Goal: Task Accomplishment & Management: Manage account settings

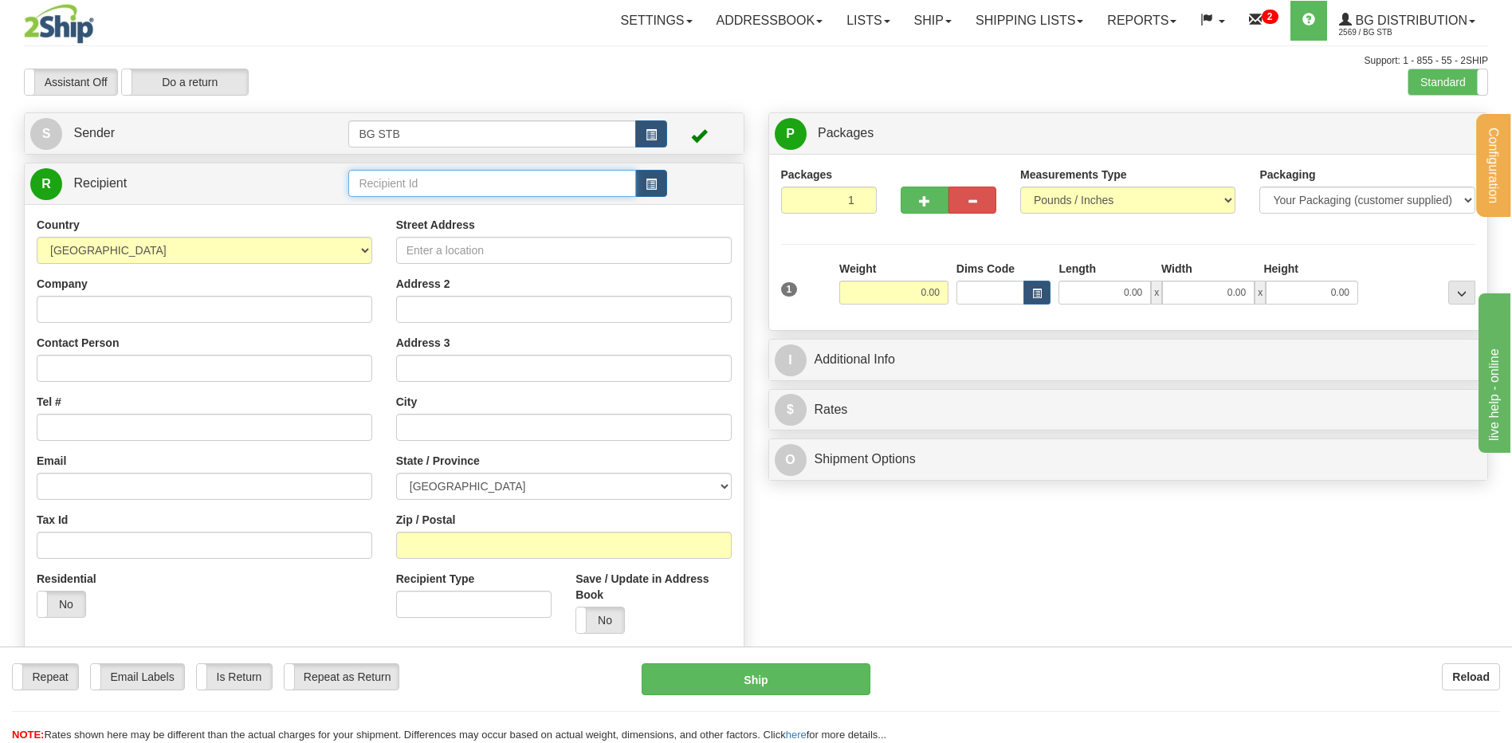
click at [371, 170] on input "text" at bounding box center [491, 183] width 287 height 27
type input "1186"
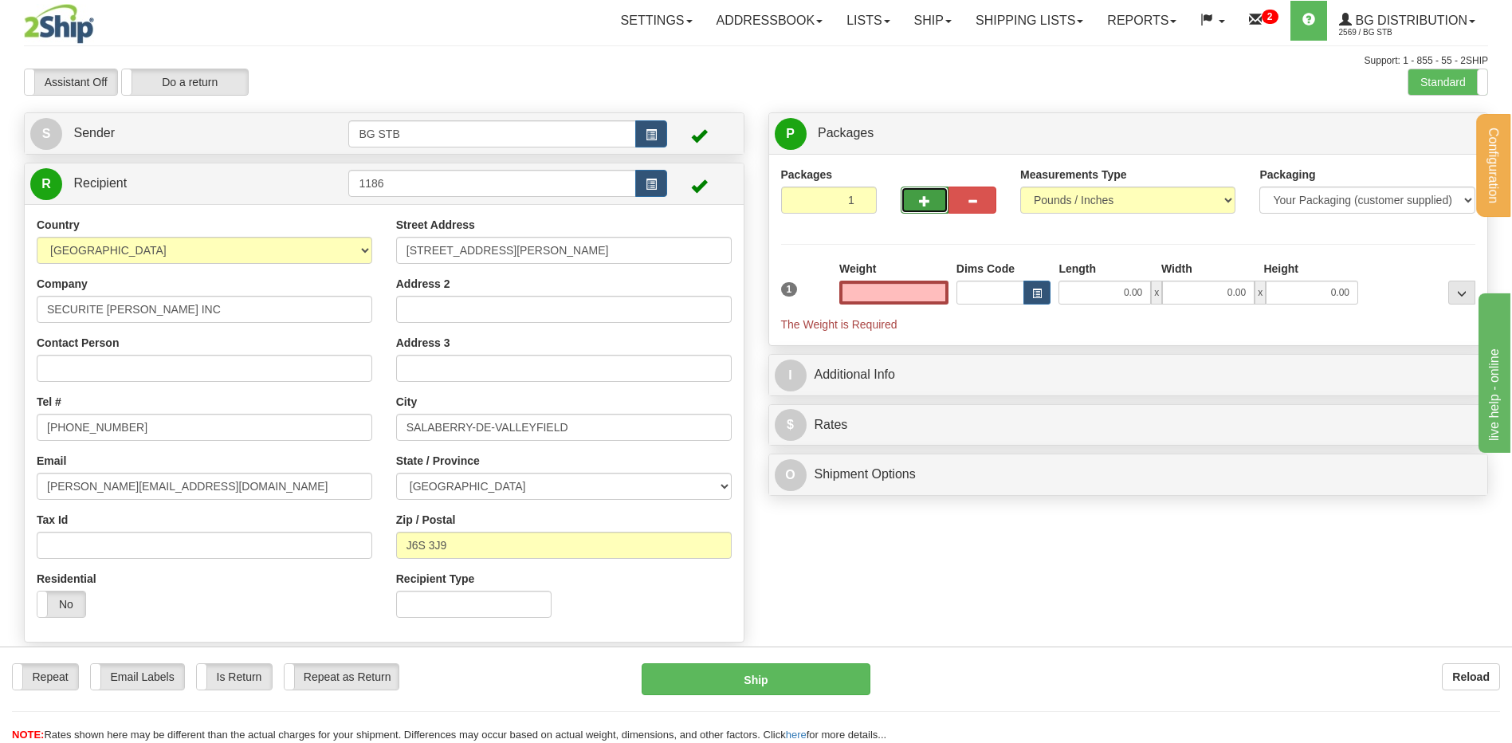
type input "0.00"
drag, startPoint x: 906, startPoint y: 210, endPoint x: 1206, endPoint y: 207, distance: 300.6
click at [906, 210] on button "button" at bounding box center [925, 200] width 48 height 27
type input "2"
drag, startPoint x: 1459, startPoint y: 136, endPoint x: 1450, endPoint y: 136, distance: 8.8
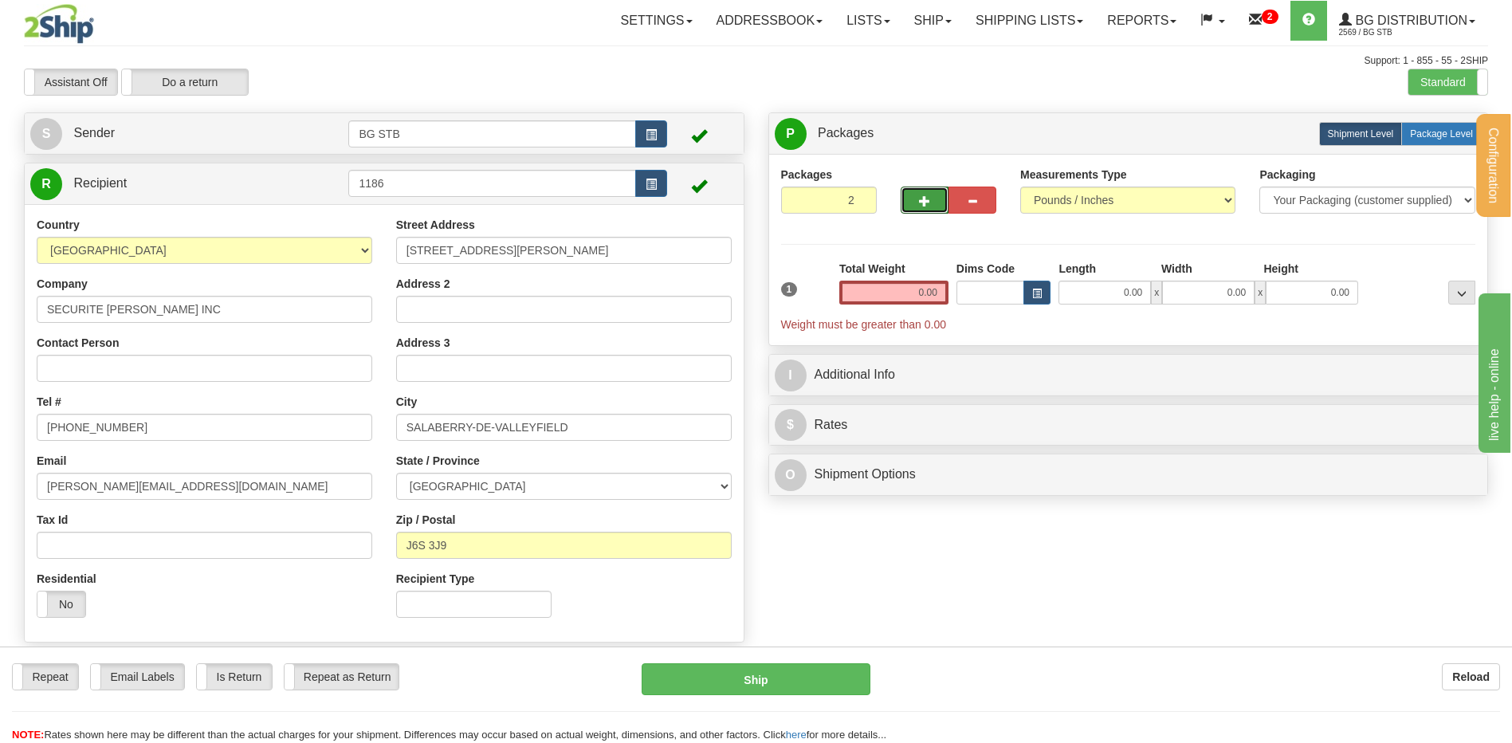
click at [1456, 136] on span "Package Level" at bounding box center [1441, 133] width 63 height 11
radio input "true"
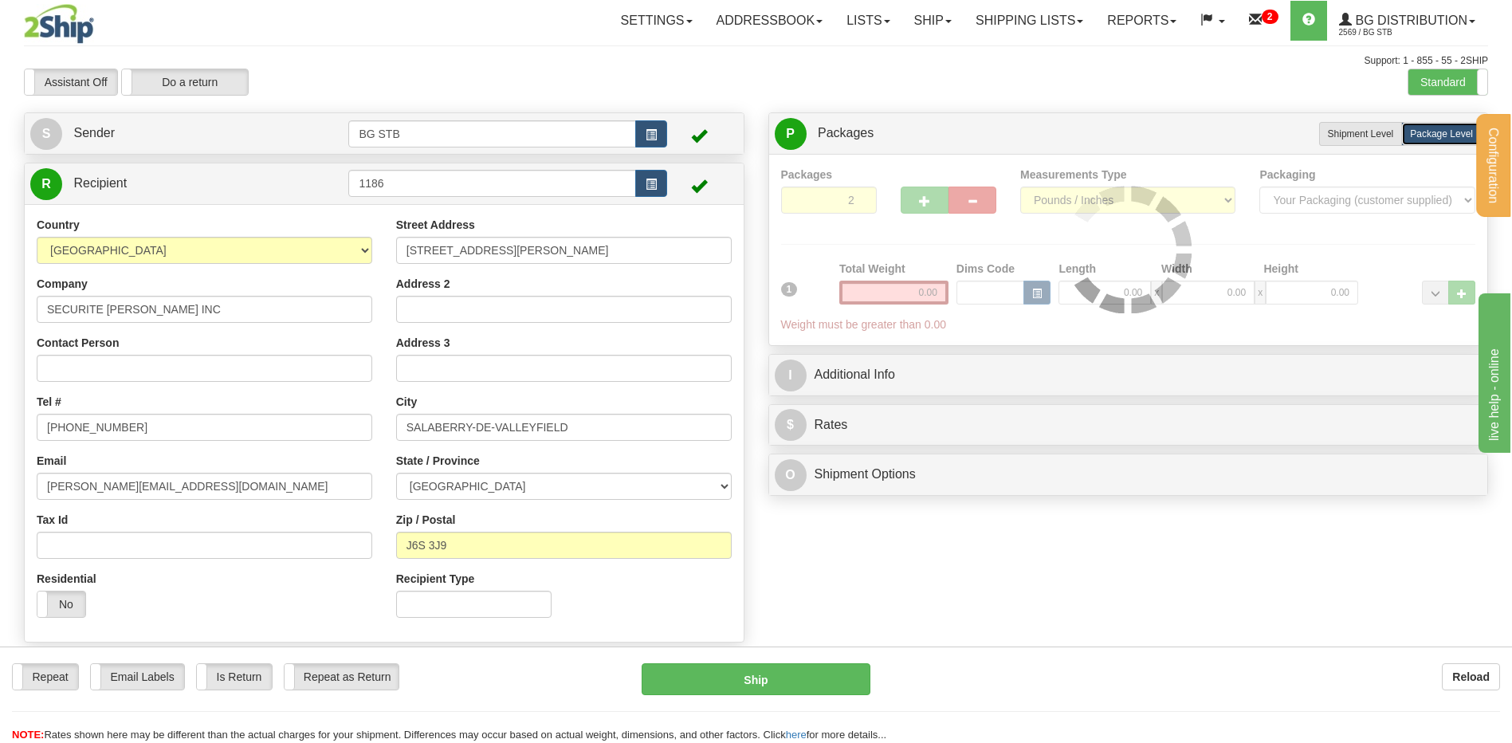
click at [883, 301] on div at bounding box center [1128, 250] width 695 height 167
click at [883, 293] on div "Packages 2 1 Measurements Type" at bounding box center [1128, 250] width 695 height 167
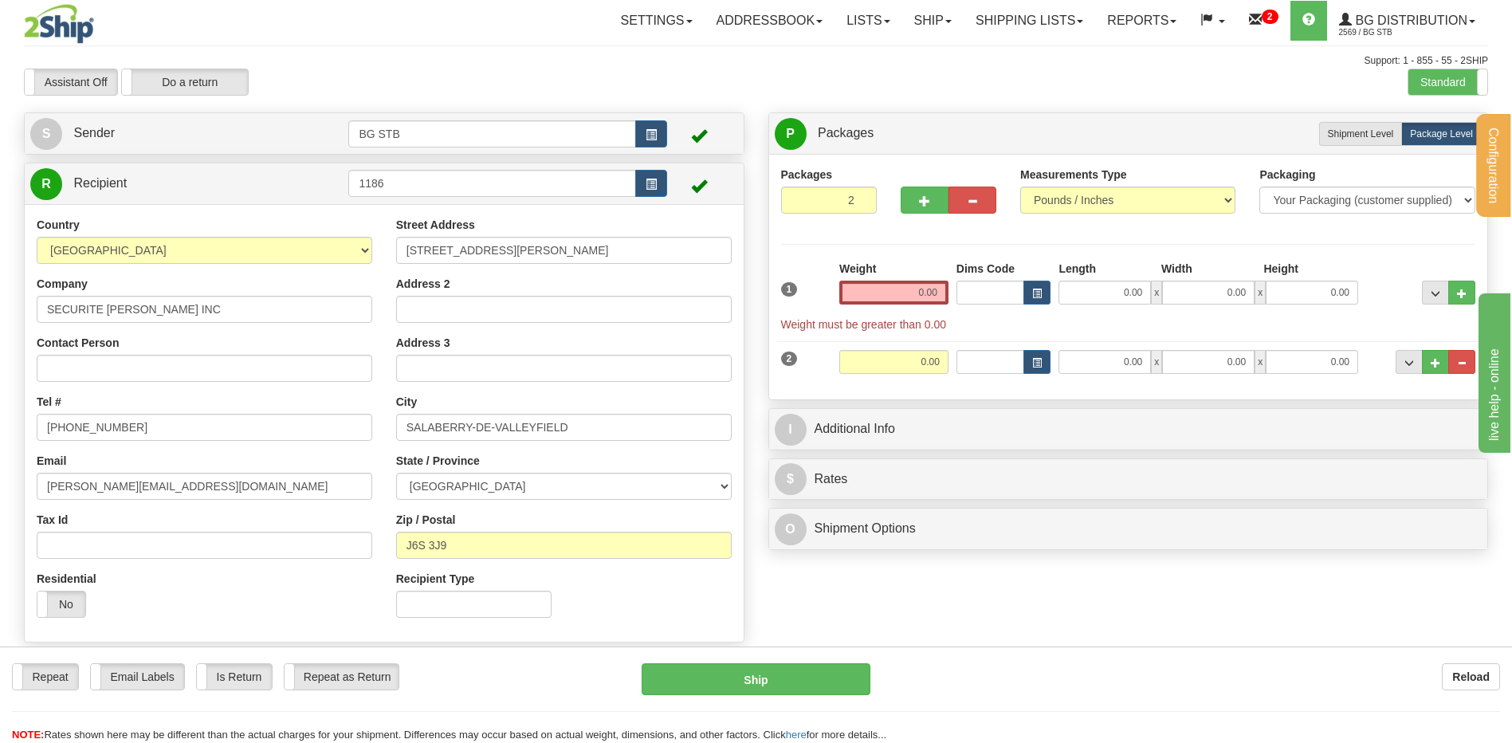
drag, startPoint x: 909, startPoint y: 293, endPoint x: 1147, endPoint y: 324, distance: 240.3
click at [1084, 313] on div "1 Weight 0.00 Dims Code 0.00" at bounding box center [1128, 297] width 703 height 72
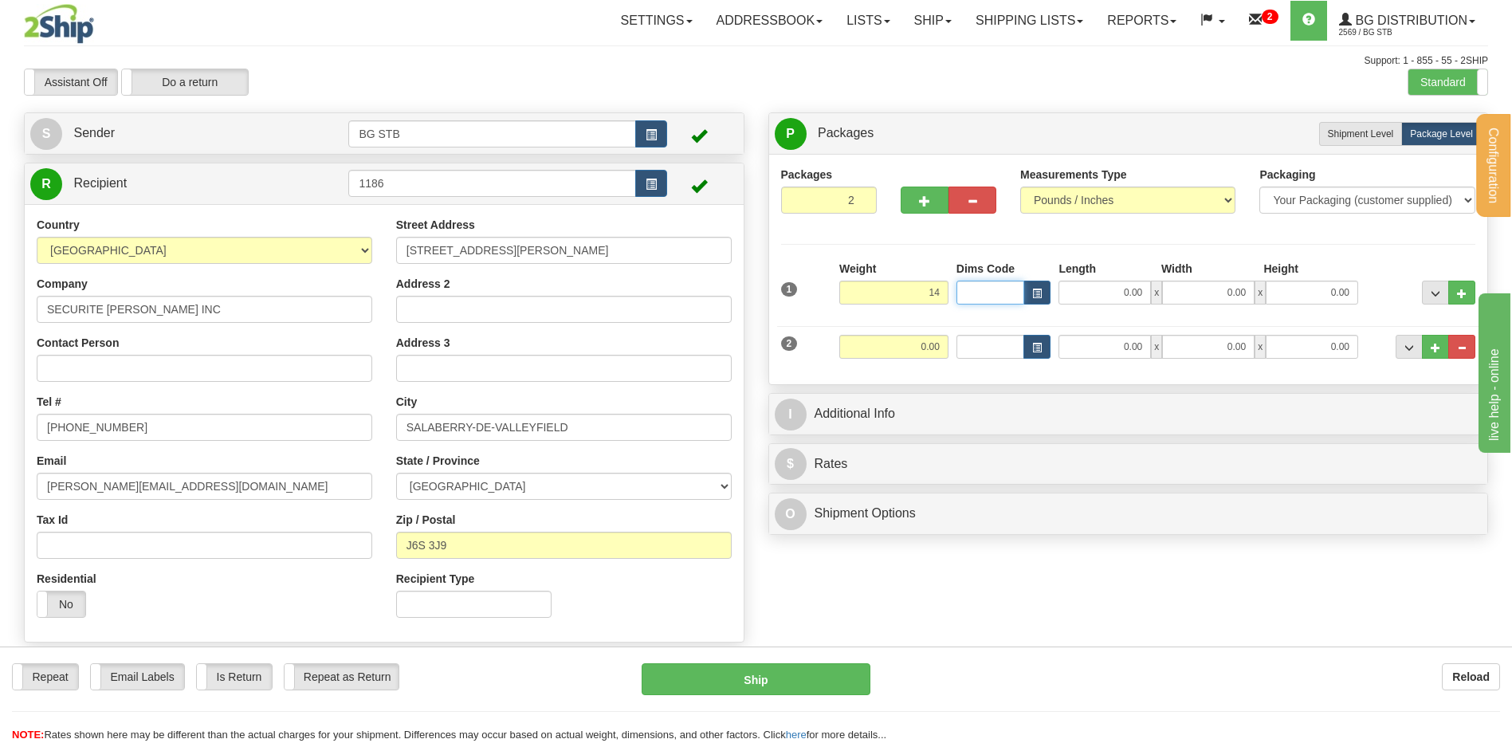
type input "14.00"
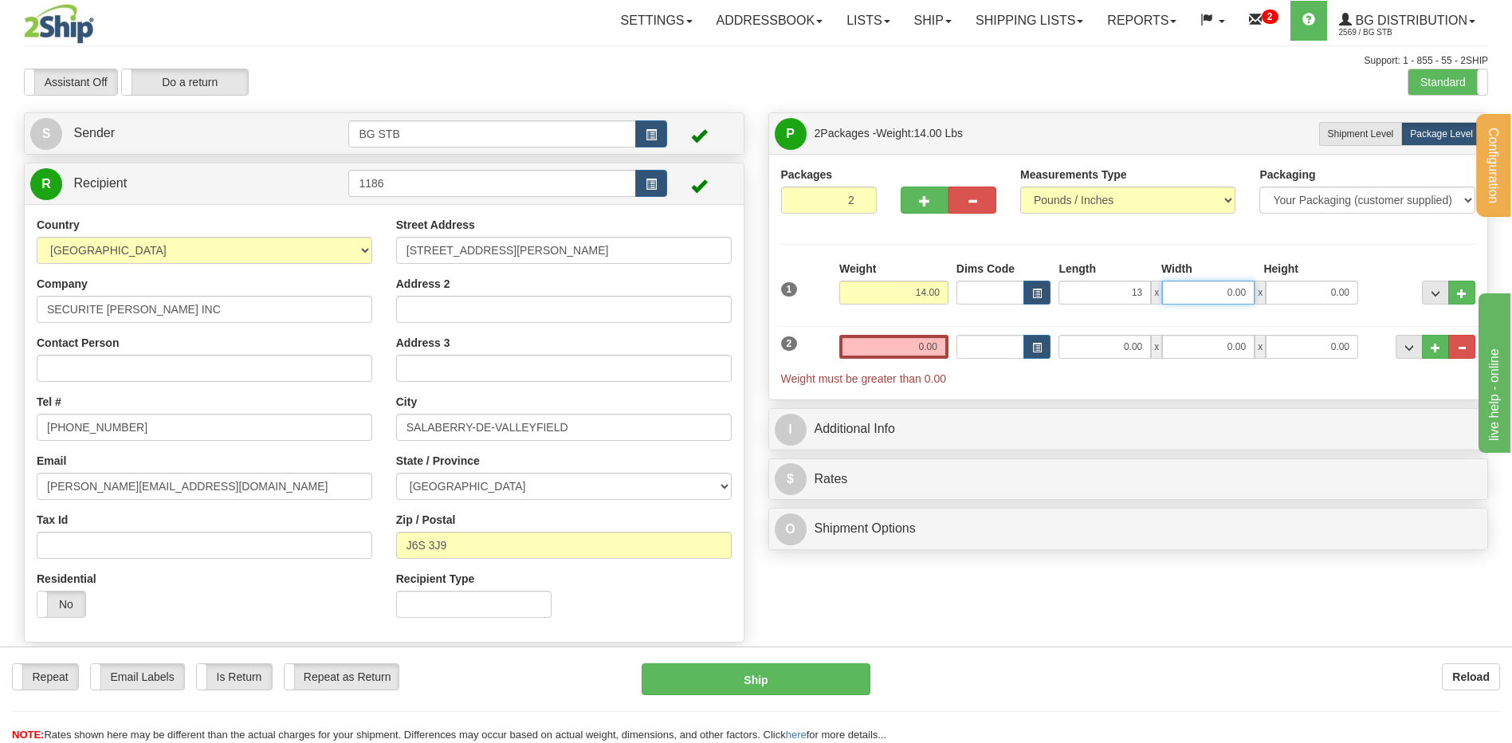
type input "13.00"
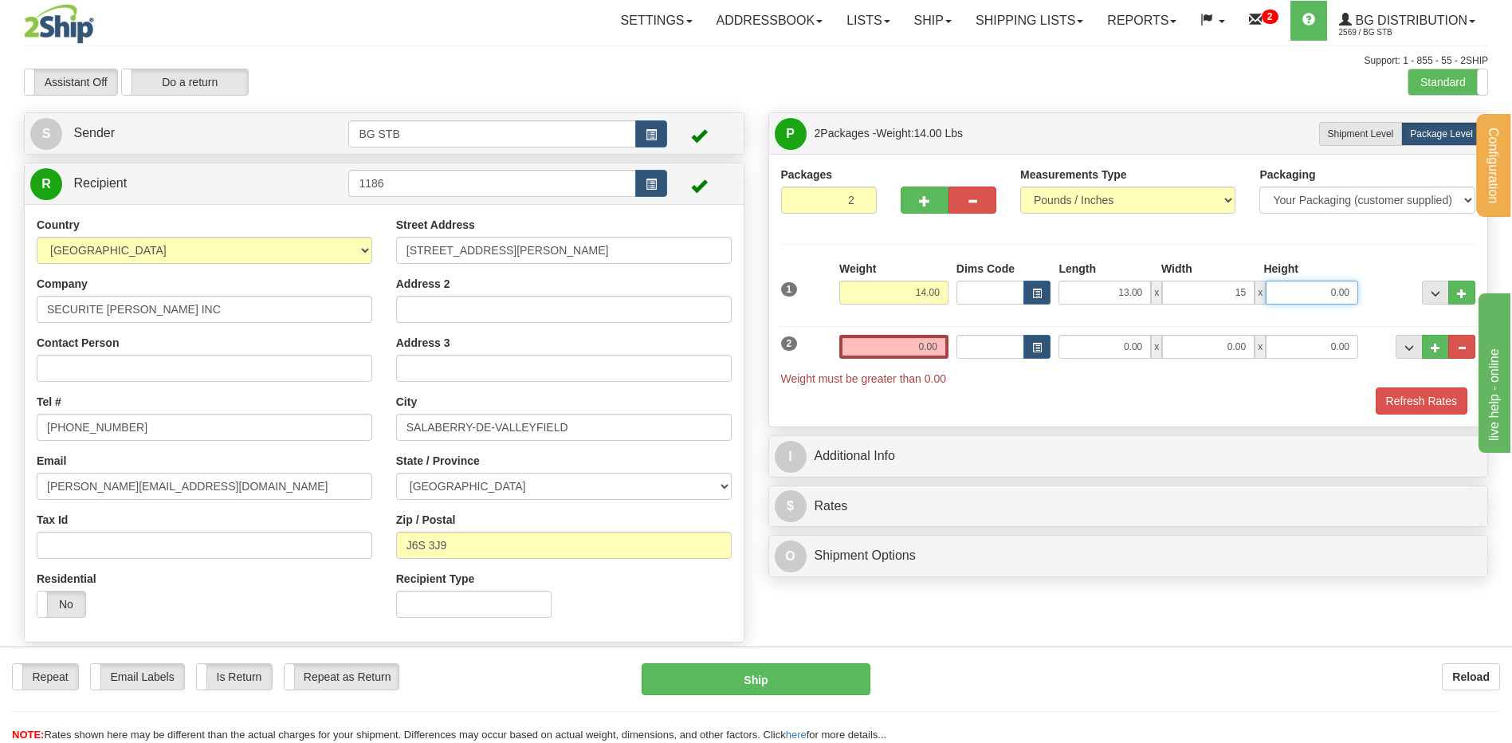
type input "15.00"
type input "13.00"
click at [902, 348] on input "0.00" at bounding box center [893, 347] width 109 height 24
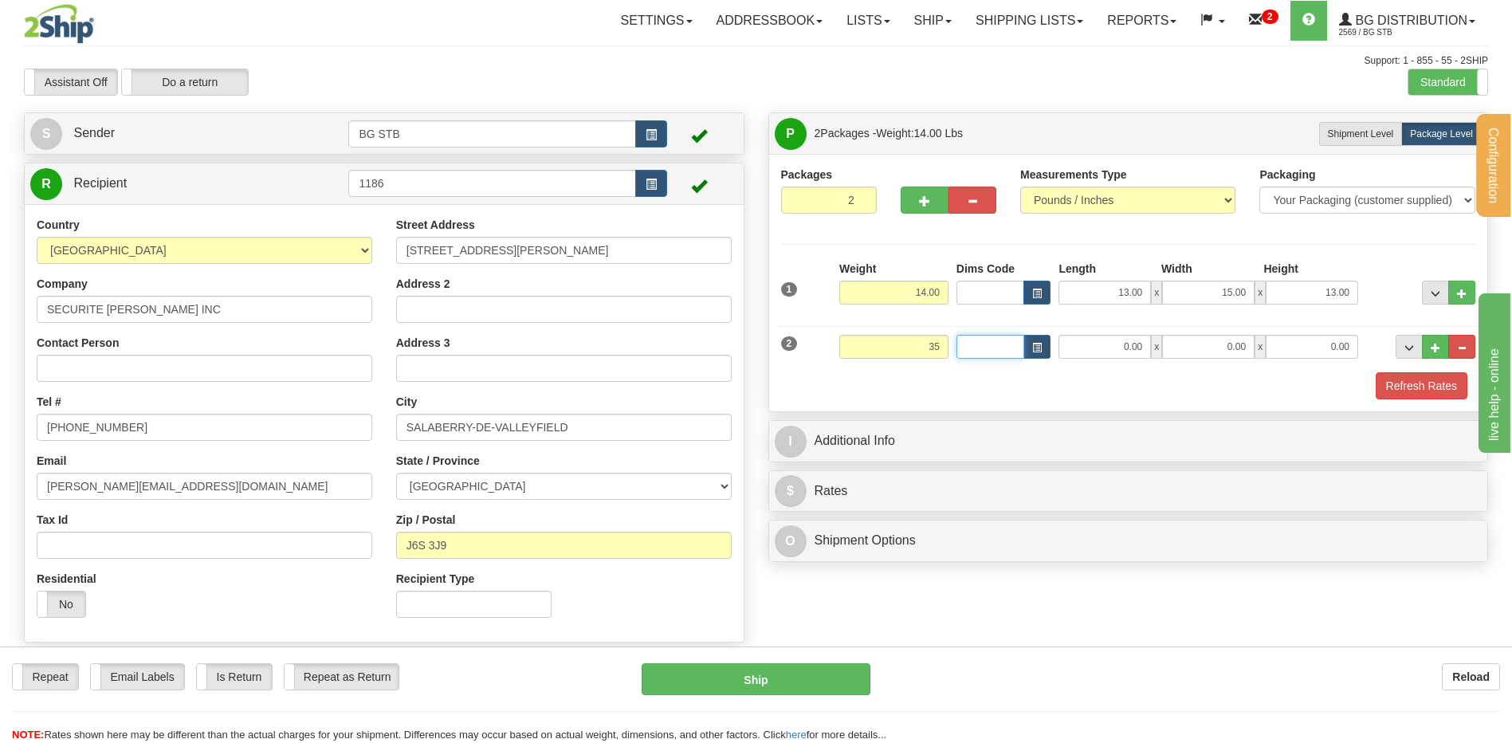
type input "35.00"
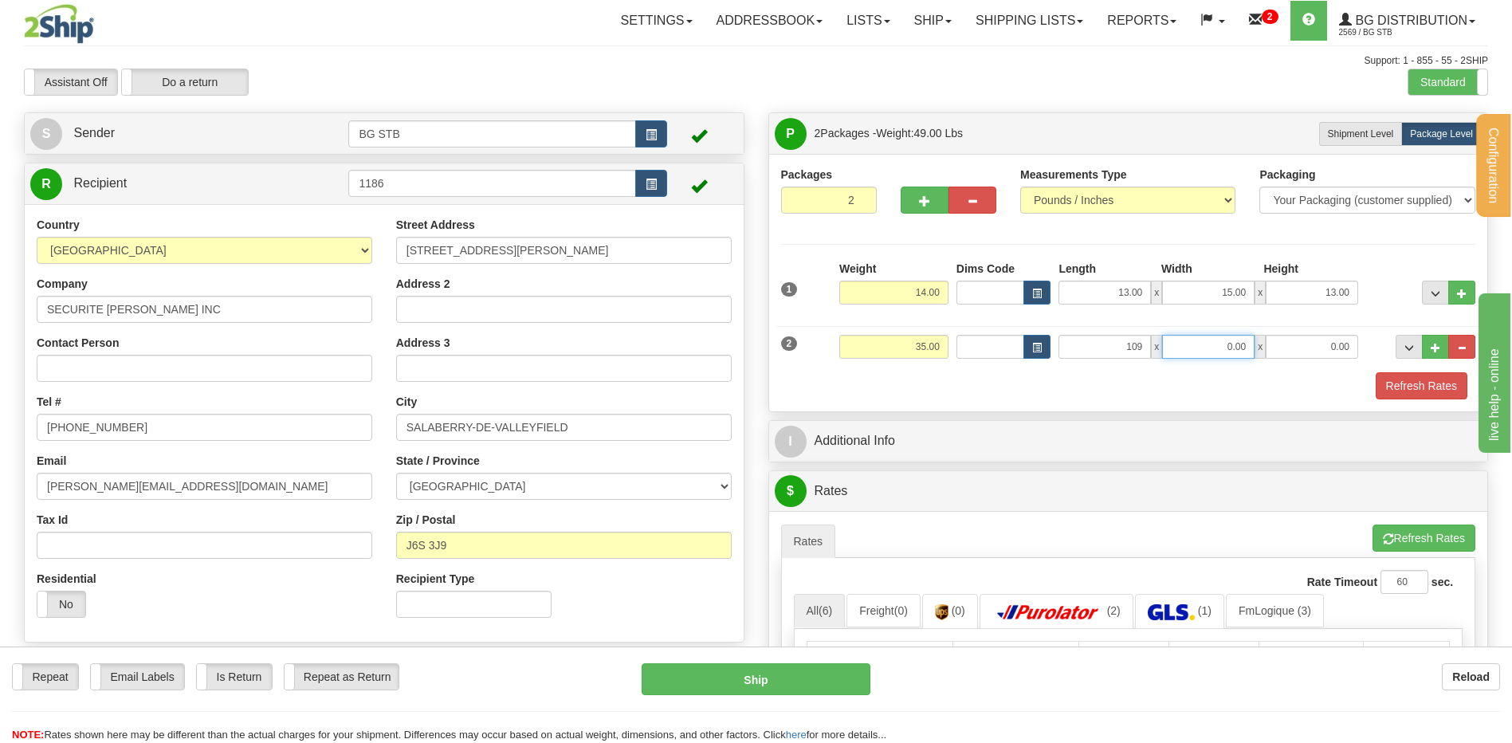
type input "109.00"
type input "14.00"
type input "8.00"
click at [898, 461] on div "I Additional Info" at bounding box center [1128, 441] width 719 height 41
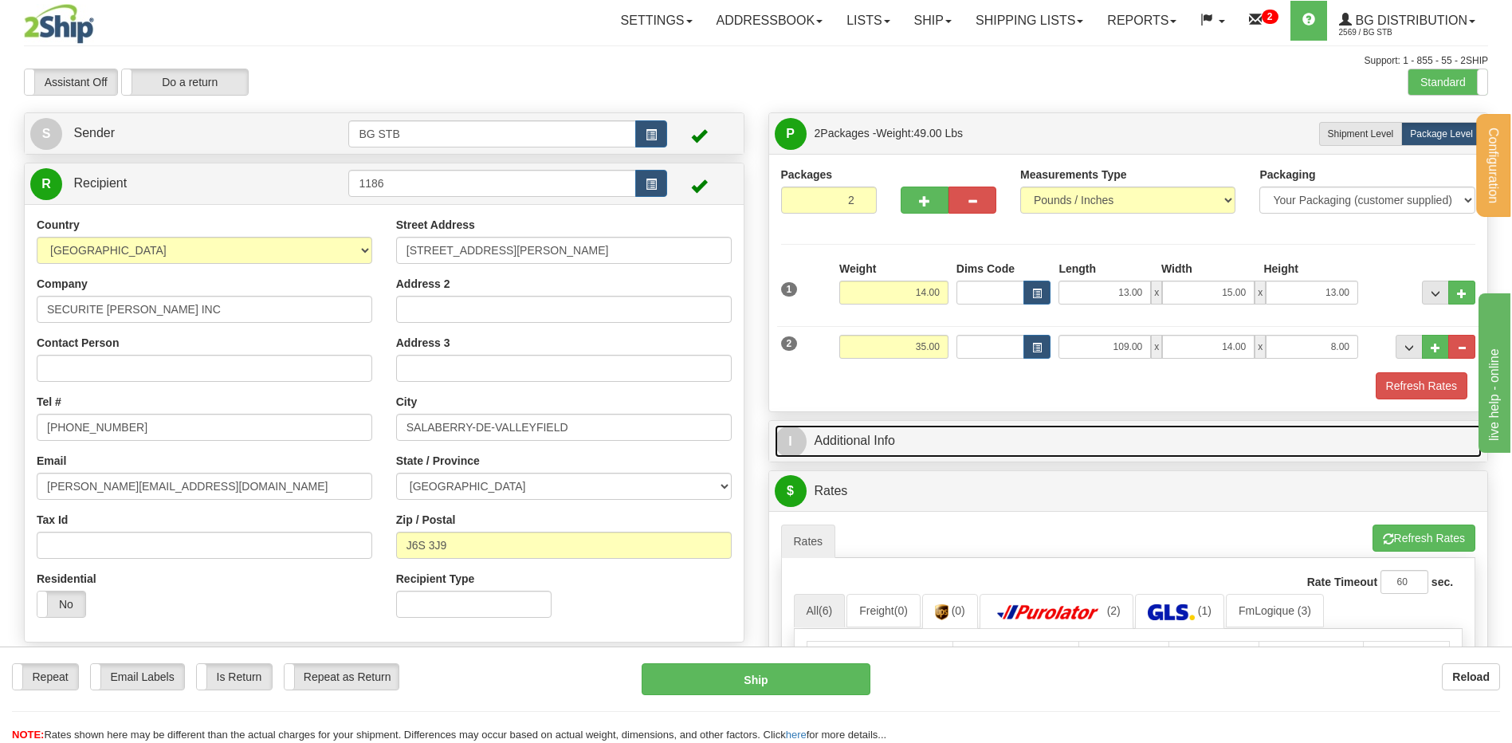
click at [897, 443] on link "I Additional Info" at bounding box center [1129, 441] width 708 height 33
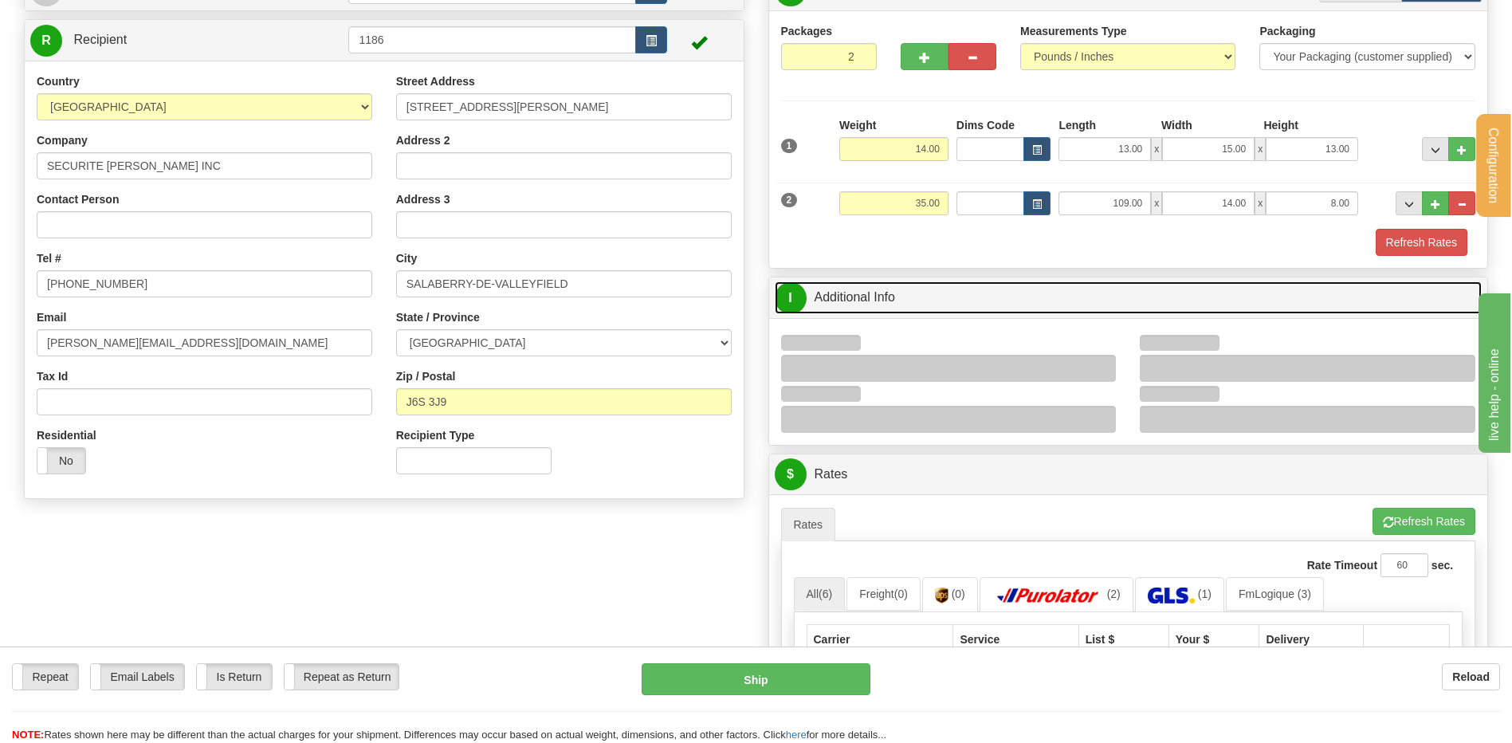
scroll to position [319, 0]
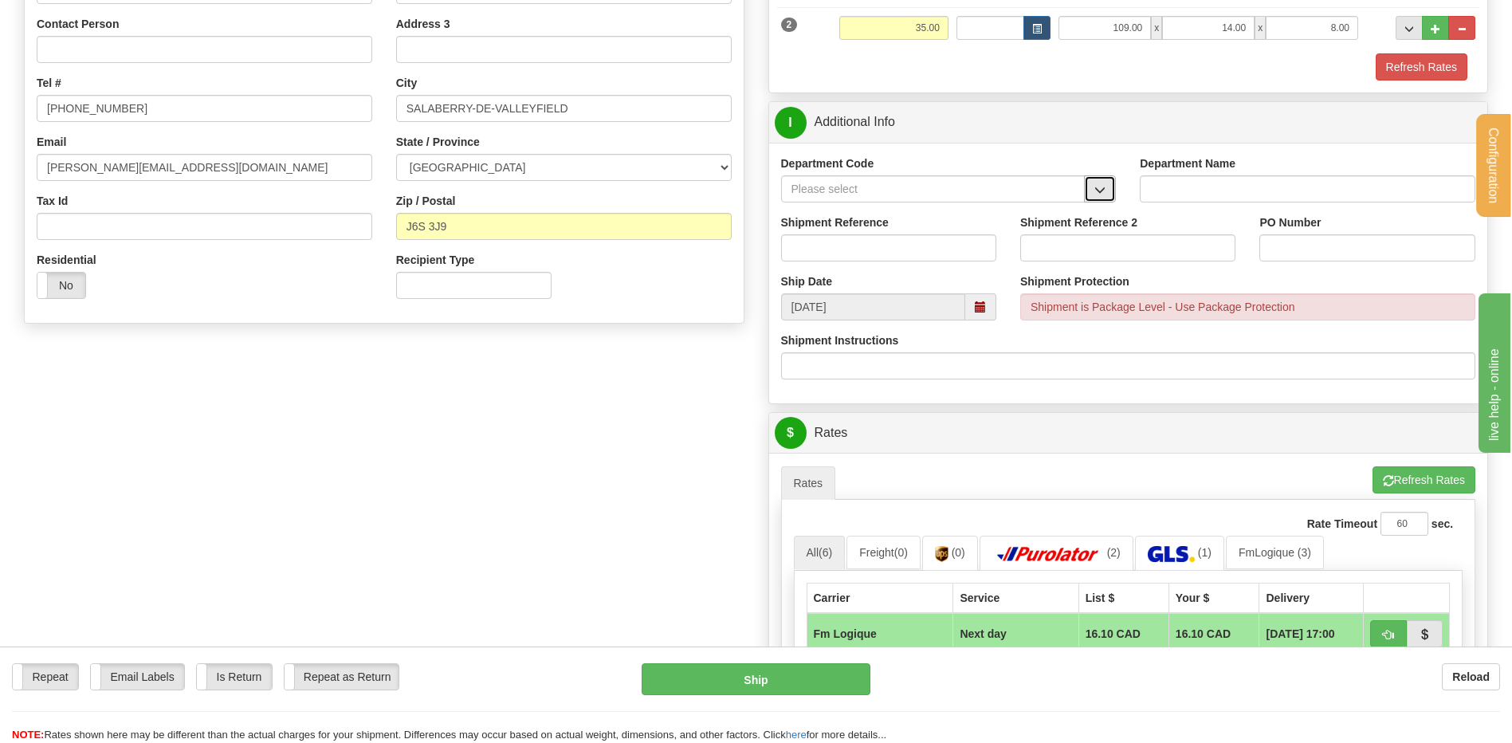
click at [1096, 187] on span "button" at bounding box center [1100, 190] width 11 height 10
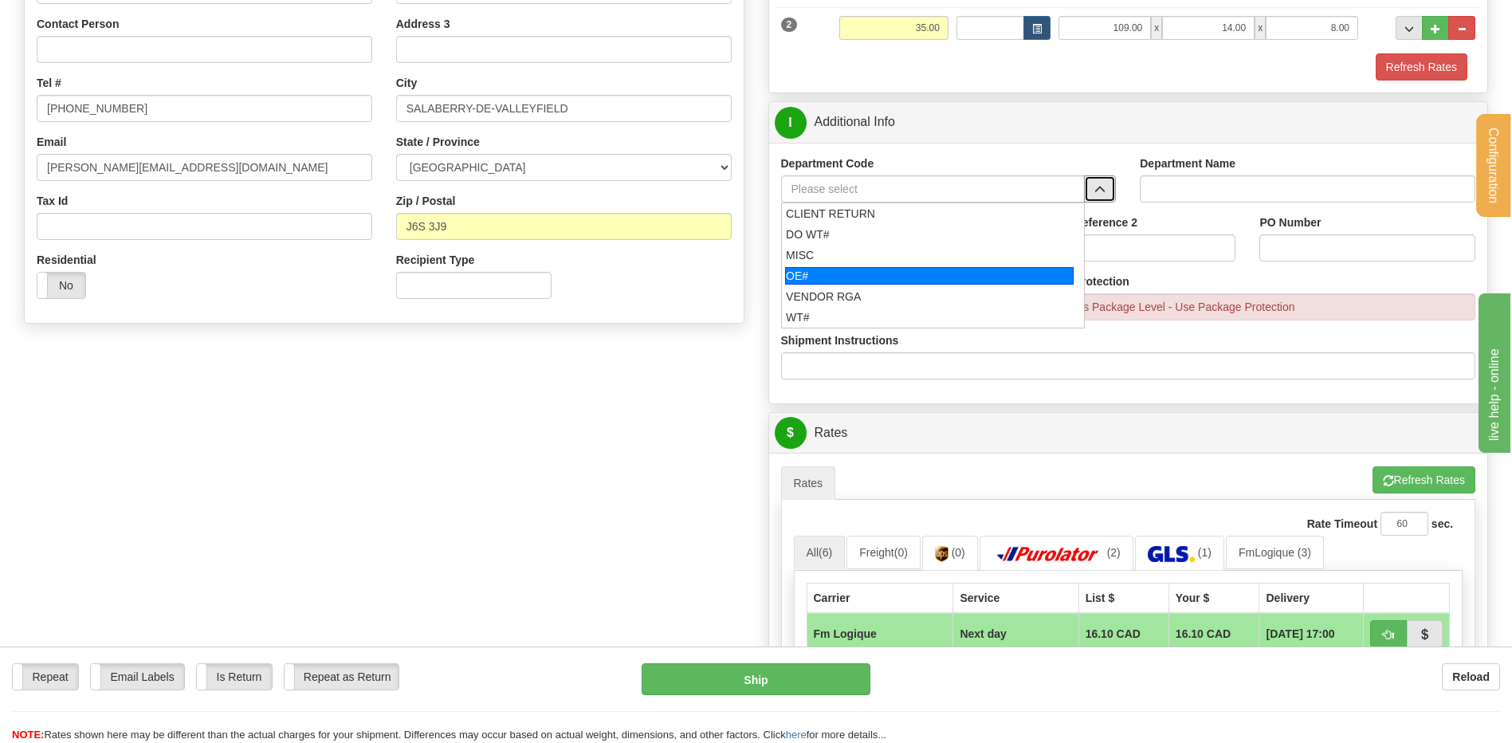
click at [895, 267] on div "OE#" at bounding box center [929, 276] width 289 height 18
type input "OE#"
type input "ORDERS"
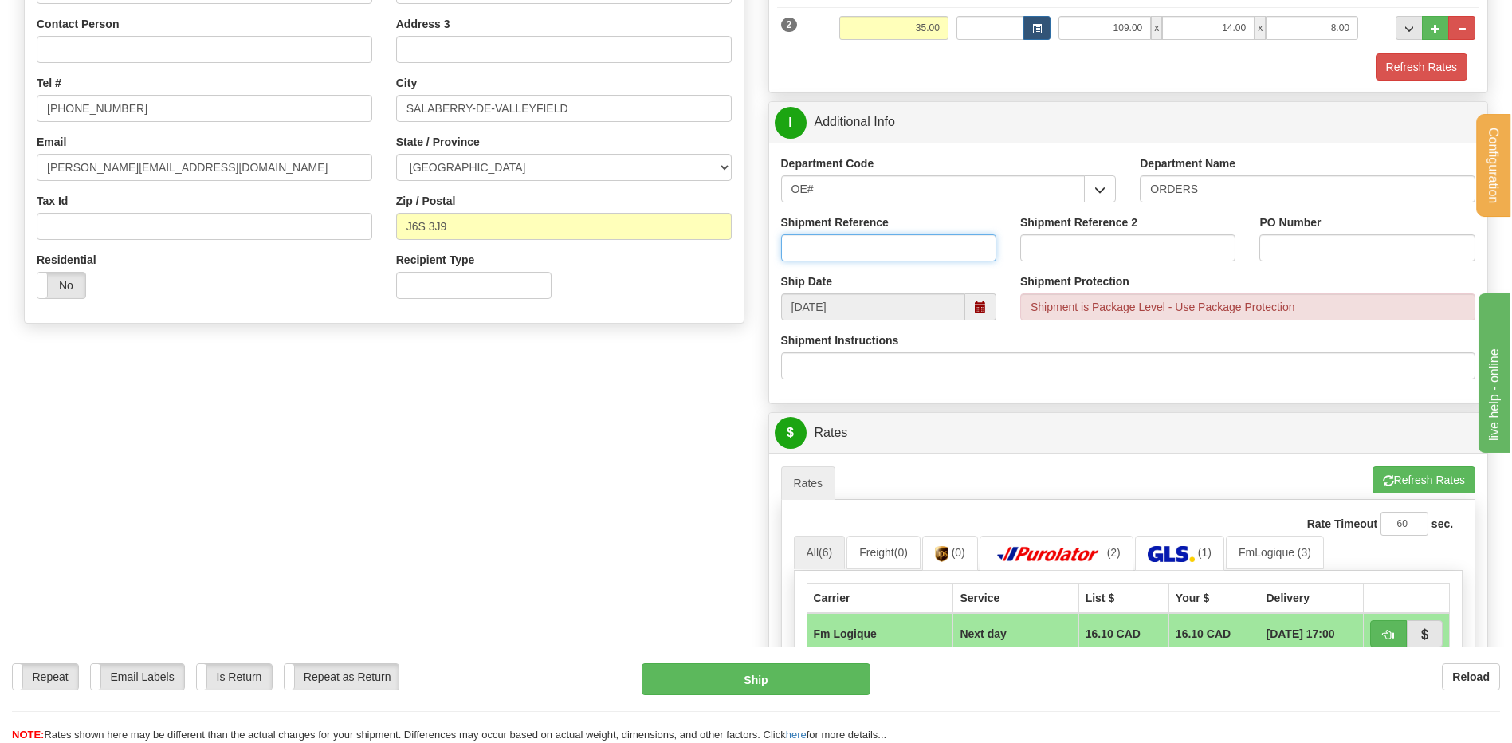
click at [891, 247] on input "Shipment Reference" at bounding box center [888, 247] width 215 height 27
type input "80006106-01 // 80005750-03 // 80006366-00"
type input "d"
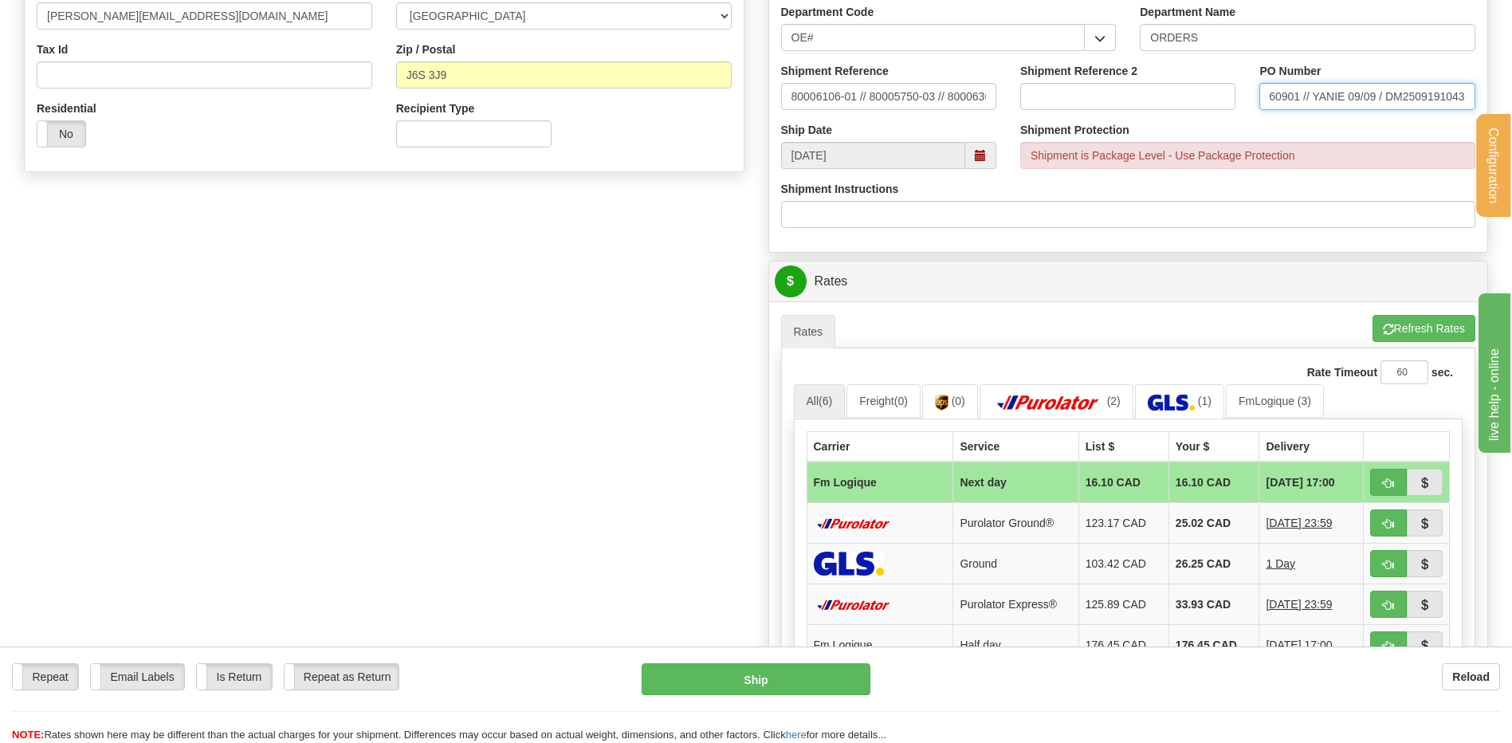
scroll to position [558, 0]
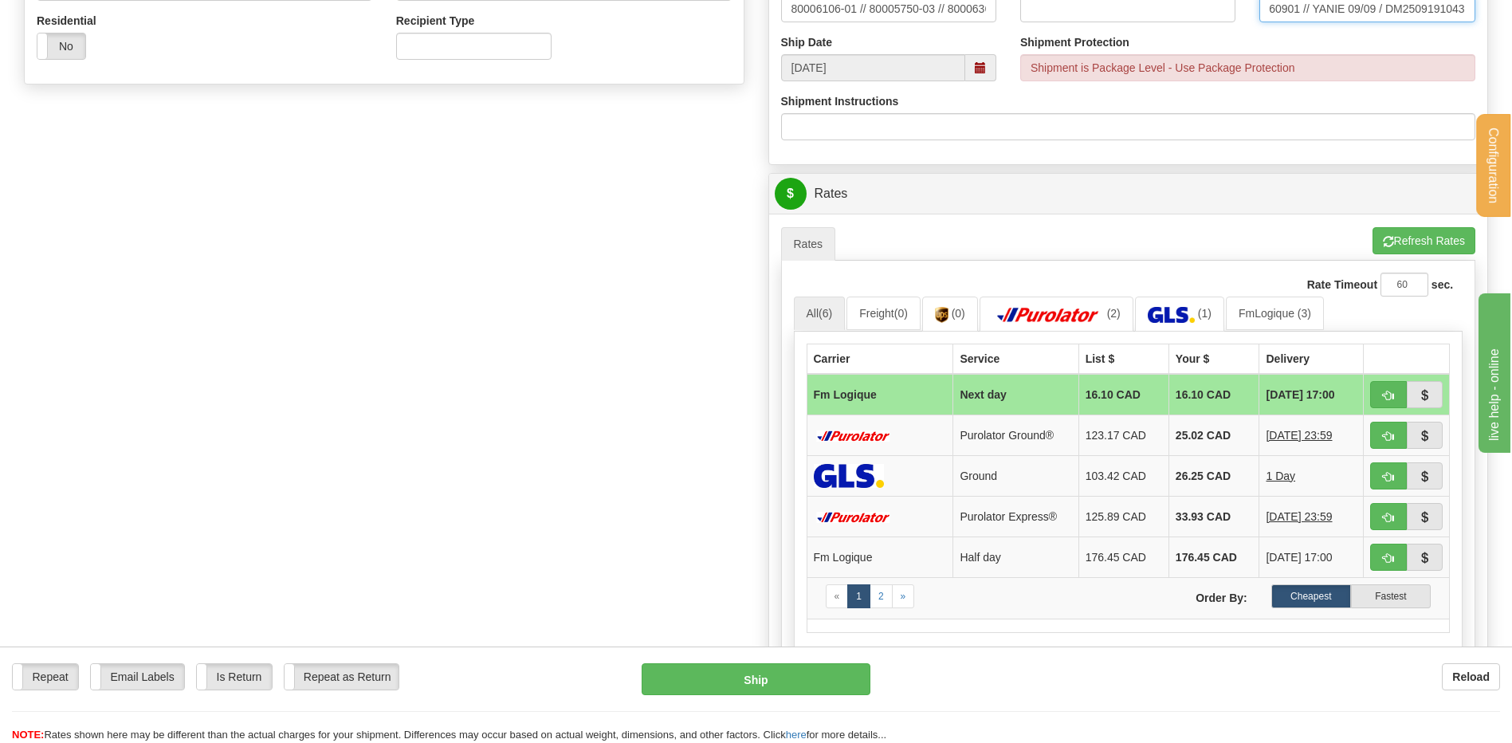
type input "DM2509160901 // YANIE 09/09 / DM2509191043"
click at [1384, 395] on span "button" at bounding box center [1388, 396] width 11 height 10
type input "jour"
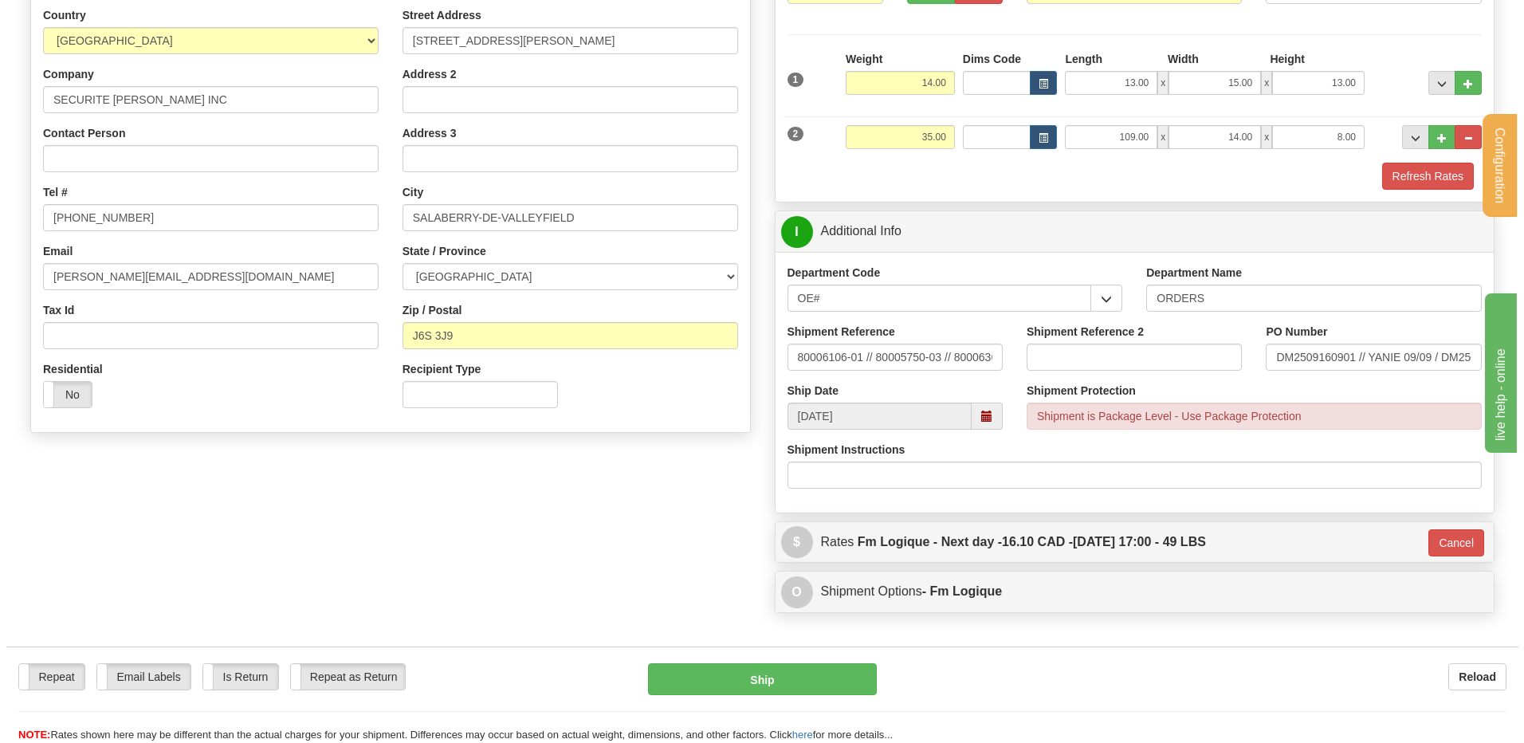
scroll to position [45, 0]
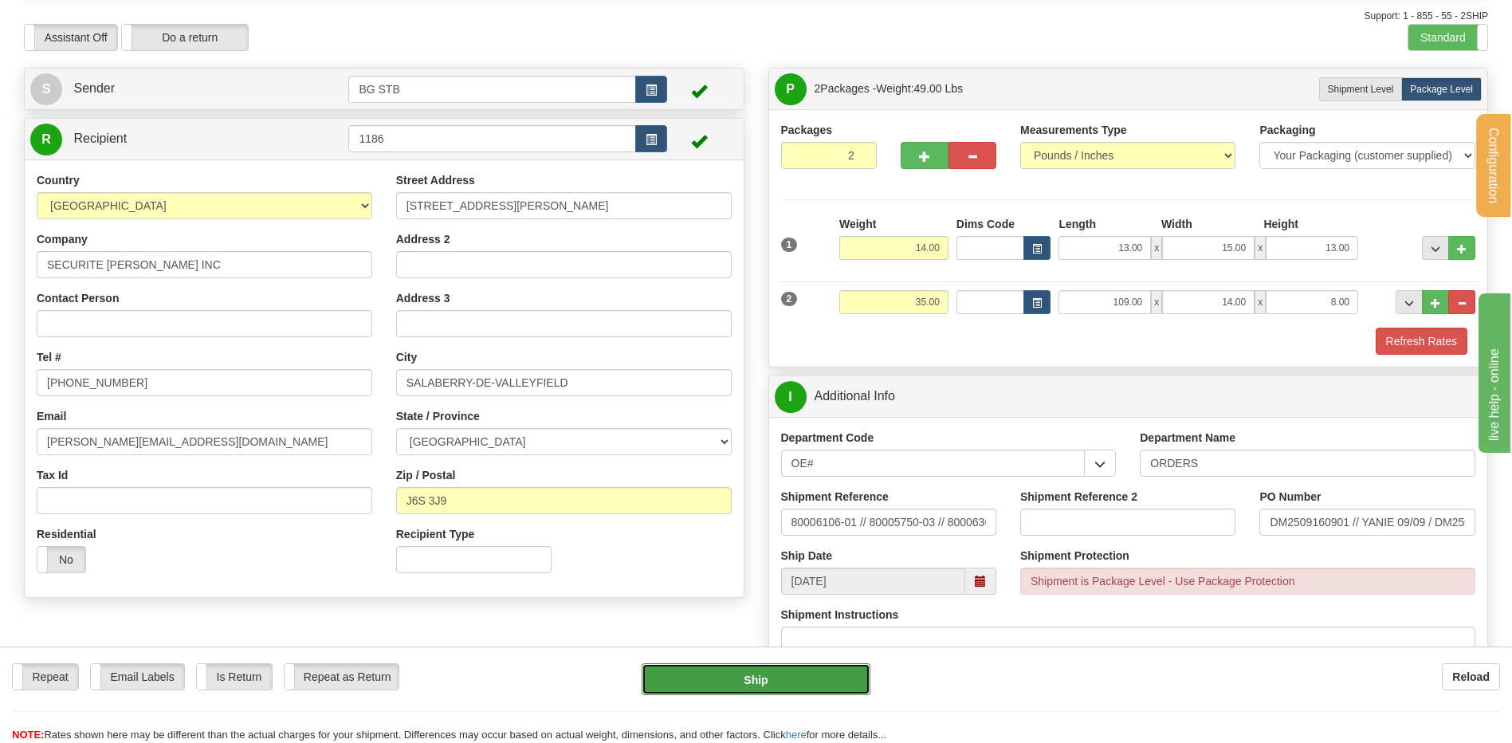
click at [771, 683] on button "Ship" at bounding box center [756, 679] width 228 height 32
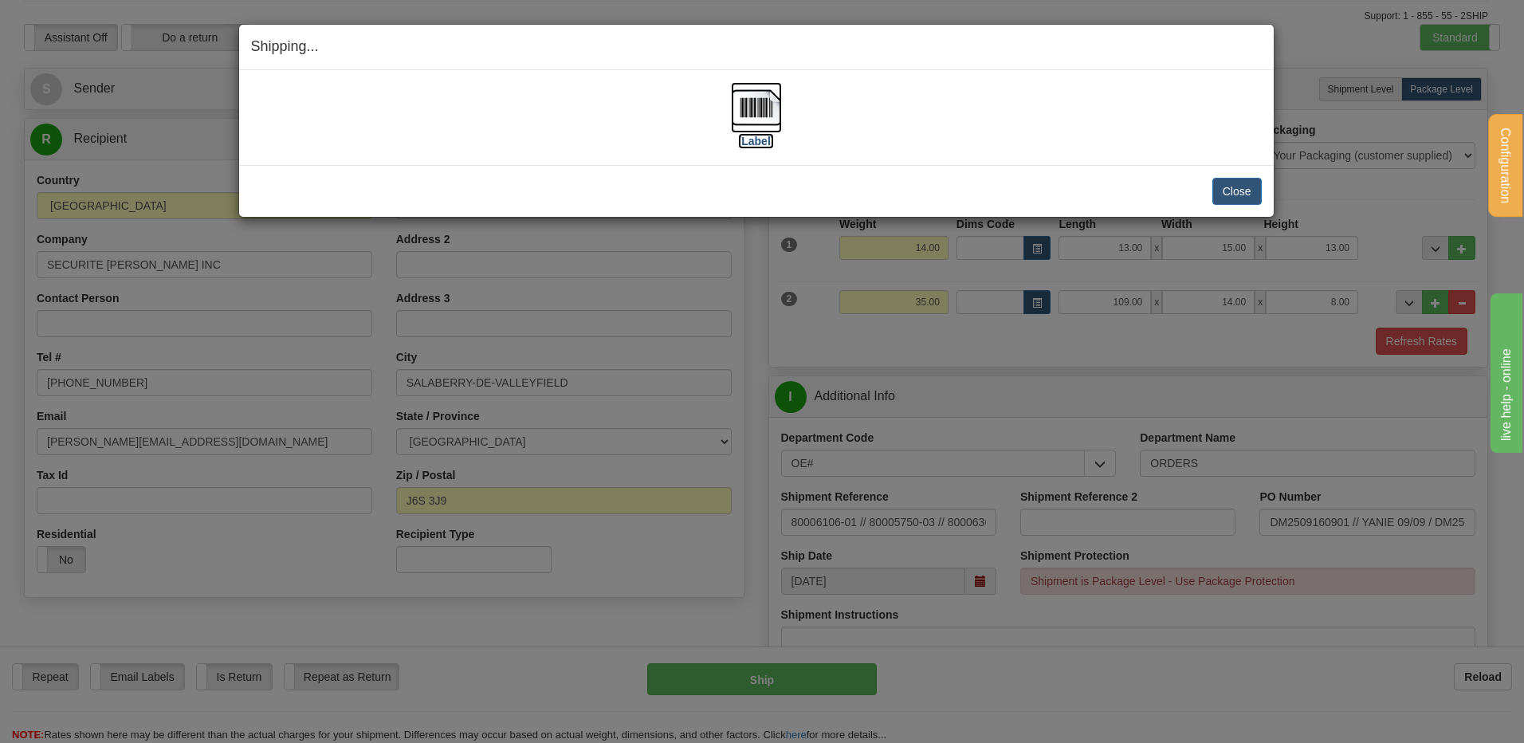
click at [754, 109] on img at bounding box center [756, 107] width 51 height 51
click at [1247, 197] on button "Close" at bounding box center [1237, 191] width 49 height 27
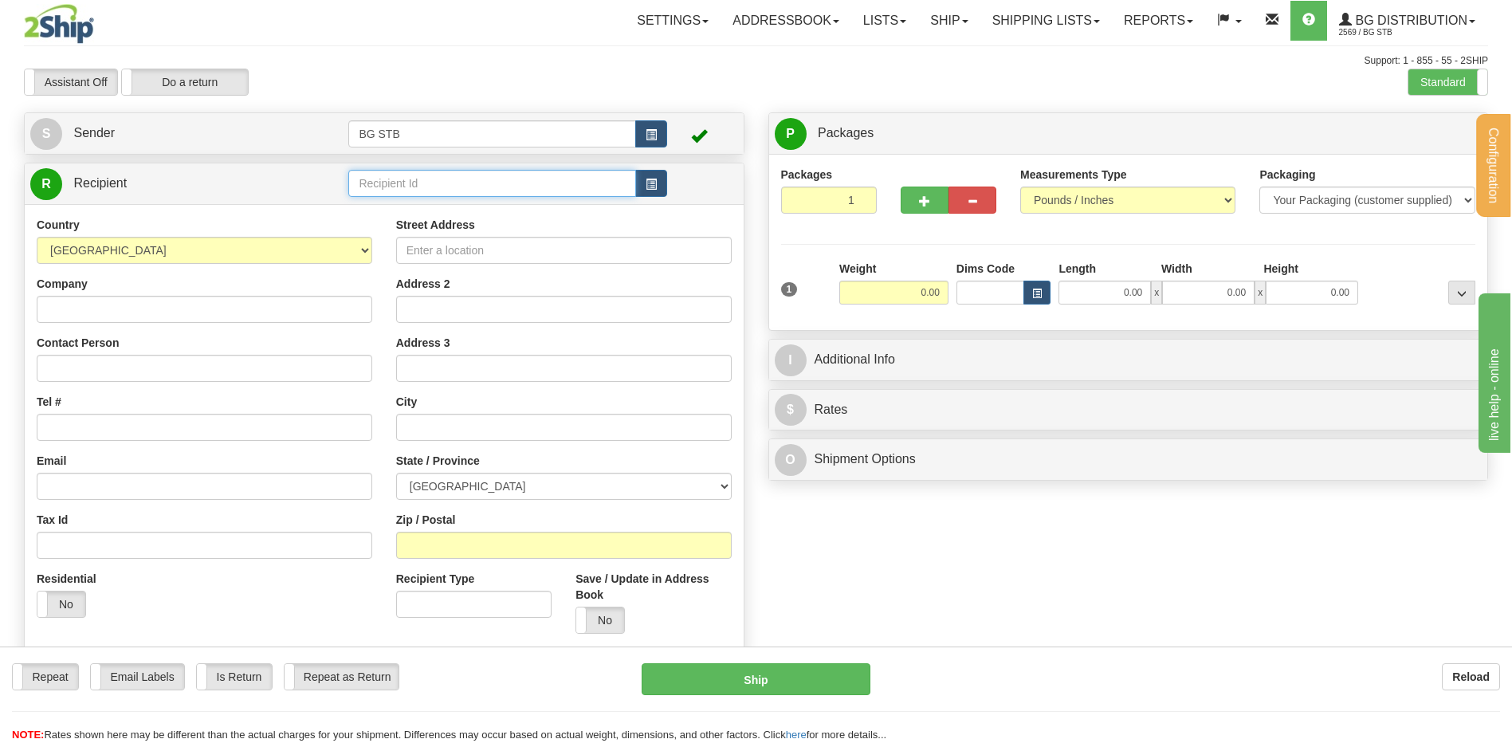
click at [385, 183] on input "text" at bounding box center [491, 183] width 287 height 27
type input "1046"
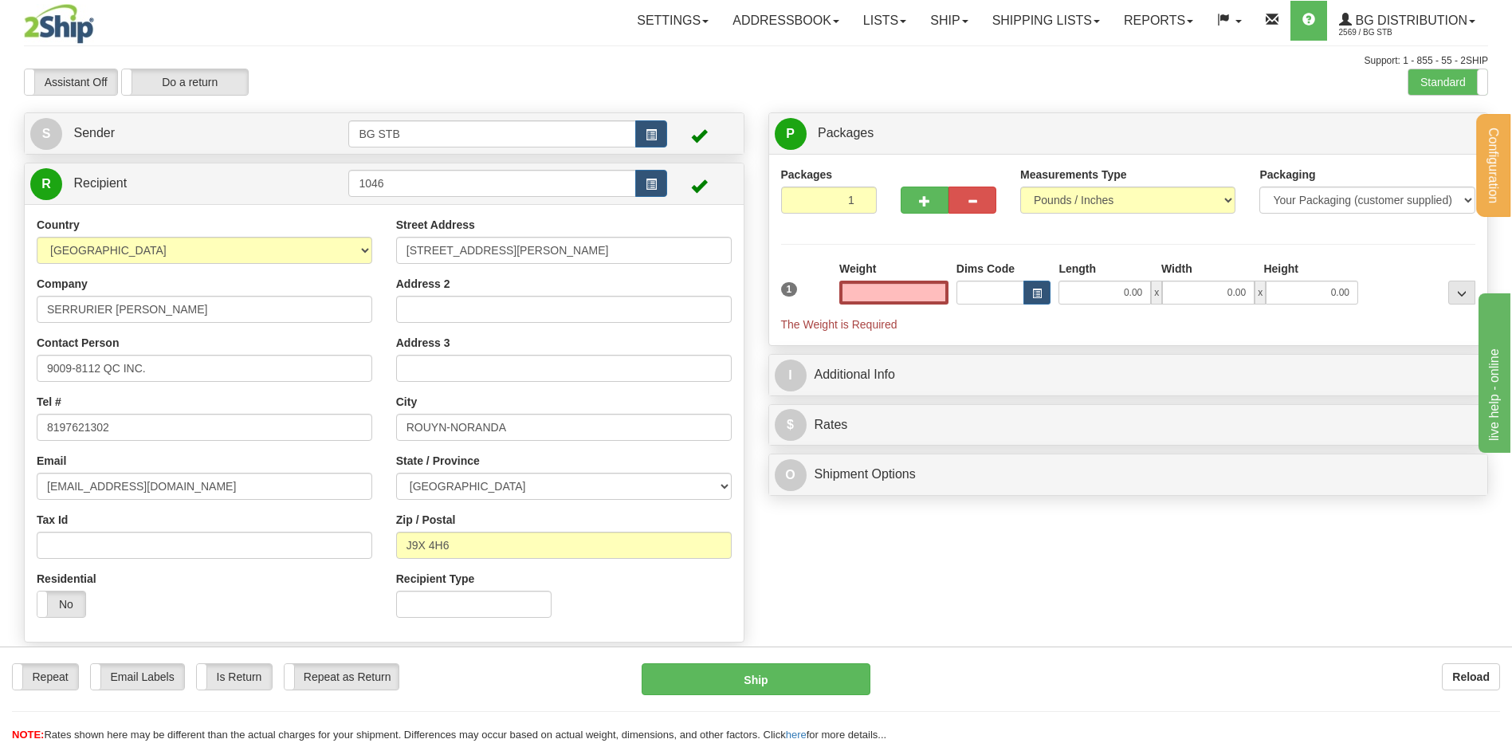
type input "0.00"
click at [855, 303] on input "0.00" at bounding box center [893, 293] width 109 height 24
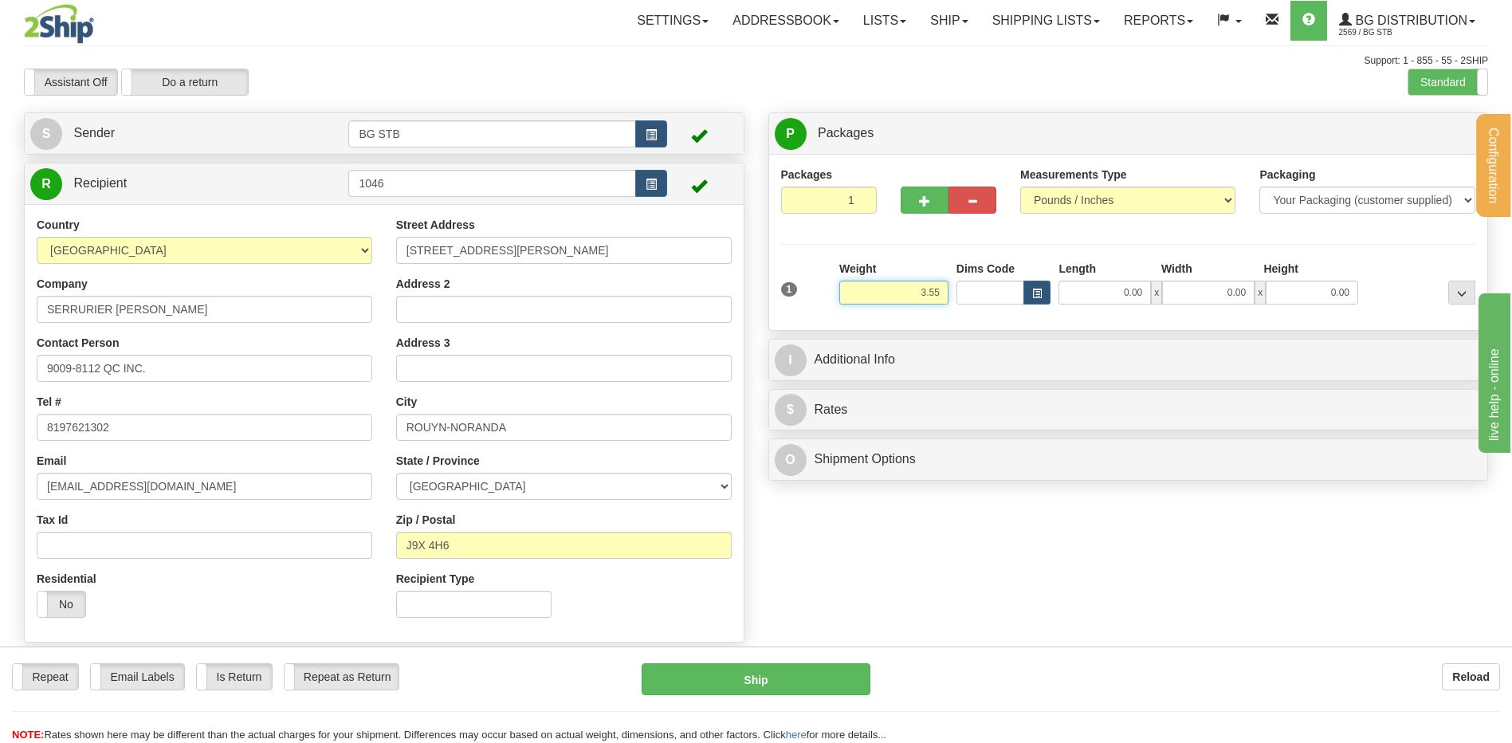
type input "3.55"
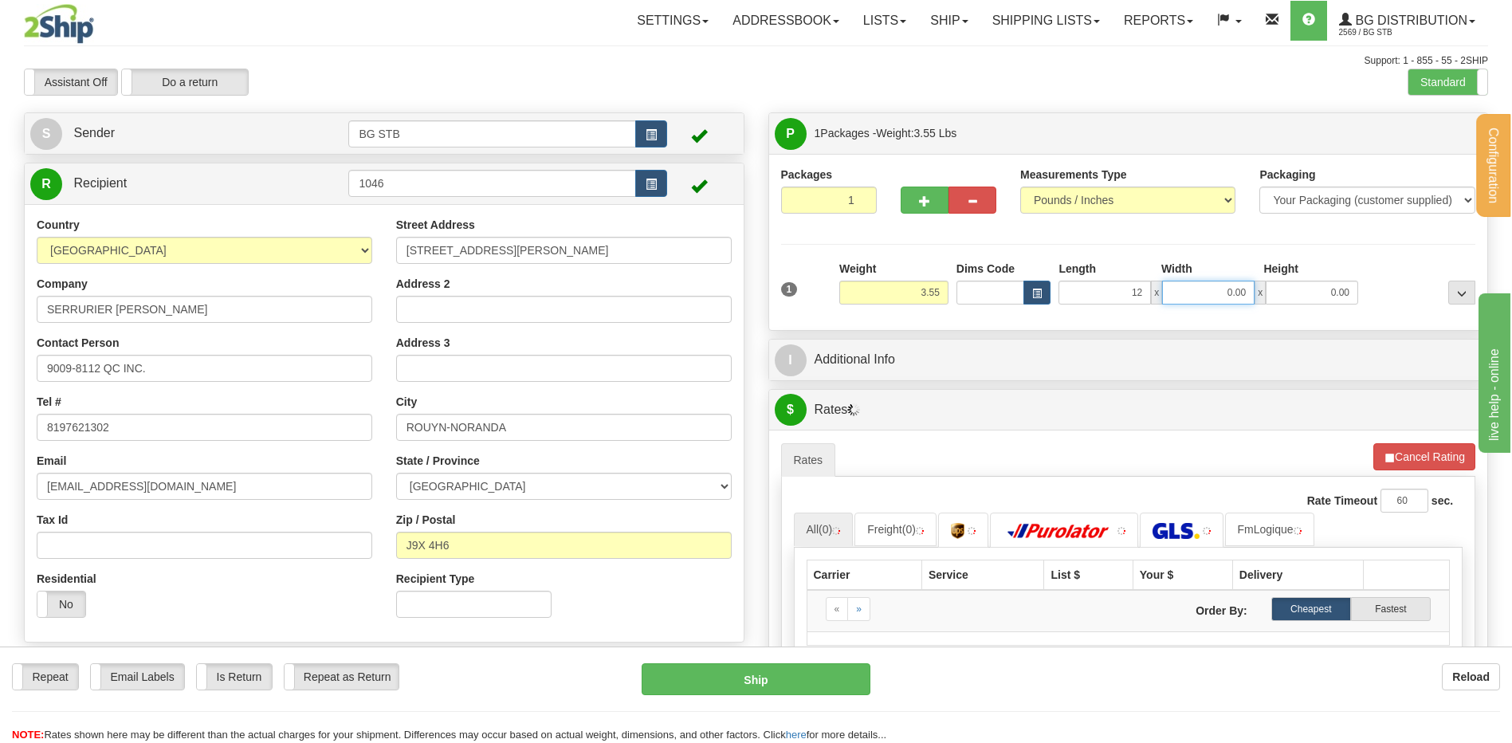
type input "12.00"
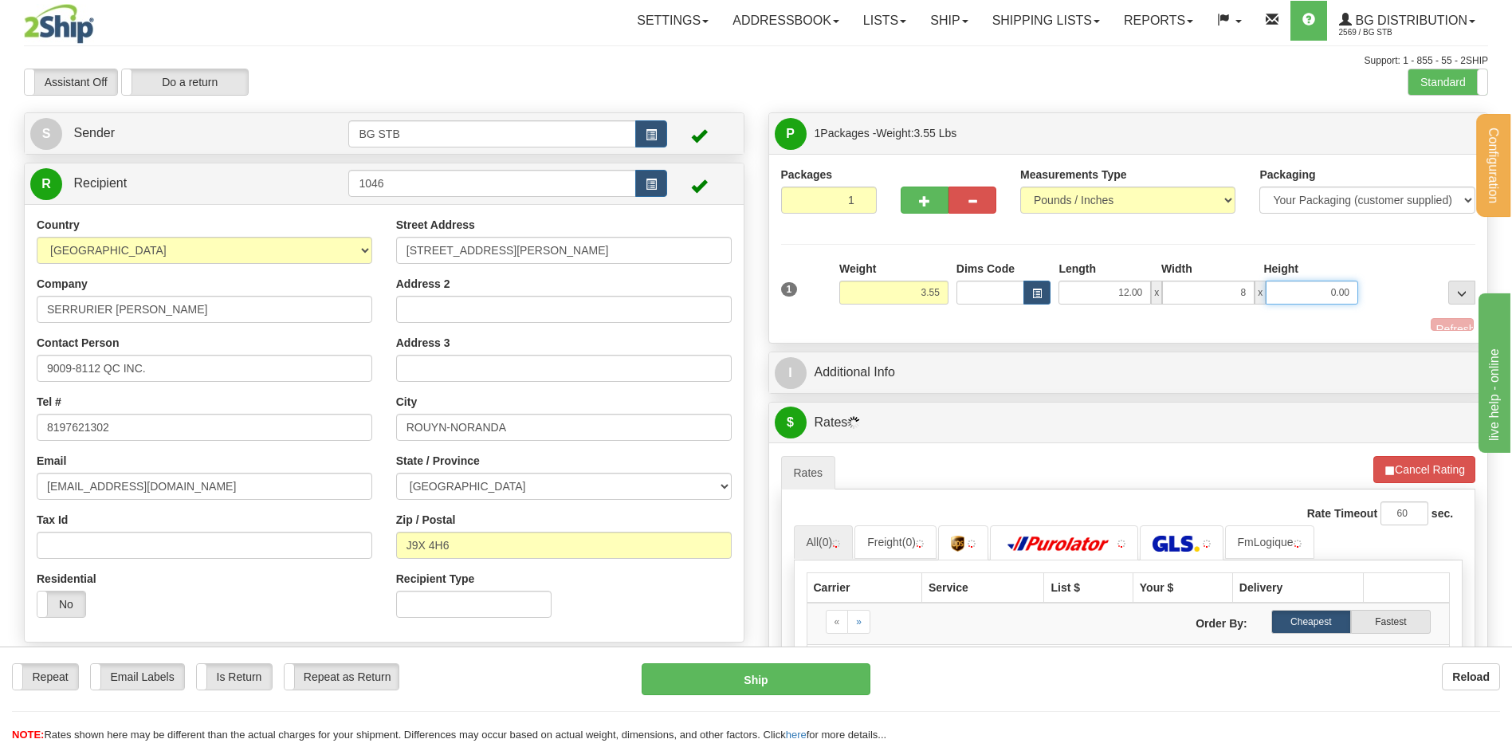
type input "8.00"
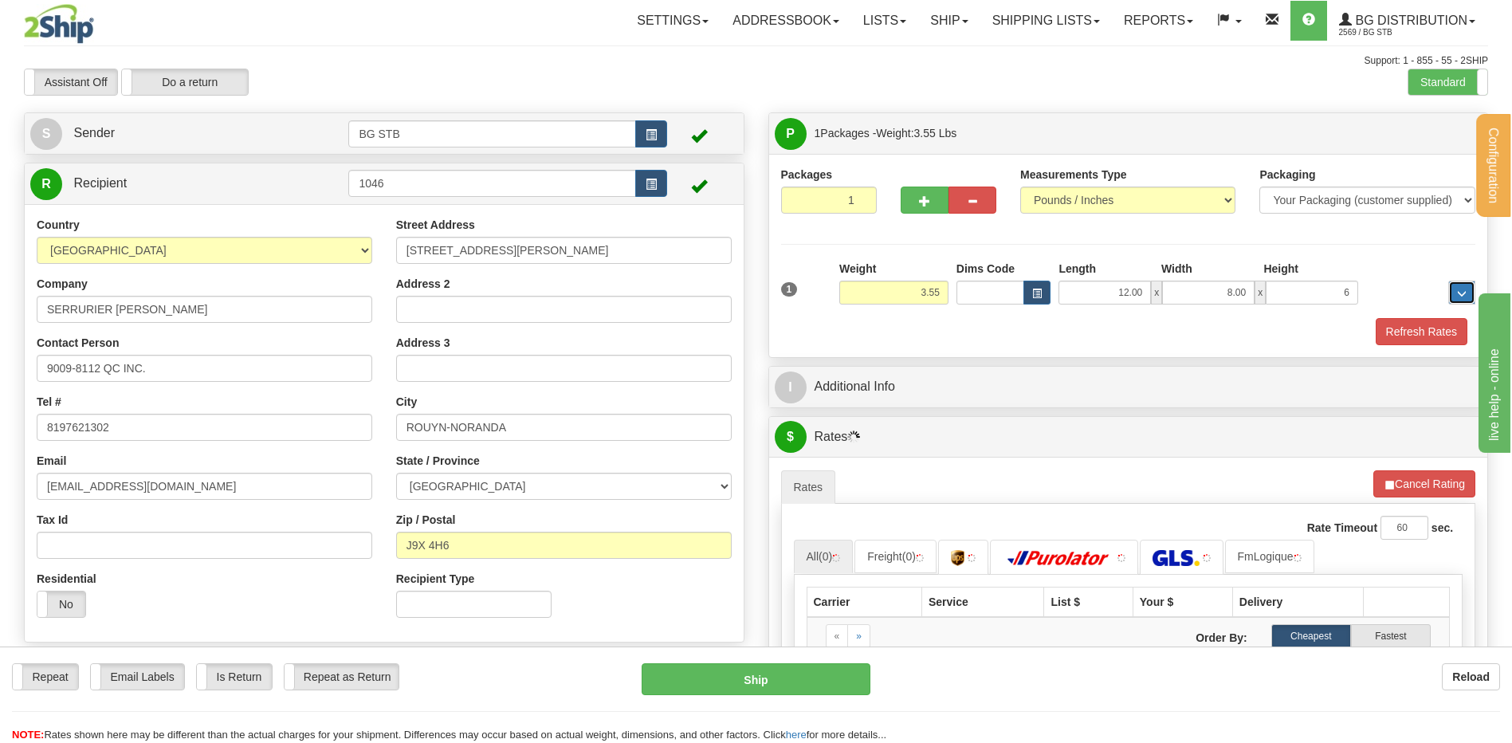
type input "6.00"
click at [871, 404] on div "I Additional Info" at bounding box center [1128, 387] width 719 height 41
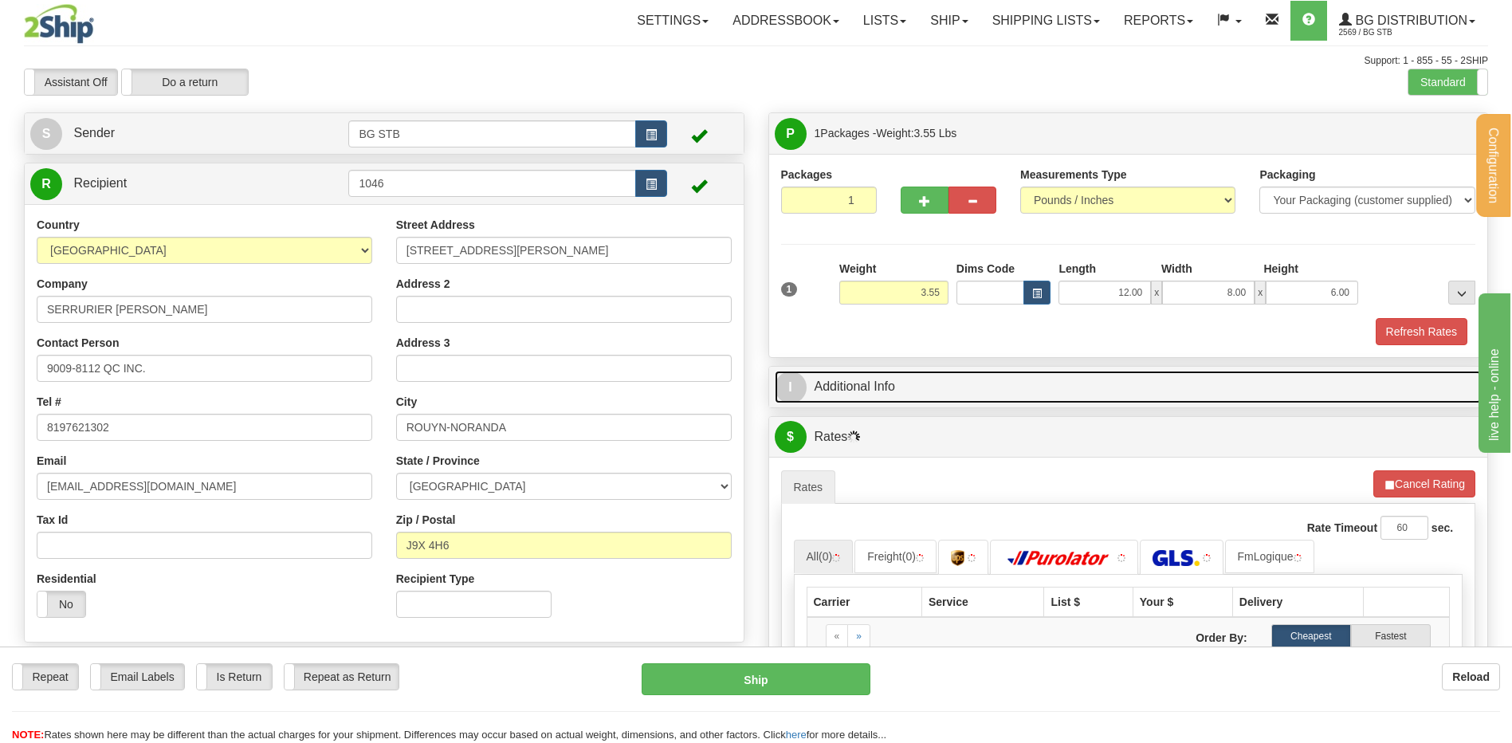
click at [871, 390] on link "I Additional Info" at bounding box center [1129, 387] width 708 height 33
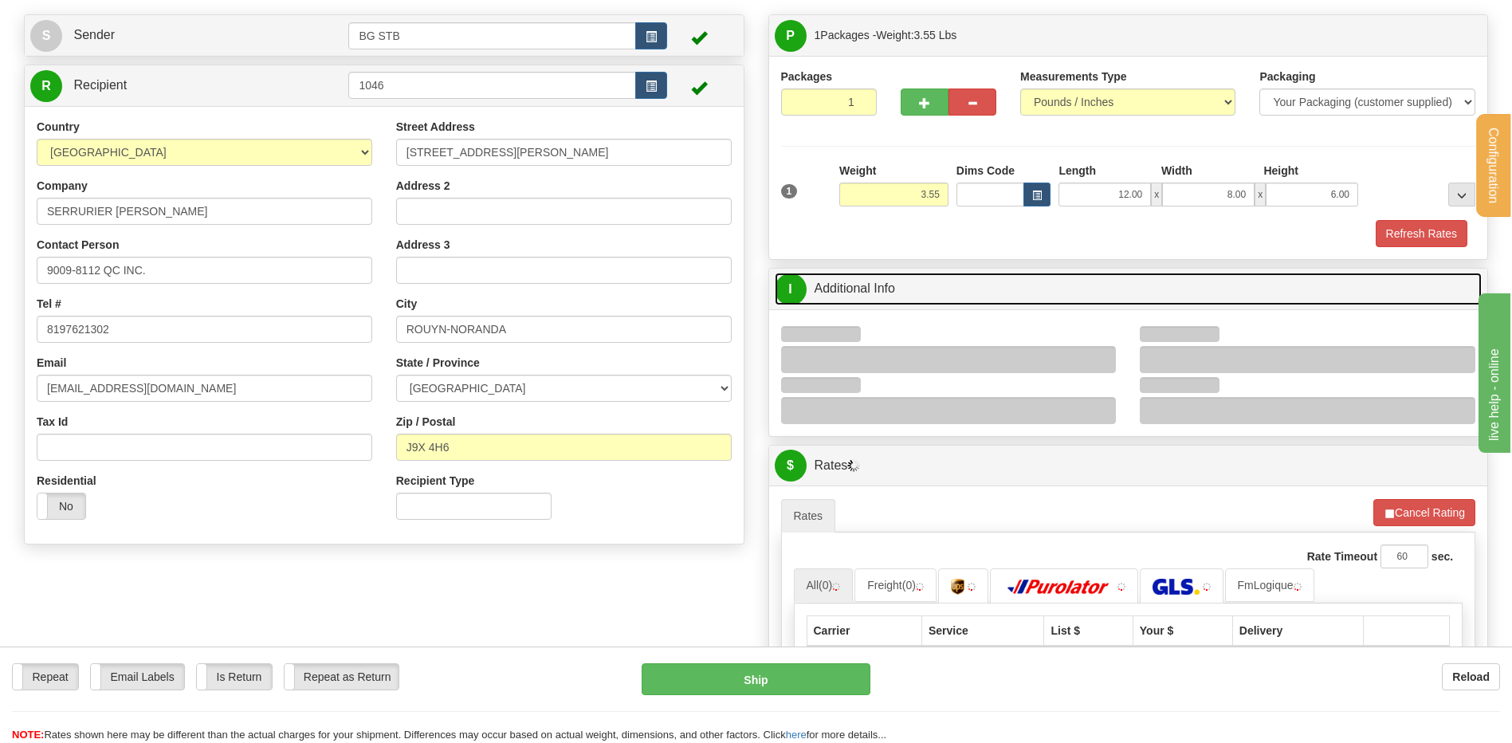
scroll to position [239, 0]
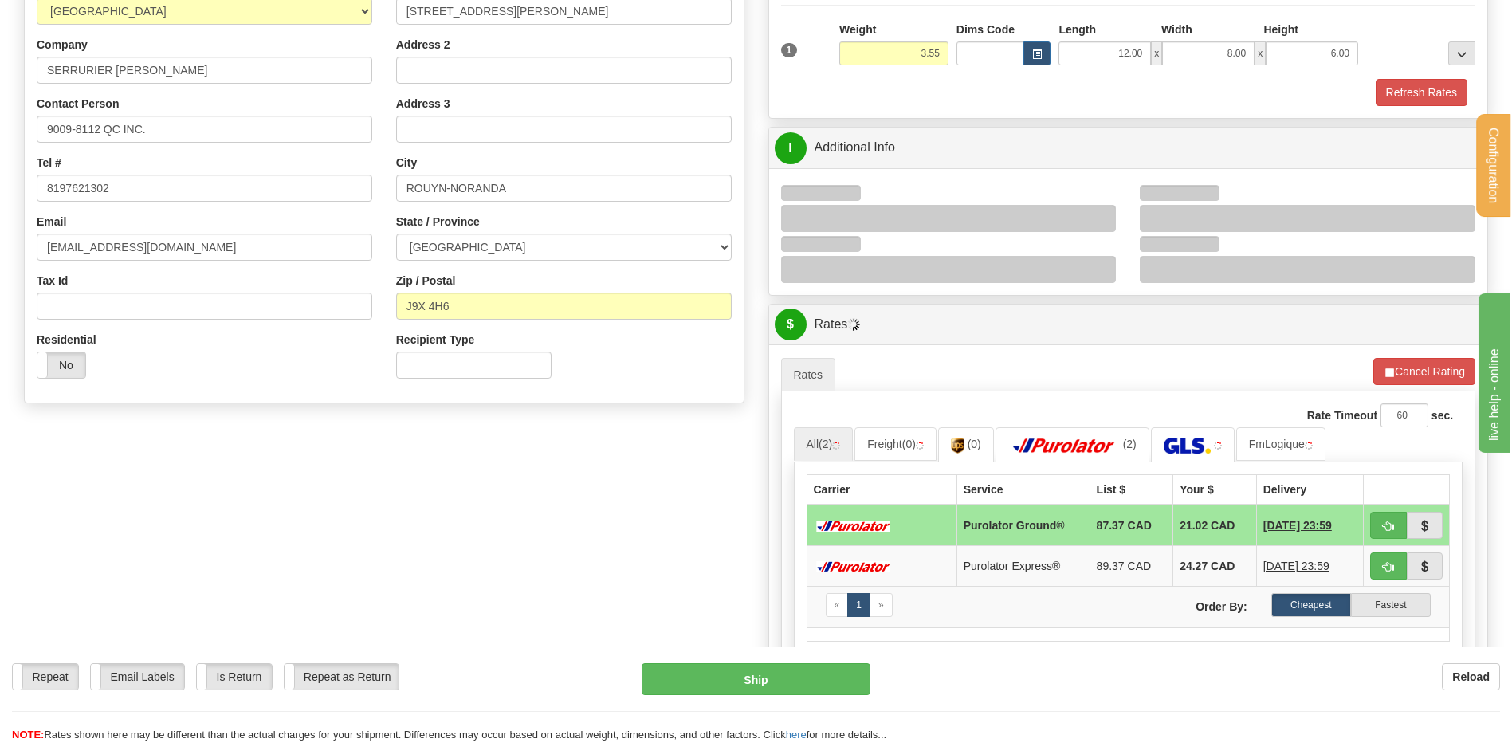
click at [1103, 206] on div at bounding box center [949, 218] width 336 height 27
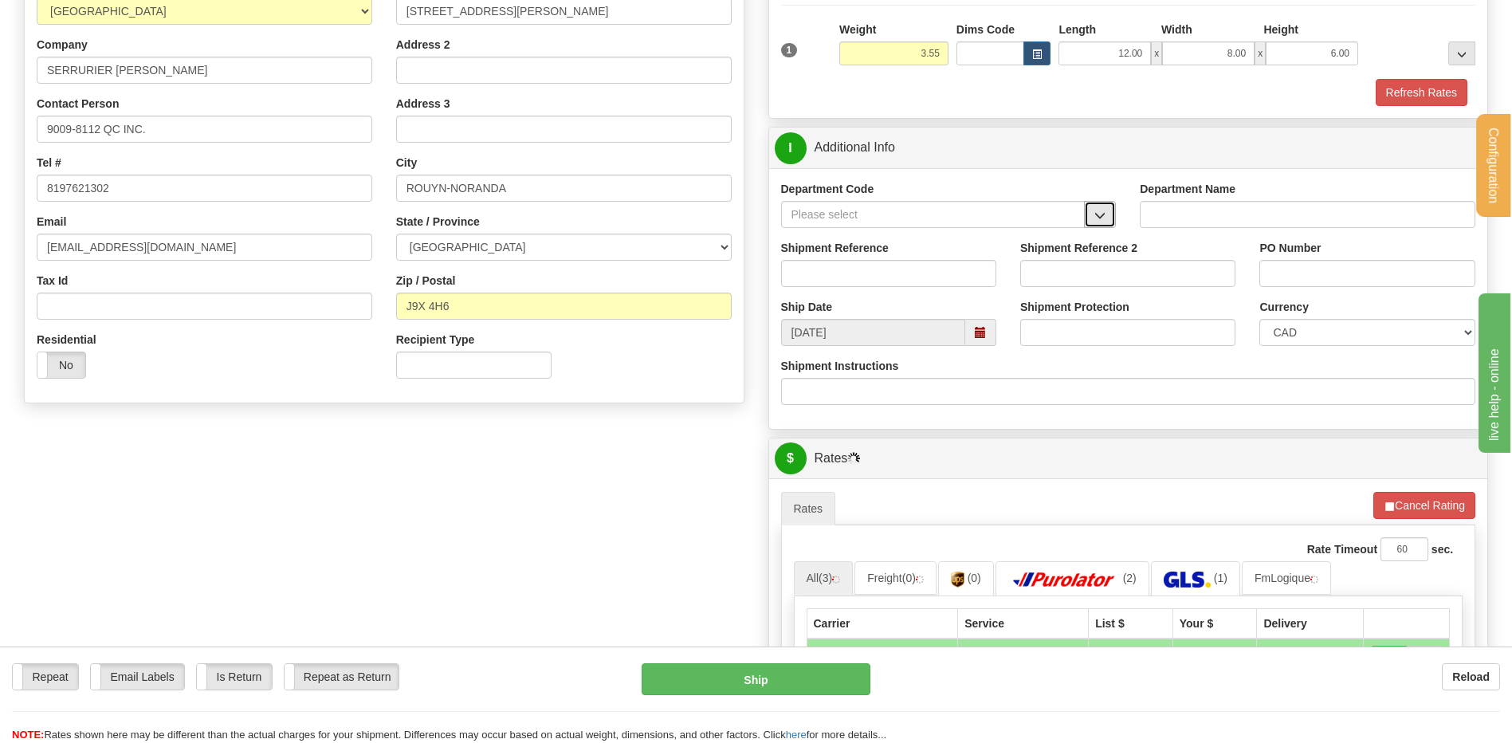
click at [1100, 214] on span "button" at bounding box center [1100, 215] width 11 height 10
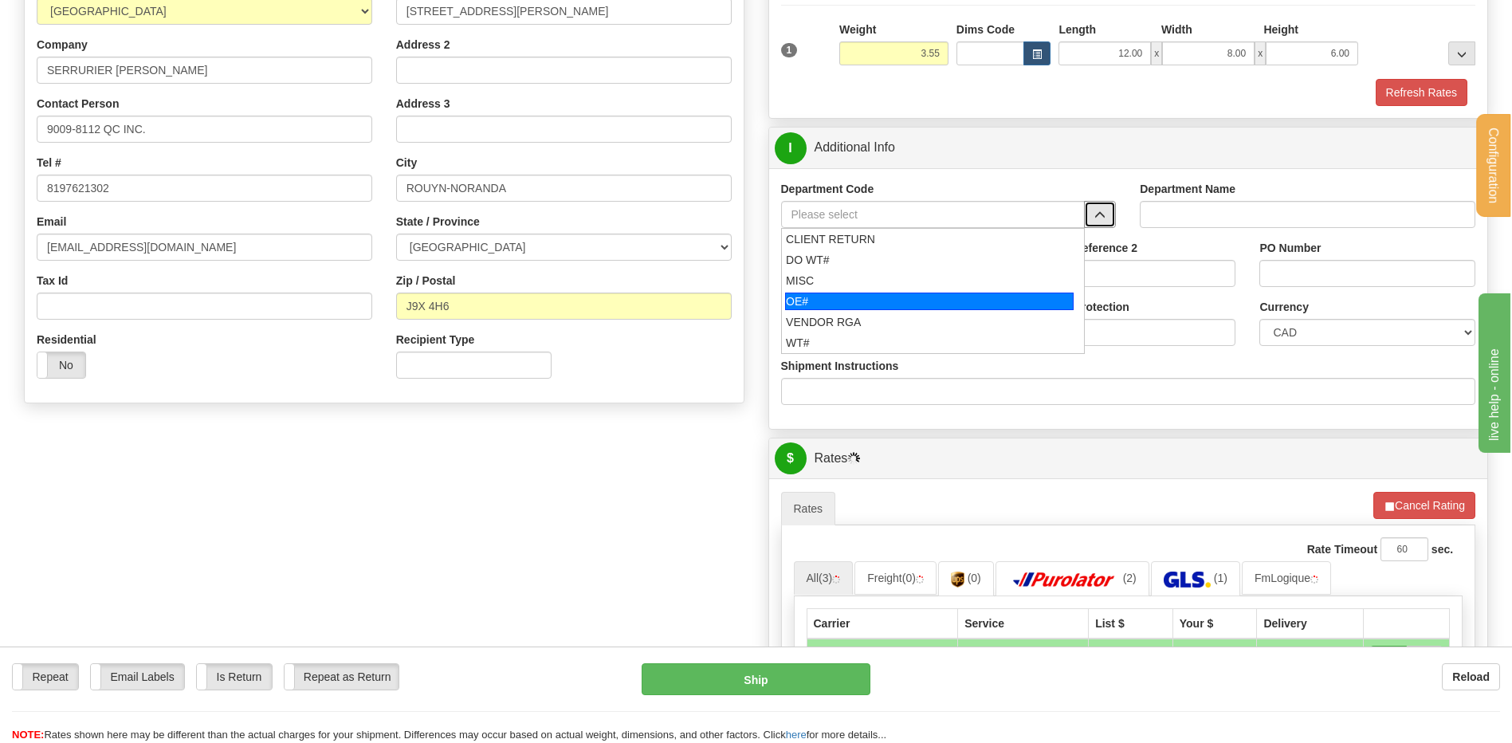
click at [860, 296] on div "OE#" at bounding box center [929, 302] width 289 height 18
type input "OE#"
type input "ORDERS"
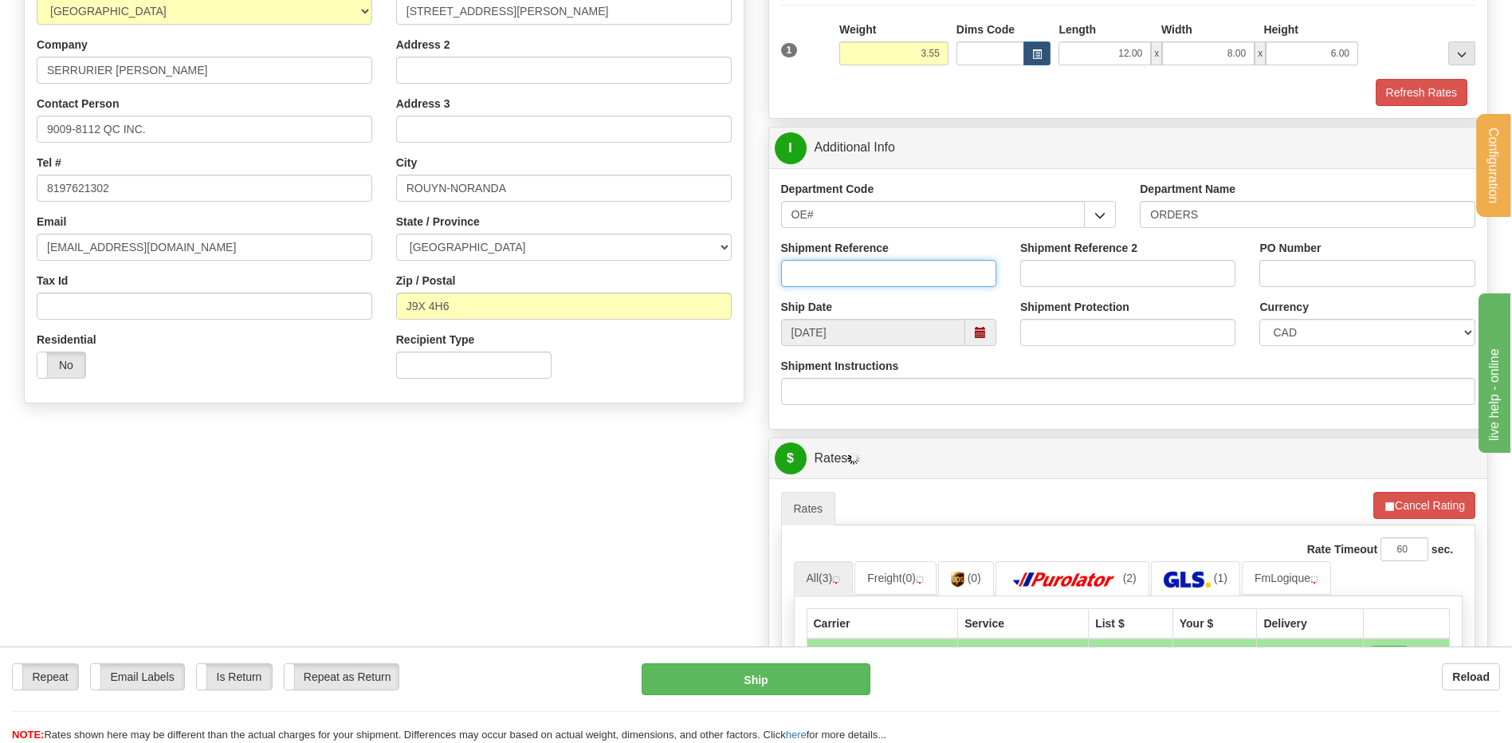
click at [858, 271] on input "Shipment Reference" at bounding box center [888, 273] width 215 height 27
type input "80006068-01"
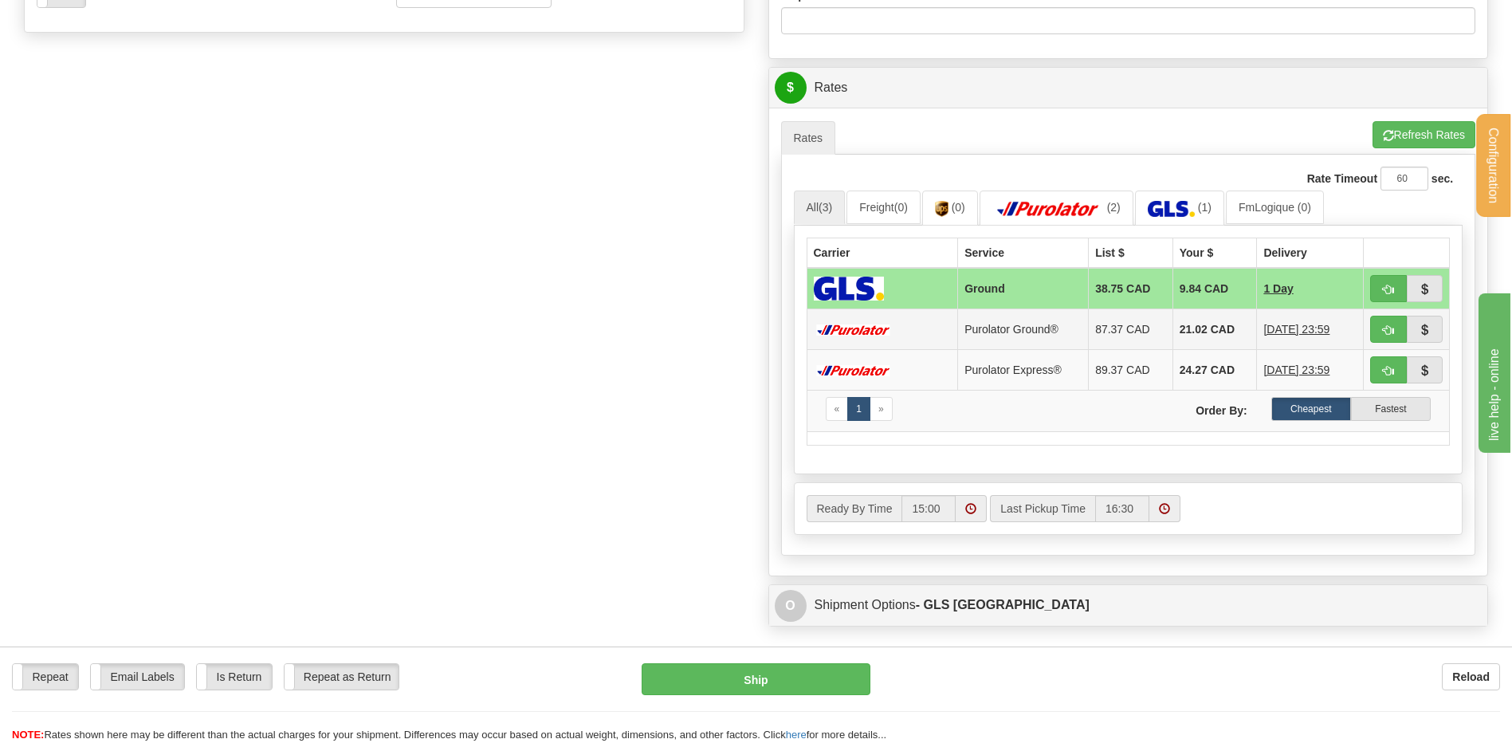
scroll to position [638, 0]
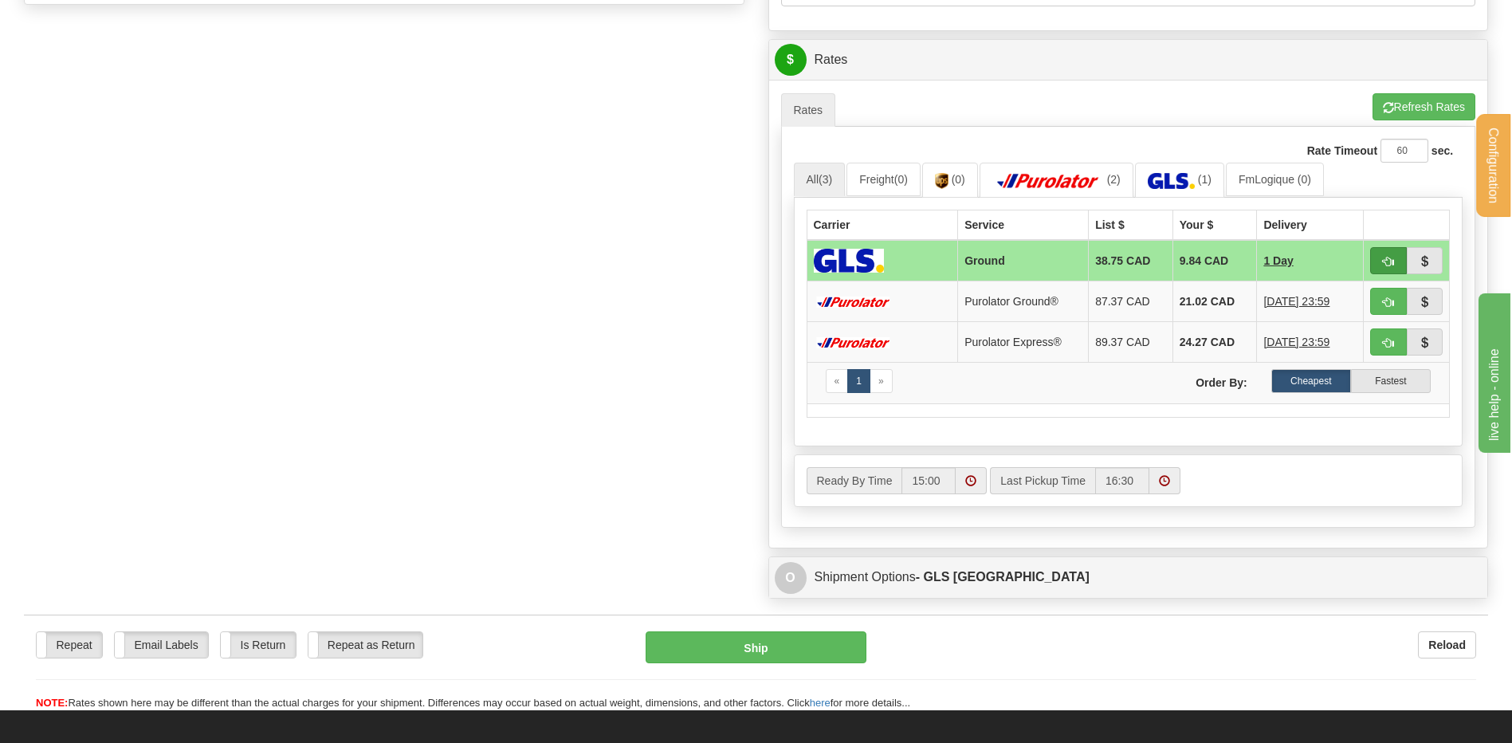
type input "MP1111"
drag, startPoint x: 1382, startPoint y: 259, endPoint x: 1353, endPoint y: 264, distance: 29.1
click at [1382, 259] on button "button" at bounding box center [1388, 260] width 37 height 27
type input "1"
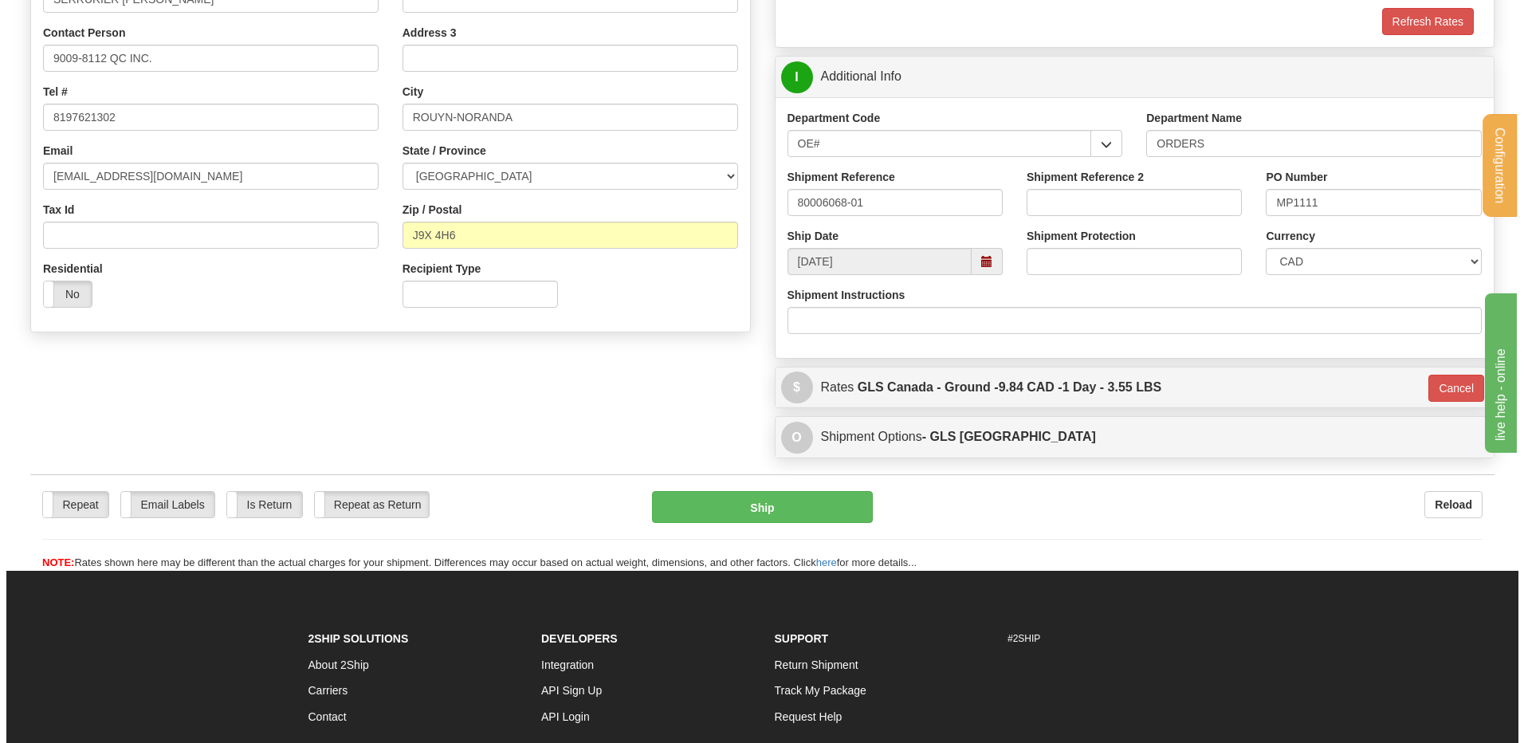
scroll to position [338, 0]
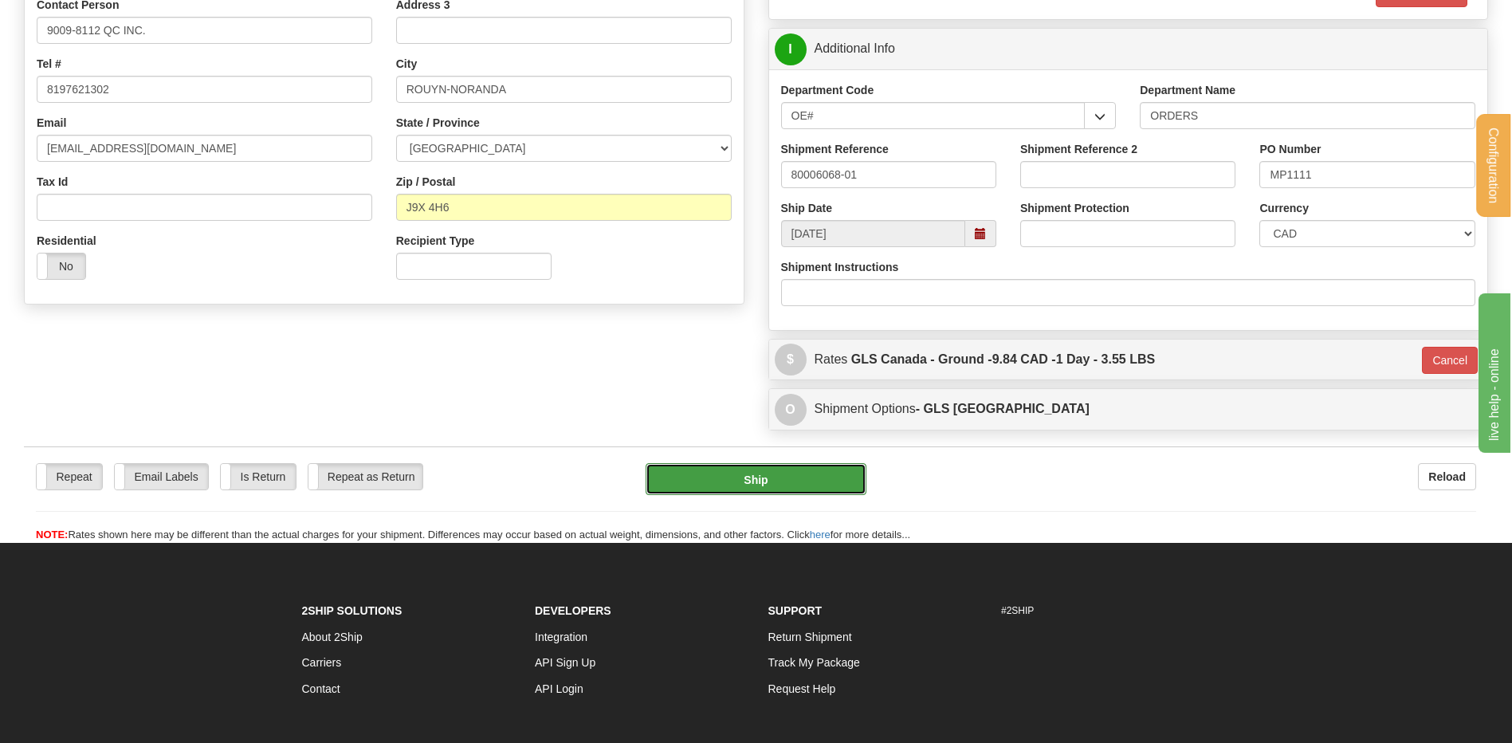
click at [759, 486] on button "Ship" at bounding box center [756, 479] width 220 height 32
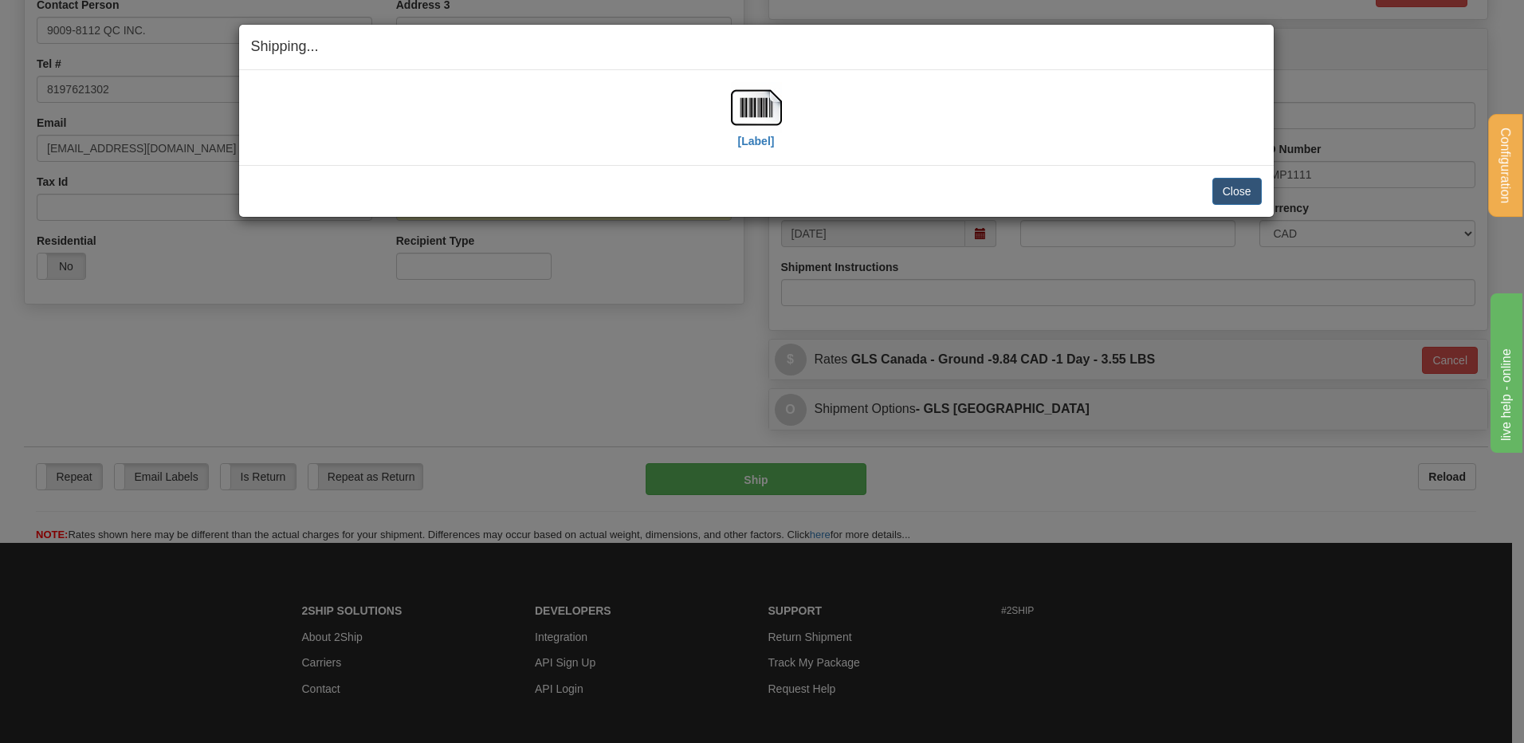
click at [787, 103] on div "[Label]" at bounding box center [756, 117] width 1011 height 71
click at [766, 107] on img at bounding box center [756, 107] width 51 height 51
click at [1247, 196] on button "Close" at bounding box center [1237, 191] width 49 height 27
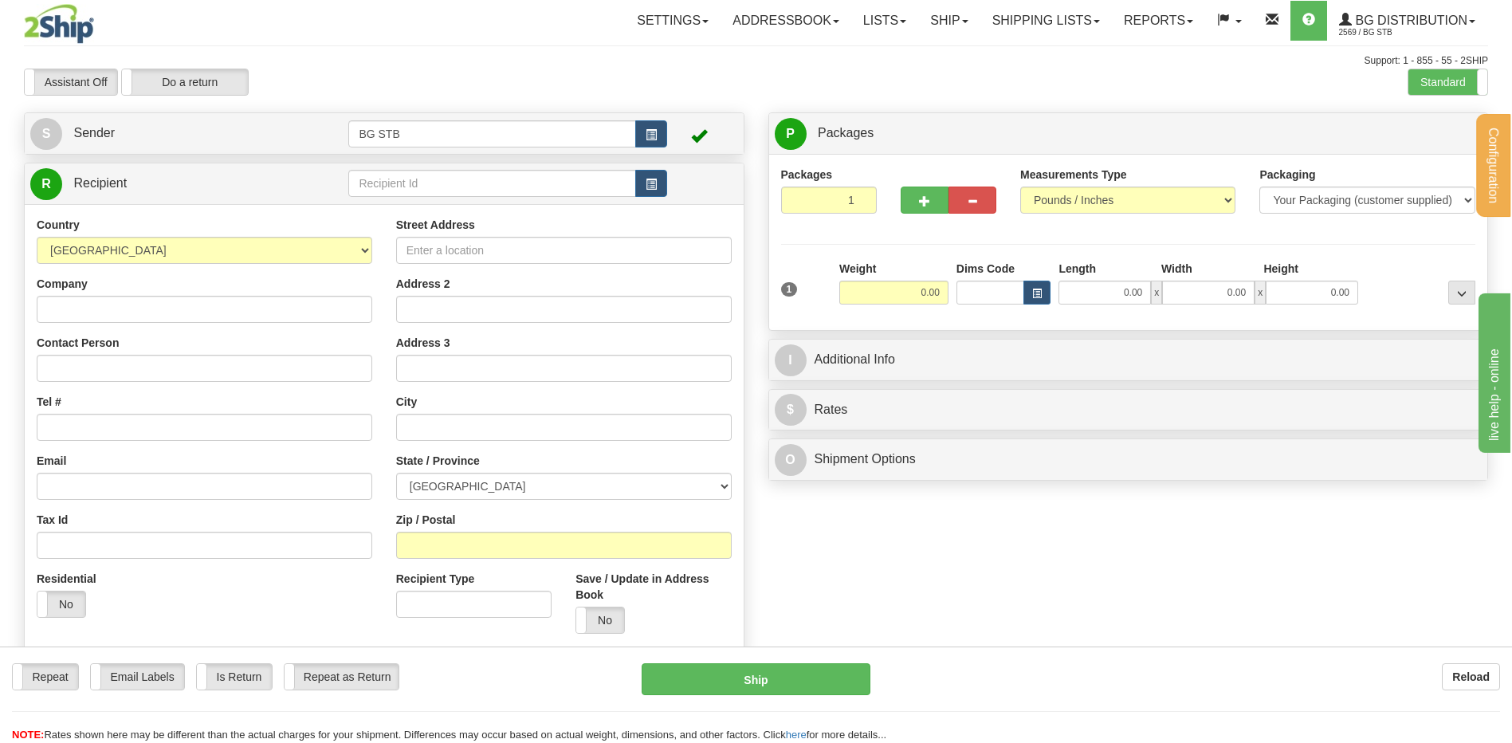
click at [458, 167] on td at bounding box center [507, 183] width 318 height 33
click at [458, 181] on input "text" at bounding box center [491, 183] width 287 height 27
type input "9588"
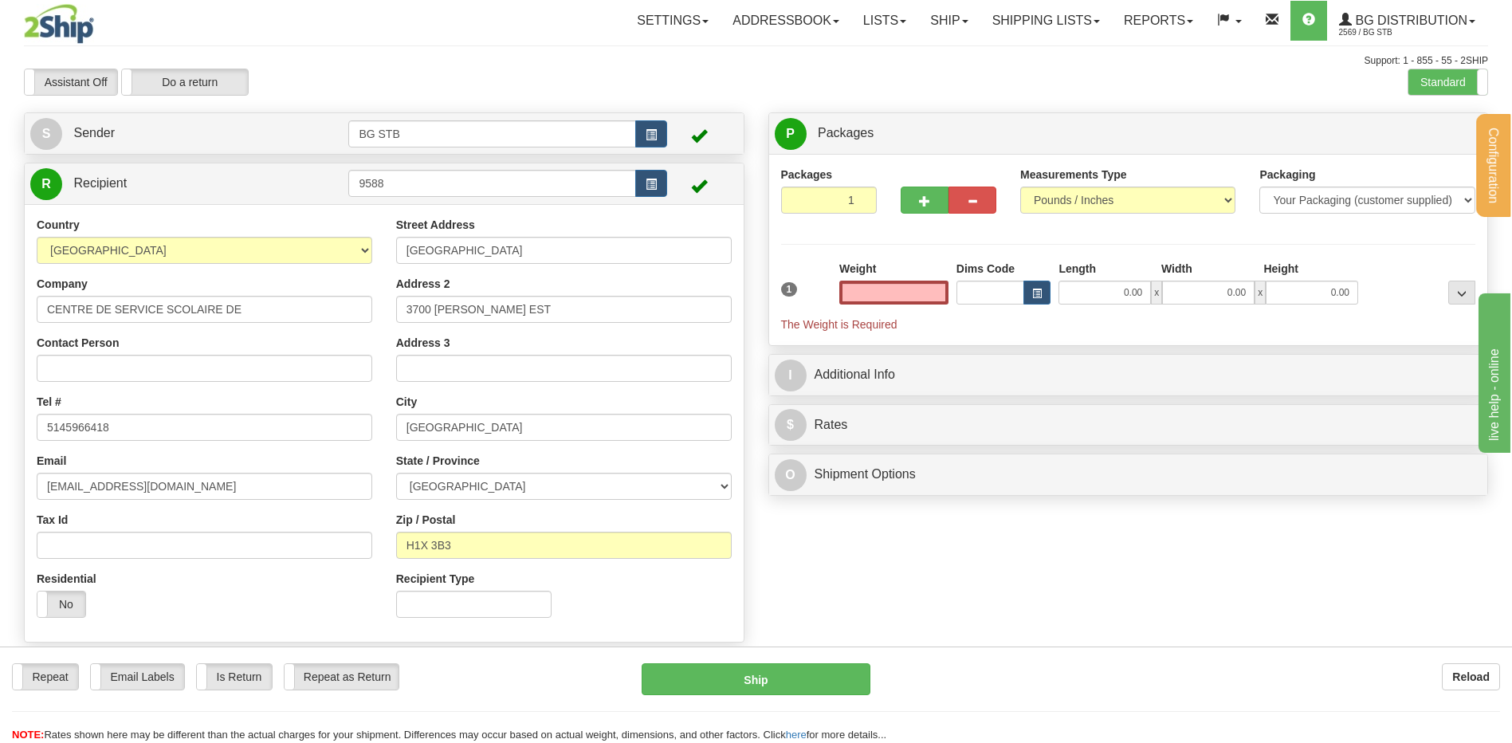
type input "0.00"
click at [369, 320] on div "Country AFGHANISTAN ALAND ISLANDS ALBANIA ALGERIA AMERICAN SAMOA ANDORRA ANGOLA…" at bounding box center [384, 423] width 719 height 413
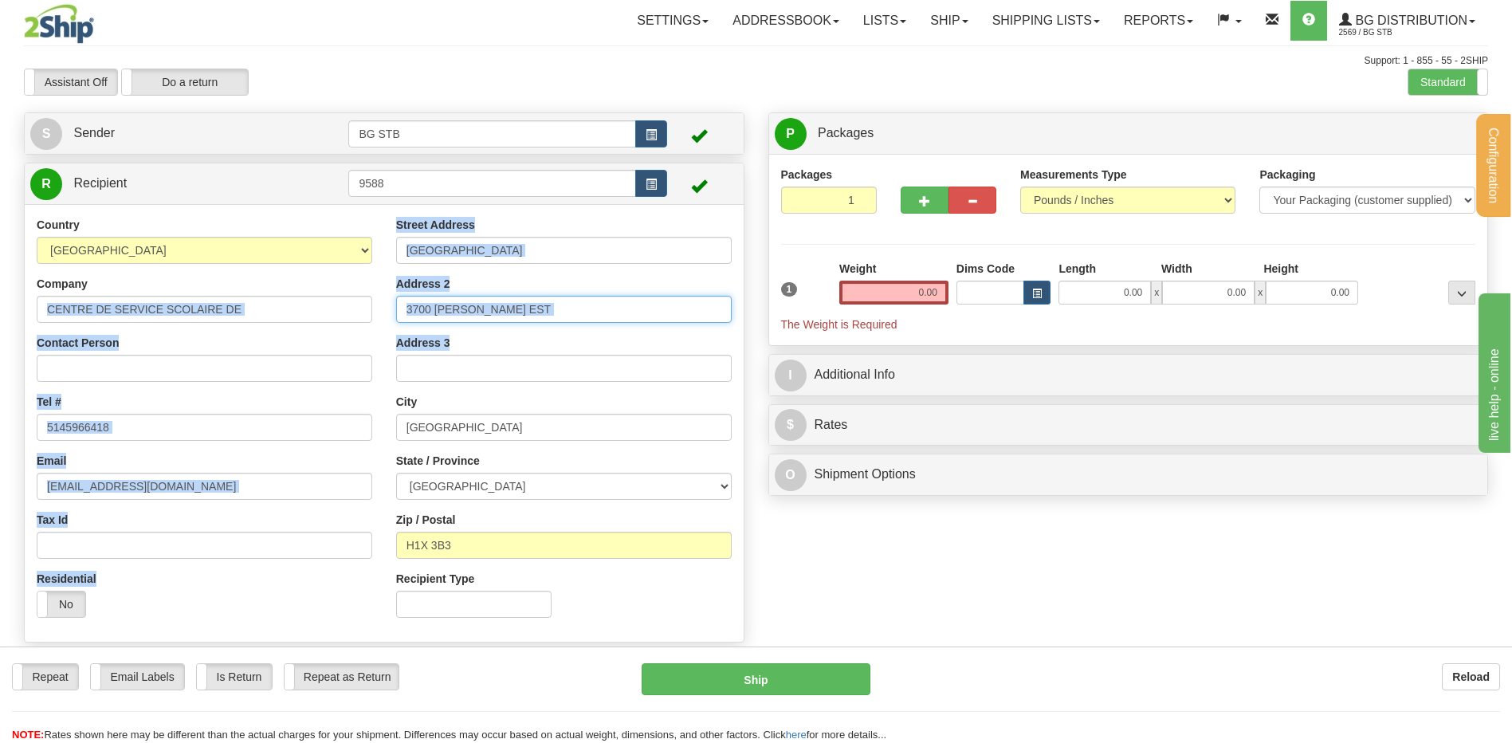
click at [517, 310] on input "3700 RACHEL EST" at bounding box center [564, 309] width 336 height 27
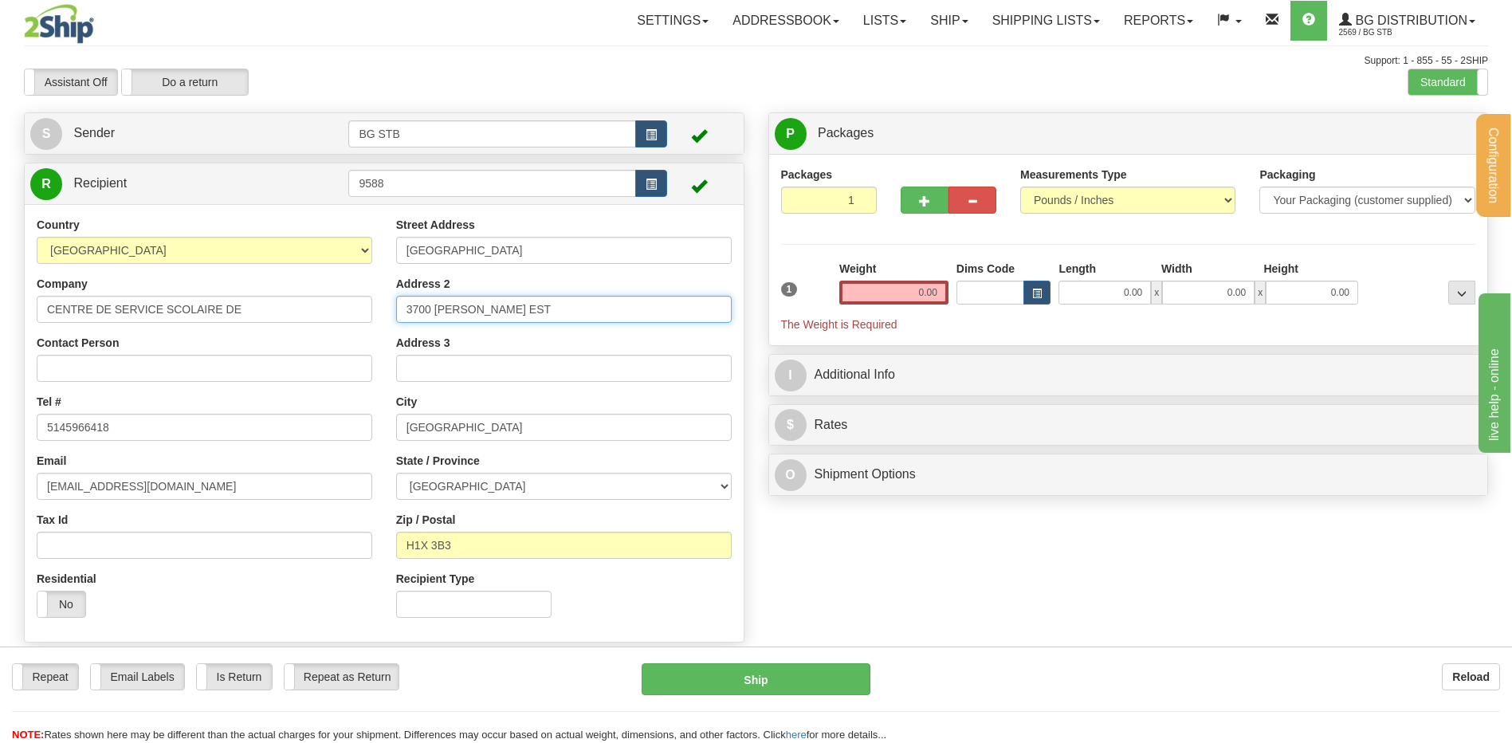
click at [517, 310] on input "3700 RACHEL EST" at bounding box center [564, 309] width 336 height 27
click at [508, 310] on input "3700 RACH" at bounding box center [564, 309] width 336 height 27
drag, startPoint x: 507, startPoint y: 310, endPoint x: 454, endPoint y: 309, distance: 52.6
click at [454, 309] on input "3700 RACH" at bounding box center [564, 309] width 336 height 27
type input "37"
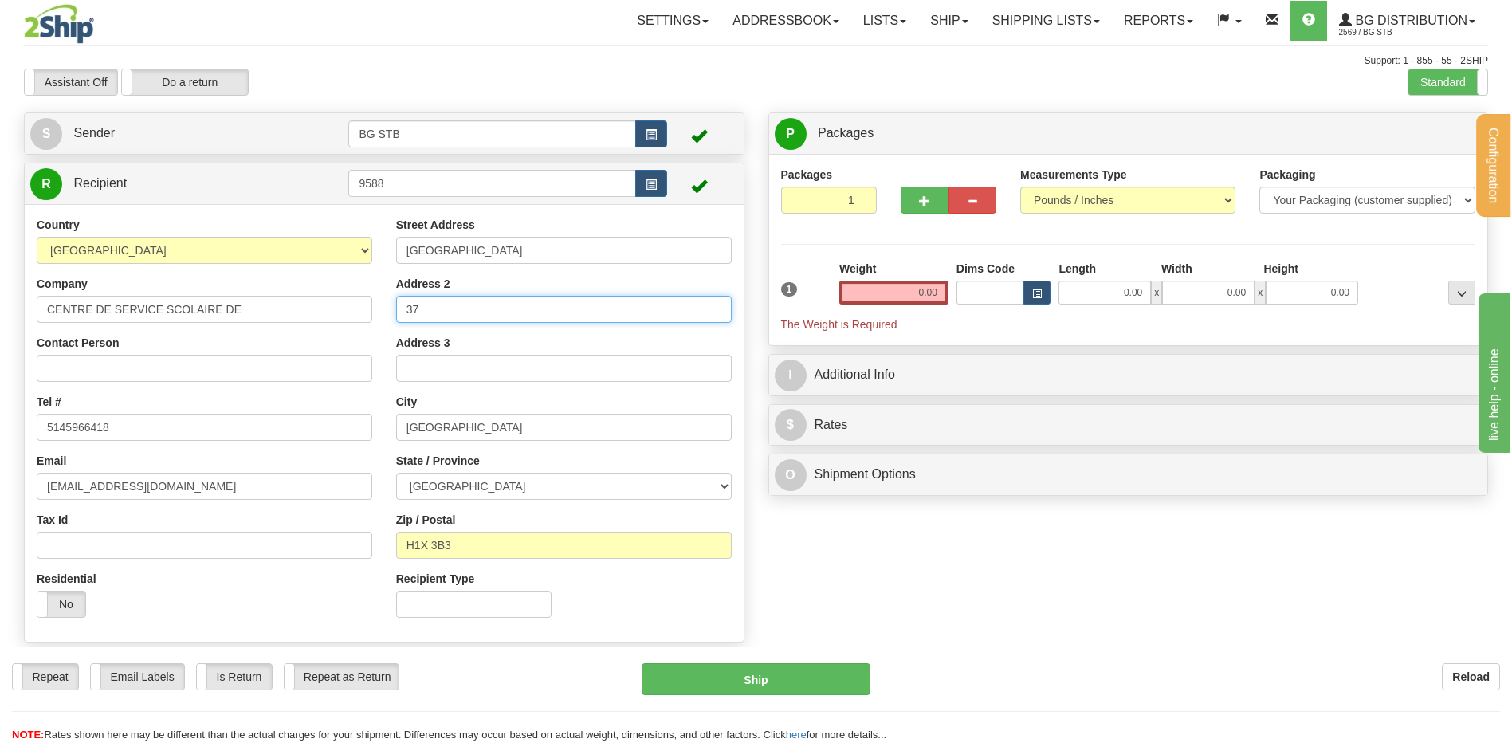
drag, startPoint x: 459, startPoint y: 305, endPoint x: 371, endPoint y: 306, distance: 88.5
click at [371, 306] on div "Country AFGHANISTAN ALAND ISLANDS ALBANIA ALGERIA AMERICAN SAMOA ANDORRA ANGOLA…" at bounding box center [384, 423] width 719 height 413
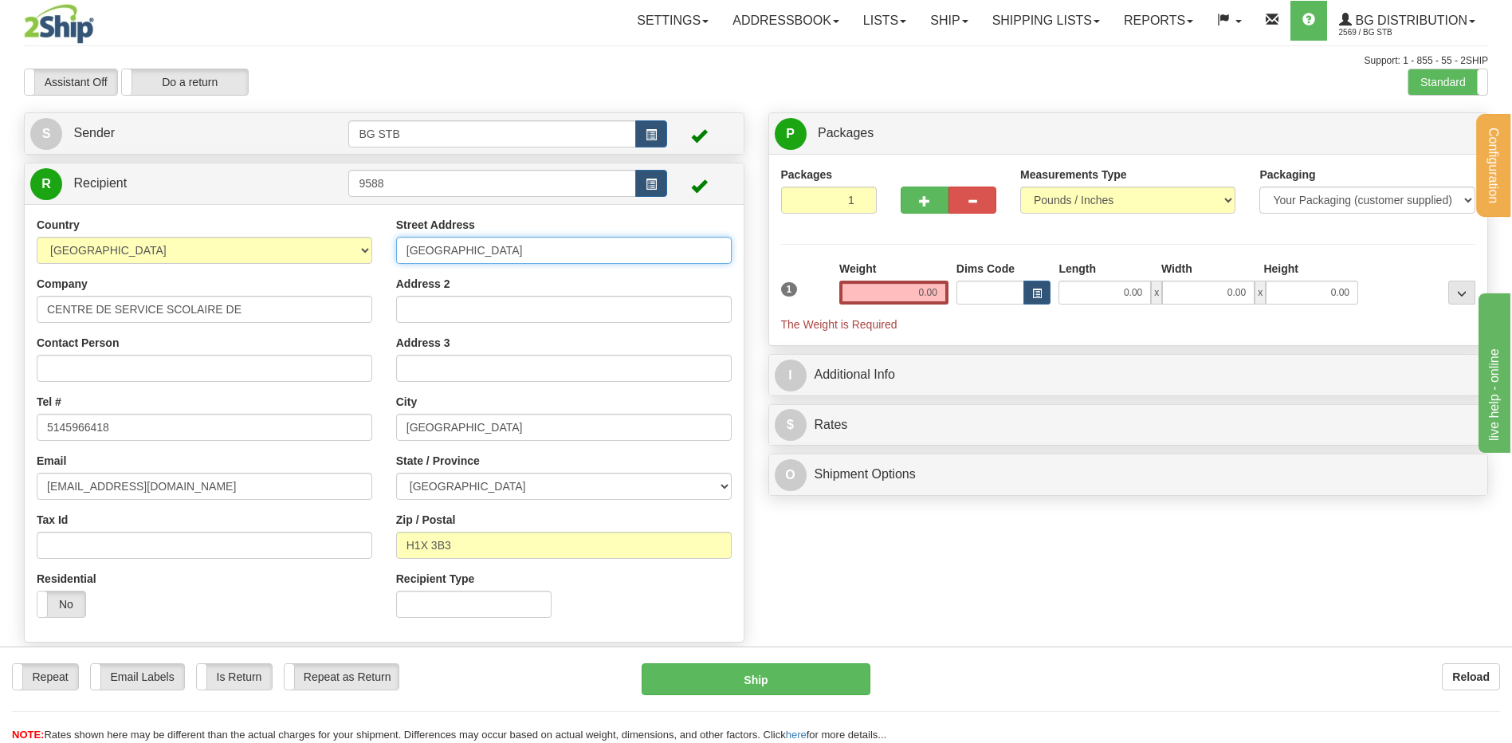
drag, startPoint x: 472, startPoint y: 260, endPoint x: 342, endPoint y: 257, distance: 130.0
click at [342, 257] on div "Country AFGHANISTAN ALAND ISLANDS ALBANIA ALGERIA AMERICAN SAMOA ANDORRA ANGOLA…" at bounding box center [384, 423] width 719 height 413
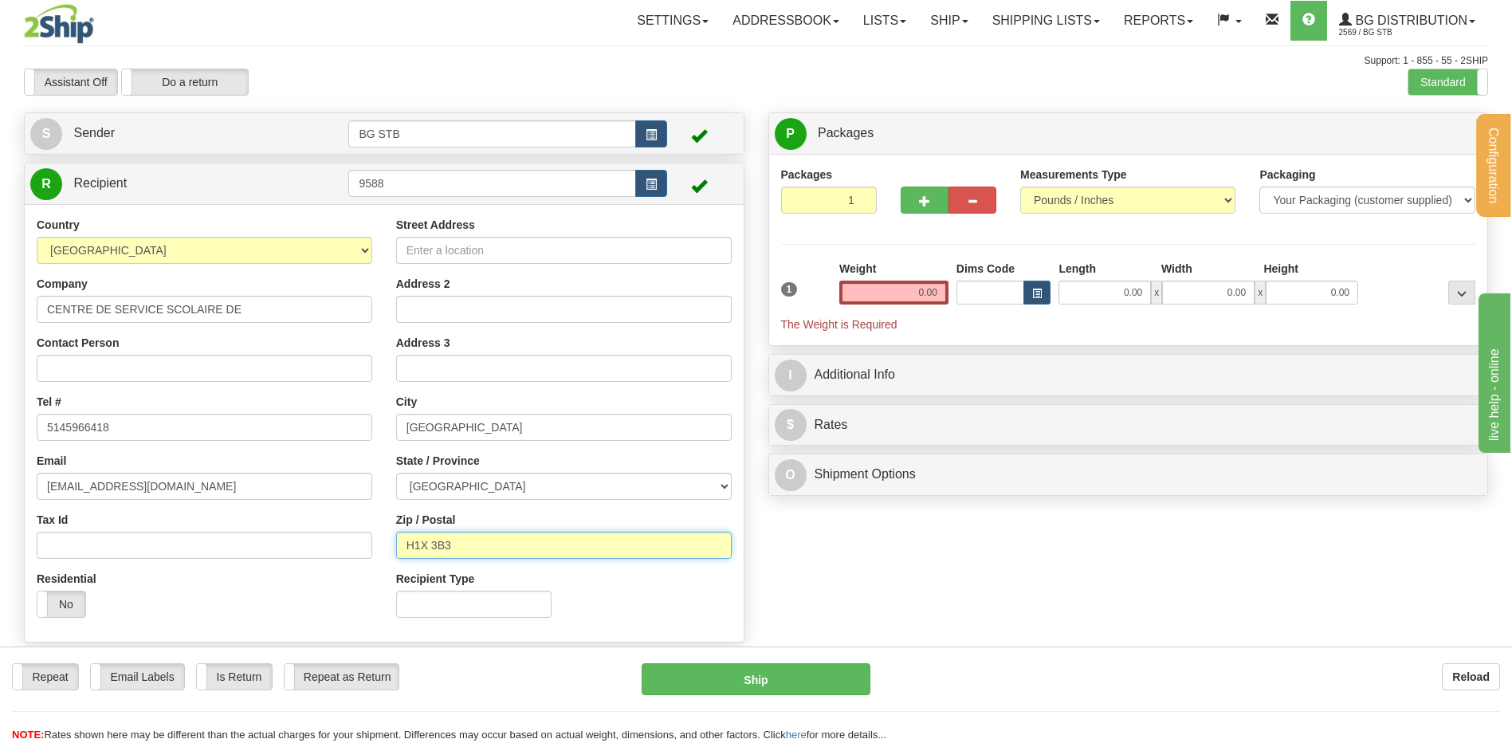
drag, startPoint x: 470, startPoint y: 545, endPoint x: 387, endPoint y: 548, distance: 83.0
click at [387, 548] on div "Street Address Address 2 Address 3 City MONTREAL State / Province ALBERTA BRITI…" at bounding box center [564, 423] width 360 height 413
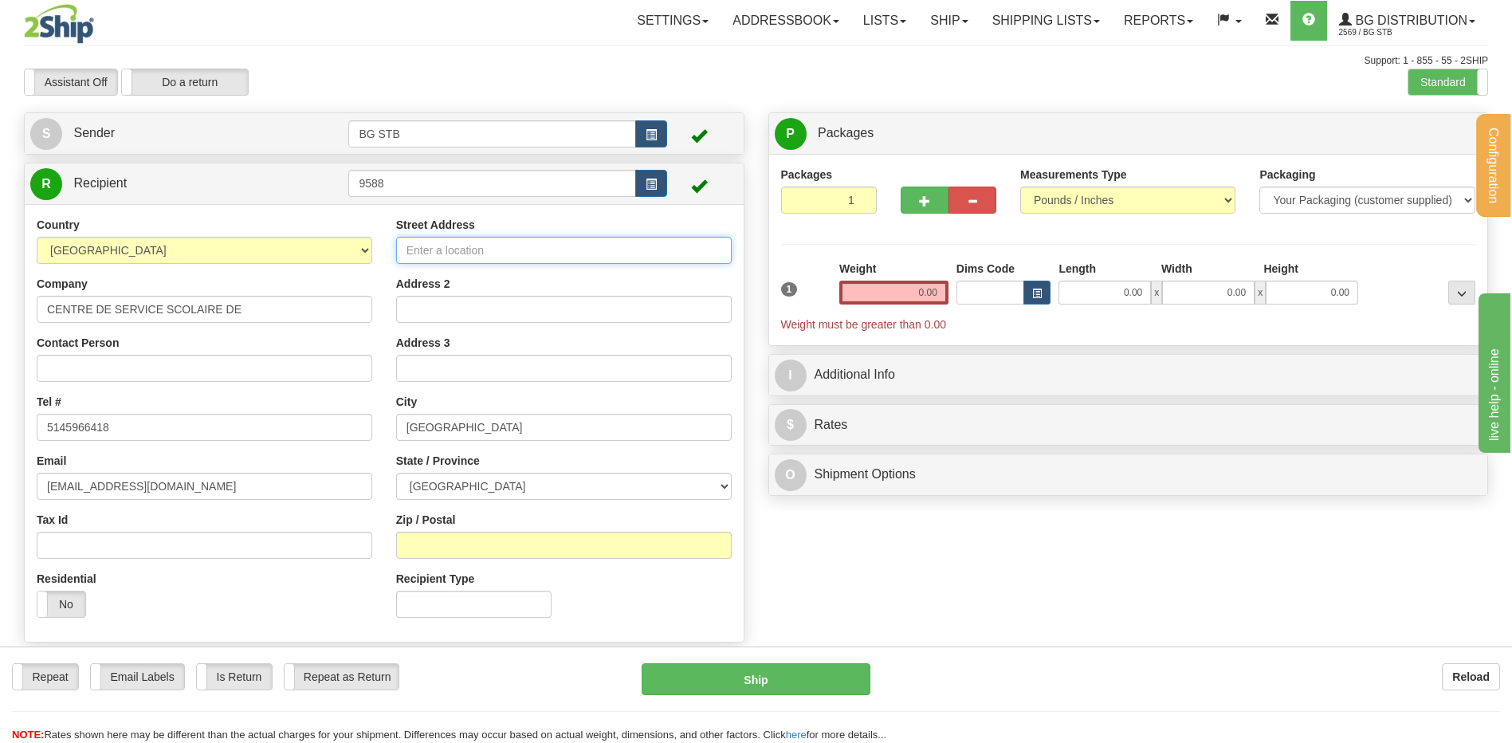
click at [500, 258] on input "Street Address" at bounding box center [564, 250] width 336 height 27
type input "3735 DROLET"
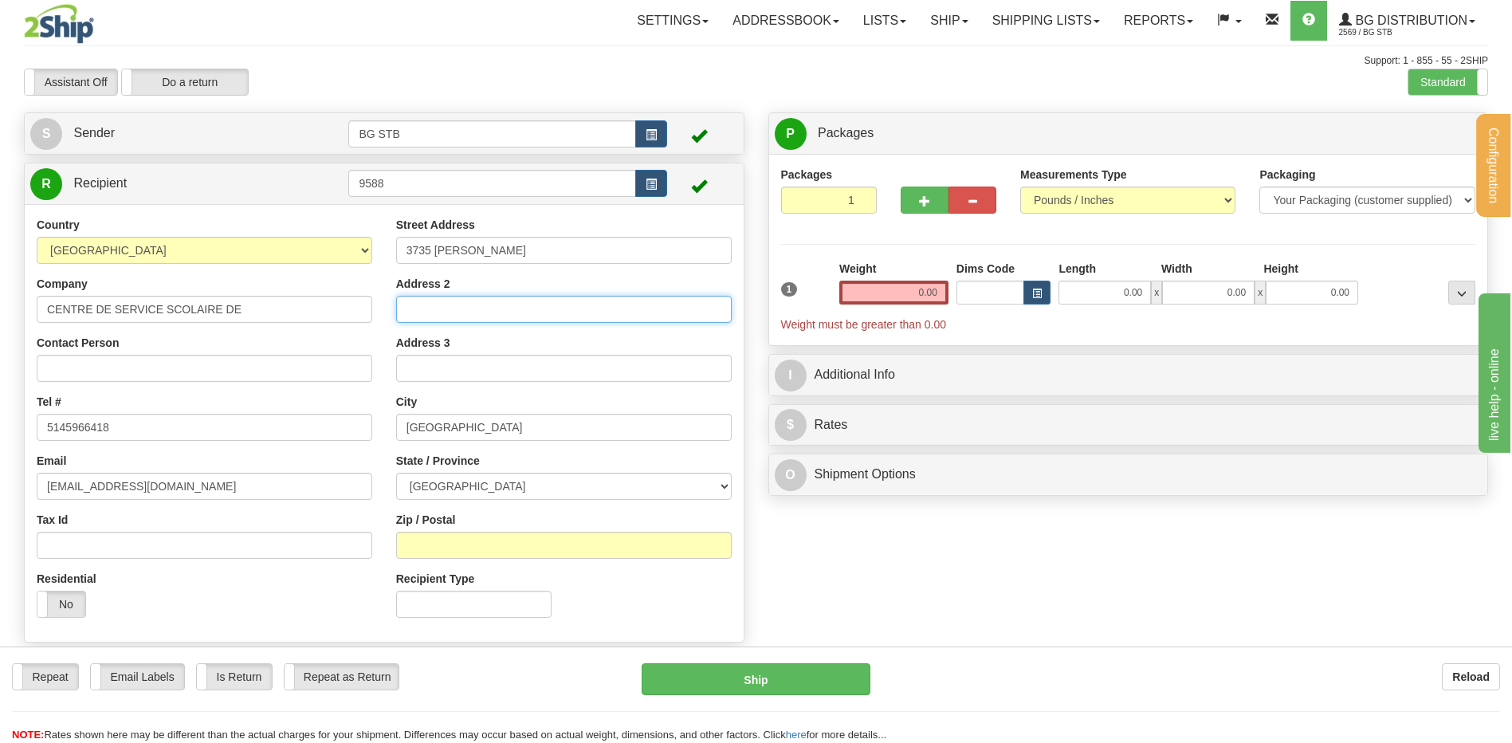
click at [502, 303] on input "Address 2" at bounding box center [564, 309] width 336 height 27
type input "EDIFICE DES PINS"
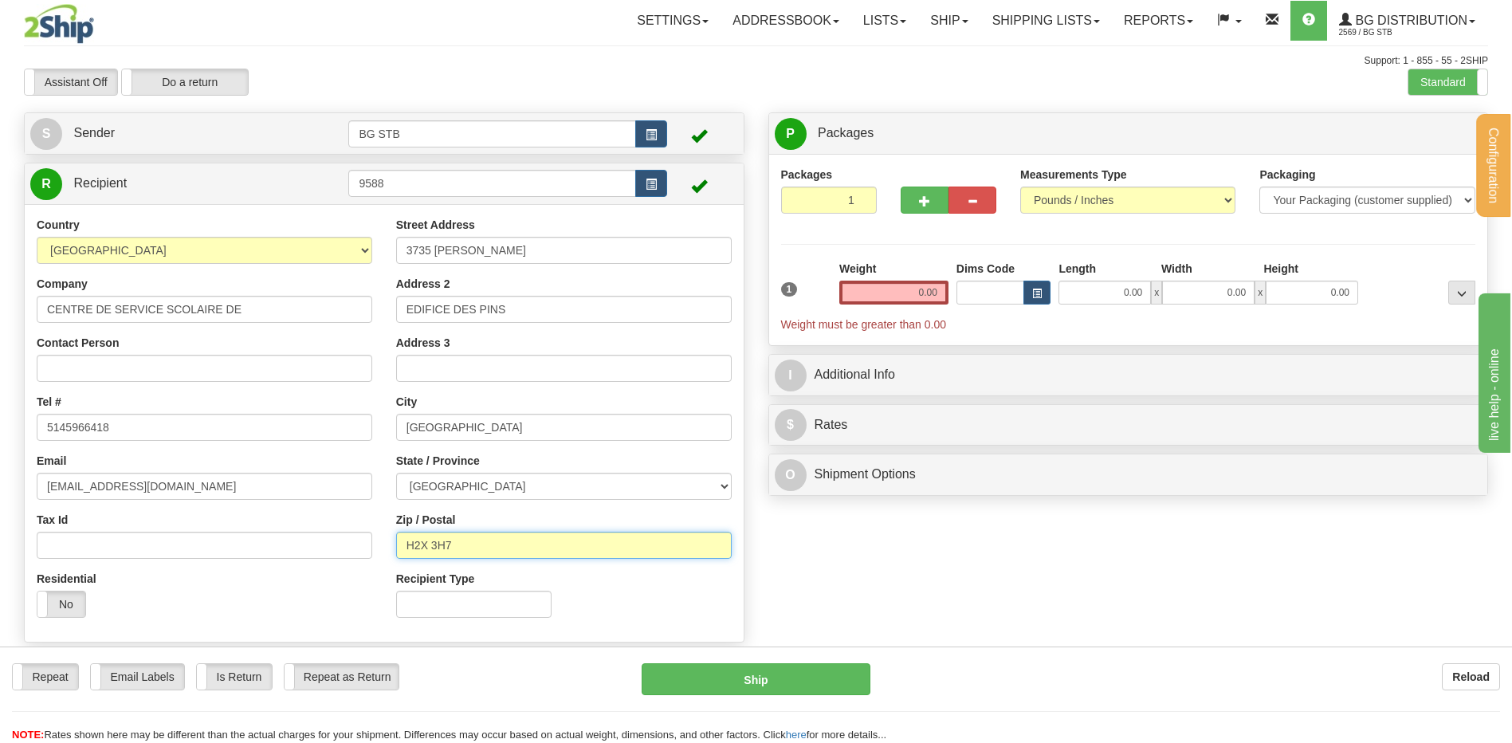
type input "H2X 3H7"
click at [918, 301] on input "0.00" at bounding box center [893, 293] width 109 height 24
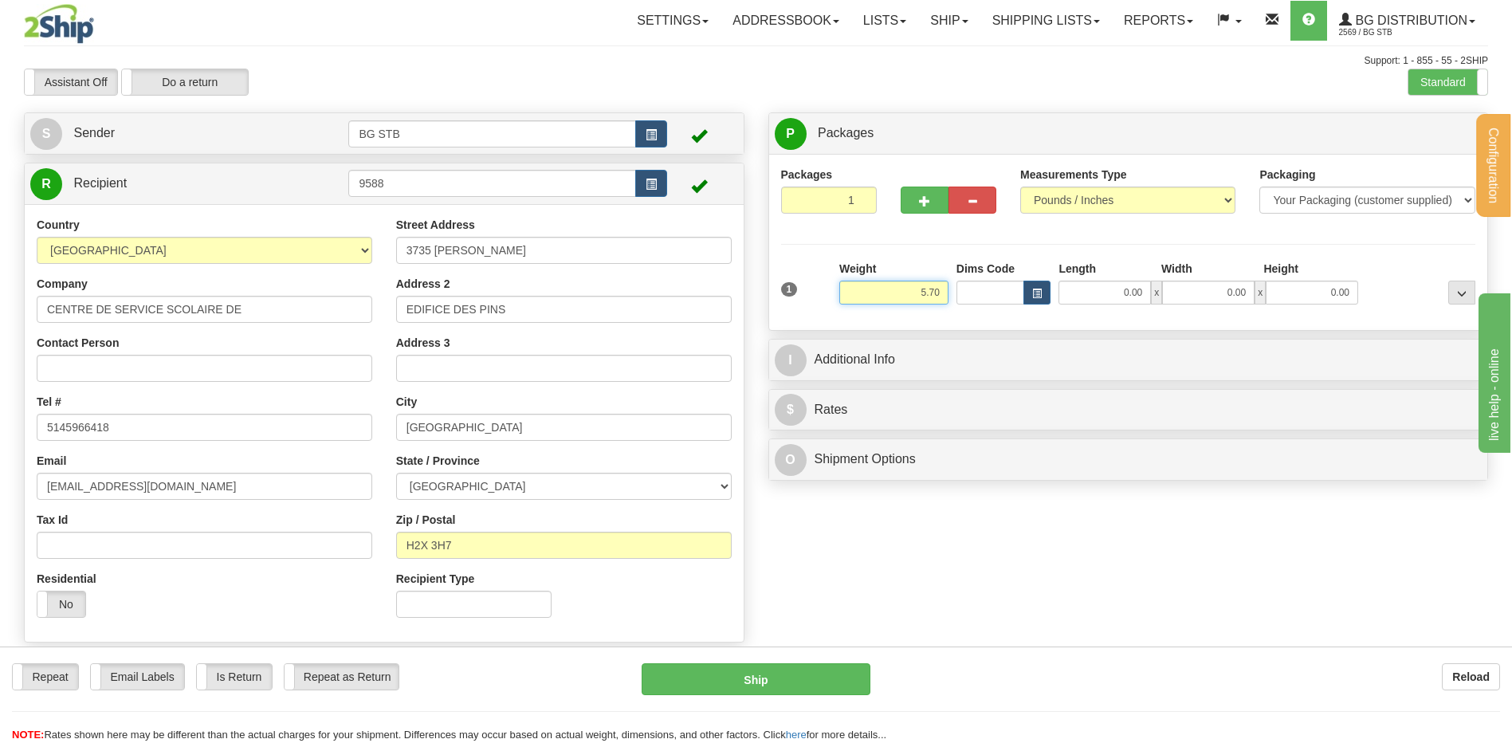
type input "5.70"
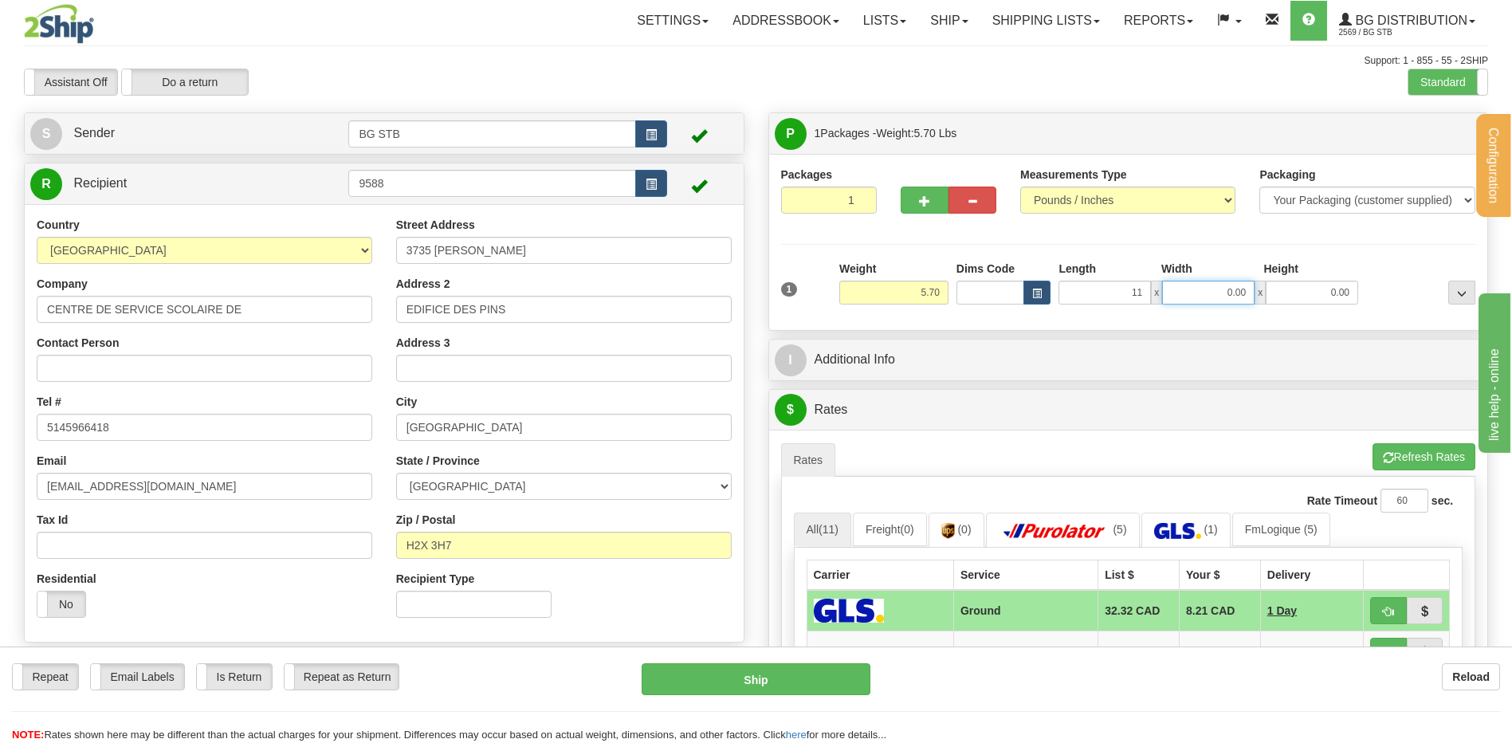
type input "11.00"
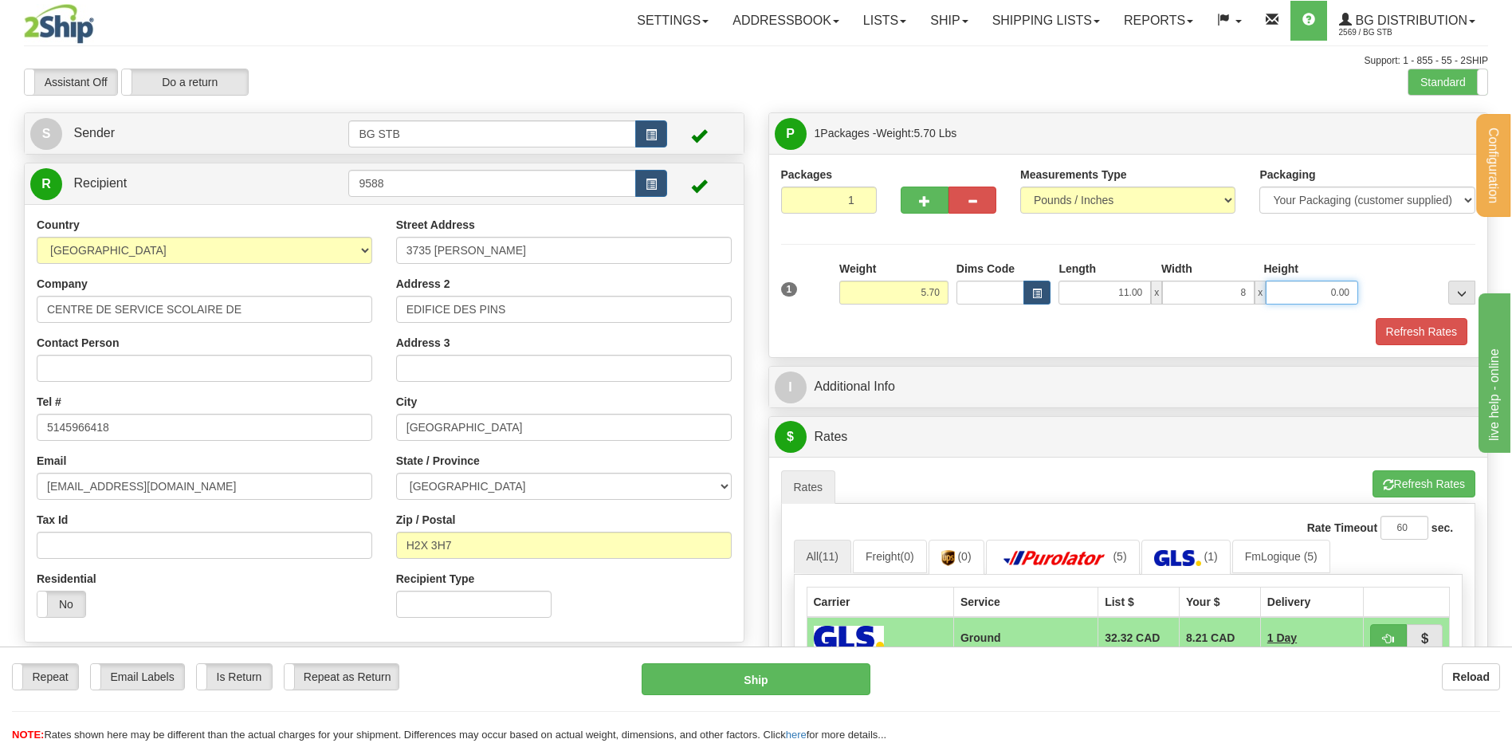
type input "8.00"
type input "6.00"
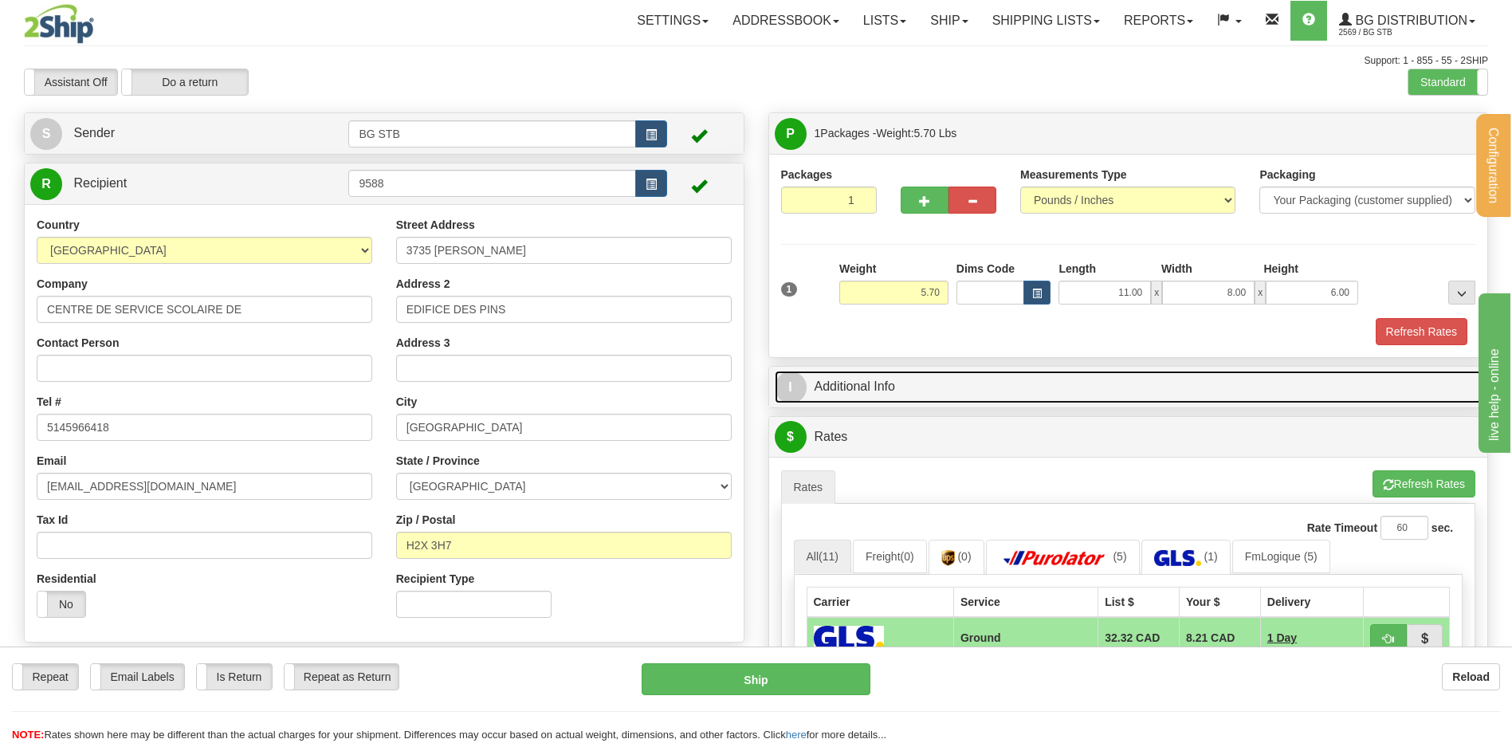
click at [918, 388] on link "I Additional Info" at bounding box center [1129, 387] width 708 height 33
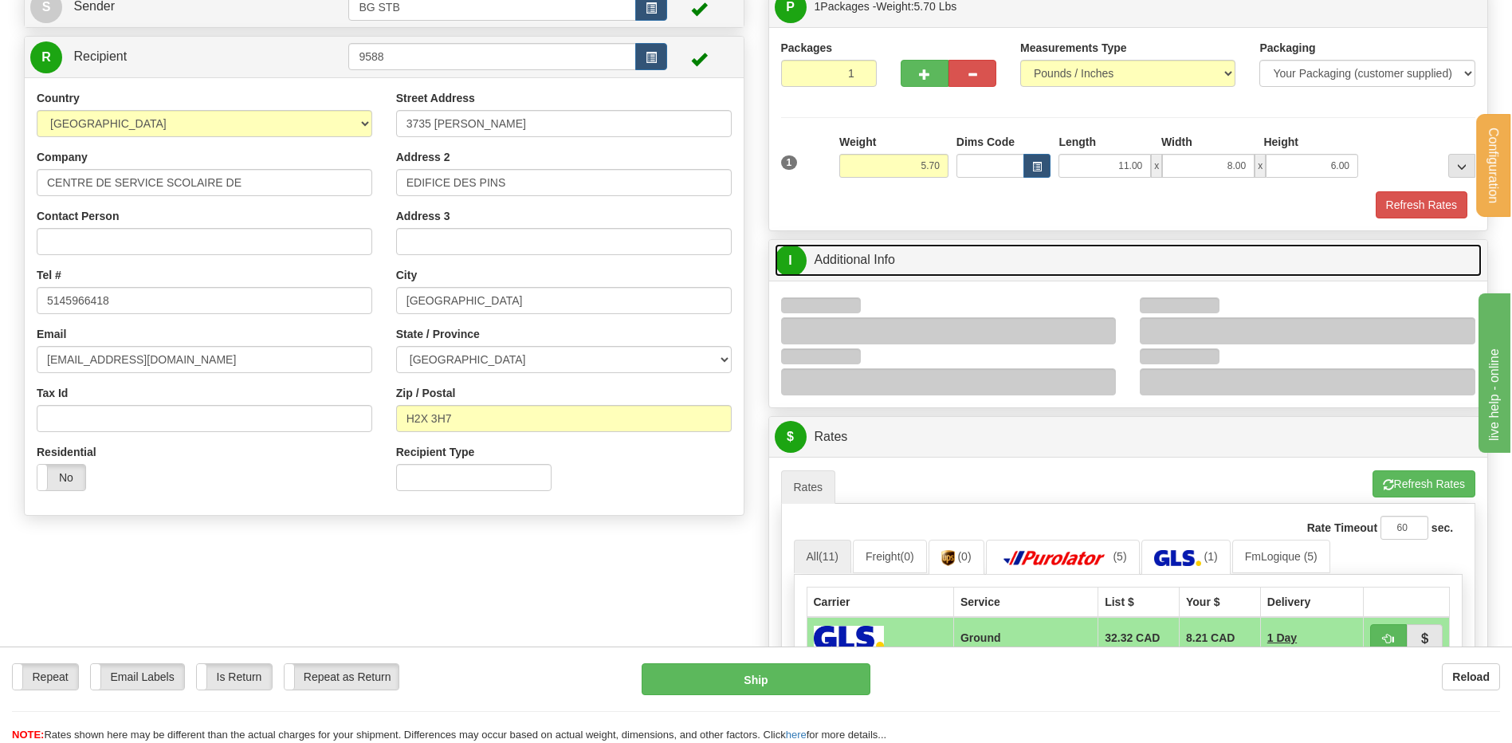
scroll to position [319, 0]
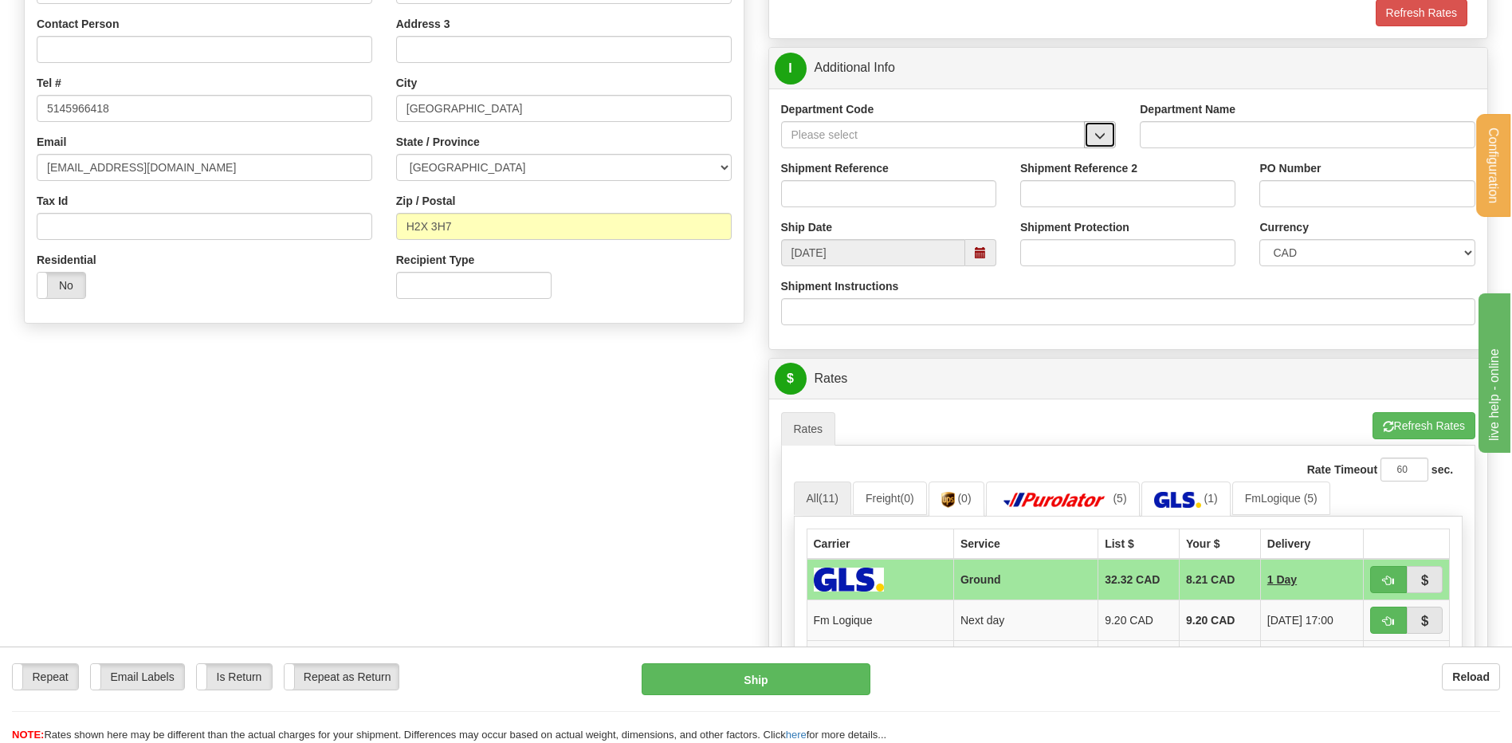
drag, startPoint x: 1098, startPoint y: 139, endPoint x: 1086, endPoint y: 145, distance: 13.6
click at [1098, 139] on span "button" at bounding box center [1100, 136] width 11 height 10
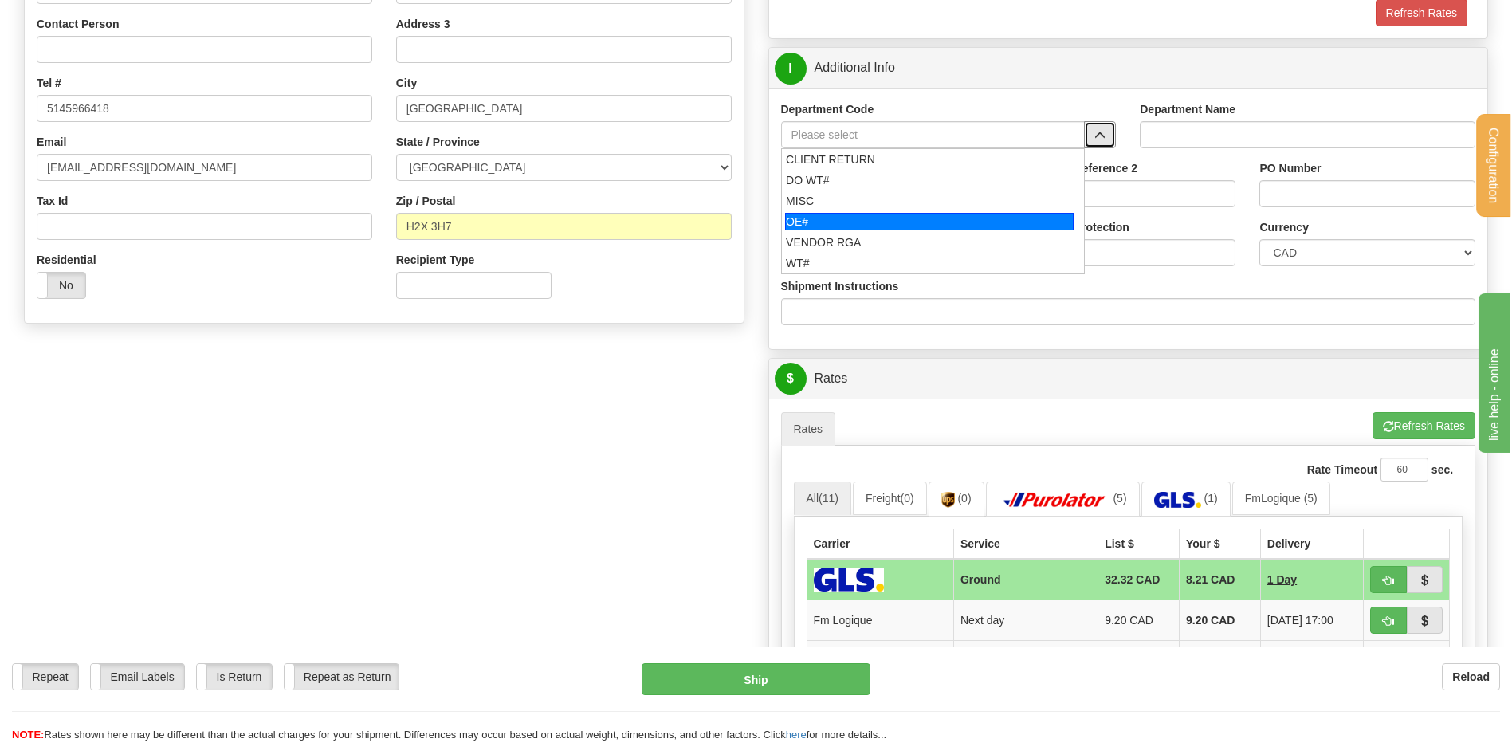
click at [890, 219] on div "OE#" at bounding box center [929, 222] width 289 height 18
type input "OE#"
type input "ORDERS"
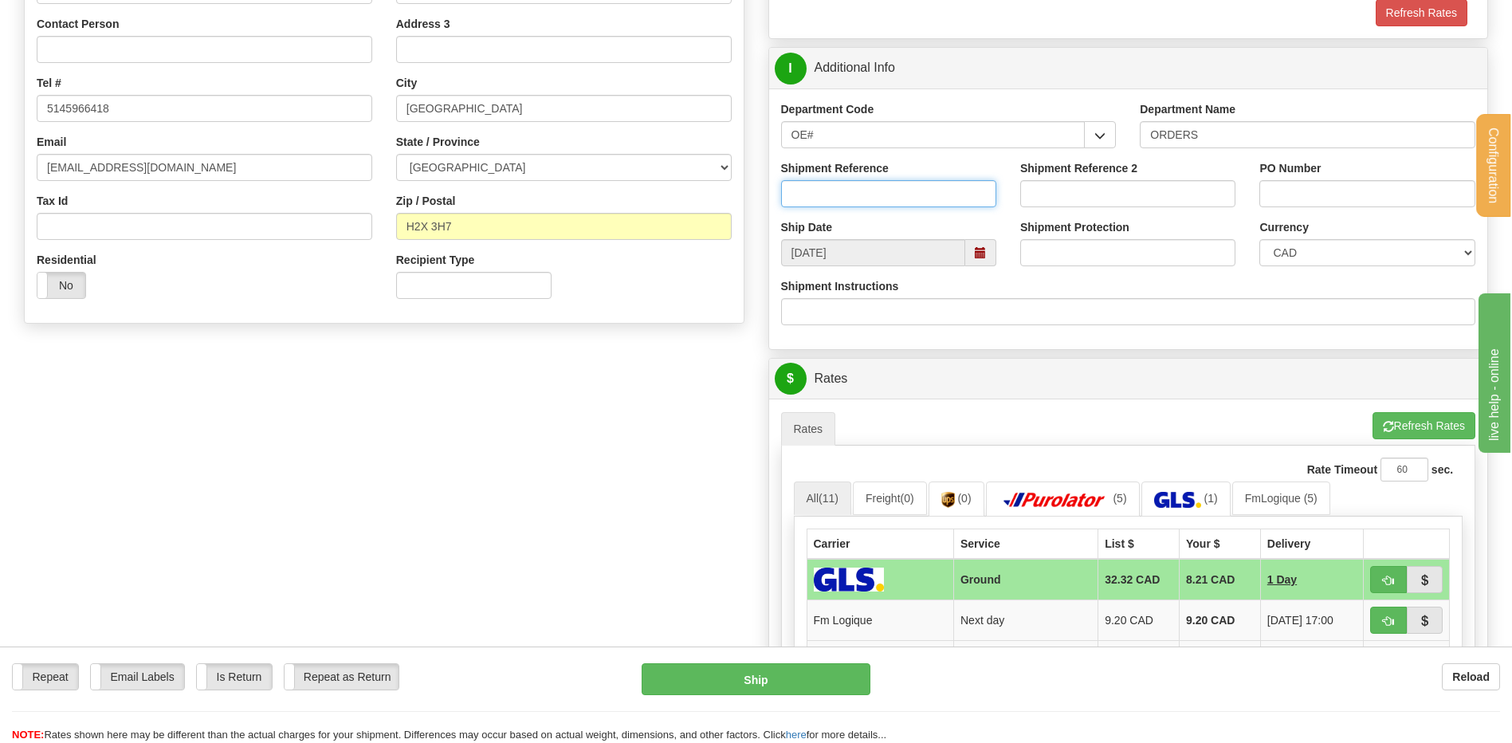
click at [879, 200] on input "Shipment Reference" at bounding box center [888, 193] width 215 height 27
type input "80004796-01 // 80004523-00"
click button "Delete" at bounding box center [0, 0] width 0 height 0
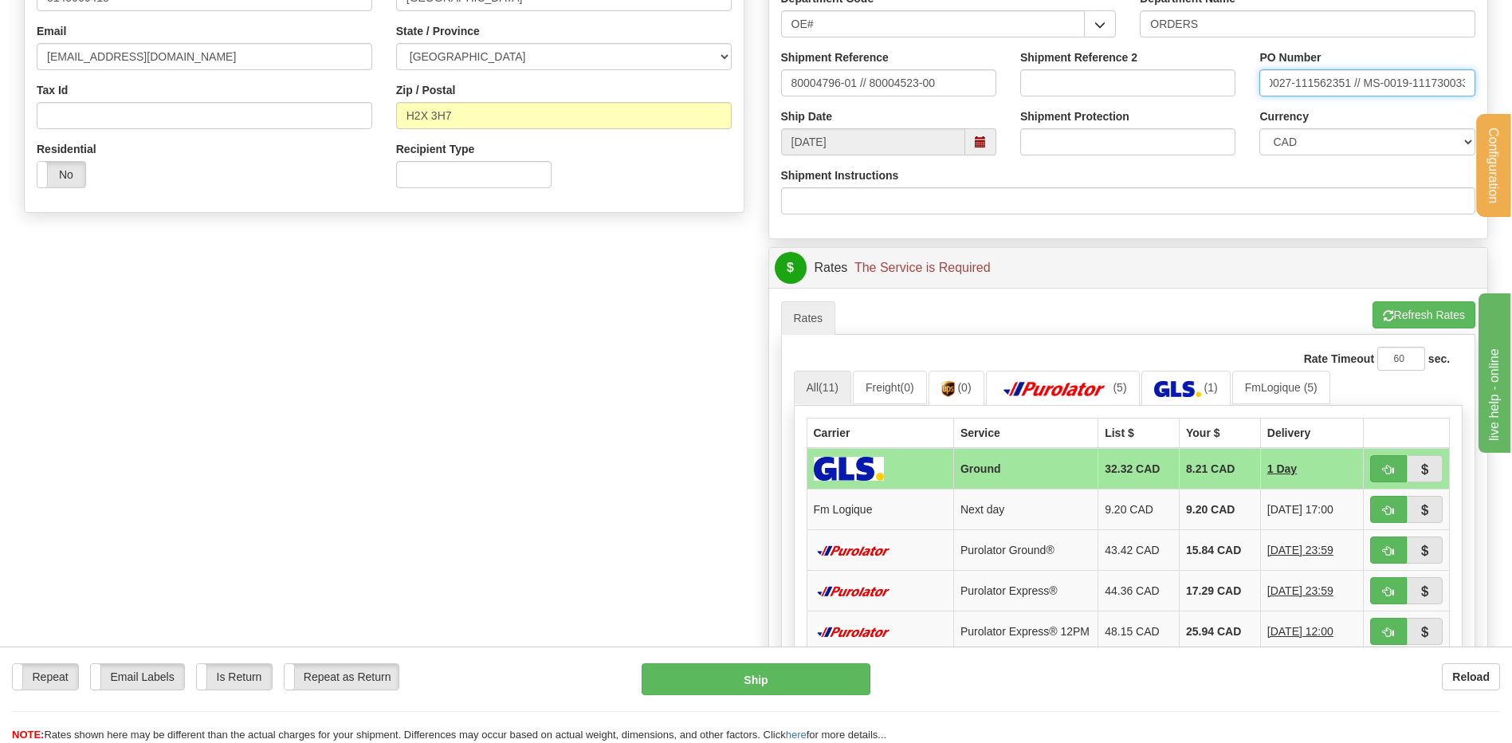
scroll to position [558, 0]
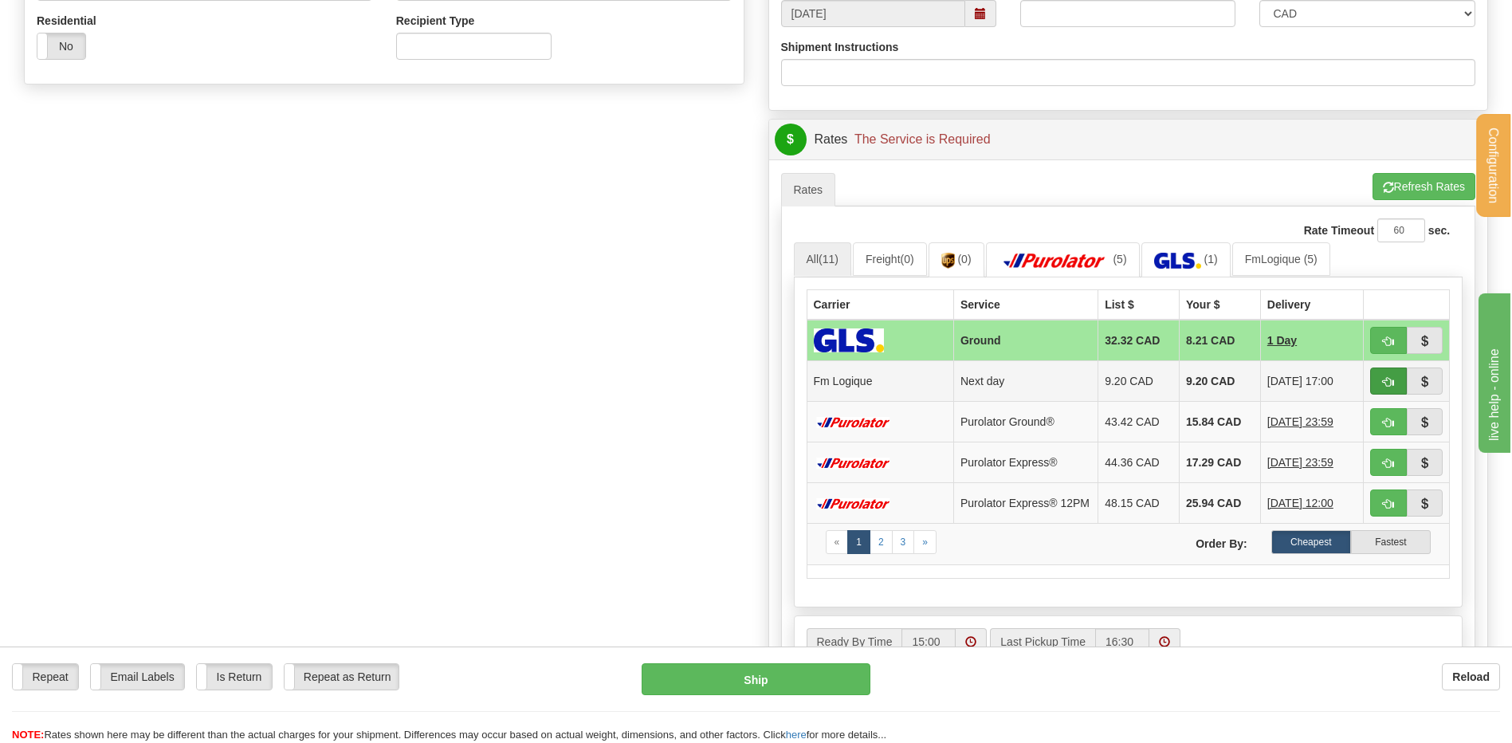
type input "MS-0027-111562351 // MS-0019-111730033"
click at [1381, 386] on button "button" at bounding box center [1388, 381] width 37 height 27
type input "jour"
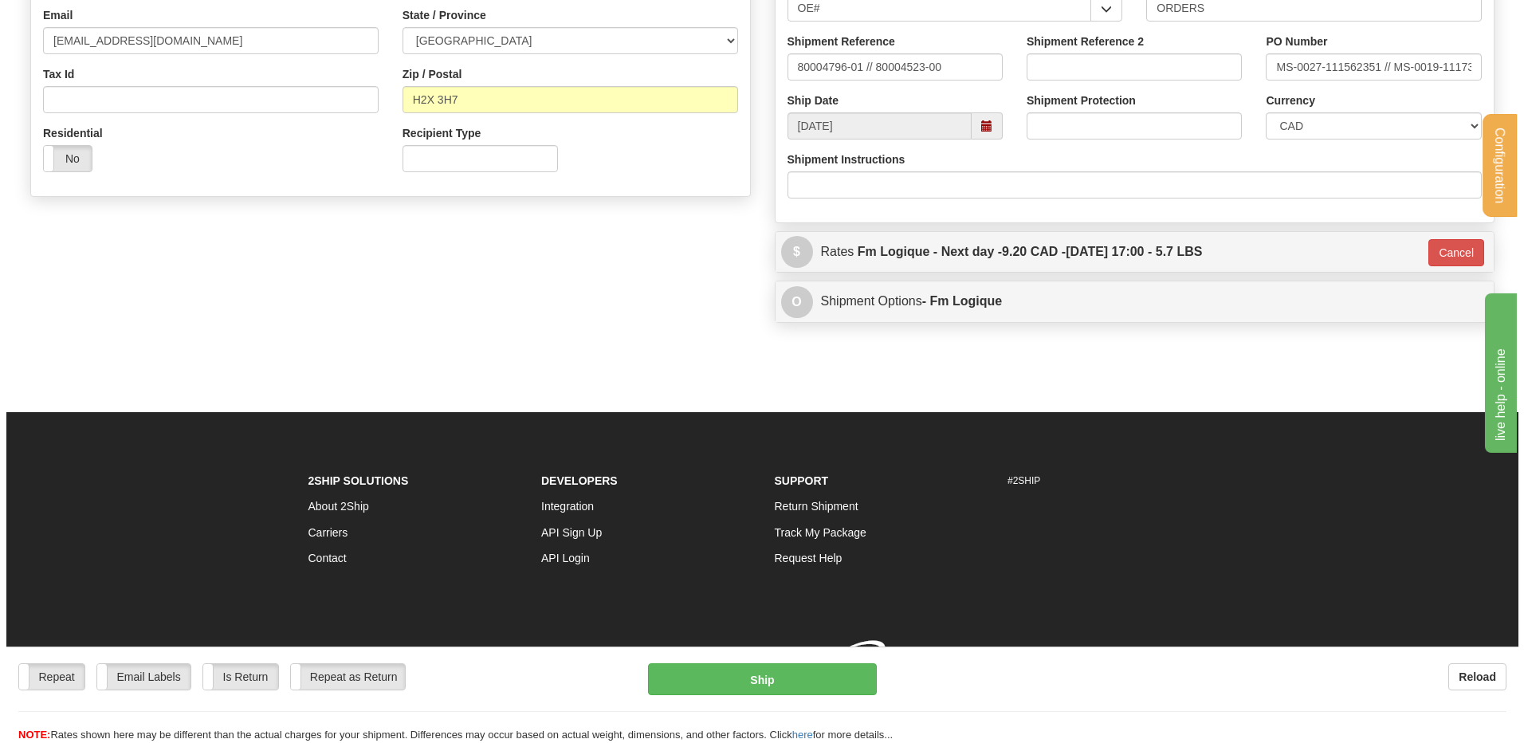
scroll to position [469, 0]
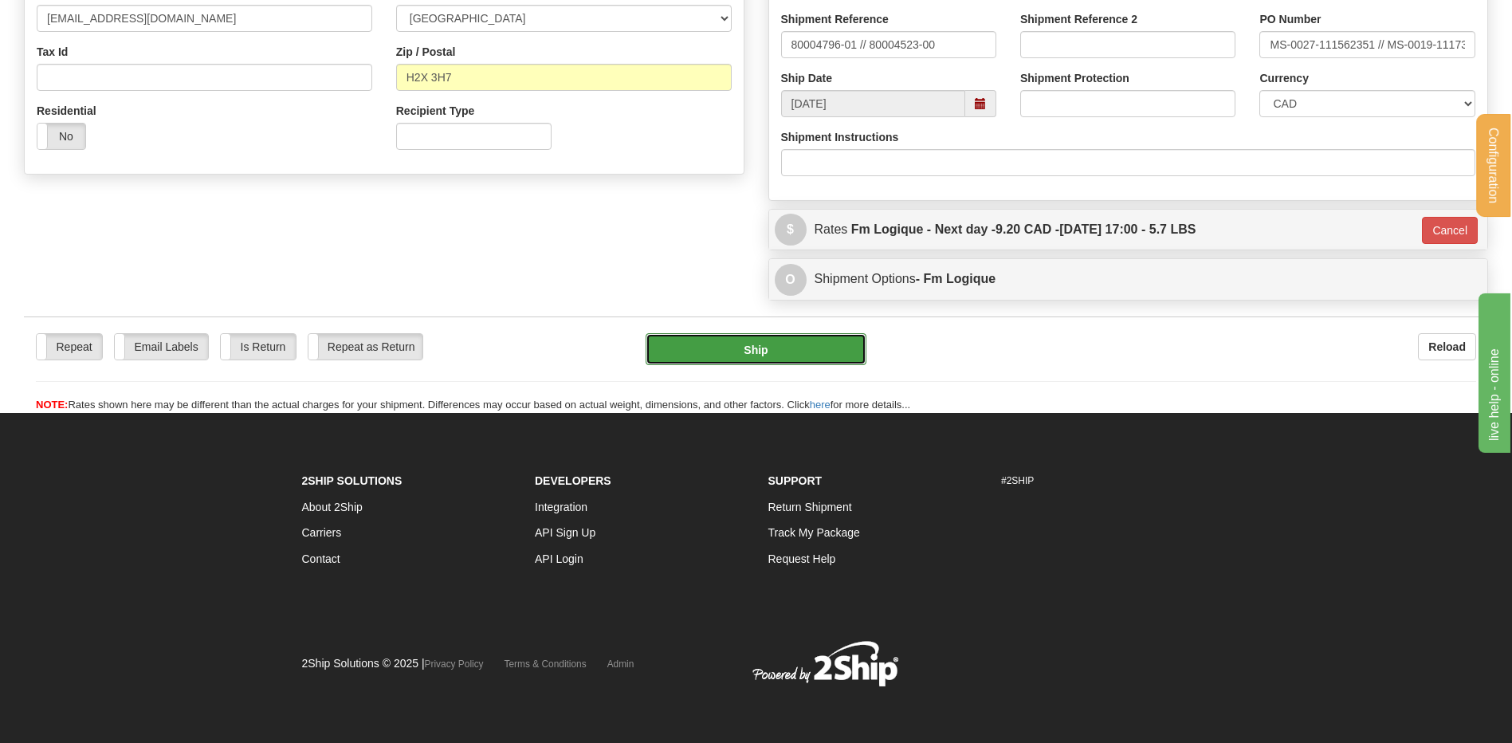
click at [769, 362] on button "Ship" at bounding box center [756, 349] width 220 height 32
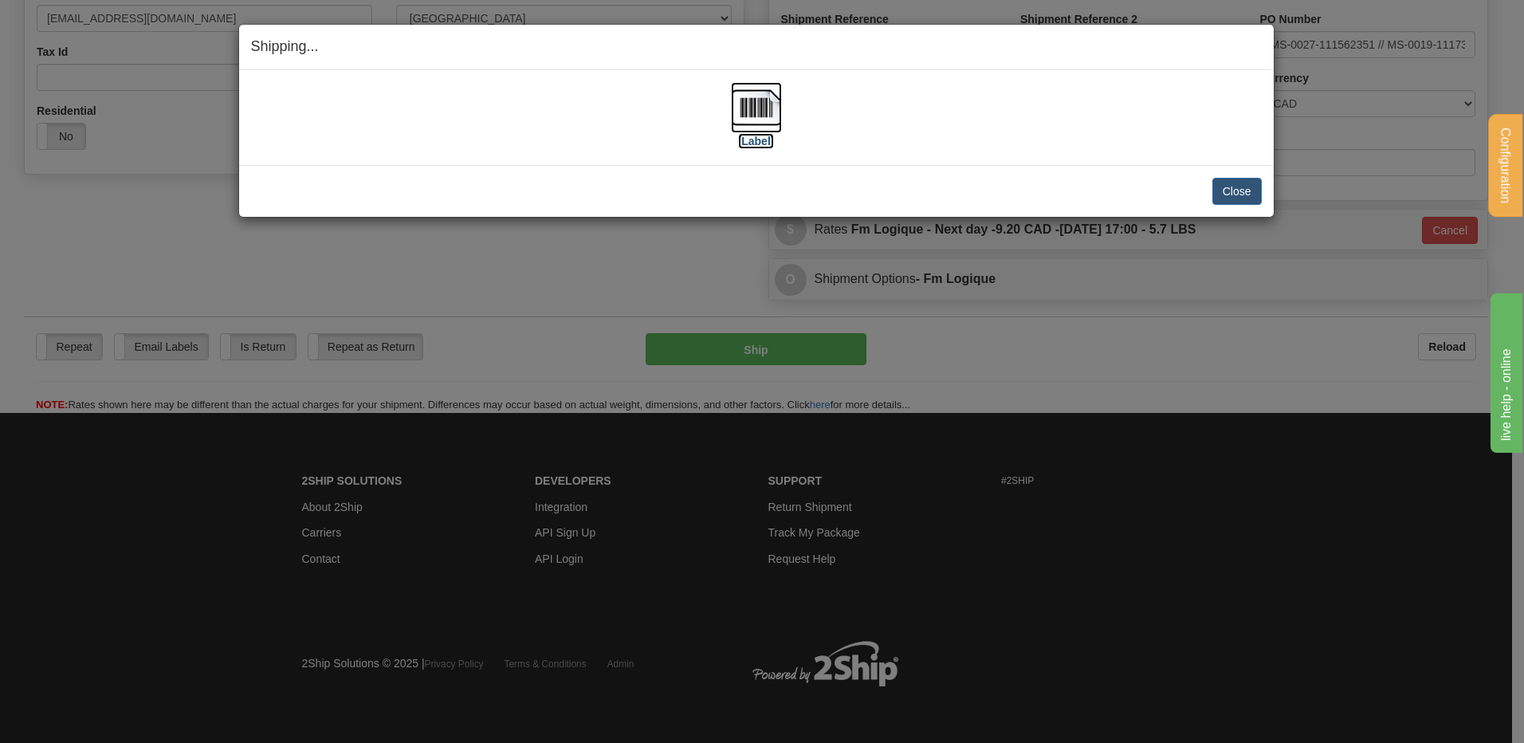
click at [767, 100] on img at bounding box center [756, 107] width 51 height 51
click at [1224, 202] on button "Close" at bounding box center [1237, 191] width 49 height 27
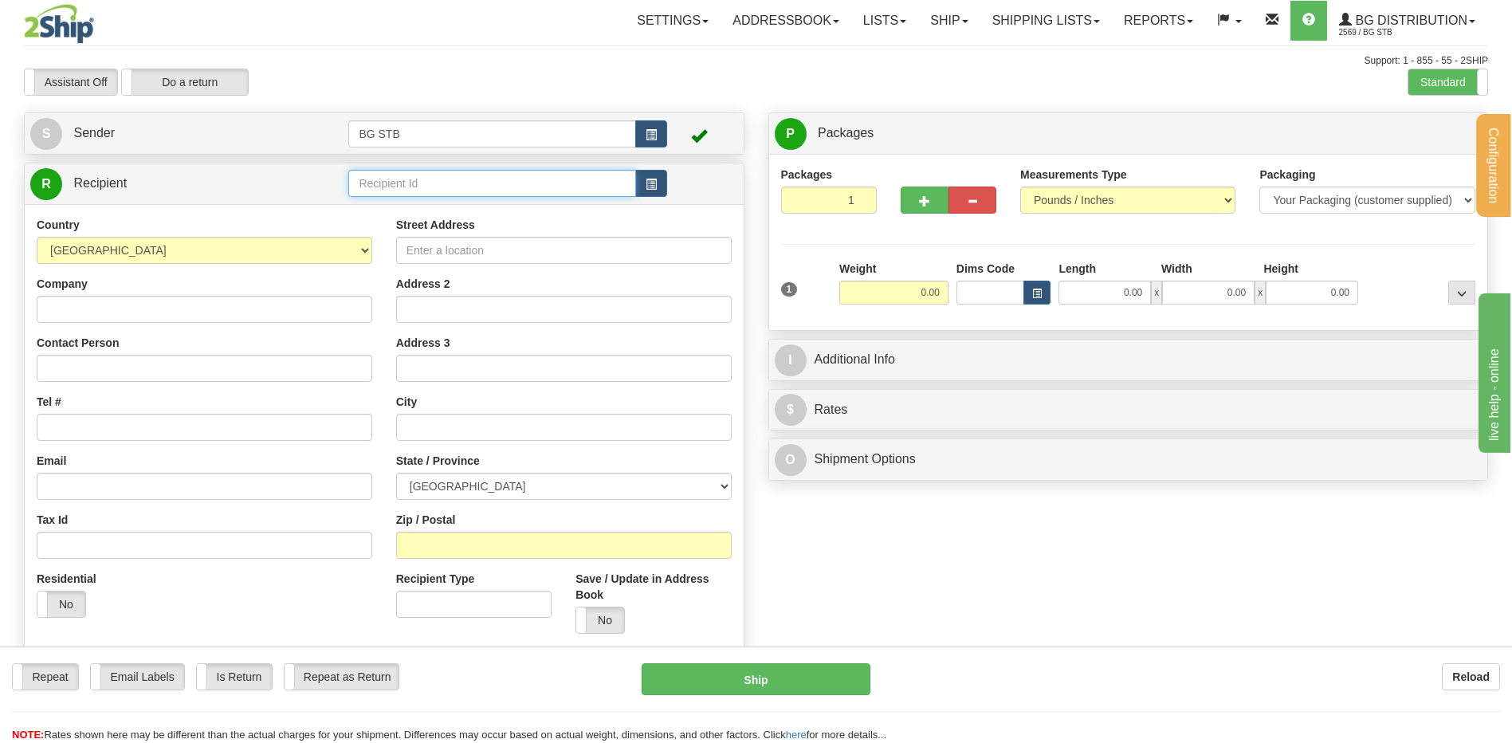
click at [375, 183] on input "text" at bounding box center [491, 183] width 287 height 27
type input "5589"
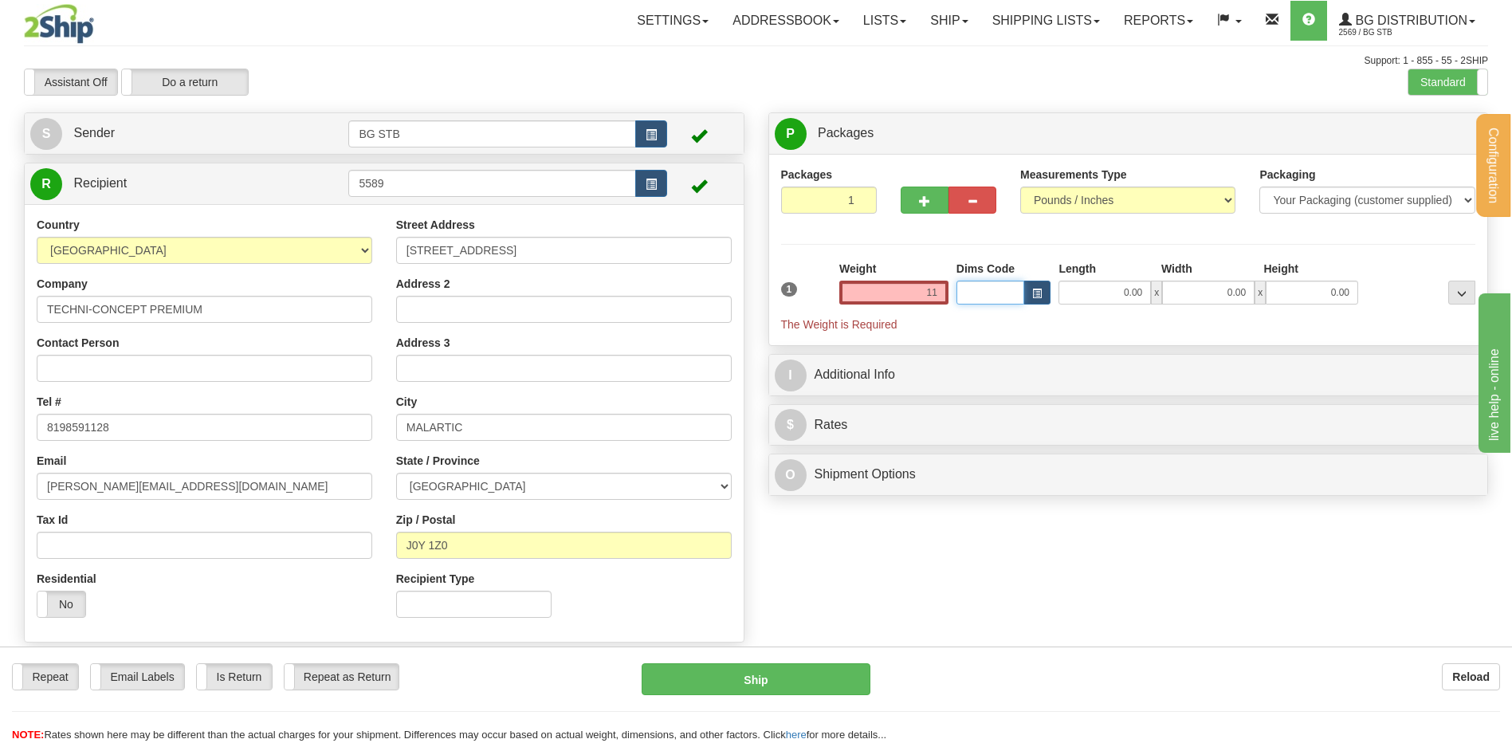
type input "11.00"
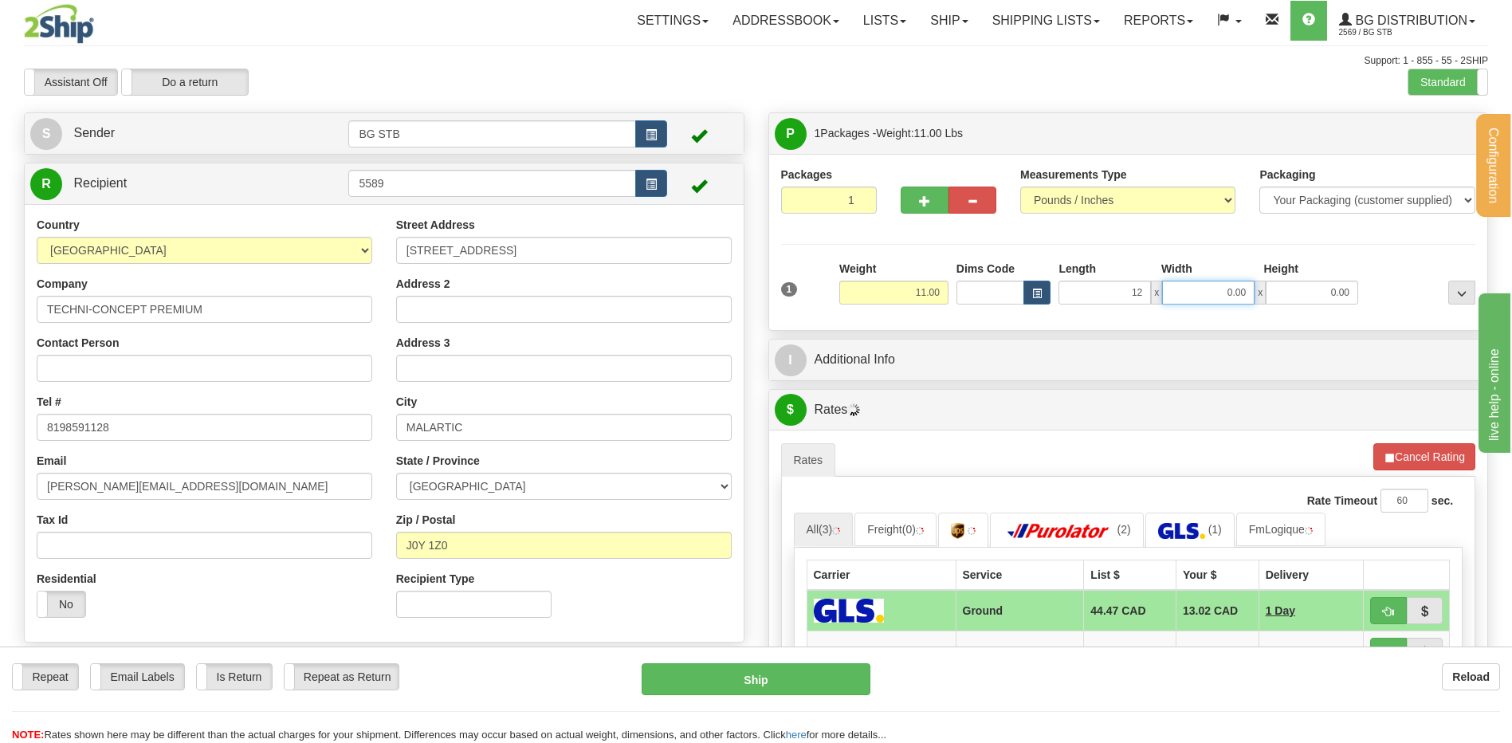
type input "12.00"
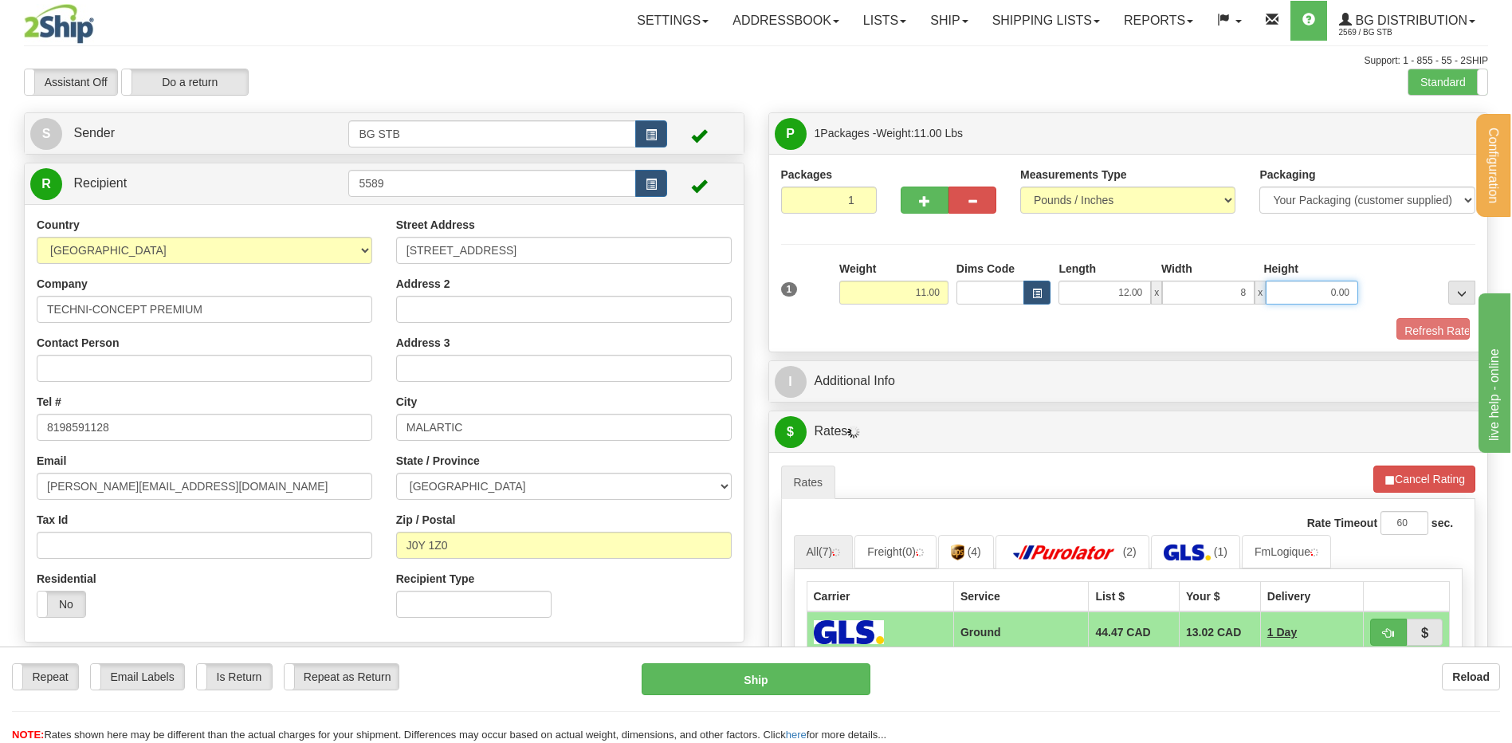
type input "8.00"
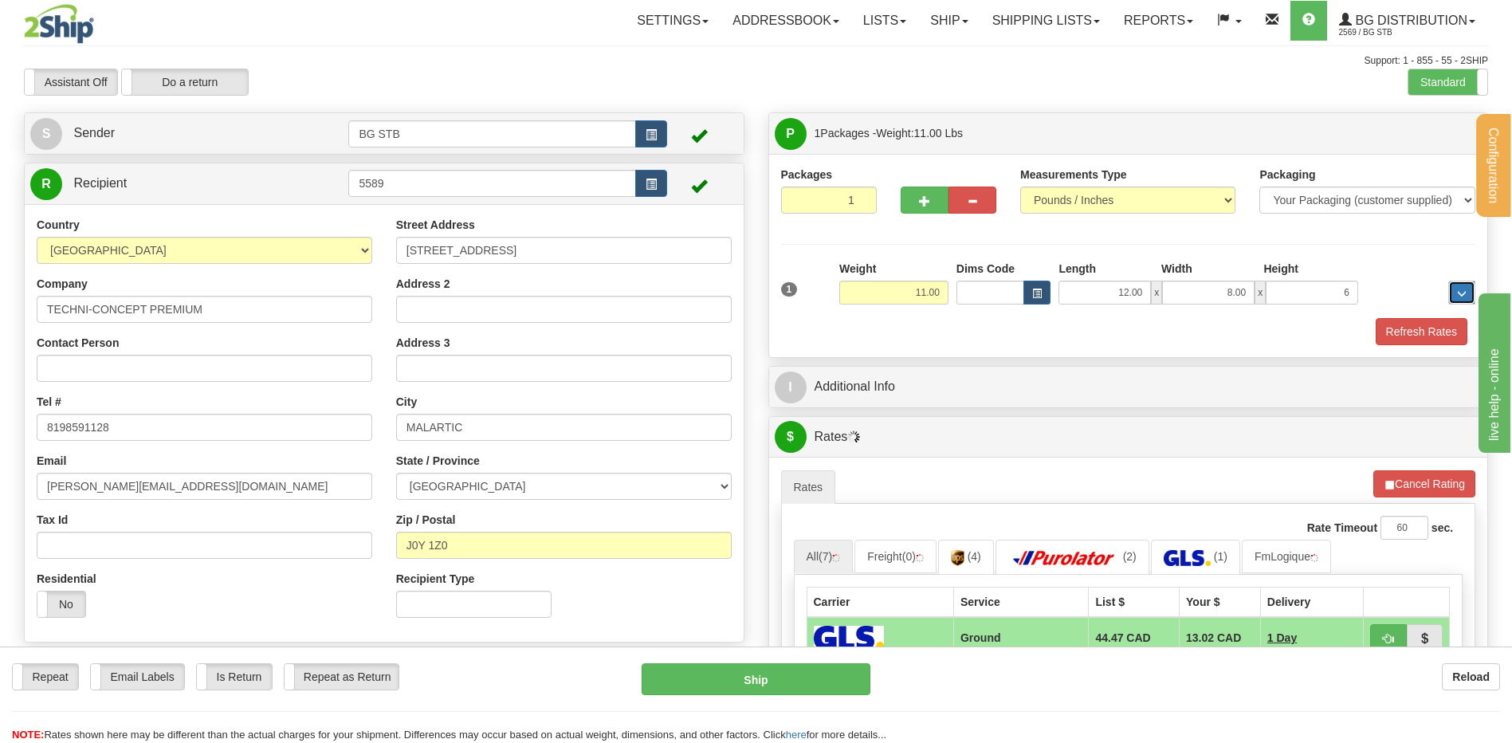
type input "6.00"
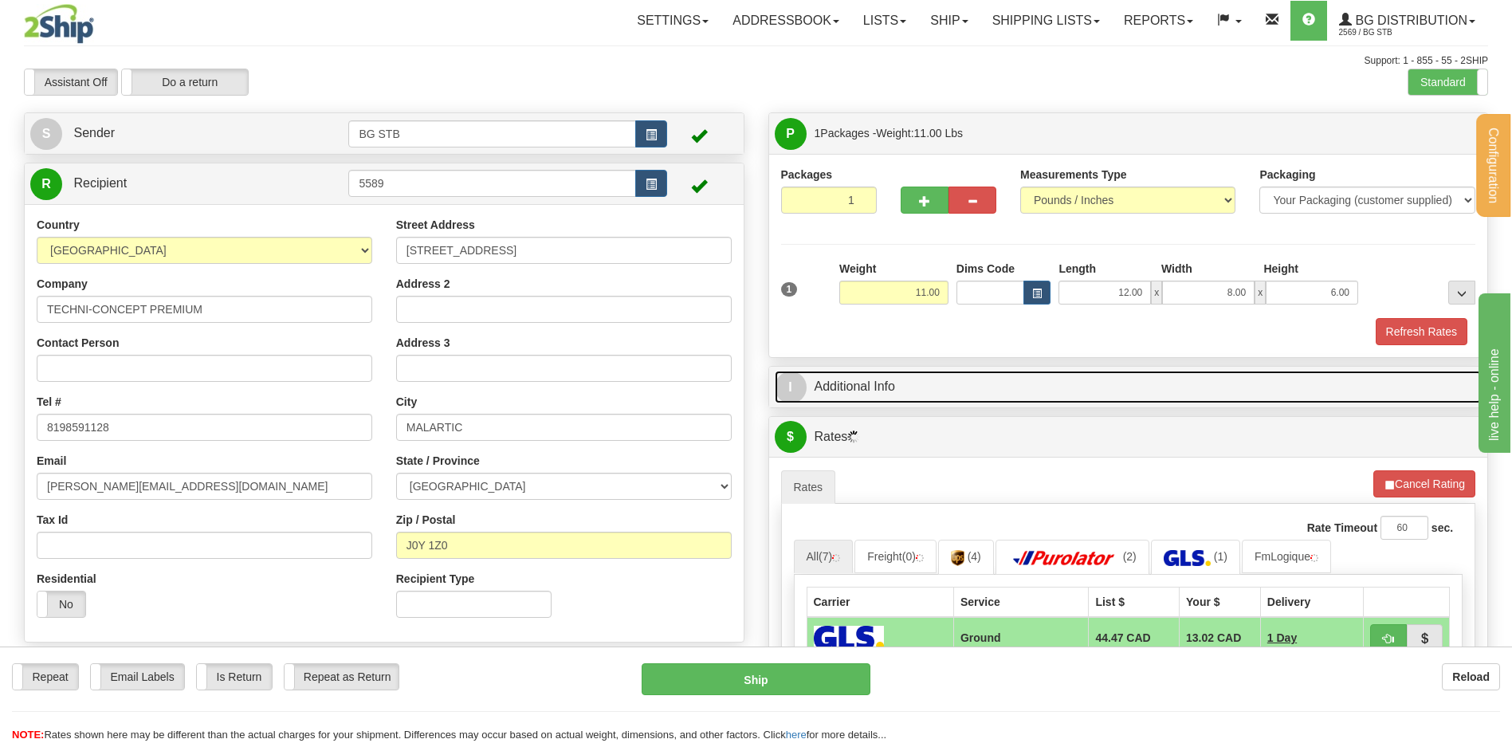
click at [913, 372] on link "I Additional Info" at bounding box center [1129, 387] width 708 height 33
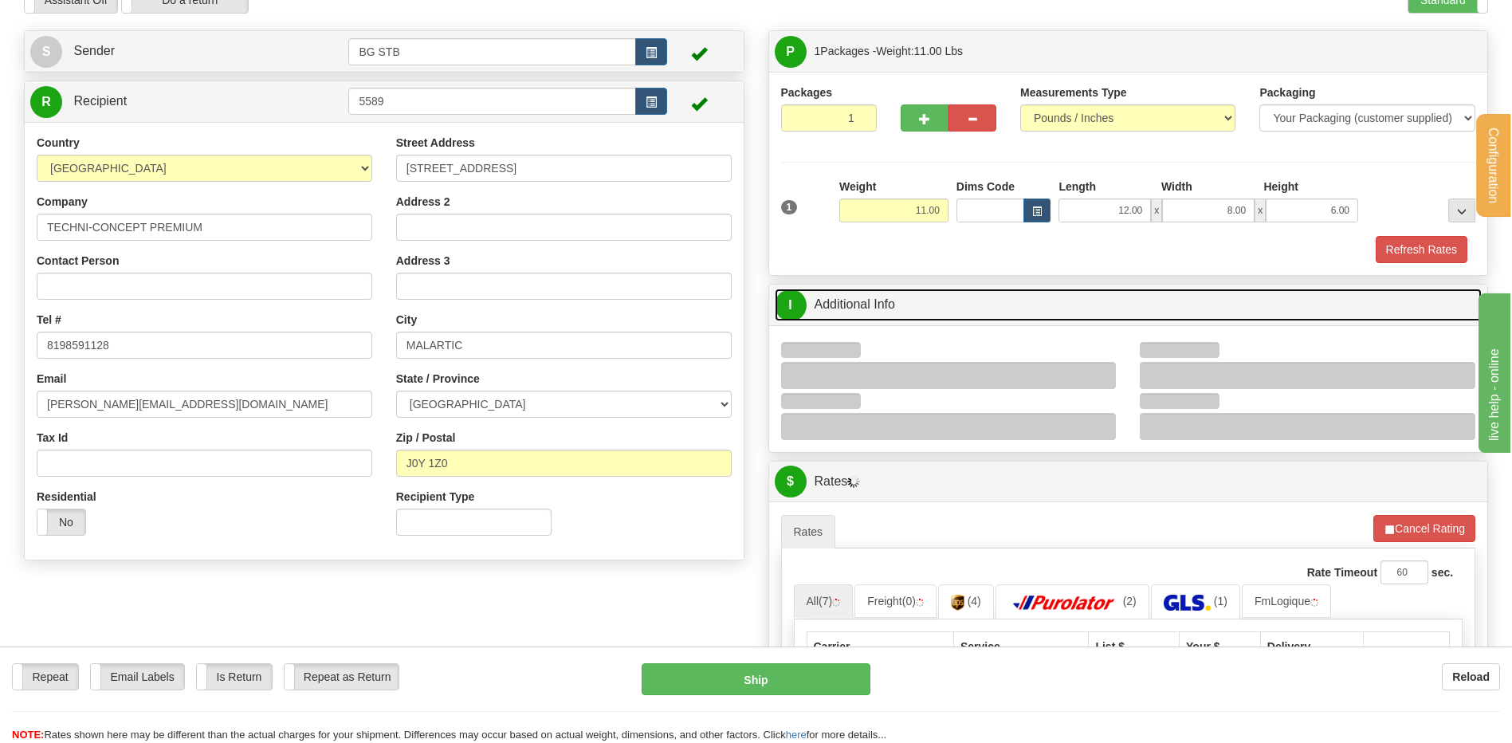
scroll to position [159, 0]
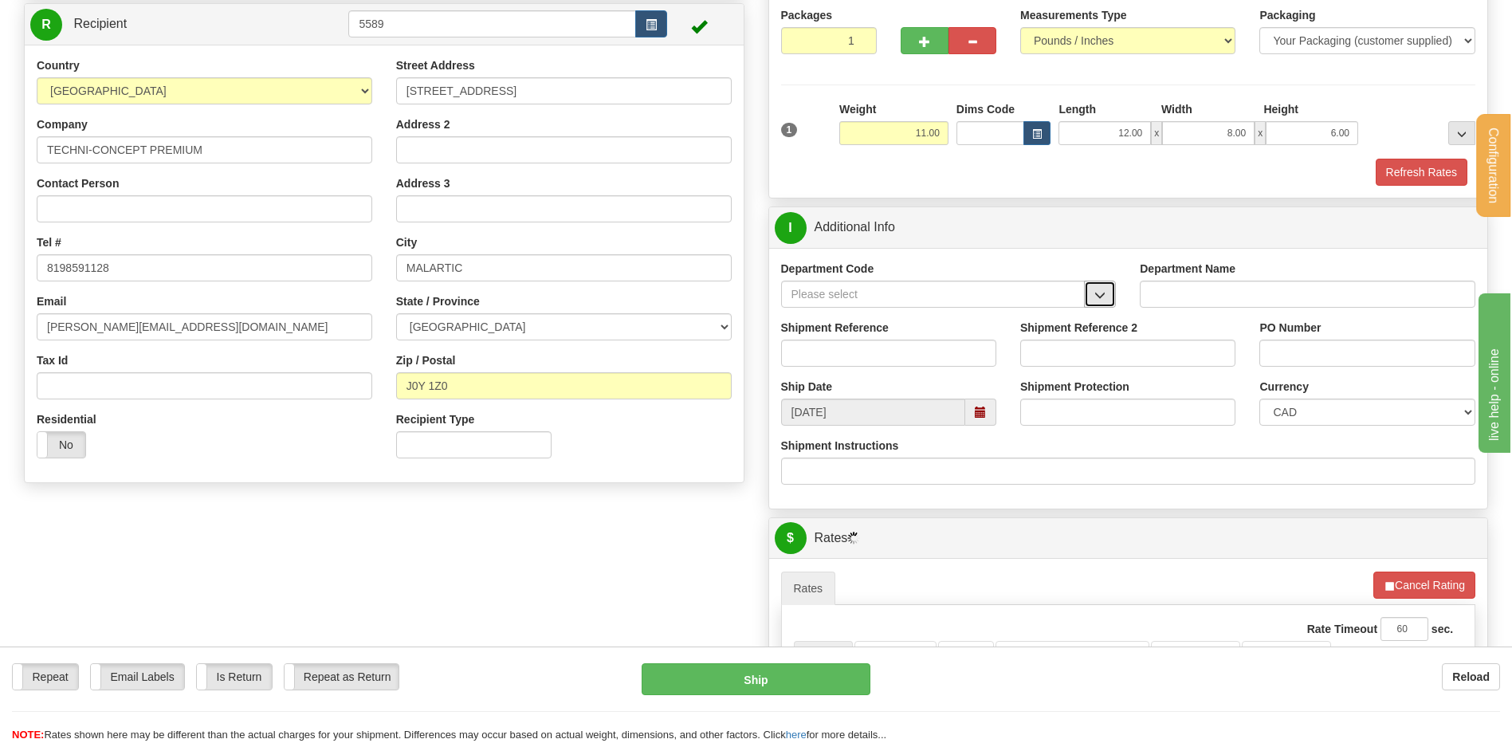
click at [1092, 284] on button "button" at bounding box center [1100, 294] width 32 height 27
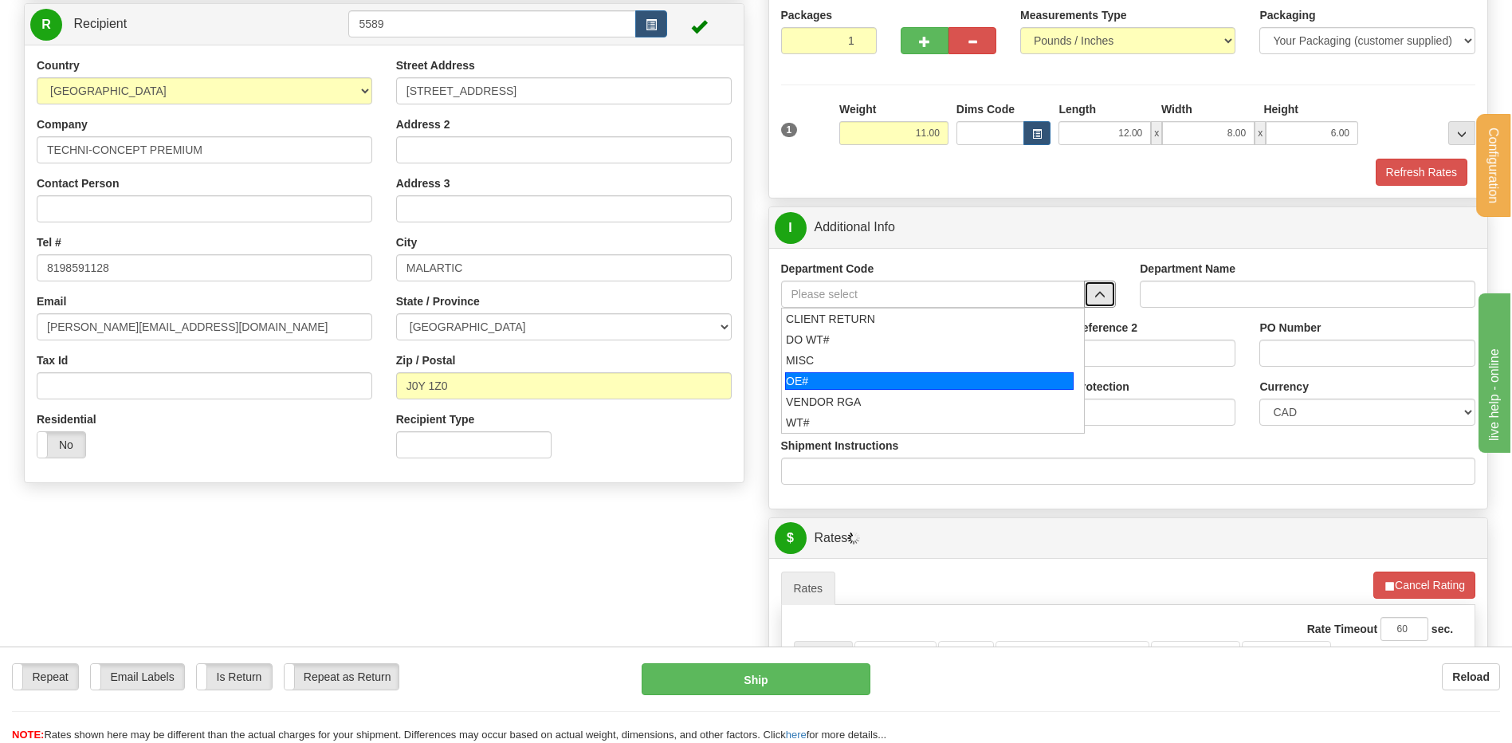
click at [865, 377] on div "OE#" at bounding box center [929, 381] width 289 height 18
type input "OE#"
type input "ORDERS"
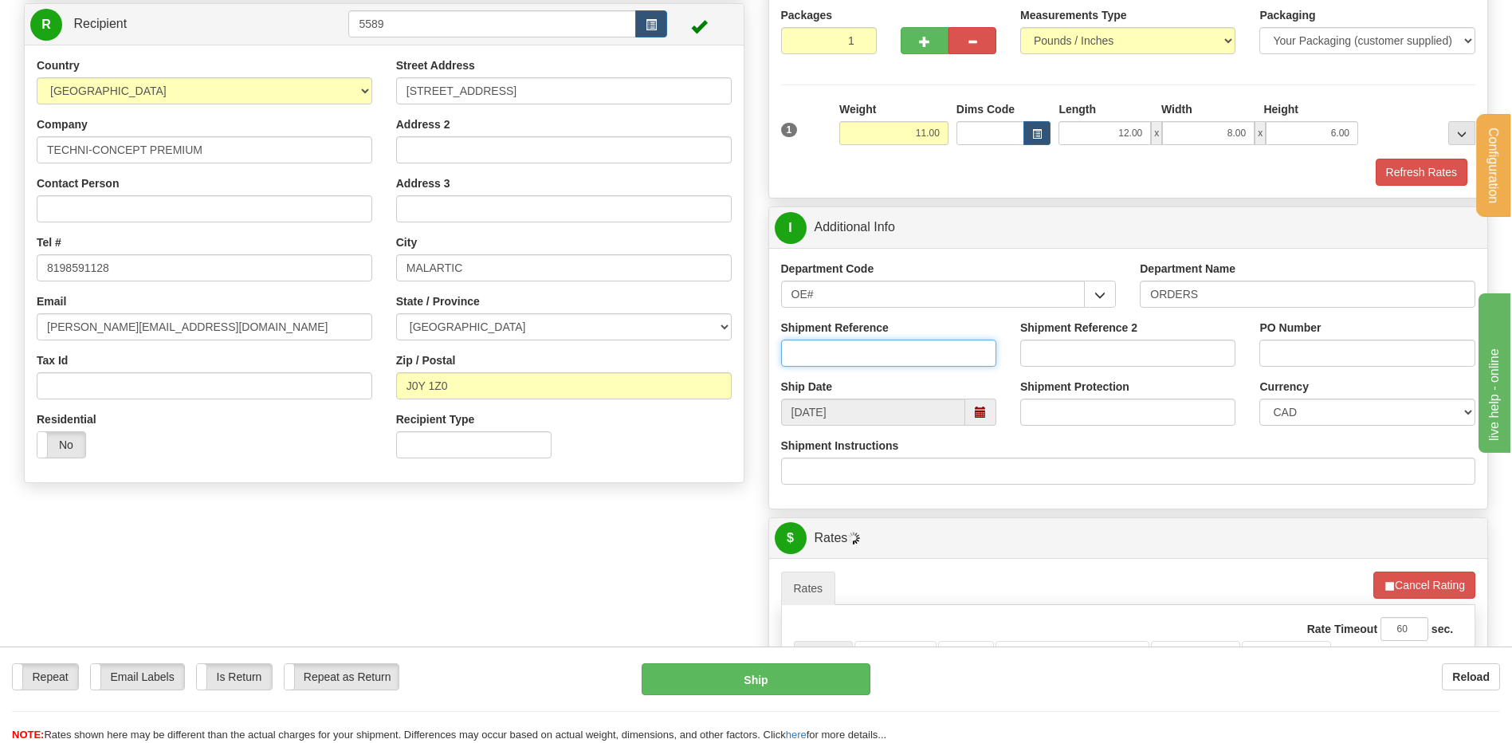
click at [858, 361] on input "Shipment Reference" at bounding box center [888, 353] width 215 height 27
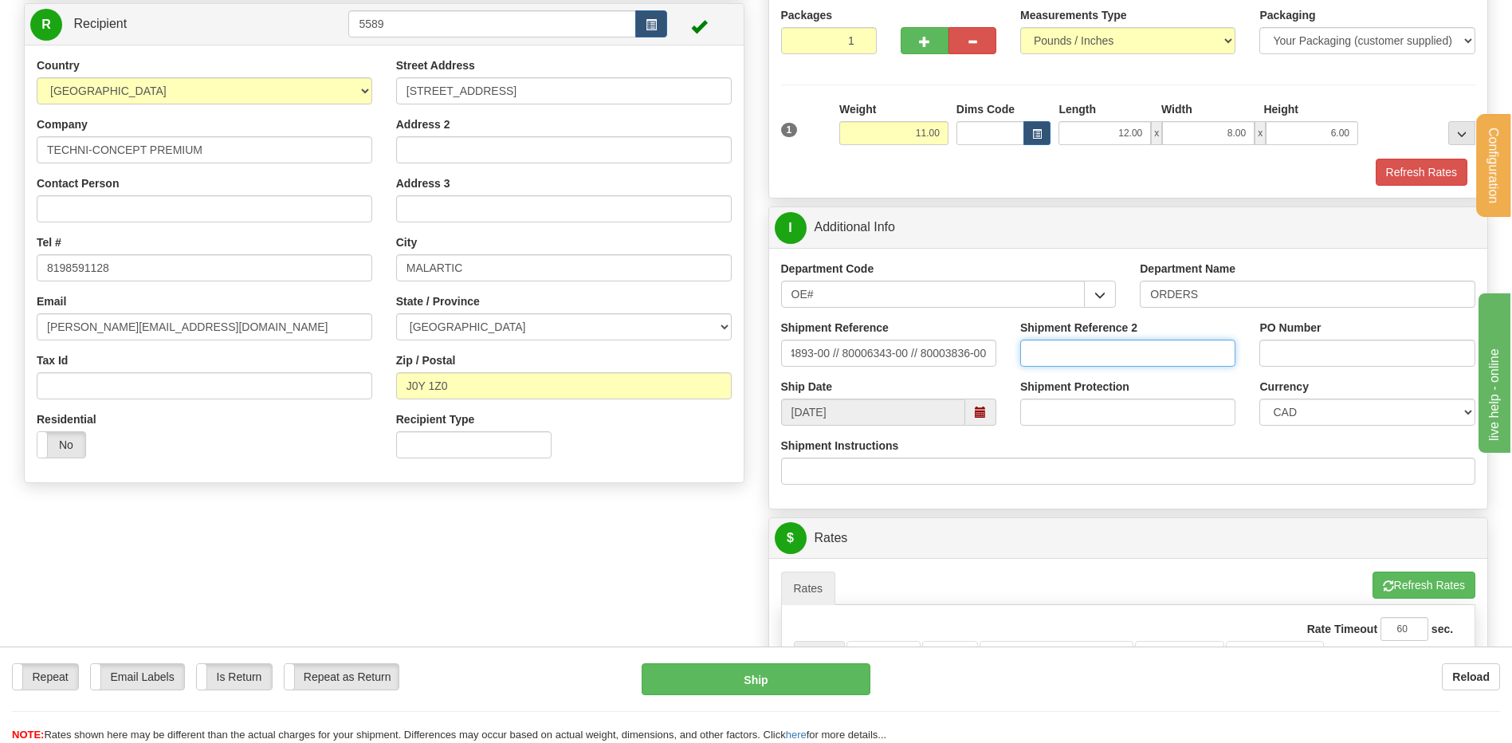
scroll to position [0, 0]
click at [980, 348] on input "80004893-00 // 80006343-00 // 80003836-00" at bounding box center [888, 353] width 215 height 27
type input "80004893-00 // 80006343-00 // 80005836-00"
click at [1298, 348] on input "PO Number" at bounding box center [1367, 353] width 215 height 27
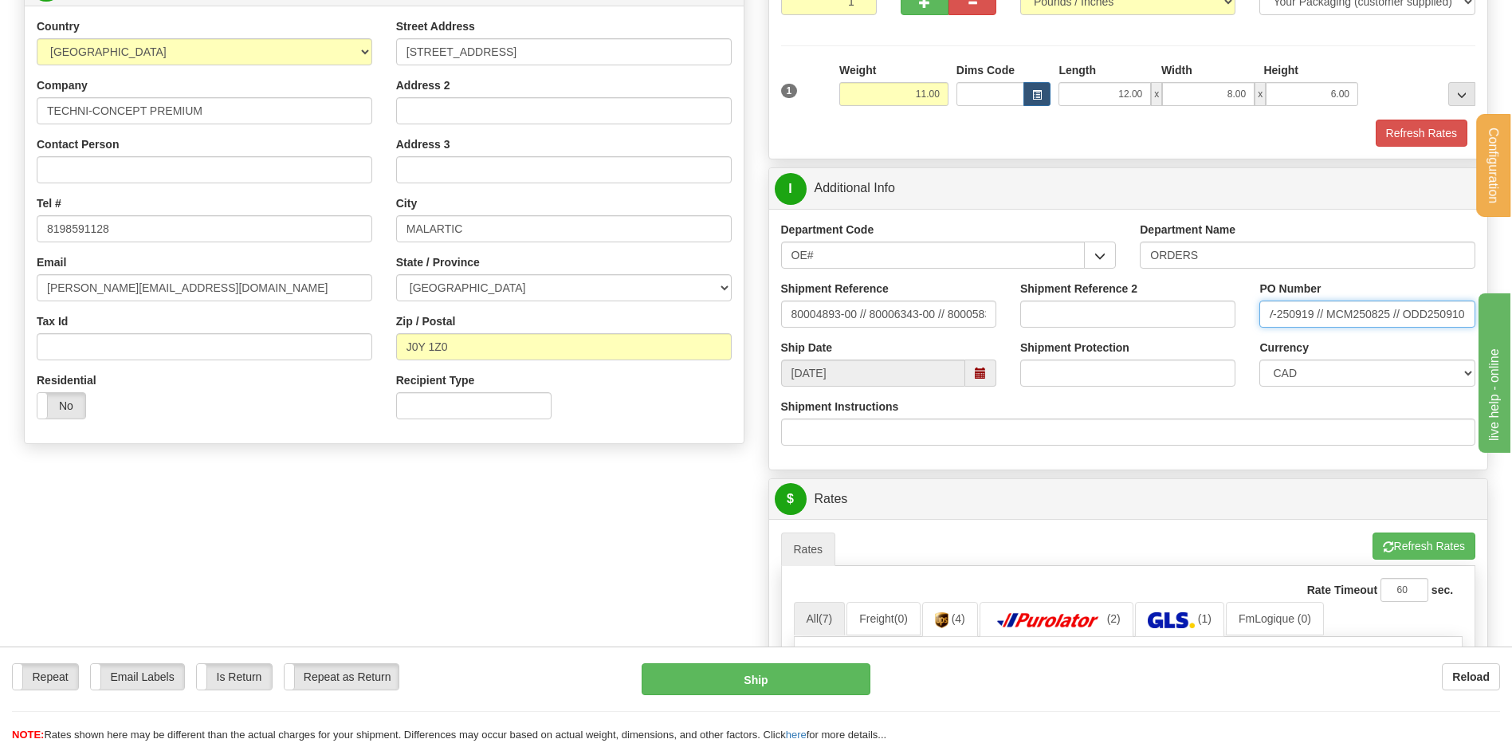
scroll to position [478, 0]
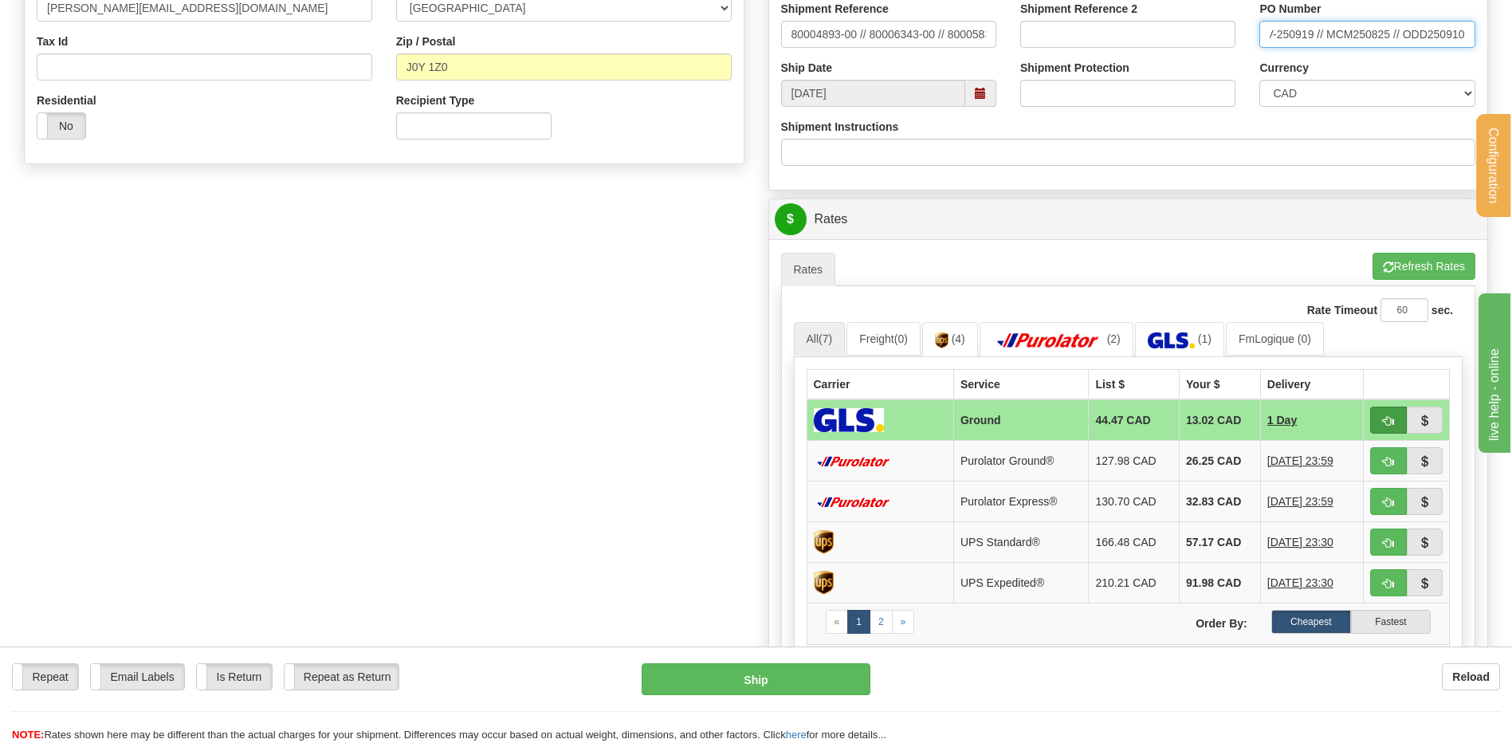
type input "INV-250919 // MCM250825 // ODD250910"
click at [1392, 413] on button "button" at bounding box center [1388, 420] width 37 height 27
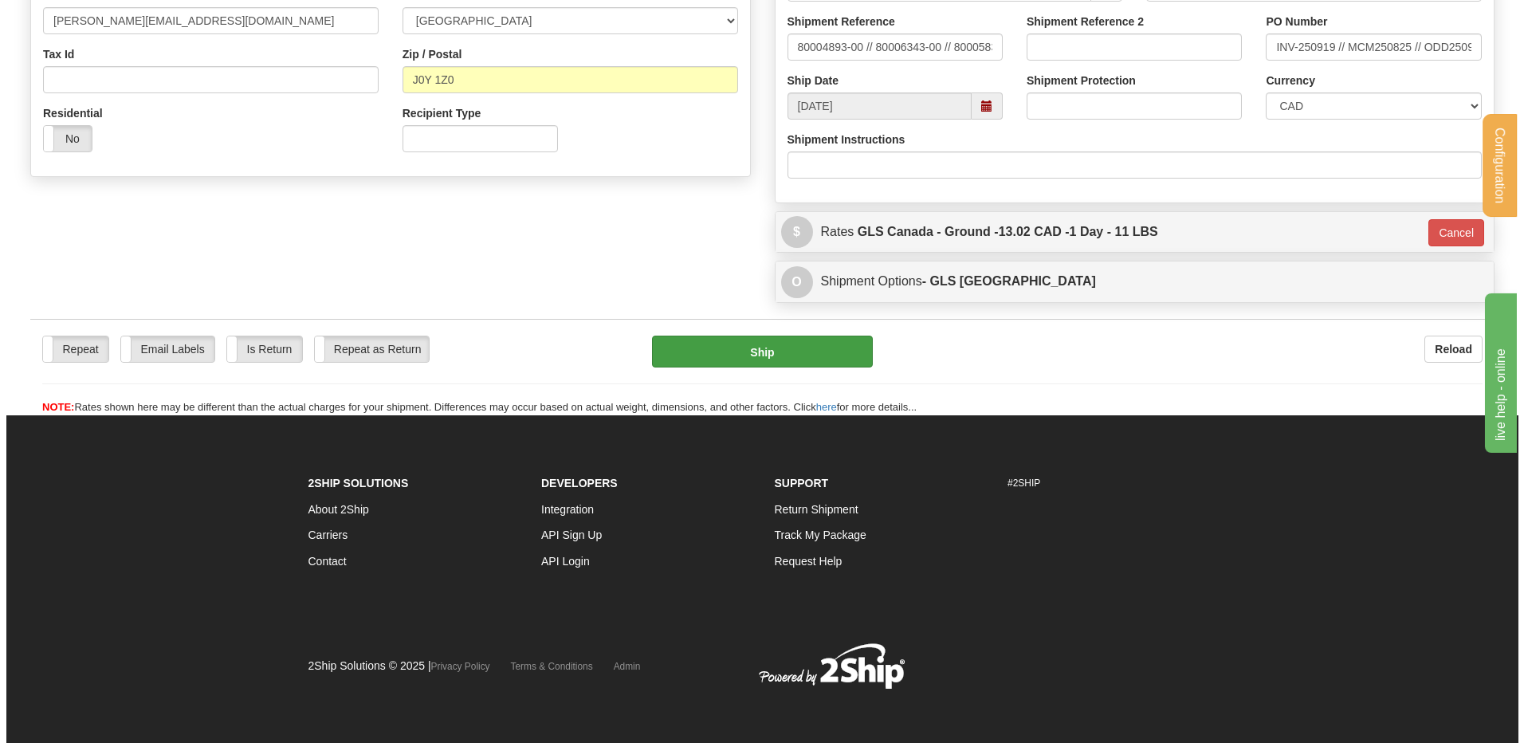
scroll to position [386, 0]
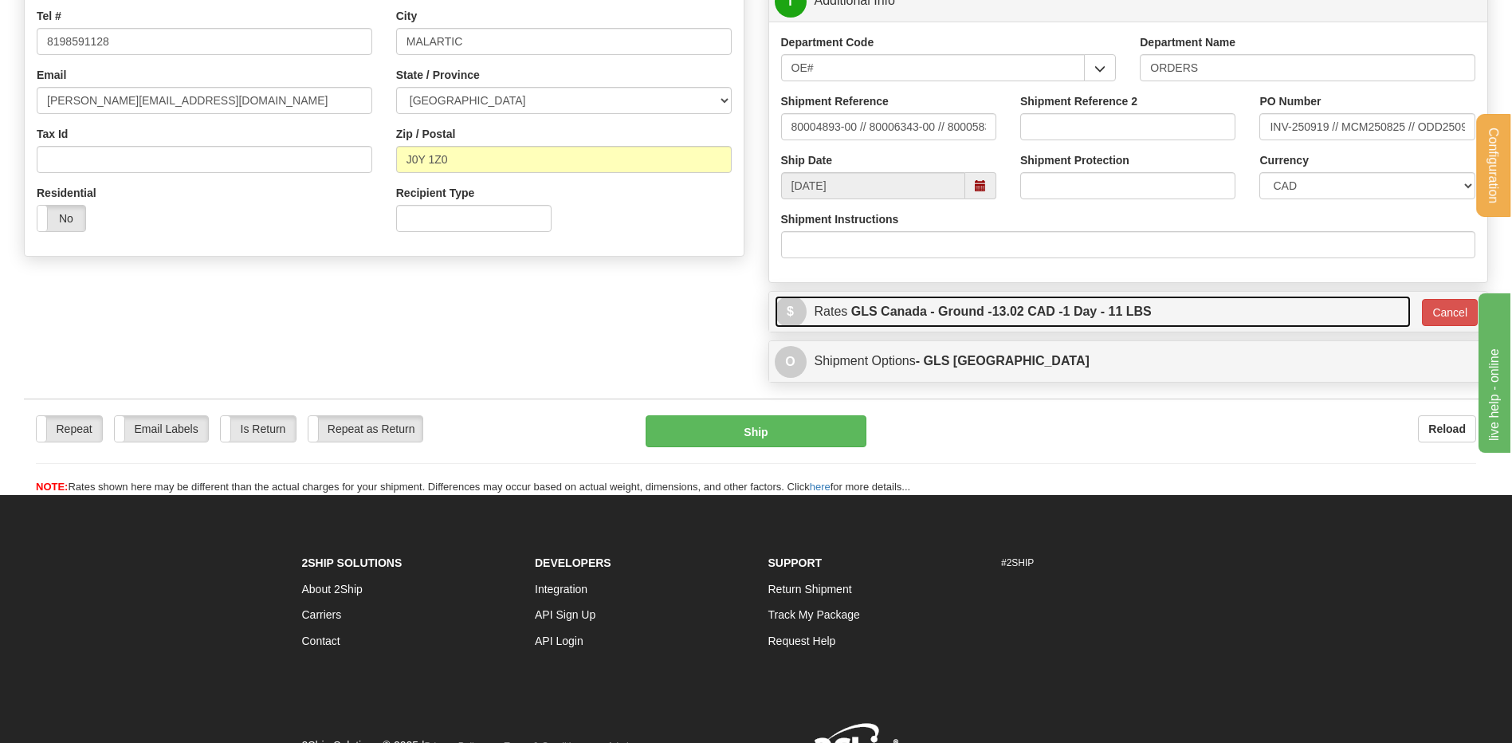
click at [917, 310] on label "GLS Canada - Ground - 13.02 CAD - 1 Day - 11 LBS" at bounding box center [1001, 312] width 301 height 32
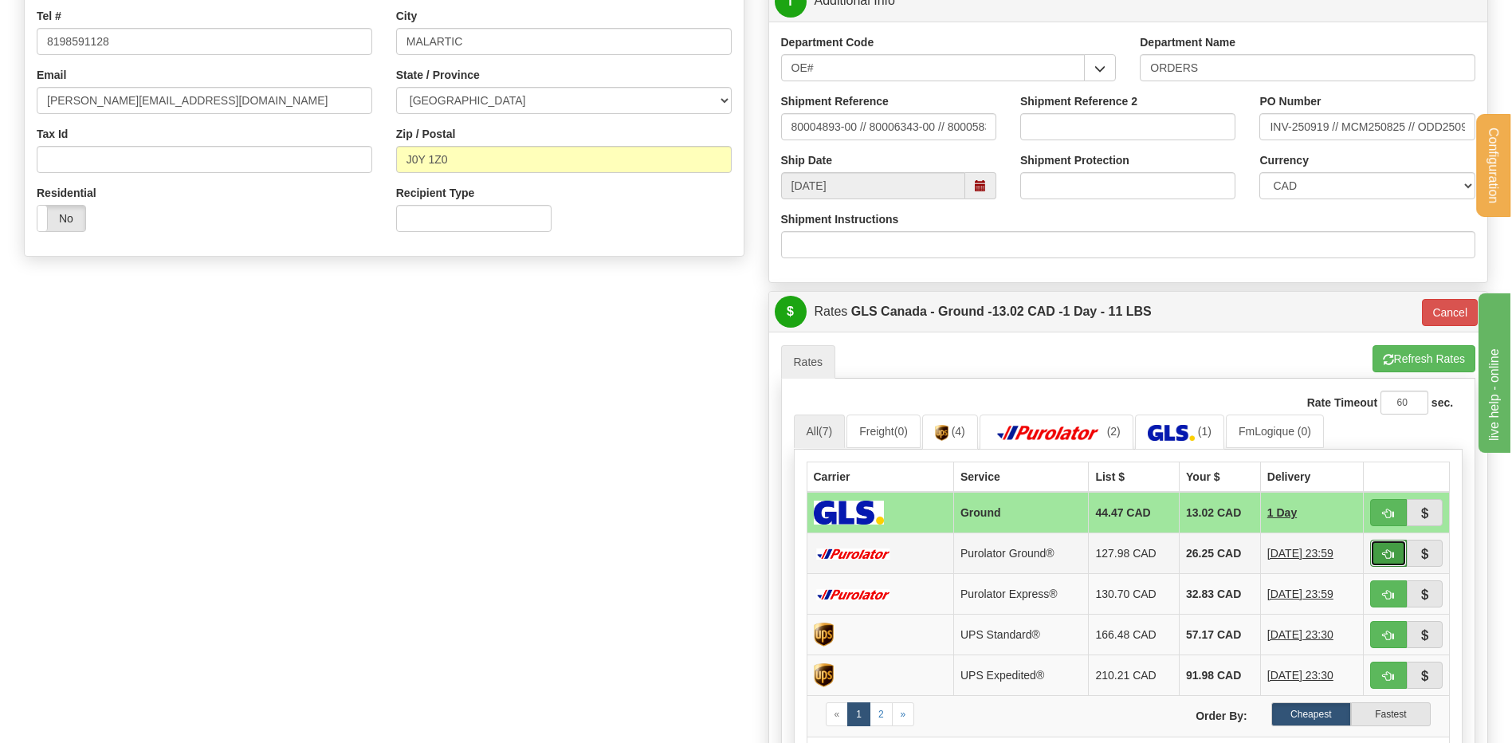
click at [1380, 552] on button "button" at bounding box center [1388, 553] width 37 height 27
type input "260"
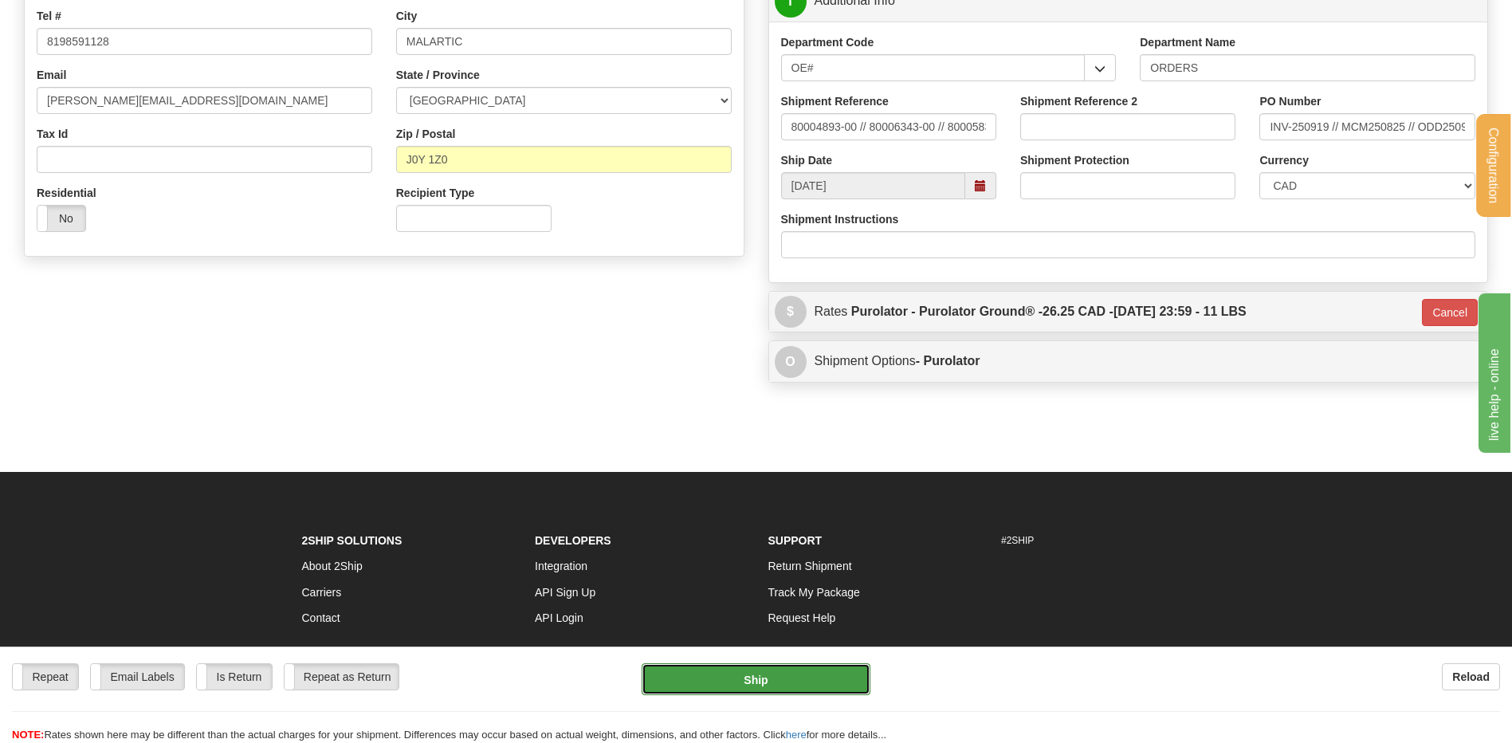
click at [732, 665] on button "Ship" at bounding box center [756, 679] width 228 height 32
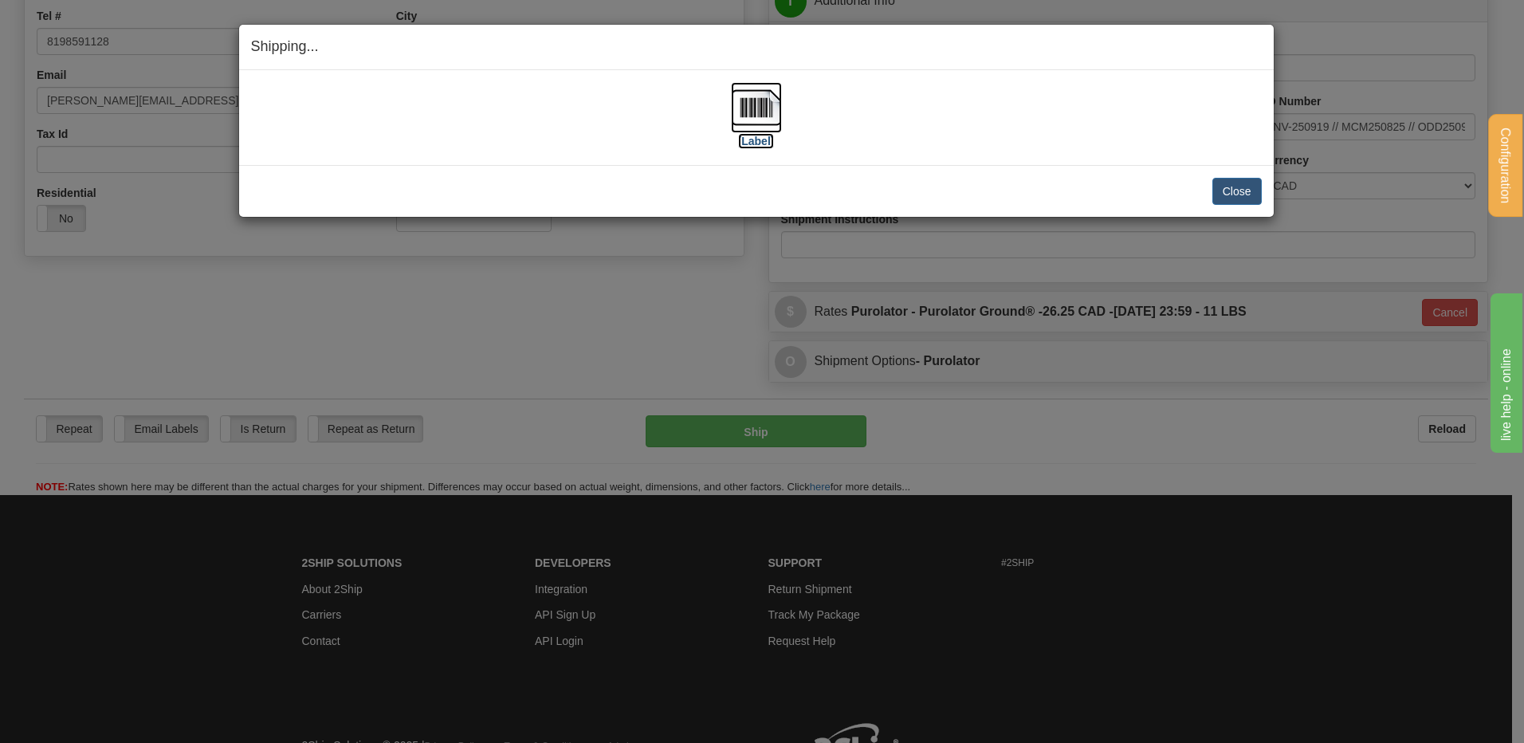
click at [763, 99] on img at bounding box center [756, 107] width 51 height 51
click at [1241, 183] on button "Close" at bounding box center [1237, 191] width 49 height 27
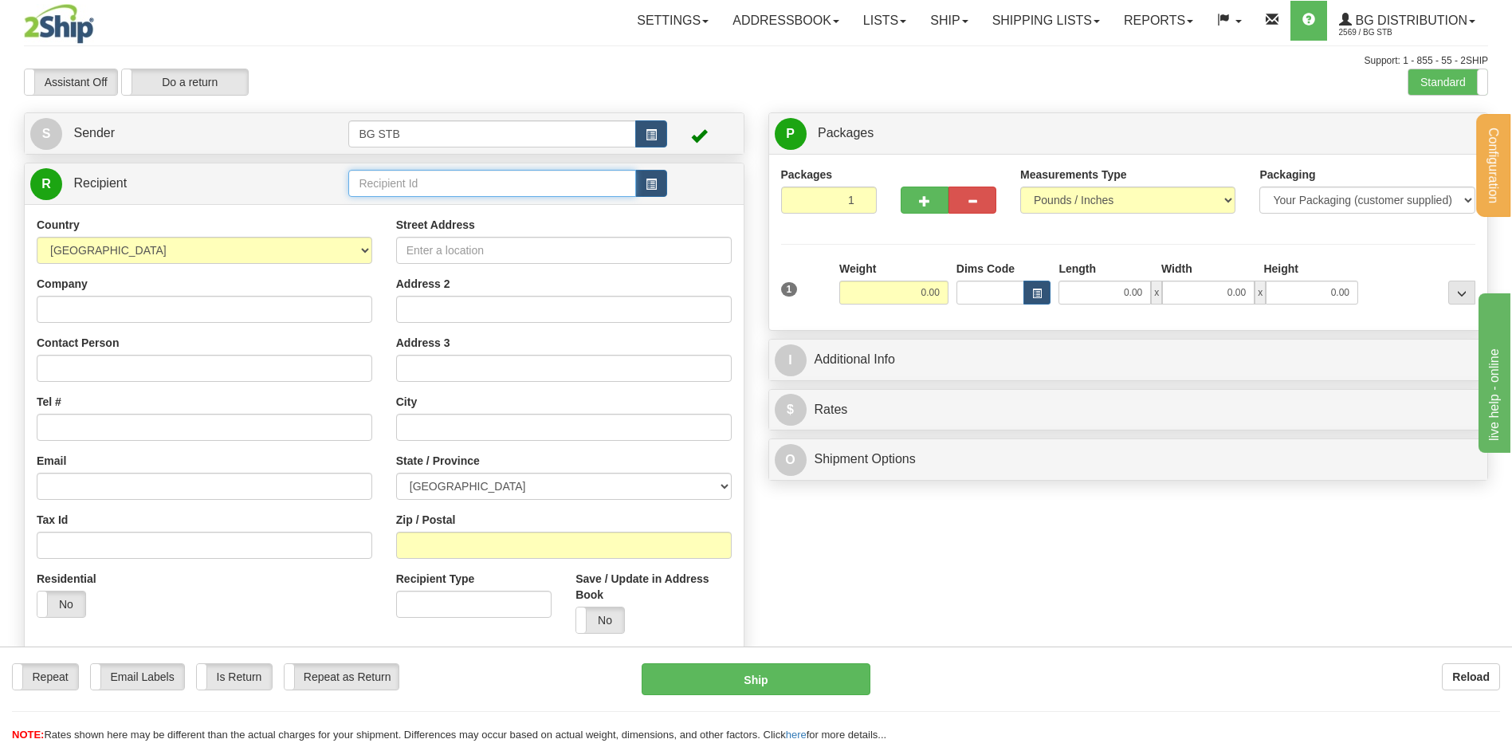
click at [375, 191] on input "text" at bounding box center [491, 183] width 287 height 27
type input "1223"
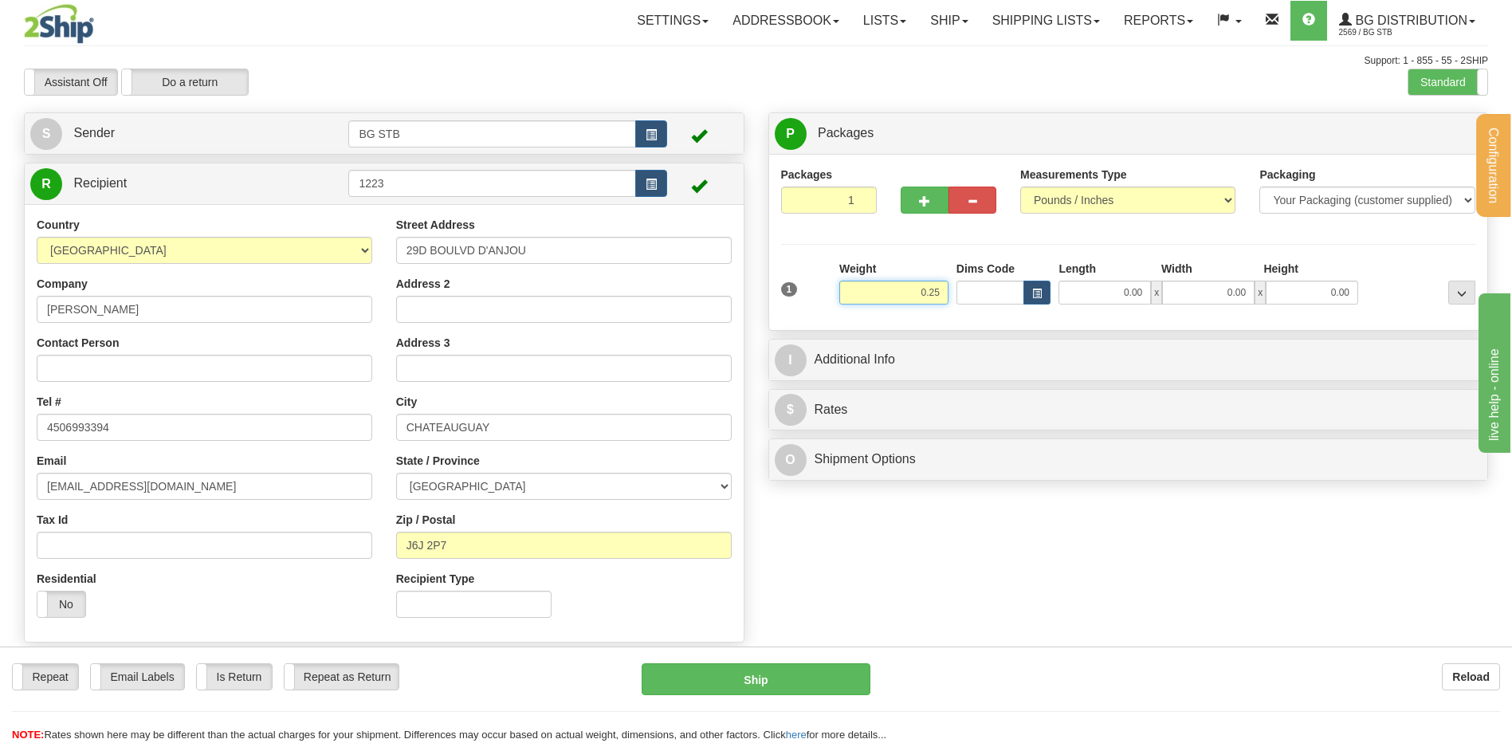
type input "0.25"
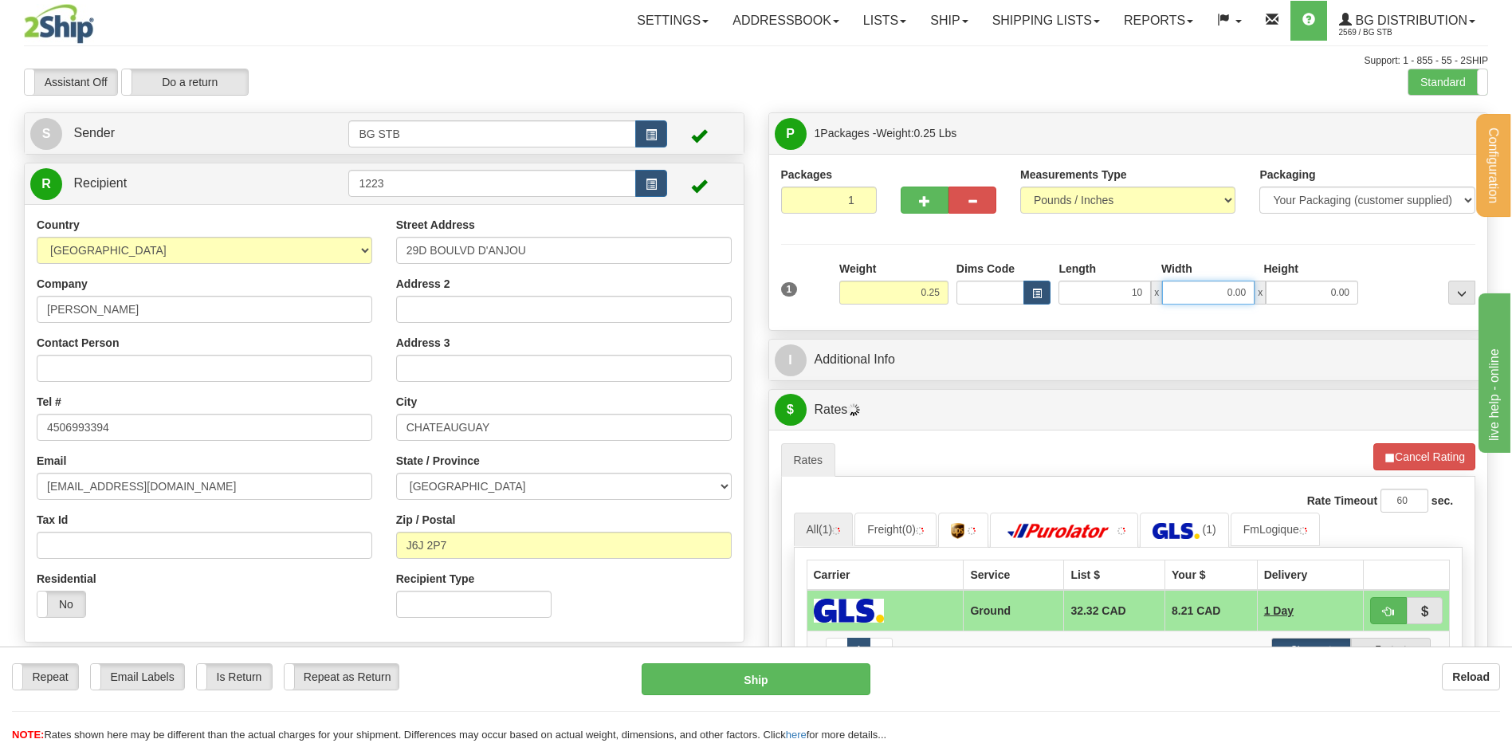
type input "10.00"
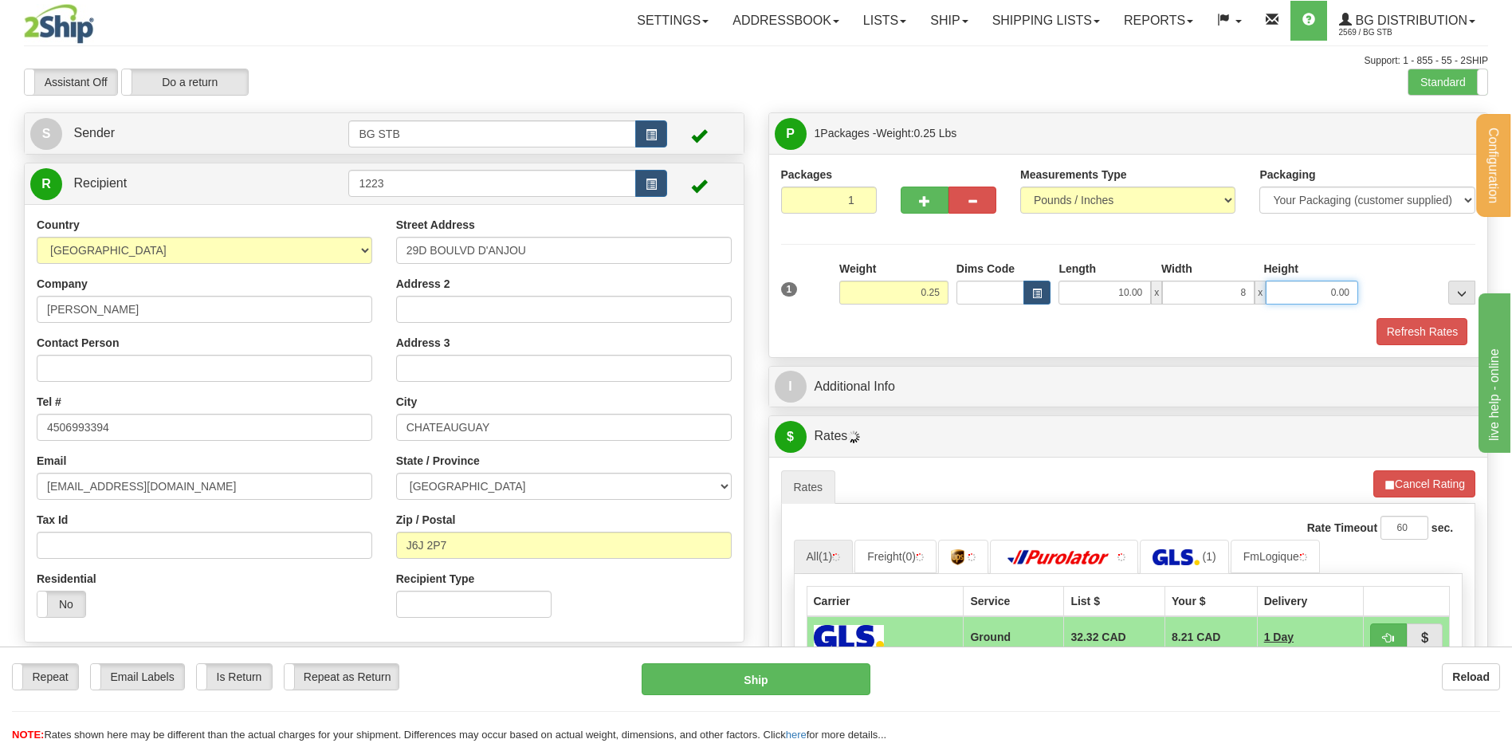
type input "8.00"
type input "1.00"
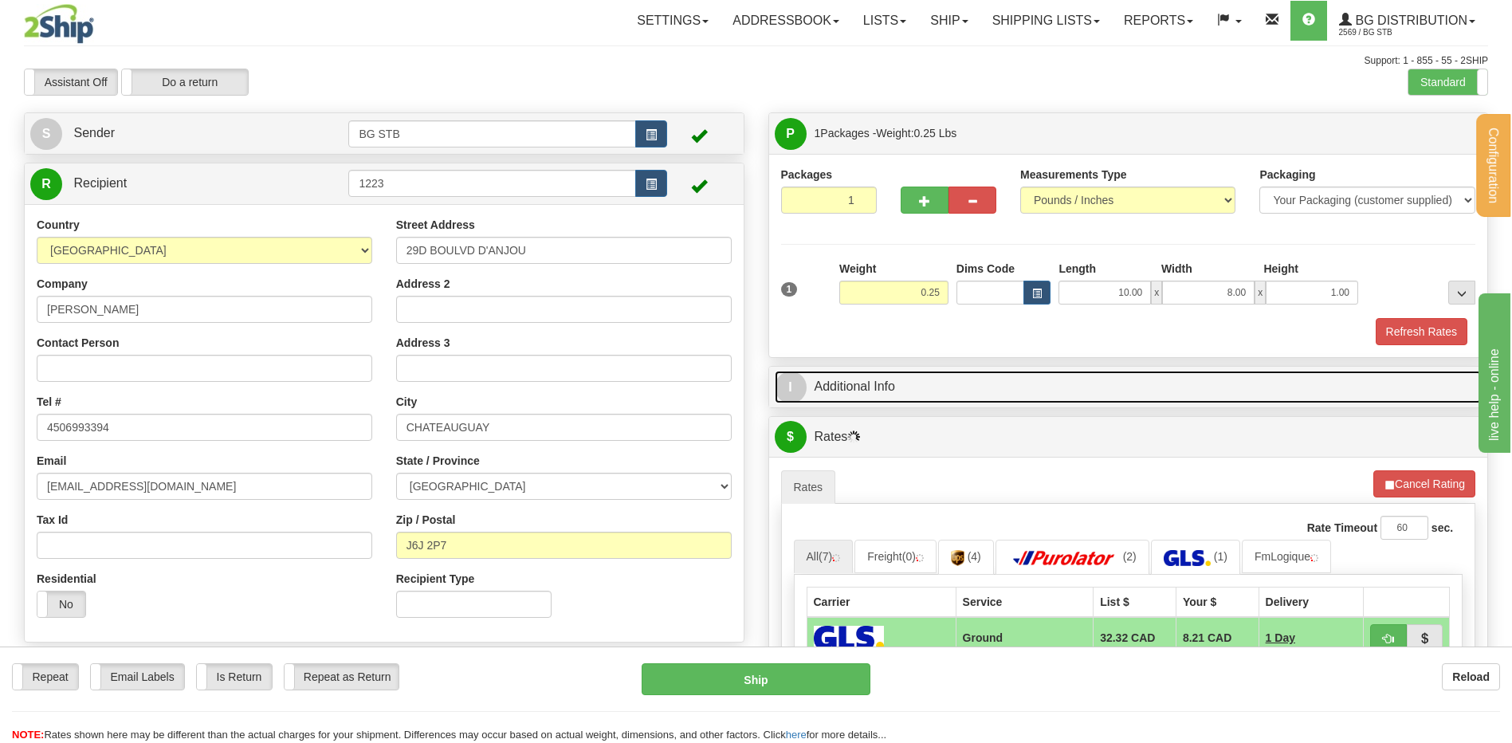
click at [860, 373] on link "I Additional Info" at bounding box center [1129, 387] width 708 height 33
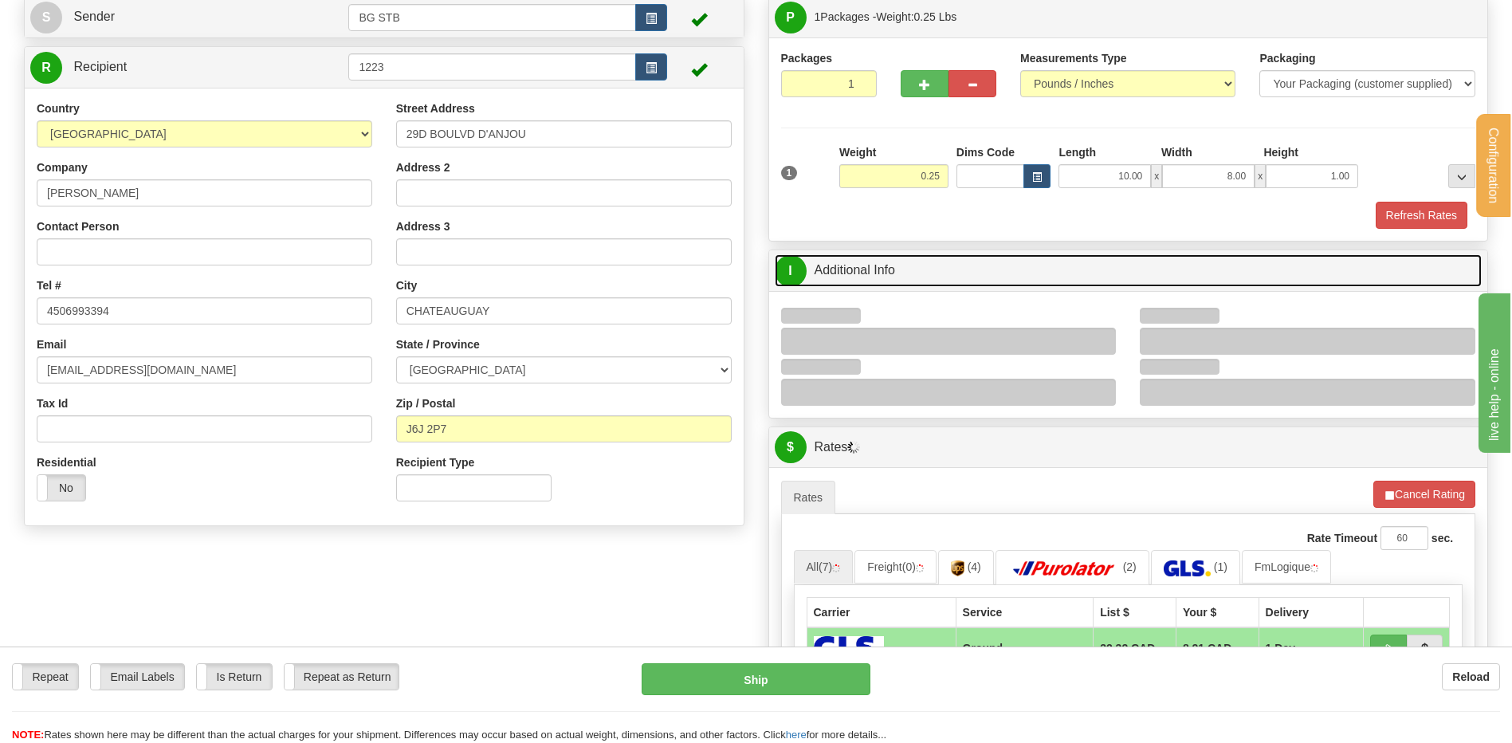
scroll to position [239, 0]
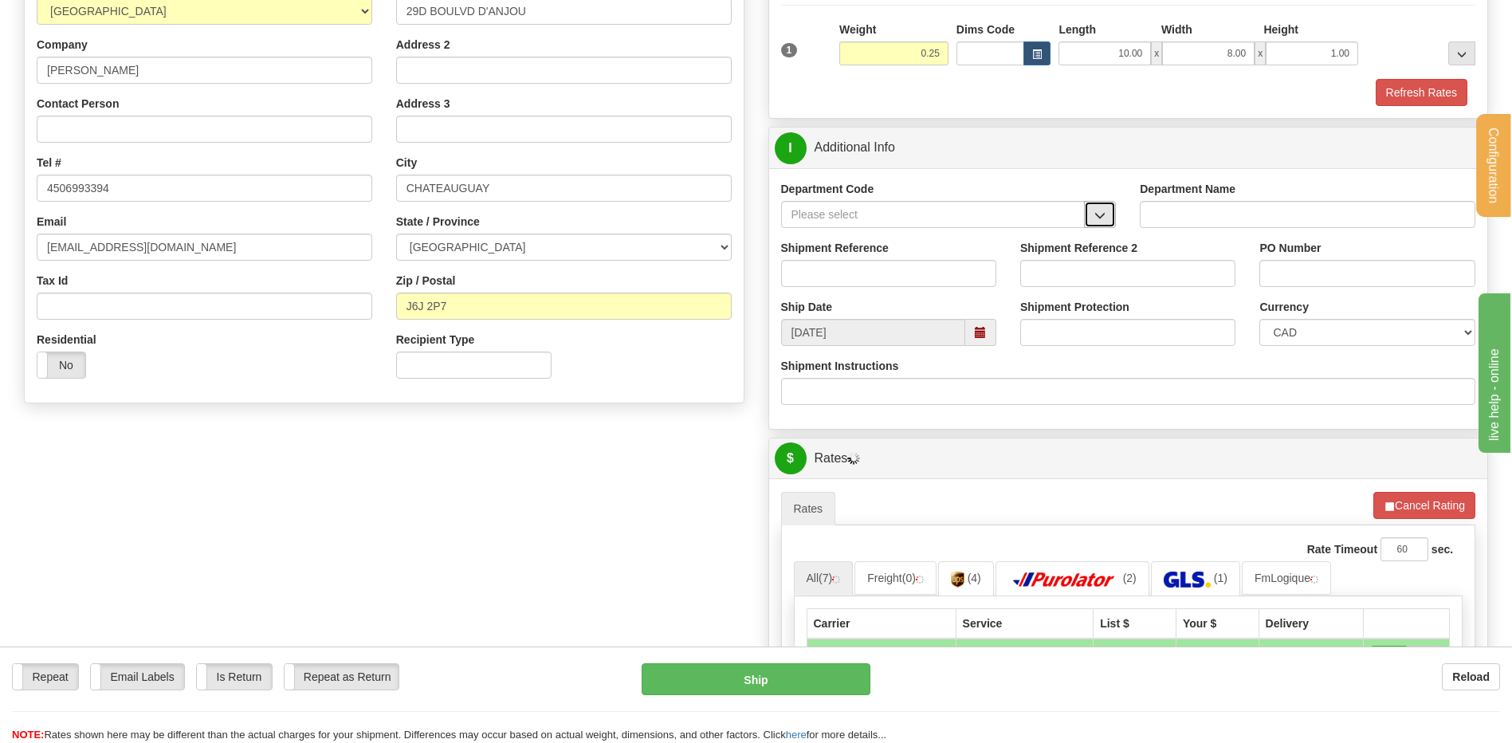
click at [1107, 215] on button "button" at bounding box center [1100, 214] width 32 height 27
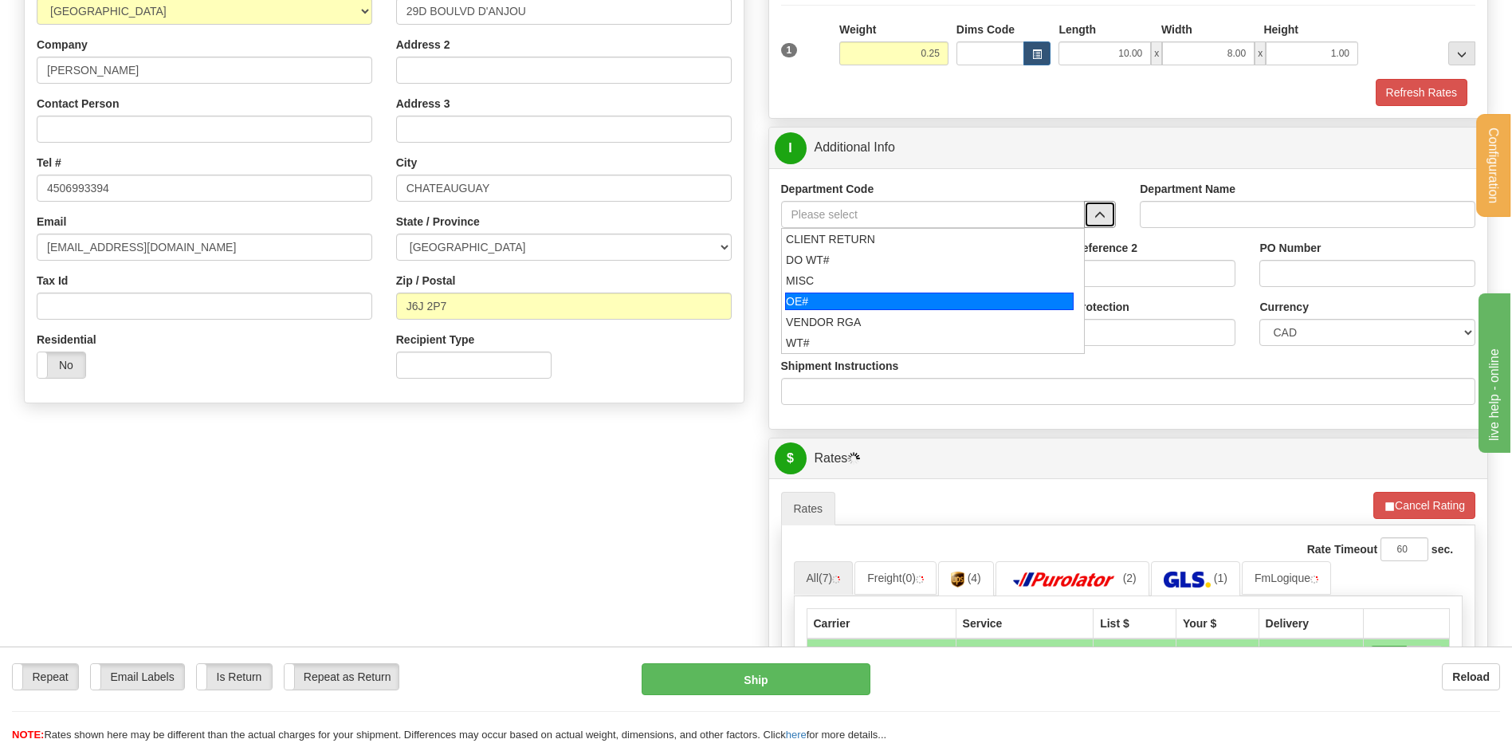
drag, startPoint x: 887, startPoint y: 306, endPoint x: 880, endPoint y: 279, distance: 28.0
click at [884, 301] on div "OE#" at bounding box center [929, 302] width 289 height 18
type input "OE#"
type input "ORDERS"
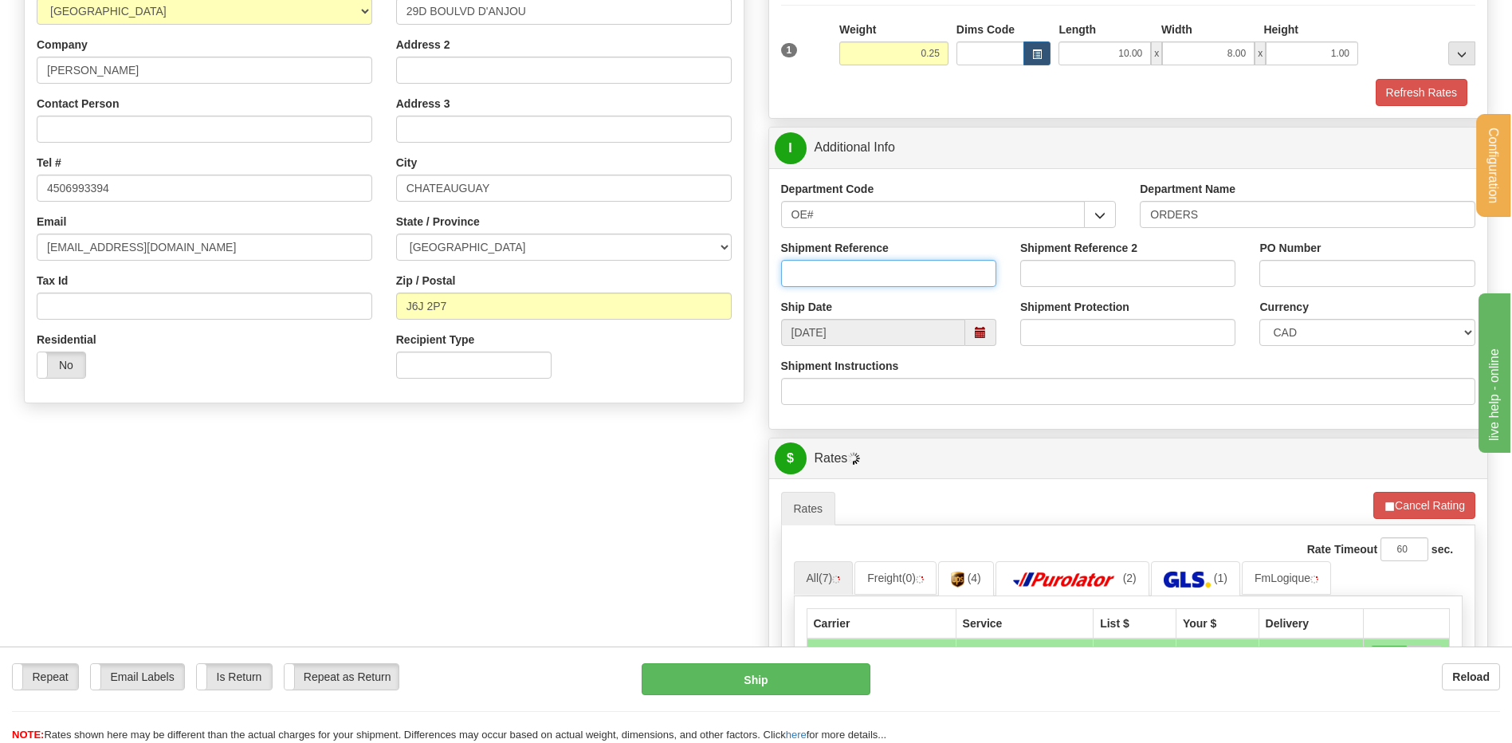
click at [880, 279] on input "Shipment Reference" at bounding box center [888, 273] width 215 height 27
type input "80004263-01"
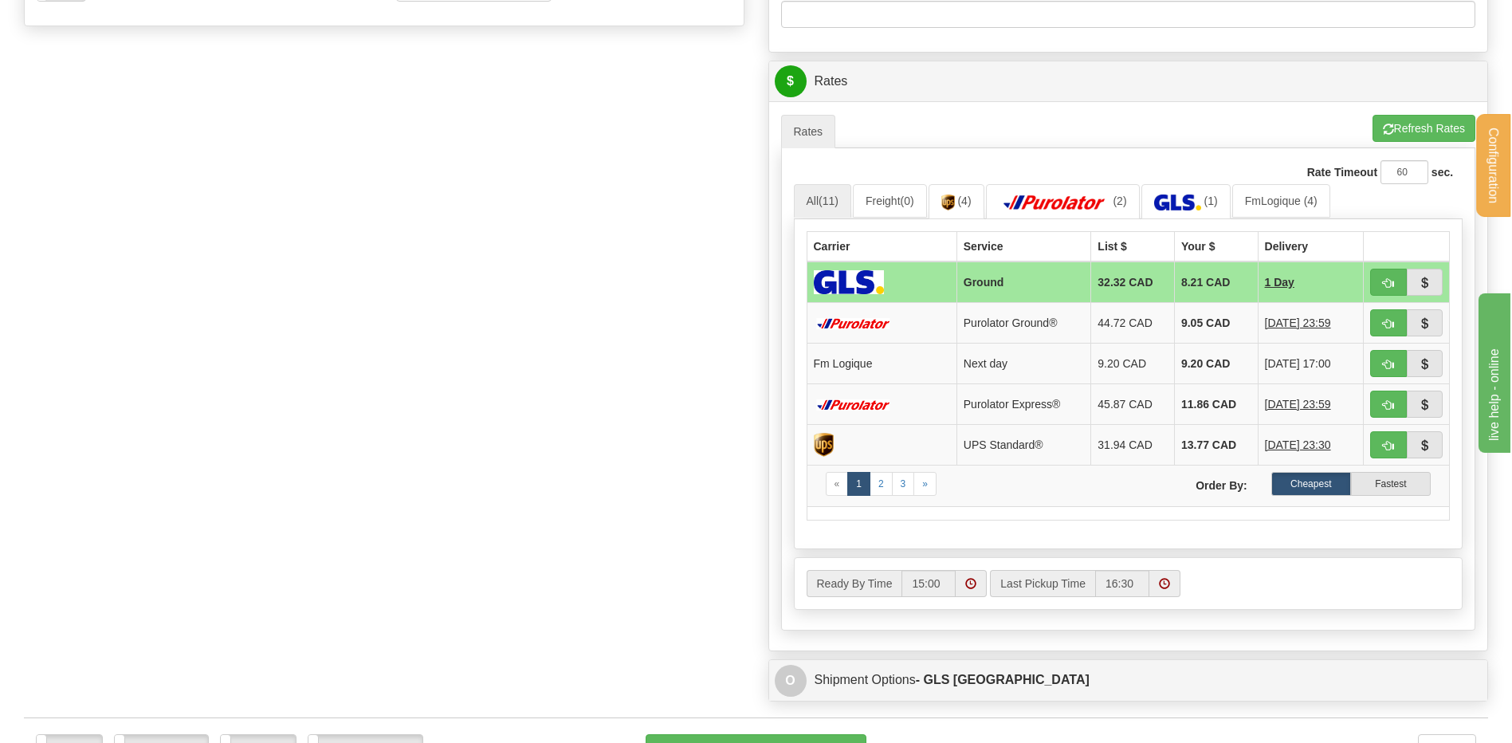
scroll to position [717, 0]
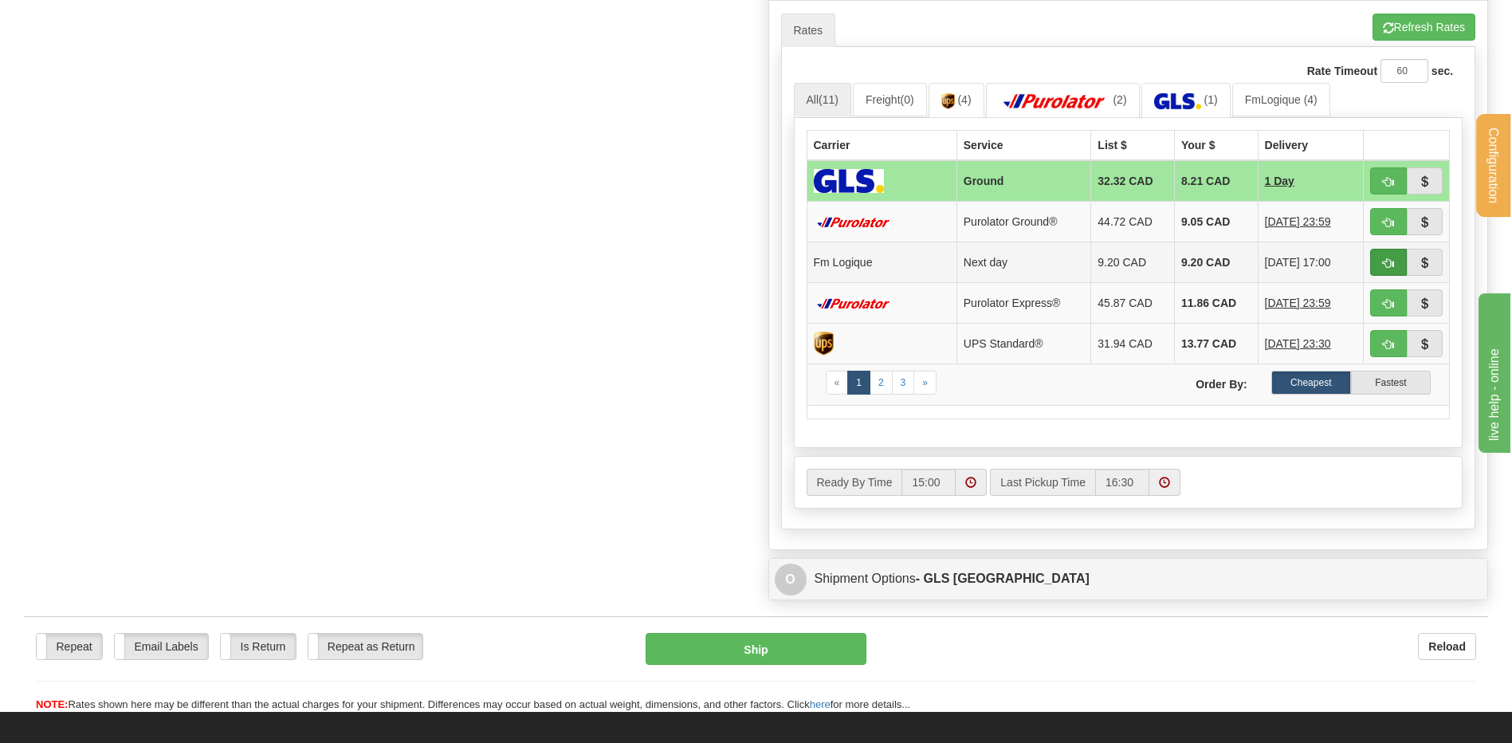
type input "77"
click at [1384, 259] on span "button" at bounding box center [1388, 263] width 11 height 10
type input "jour"
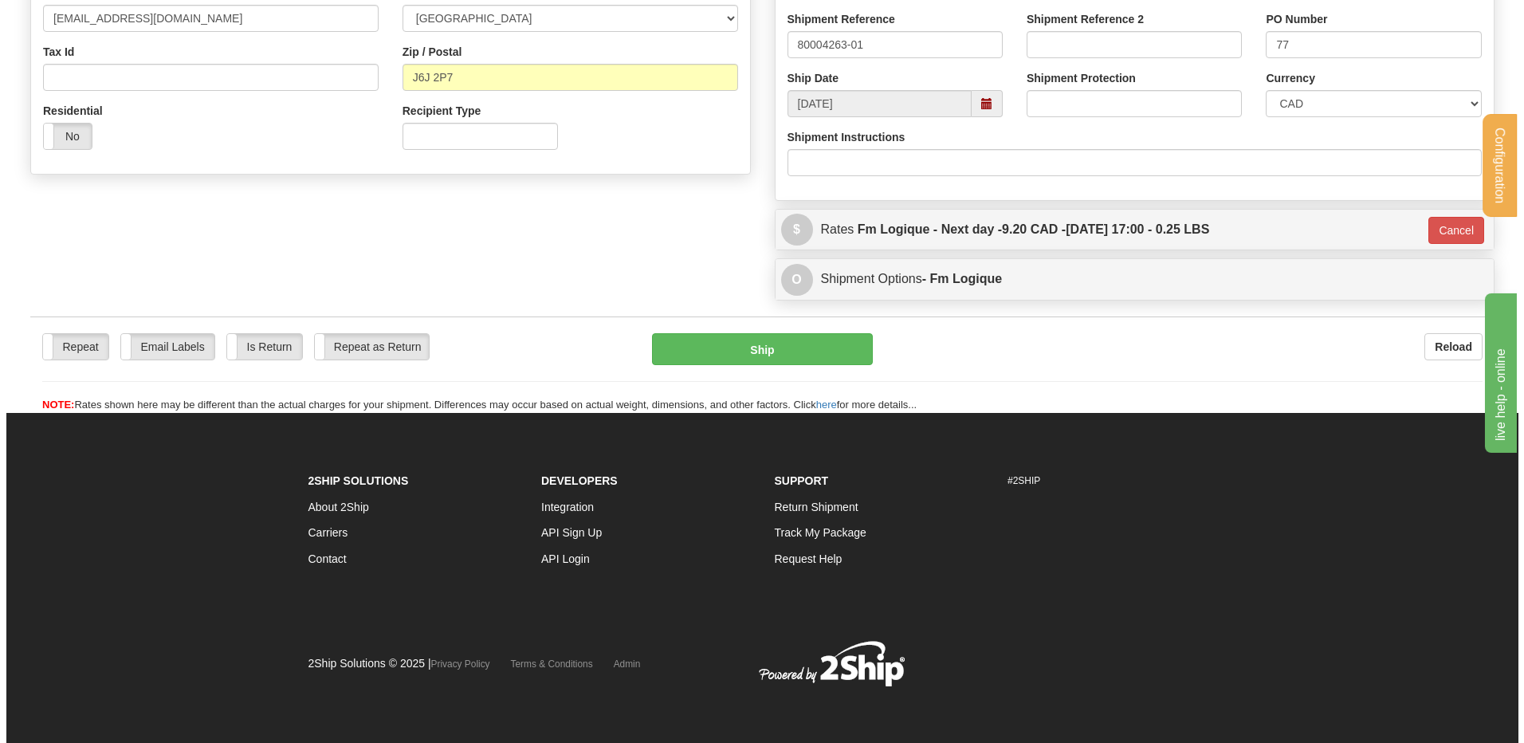
scroll to position [469, 0]
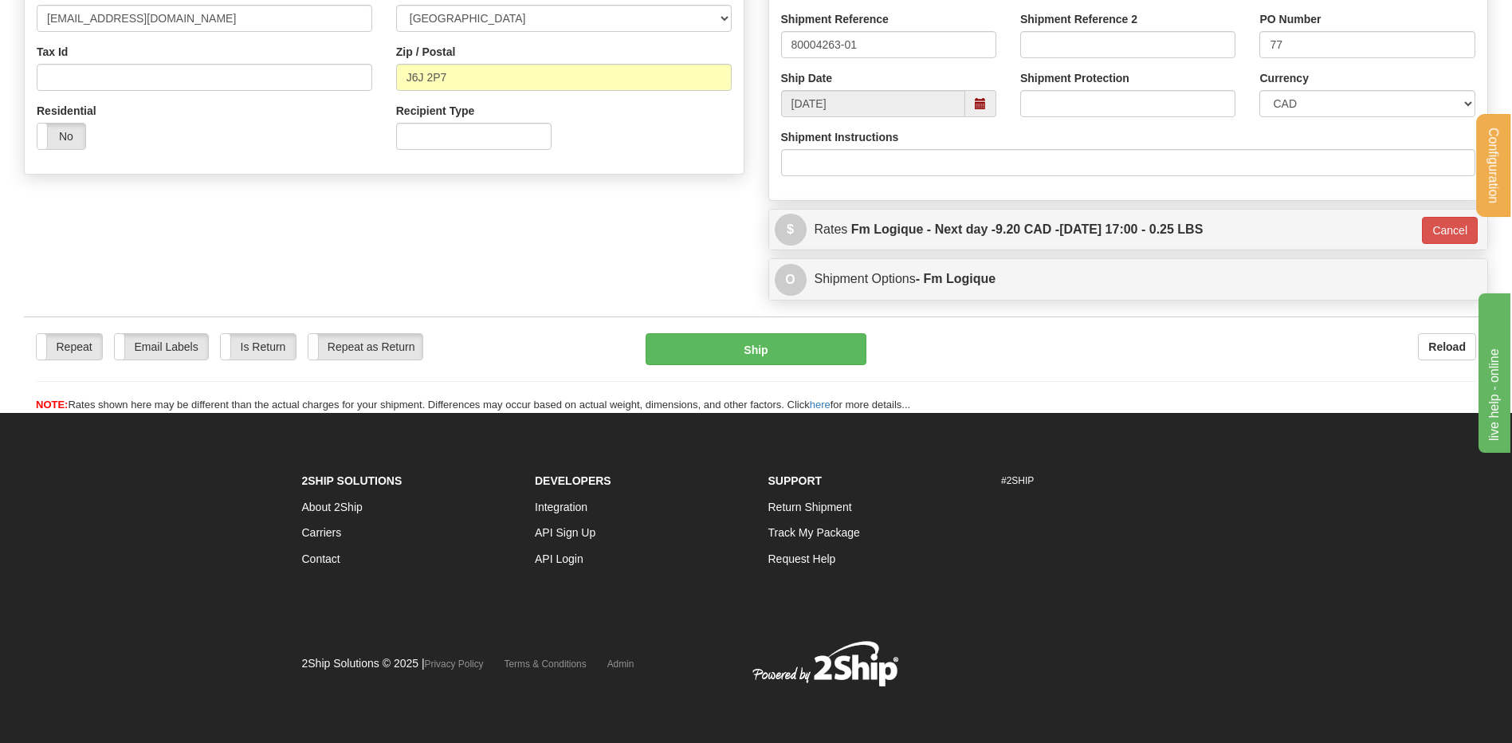
click at [702, 330] on div "Repeat Repeat Email Labels Email Labels Edit Is Return Is Return Repeat as Retu…" at bounding box center [756, 364] width 1464 height 96
click at [700, 344] on button "Ship" at bounding box center [756, 349] width 220 height 32
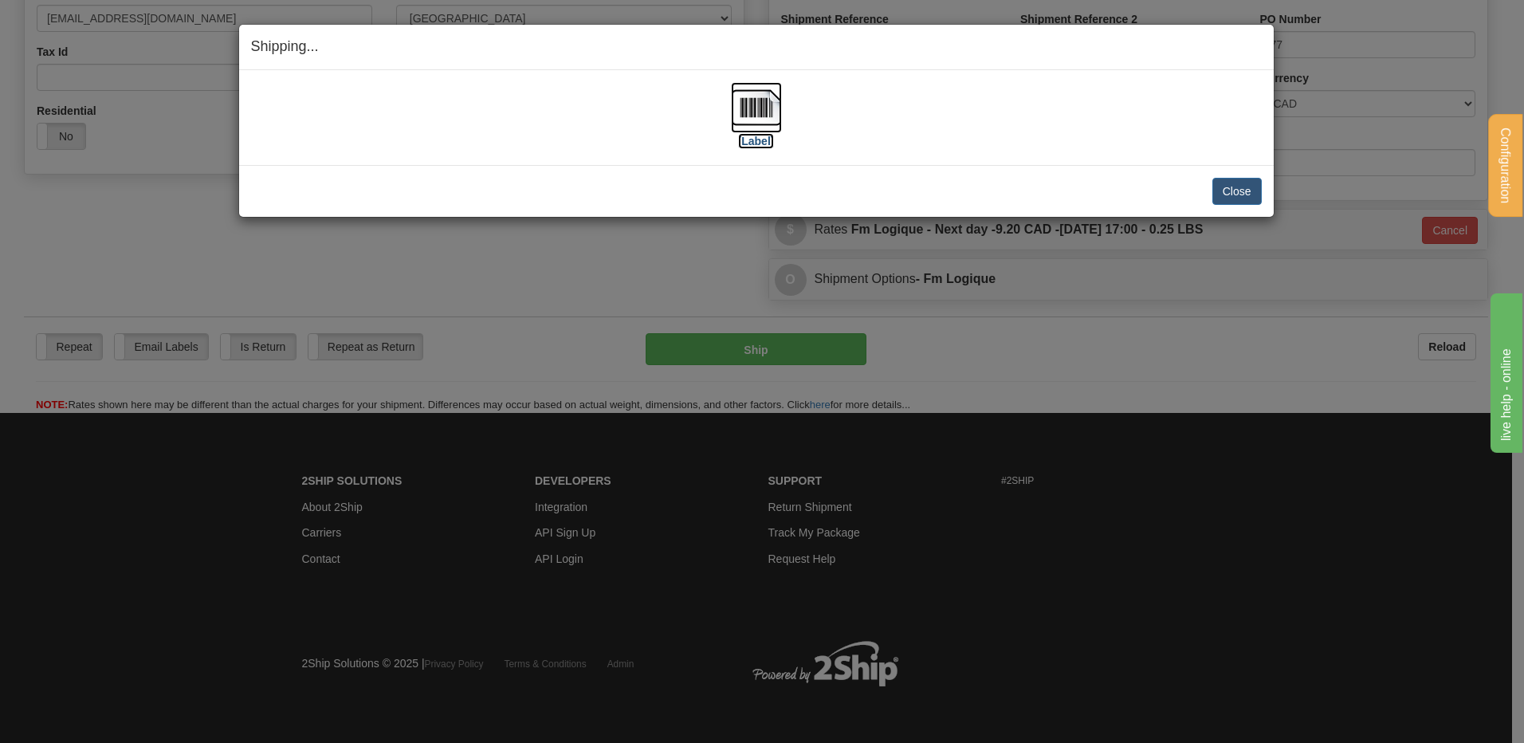
click at [760, 99] on img at bounding box center [756, 107] width 51 height 51
click at [1219, 201] on button "Close" at bounding box center [1237, 191] width 49 height 27
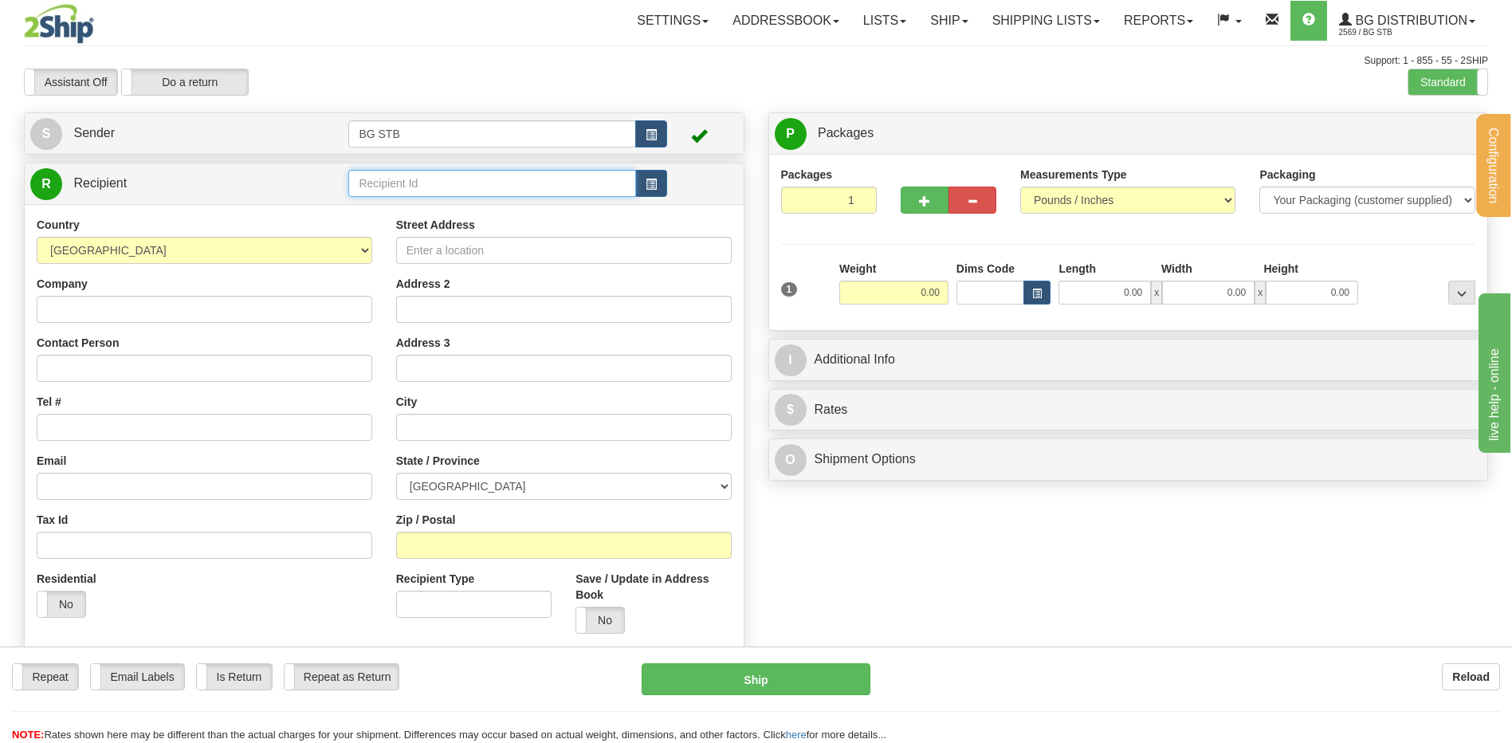
click at [458, 195] on input "text" at bounding box center [491, 183] width 287 height 27
type input "7007"
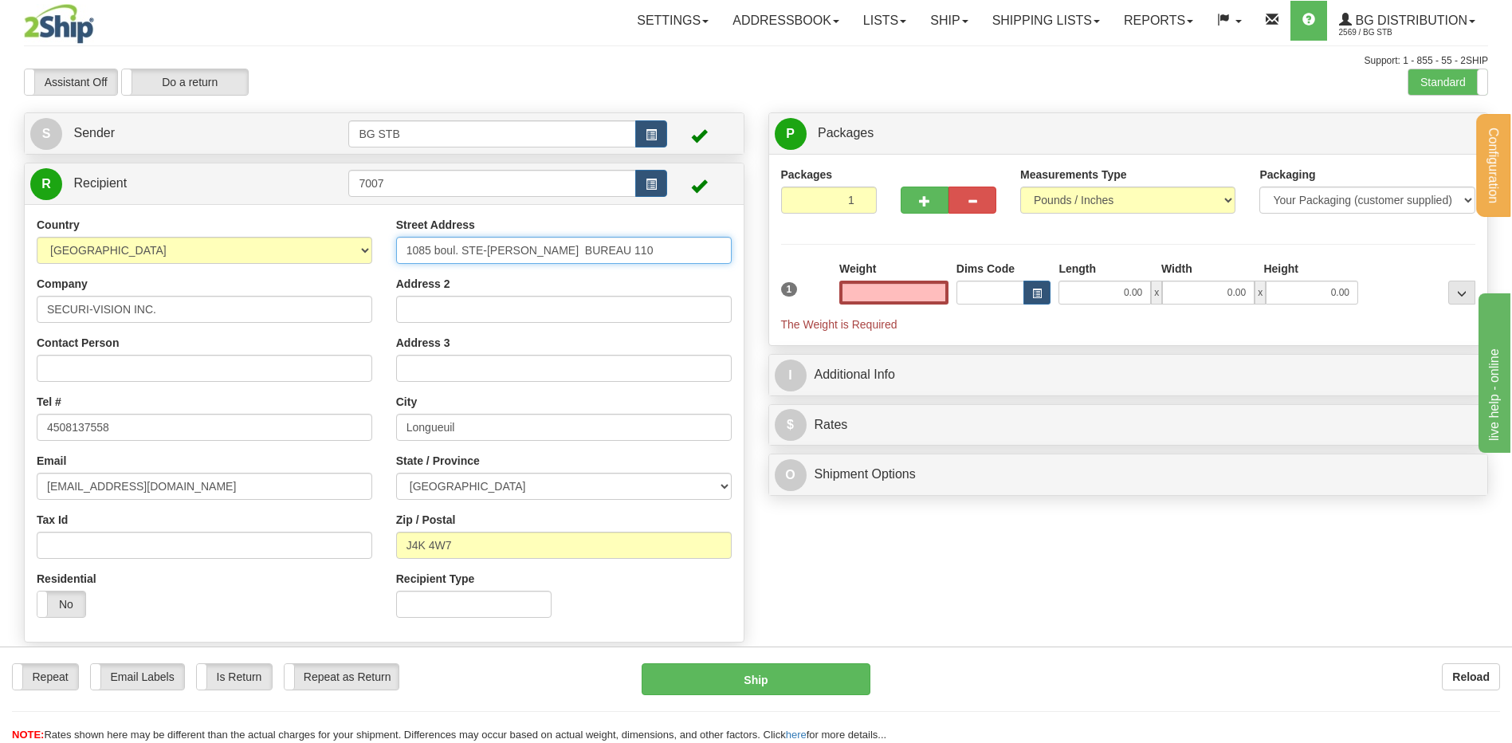
type input "0.00"
drag, startPoint x: 512, startPoint y: 246, endPoint x: 462, endPoint y: 246, distance: 50.2
click at [462, 246] on input "1085 boul. STE-FOY BUREAU 110" at bounding box center [564, 250] width 336 height 27
click at [465, 247] on input "1085 boul. BUREAU 110" at bounding box center [564, 250] width 336 height 27
type input "1085 CHM DU COTEAU-ROUGE BUREAU 110"
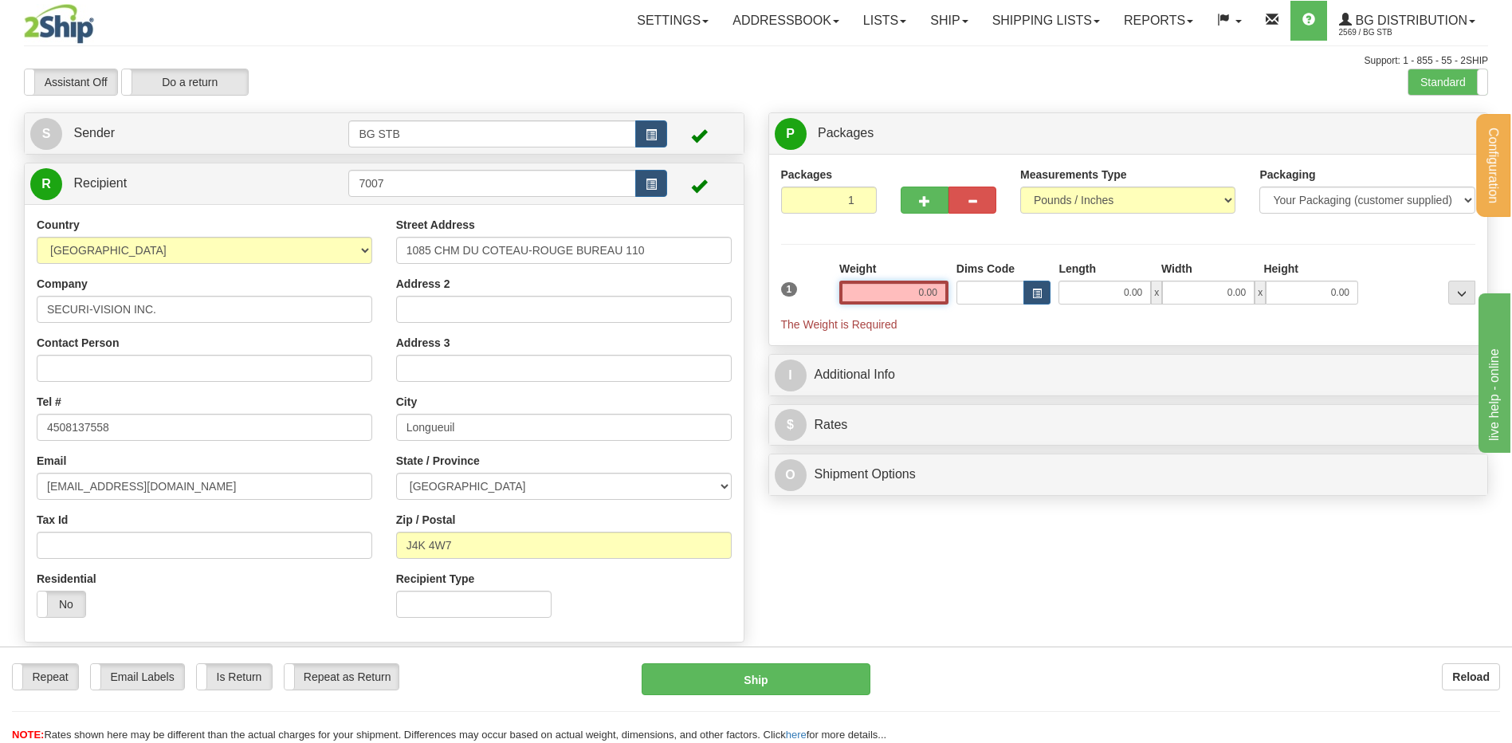
click at [910, 284] on input "0.00" at bounding box center [893, 293] width 109 height 24
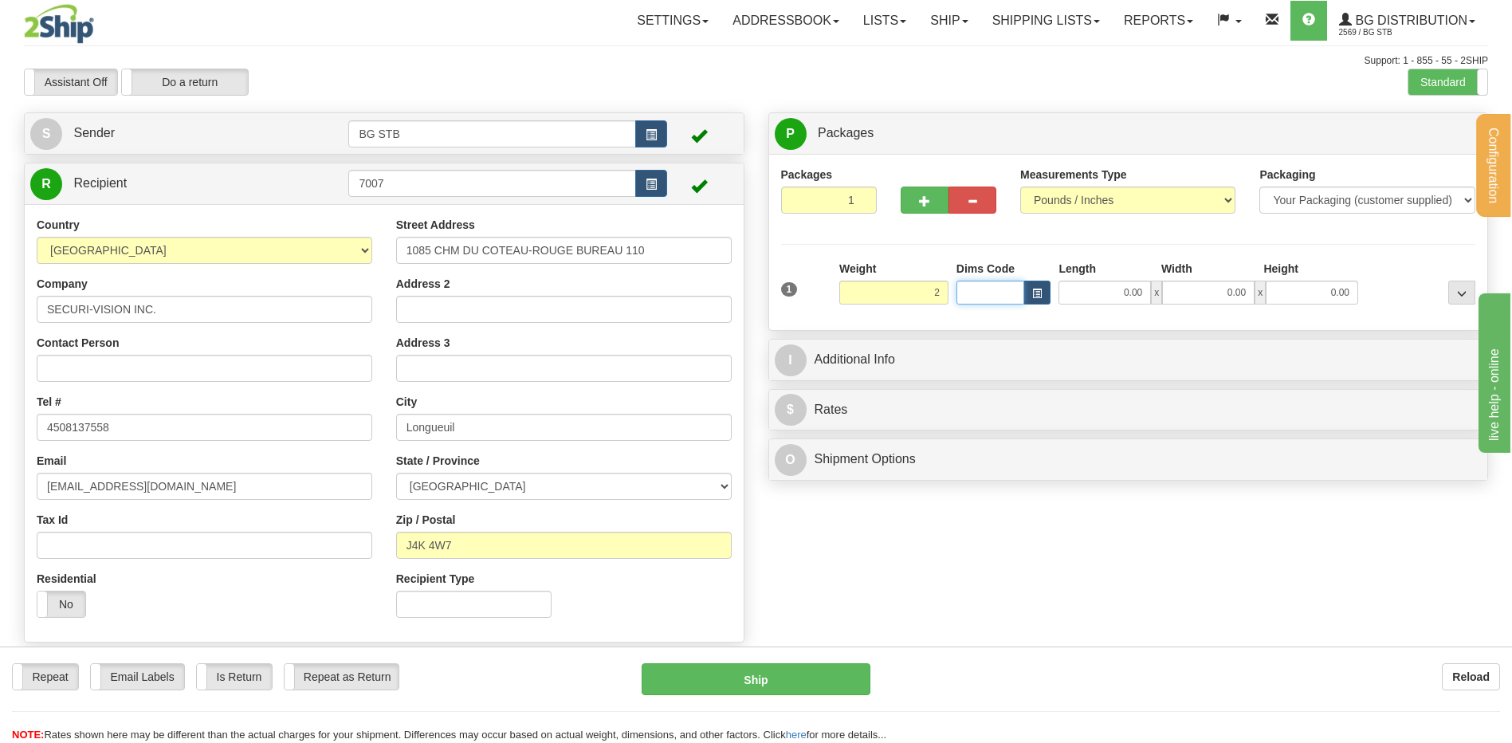
type input "2.00"
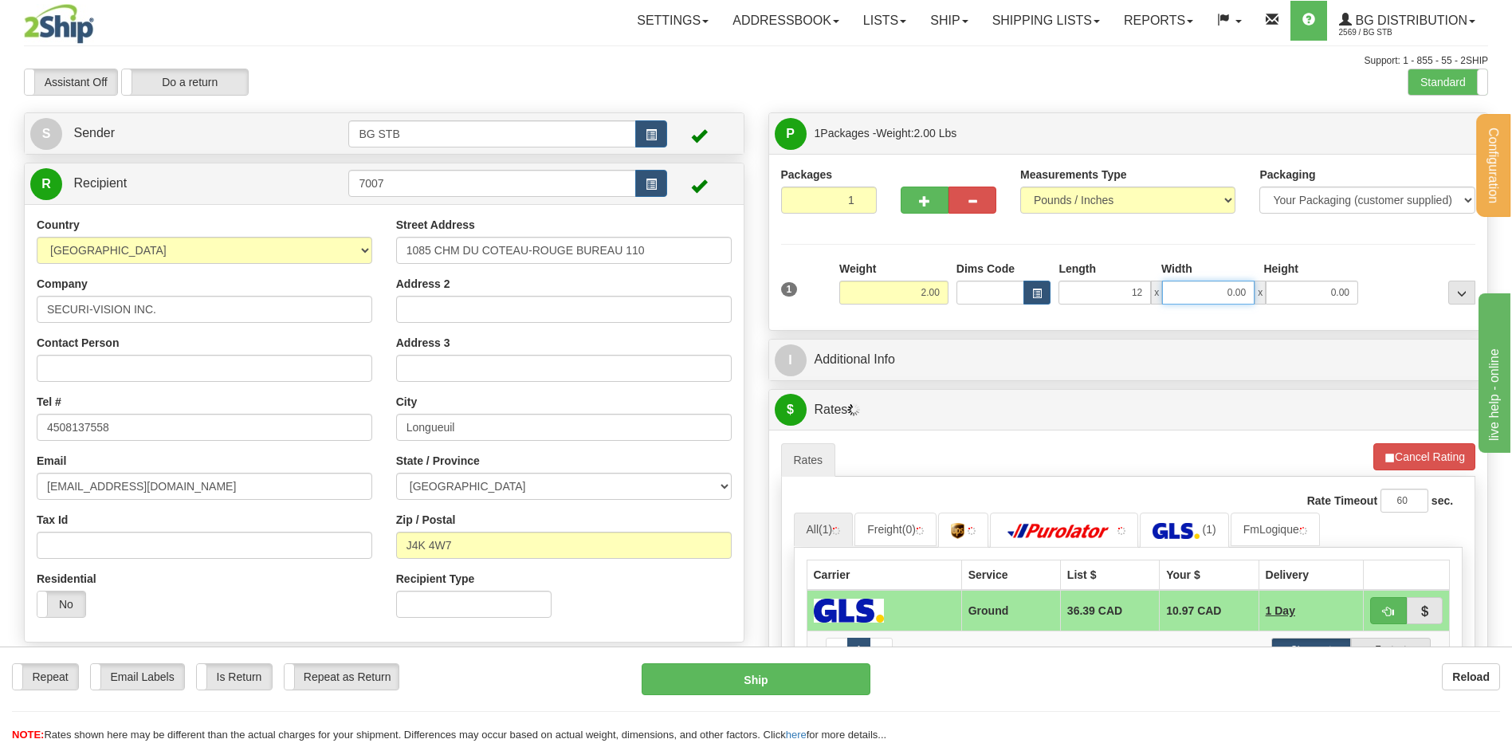
type input "12.00"
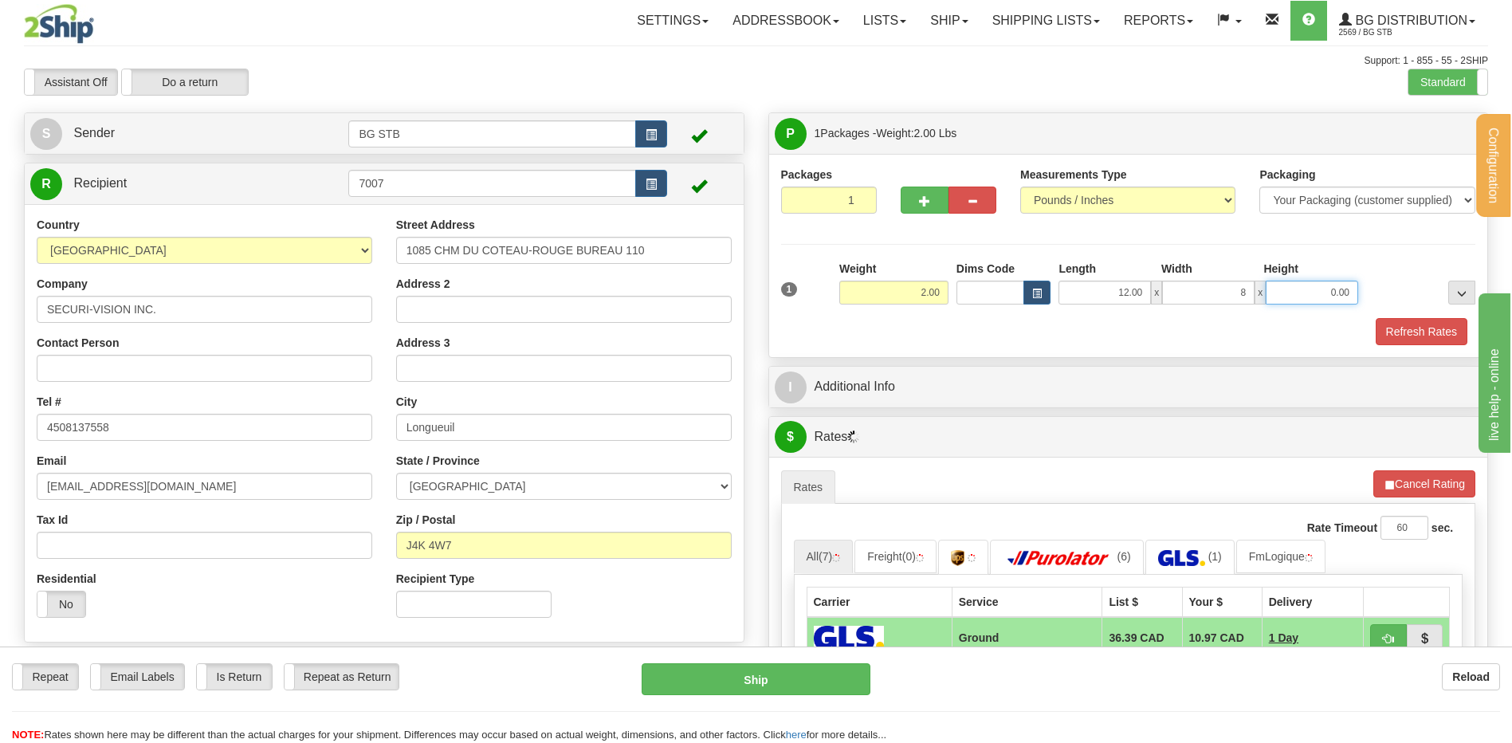
type input "8.00"
type input "6.00"
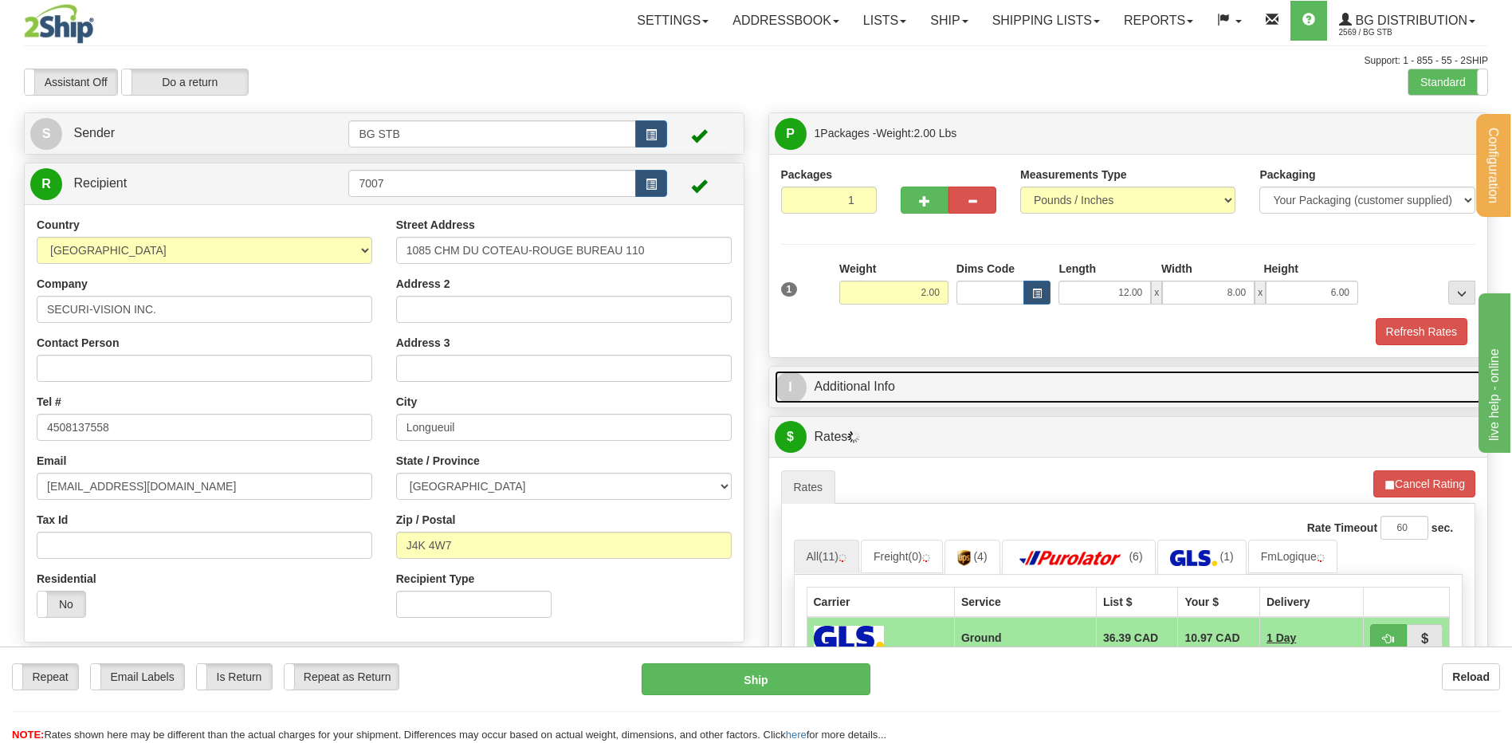
click at [896, 382] on link "I Additional Info" at bounding box center [1129, 387] width 708 height 33
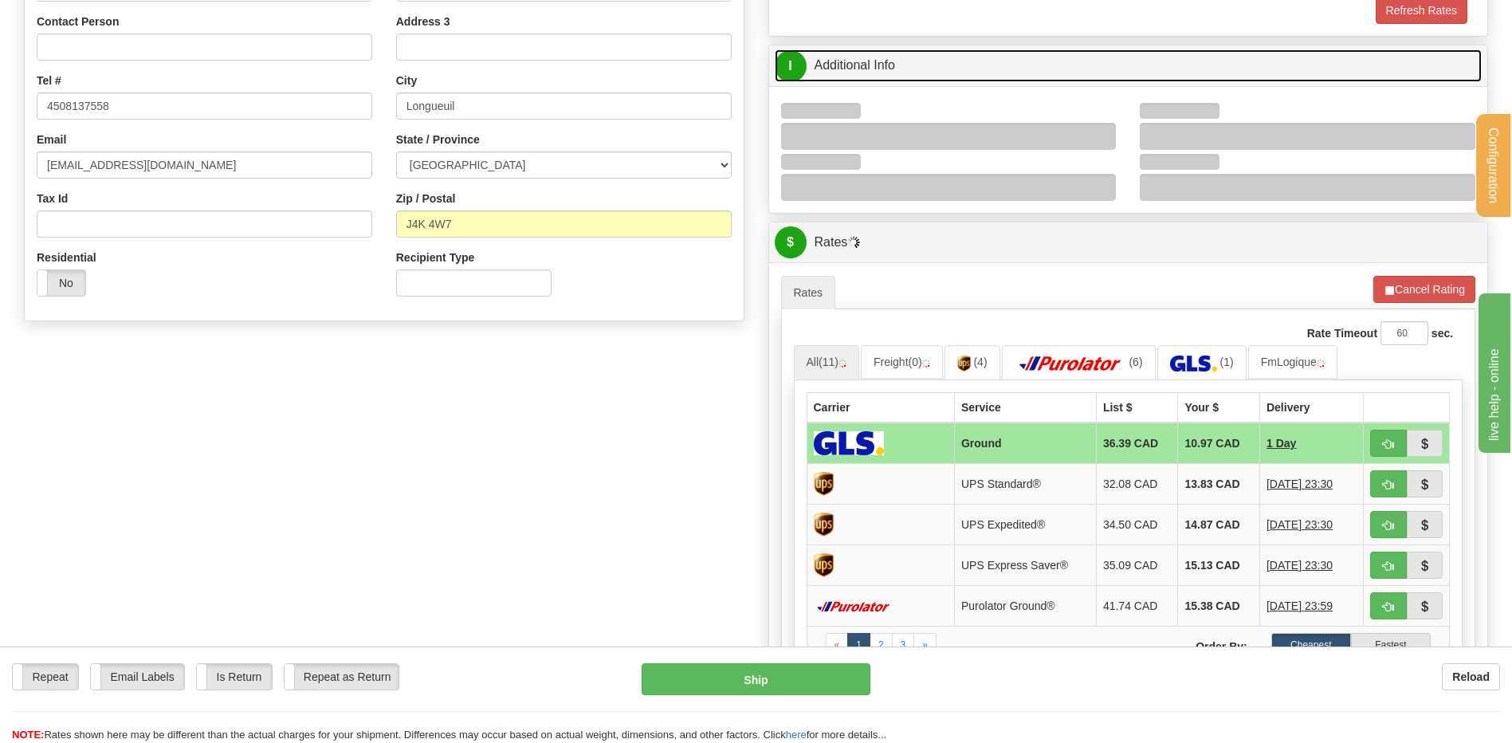
scroll to position [399, 0]
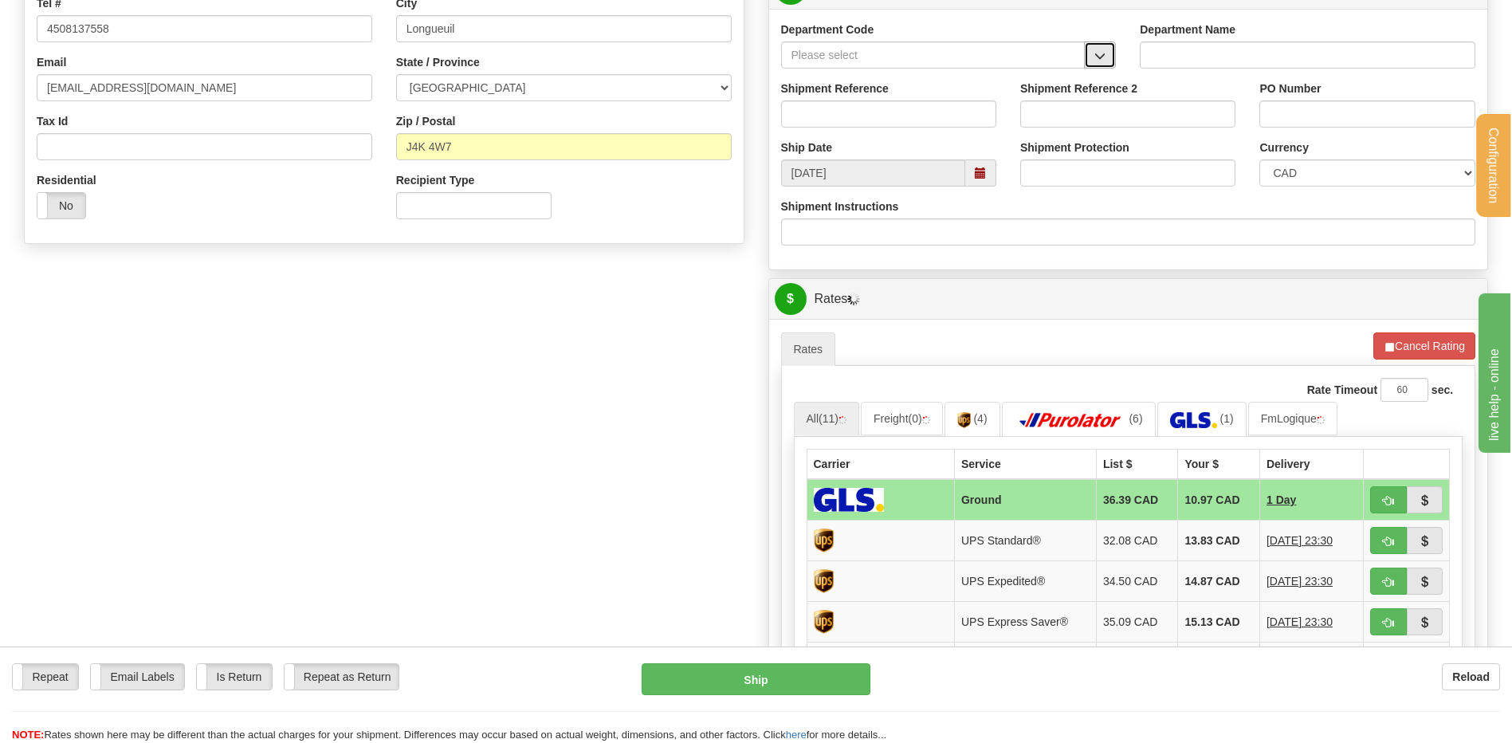
click at [1093, 47] on button "button" at bounding box center [1100, 54] width 32 height 27
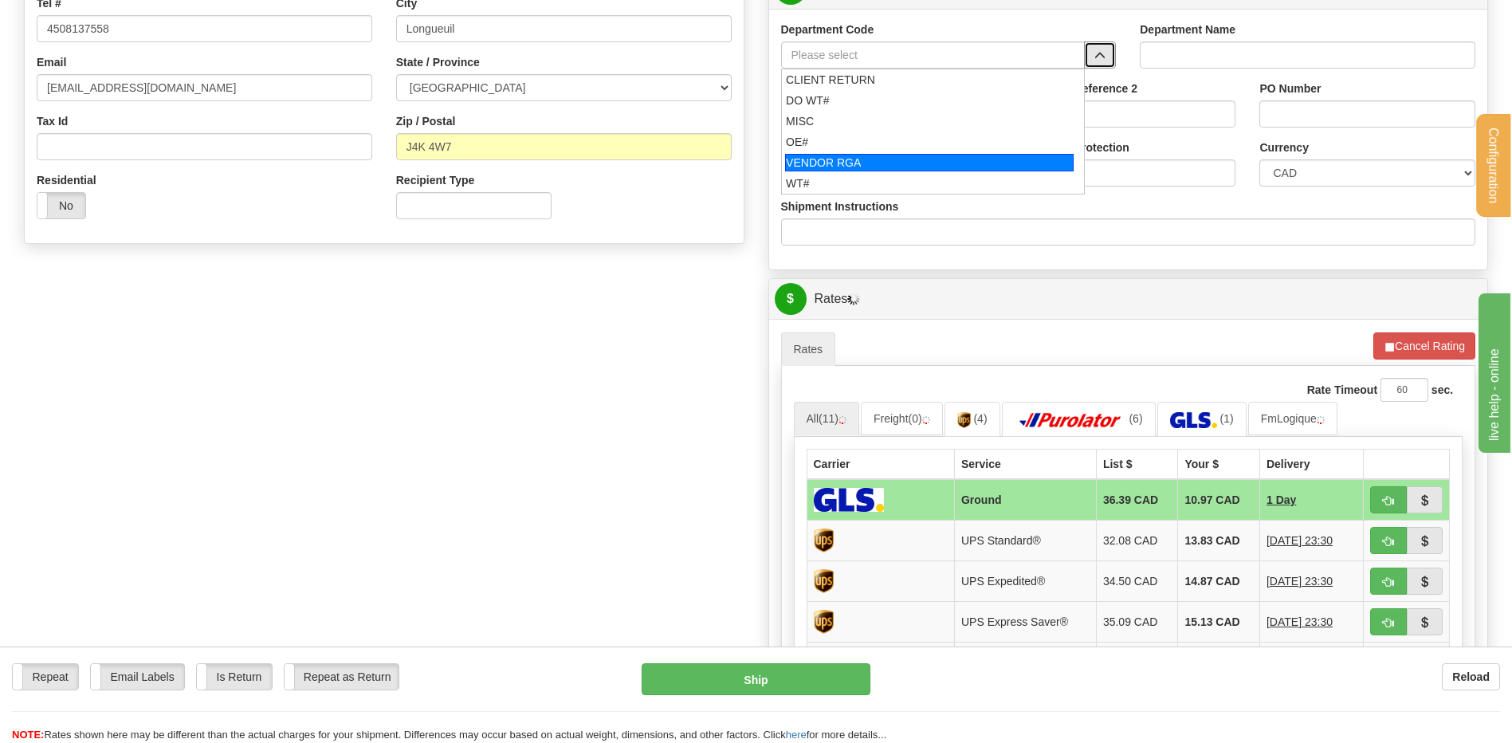
click at [894, 138] on div "OE#" at bounding box center [929, 142] width 287 height 16
type input "OE#"
type input "ORDERS"
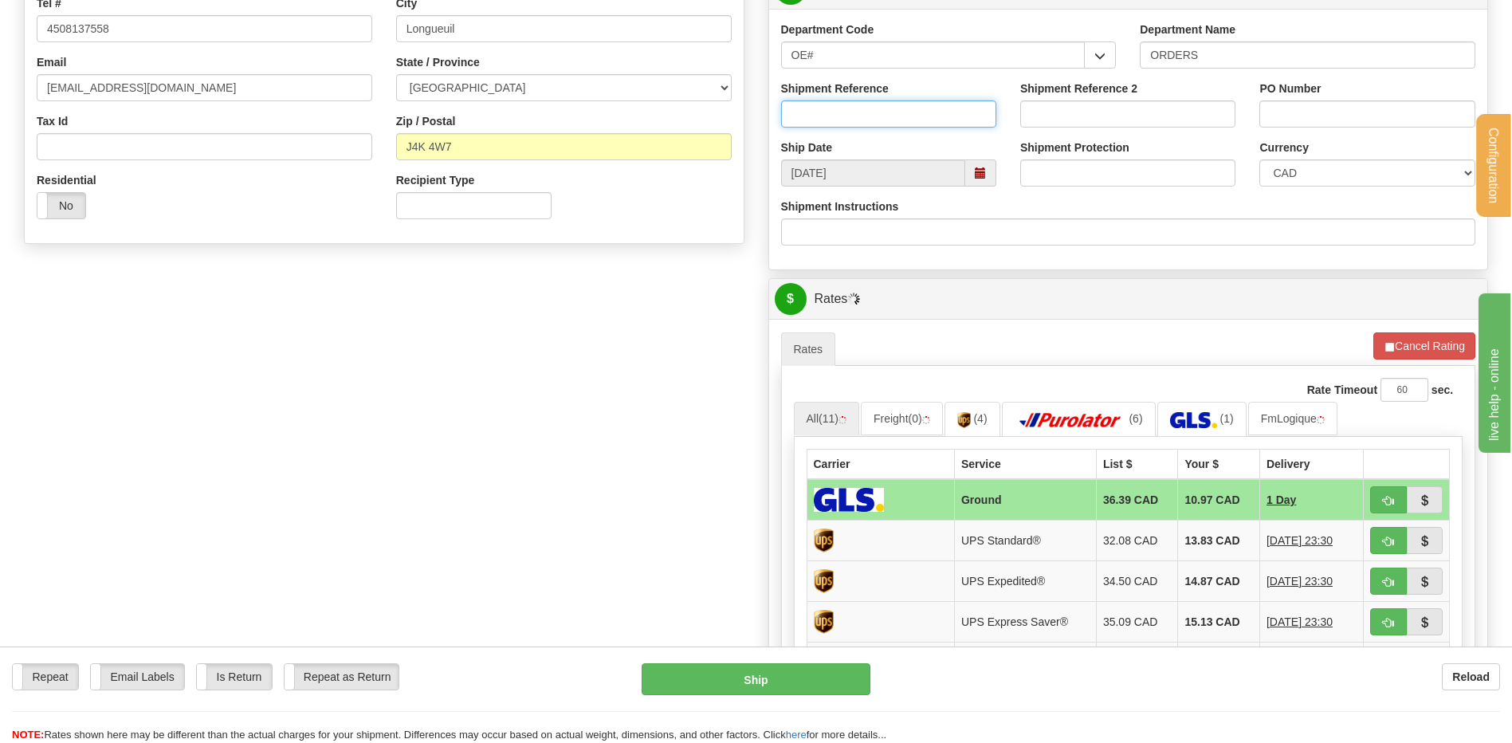
click at [874, 120] on input "Shipment Reference" at bounding box center [888, 113] width 215 height 27
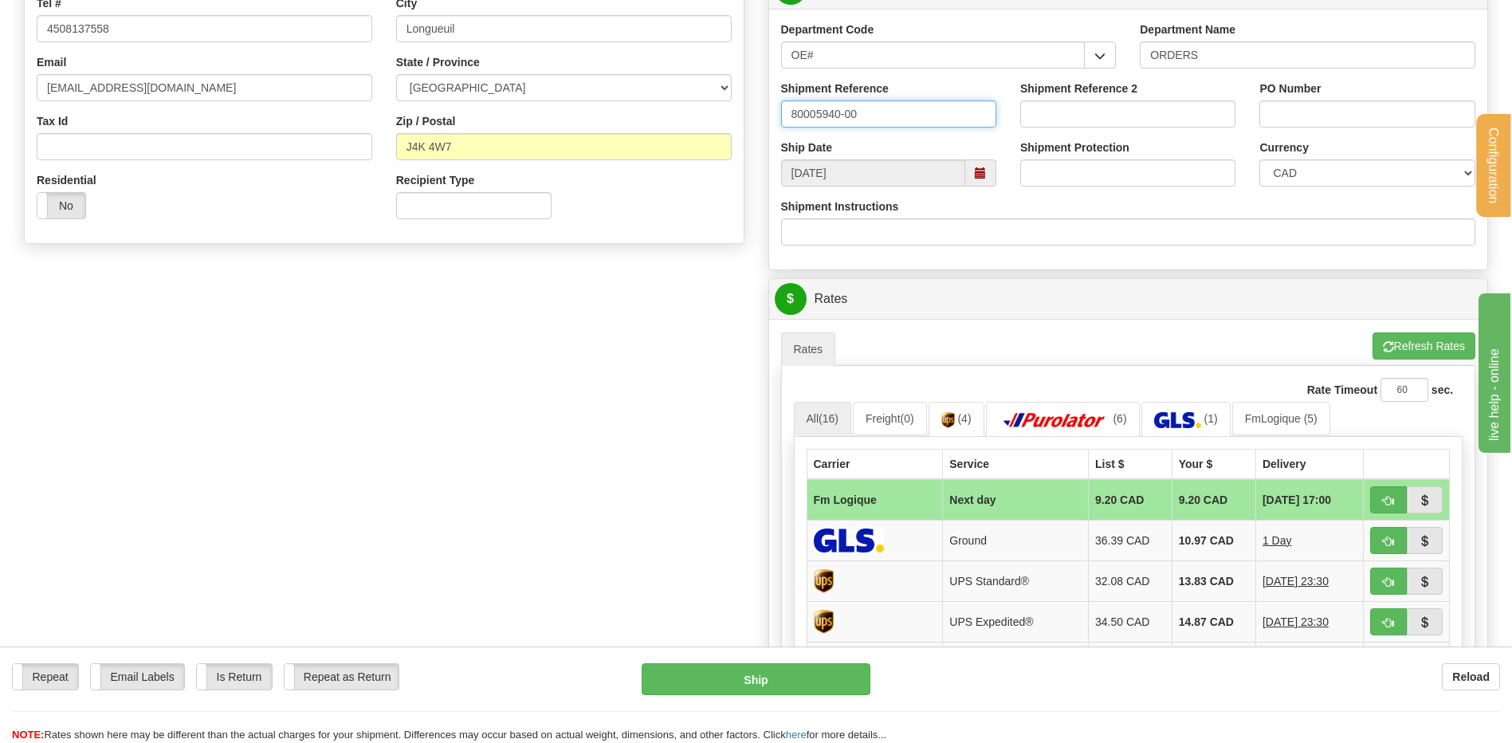
type input "80005940-00"
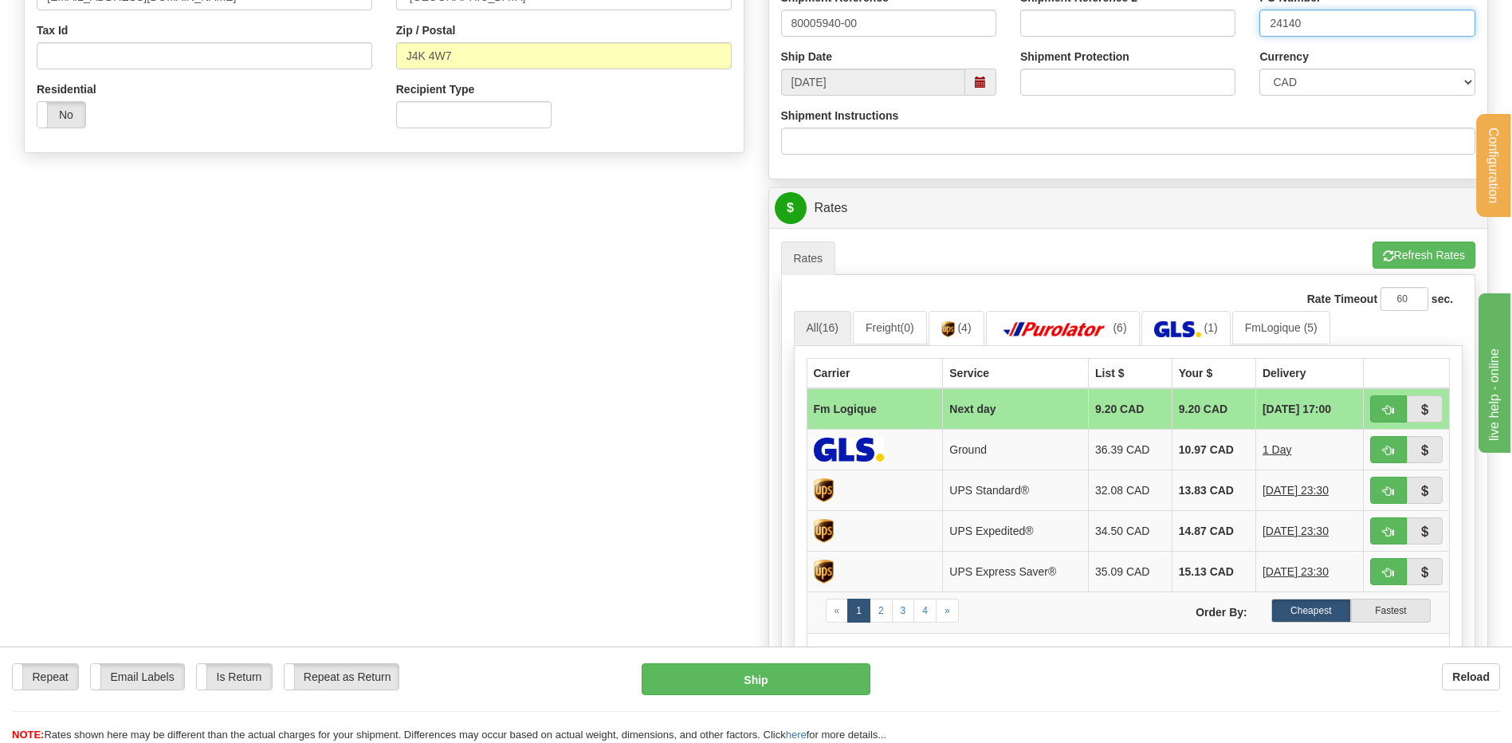
scroll to position [638, 0]
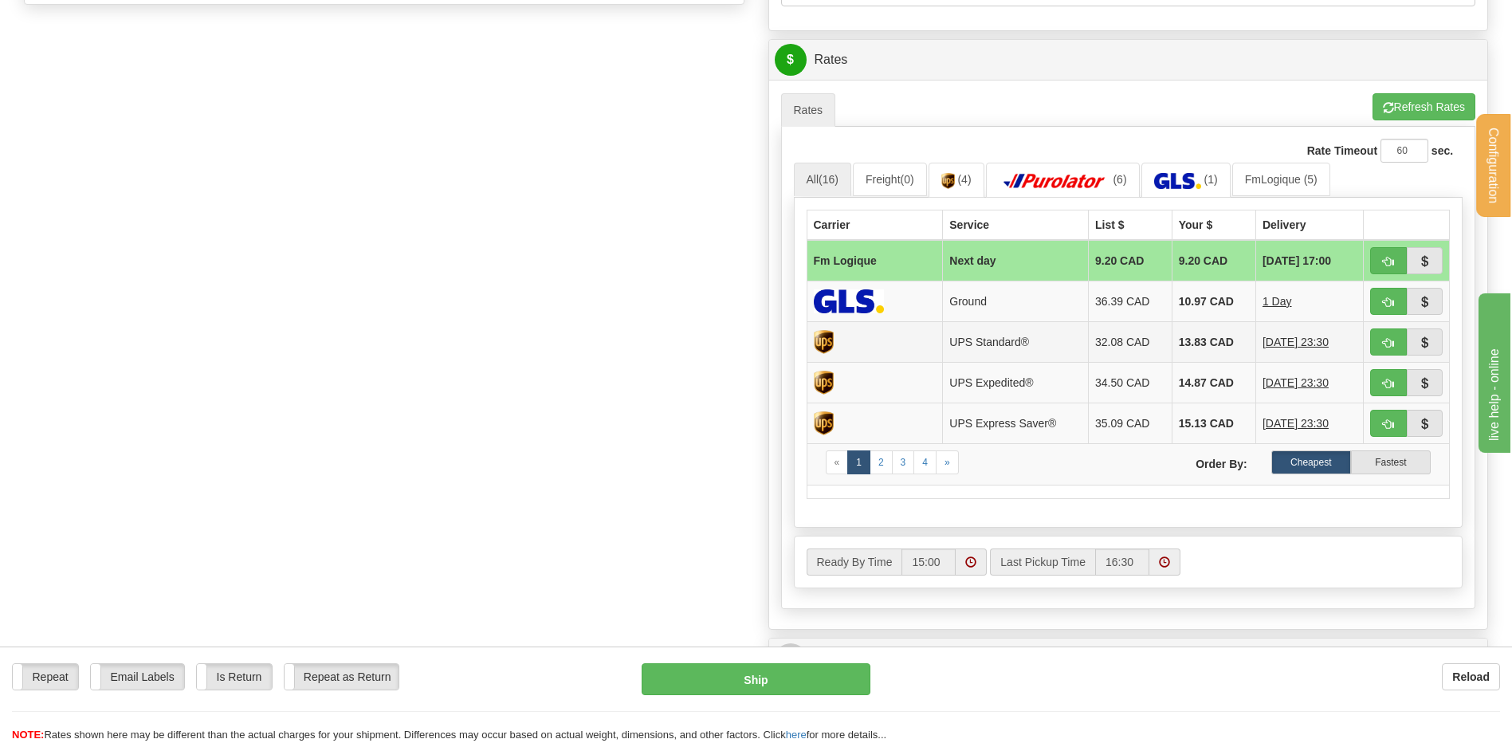
type input "24140"
click at [1381, 253] on button "button" at bounding box center [1388, 260] width 37 height 27
type input "jour"
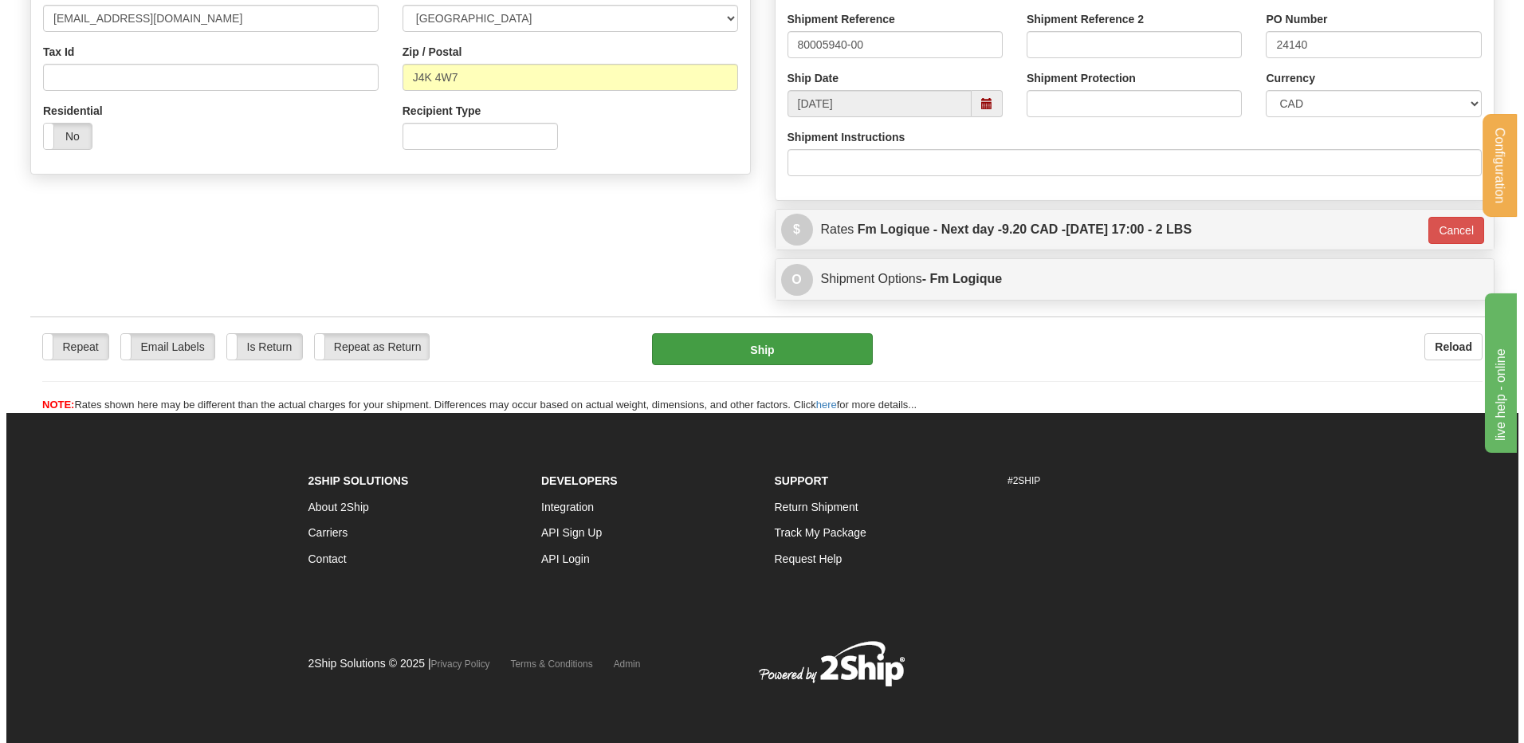
scroll to position [469, 0]
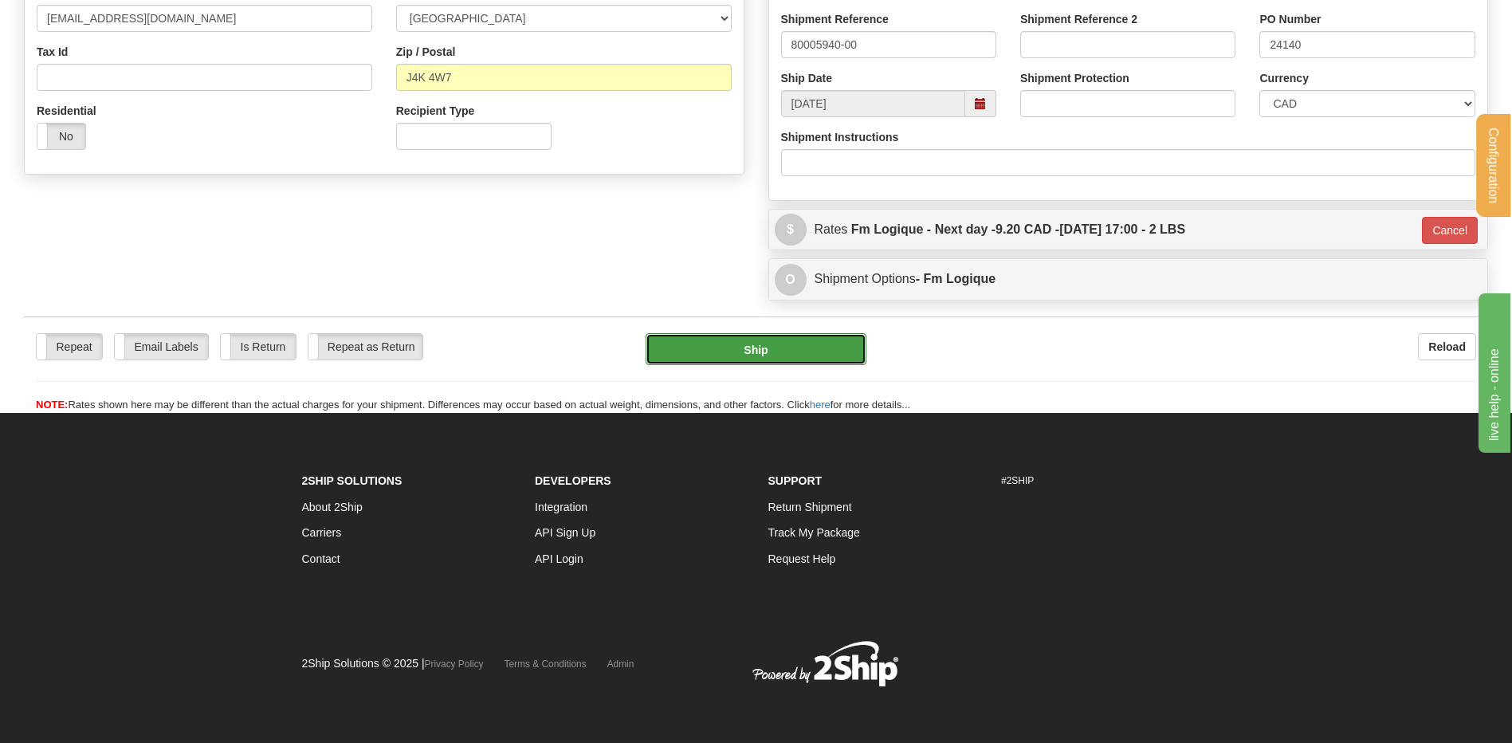
click at [739, 344] on button "Ship" at bounding box center [756, 349] width 220 height 32
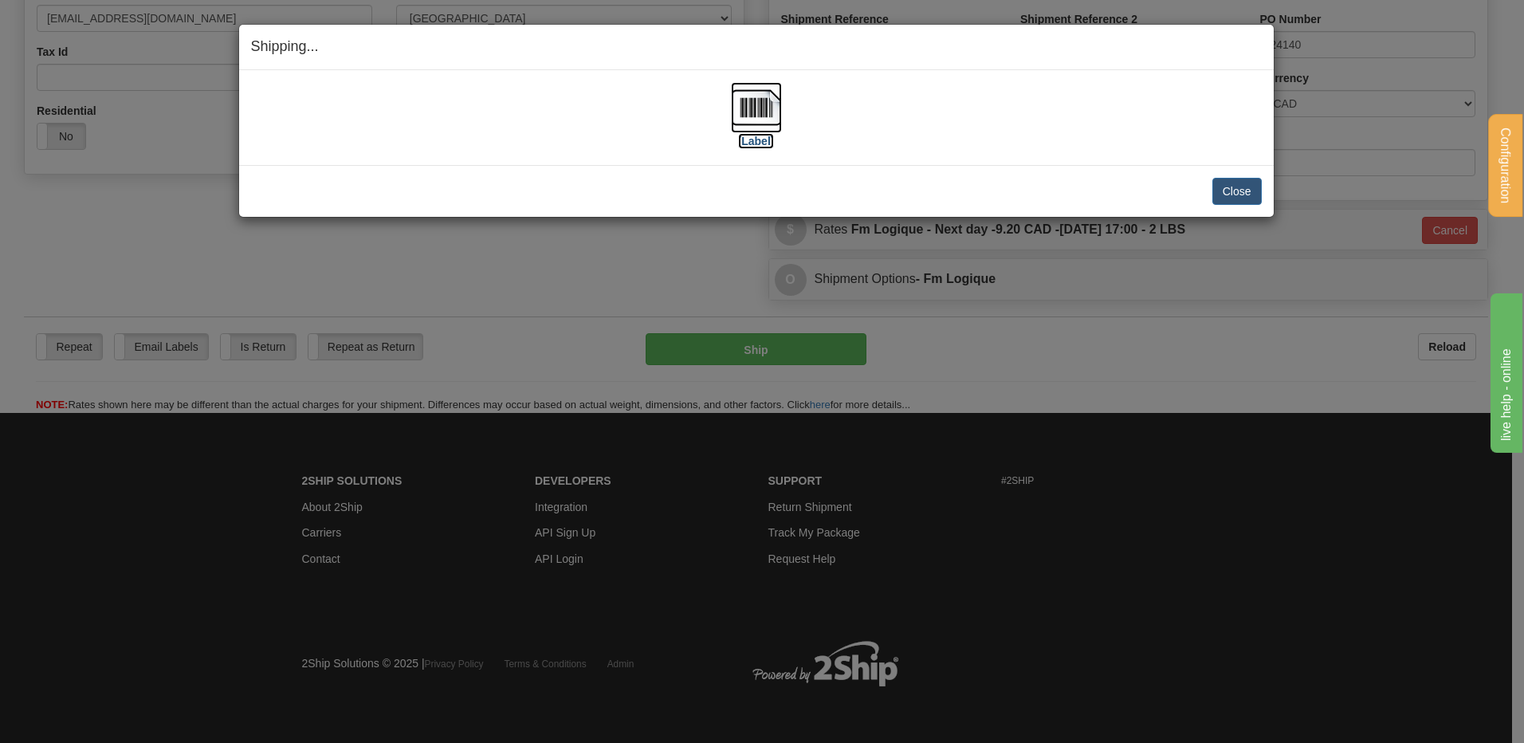
click at [754, 121] on img at bounding box center [756, 107] width 51 height 51
click at [1255, 180] on div "Close Cancel Cancel Shipment and Quit Pickup Quit Pickup ONLY" at bounding box center [756, 191] width 1035 height 52
click at [1255, 183] on button "Close" at bounding box center [1237, 191] width 49 height 27
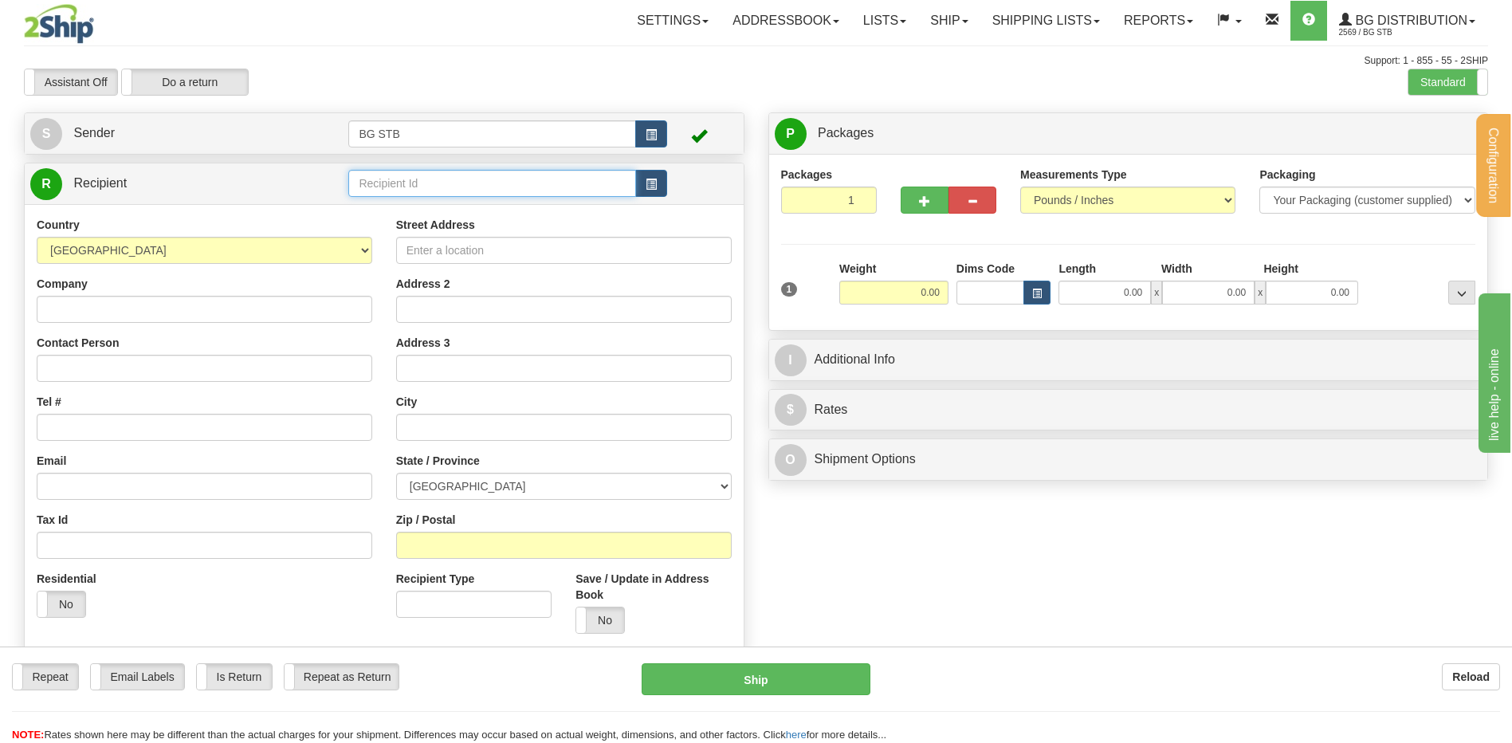
click at [408, 179] on input "text" at bounding box center [491, 183] width 287 height 27
type input "7016"
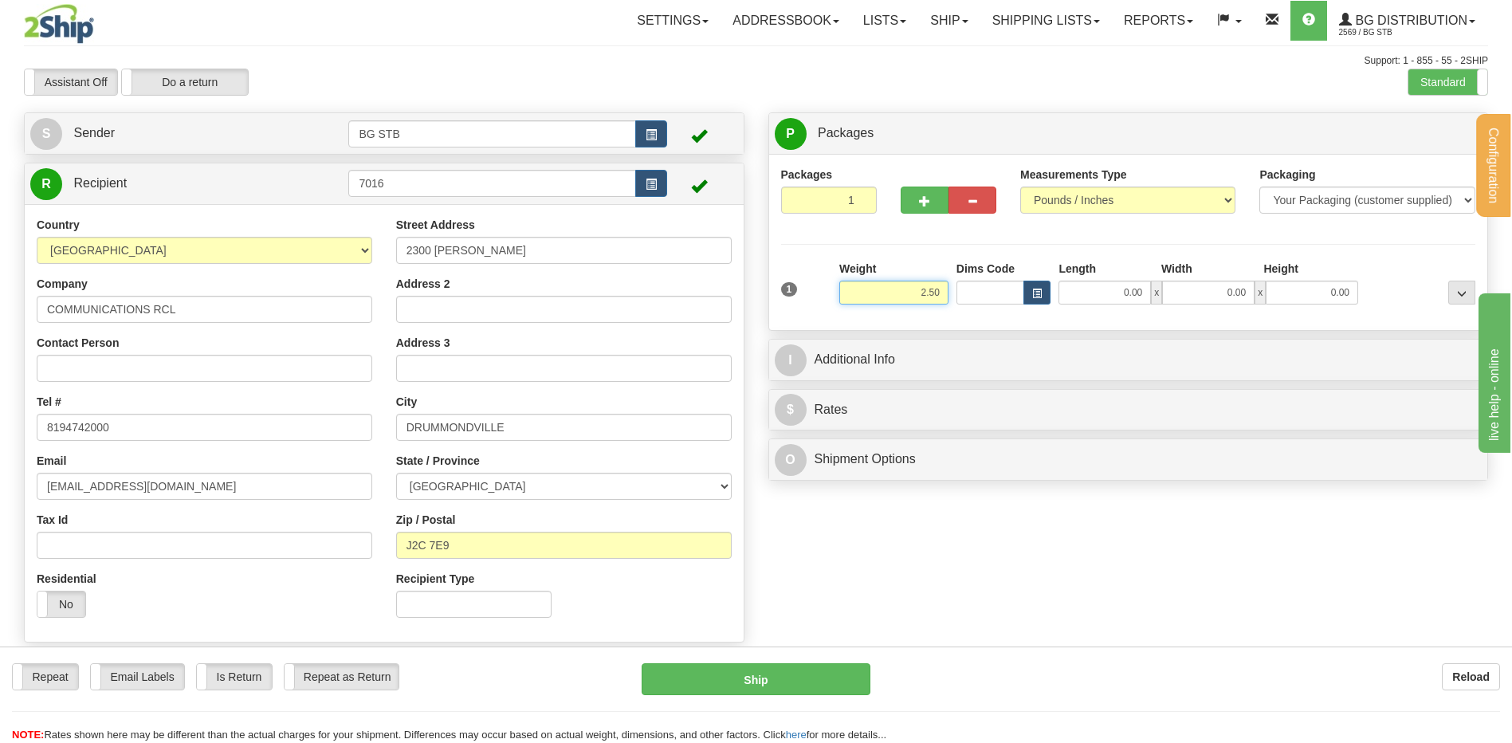
type input "2.50"
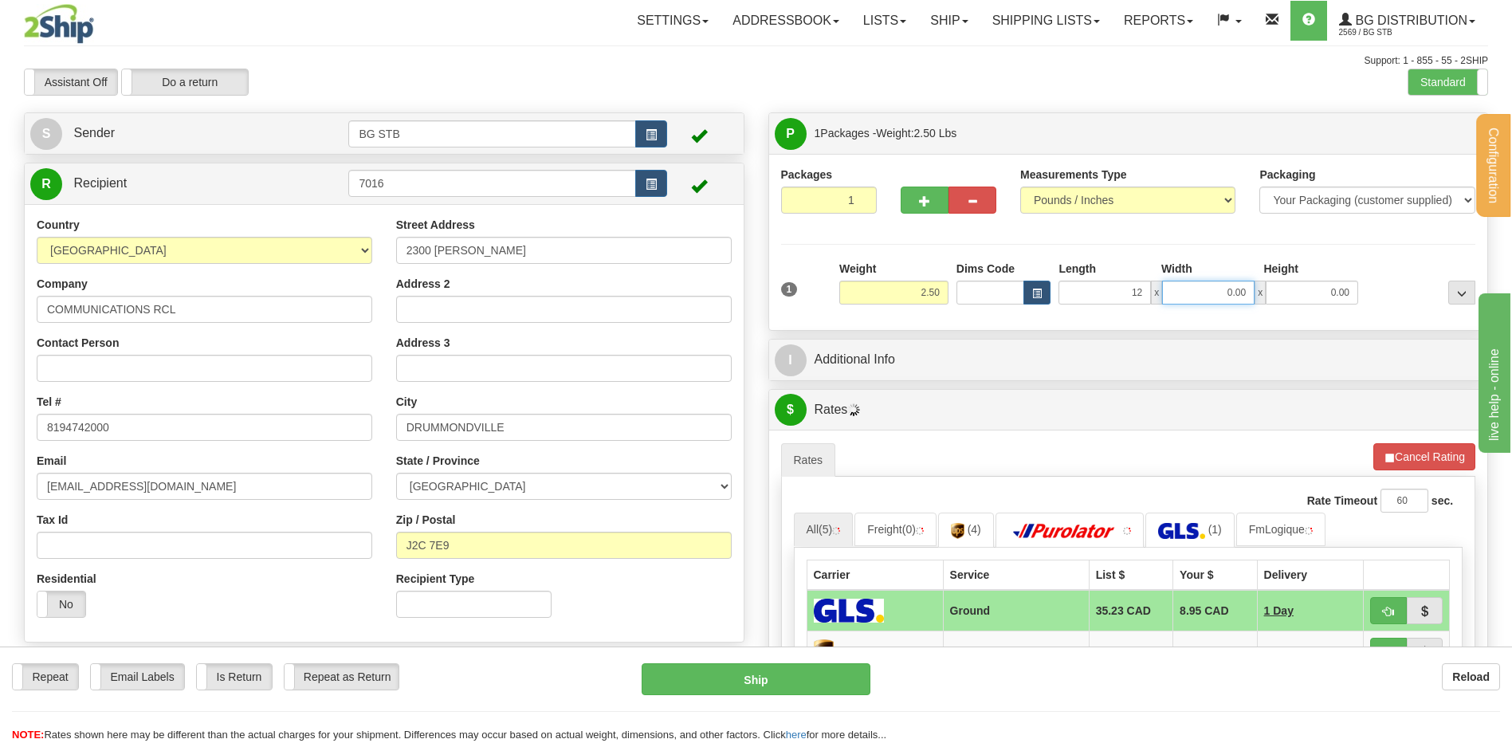
type input "12.00"
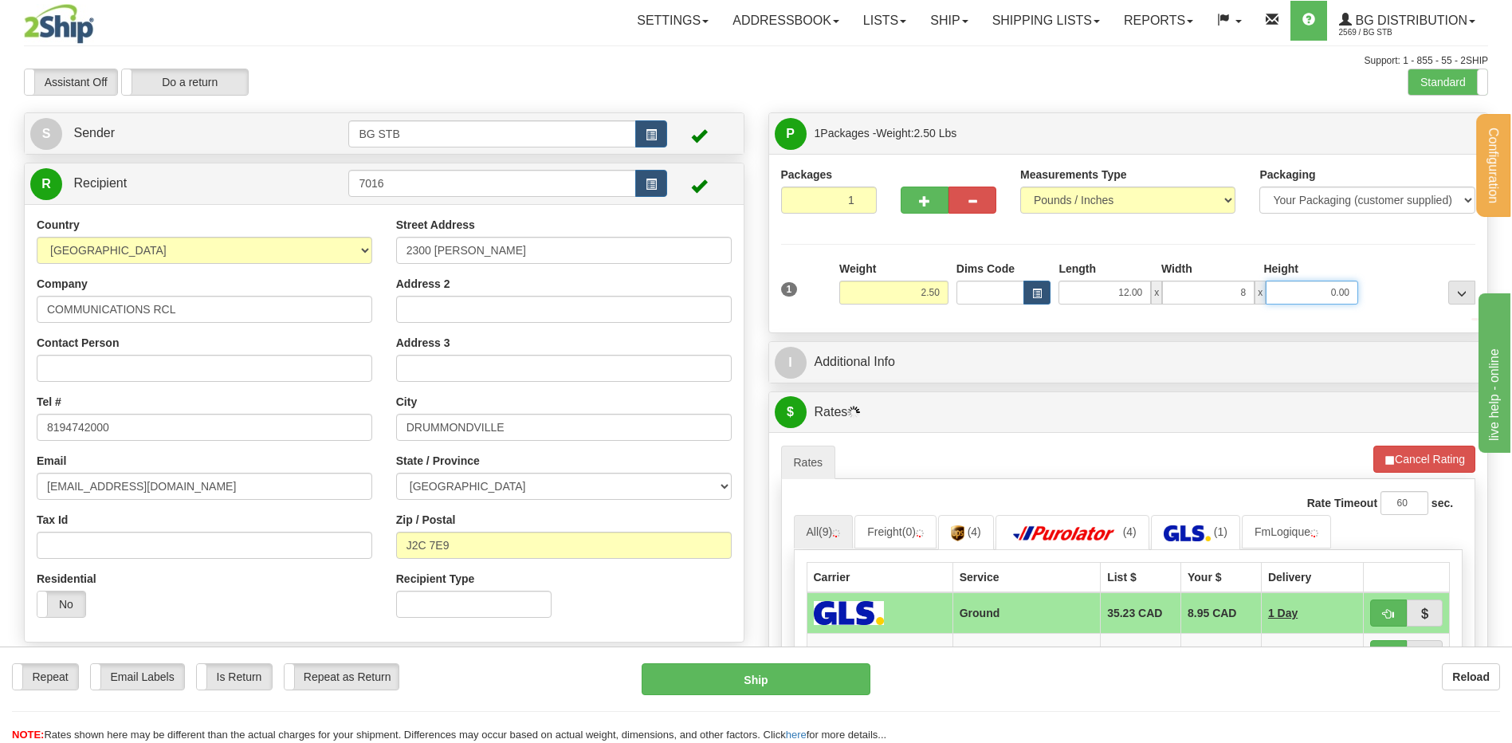
type input "8.00"
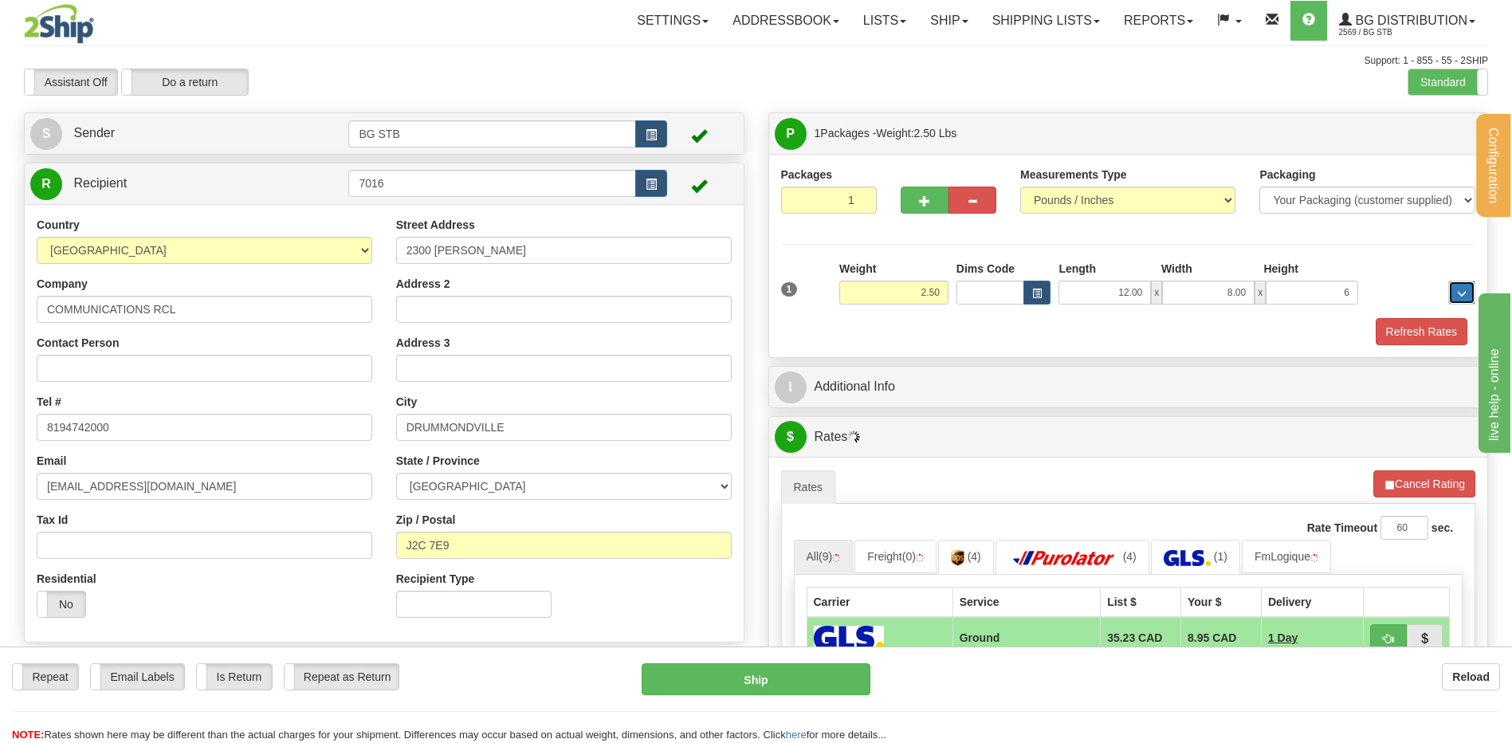
type input "6.00"
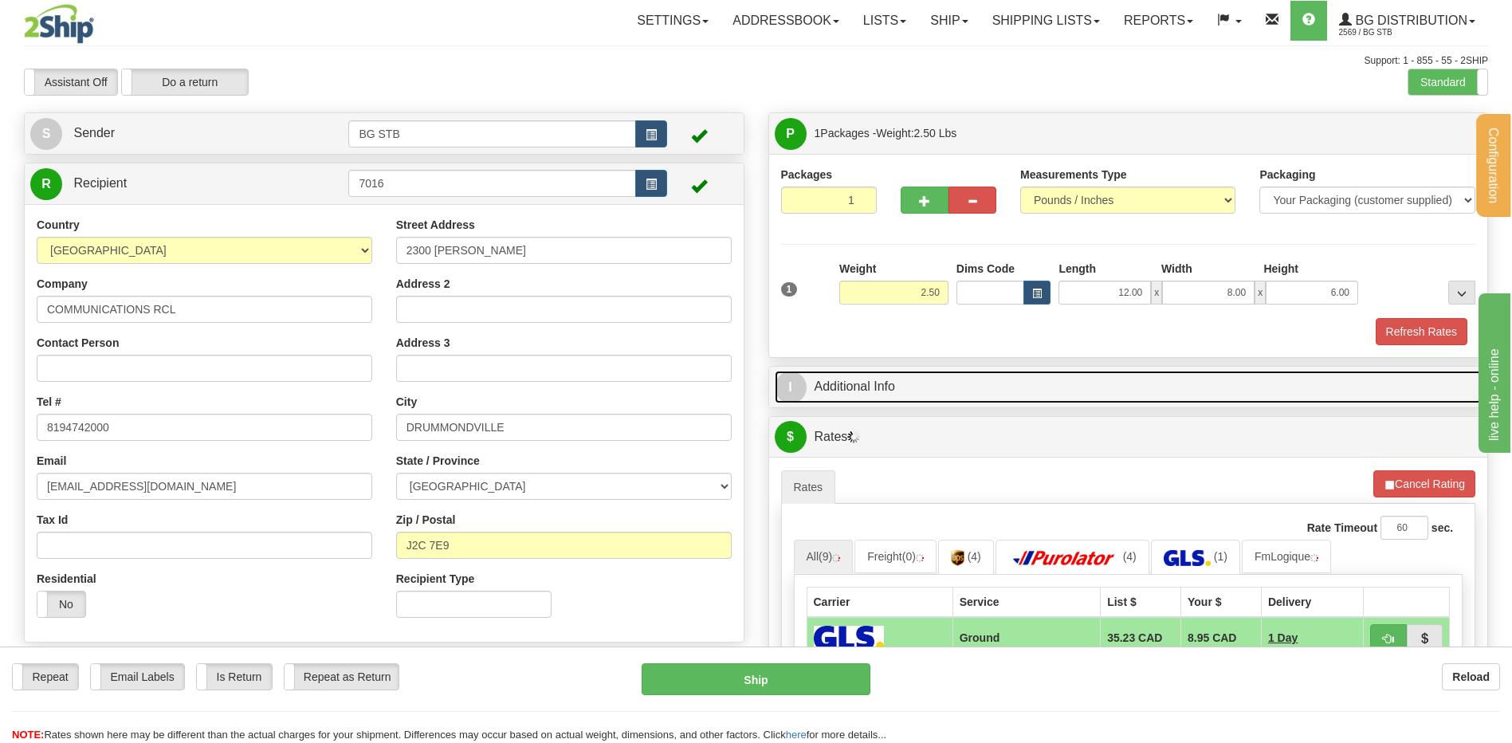
click at [873, 372] on link "I Additional Info" at bounding box center [1129, 387] width 708 height 33
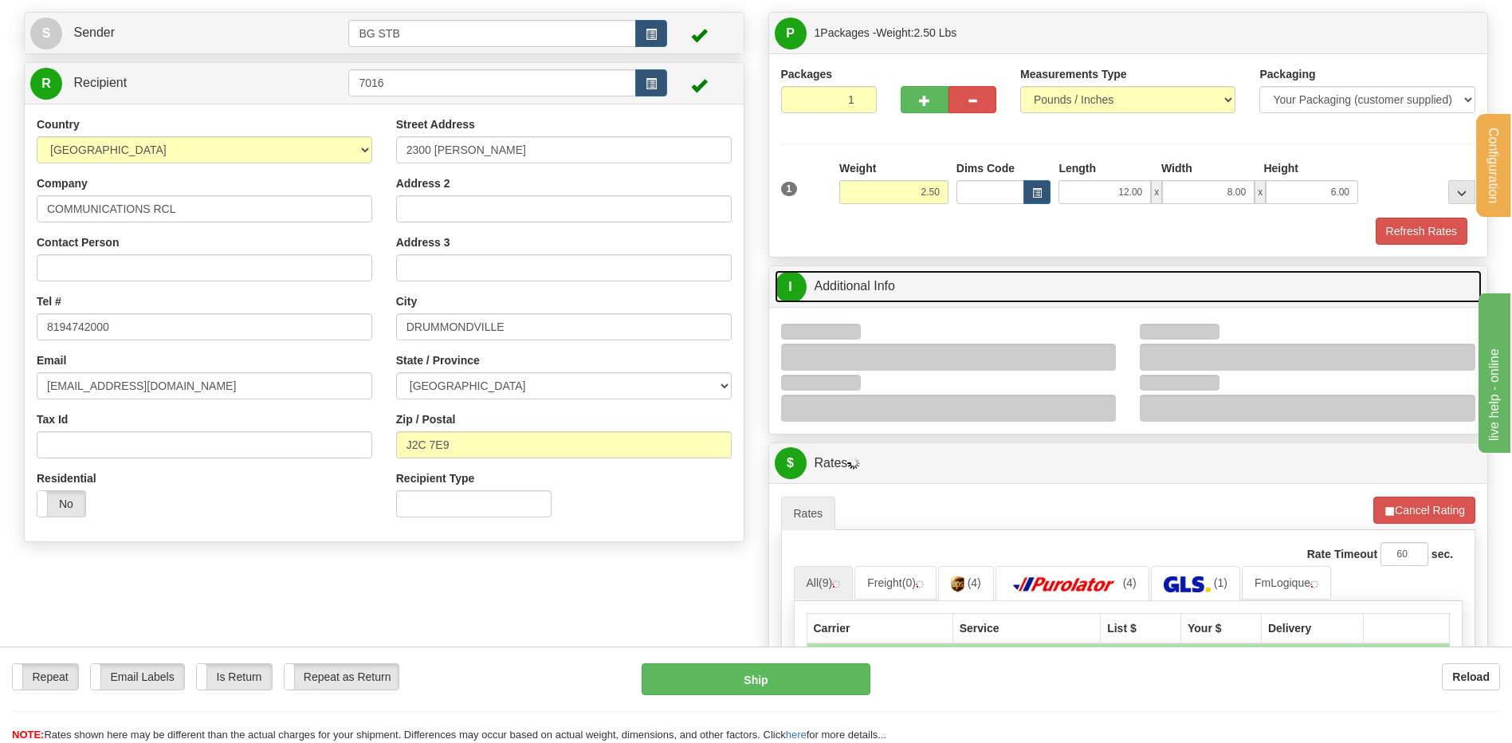
scroll to position [159, 0]
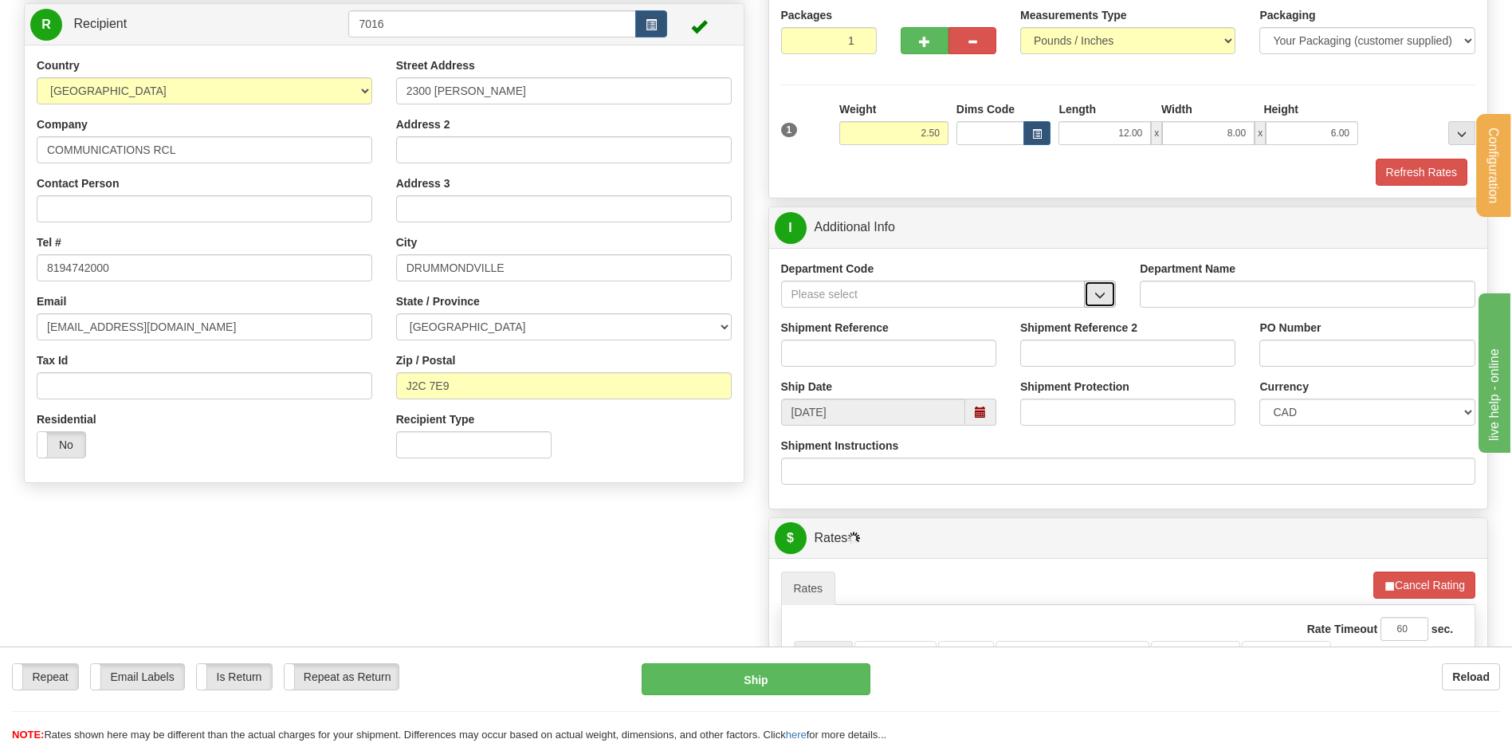
click at [1102, 285] on button "button" at bounding box center [1100, 294] width 32 height 27
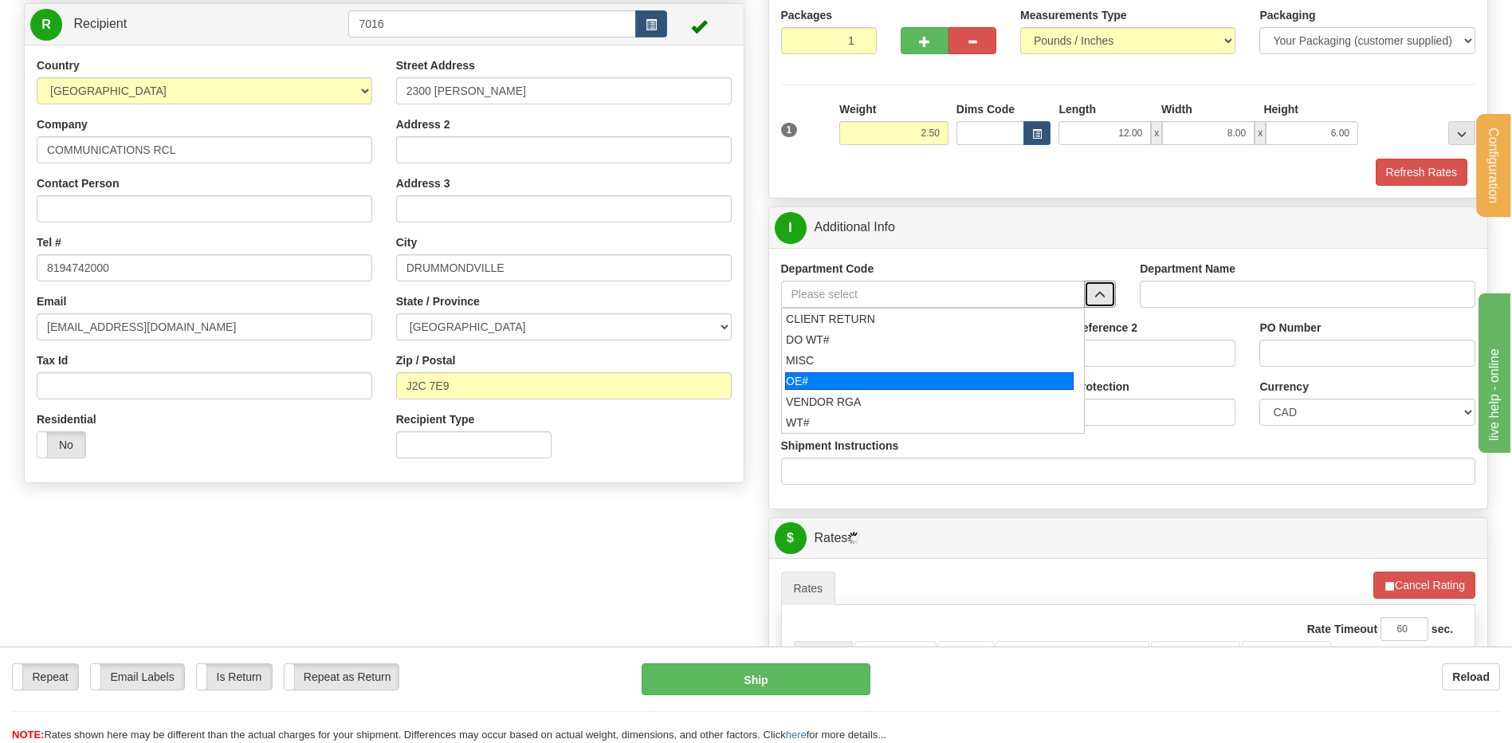
drag, startPoint x: 885, startPoint y: 378, endPoint x: 884, endPoint y: 361, distance: 16.8
click at [885, 375] on div "OE#" at bounding box center [929, 381] width 289 height 18
type input "OE#"
type input "ORDERS"
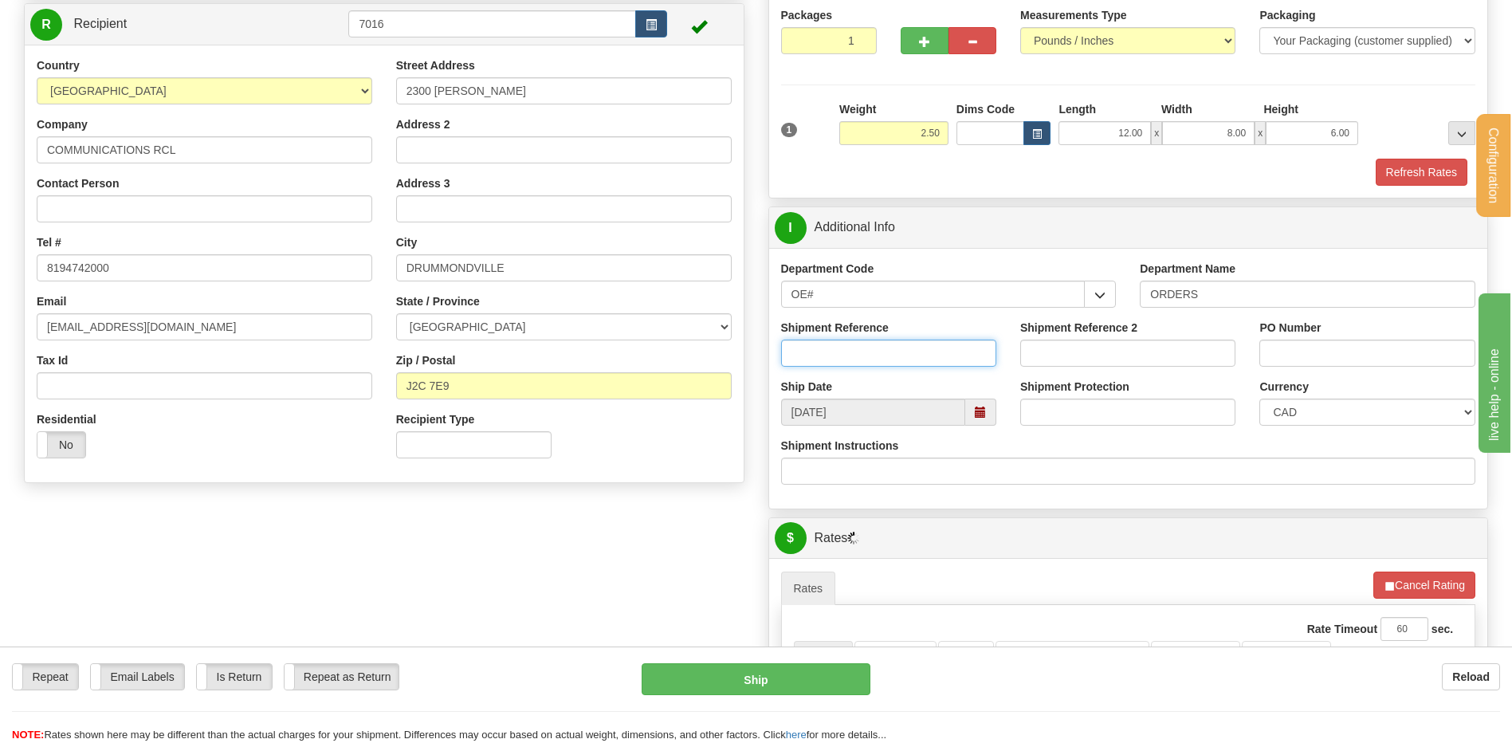
click at [884, 361] on input "Shipment Reference" at bounding box center [888, 353] width 215 height 27
type input "80005551-01 // 80006249-01"
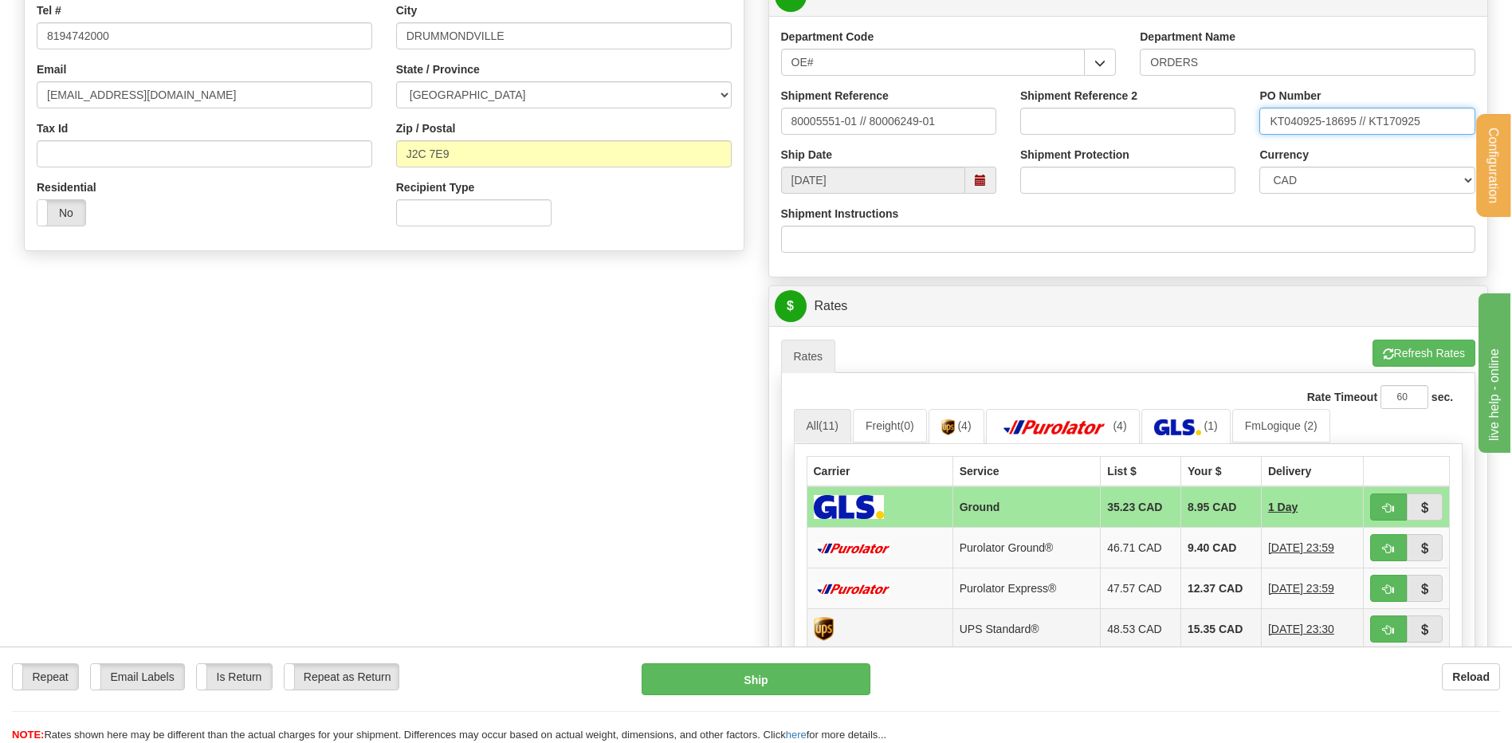
scroll to position [638, 0]
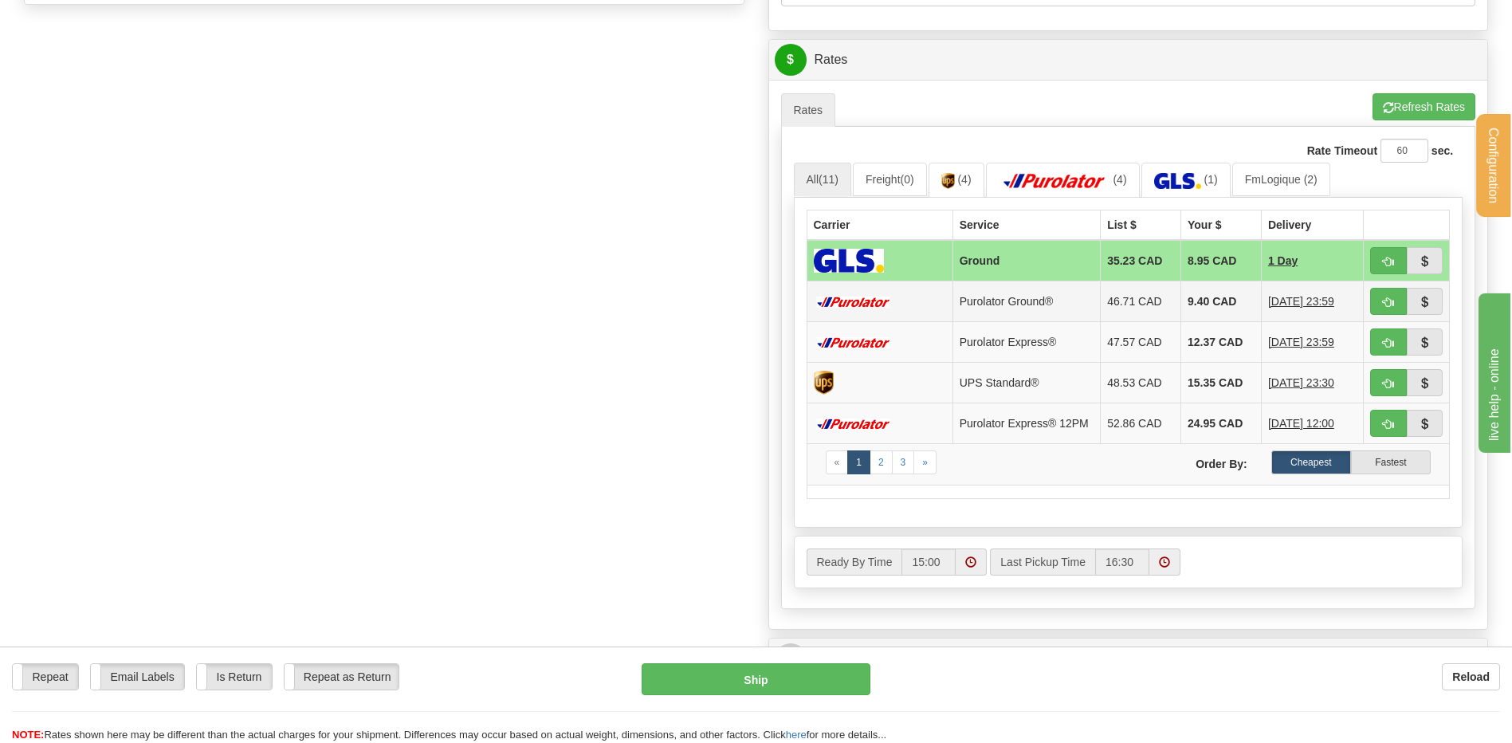
type input "KT040925-18695 // KT170925"
click at [1374, 297] on button "button" at bounding box center [1388, 301] width 37 height 27
type input "260"
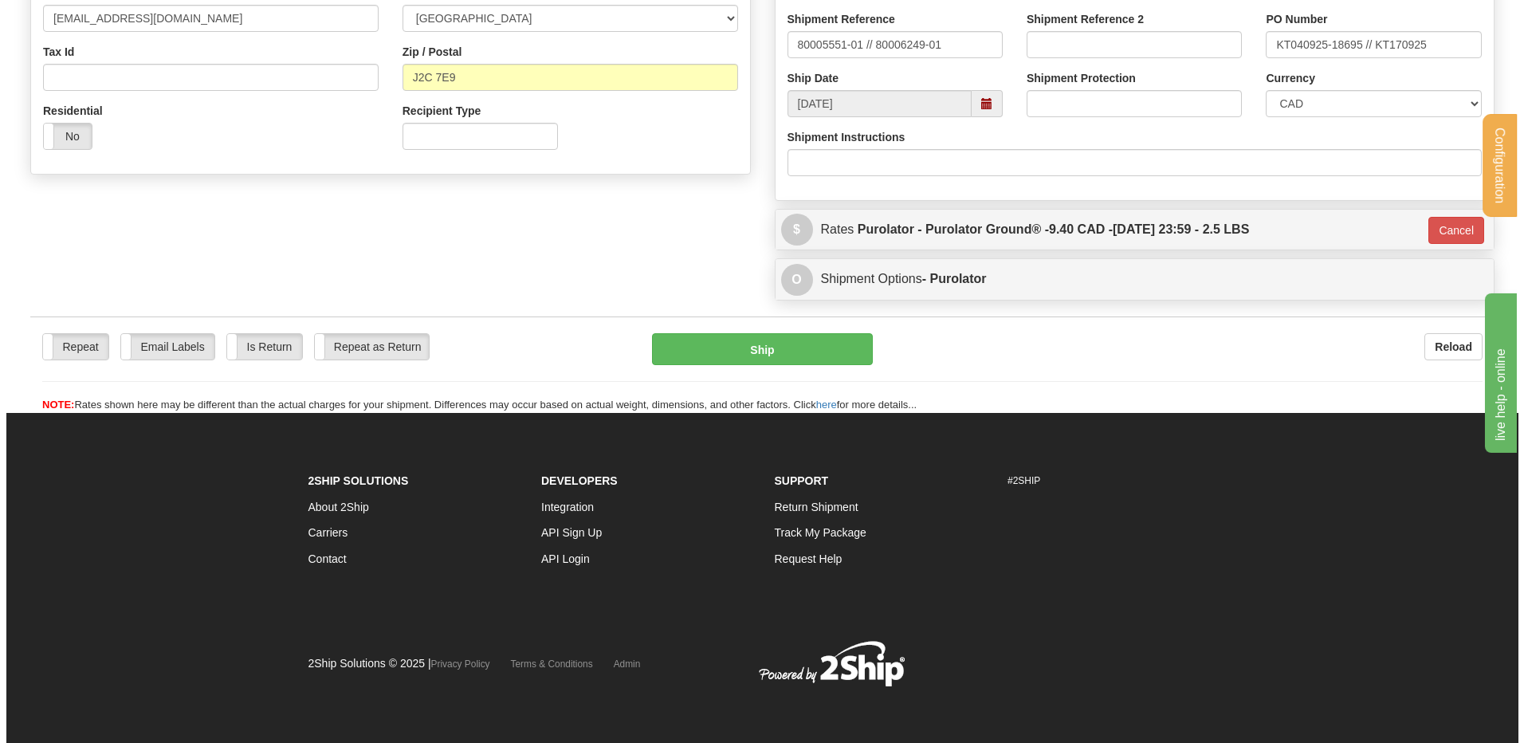
scroll to position [469, 0]
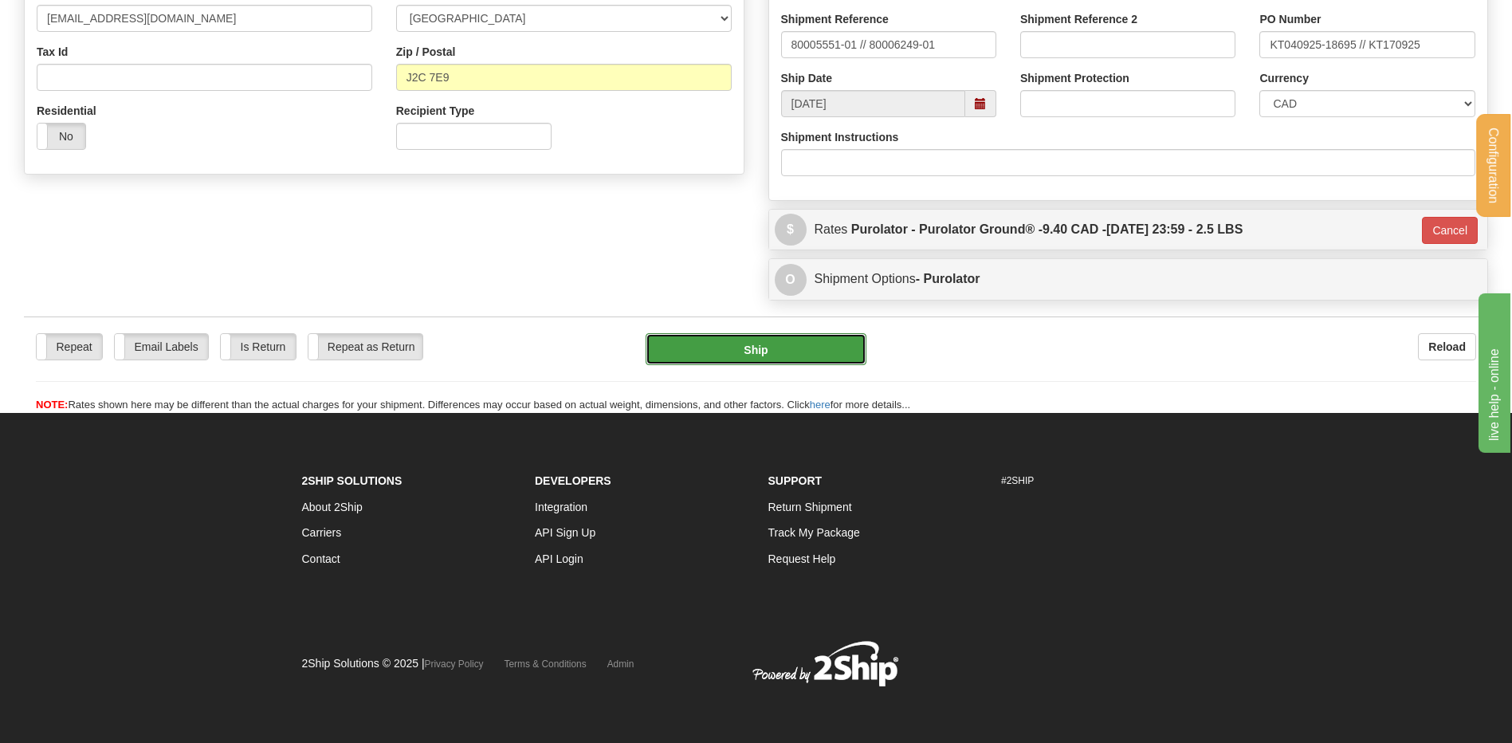
click at [764, 334] on button "Ship" at bounding box center [756, 349] width 220 height 32
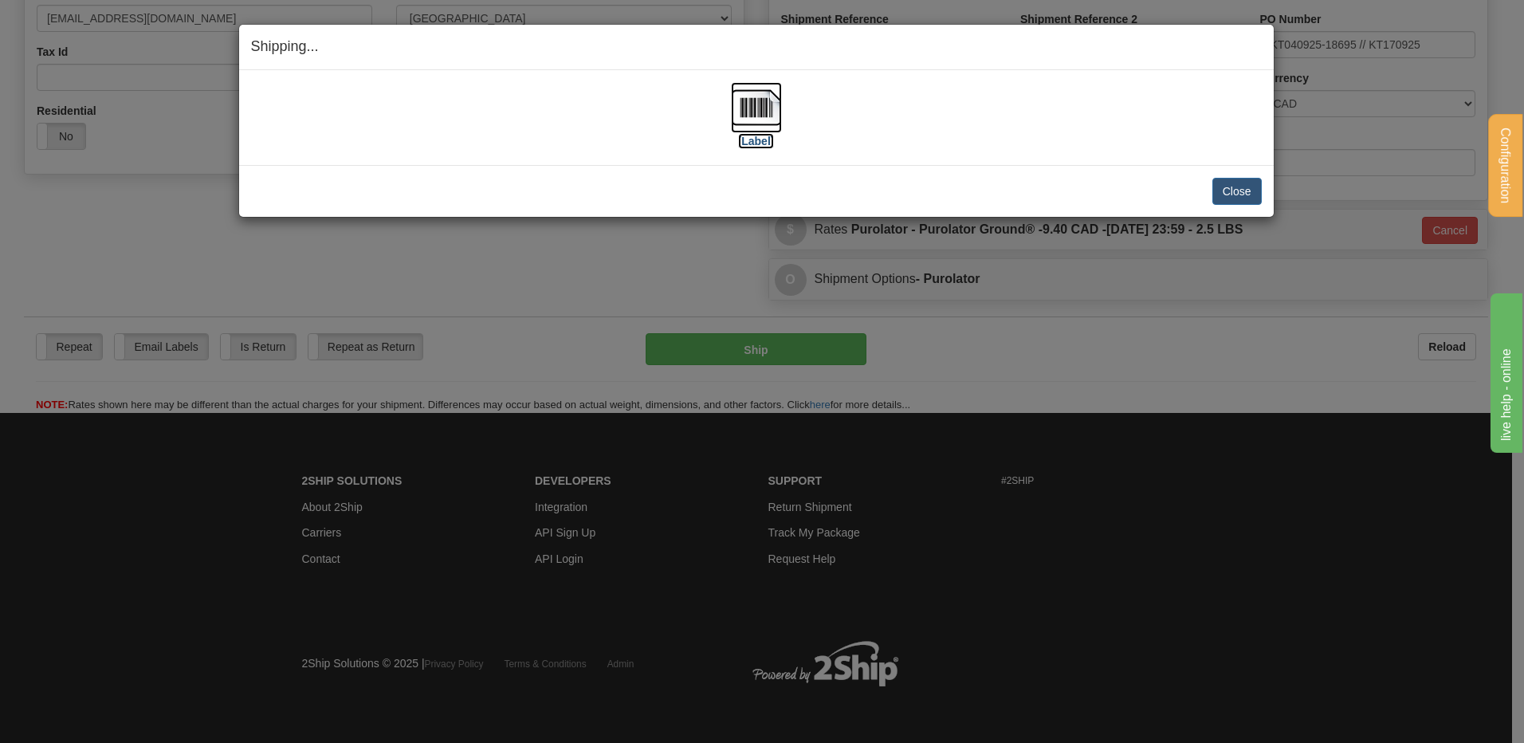
click at [769, 108] on img at bounding box center [756, 107] width 51 height 51
click at [1223, 199] on button "Close" at bounding box center [1237, 191] width 49 height 27
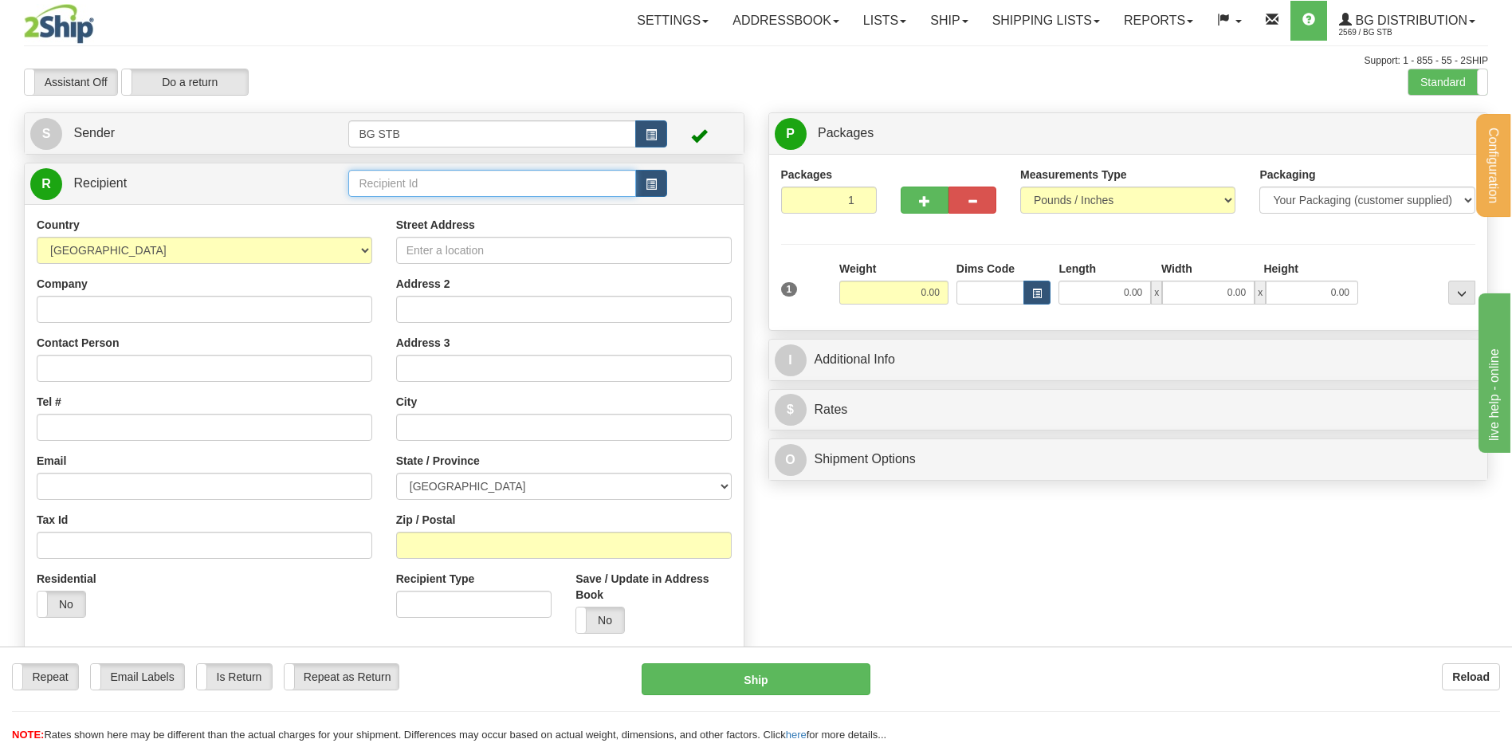
click at [371, 183] on input "text" at bounding box center [491, 183] width 287 height 27
type input "5422"
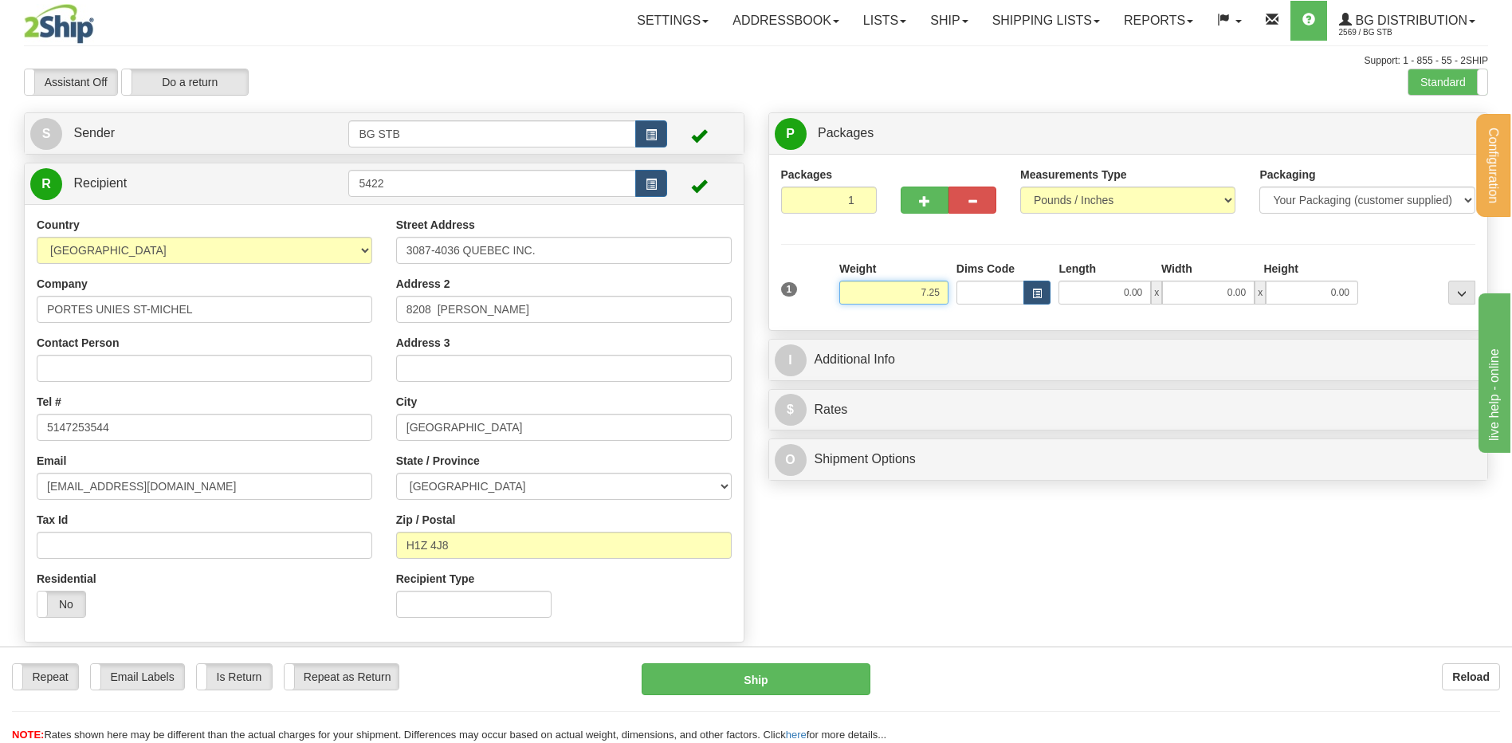
type input "7.25"
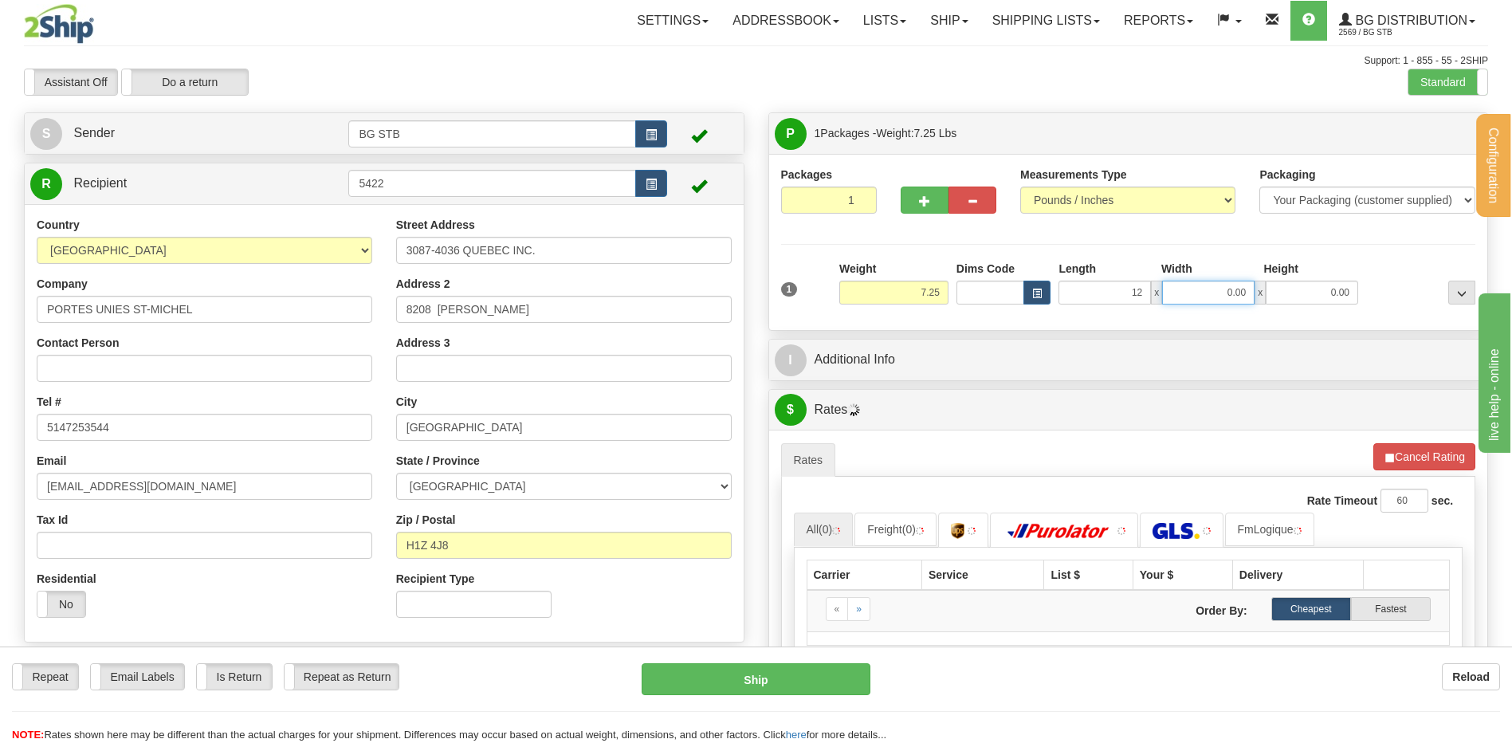
type input "12.00"
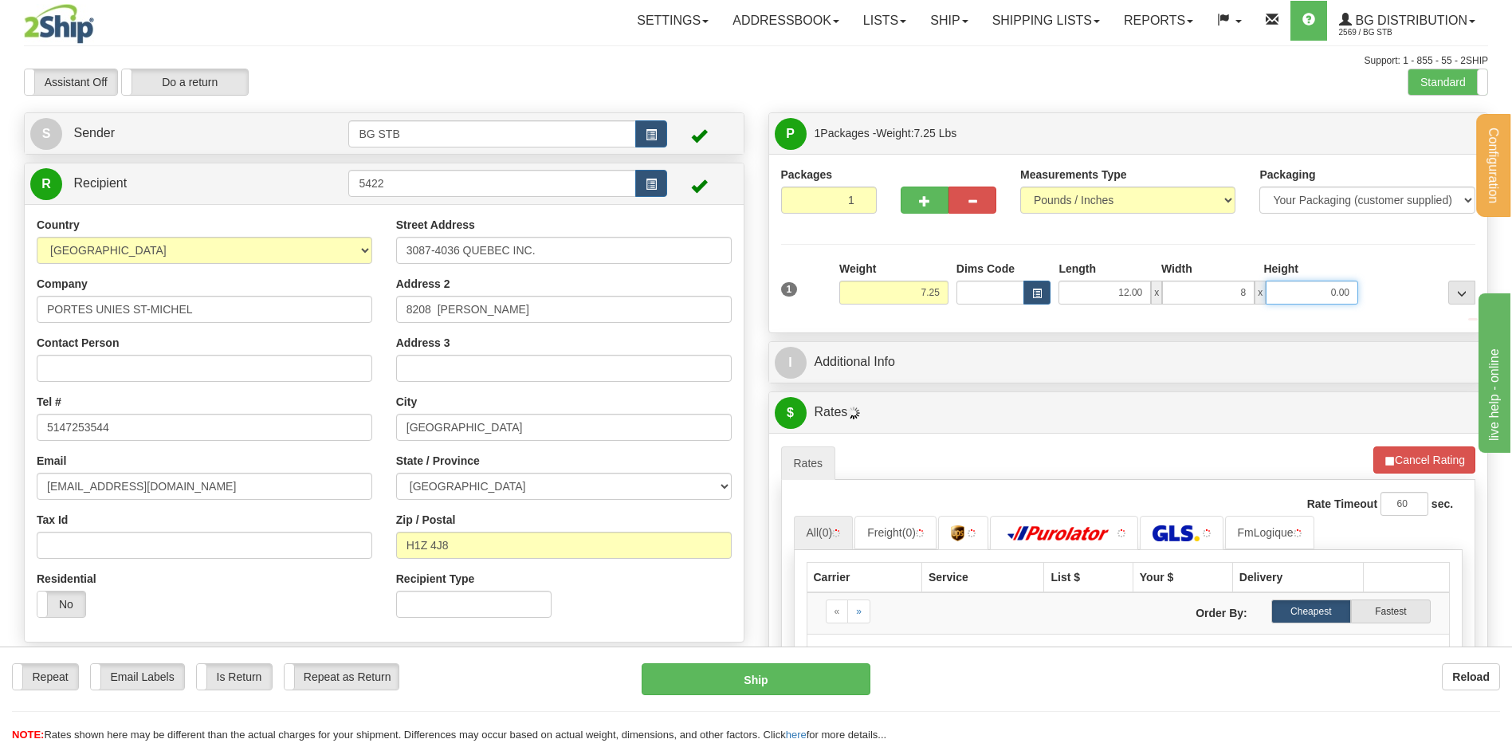
type input "8.00"
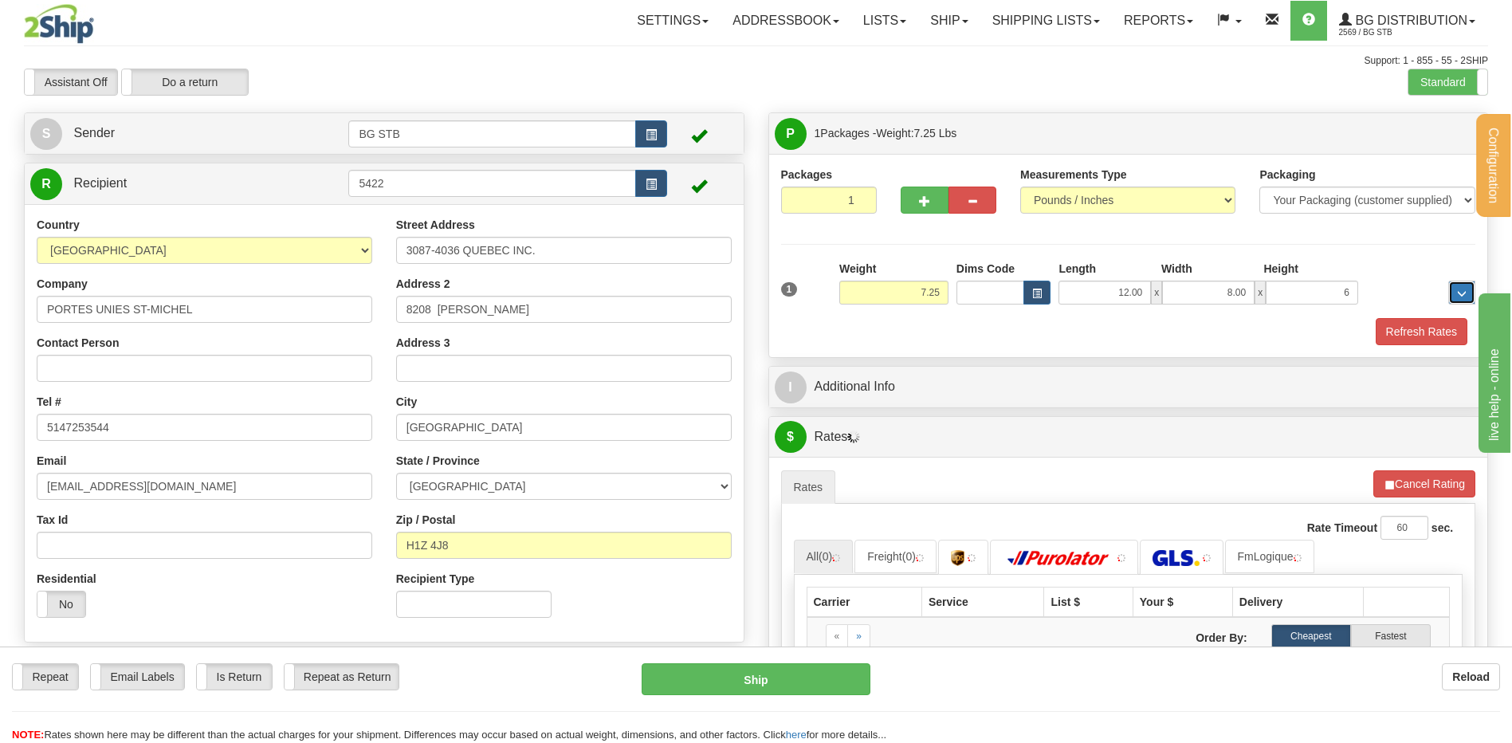
type input "6.00"
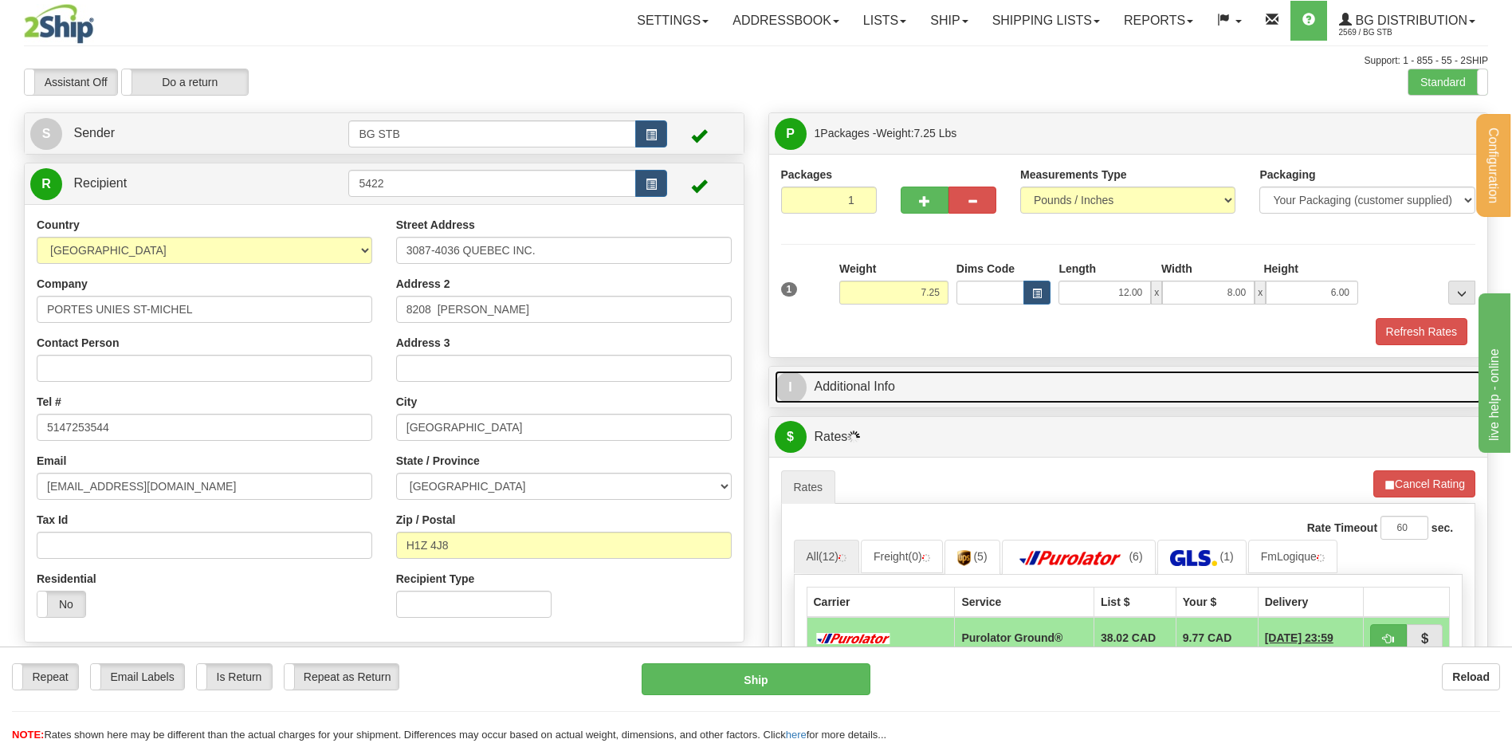
click at [890, 378] on link "I Additional Info" at bounding box center [1129, 387] width 708 height 33
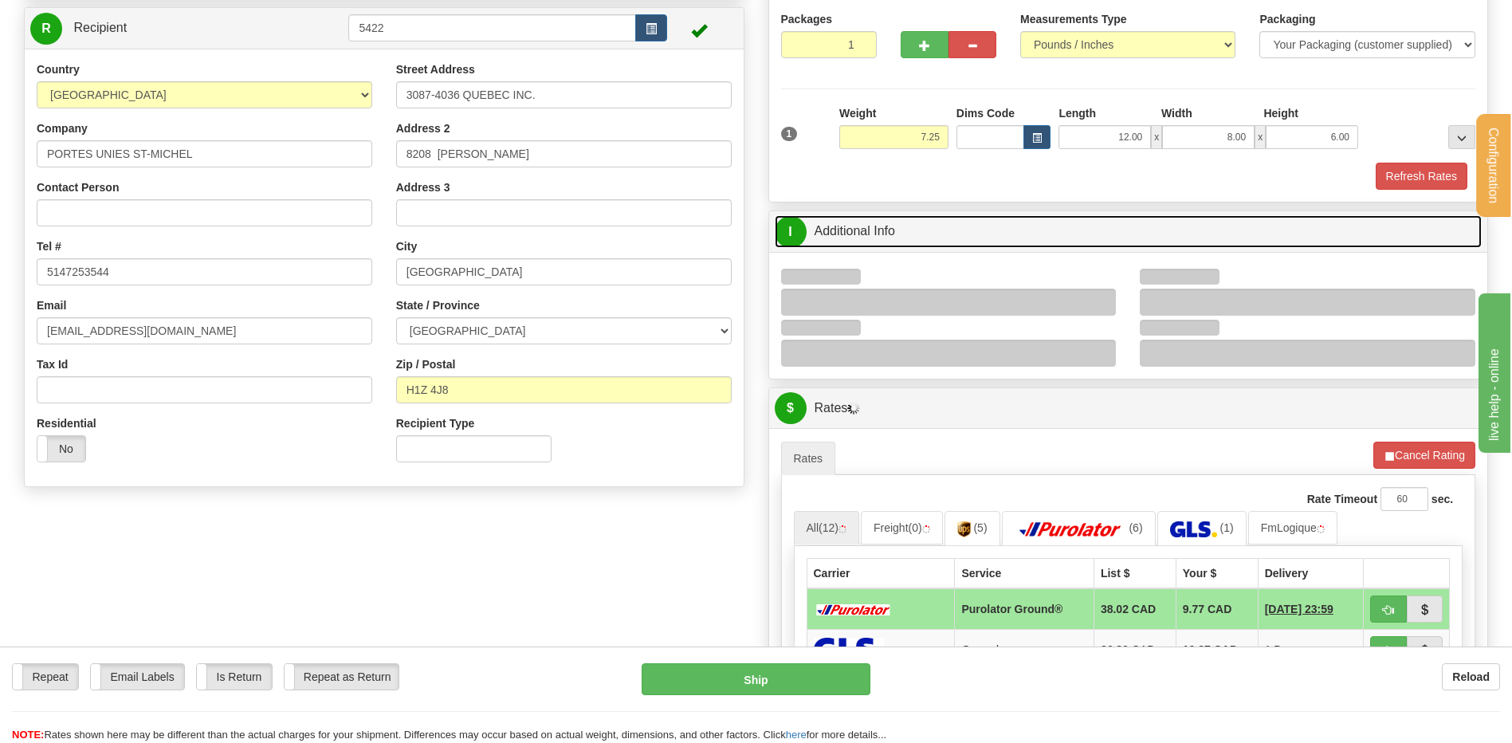
scroll to position [239, 0]
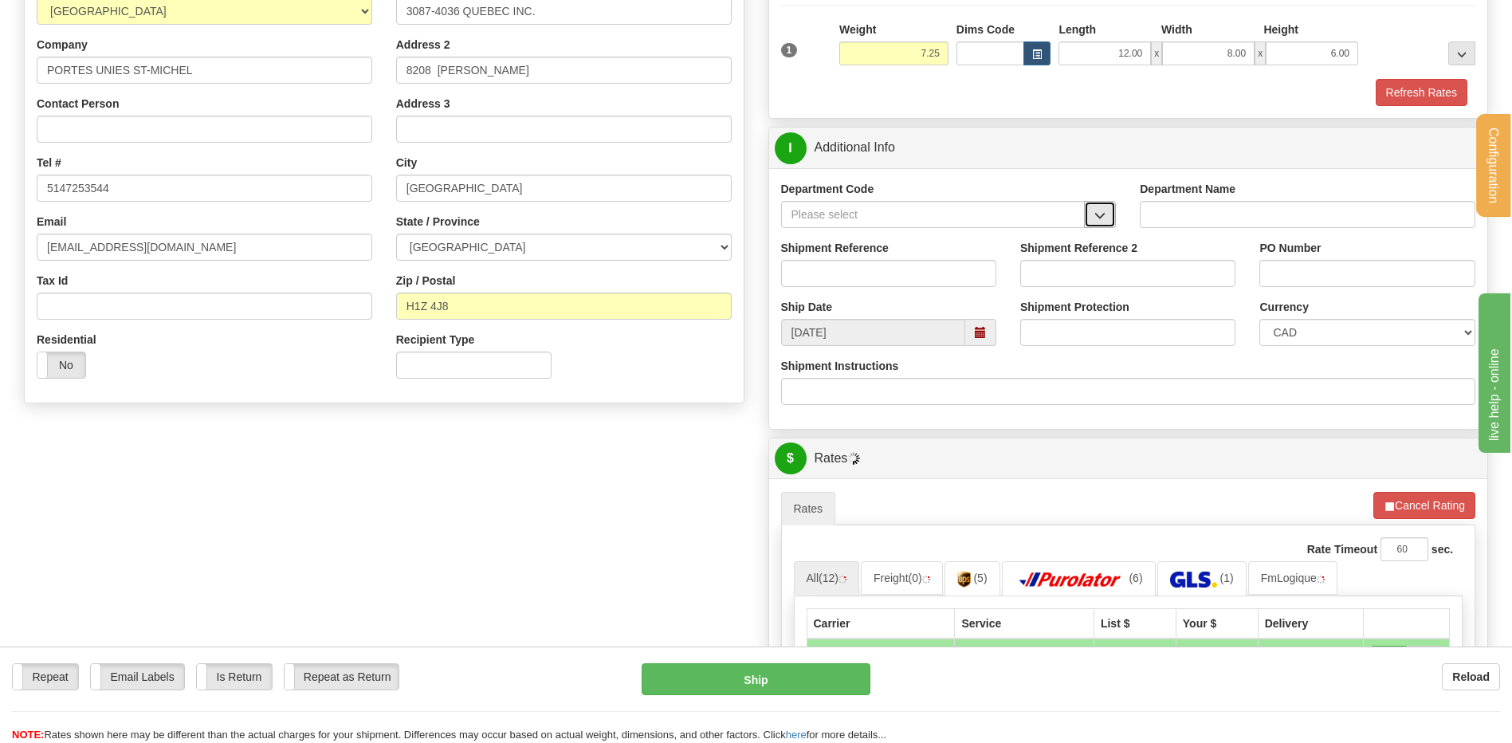
click at [1101, 225] on button "button" at bounding box center [1100, 214] width 32 height 27
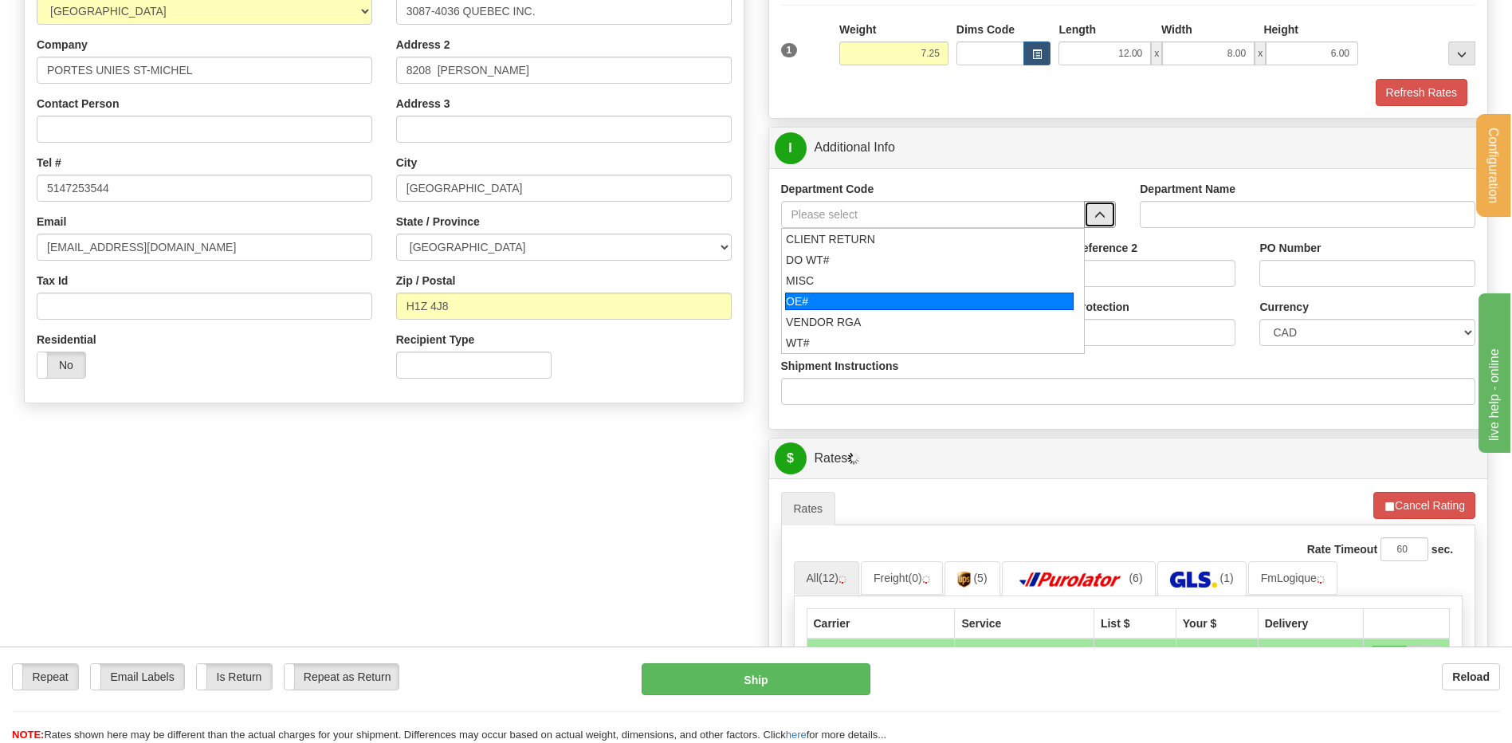
drag, startPoint x: 848, startPoint y: 304, endPoint x: 844, endPoint y: 296, distance: 8.9
click at [847, 304] on div "OE#" at bounding box center [929, 302] width 289 height 18
type input "OE#"
type input "ORDERS"
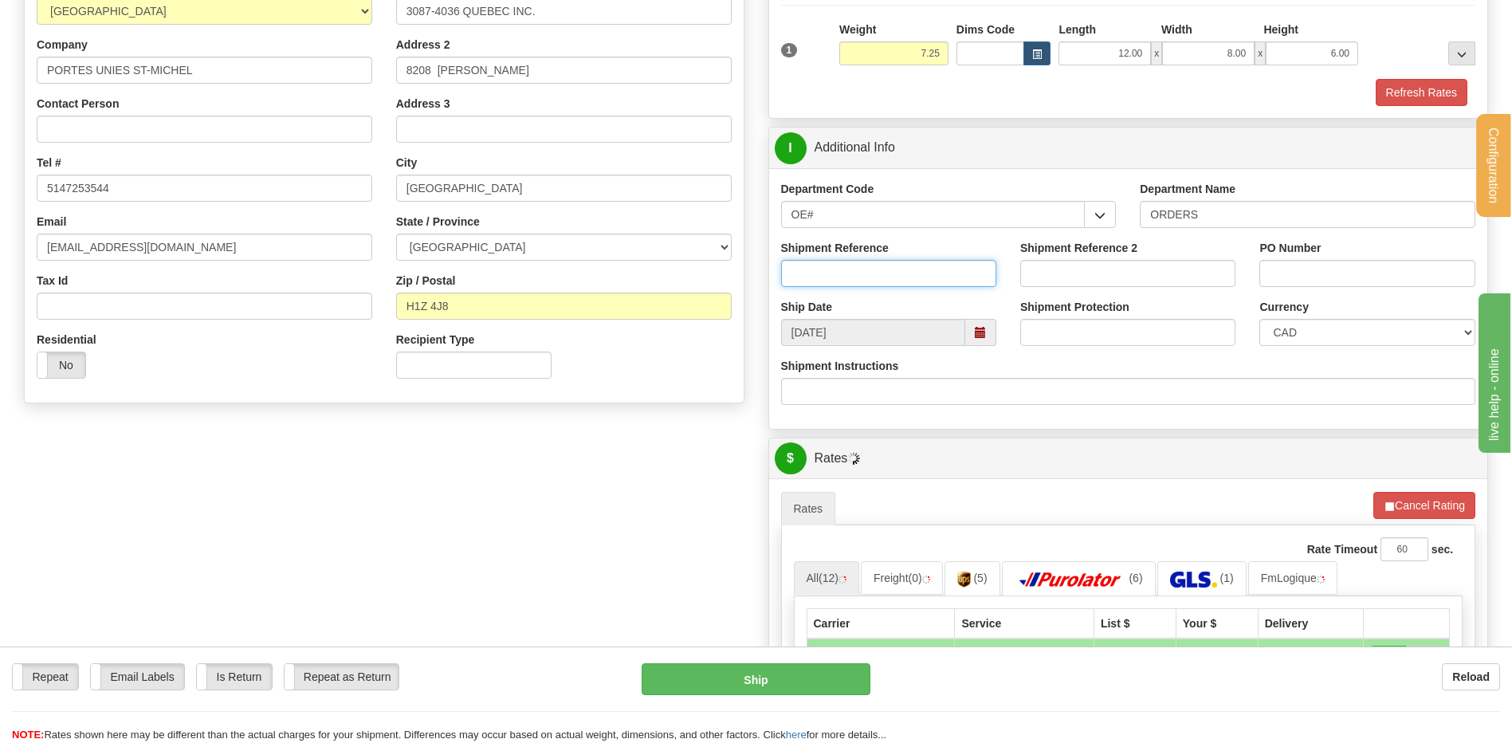
click at [842, 285] on input "Shipment Reference" at bounding box center [888, 273] width 215 height 27
type input "80006304-00 // -01"
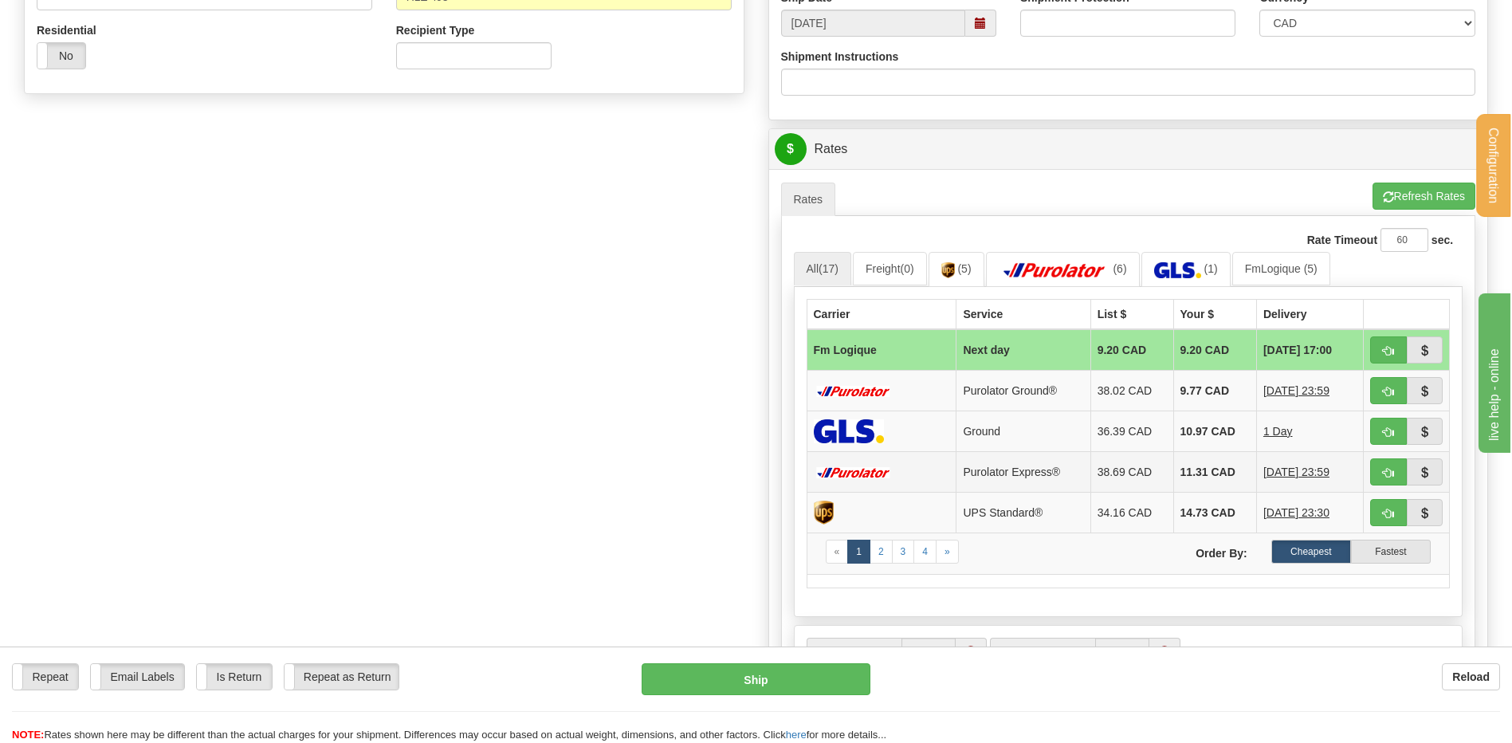
scroll to position [638, 0]
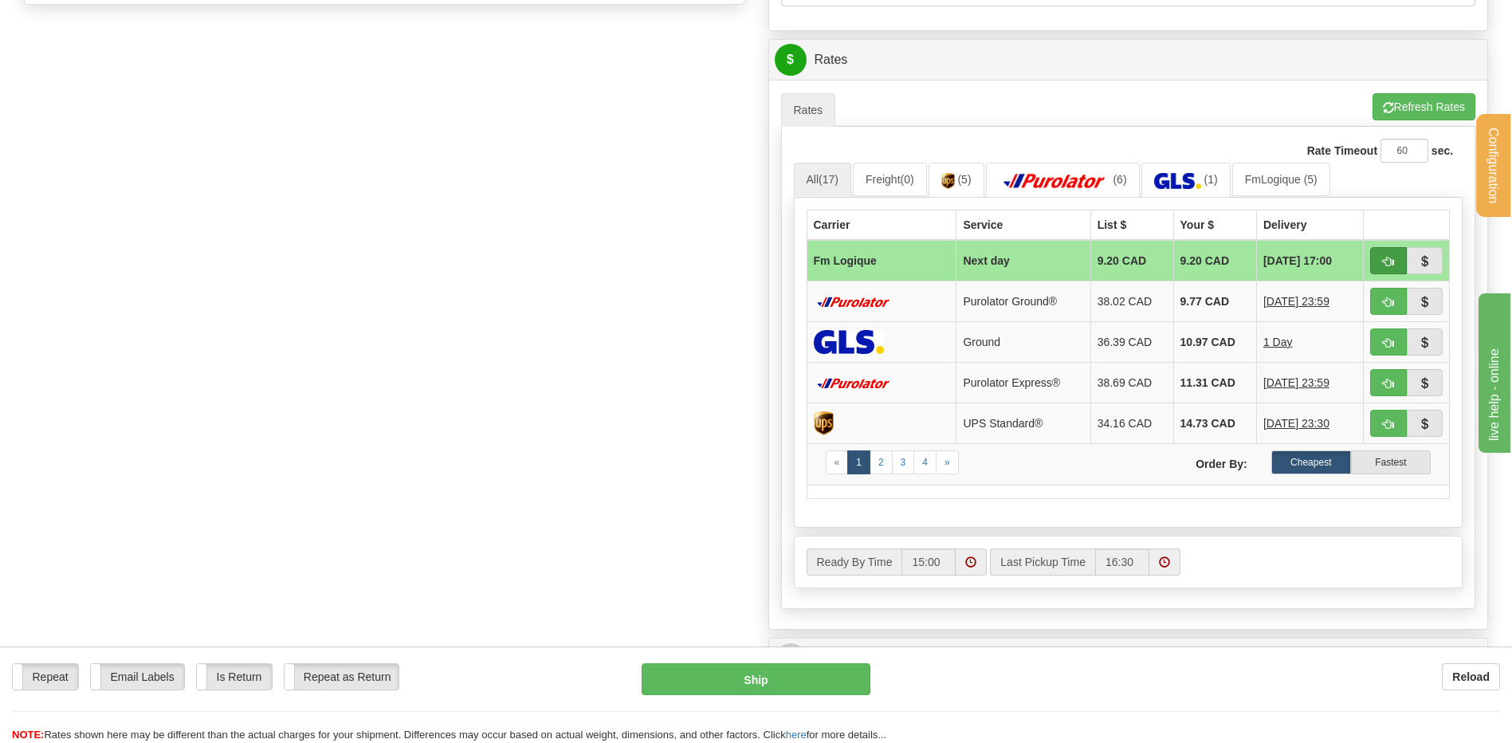
type input "69217"
drag, startPoint x: 1382, startPoint y: 262, endPoint x: 1319, endPoint y: 281, distance: 66.4
click at [1383, 262] on span "button" at bounding box center [1388, 262] width 11 height 10
type input "jour"
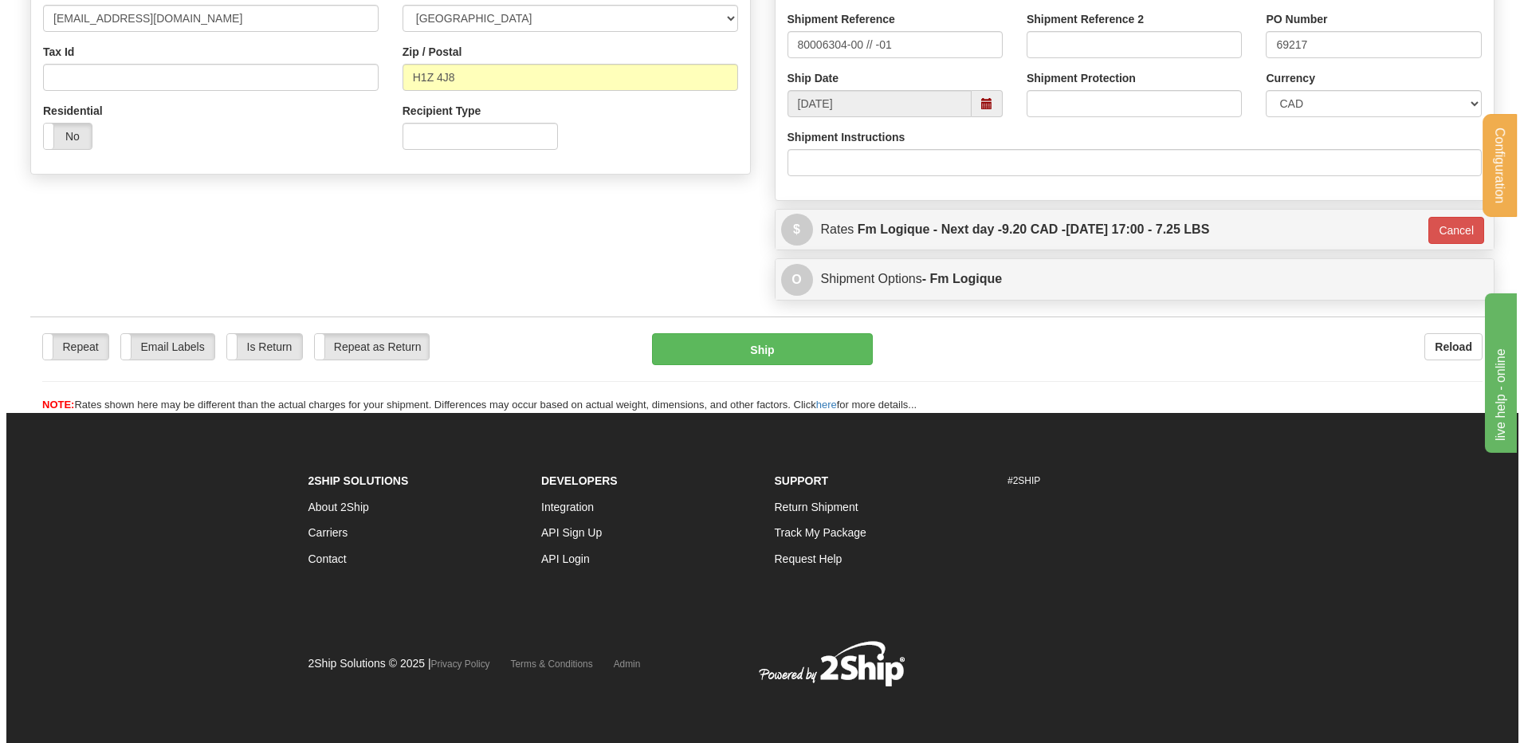
scroll to position [469, 0]
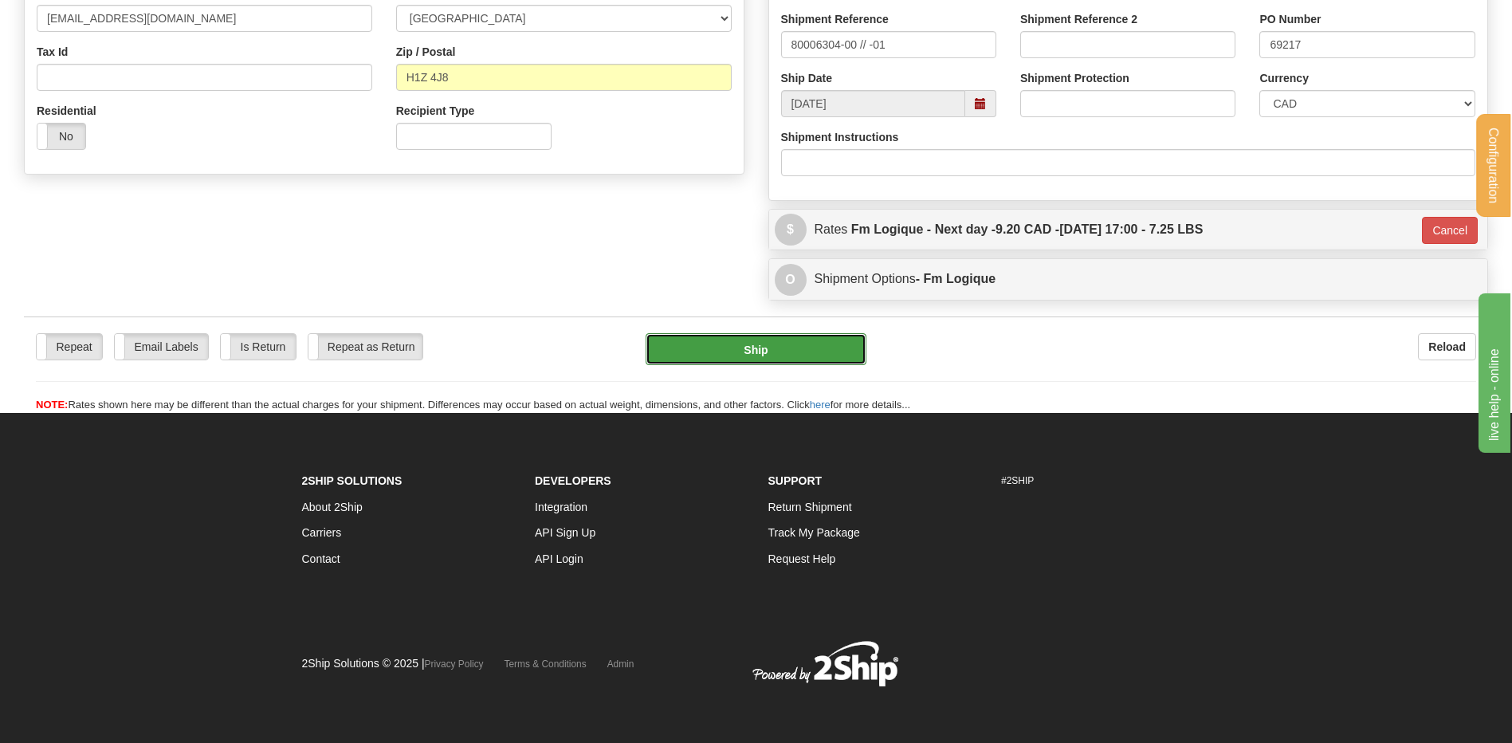
click at [690, 344] on button "Ship" at bounding box center [756, 349] width 220 height 32
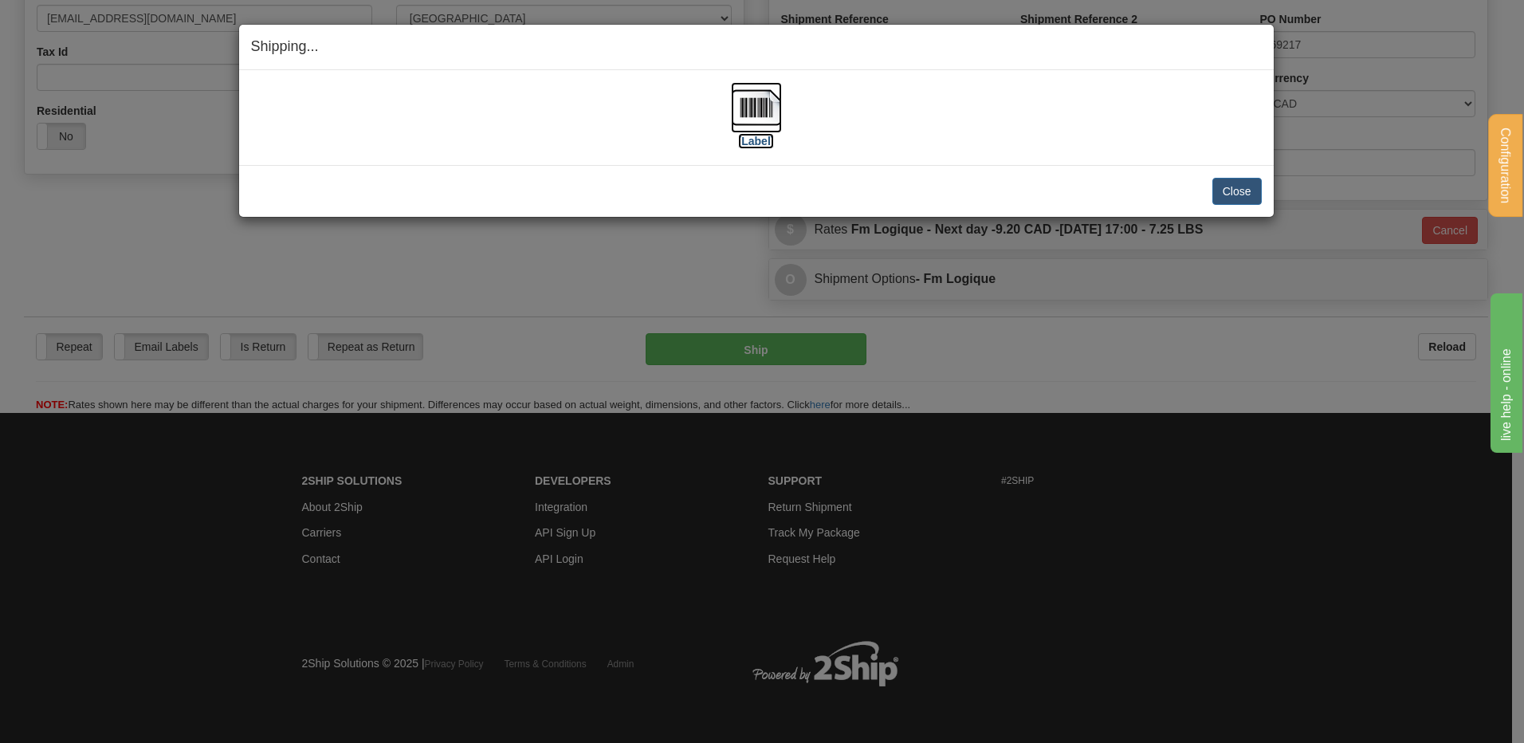
click at [759, 104] on img at bounding box center [756, 107] width 51 height 51
click at [1227, 186] on button "Close" at bounding box center [1237, 191] width 49 height 27
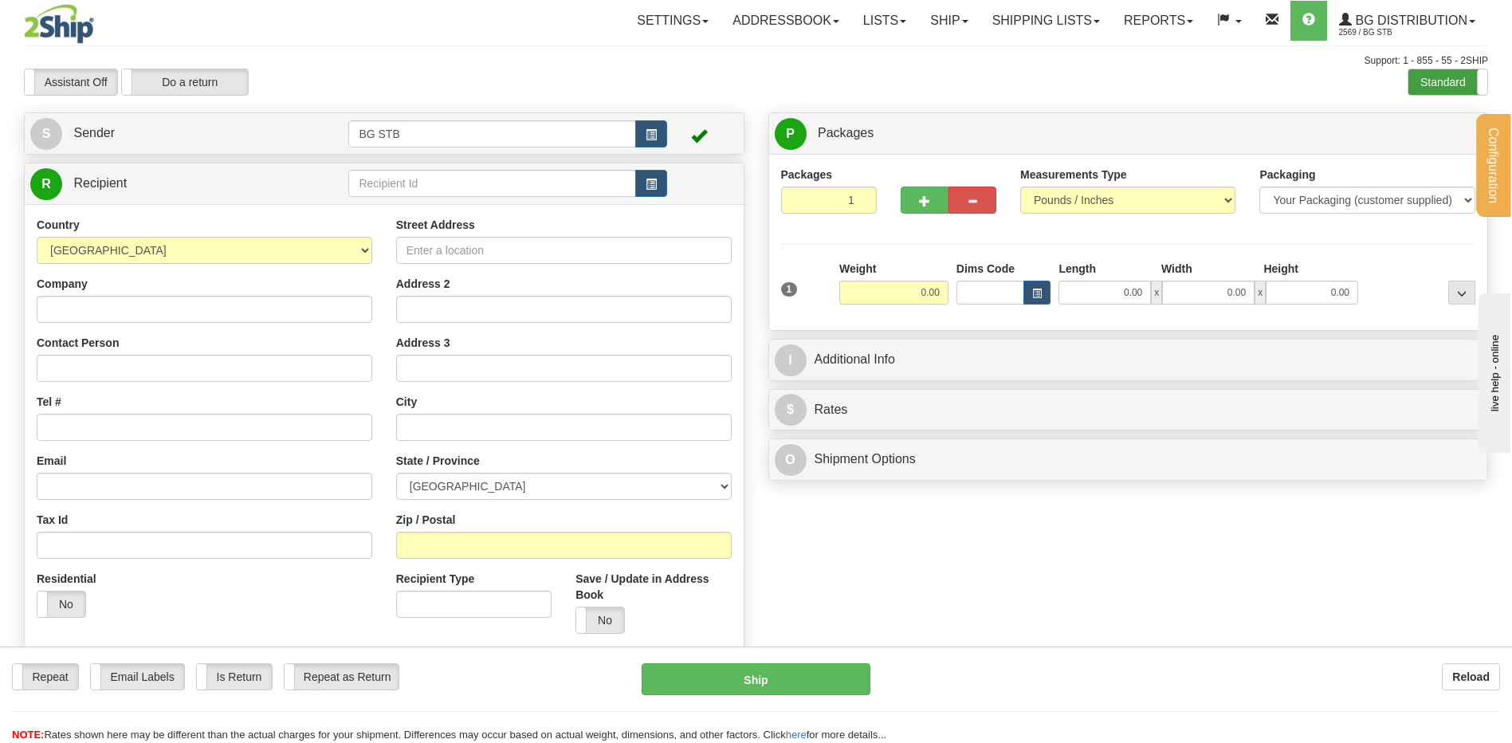
click at [1453, 82] on label "Standard" at bounding box center [1448, 82] width 79 height 26
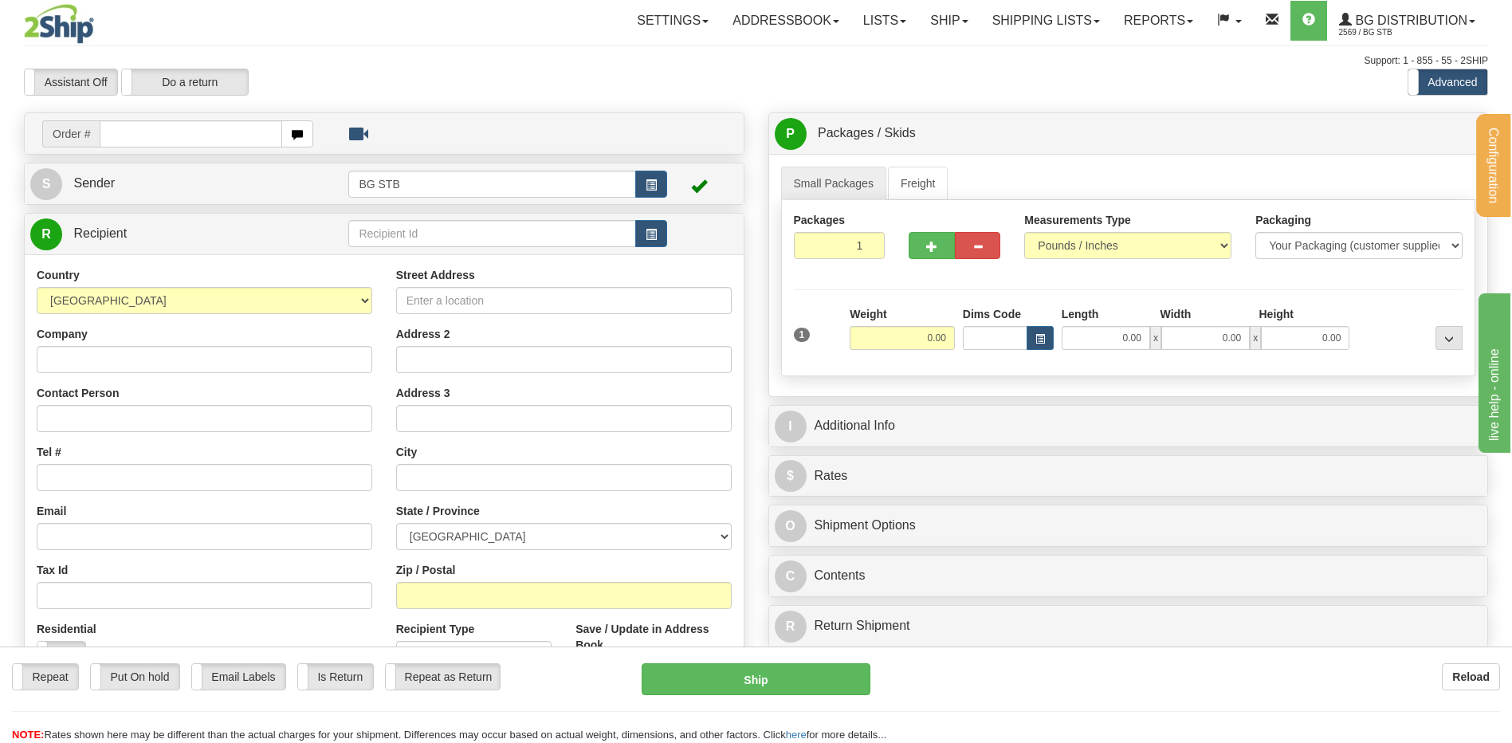
drag, startPoint x: 565, startPoint y: 205, endPoint x: 552, endPoint y: 219, distance: 19.2
click at [562, 210] on div "Create a label for the return Create Pickup Without Label Order # S Sender BG S…" at bounding box center [384, 464] width 745 height 704
click at [547, 221] on input "text" at bounding box center [491, 233] width 287 height 27
type input "5505"
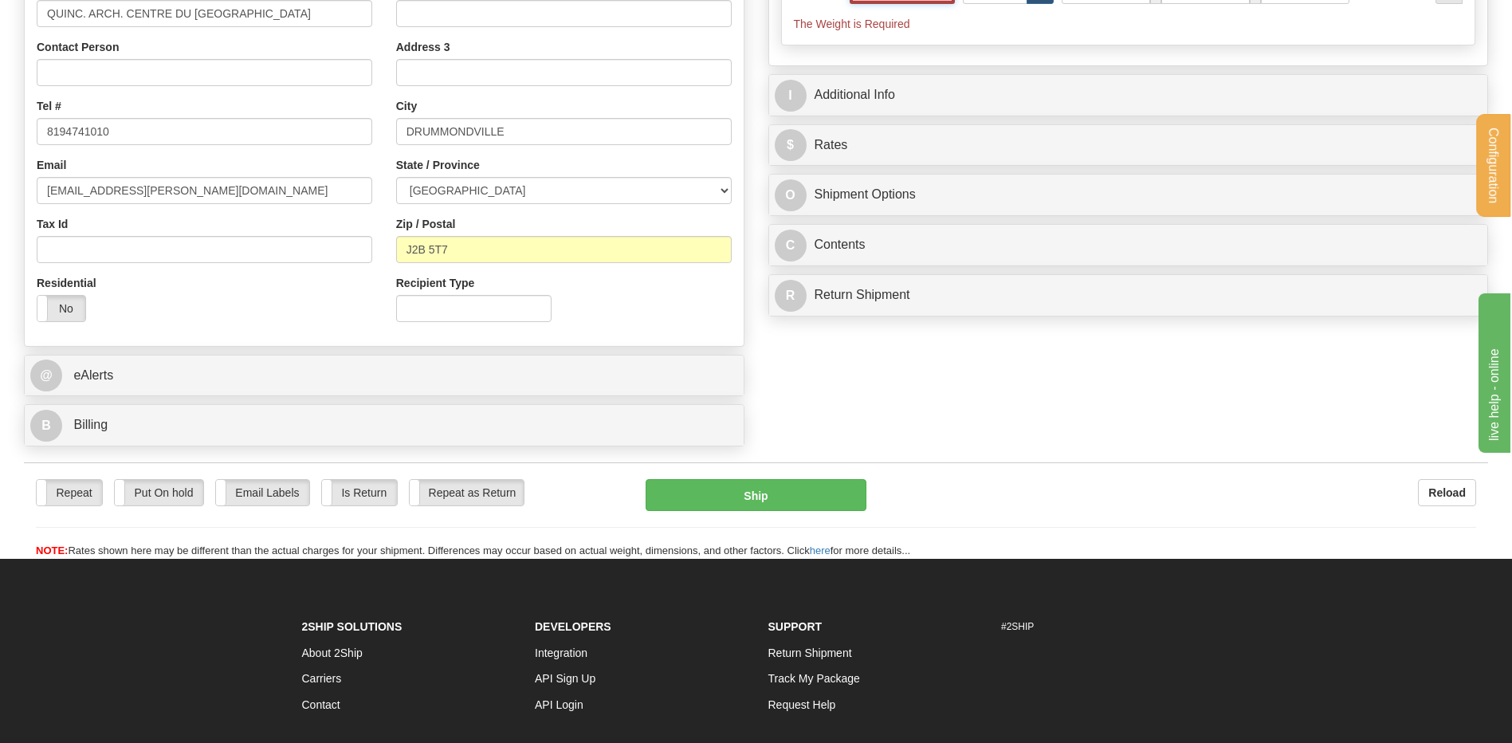
scroll to position [399, 0]
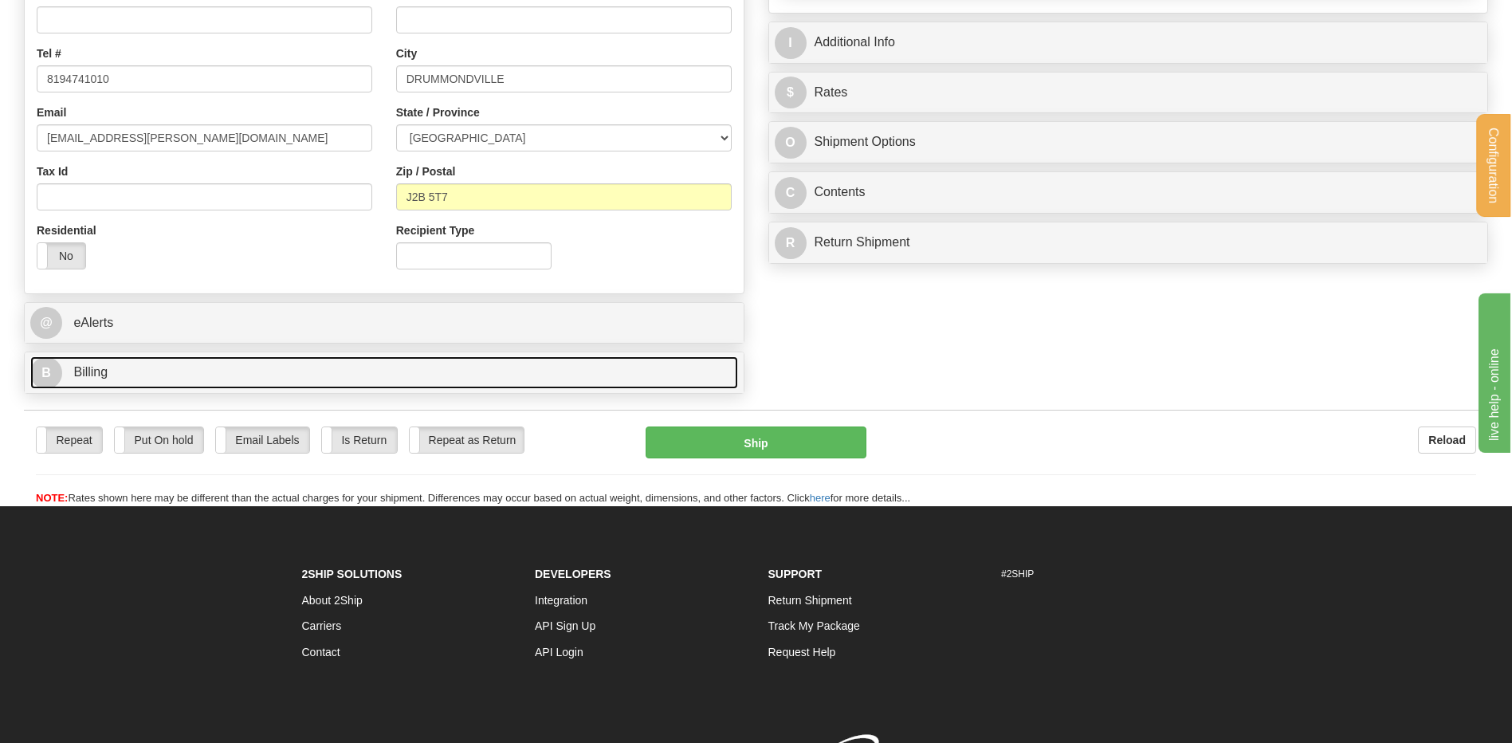
type input "0.00"
click at [301, 368] on link "B Billing" at bounding box center [384, 372] width 708 height 33
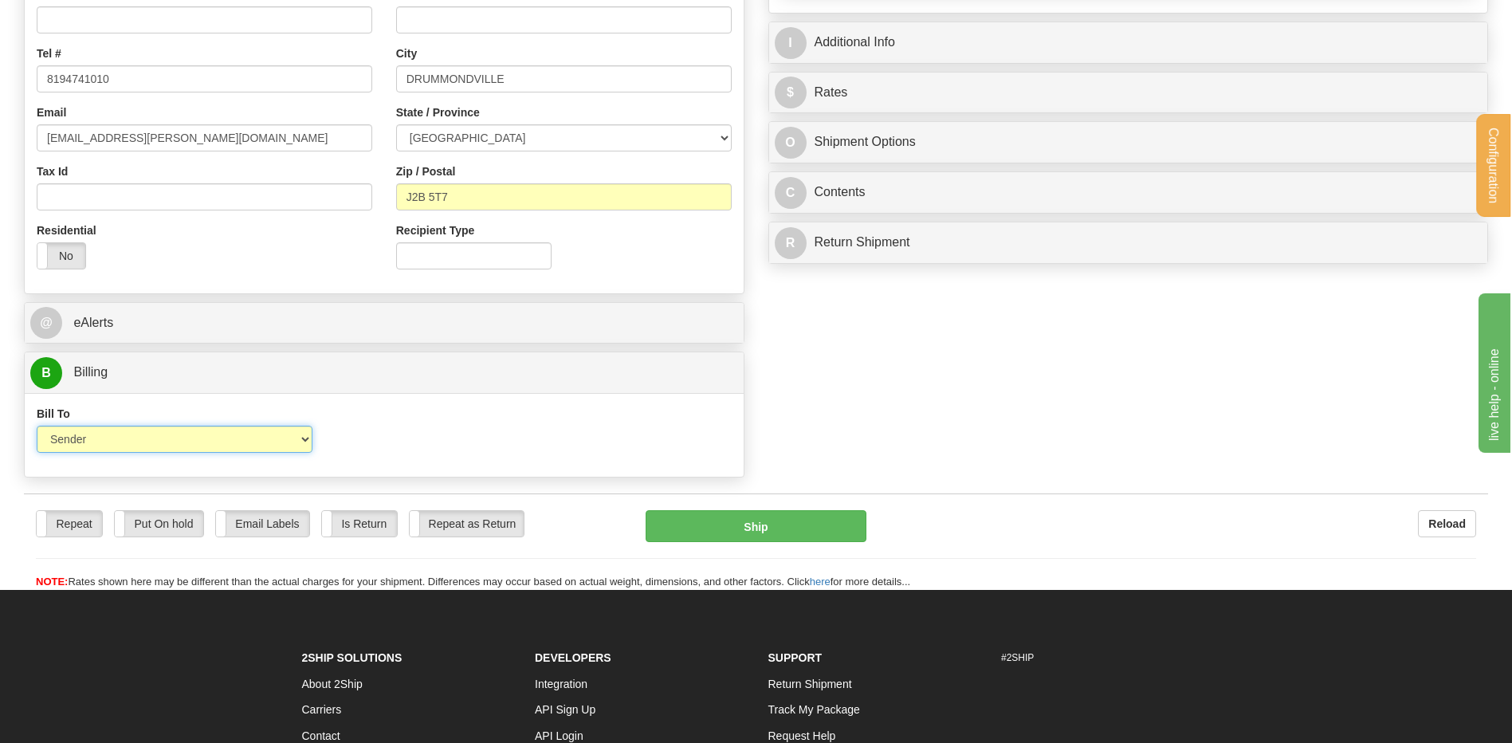
drag, startPoint x: 265, startPoint y: 446, endPoint x: 206, endPoint y: 455, distance: 60.4
click at [266, 446] on select "Sender Recipient Third Party Collect" at bounding box center [175, 439] width 276 height 27
select select "2"
click at [37, 426] on select "Sender Recipient Third Party Collect" at bounding box center [175, 439] width 276 height 27
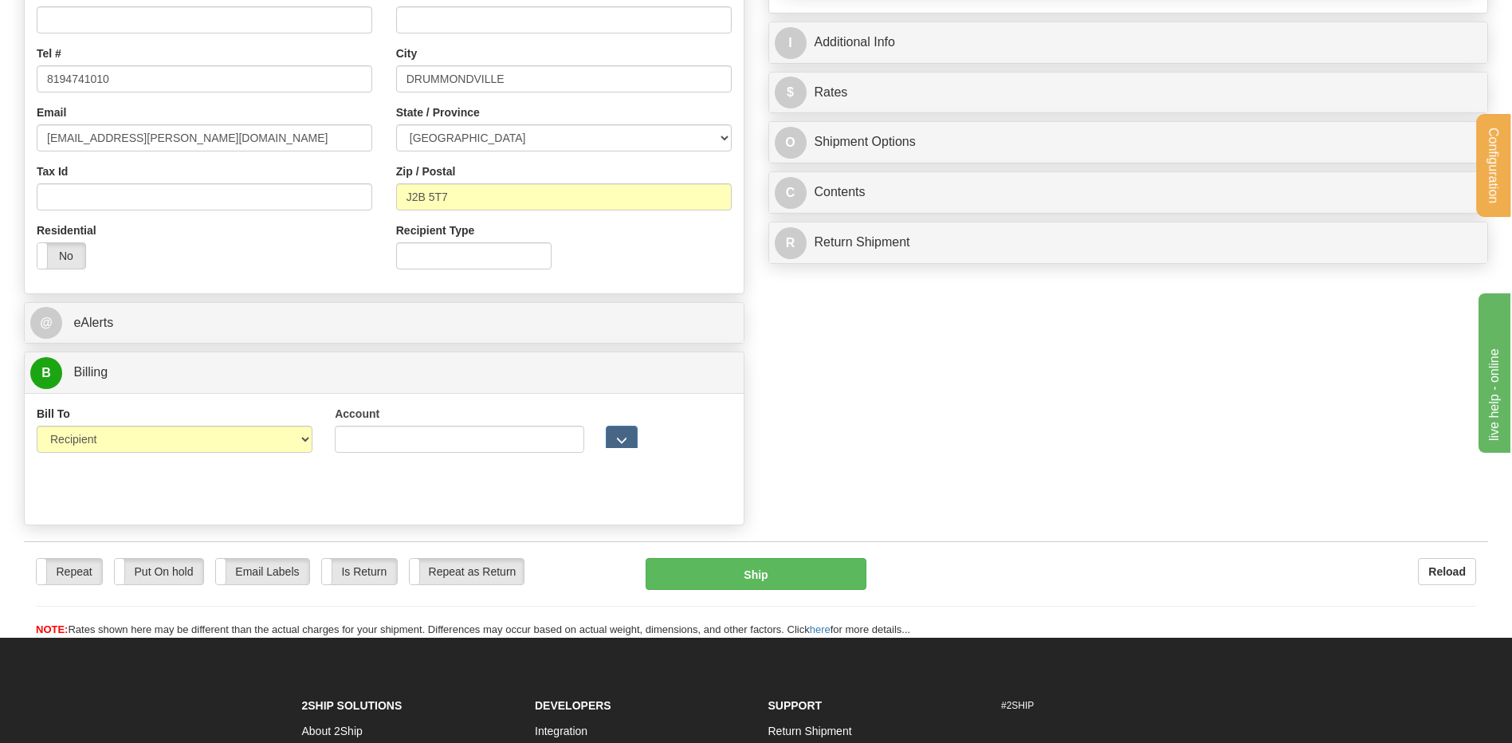
click at [364, 423] on div "Account" at bounding box center [460, 429] width 250 height 47
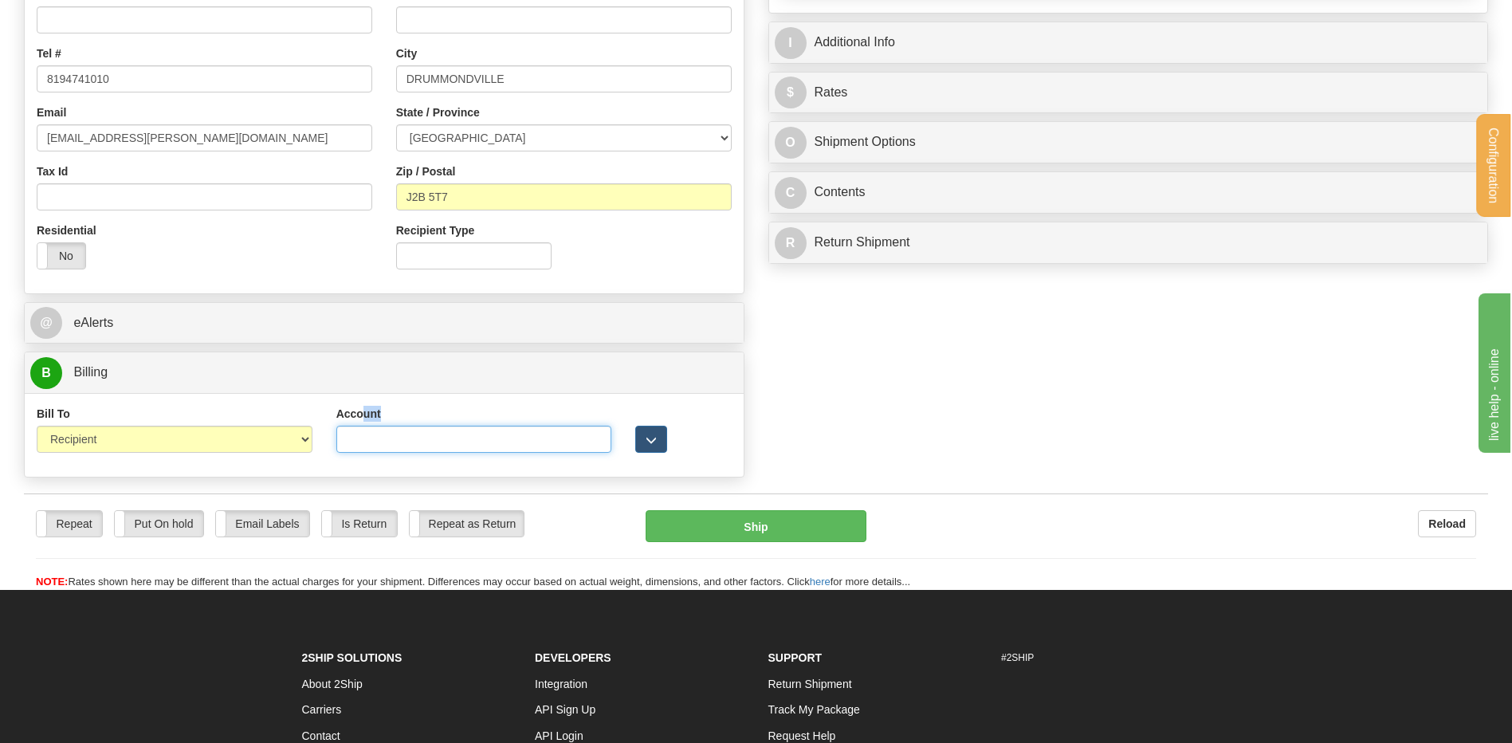
click at [371, 432] on input "Account" at bounding box center [474, 439] width 276 height 27
type input "9243385"
click at [647, 436] on span "button" at bounding box center [651, 440] width 11 height 10
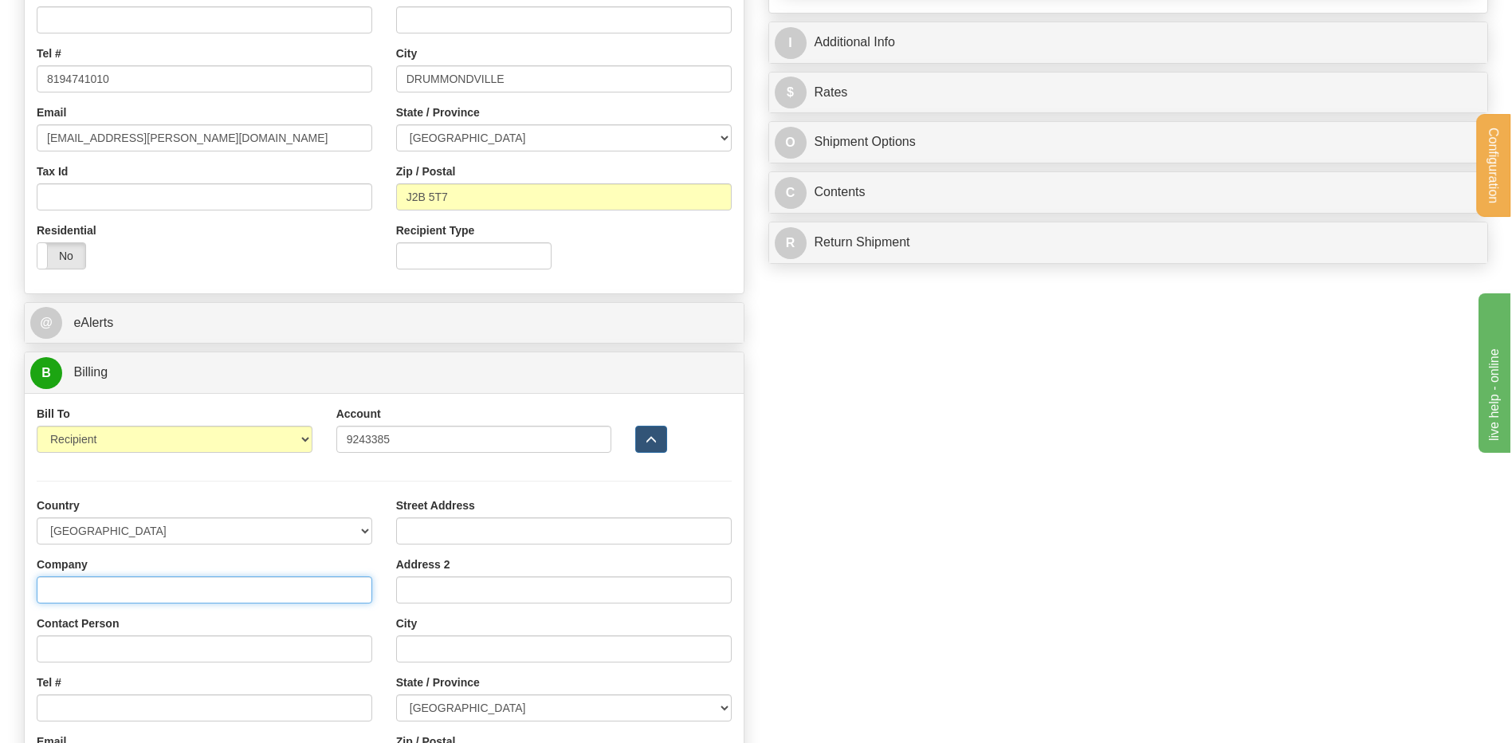
click at [164, 601] on input "Company" at bounding box center [205, 589] width 336 height 27
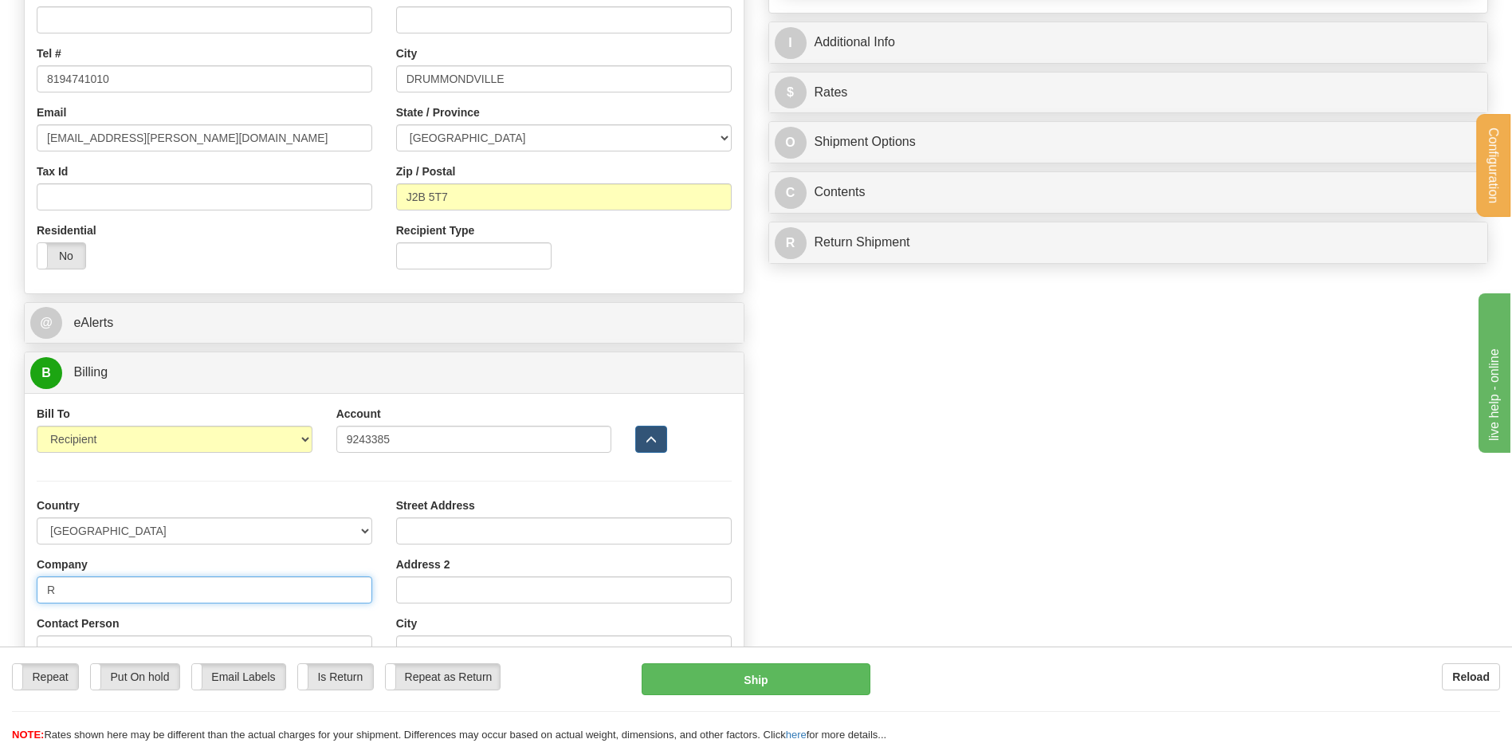
type input "RAYMOND ARCHITECTURAL INC"
type input "REPCETION"
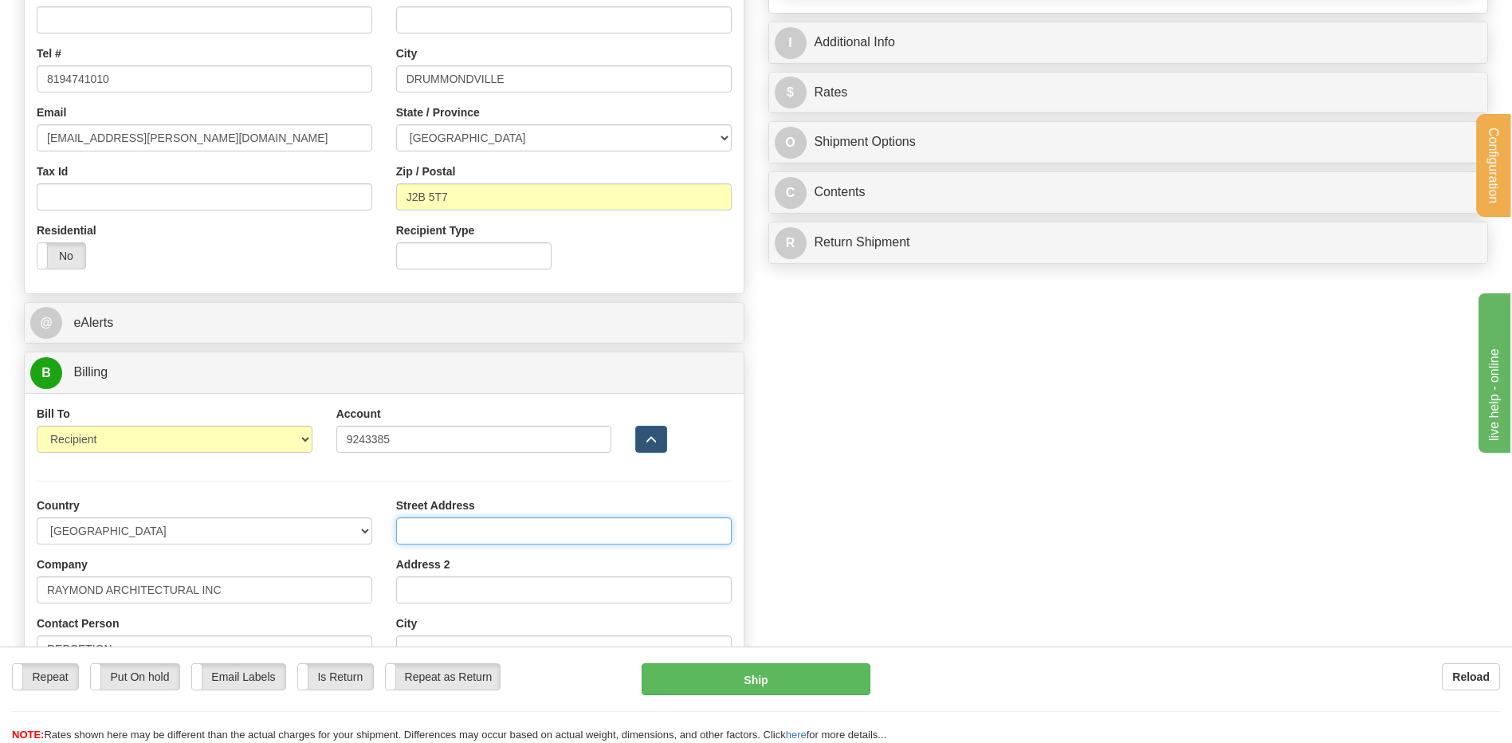
type input "[STREET_ADDRESS]"
type input "DRUMMONDVILLE"
select select "QC"
type input "G1P 3X2"
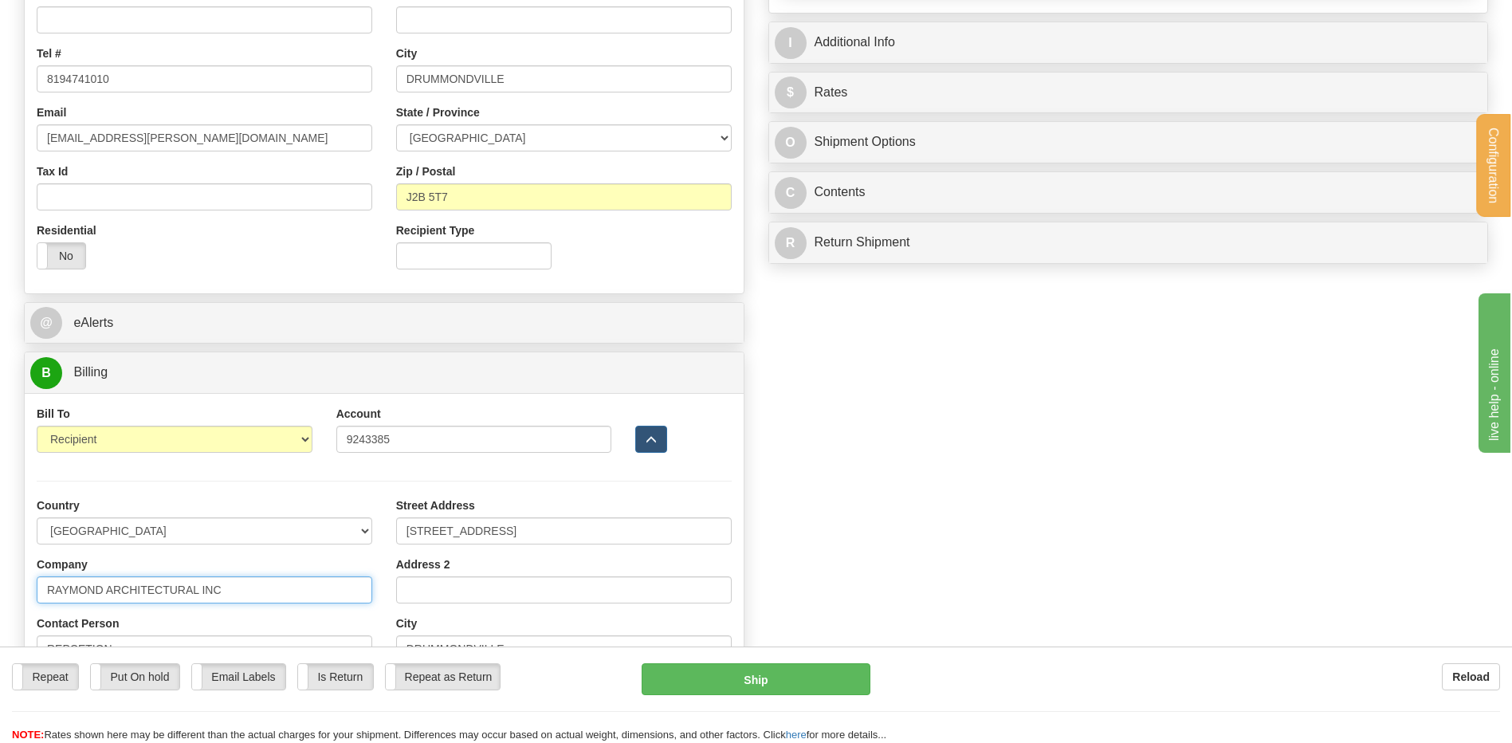
scroll to position [0, 0]
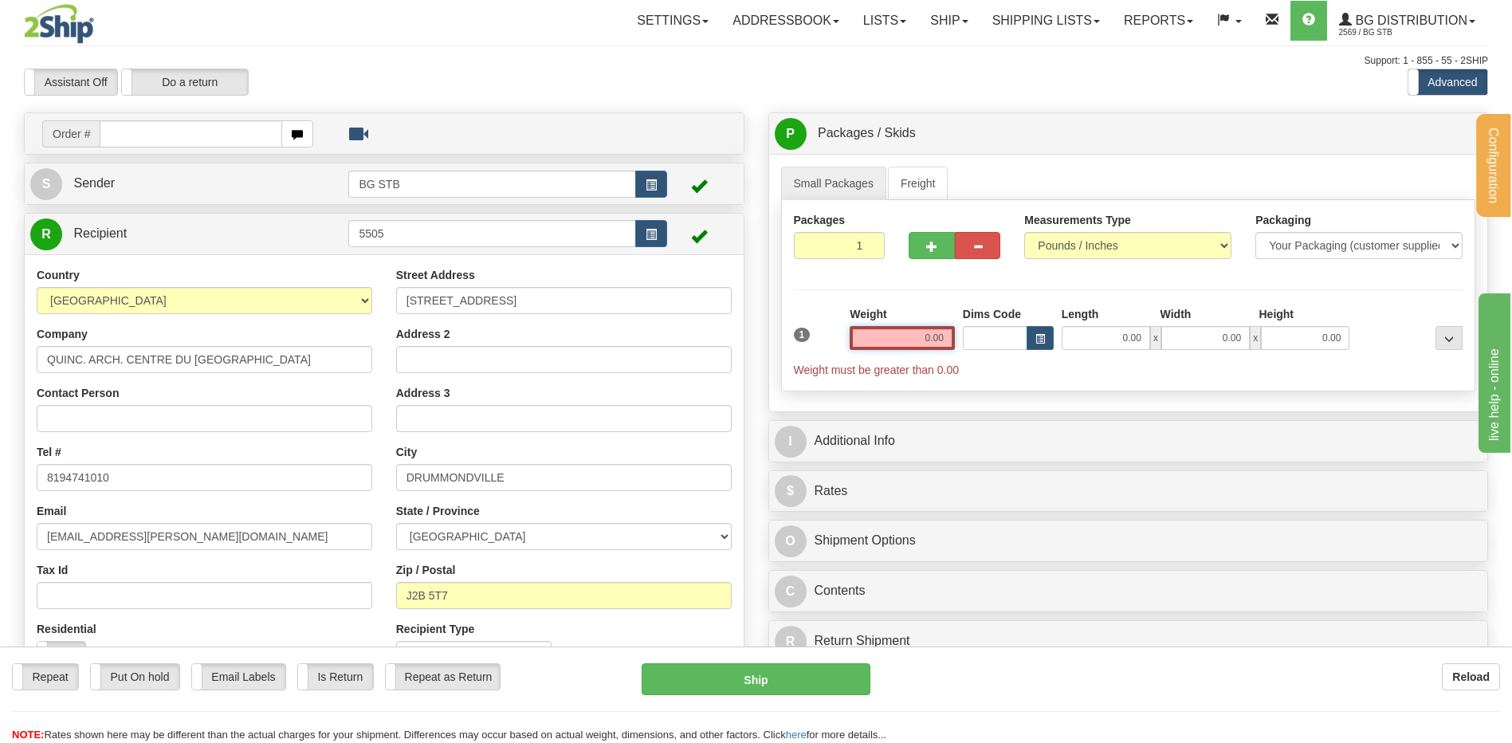
click at [913, 339] on input "0.00" at bounding box center [902, 338] width 105 height 24
type input "7.00"
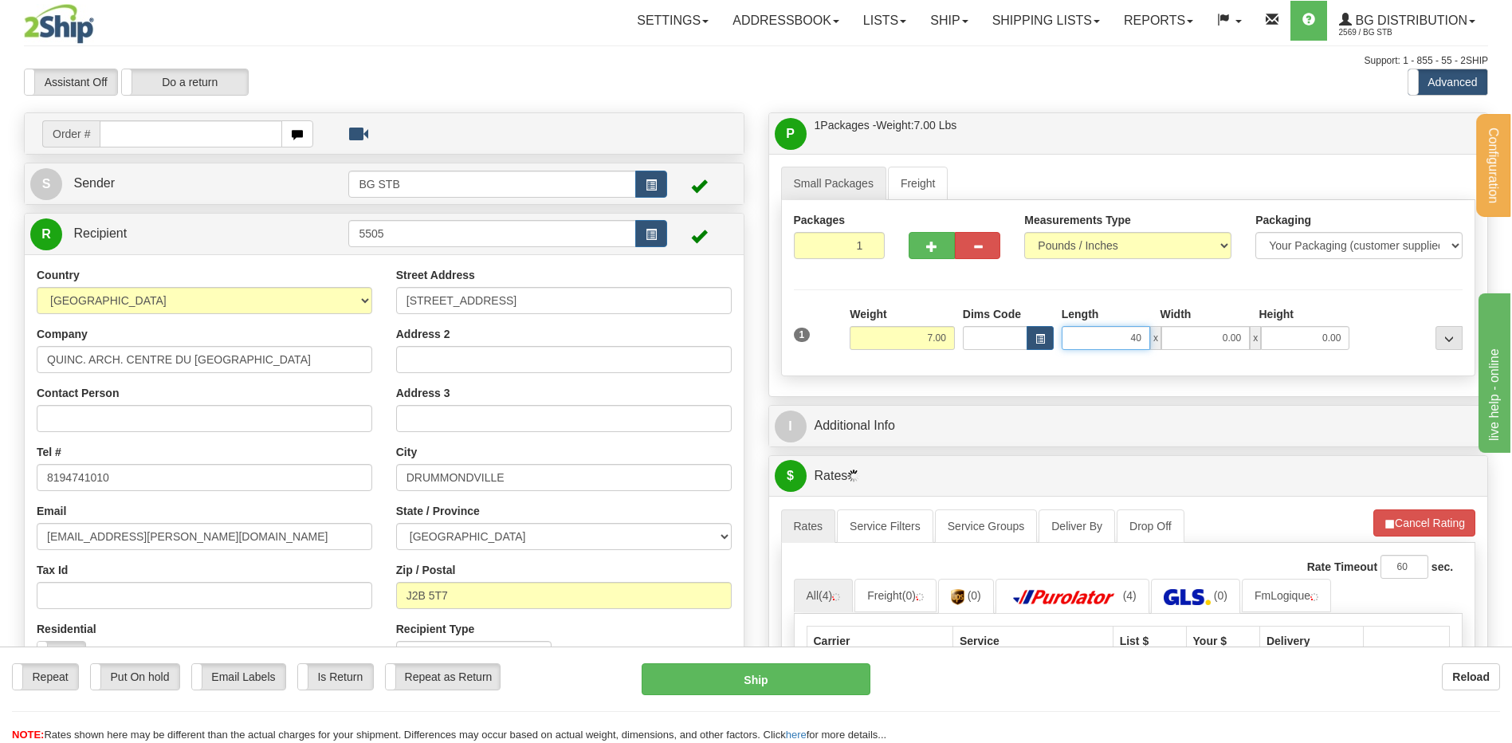
type input "40.00"
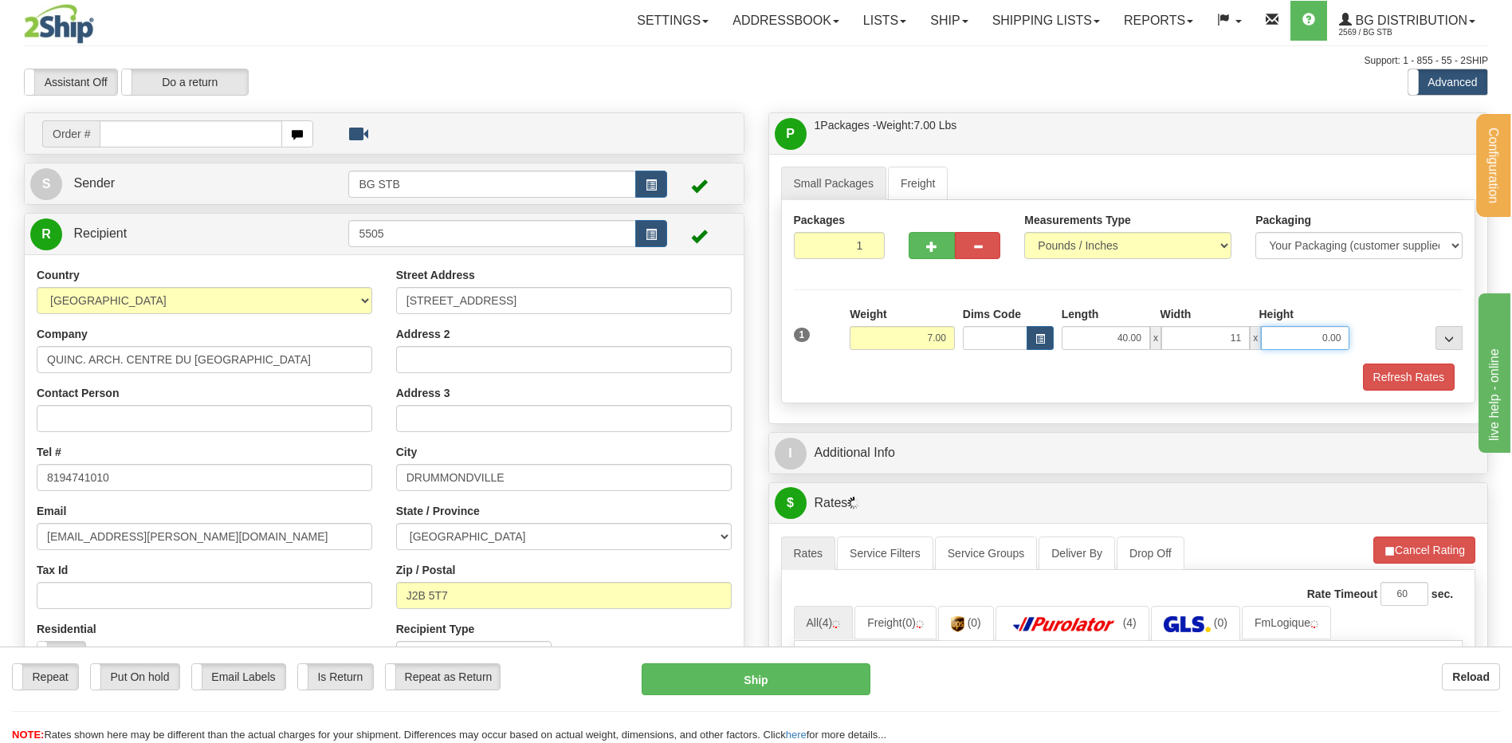
type input "11.00"
type input "0.00"
click at [1301, 332] on input "0.00" at bounding box center [1305, 338] width 88 height 24
type input "6.00"
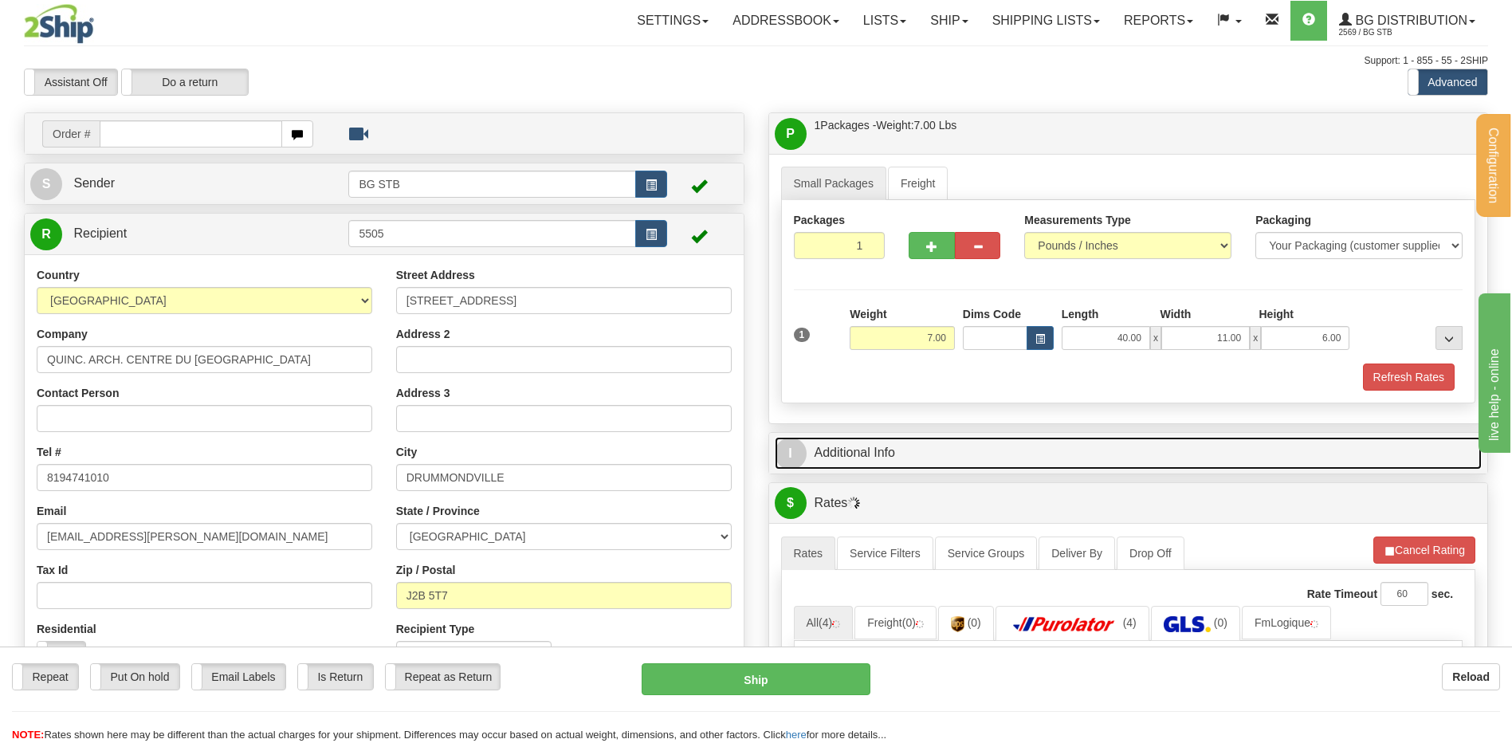
click at [1059, 438] on link "I Additional Info" at bounding box center [1129, 453] width 708 height 33
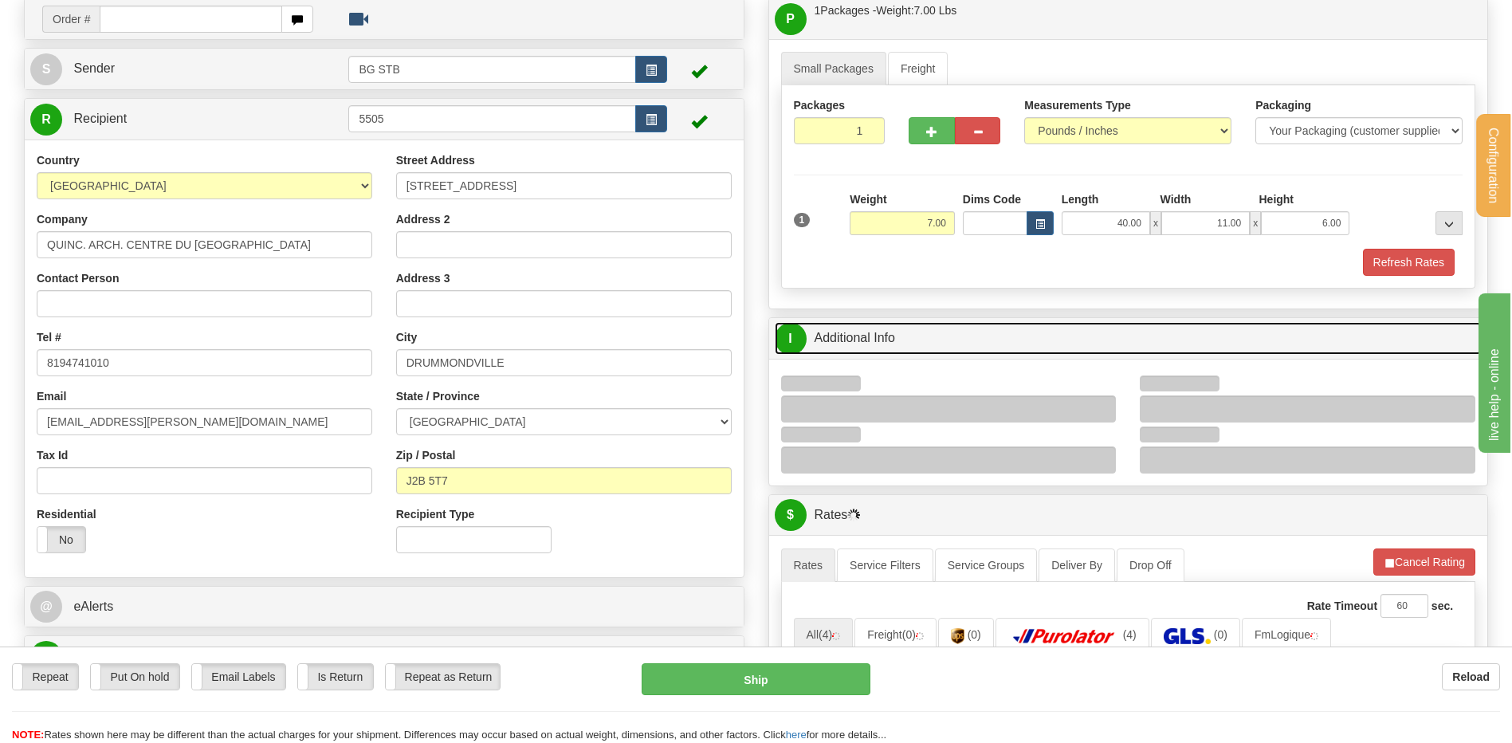
scroll to position [239, 0]
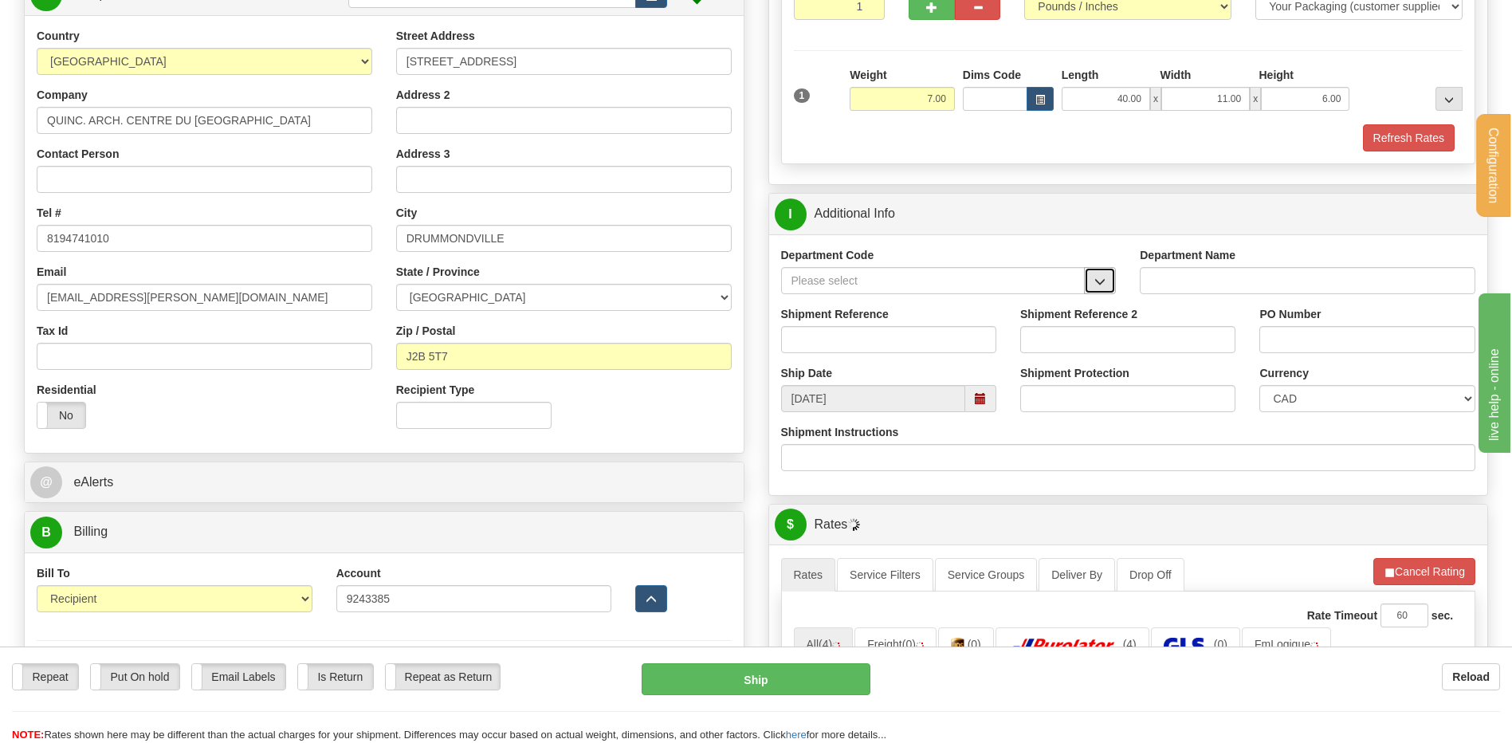
click at [1090, 284] on button "button" at bounding box center [1100, 280] width 32 height 27
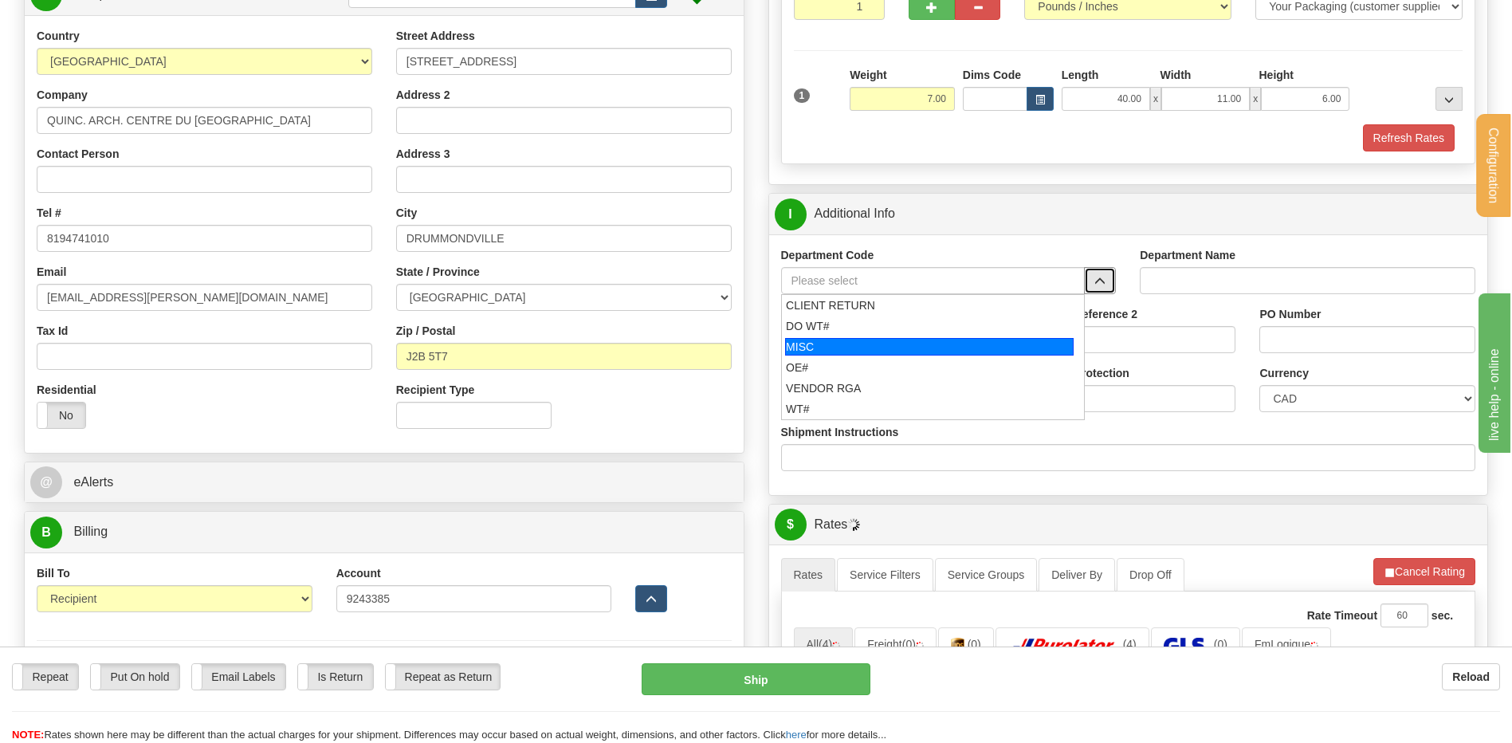
click at [871, 362] on div "OE#" at bounding box center [929, 368] width 287 height 16
type input "OE#"
type input "ORDERS"
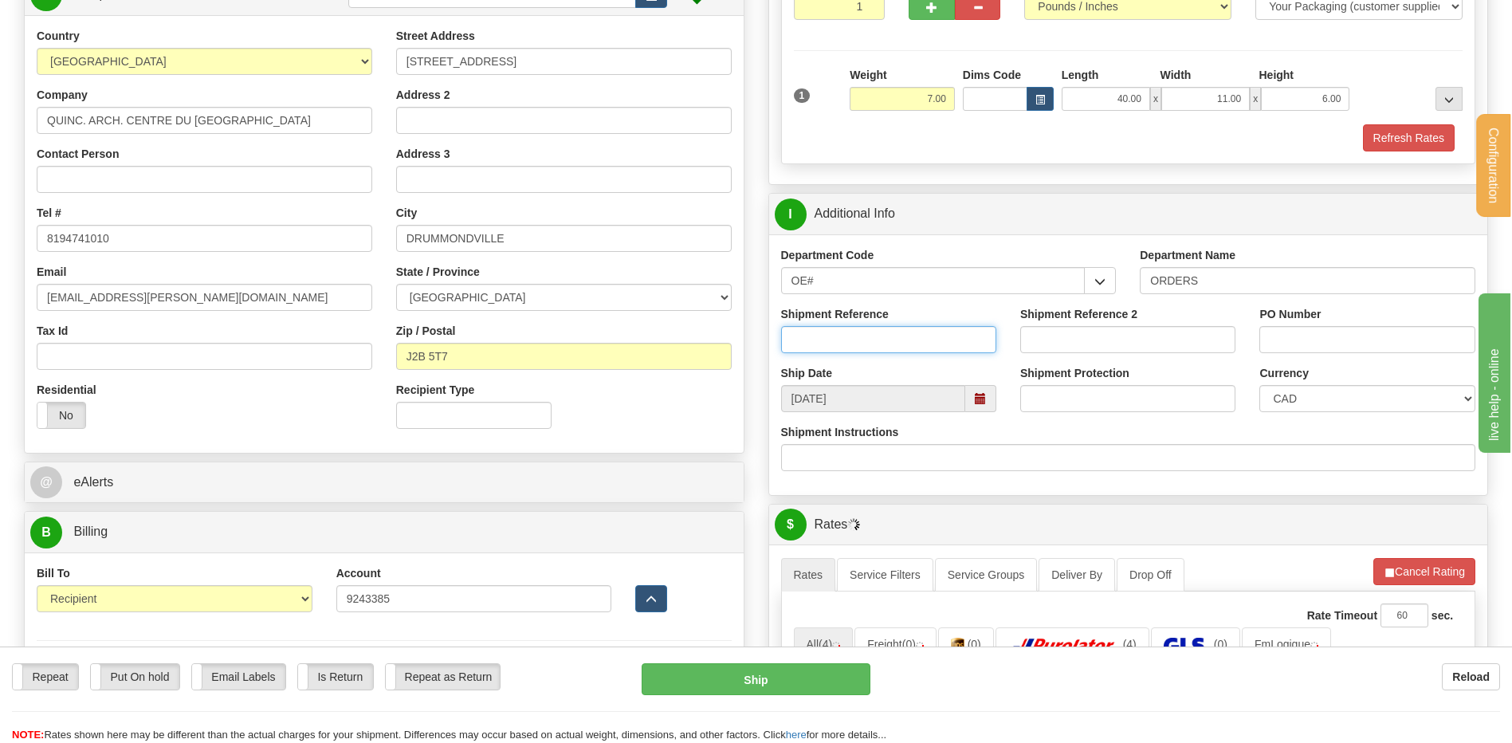
click at [867, 345] on input "Shipment Reference" at bounding box center [888, 339] width 215 height 27
type input "80006379-00"
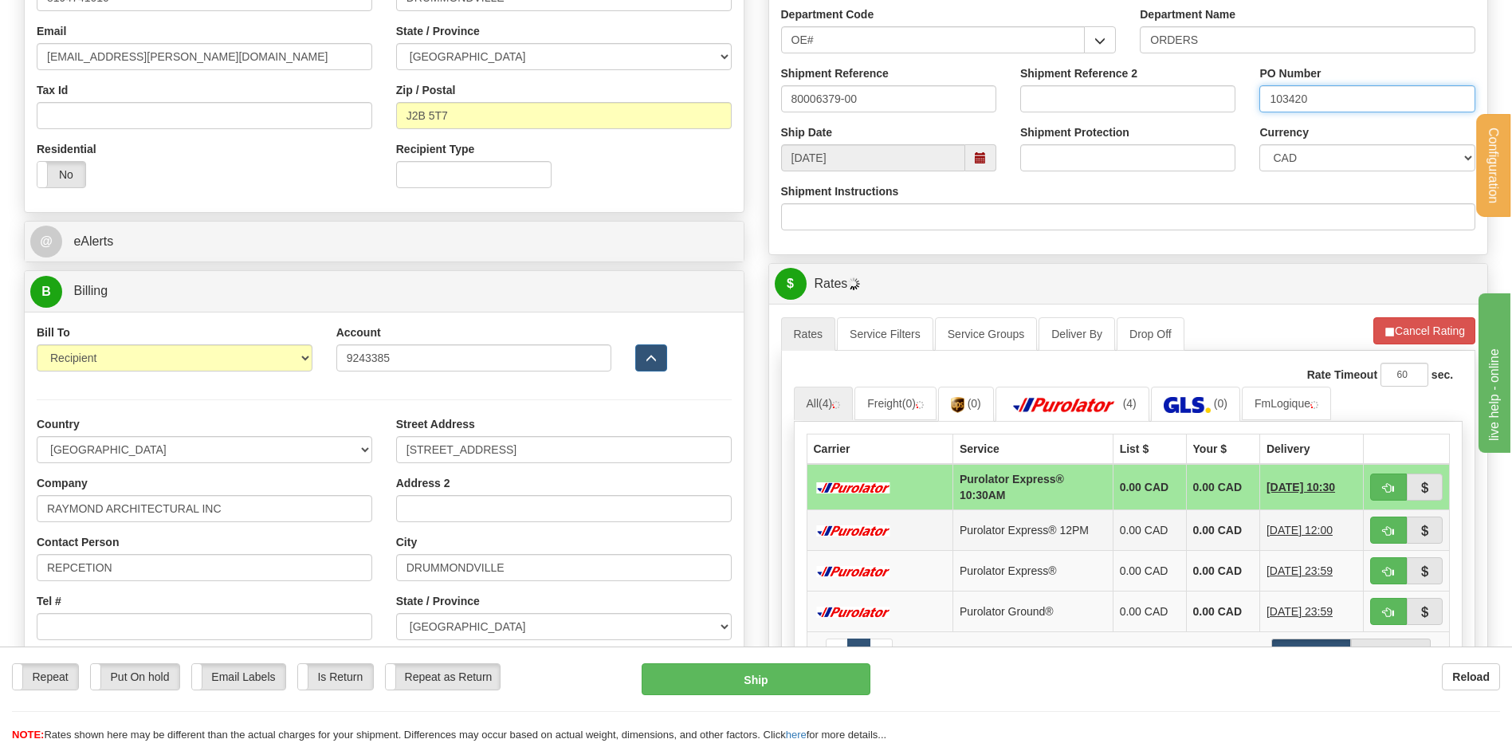
scroll to position [717, 0]
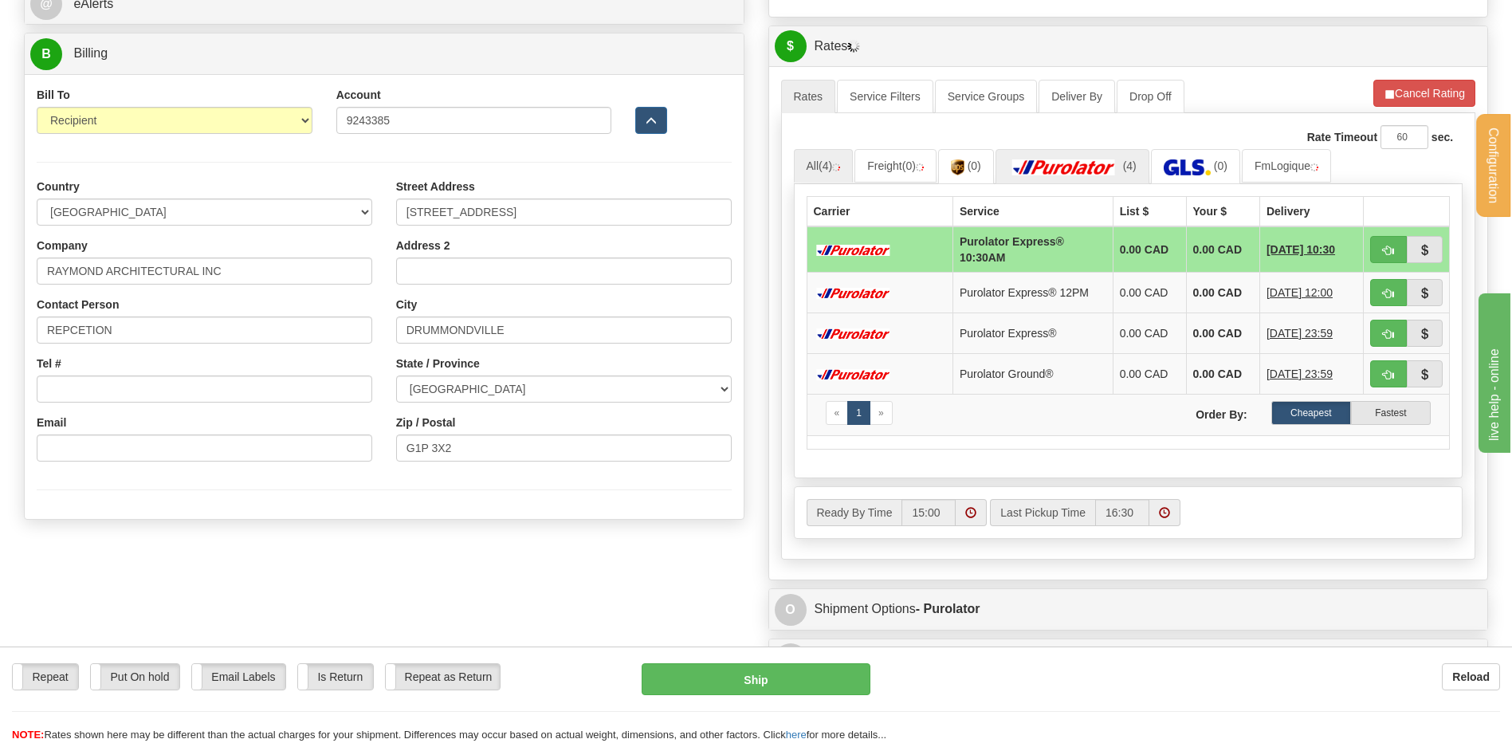
type input "103420"
click at [1113, 168] on img at bounding box center [1064, 167] width 112 height 16
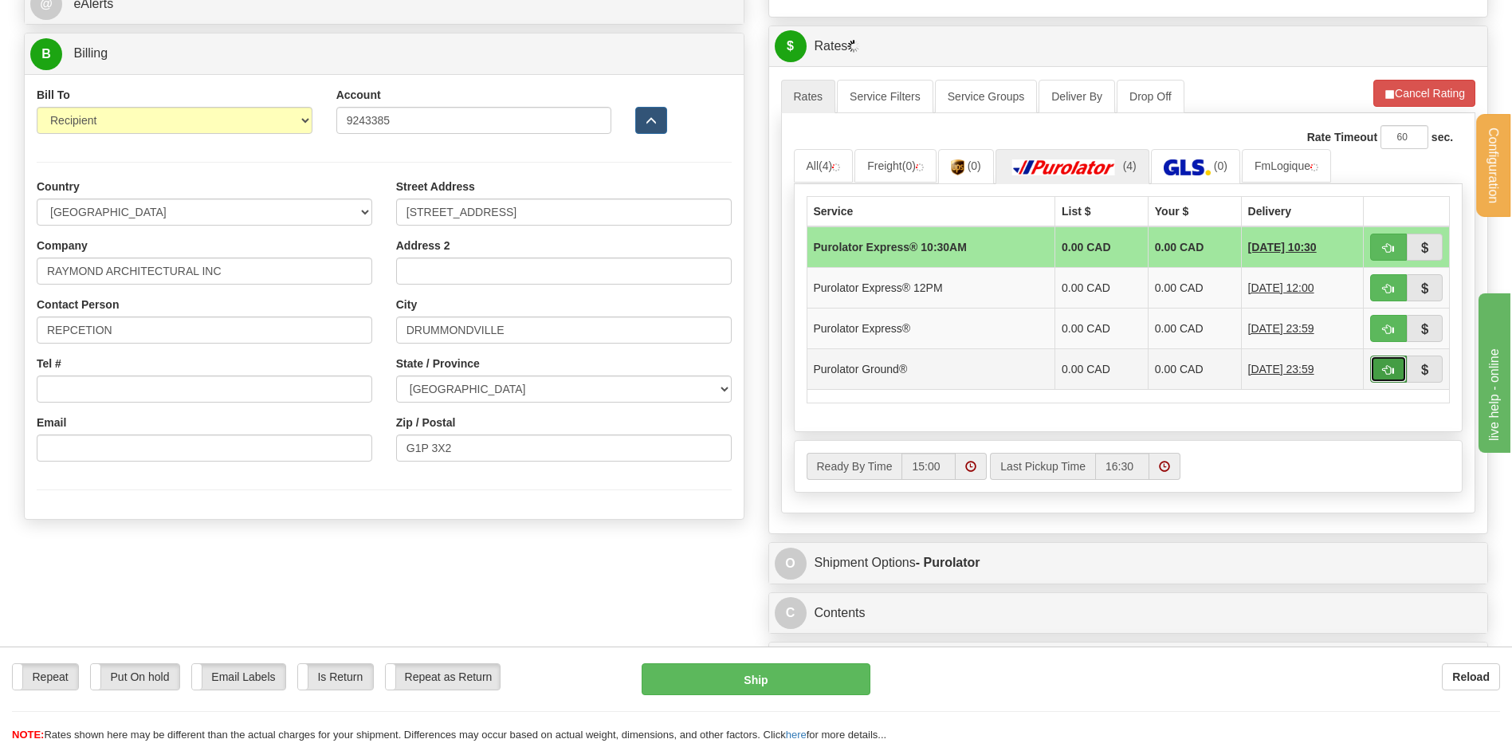
click at [1382, 369] on button "button" at bounding box center [1388, 369] width 37 height 27
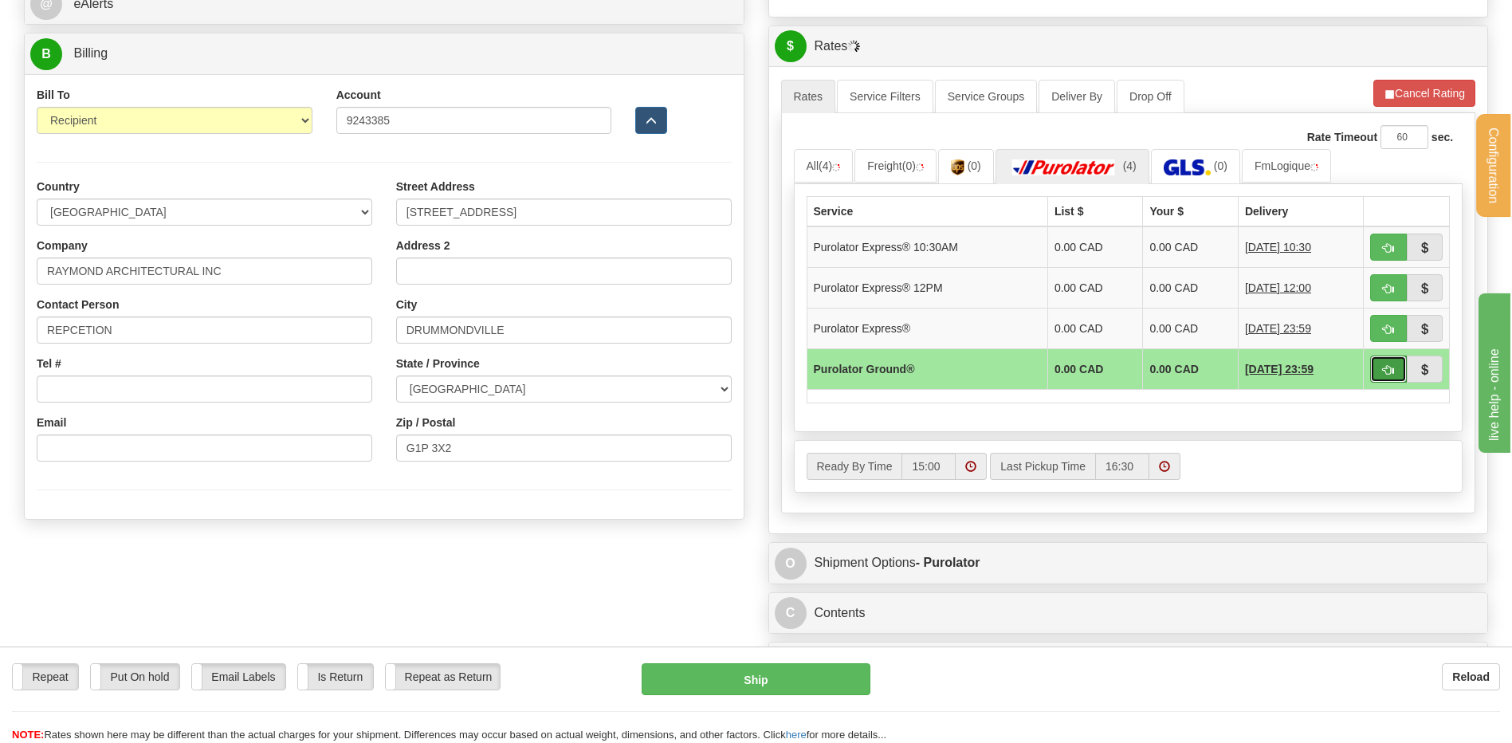
click at [1381, 368] on button "button" at bounding box center [1388, 369] width 37 height 27
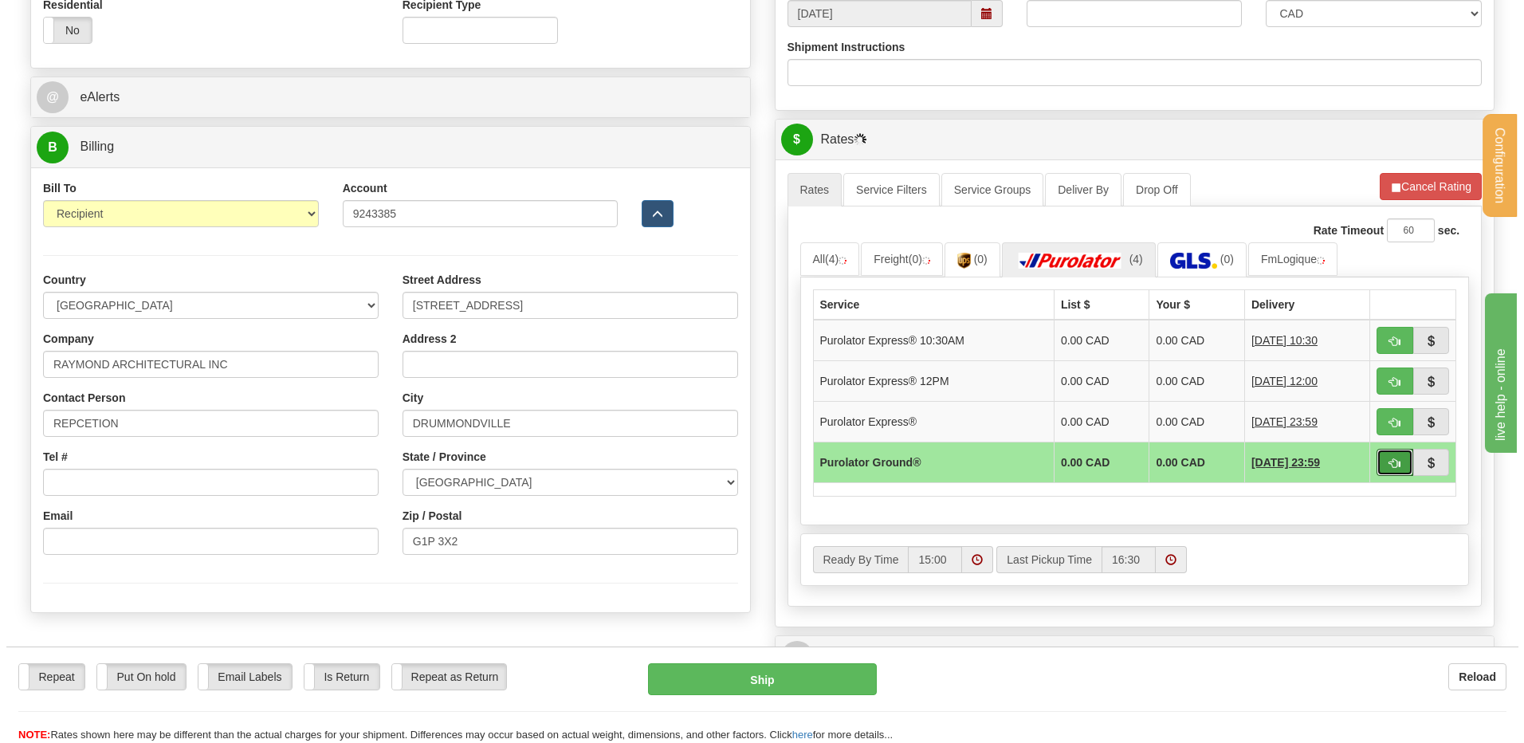
scroll to position [638, 0]
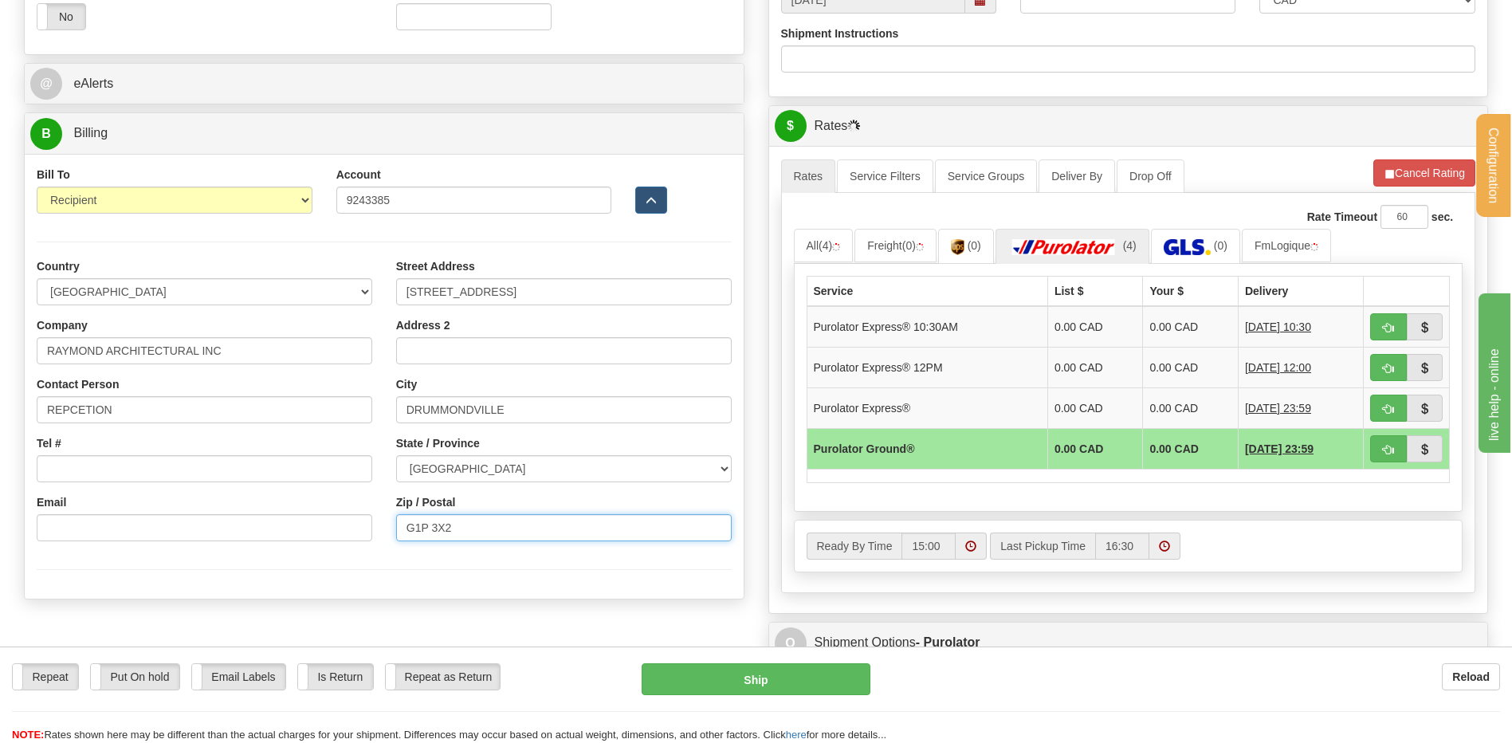
drag, startPoint x: 445, startPoint y: 529, endPoint x: 420, endPoint y: 526, distance: 24.8
click at [420, 526] on input "G1P 3X2" at bounding box center [564, 527] width 336 height 27
type input "G2B 5T7"
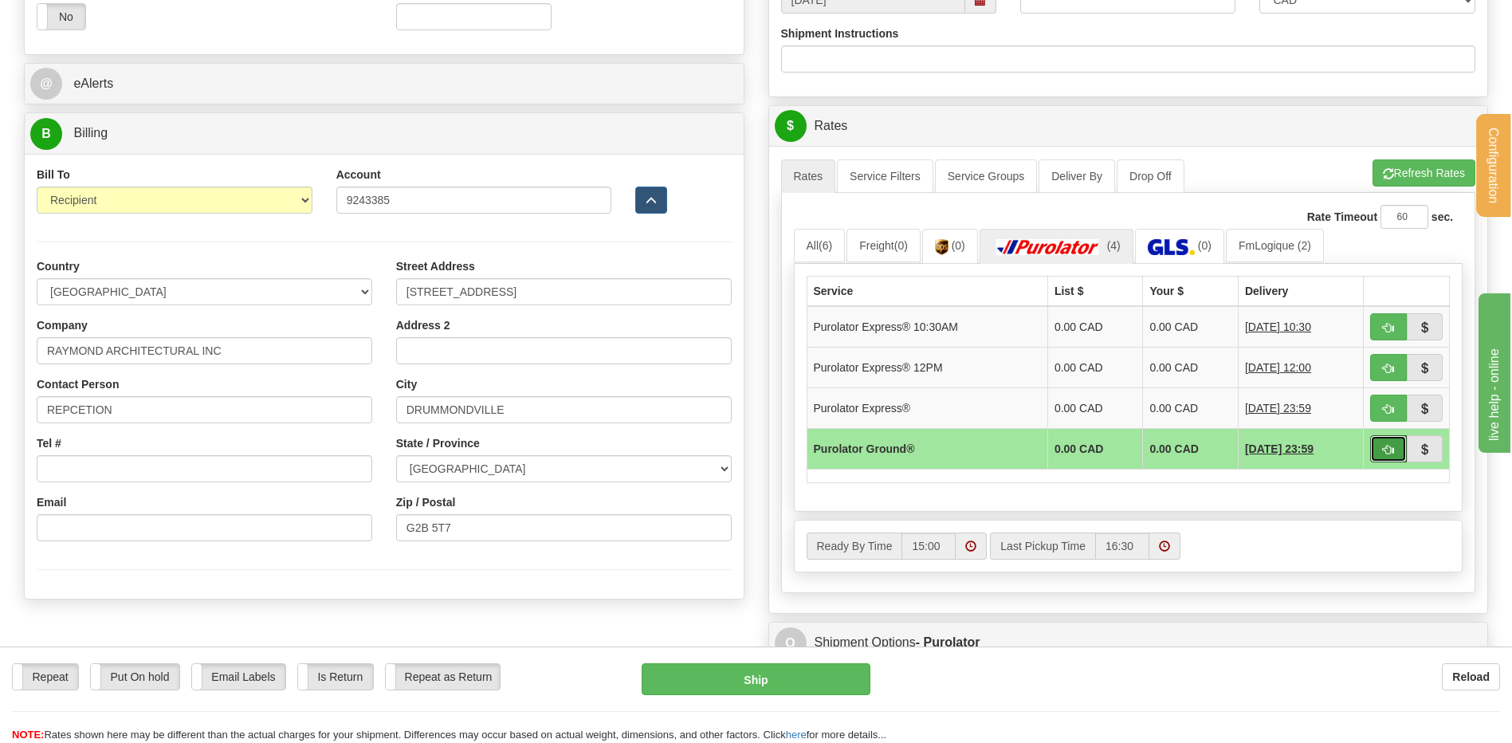
click at [1392, 455] on span "button" at bounding box center [1388, 450] width 11 height 10
type input "260"
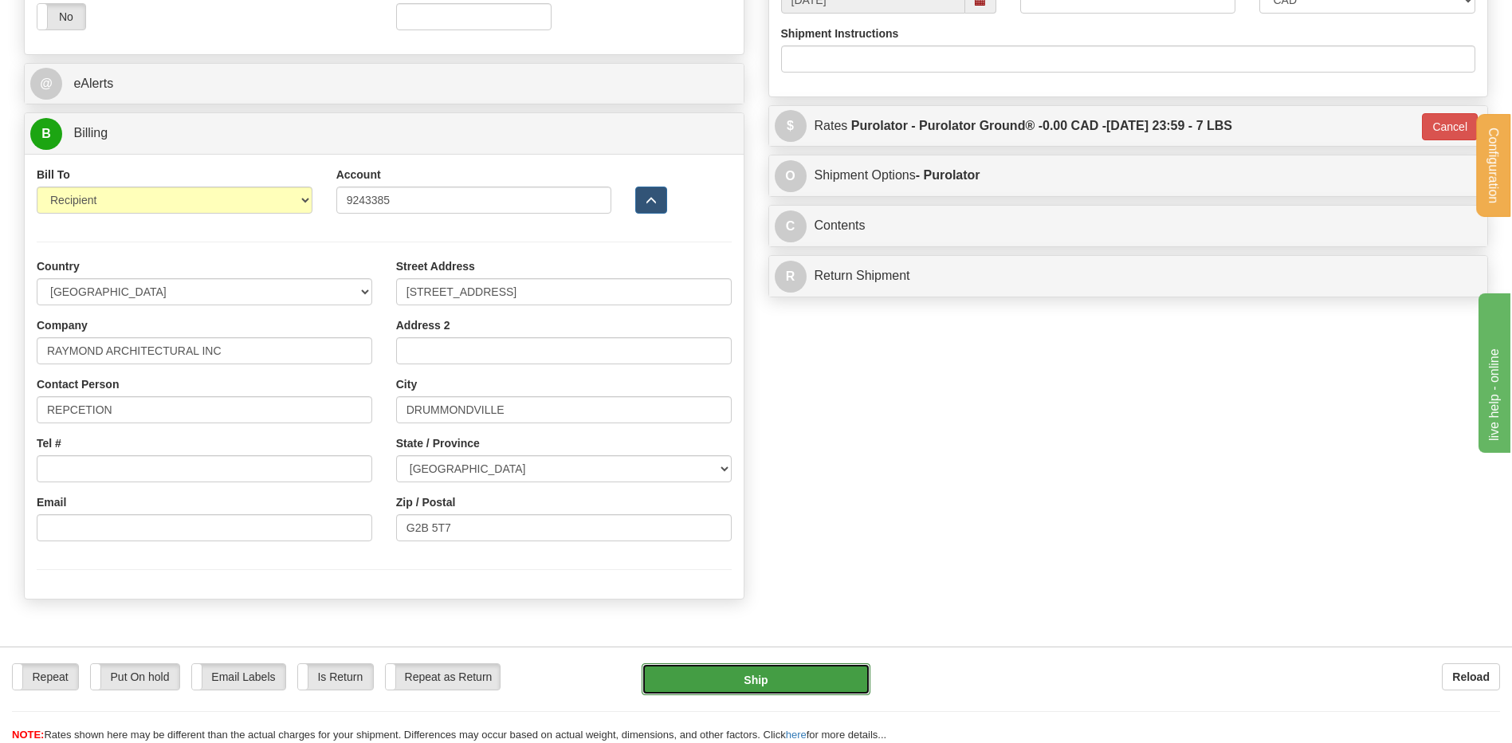
click at [752, 674] on button "Ship" at bounding box center [756, 679] width 228 height 32
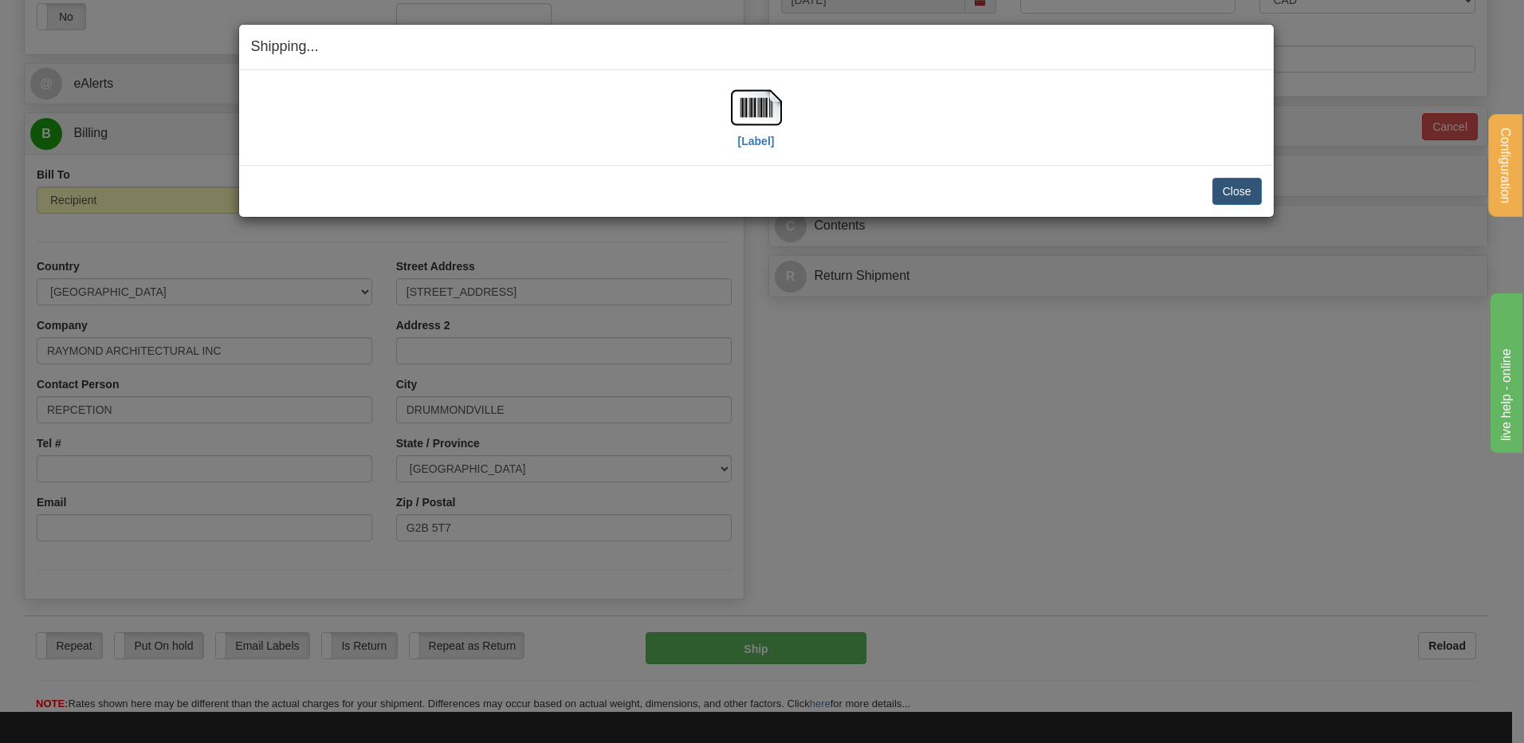
click at [729, 104] on div "[Label]" at bounding box center [756, 117] width 1011 height 71
click at [782, 122] on div "[Label]" at bounding box center [756, 117] width 1011 height 71
click at [758, 116] on img at bounding box center [756, 107] width 51 height 51
click at [1211, 173] on div "Close [PERSON_NAME] Shipment and Quit Pickup Quit Pickup ONLY" at bounding box center [756, 191] width 1035 height 52
click at [1219, 182] on button "Close" at bounding box center [1237, 191] width 49 height 27
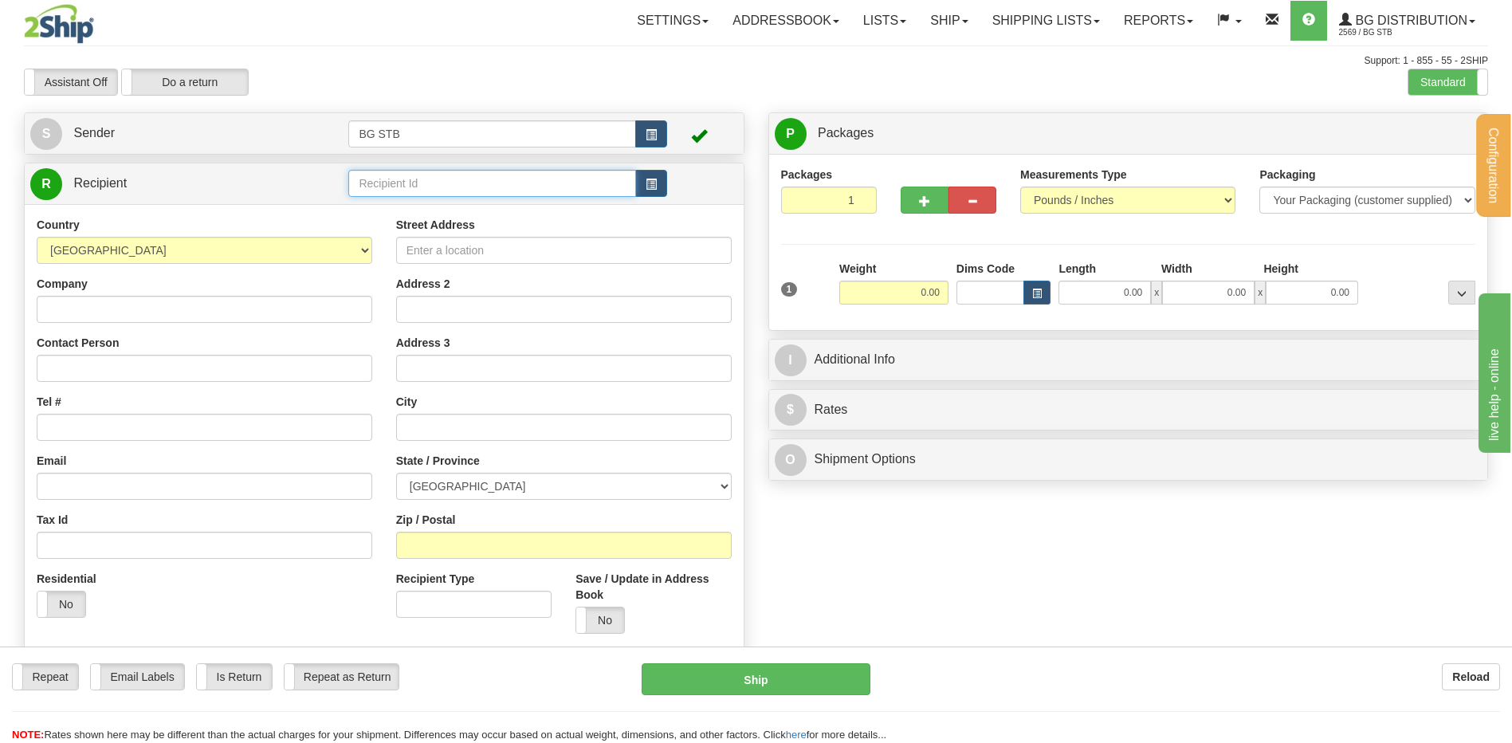
click at [437, 190] on input "text" at bounding box center [491, 183] width 287 height 27
type input "1010"
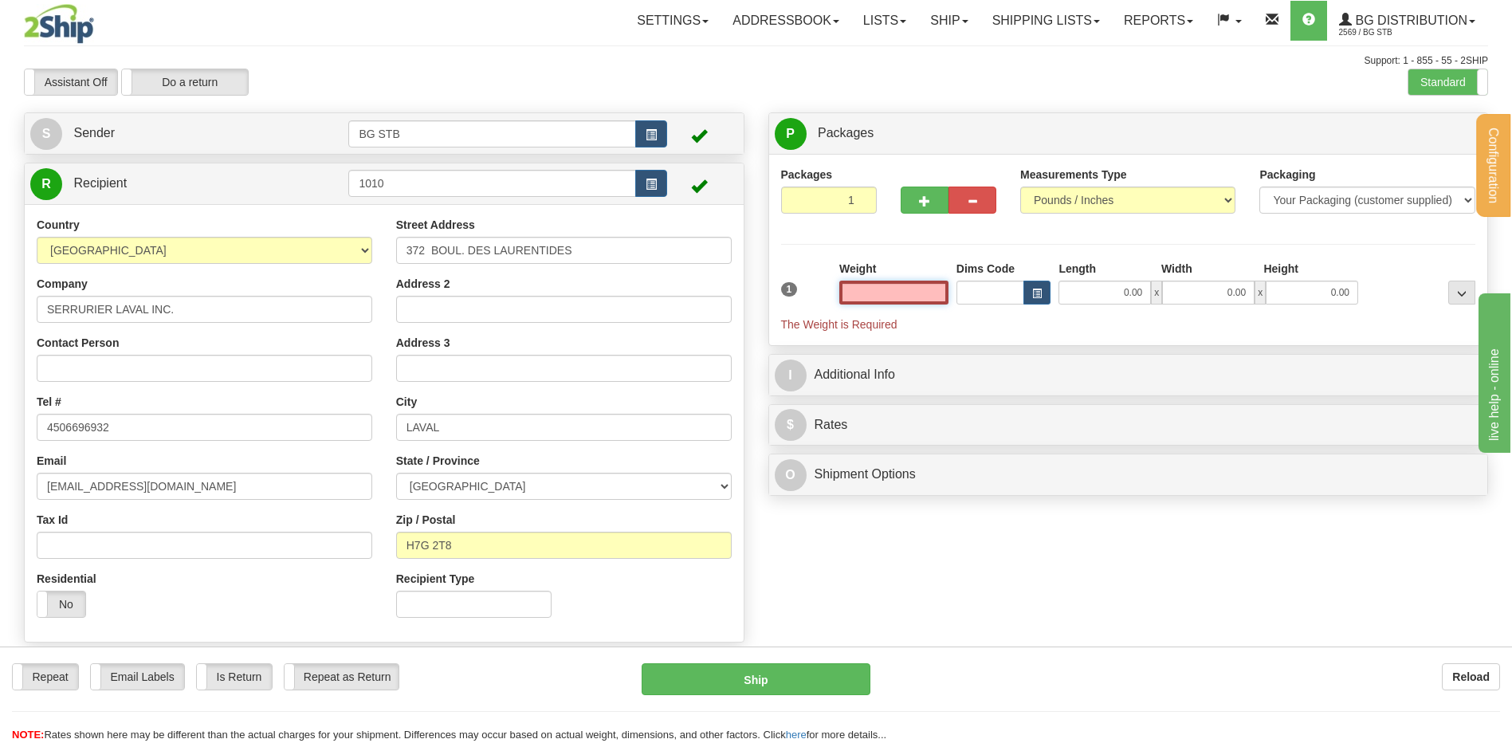
click at [931, 291] on input "text" at bounding box center [893, 293] width 109 height 24
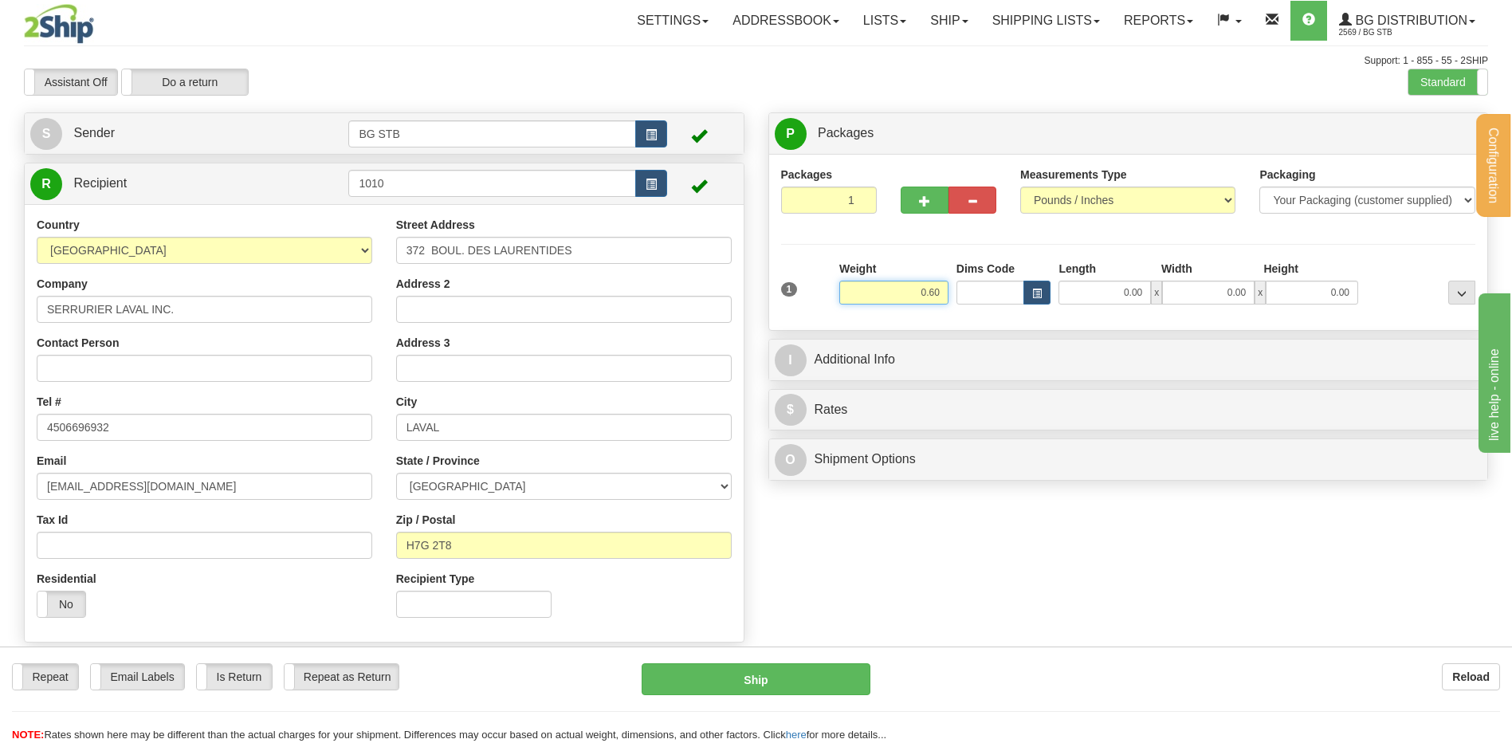
type input "0.60"
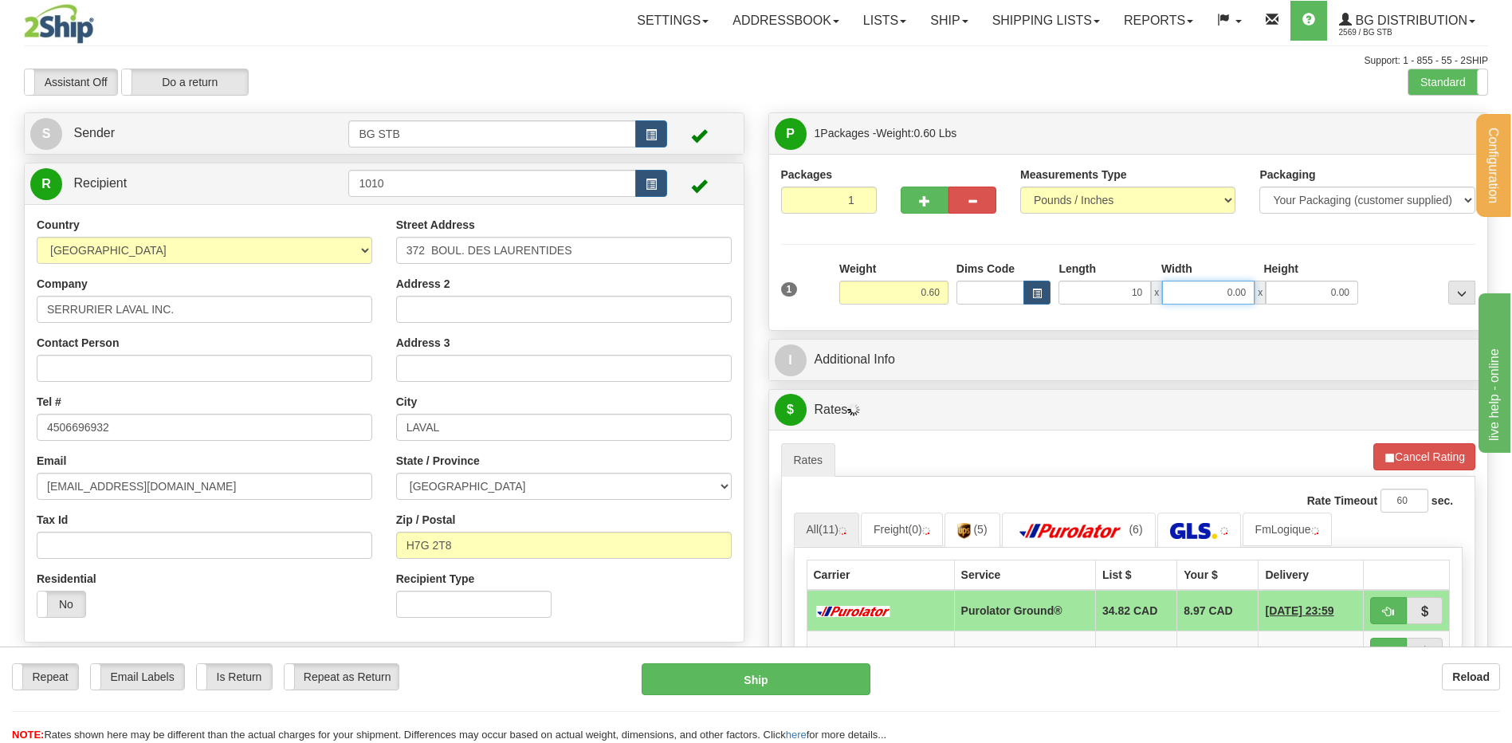
type input "10.00"
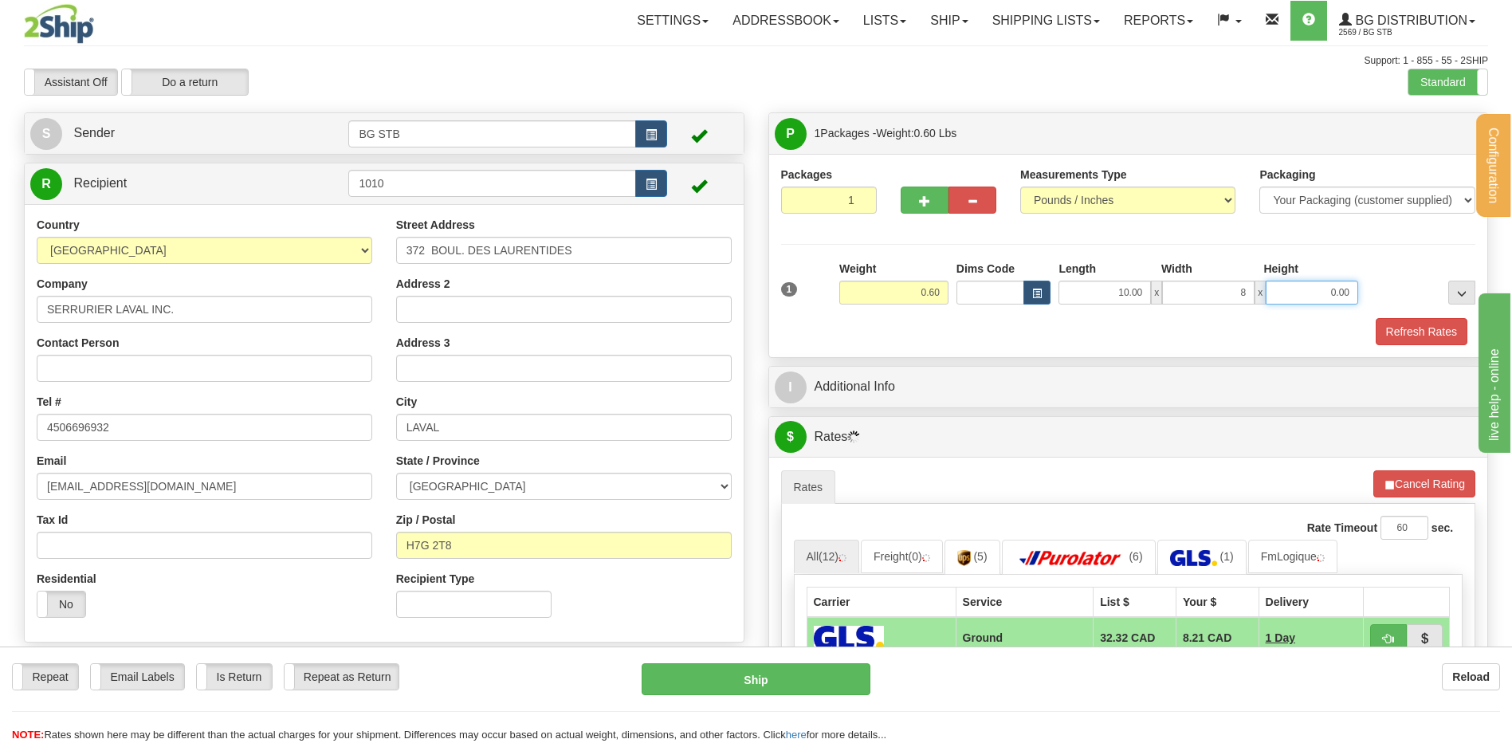
type input "8.00"
type input "2.00"
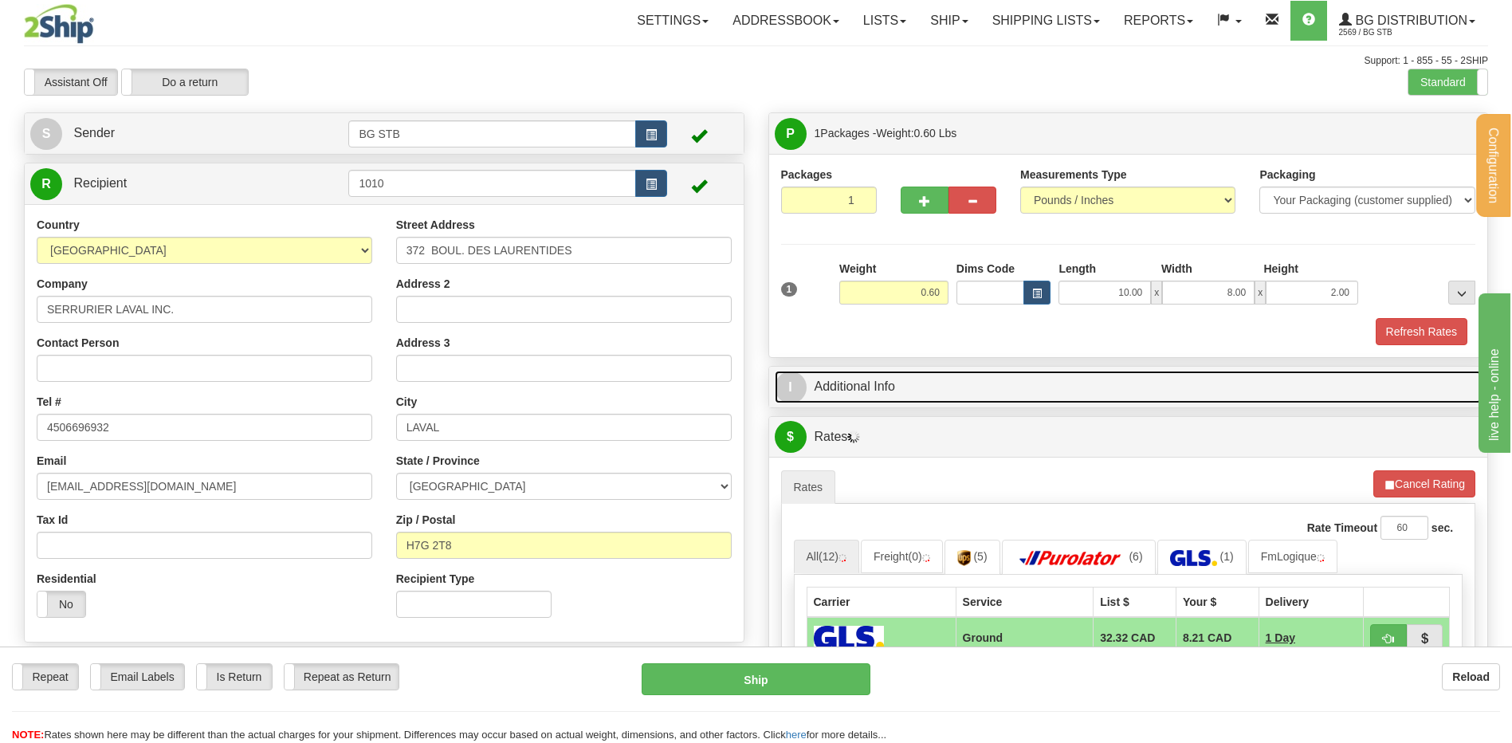
click at [938, 387] on link "I Additional Info" at bounding box center [1129, 387] width 708 height 33
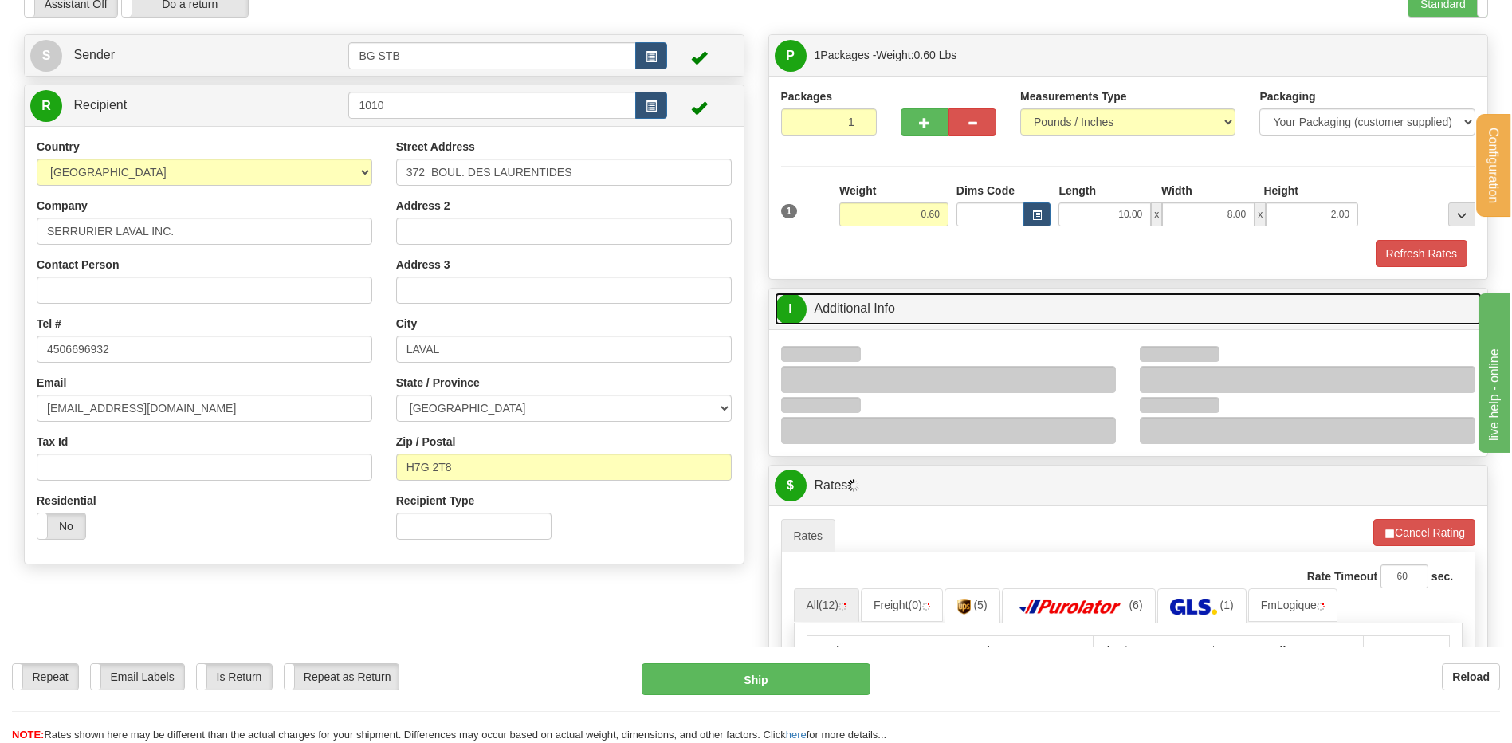
scroll to position [319, 0]
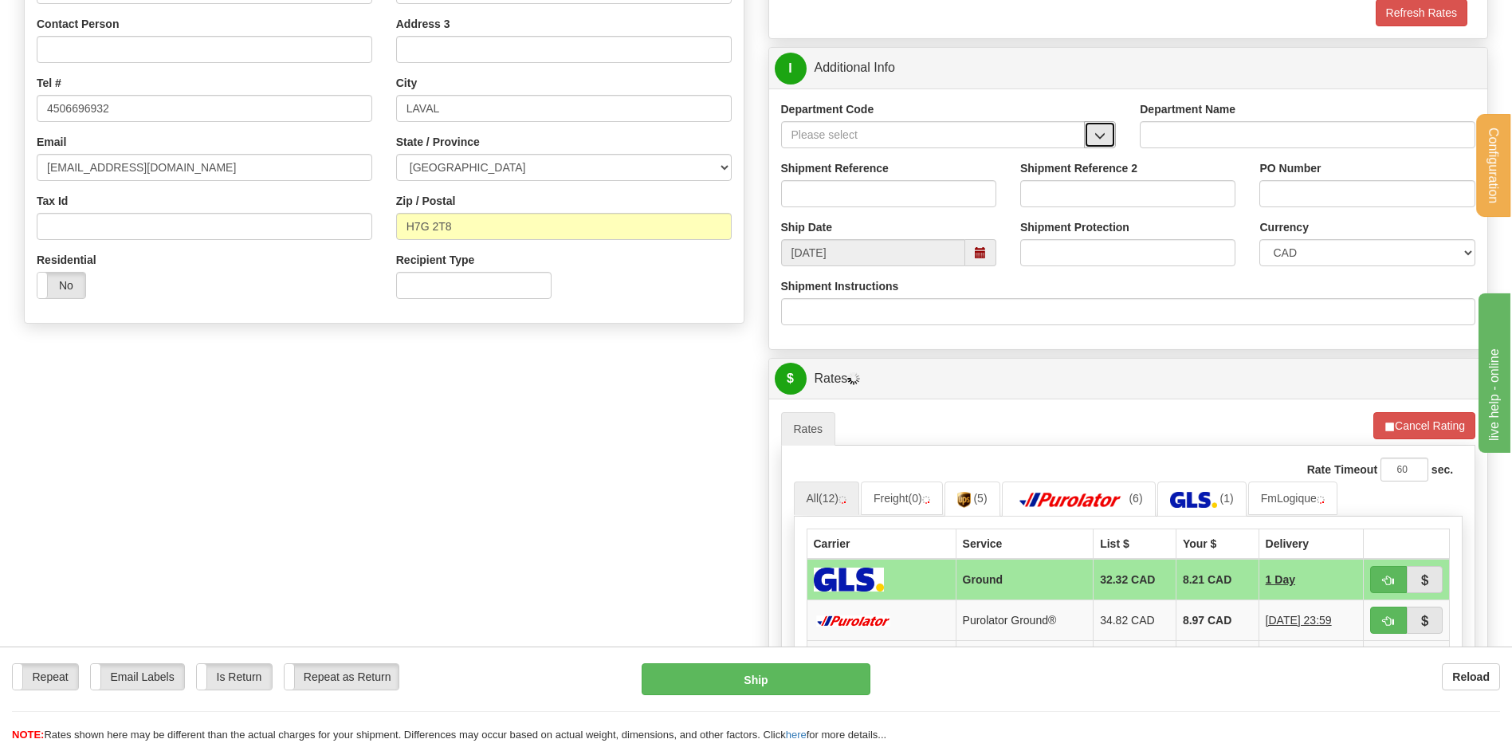
click at [1101, 124] on button "button" at bounding box center [1100, 134] width 32 height 27
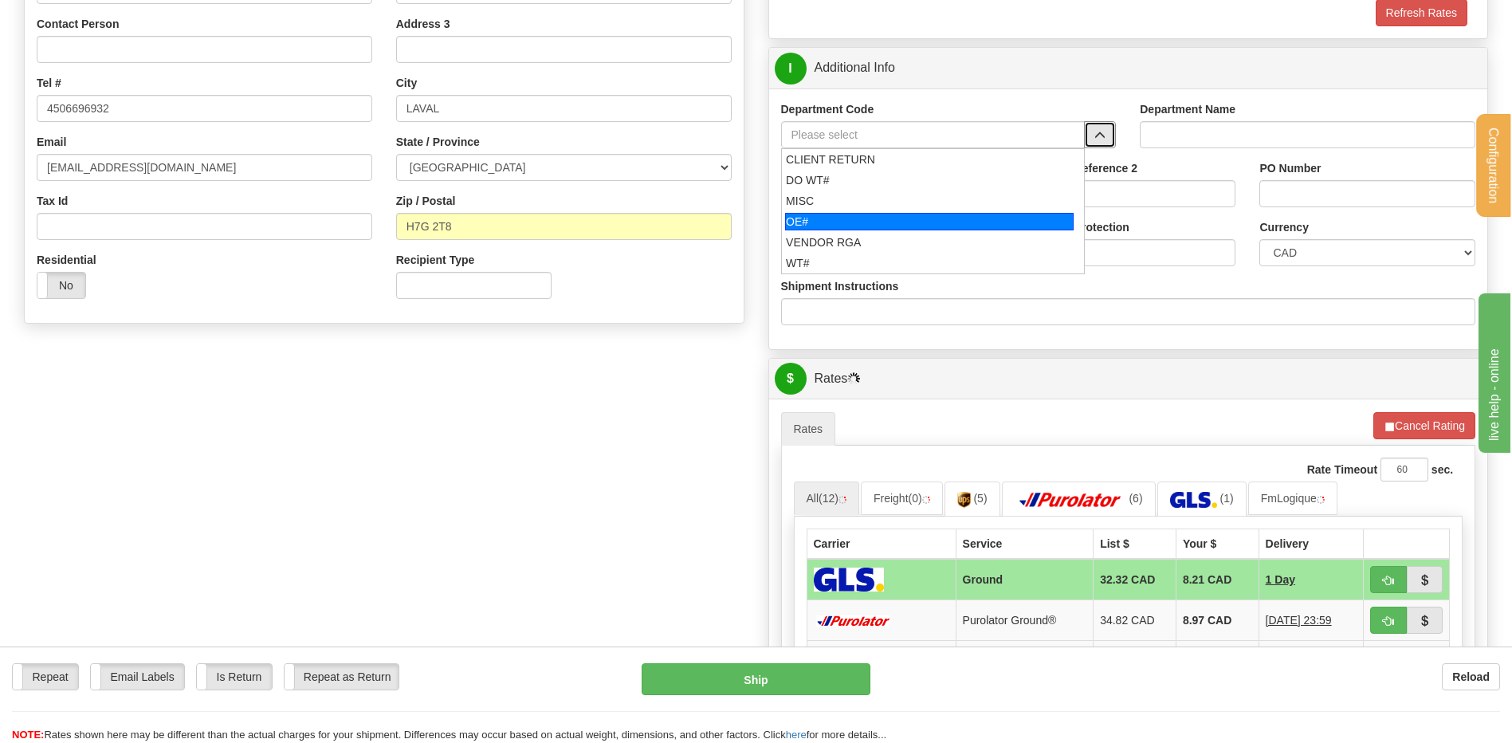
click at [804, 226] on div "OE#" at bounding box center [929, 222] width 289 height 18
type input "OE#"
type input "ORDERS"
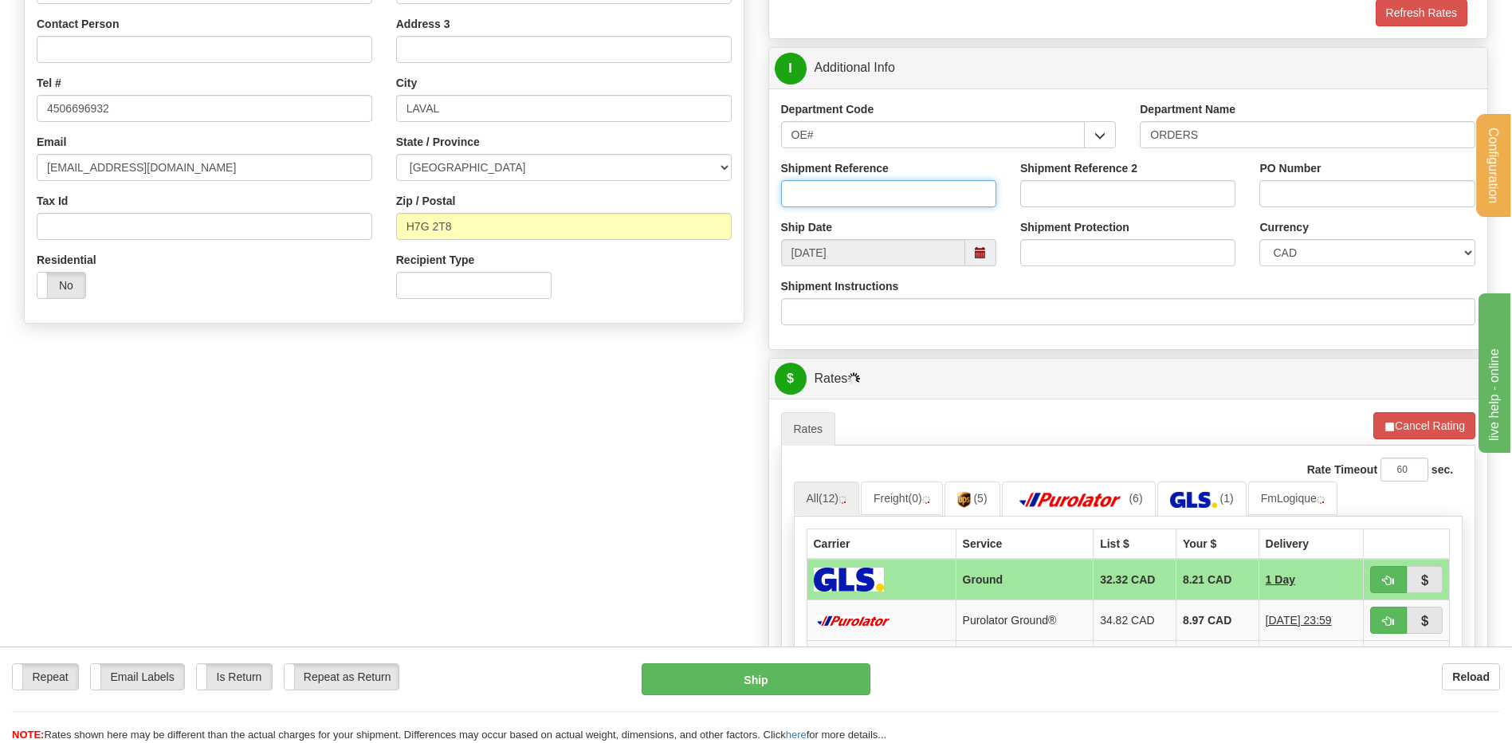
click at [805, 202] on input "Shipment Reference" at bounding box center [888, 193] width 215 height 27
type input "80004742-03"
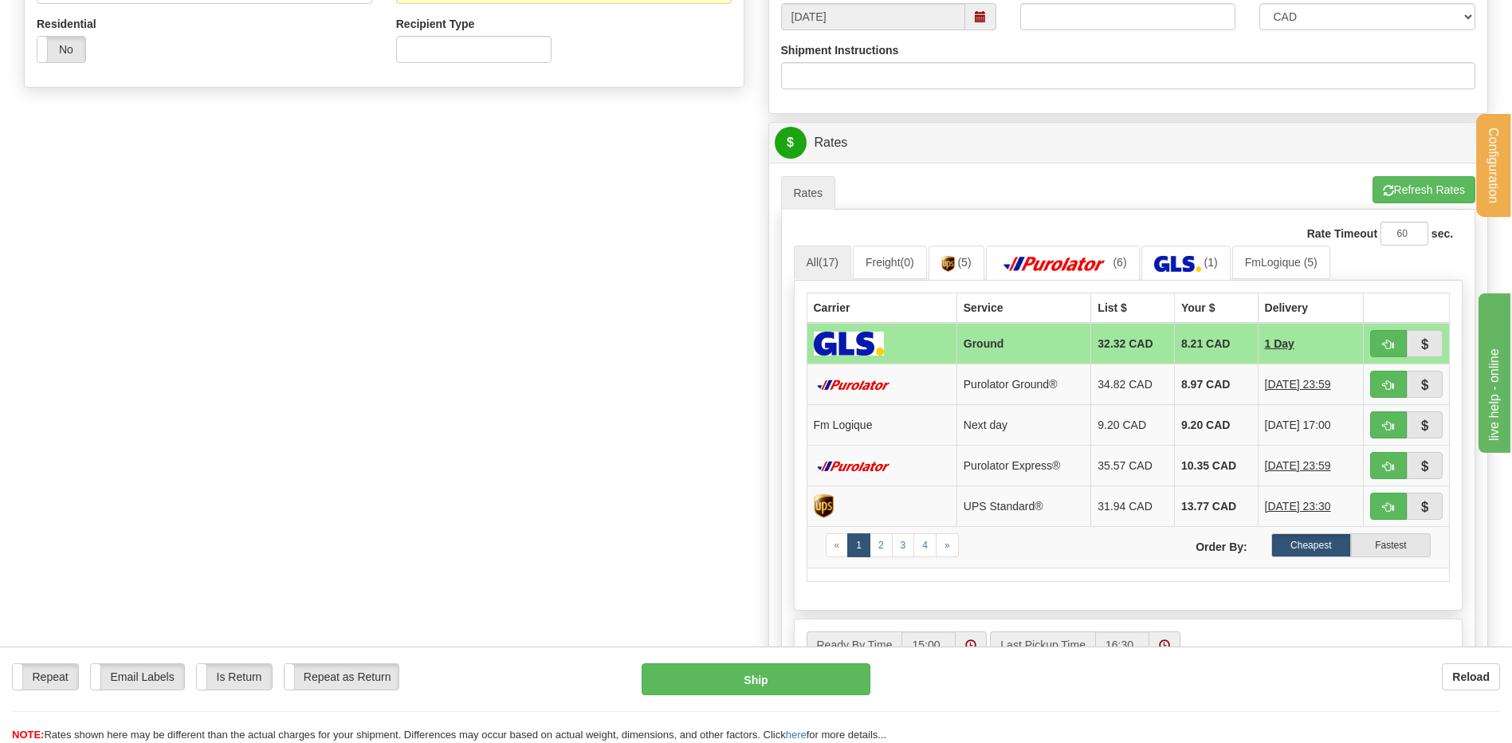
scroll to position [717, 0]
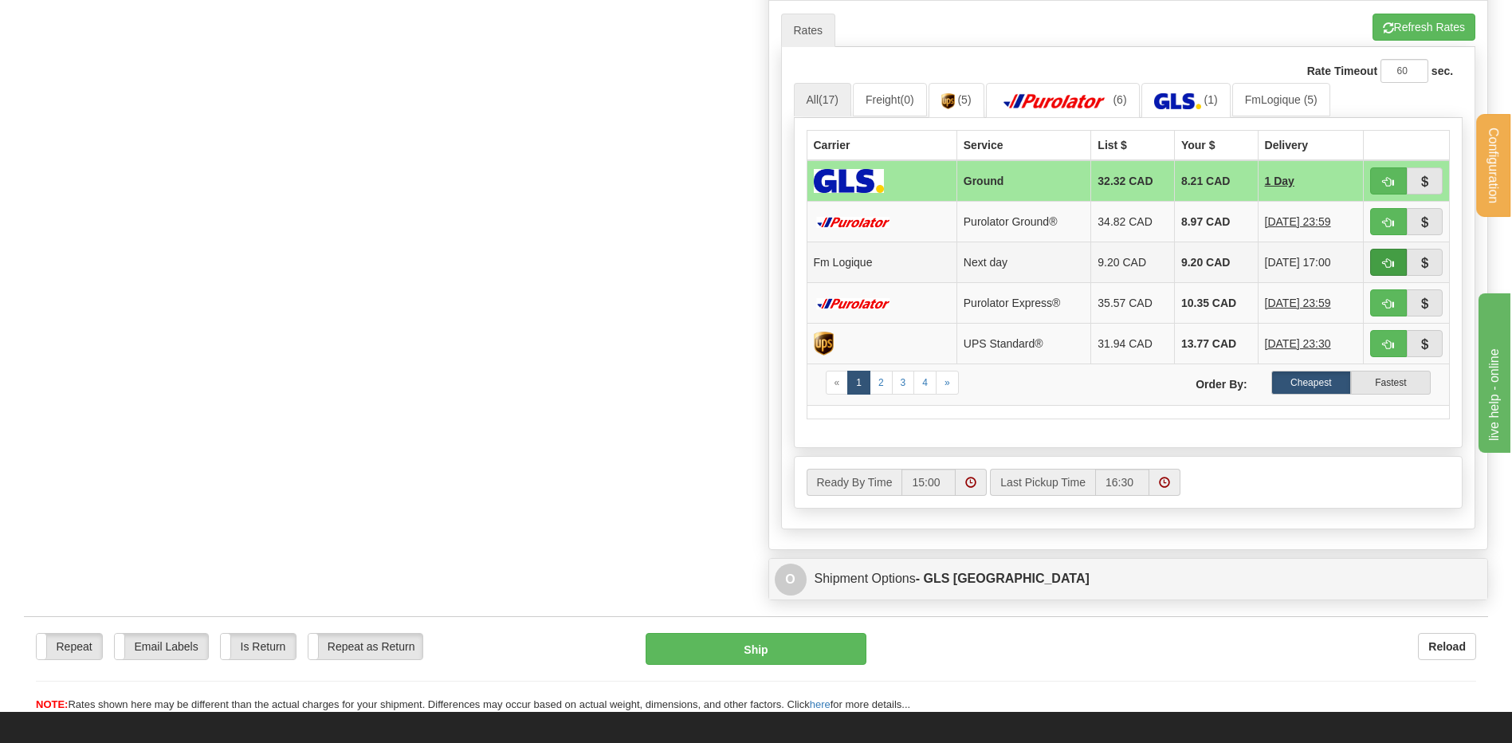
type input "JU19-08"
click at [1394, 263] on button "button" at bounding box center [1388, 262] width 37 height 27
type input "jour"
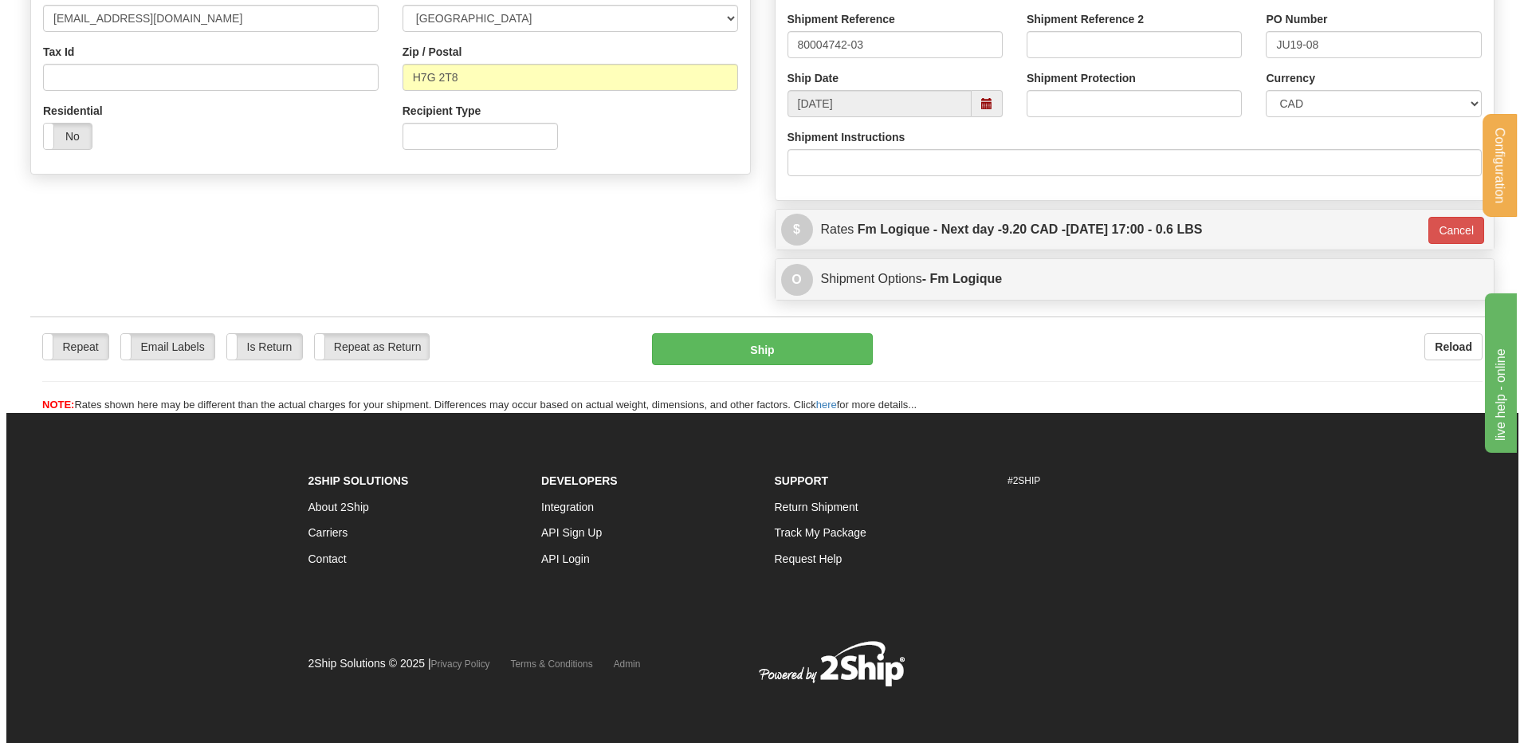
scroll to position [469, 0]
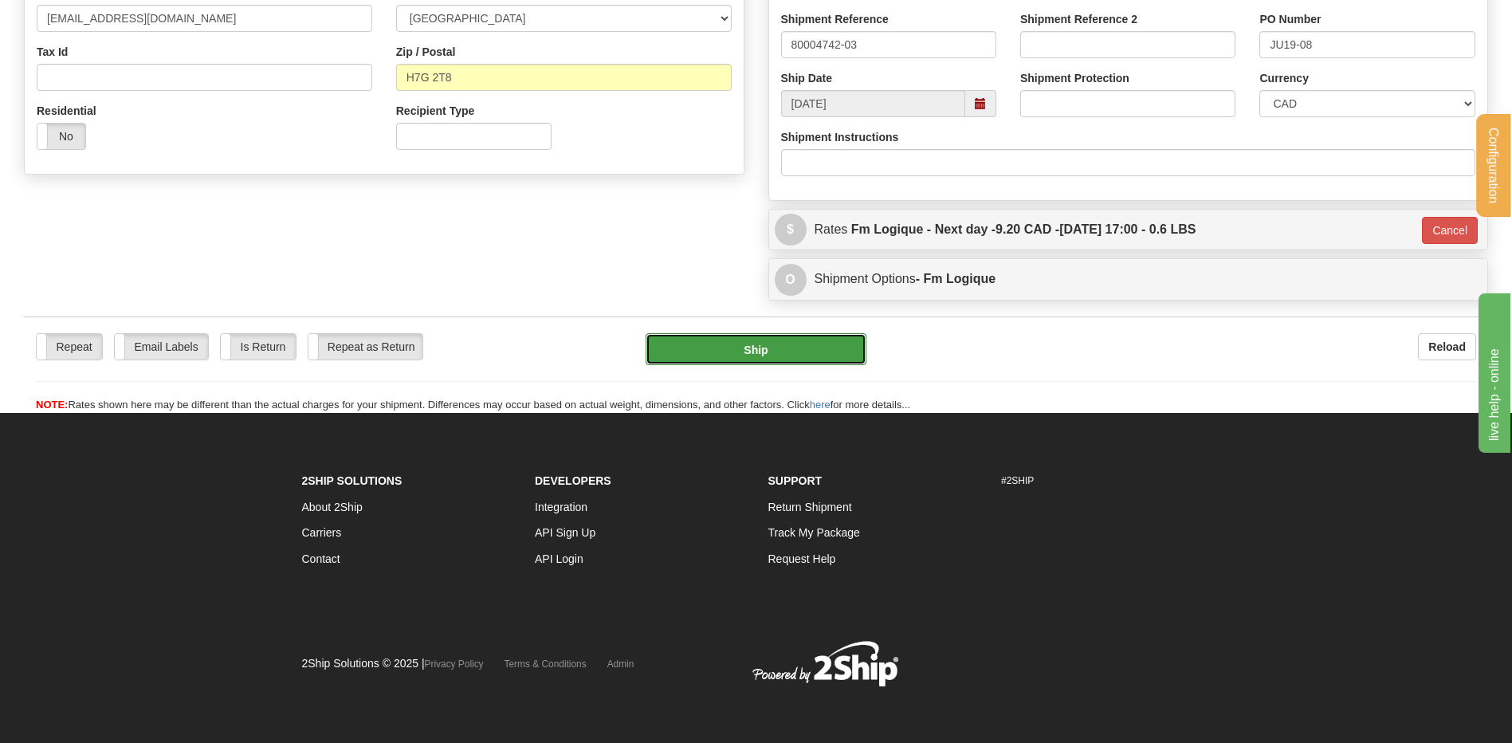
click at [803, 345] on button "Ship" at bounding box center [756, 349] width 220 height 32
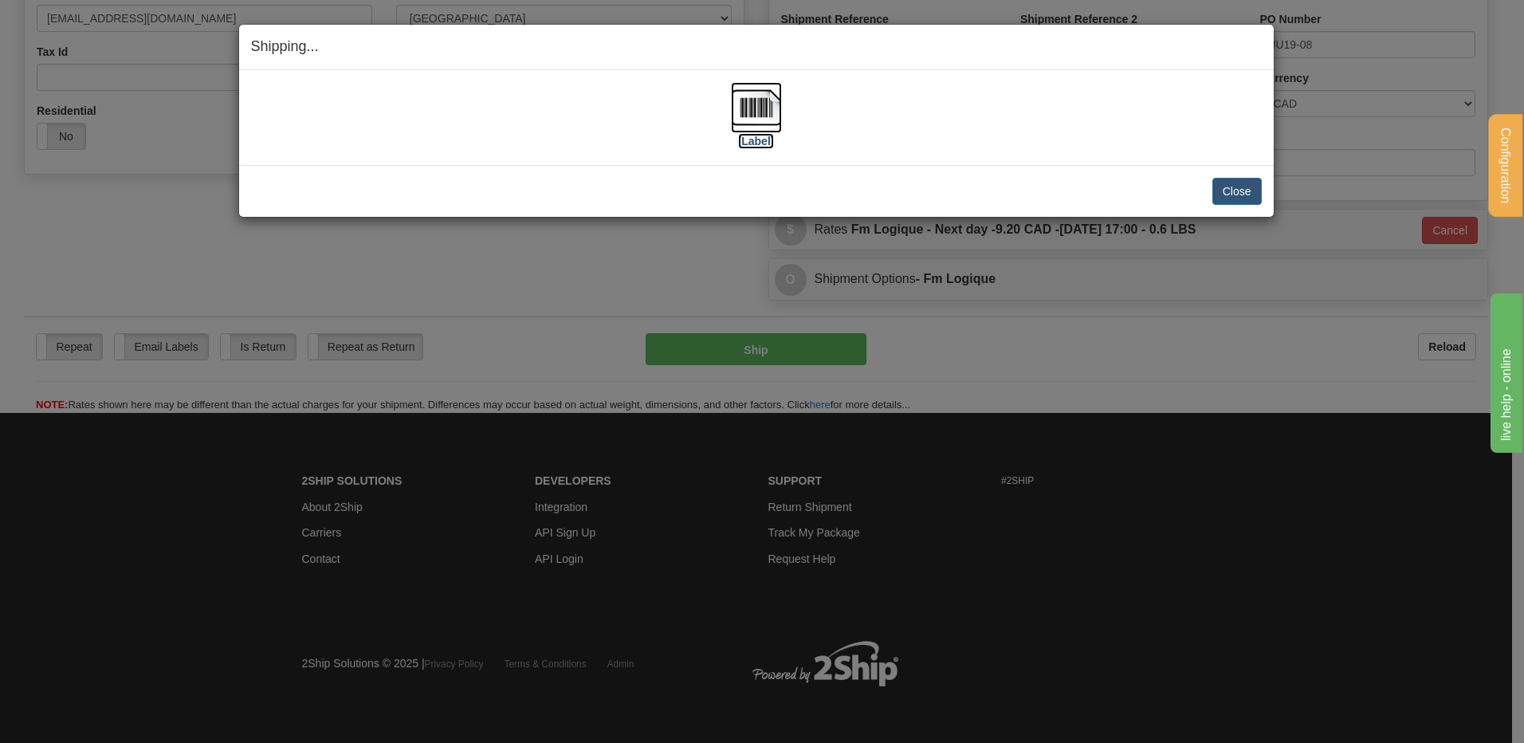
click at [774, 102] on img at bounding box center [756, 107] width 51 height 51
click at [1227, 184] on button "Close" at bounding box center [1237, 191] width 49 height 27
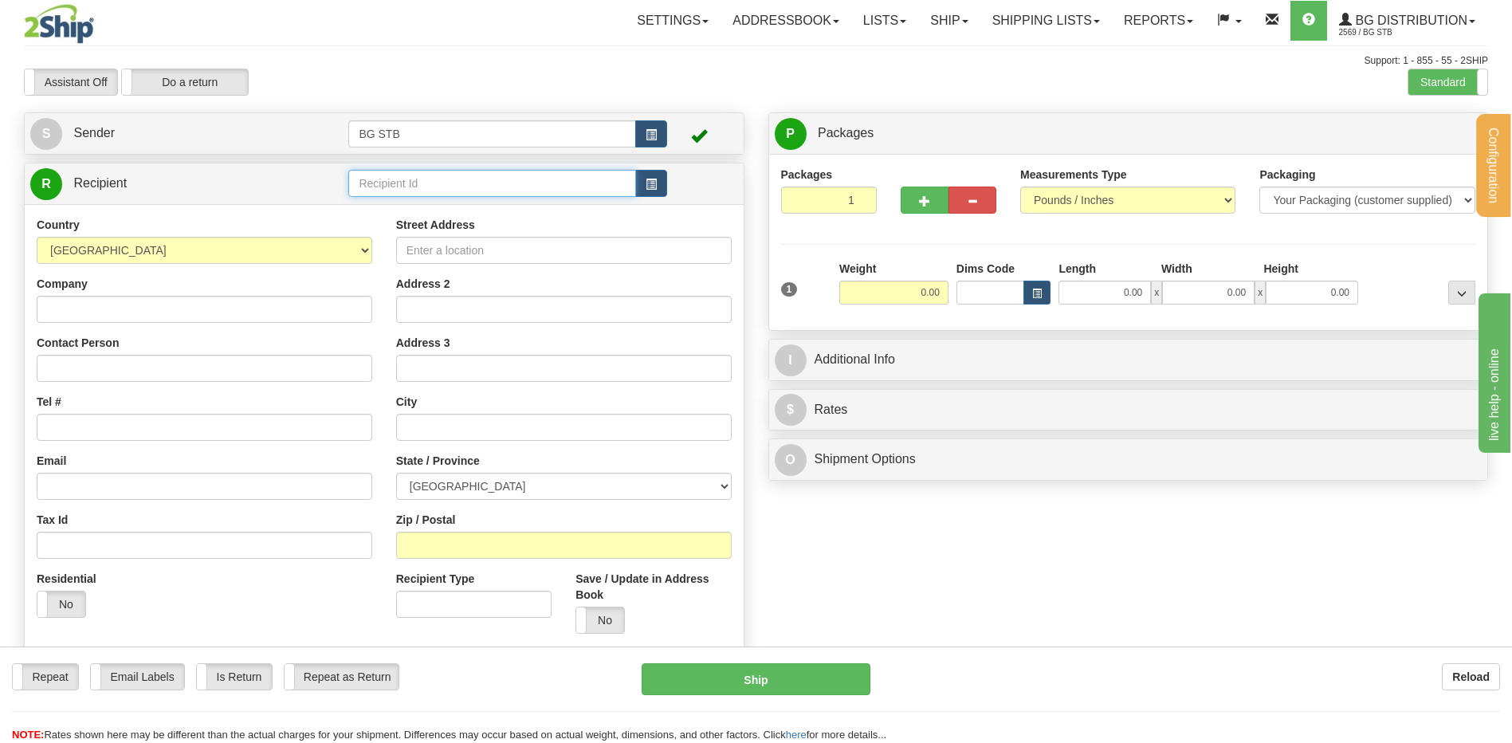
click at [499, 190] on input "text" at bounding box center [491, 183] width 287 height 27
type input "5557"
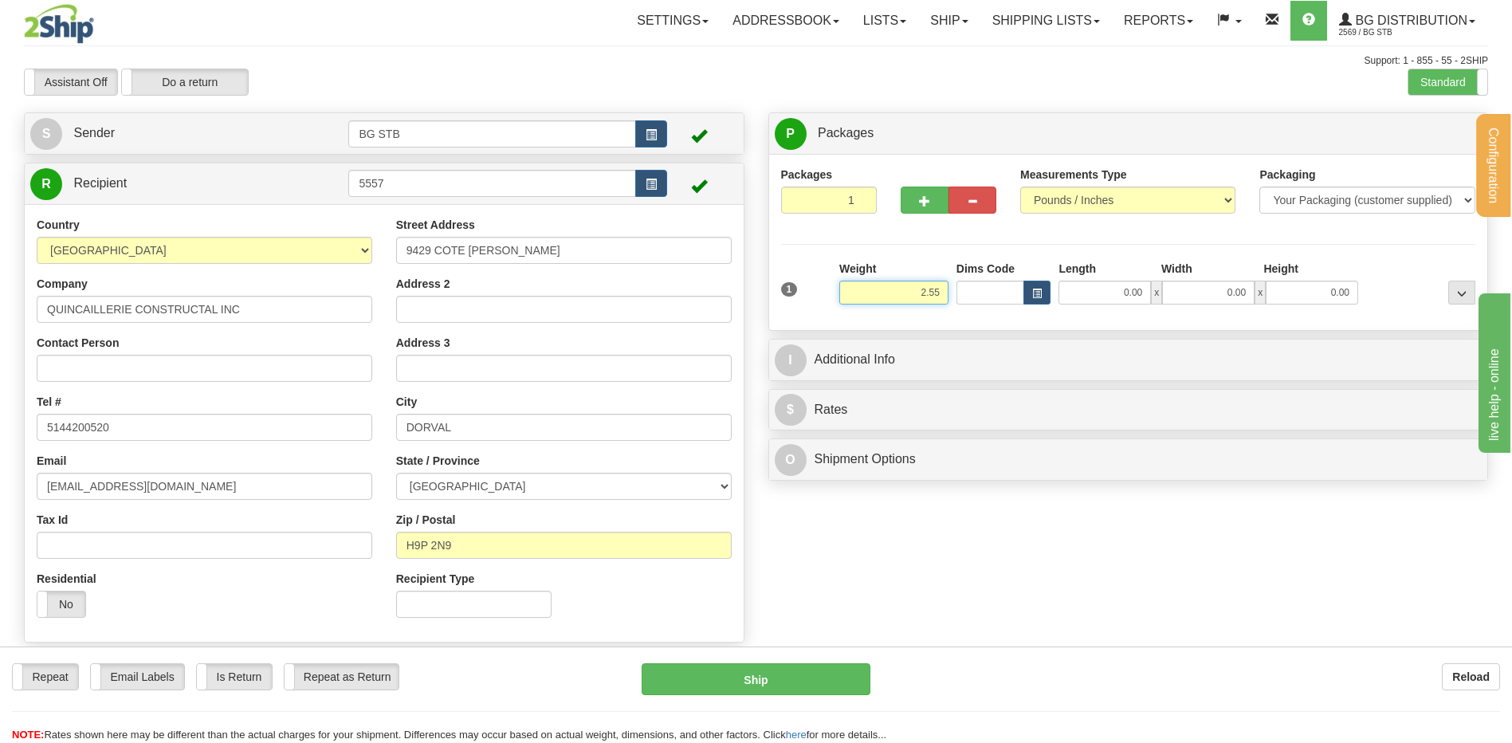
type input "2.55"
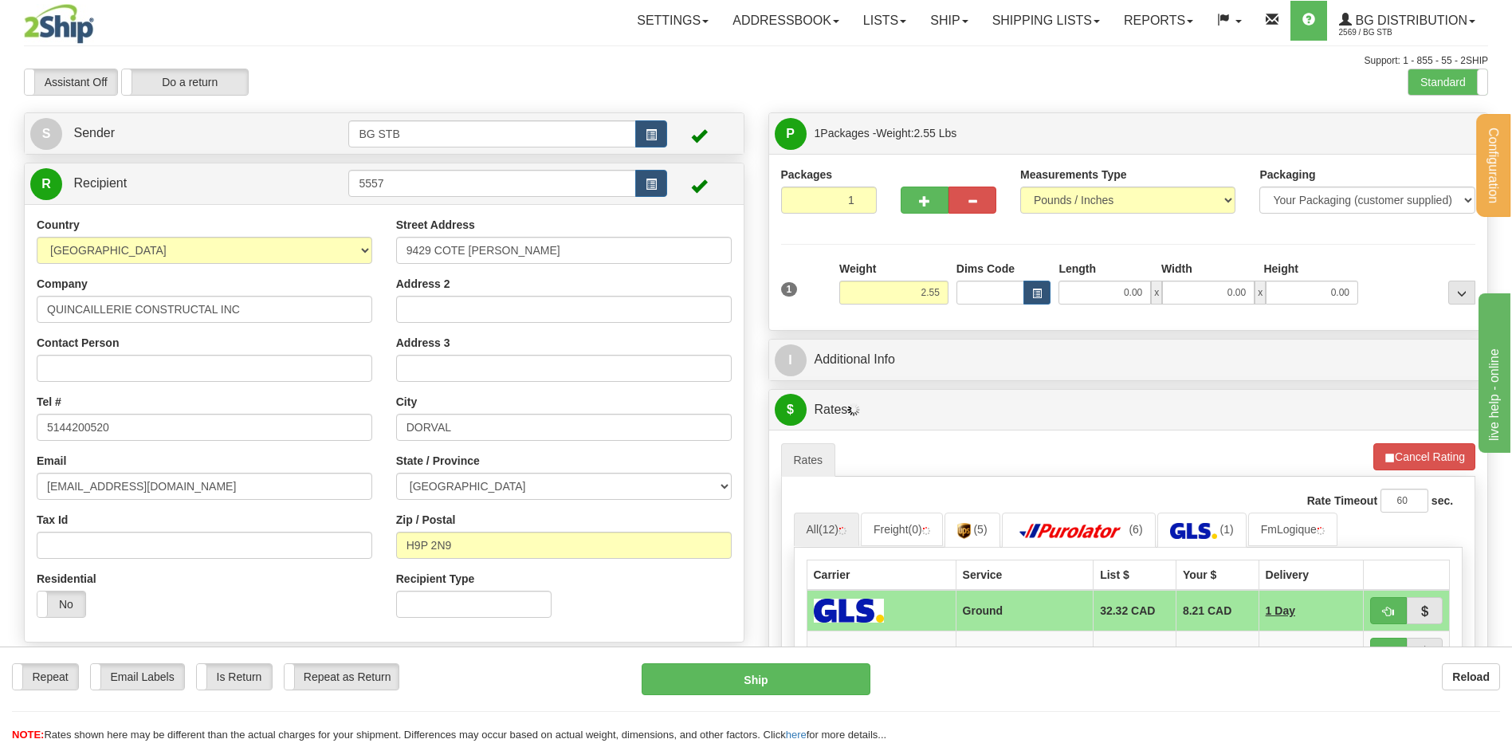
click at [1124, 276] on div "Length" at bounding box center [1106, 271] width 103 height 20
click at [1123, 287] on input "0.00" at bounding box center [1105, 293] width 92 height 24
type input "10.00"
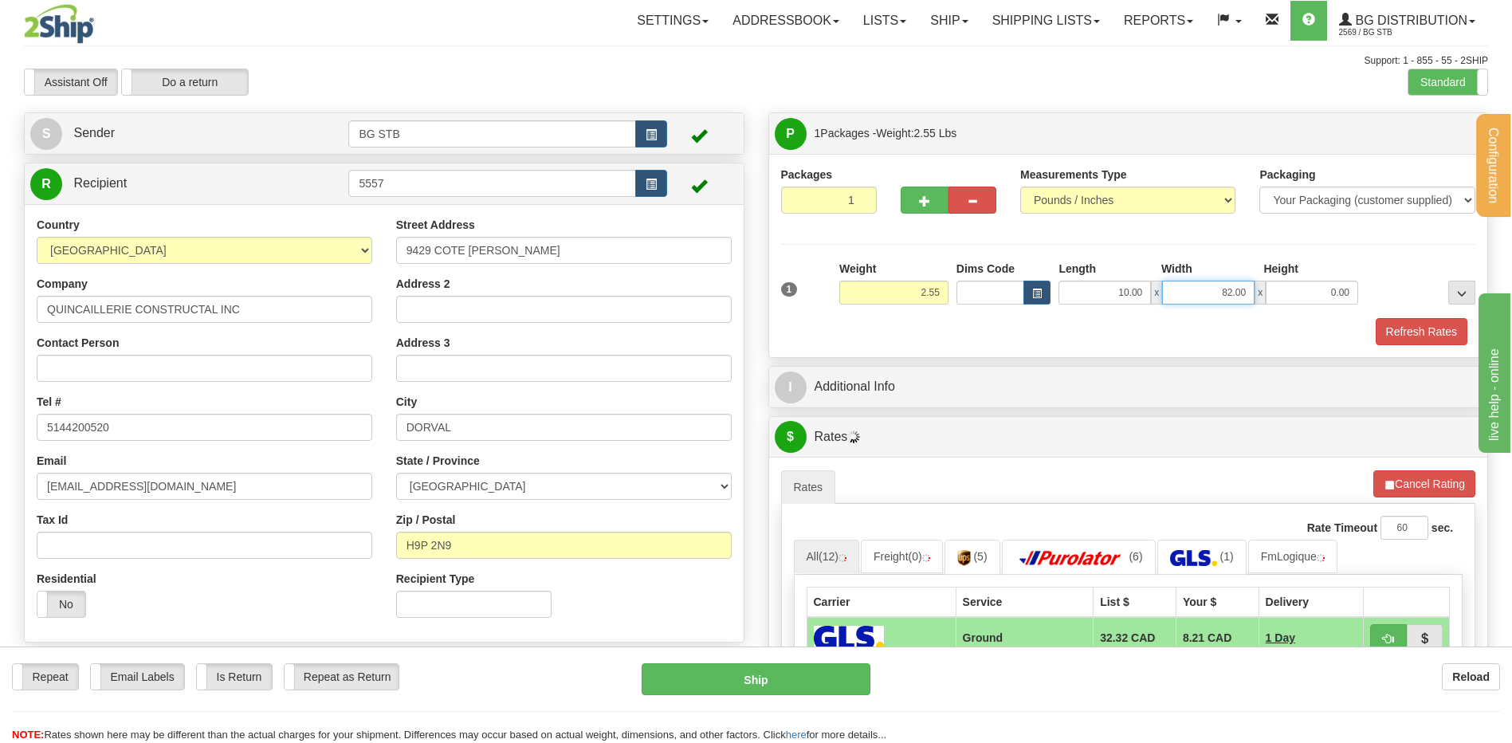
drag, startPoint x: 1223, startPoint y: 295, endPoint x: 1394, endPoint y: 288, distance: 170.8
click at [1348, 295] on div "10.00 x 82.00 x 0.00" at bounding box center [1209, 293] width 300 height 24
type input "8.00"
type input "2.00"
click at [955, 369] on div "I Additional Info" at bounding box center [1128, 387] width 719 height 41
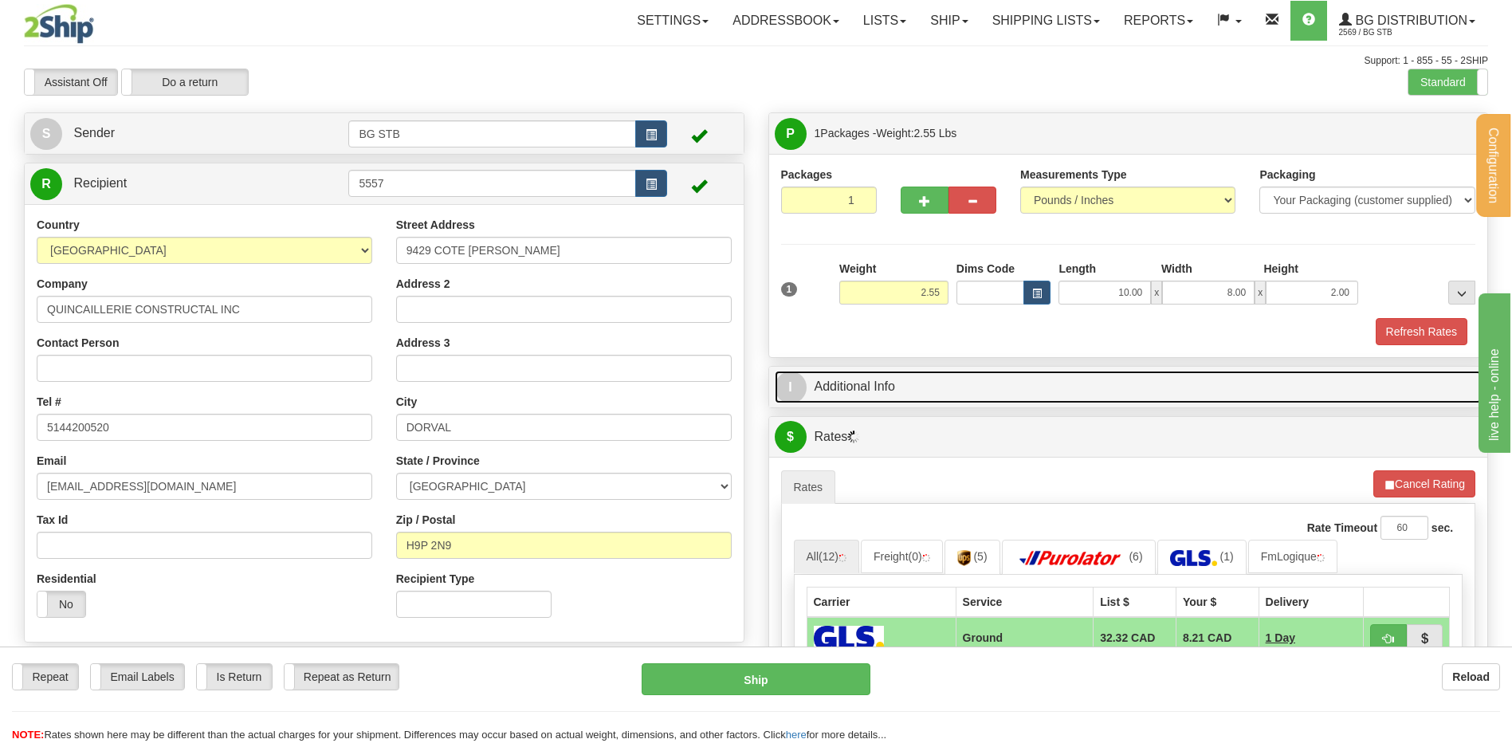
click at [950, 383] on link "I Additional Info" at bounding box center [1129, 387] width 708 height 33
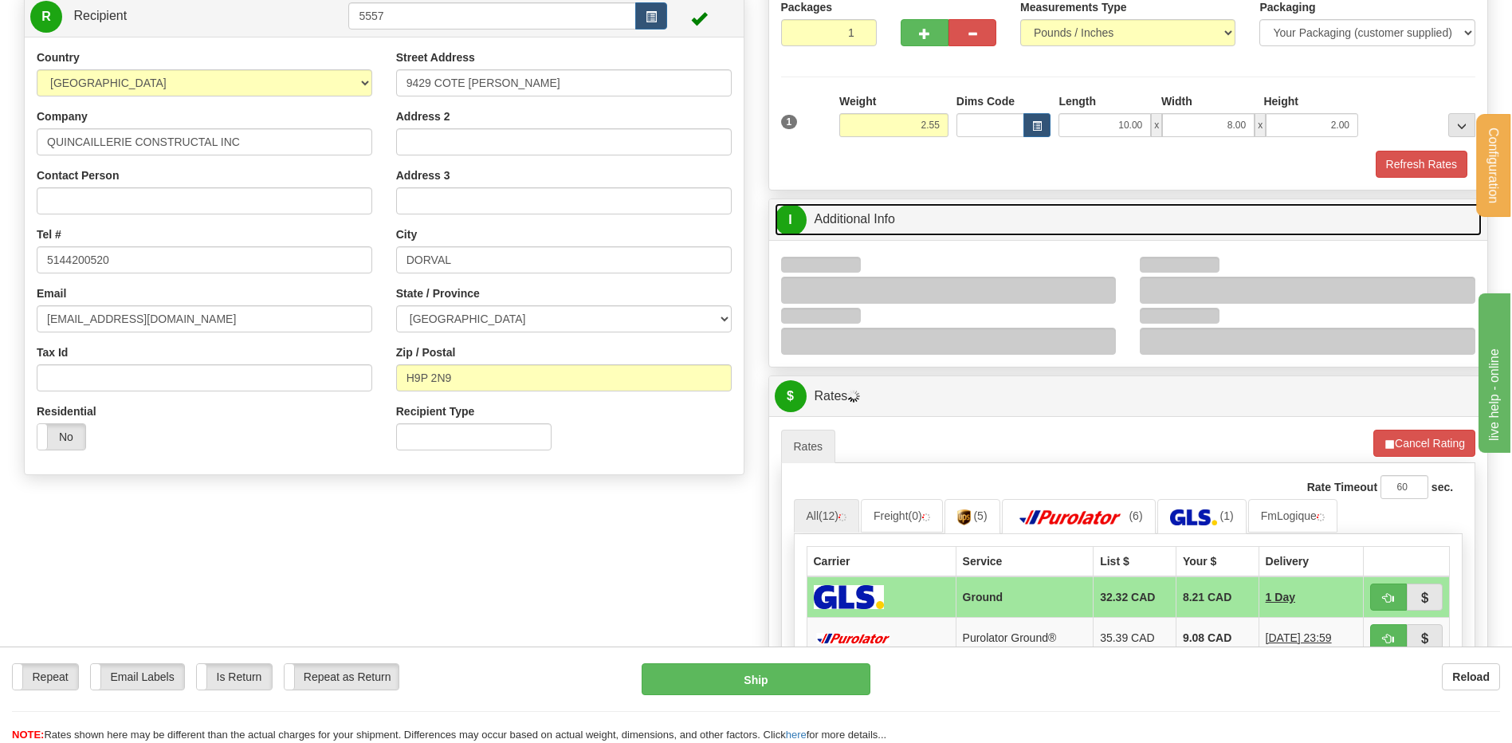
scroll to position [399, 0]
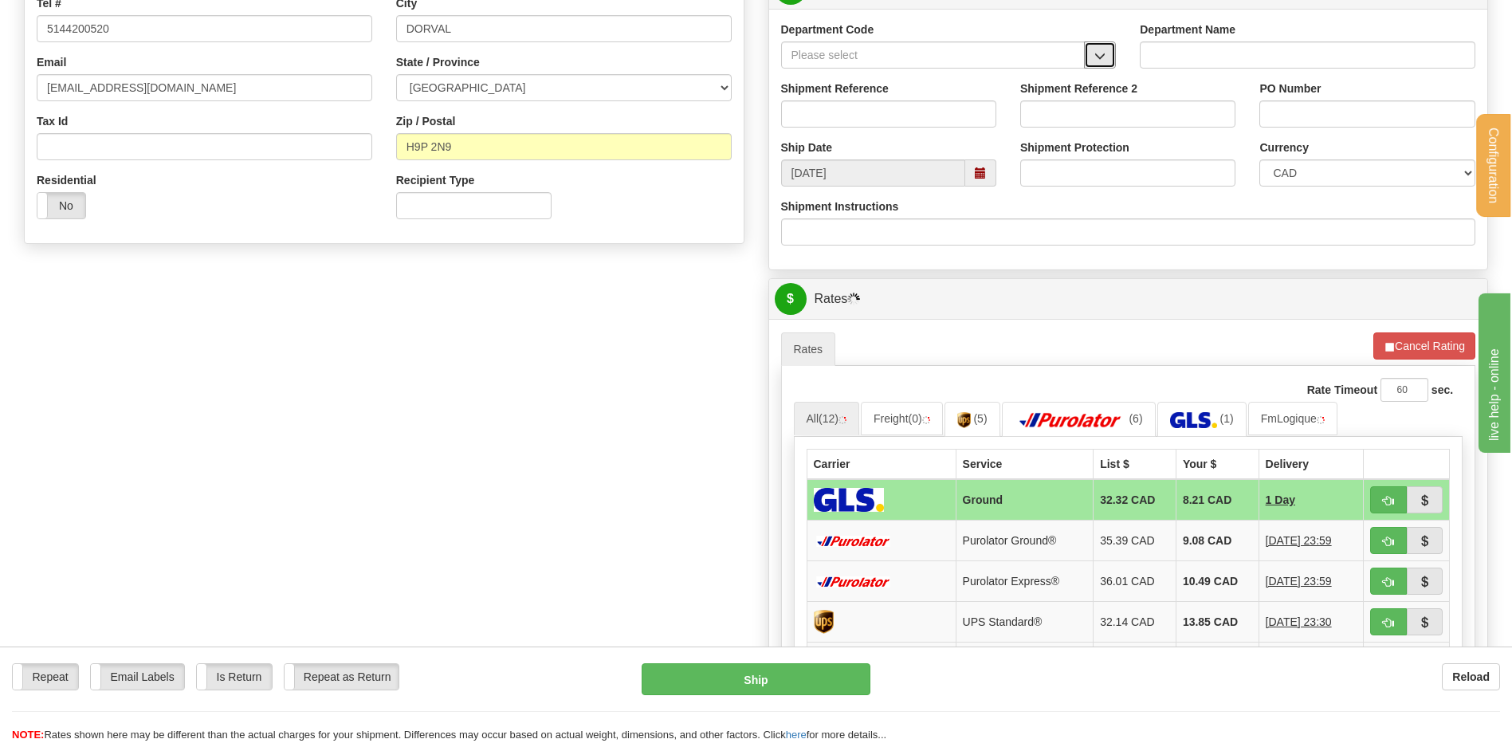
click at [1093, 55] on button "button" at bounding box center [1100, 54] width 32 height 27
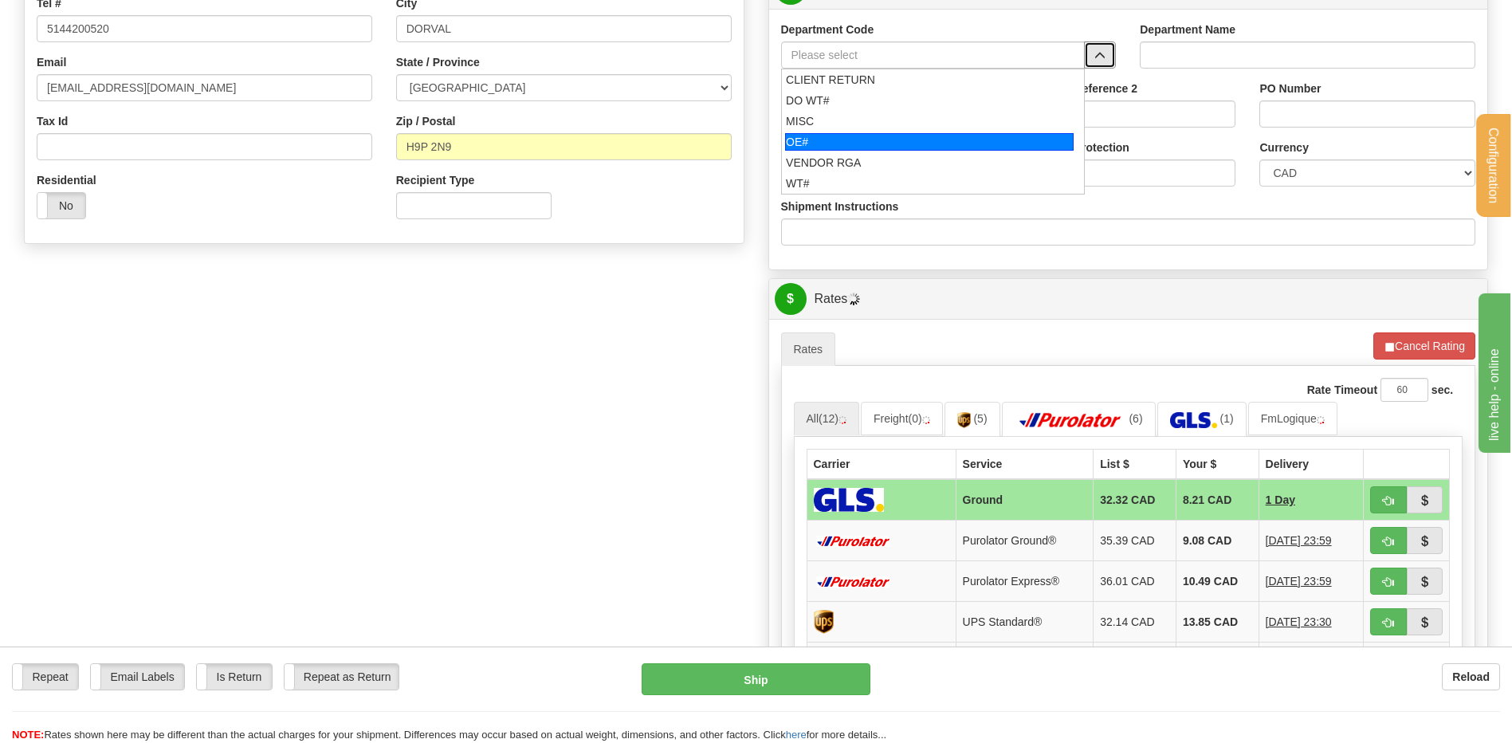
click at [793, 143] on div "OE#" at bounding box center [929, 142] width 289 height 18
type input "OE#"
type input "ORDERS"
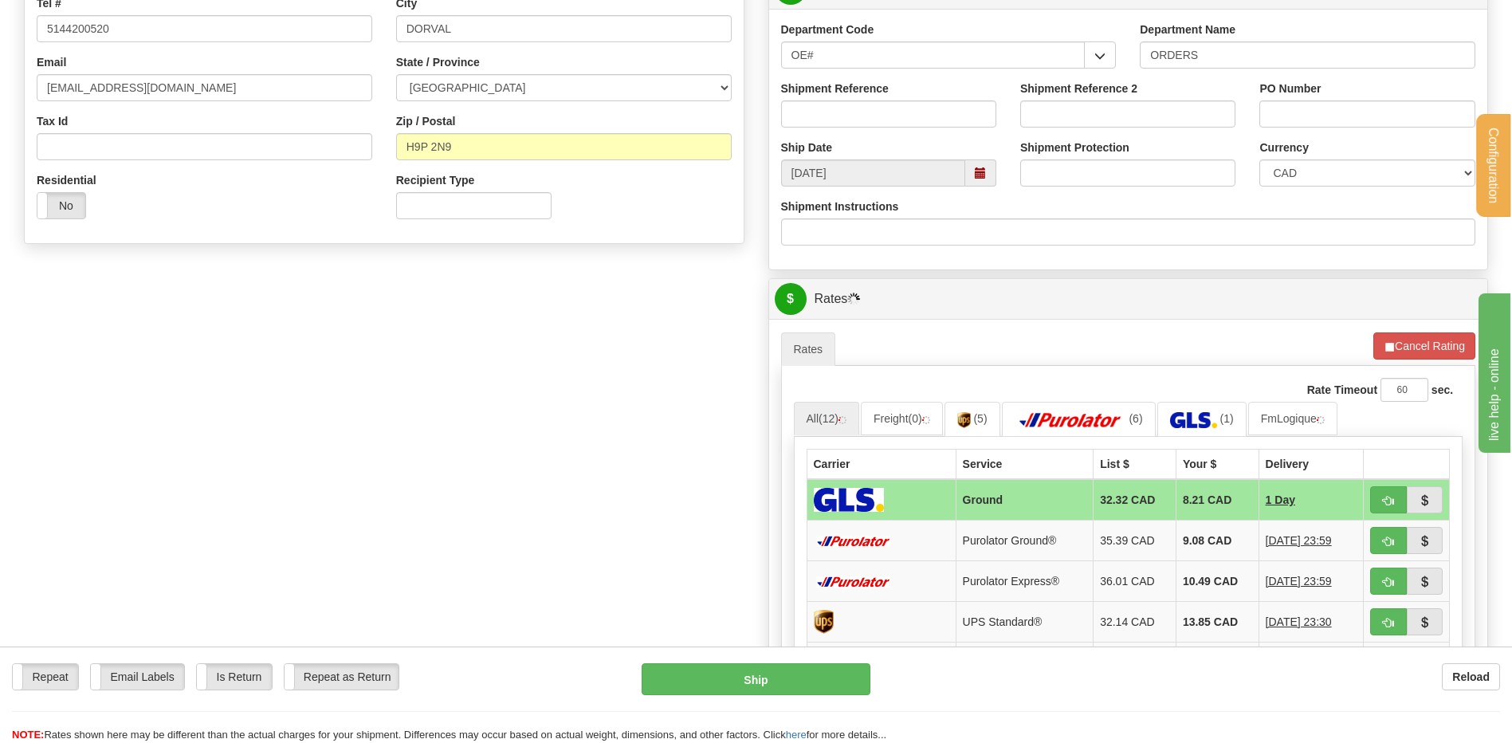
click at [820, 92] on label "Shipment Reference" at bounding box center [835, 89] width 108 height 16
click at [820, 100] on input "Shipment Reference" at bounding box center [888, 113] width 215 height 27
click at [828, 112] on input "Shipment Reference" at bounding box center [888, 113] width 215 height 27
type input "9"
type input "80006099-00"
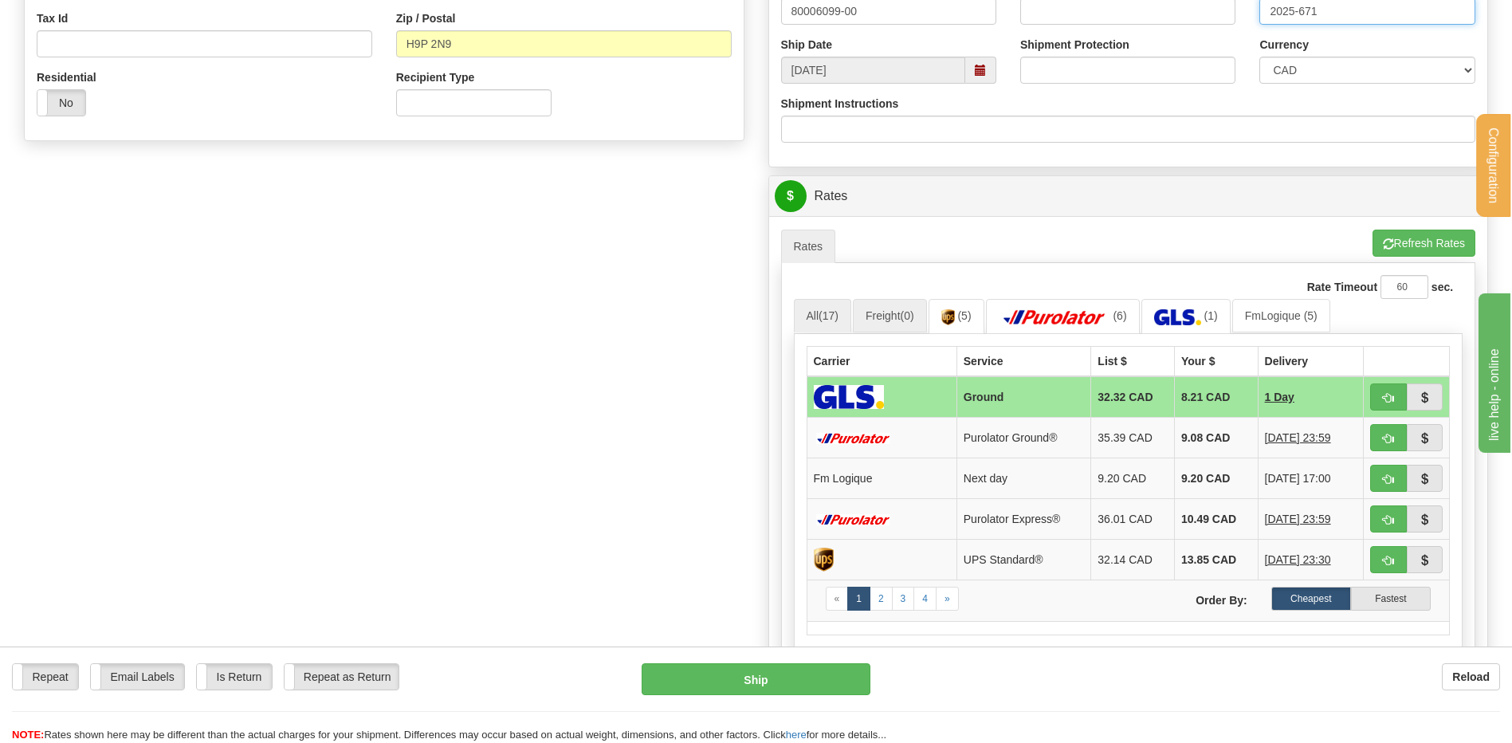
scroll to position [638, 0]
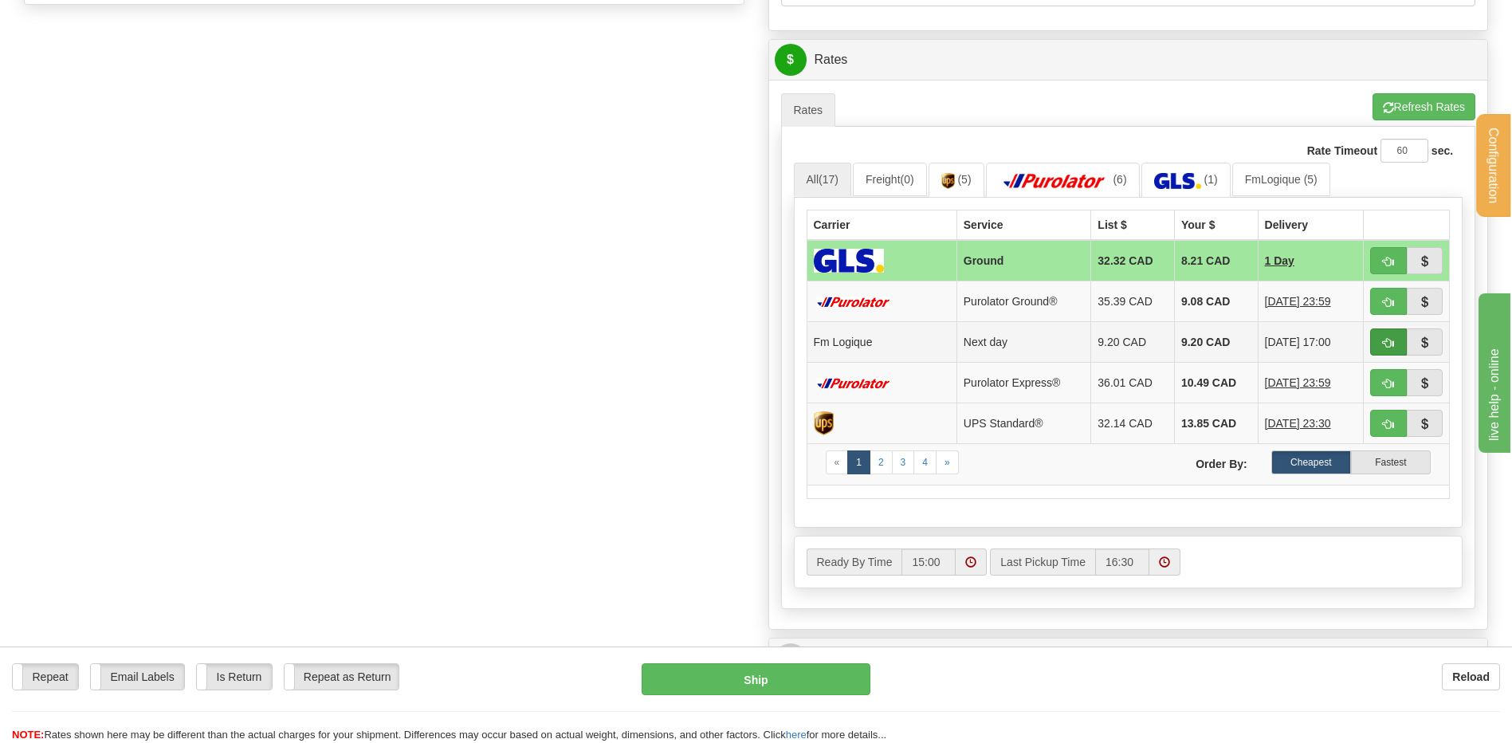
type input "2025-671"
click at [1392, 338] on span "button" at bounding box center [1388, 343] width 11 height 10
type input "jour"
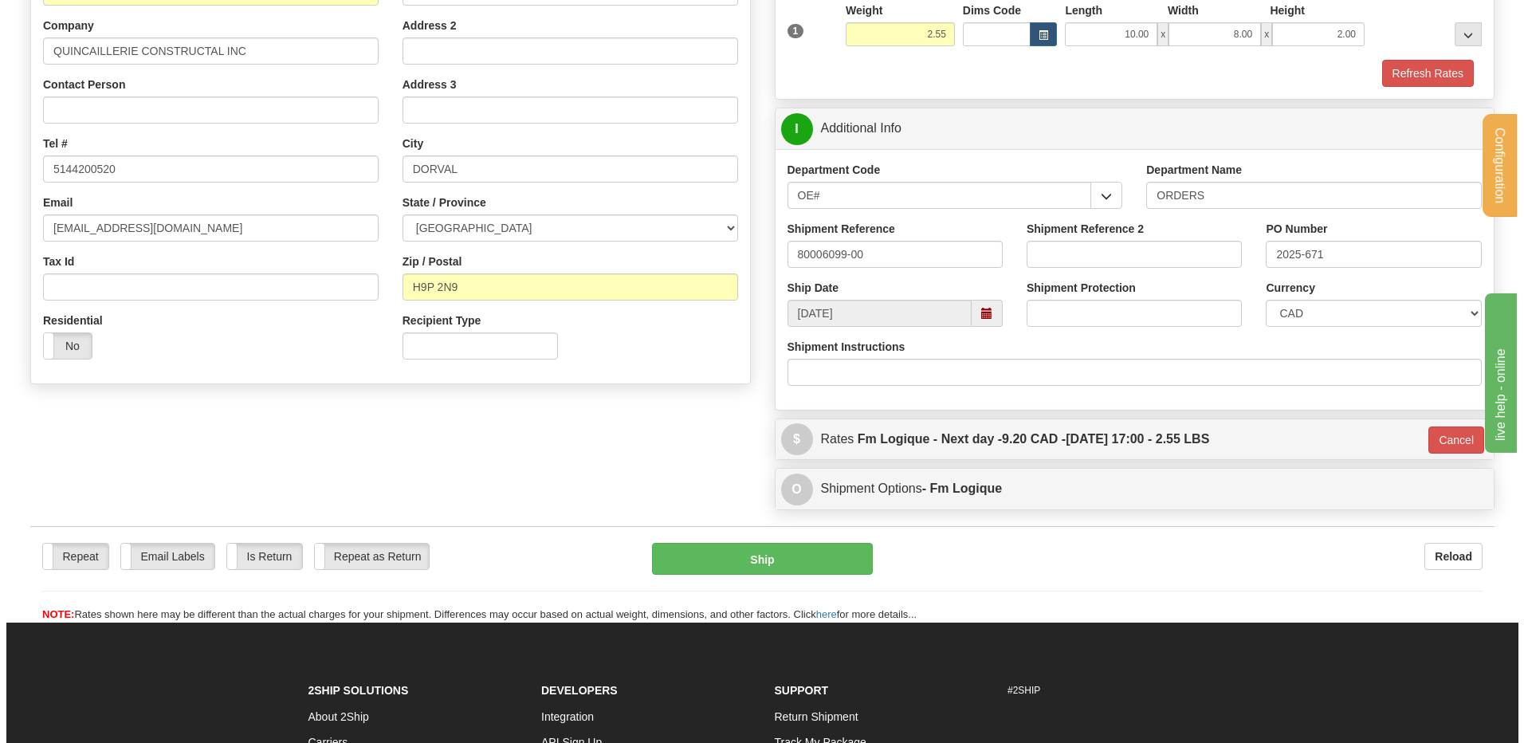
scroll to position [254, 0]
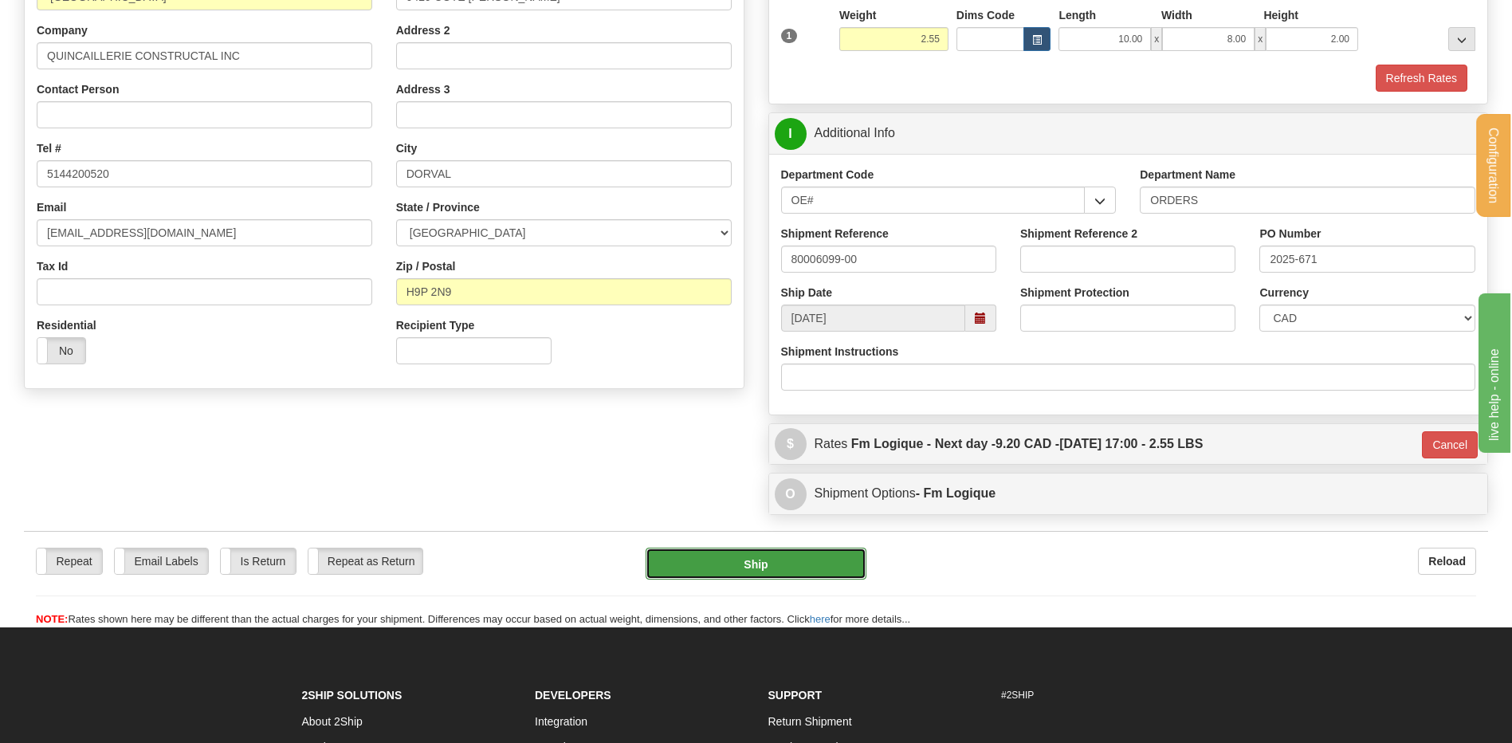
click at [745, 563] on button "Ship" at bounding box center [756, 564] width 220 height 32
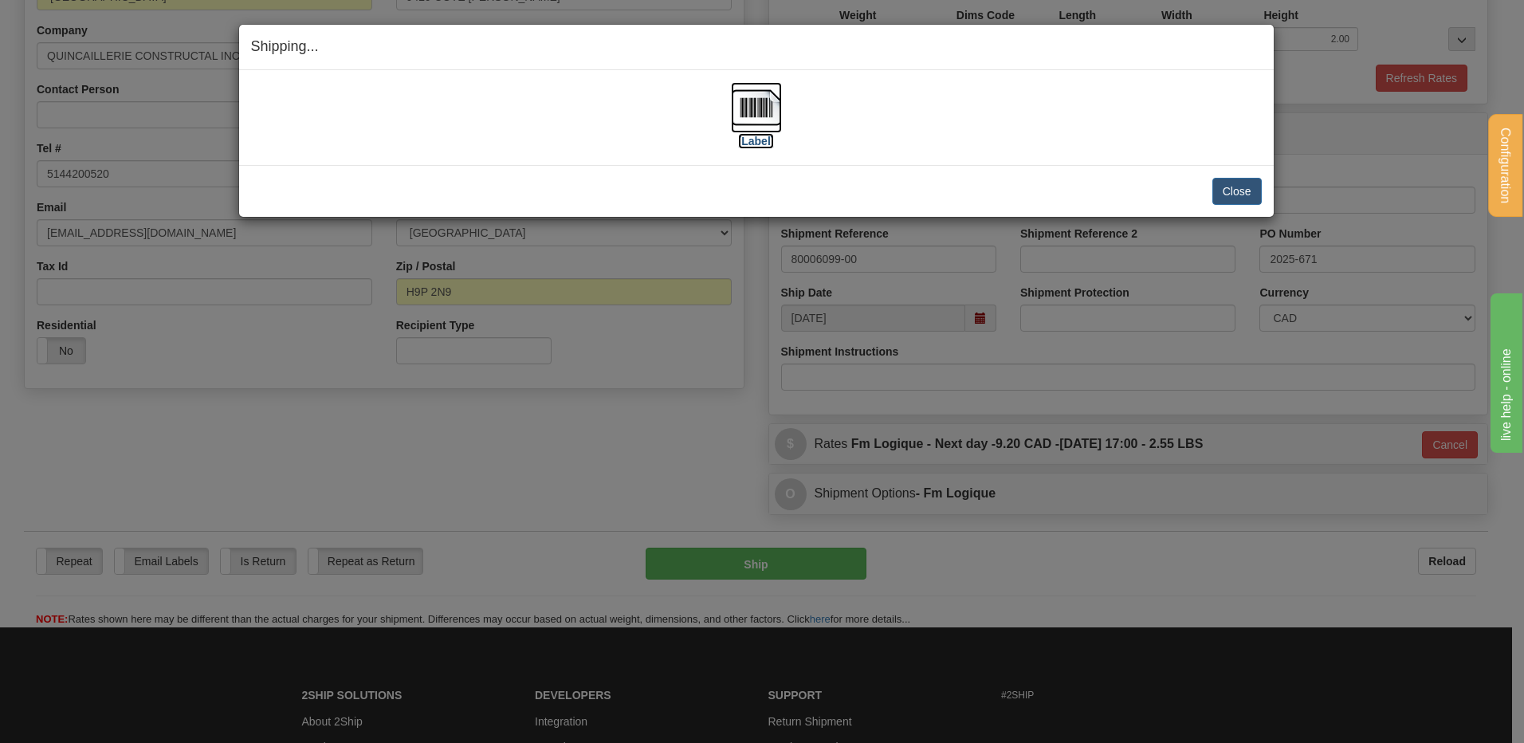
click at [759, 116] on img at bounding box center [756, 107] width 51 height 51
click at [1247, 192] on button "Close" at bounding box center [1237, 191] width 49 height 27
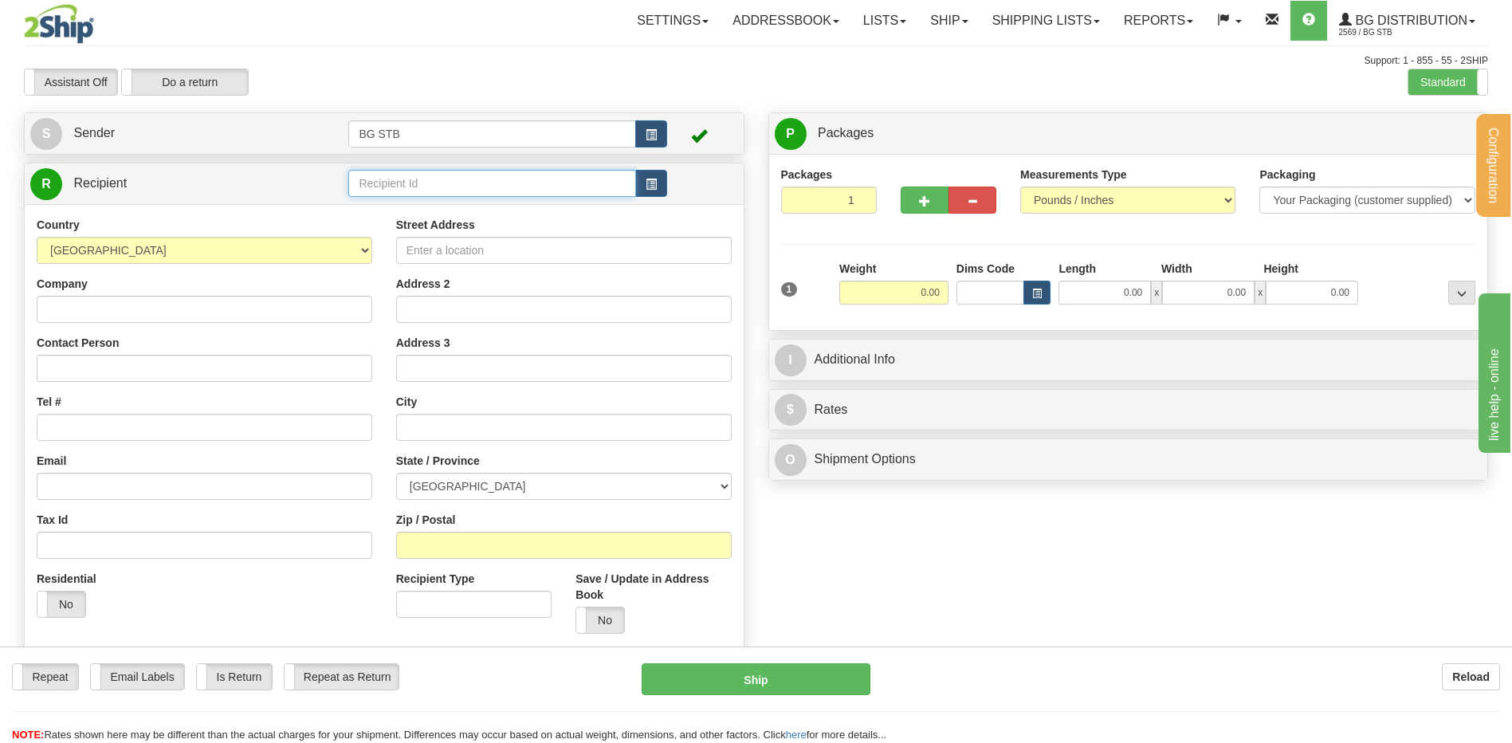
click at [478, 183] on input "text" at bounding box center [491, 183] width 287 height 27
type input "4148"
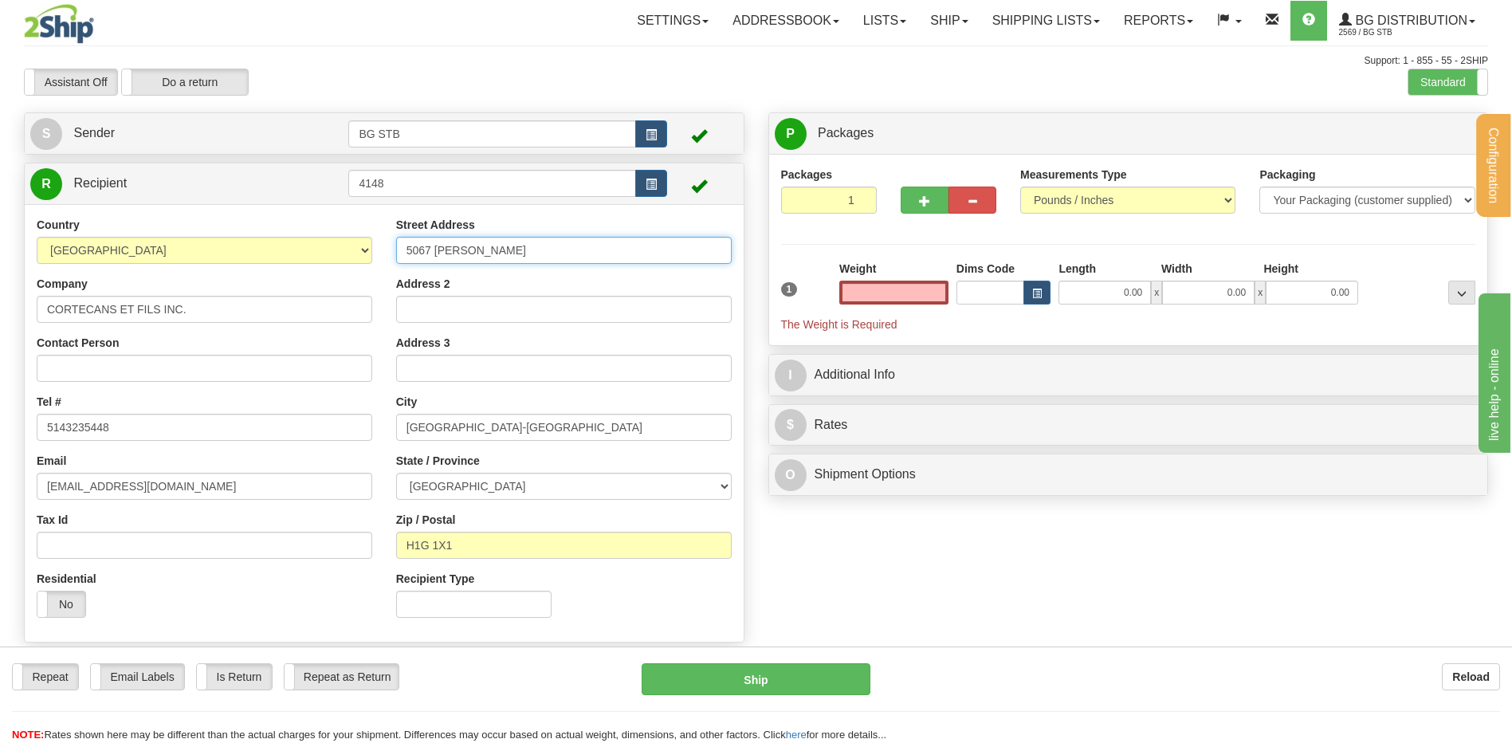
type input "0.00"
drag, startPoint x: 402, startPoint y: 240, endPoint x: 177, endPoint y: 257, distance: 225.4
click at [182, 256] on div "Country [GEOGRAPHIC_DATA] [GEOGRAPHIC_DATA] [GEOGRAPHIC_DATA] [GEOGRAPHIC_DATA]…" at bounding box center [384, 423] width 719 height 413
type input "982 DES CEDRES"
drag, startPoint x: 482, startPoint y: 434, endPoint x: 243, endPoint y: 440, distance: 239.2
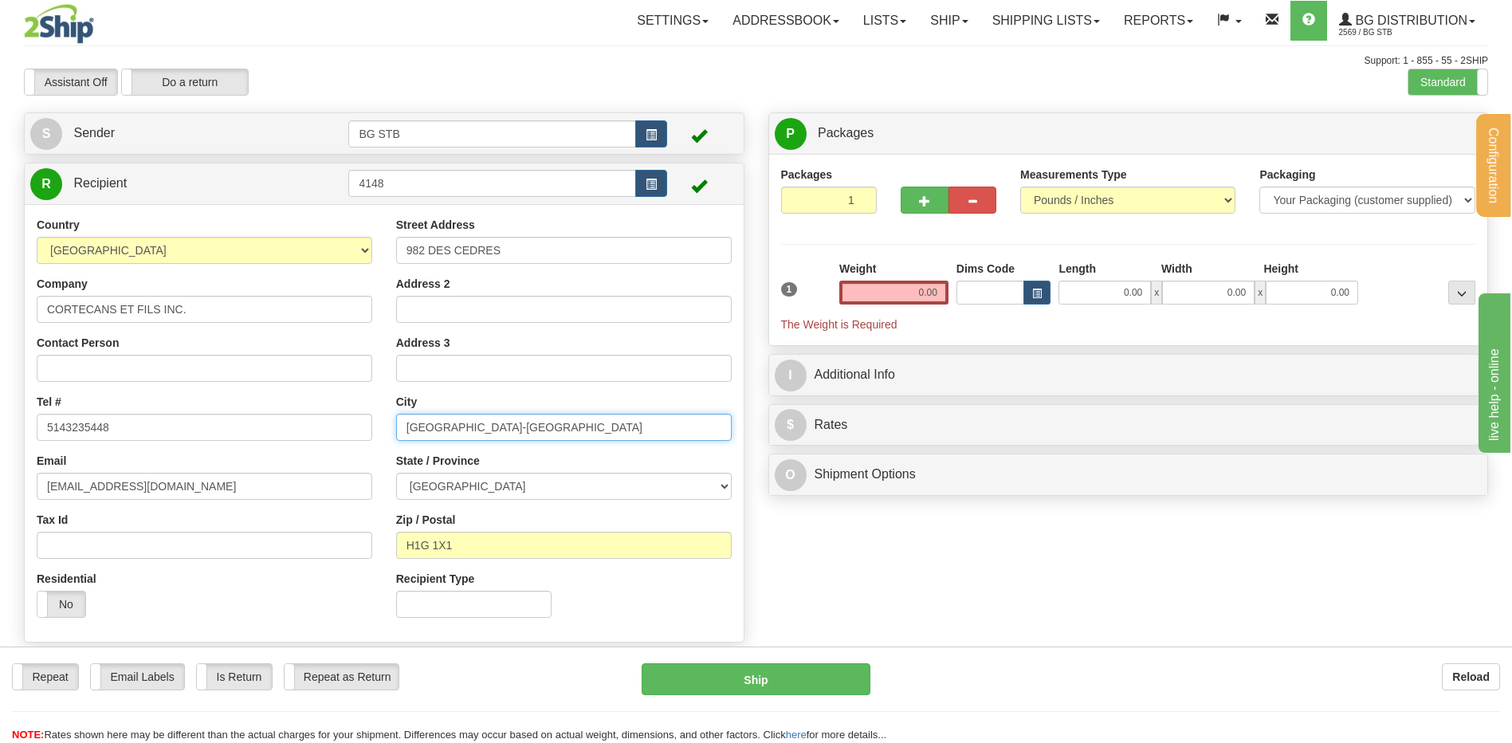
click at [305, 436] on div "Country [GEOGRAPHIC_DATA] [GEOGRAPHIC_DATA] [GEOGRAPHIC_DATA] [GEOGRAPHIC_DATA]…" at bounding box center [384, 423] width 719 height 413
type input "[GEOGRAPHIC_DATA]"
drag, startPoint x: 451, startPoint y: 546, endPoint x: 335, endPoint y: 541, distance: 116.5
click at [350, 541] on div "Country [GEOGRAPHIC_DATA] [GEOGRAPHIC_DATA] [GEOGRAPHIC_DATA] [GEOGRAPHIC_DATA]…" at bounding box center [384, 423] width 719 height 413
type input "J6W 3V3"
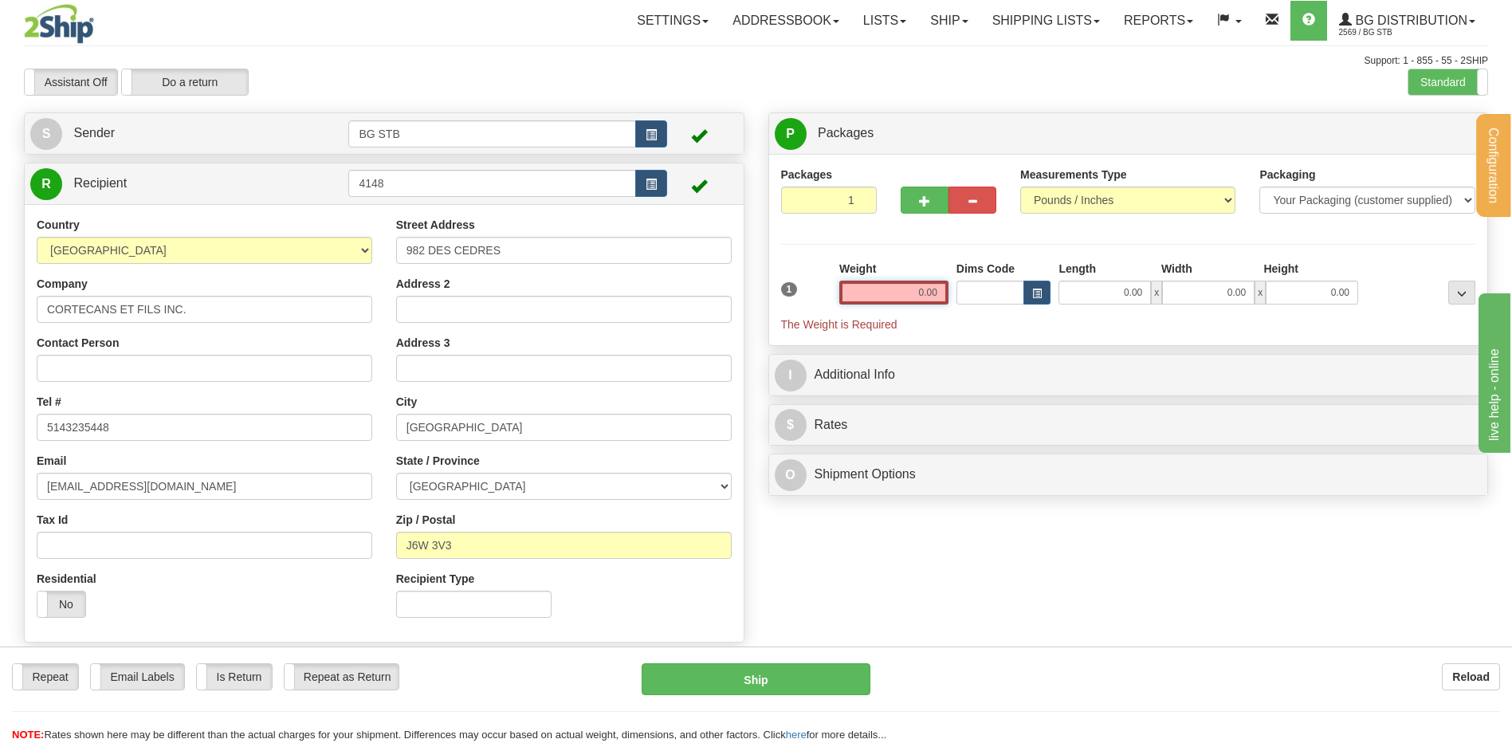
click at [916, 302] on input "0.00" at bounding box center [893, 293] width 109 height 24
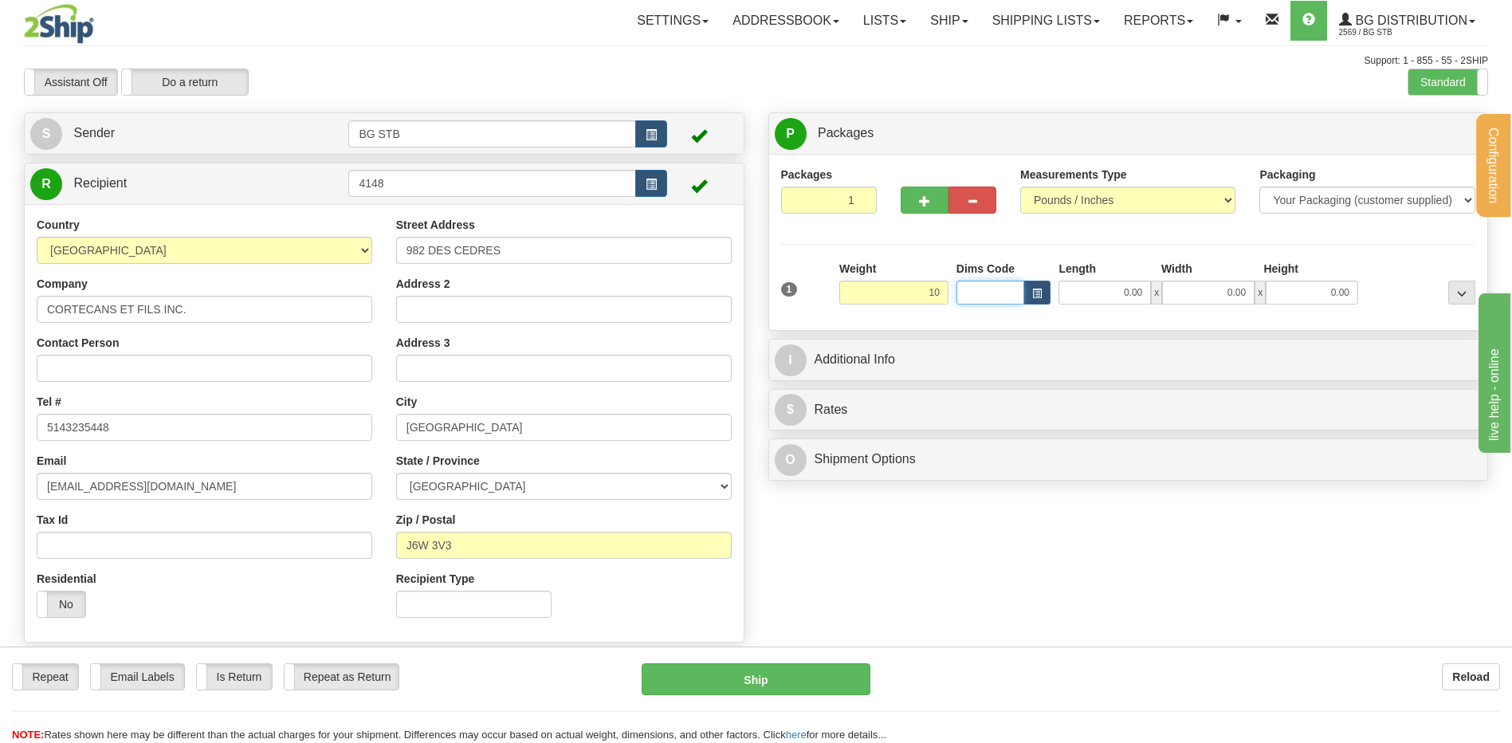
type input "10.00"
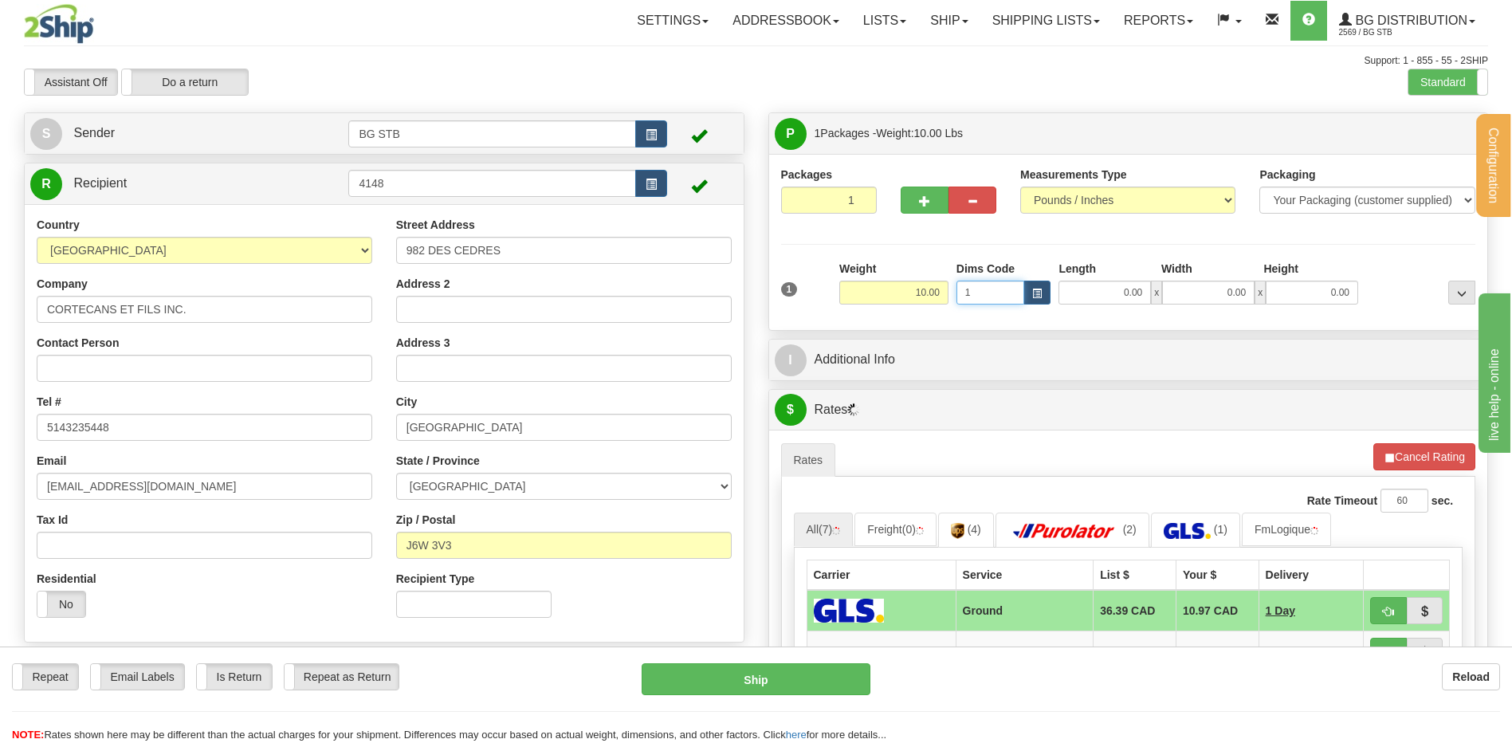
type input "1"
drag, startPoint x: 985, startPoint y: 300, endPoint x: 931, endPoint y: 302, distance: 54.3
click at [931, 302] on div "1 Weight 10.00 Dims Code 1 x" at bounding box center [1128, 289] width 703 height 57
click at [1150, 284] on input "0.00" at bounding box center [1105, 293] width 92 height 24
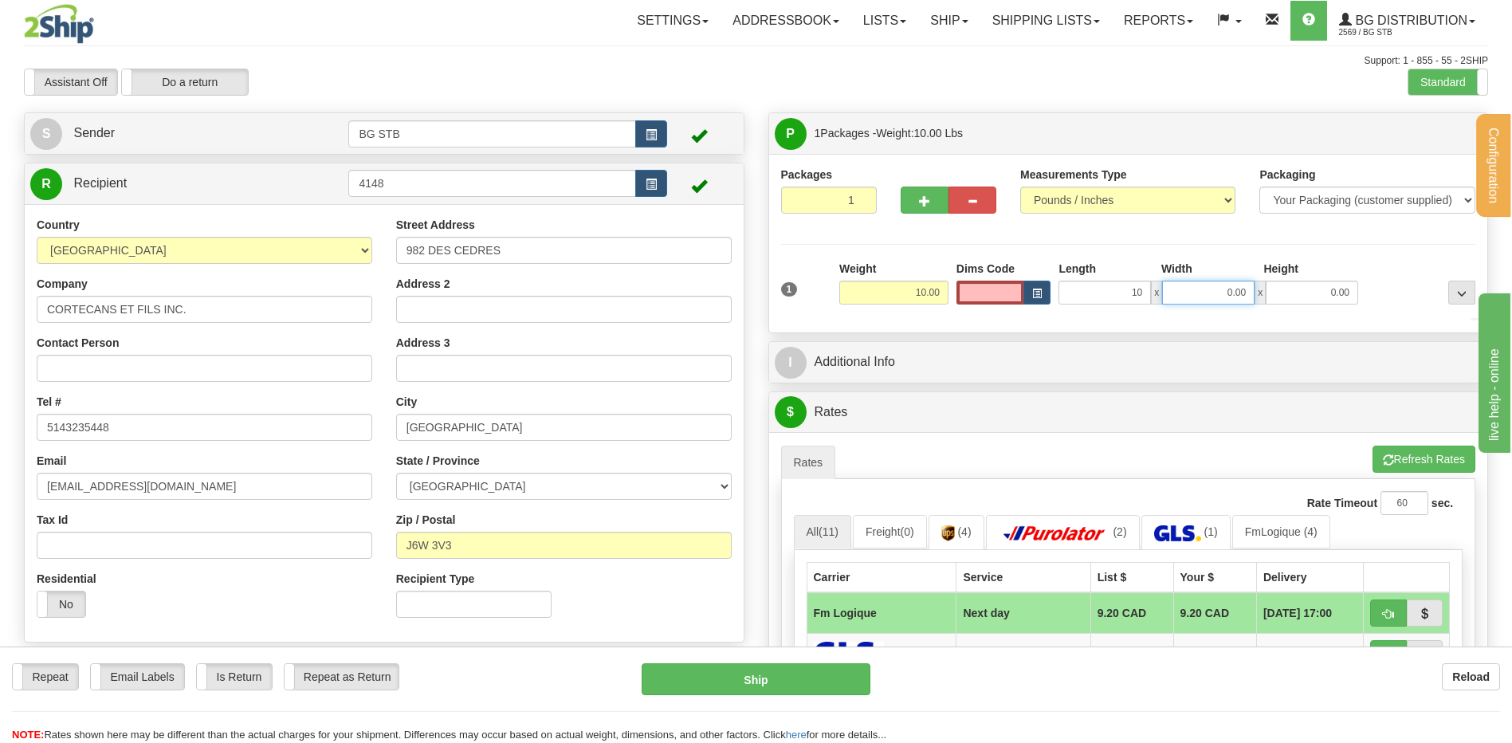
type input "10.00"
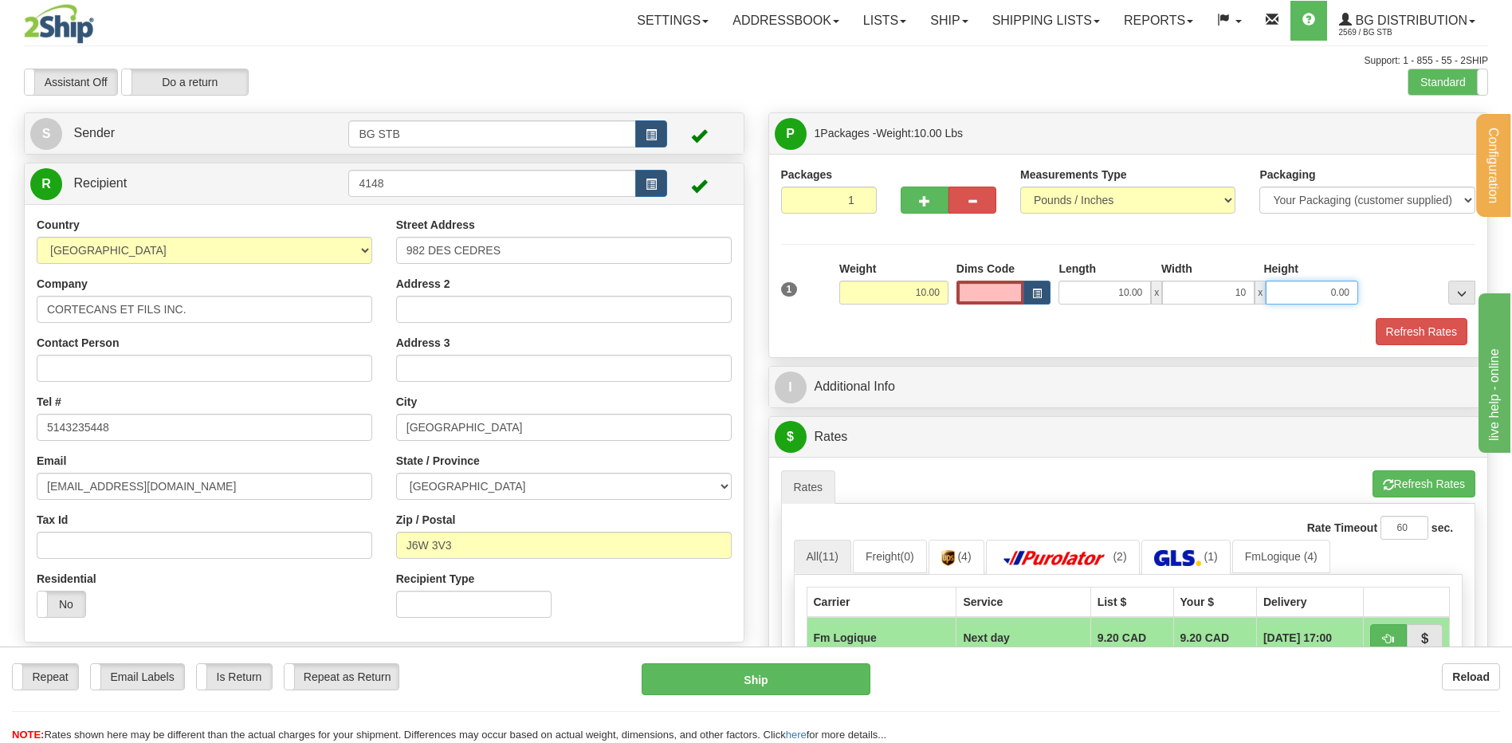
type input "10.00"
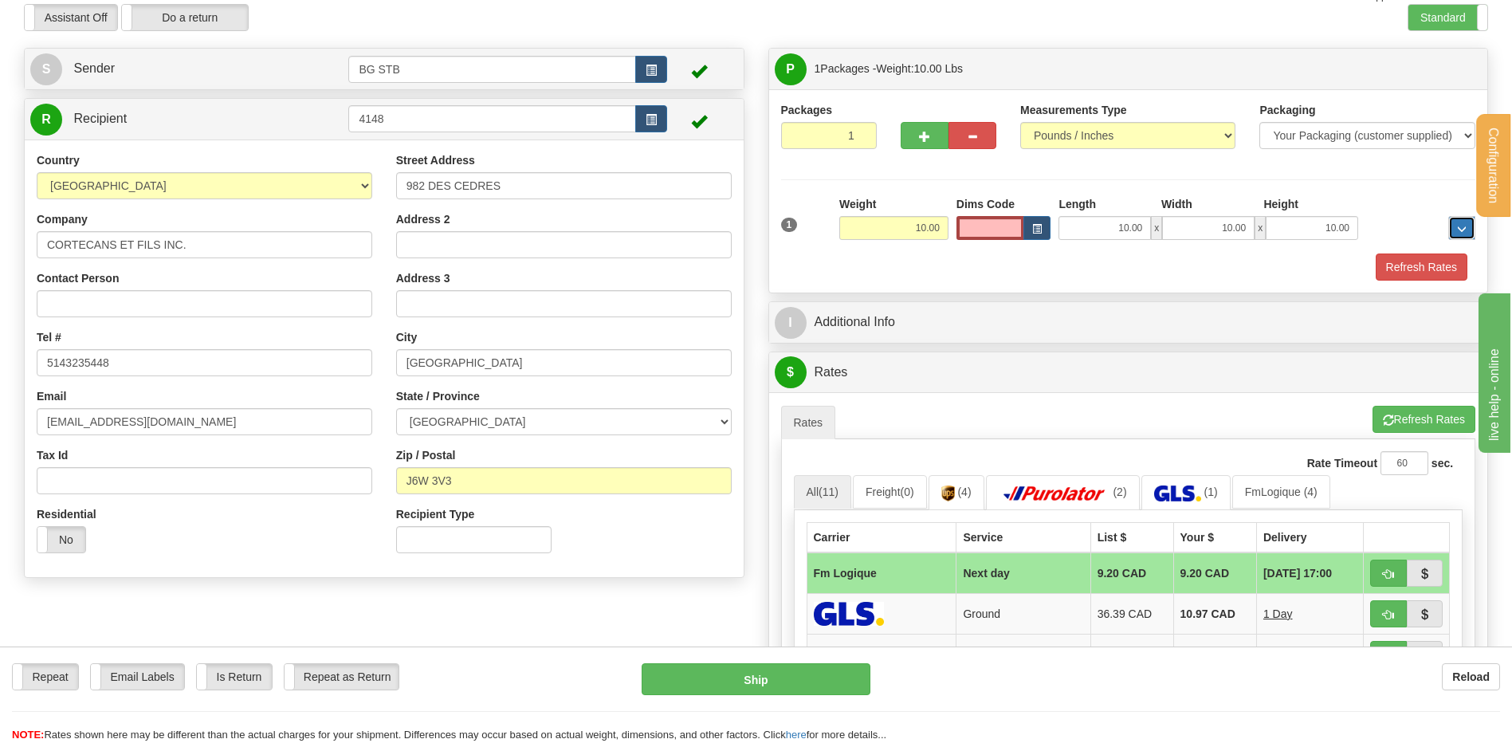
scroll to position [159, 0]
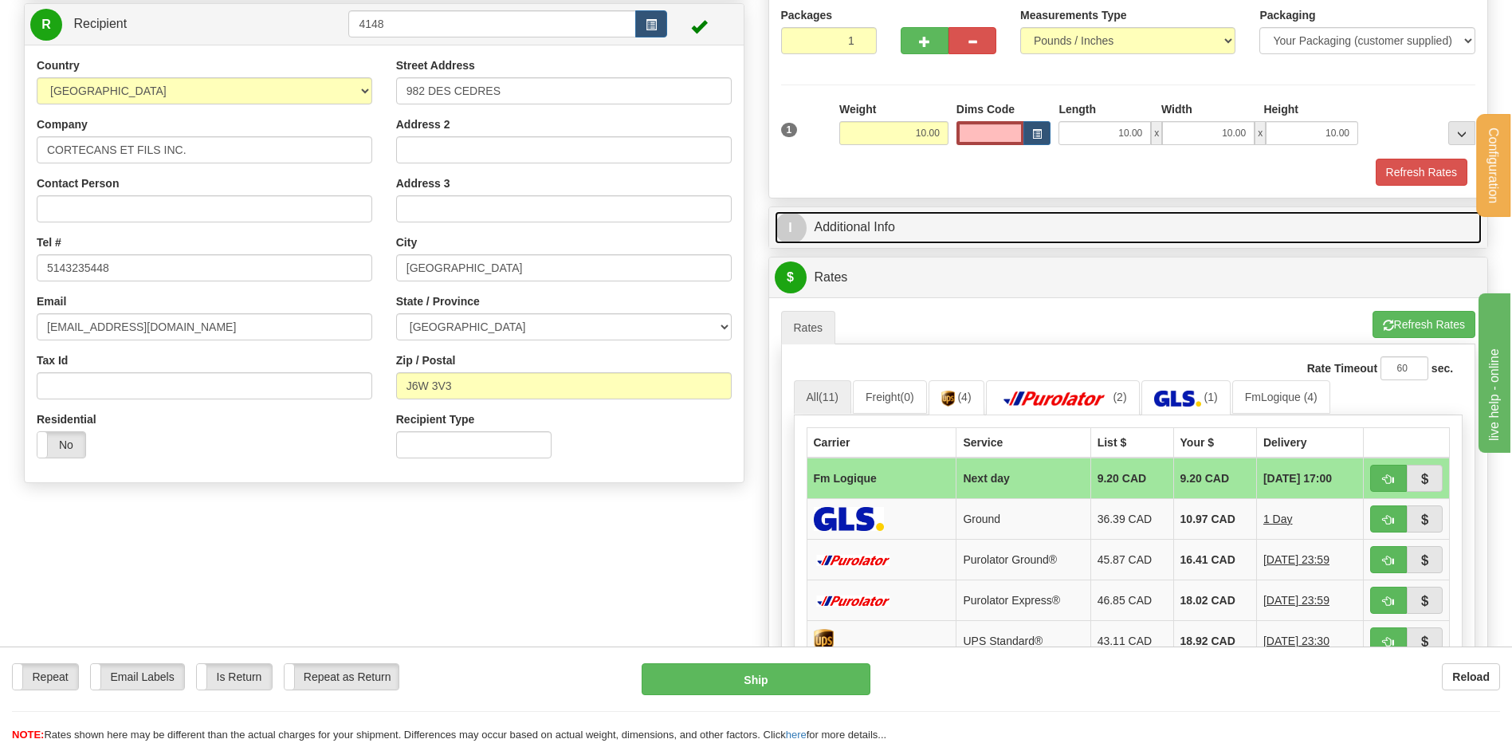
click at [894, 211] on link "I Additional Info" at bounding box center [1129, 227] width 708 height 33
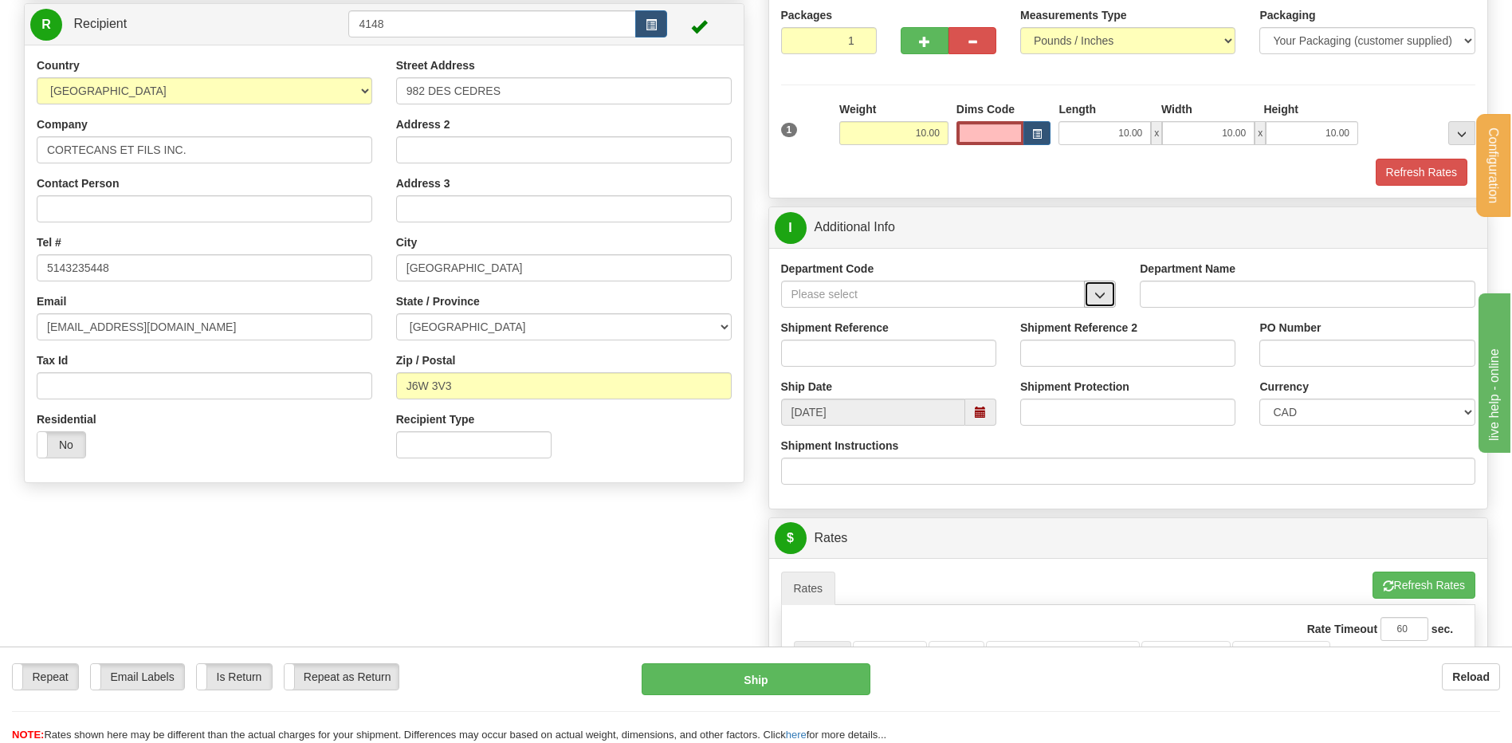
click at [1092, 294] on button "button" at bounding box center [1100, 294] width 32 height 27
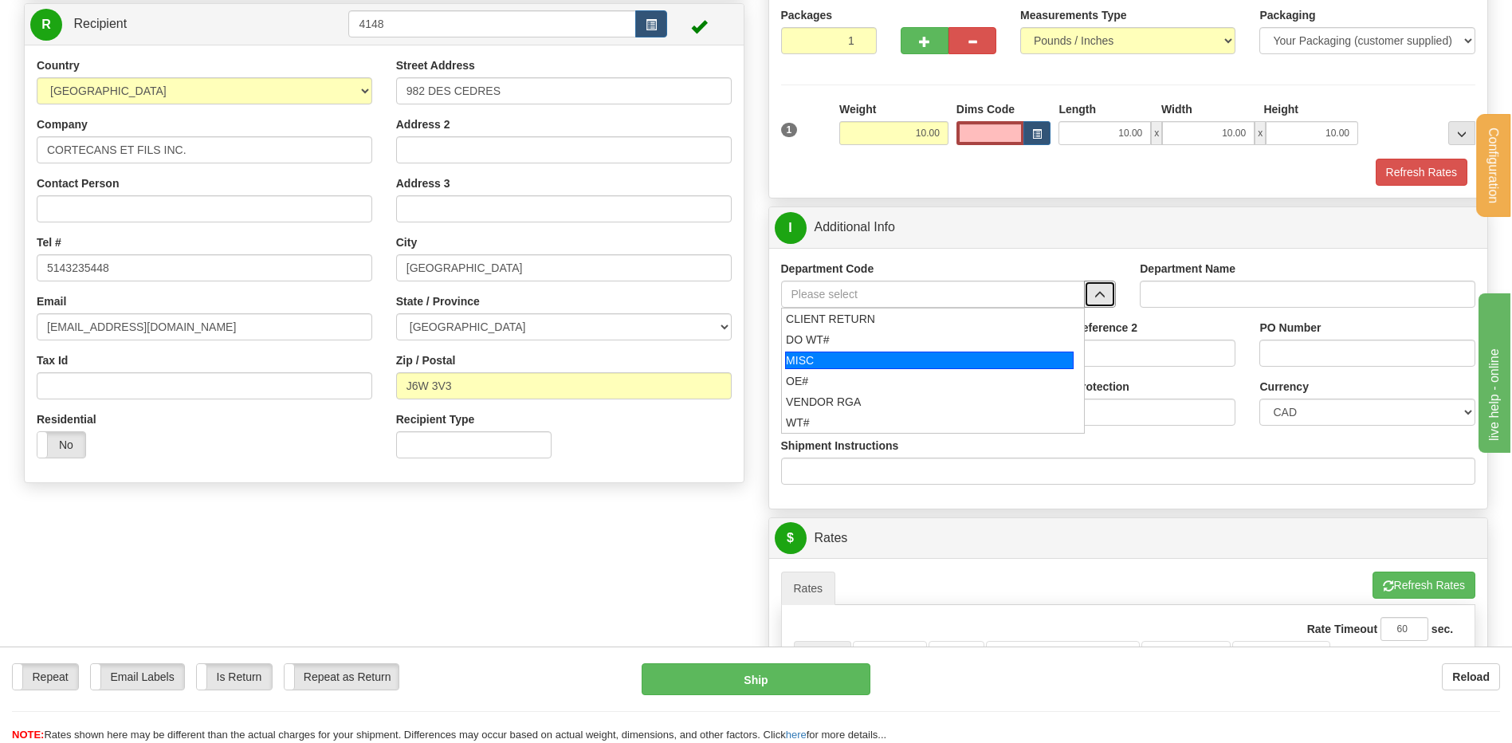
click at [867, 371] on li "OE#" at bounding box center [933, 381] width 303 height 21
type input "OE#"
type input "ORDERS"
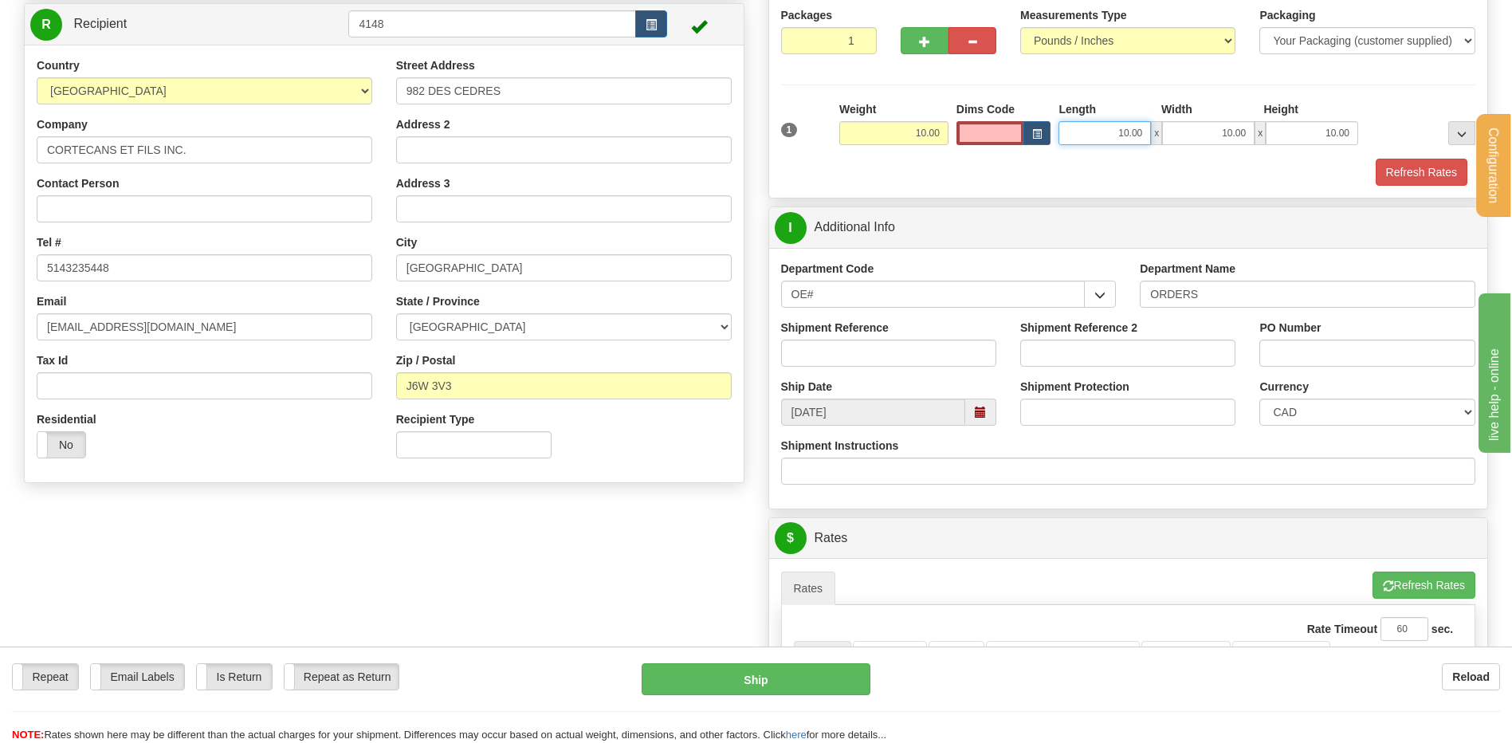
click at [1100, 135] on input "10.00" at bounding box center [1105, 133] width 92 height 24
drag, startPoint x: 1162, startPoint y: 123, endPoint x: 1212, endPoint y: 125, distance: 50.3
click at [1200, 124] on div "10.00 x 10.00 x 10.00" at bounding box center [1209, 133] width 300 height 24
type input "18.00"
type input "5.00"
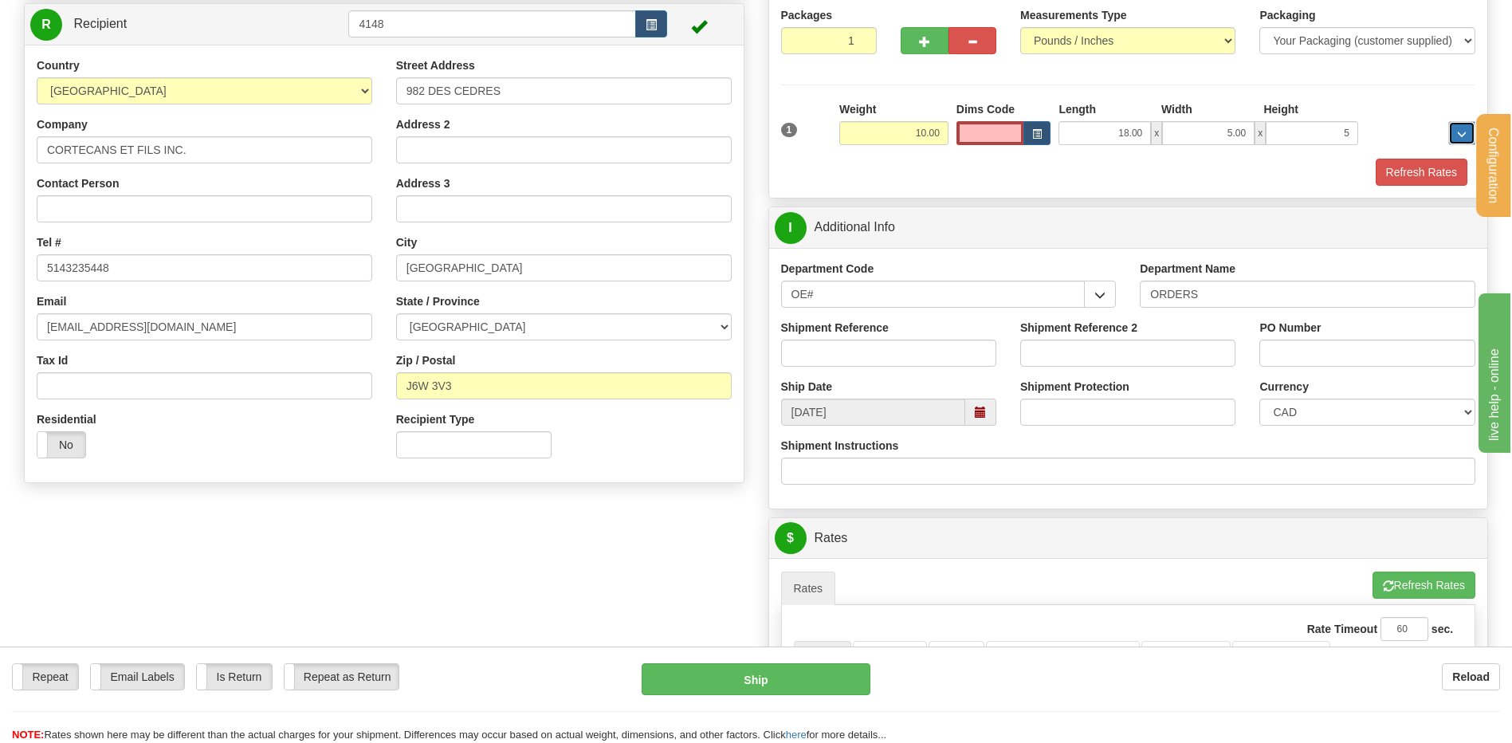
type input "5.00"
click at [894, 358] on input "Shipment Reference" at bounding box center [888, 353] width 215 height 27
type input "80006405-00"
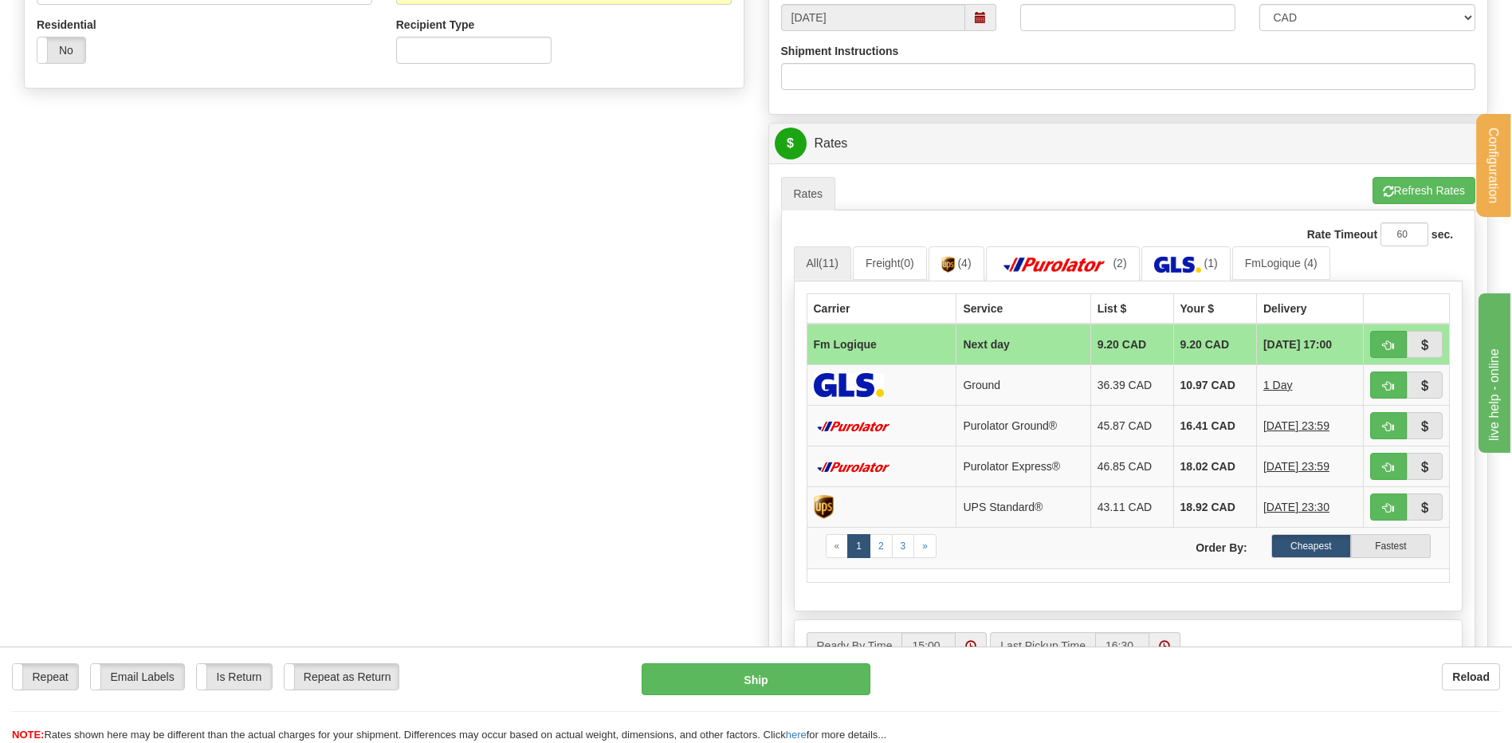
scroll to position [558, 0]
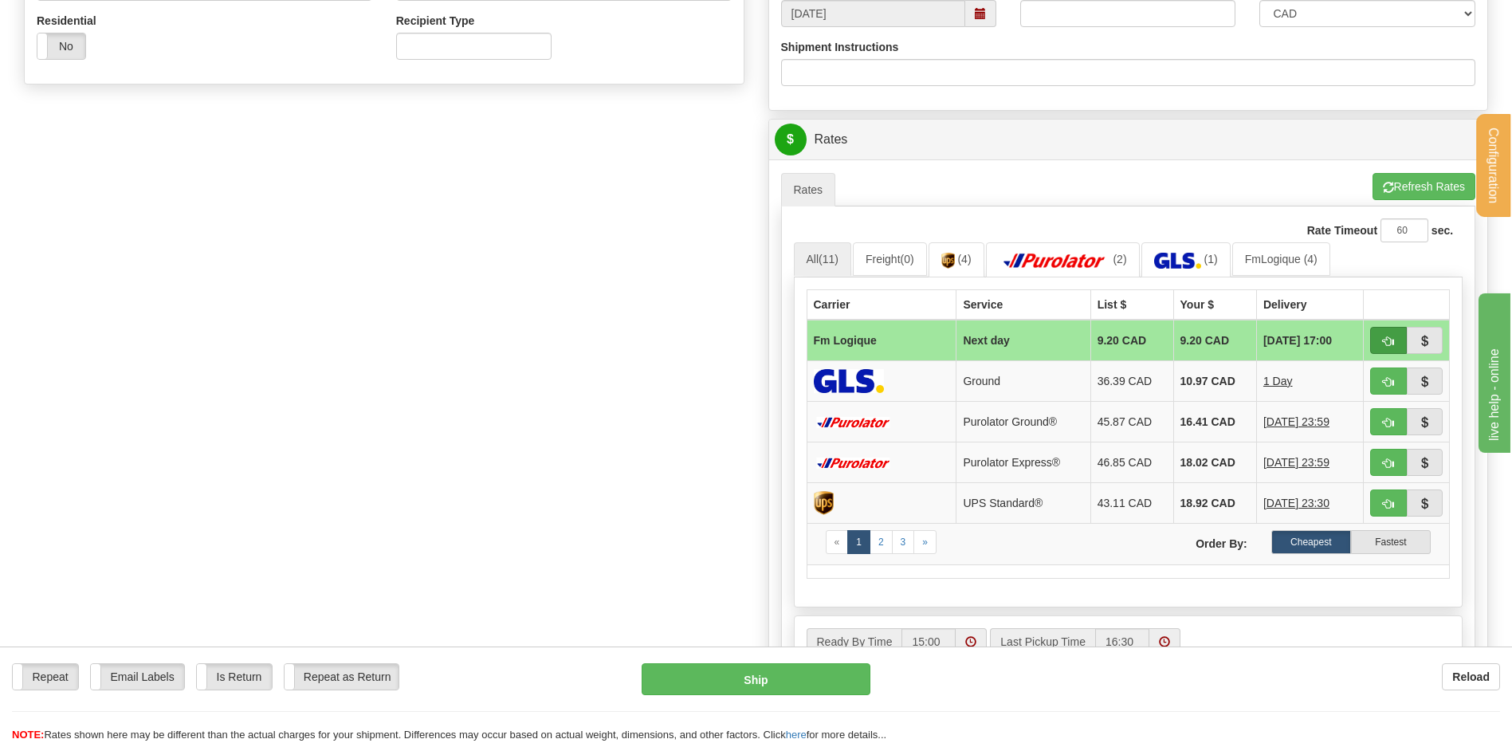
type input "[PERSON_NAME] [DATE]"
click at [1375, 340] on button "button" at bounding box center [1388, 340] width 37 height 27
type input "jour"
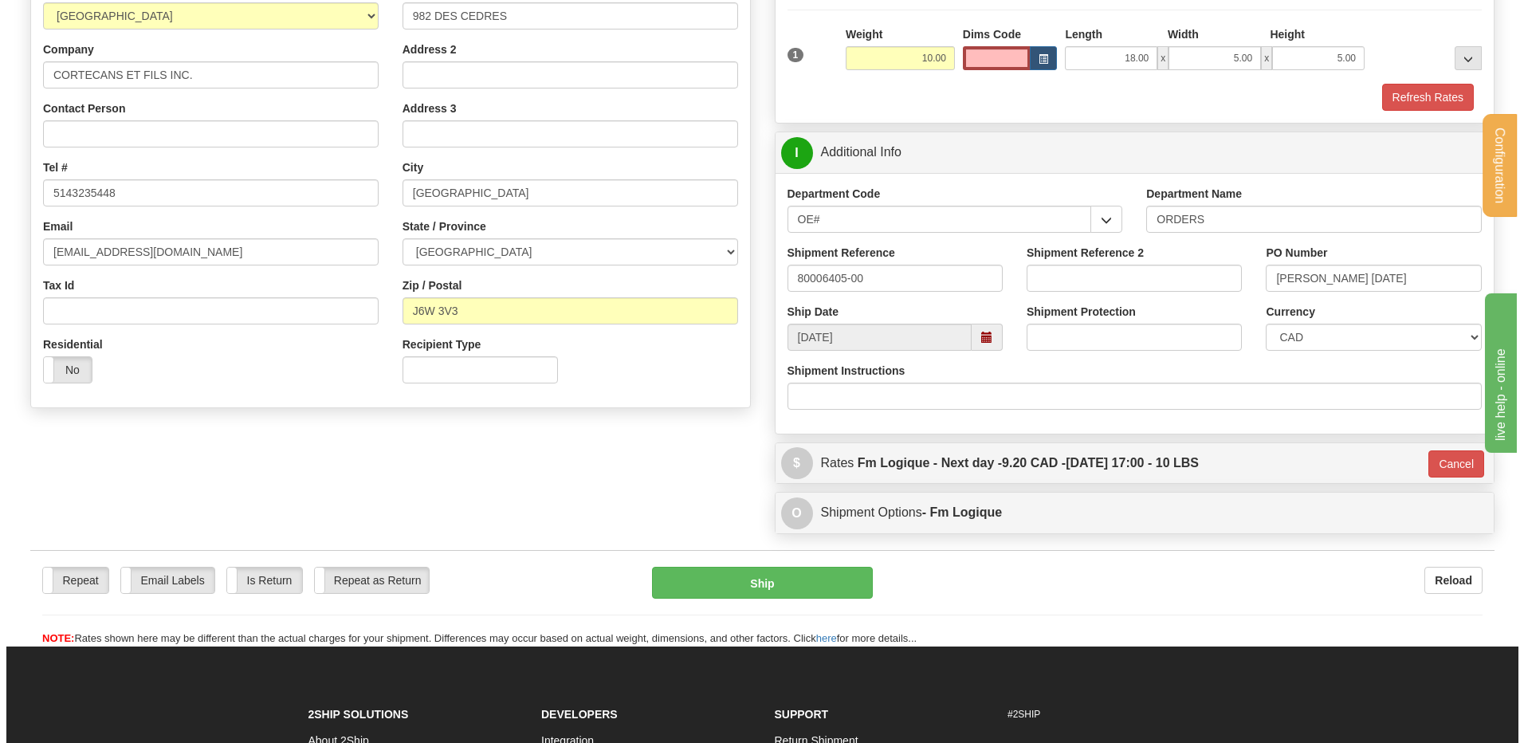
scroll to position [445, 0]
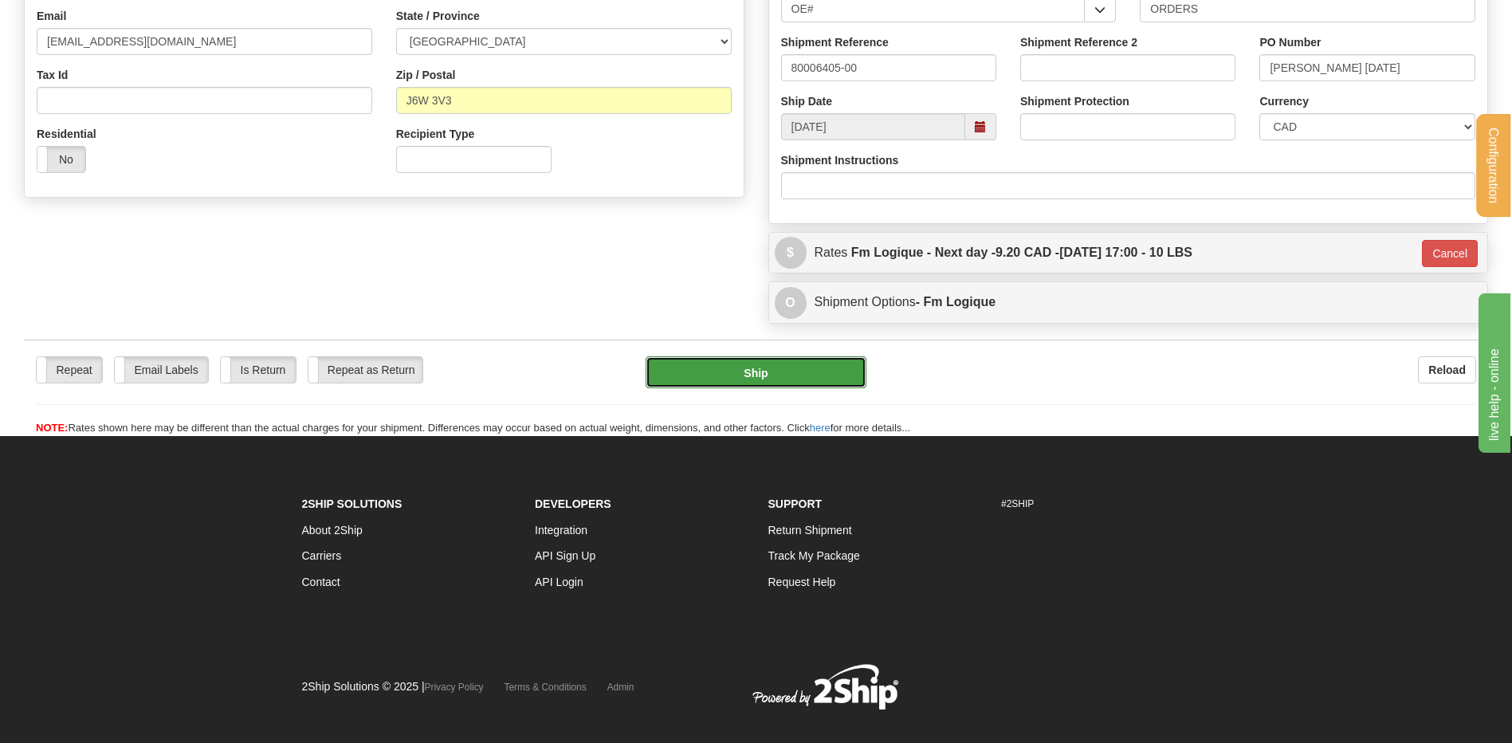
click at [733, 362] on button "Ship" at bounding box center [756, 372] width 220 height 32
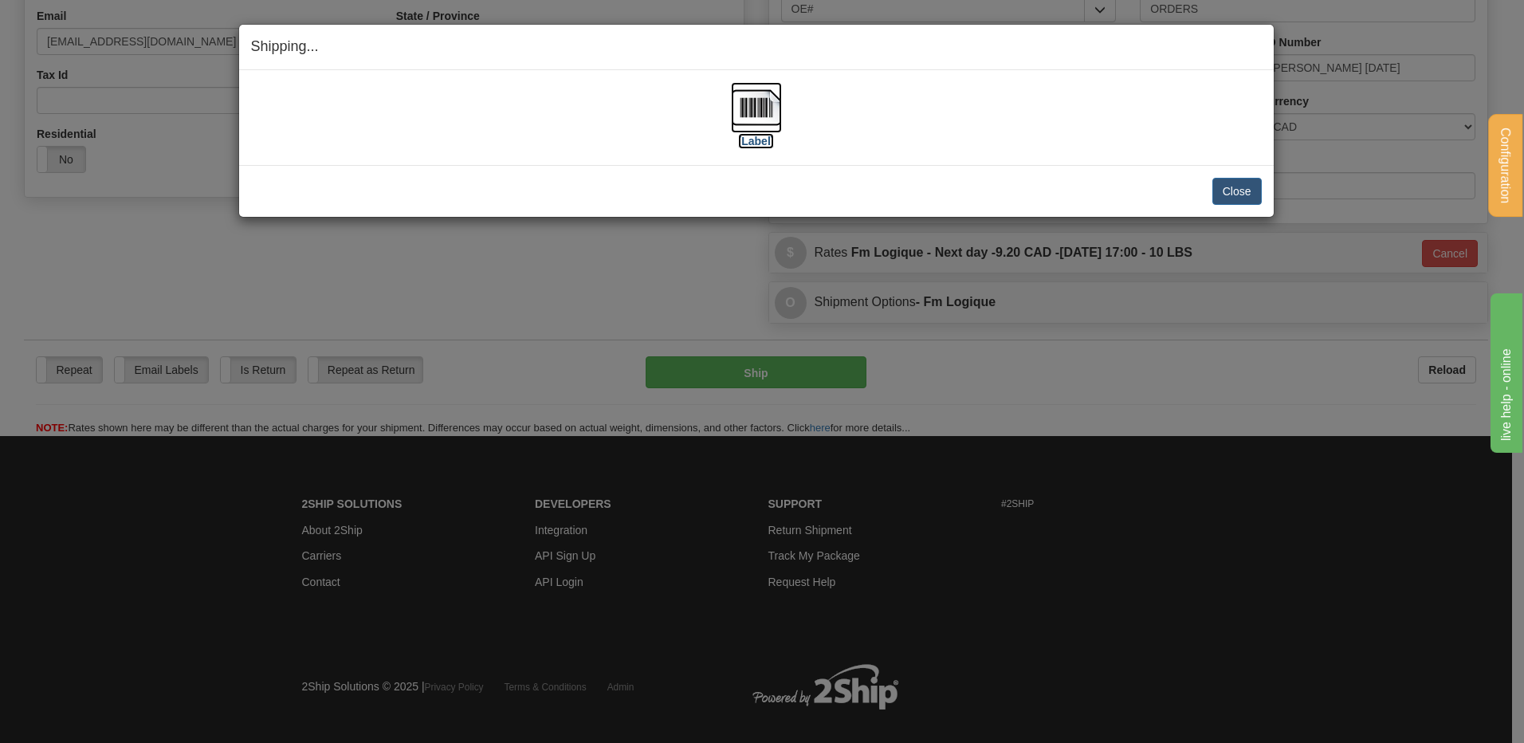
click at [761, 115] on img at bounding box center [756, 107] width 51 height 51
click at [1272, 206] on div "Close Cancel Cancel Shipment and Quit Pickup Quit Pickup ONLY" at bounding box center [756, 191] width 1035 height 52
click at [1252, 188] on button "Close" at bounding box center [1237, 191] width 49 height 27
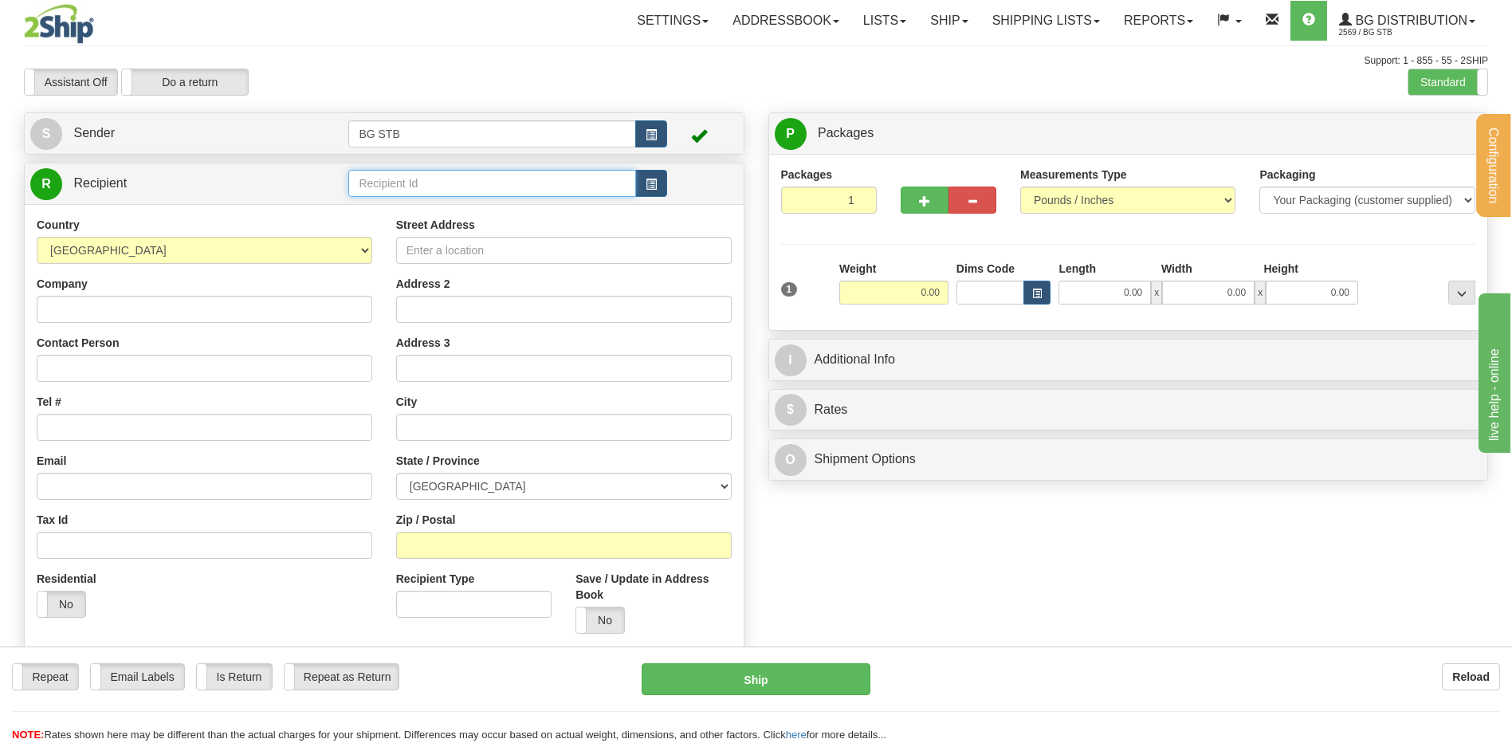
click at [458, 195] on input "text" at bounding box center [491, 183] width 287 height 27
type input "4145#"
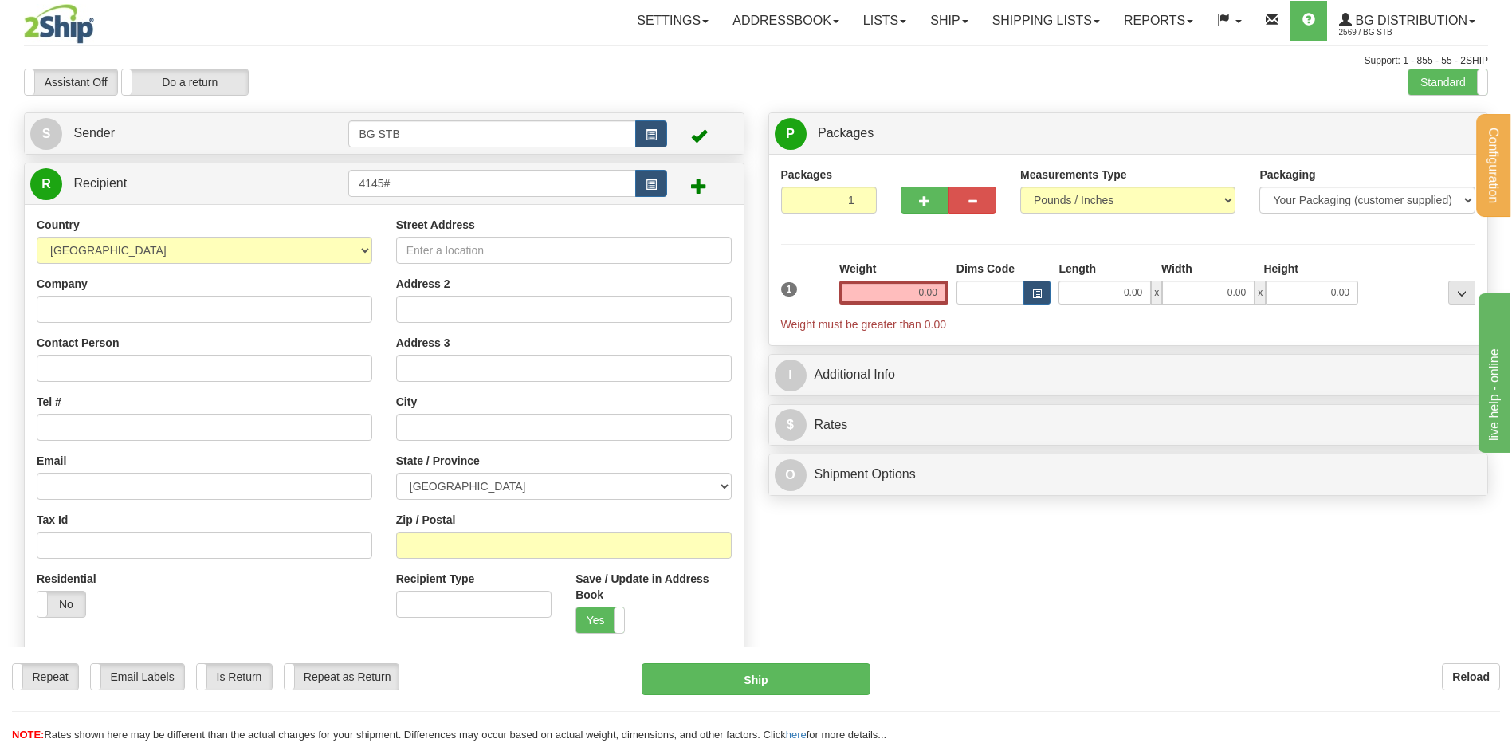
click at [461, 171] on td "4145#" at bounding box center [507, 183] width 318 height 33
click at [460, 172] on input "4145#" at bounding box center [491, 183] width 287 height 27
type input "4145"
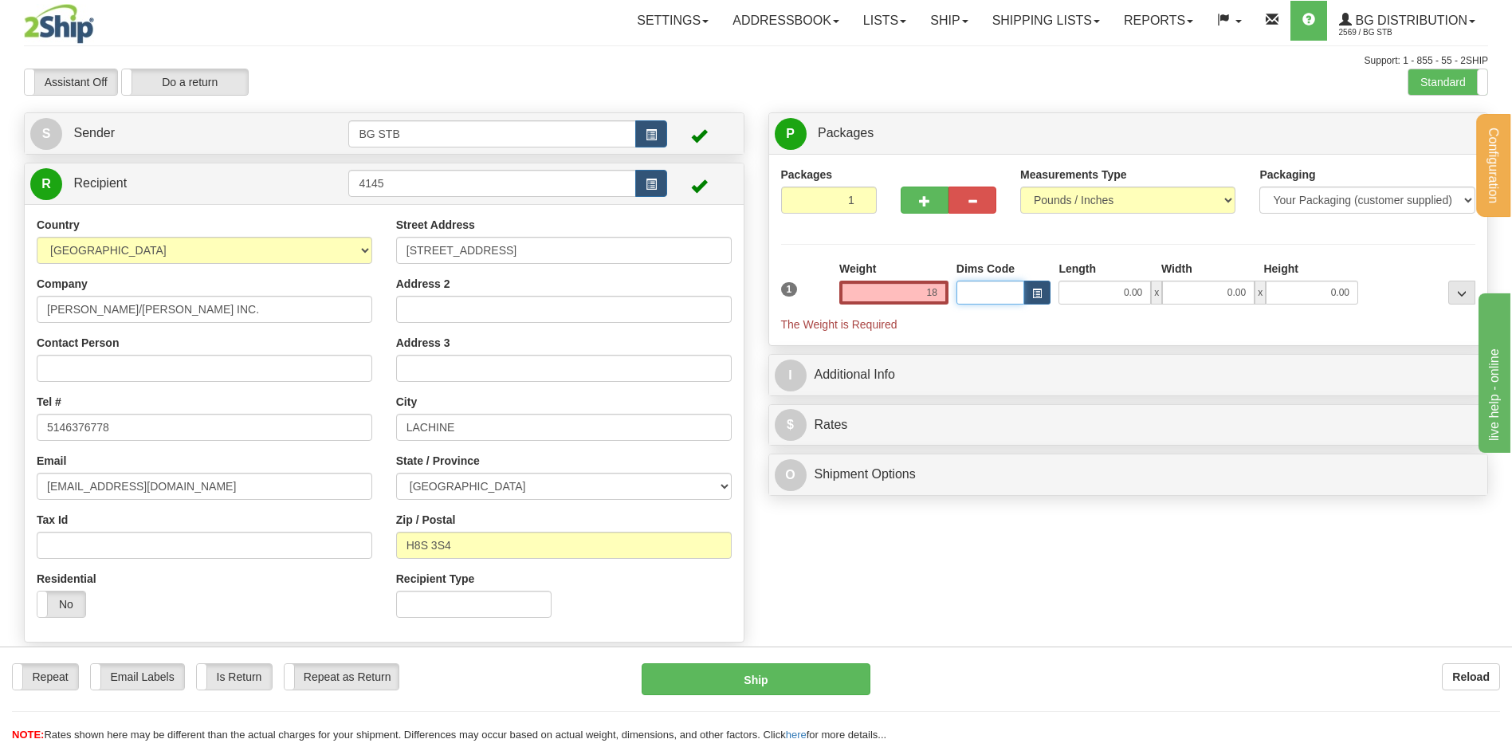
type input "18.00"
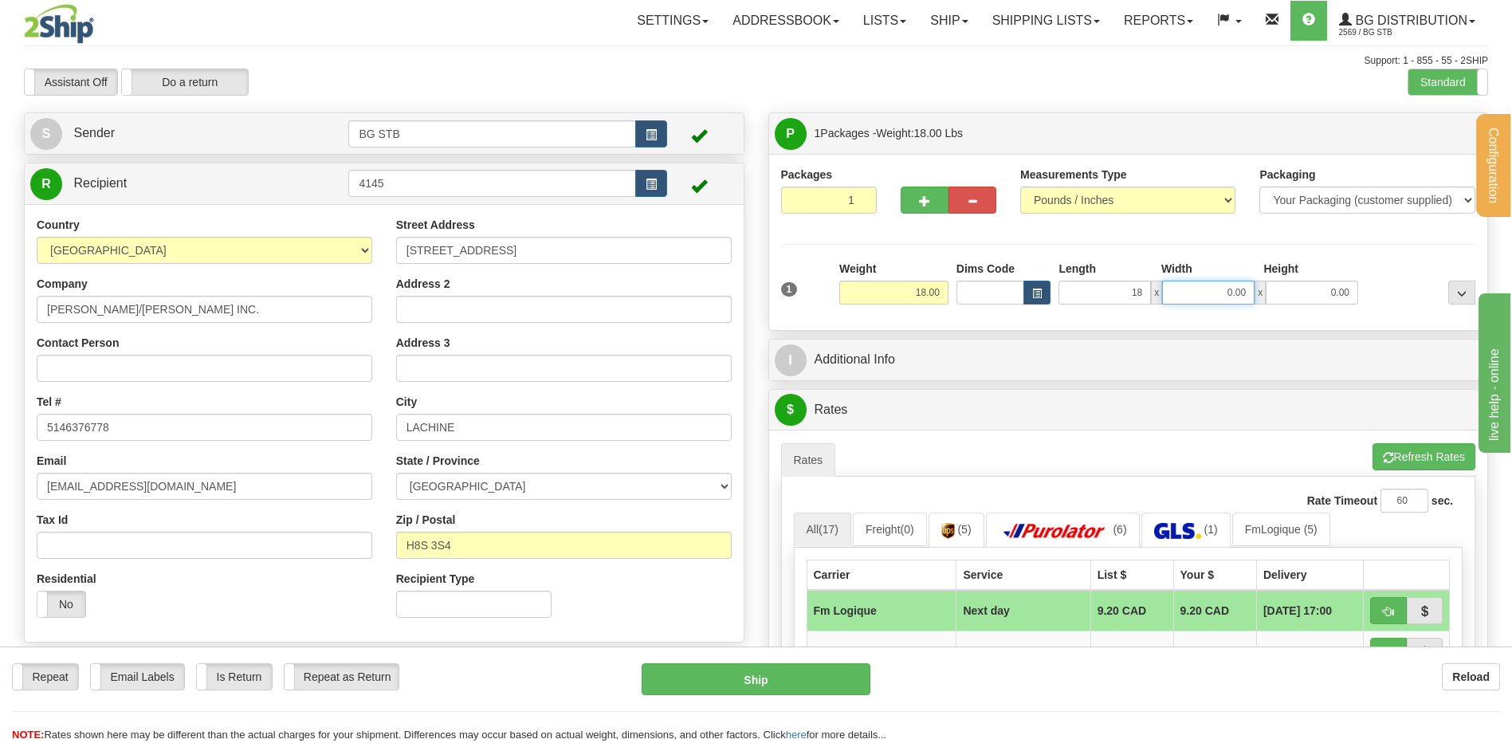
type input "18.00"
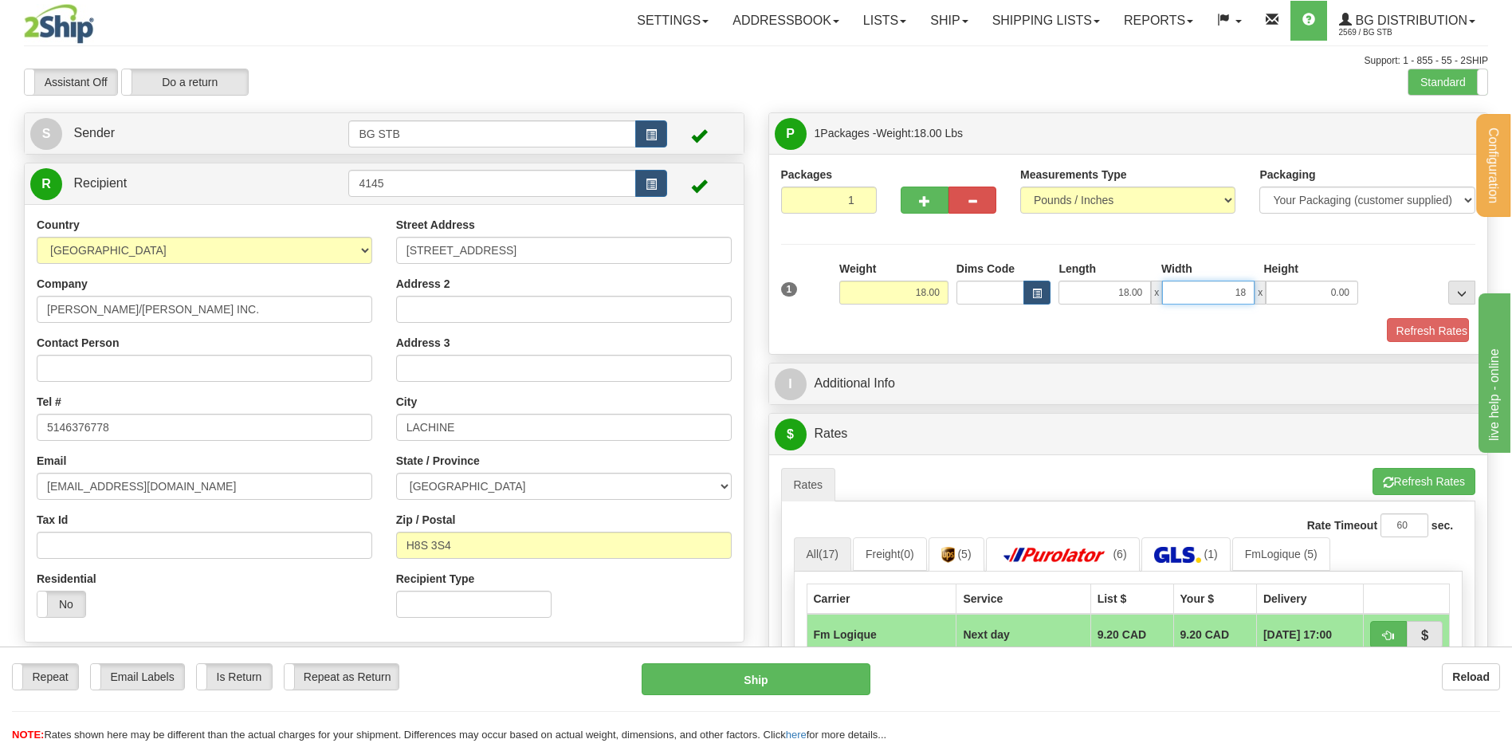
type input "18.00"
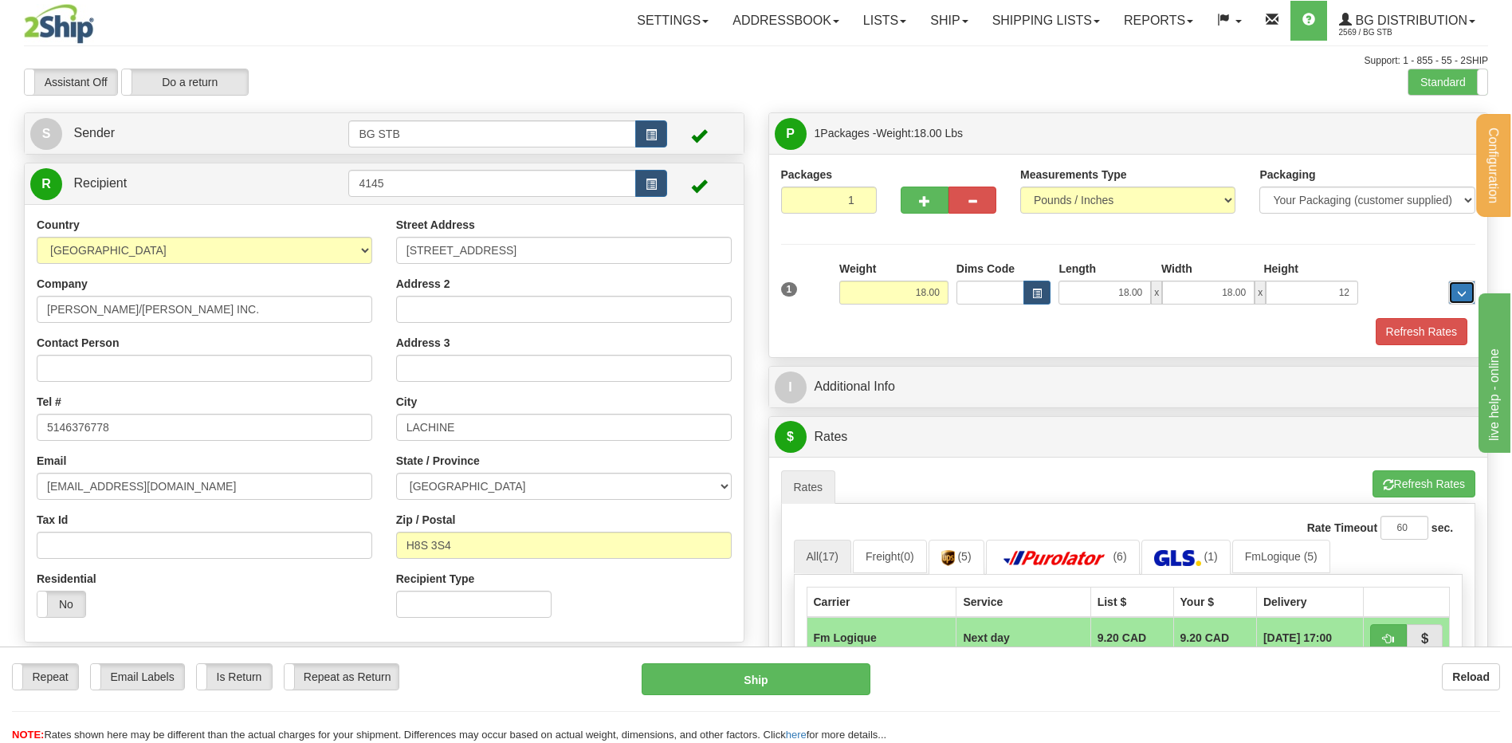
type input "12.00"
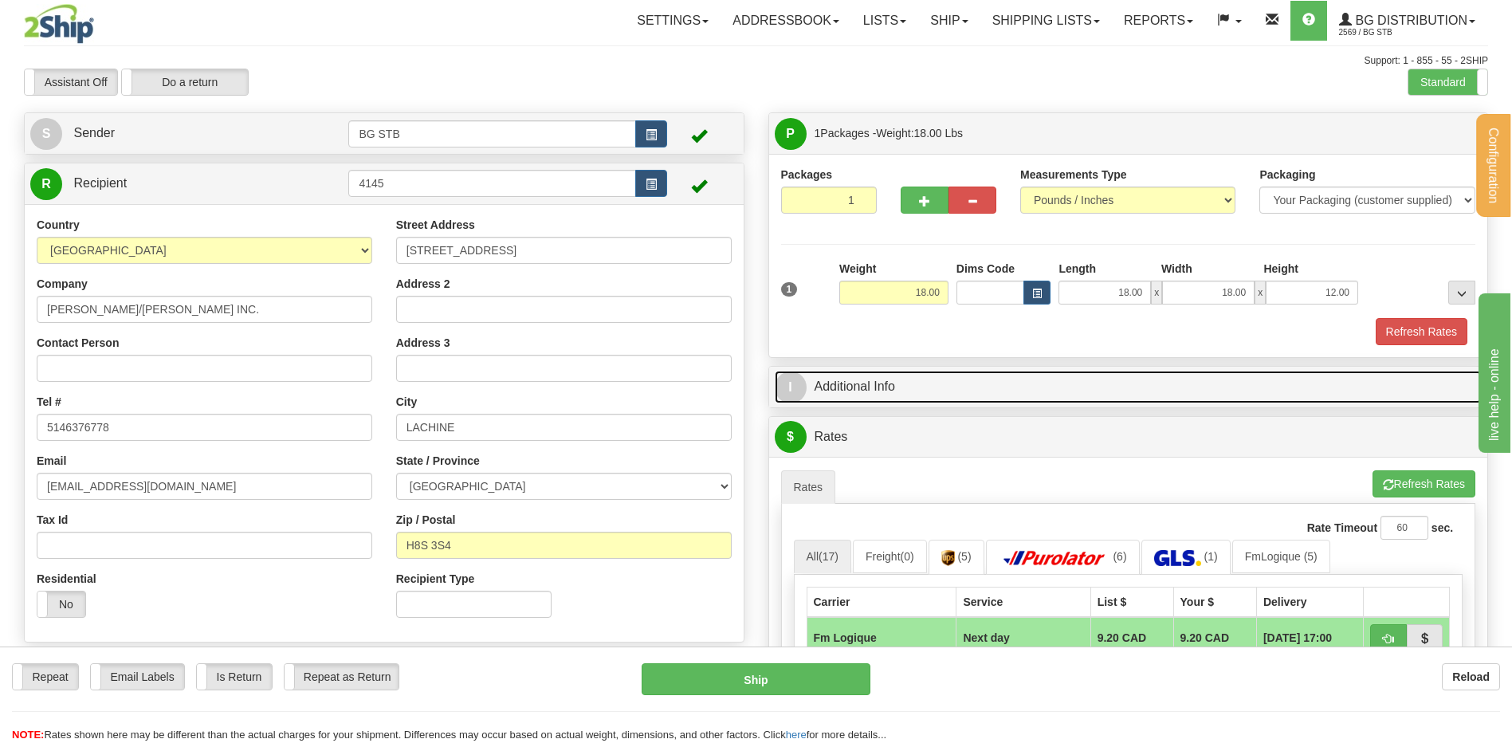
click at [861, 399] on link "I Additional Info" at bounding box center [1129, 387] width 708 height 33
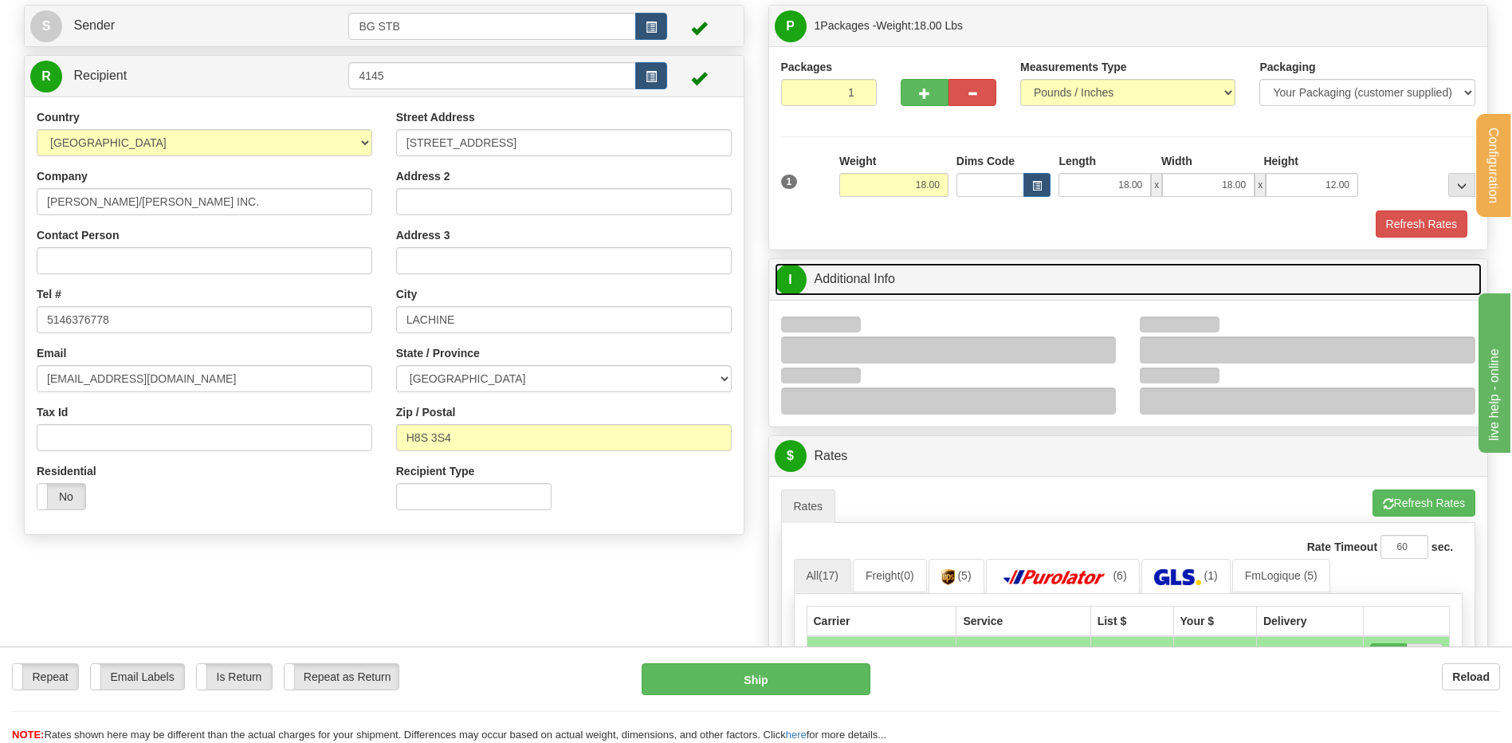
scroll to position [239, 0]
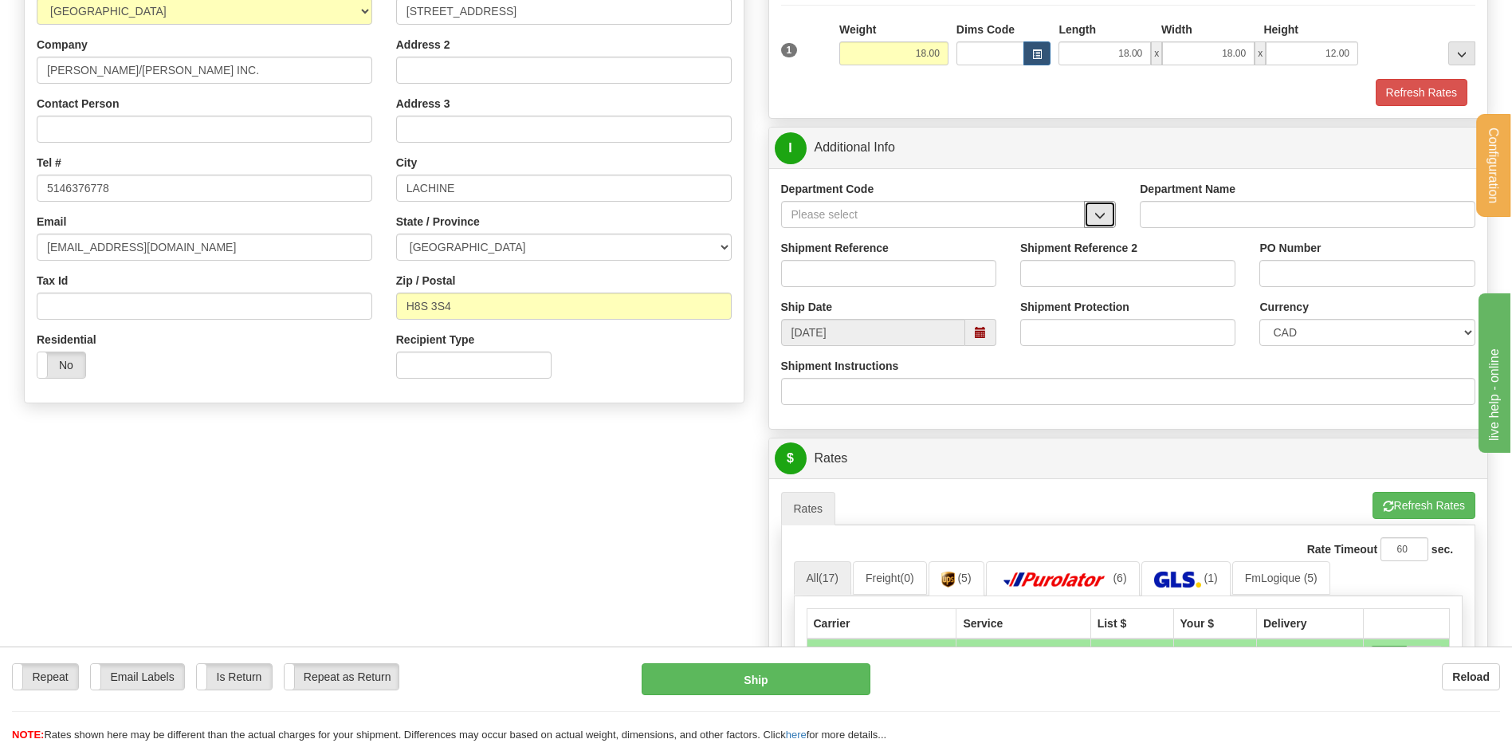
drag, startPoint x: 1111, startPoint y: 214, endPoint x: 1061, endPoint y: 222, distance: 50.1
click at [1107, 213] on button "button" at bounding box center [1100, 214] width 32 height 27
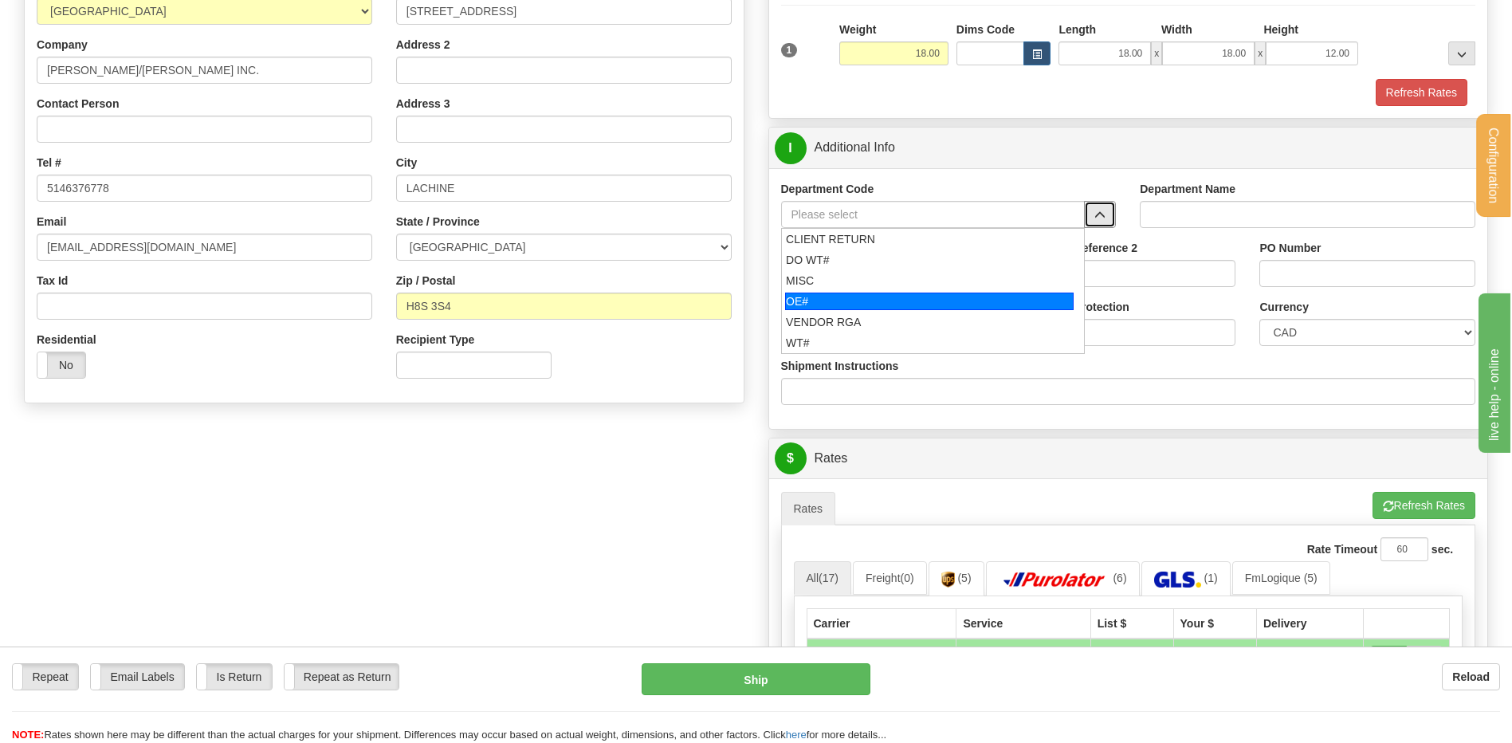
drag, startPoint x: 868, startPoint y: 301, endPoint x: 861, endPoint y: 278, distance: 23.4
click at [866, 296] on div "OE#" at bounding box center [929, 302] width 289 height 18
type input "OE#"
type input "ORDERS"
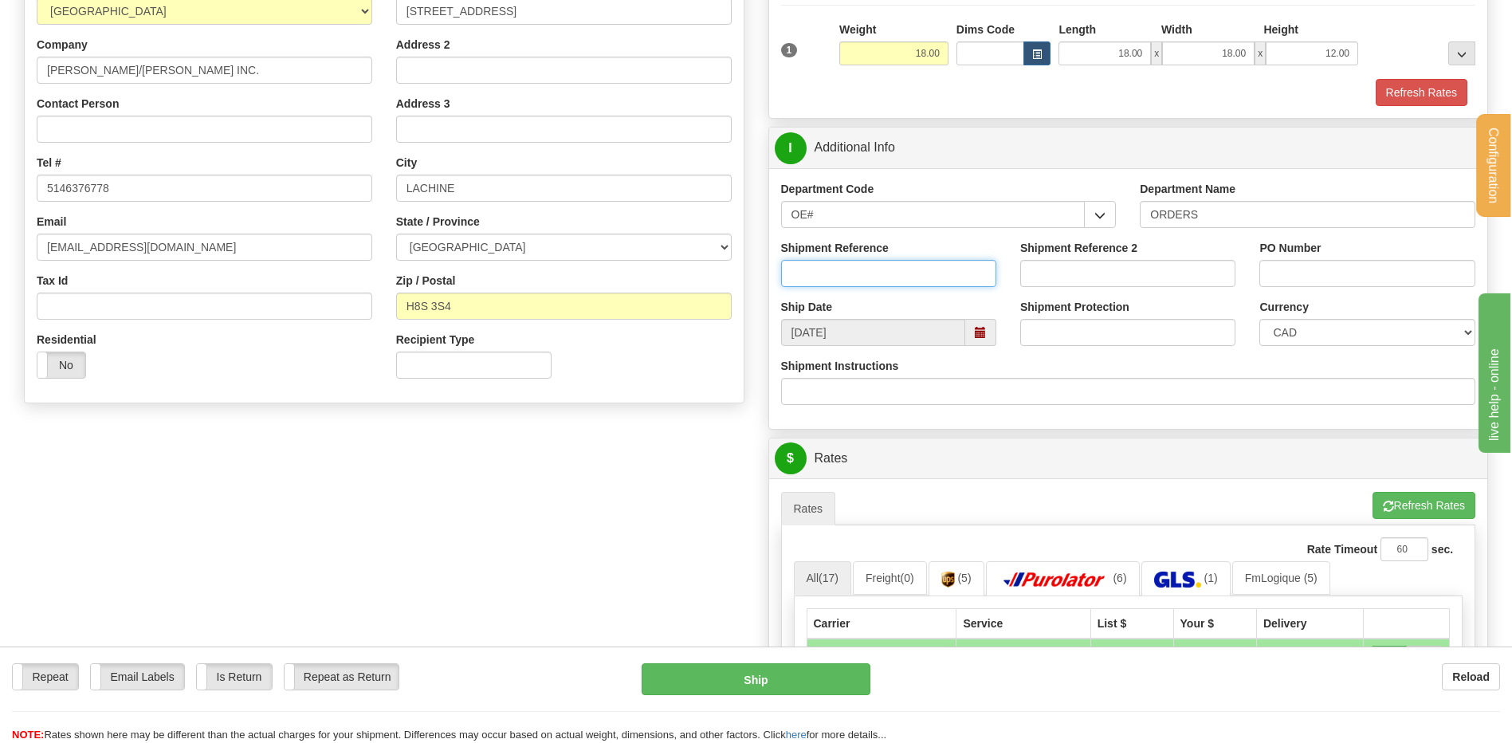
click at [861, 278] on input "Shipment Reference" at bounding box center [888, 273] width 215 height 27
type input "80006009-02"
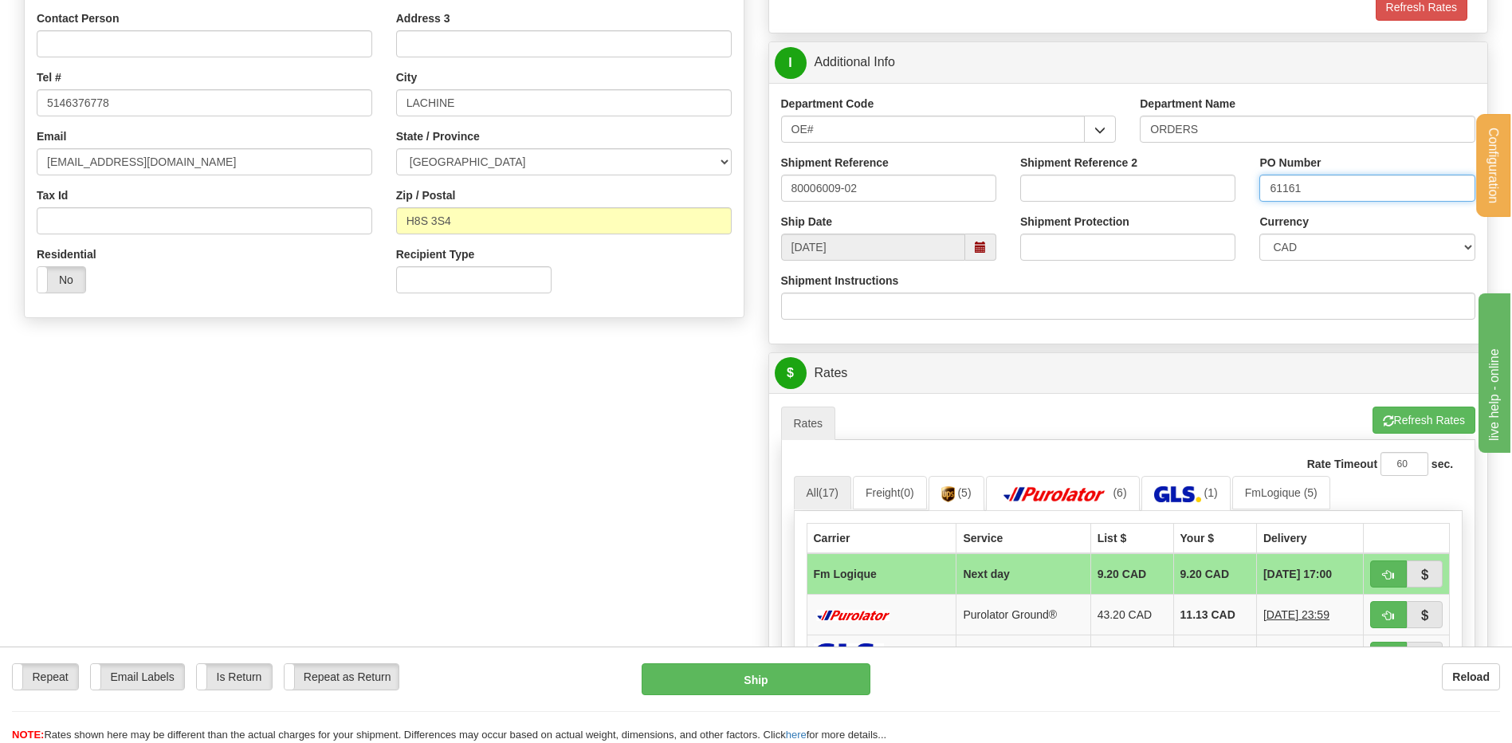
scroll to position [638, 0]
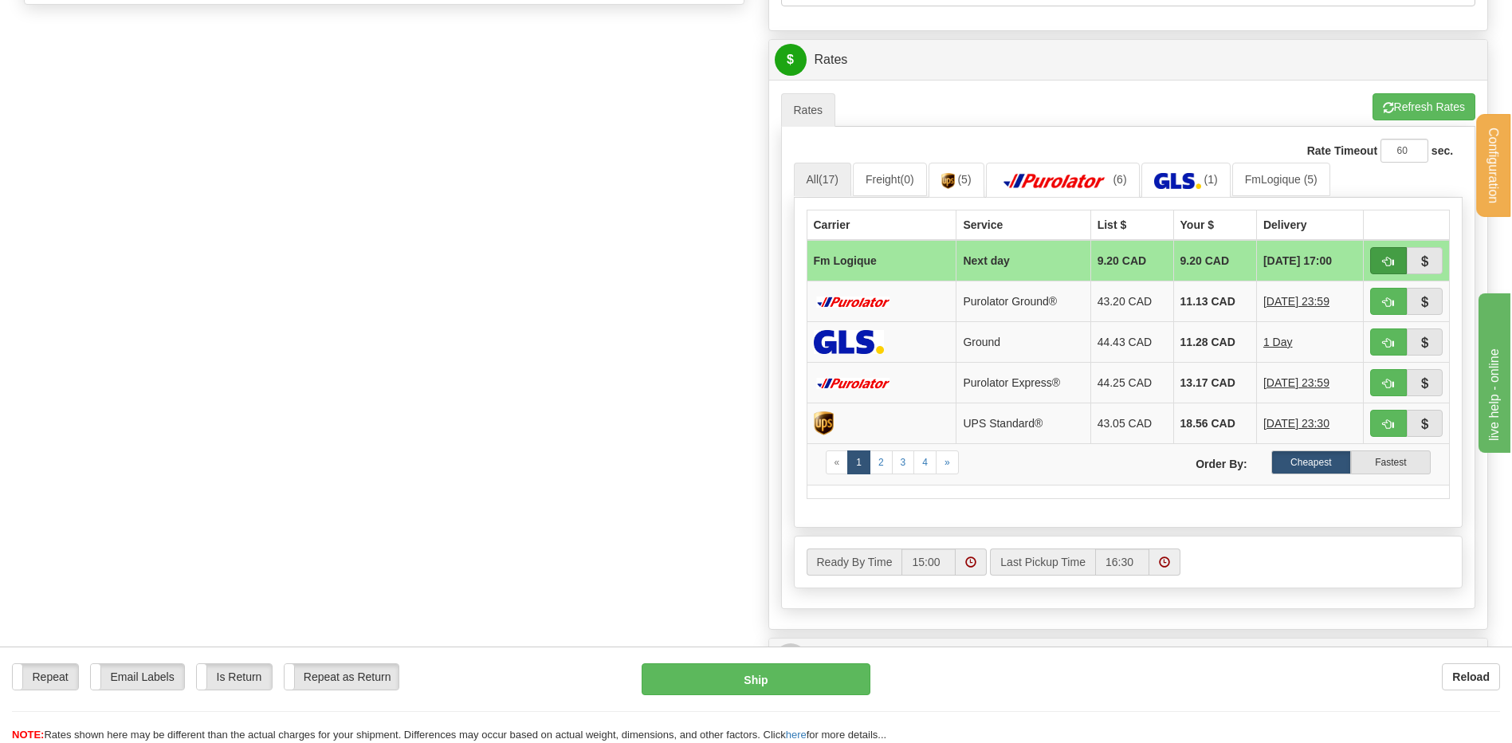
type input "61161"
click at [1387, 262] on span "button" at bounding box center [1388, 262] width 11 height 10
type input "jour"
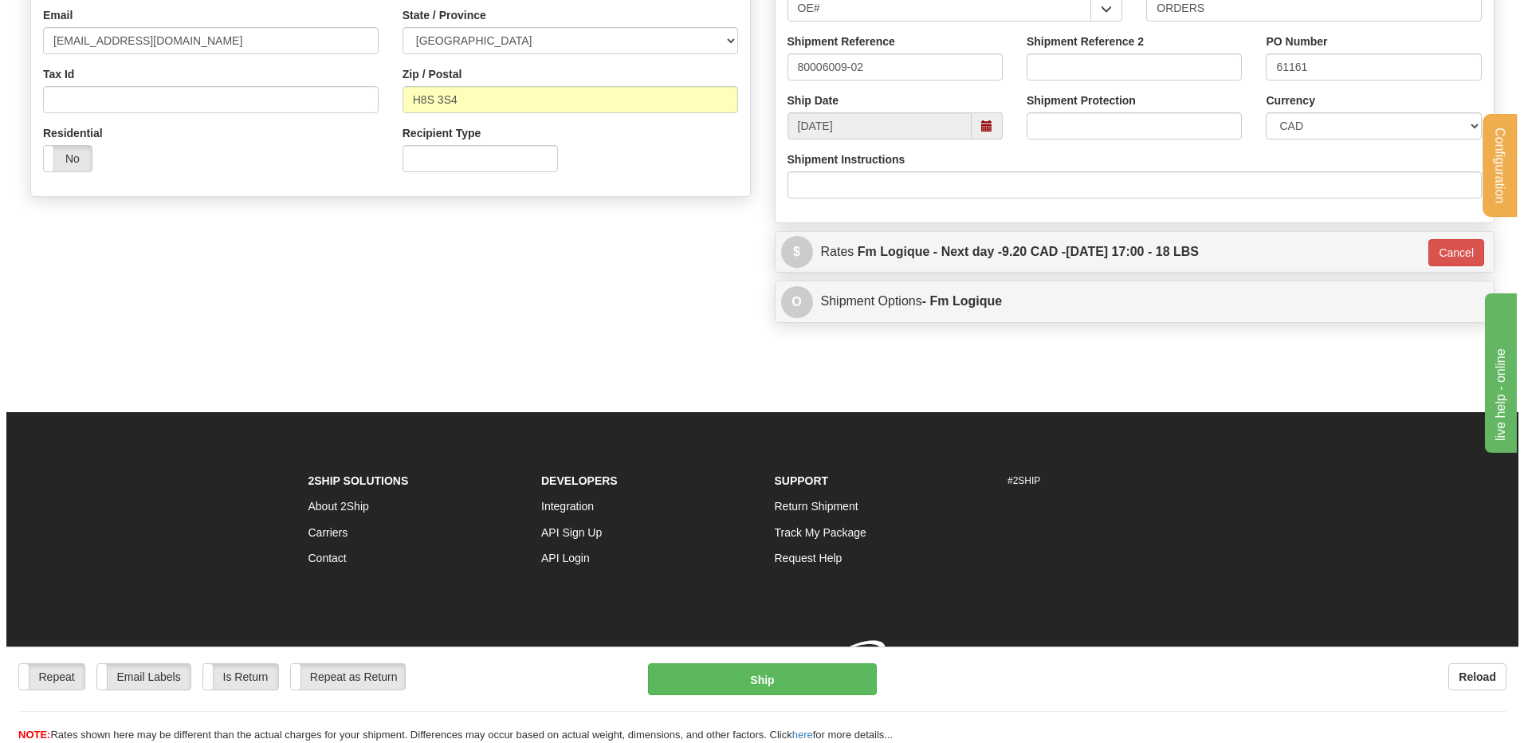
scroll to position [469, 0]
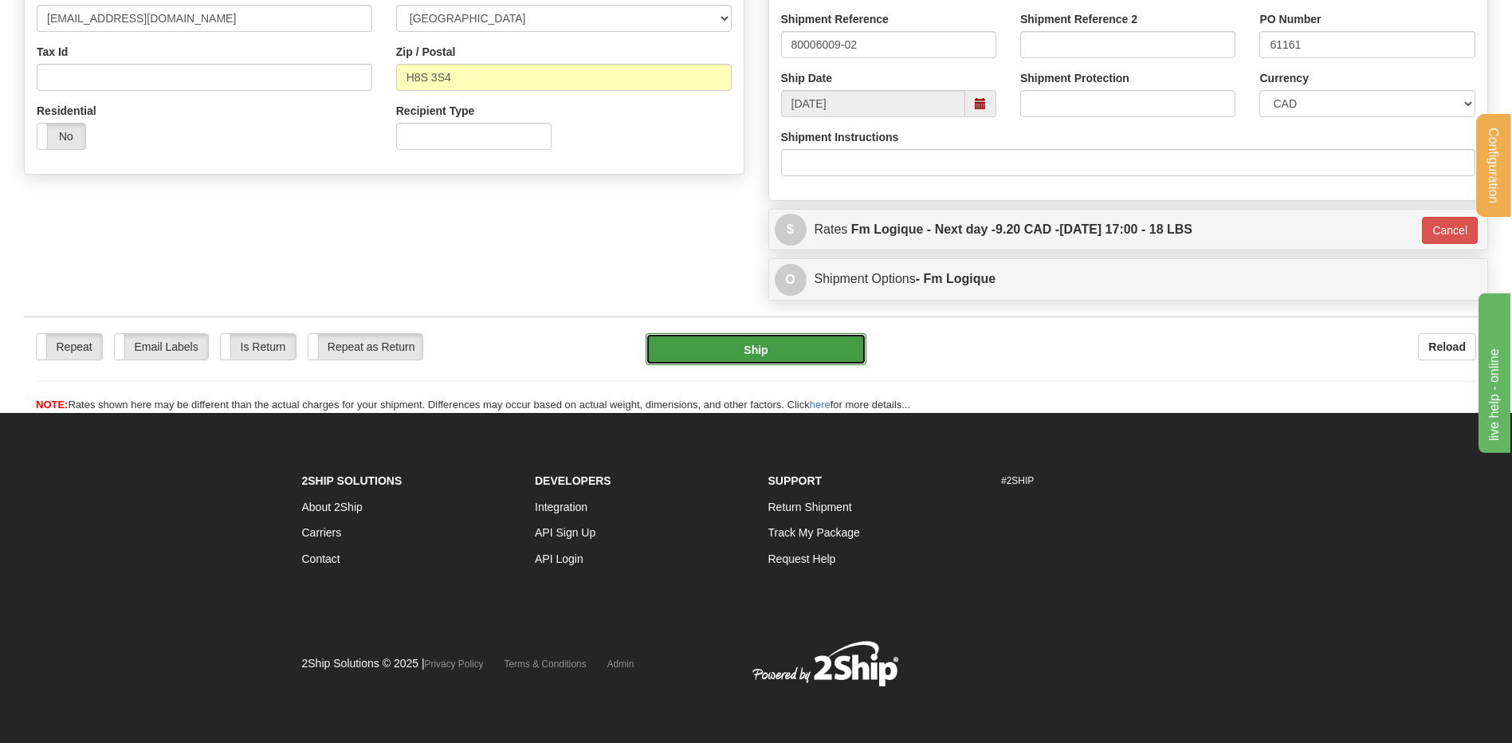
click at [732, 361] on button "Ship" at bounding box center [756, 349] width 220 height 32
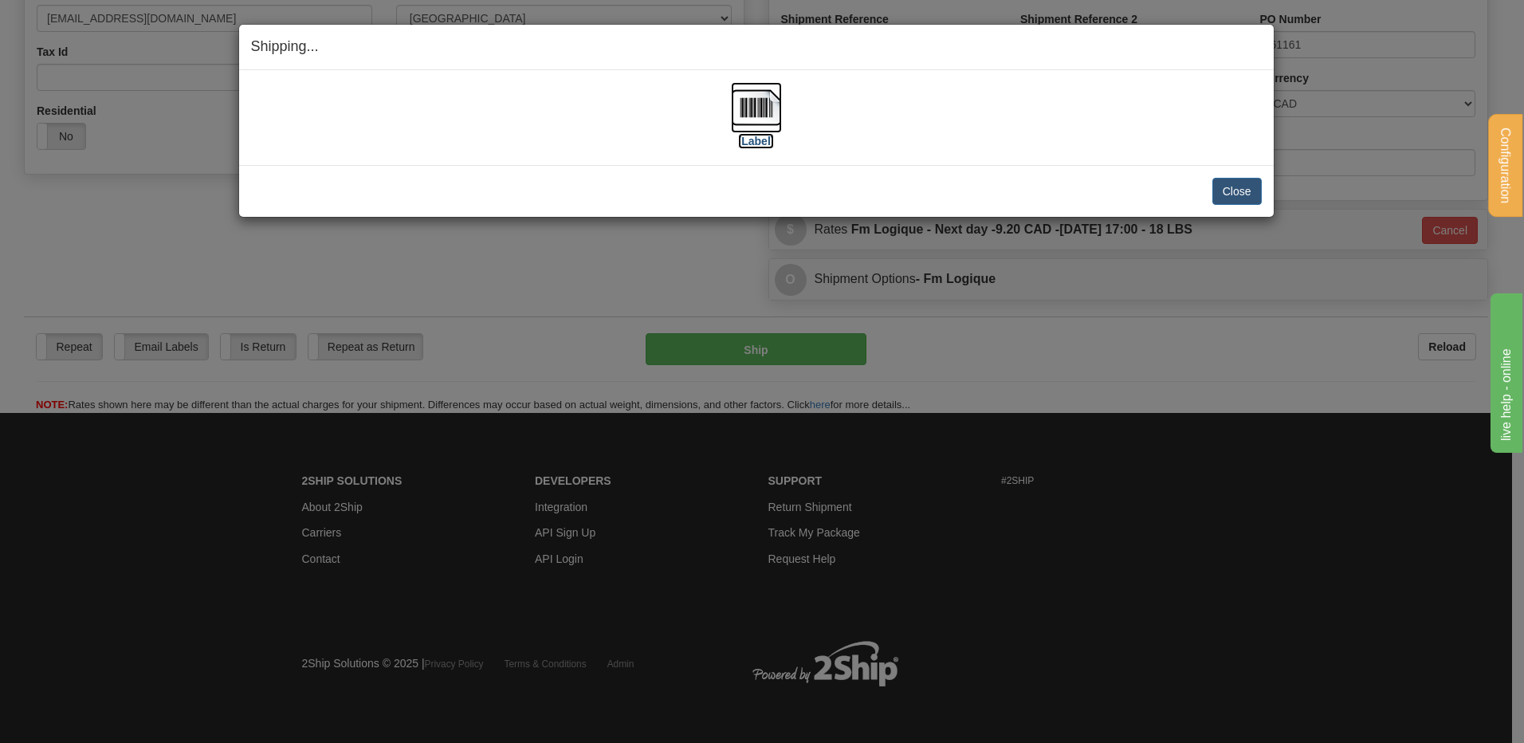
click at [765, 100] on img at bounding box center [756, 107] width 51 height 51
click at [1248, 191] on button "Close" at bounding box center [1237, 191] width 49 height 27
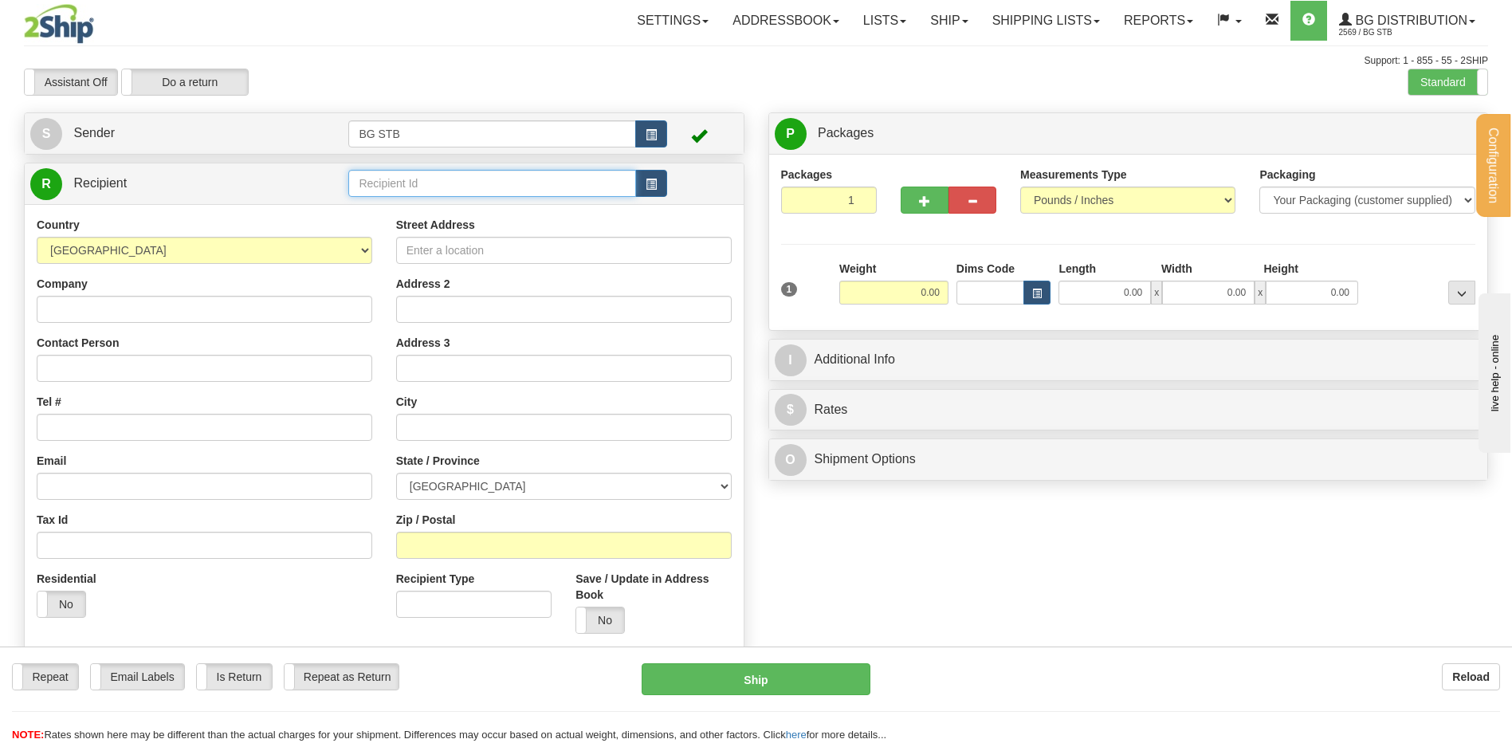
click at [371, 181] on input "text" at bounding box center [491, 183] width 287 height 27
type input "7079"
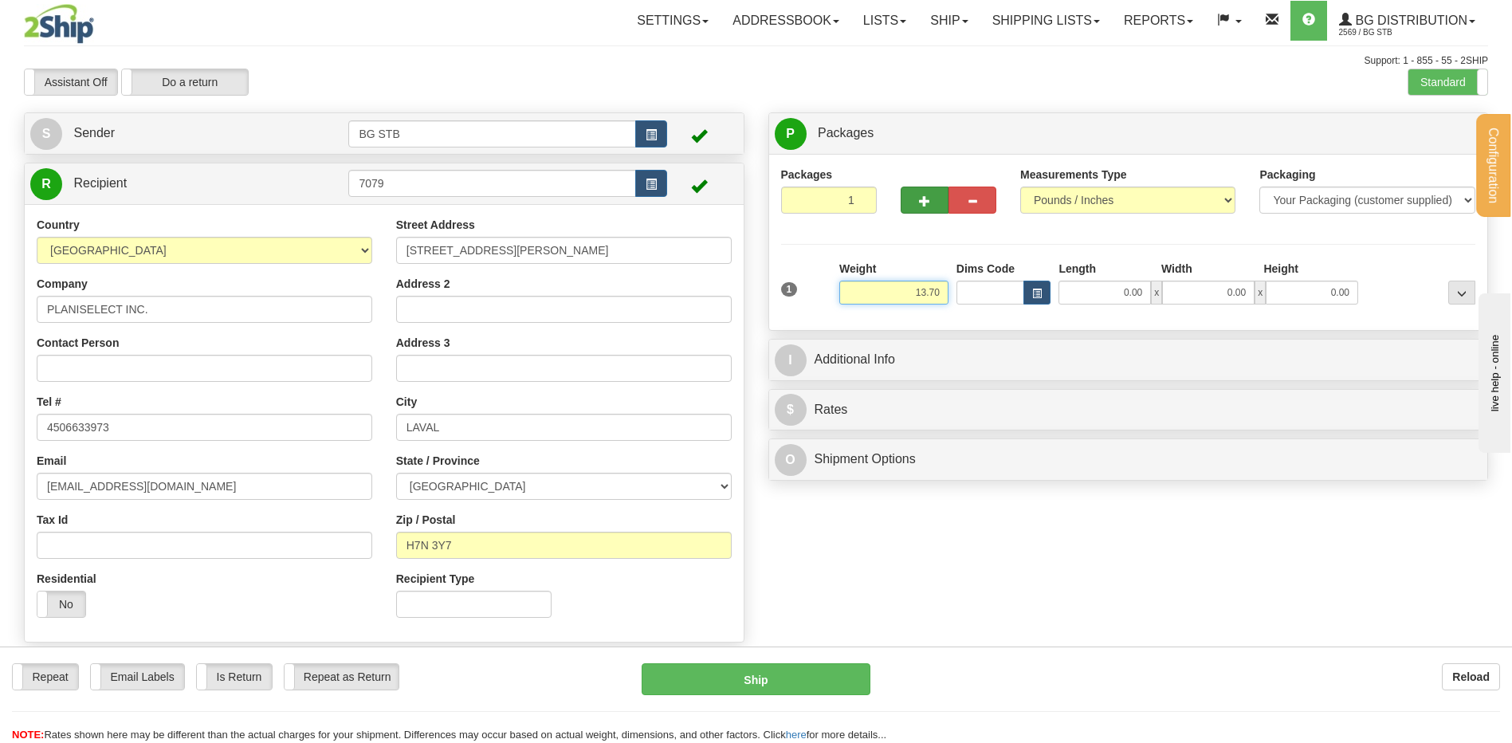
type input "13.70"
click at [903, 206] on button "button" at bounding box center [925, 200] width 48 height 27
type input "2"
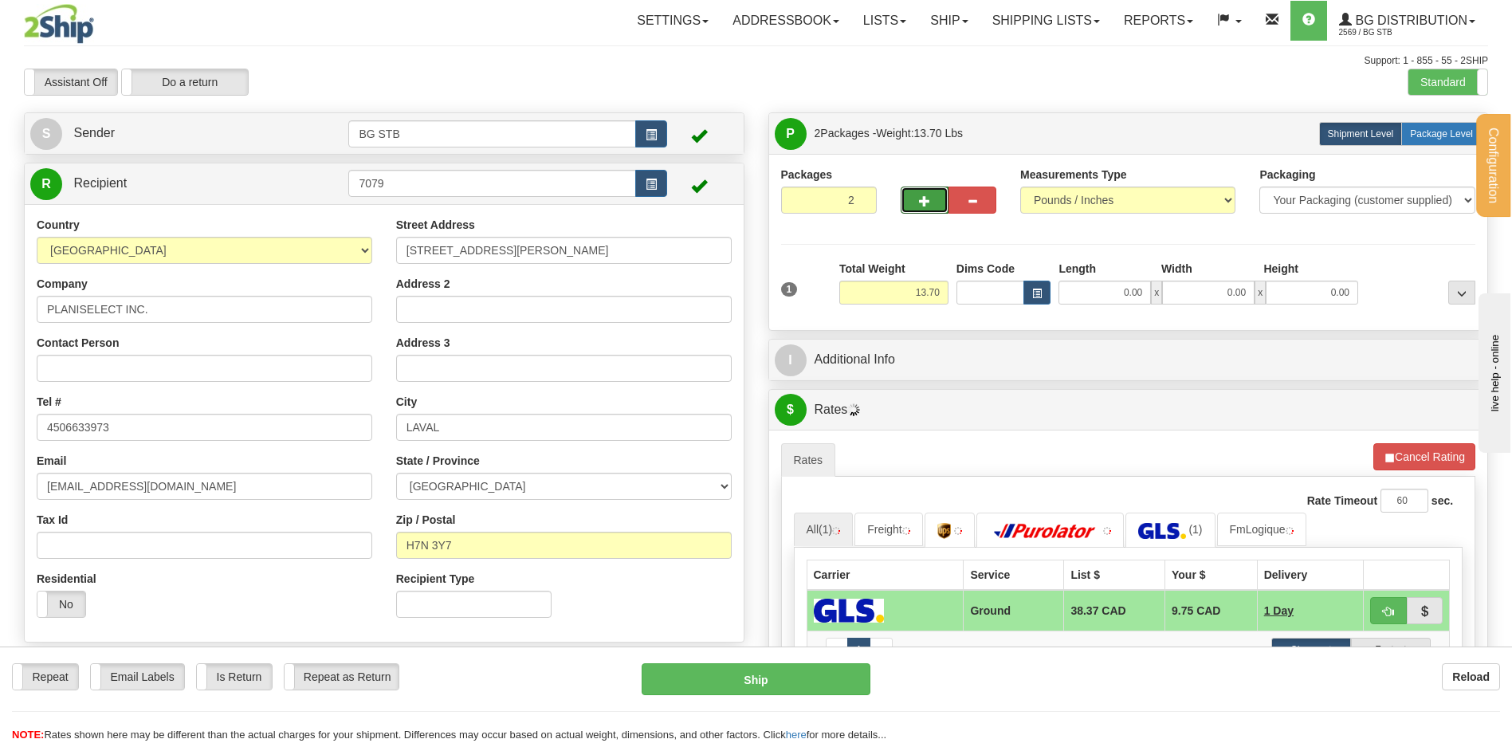
click at [1429, 134] on span "Package Level" at bounding box center [1441, 133] width 63 height 11
radio input "true"
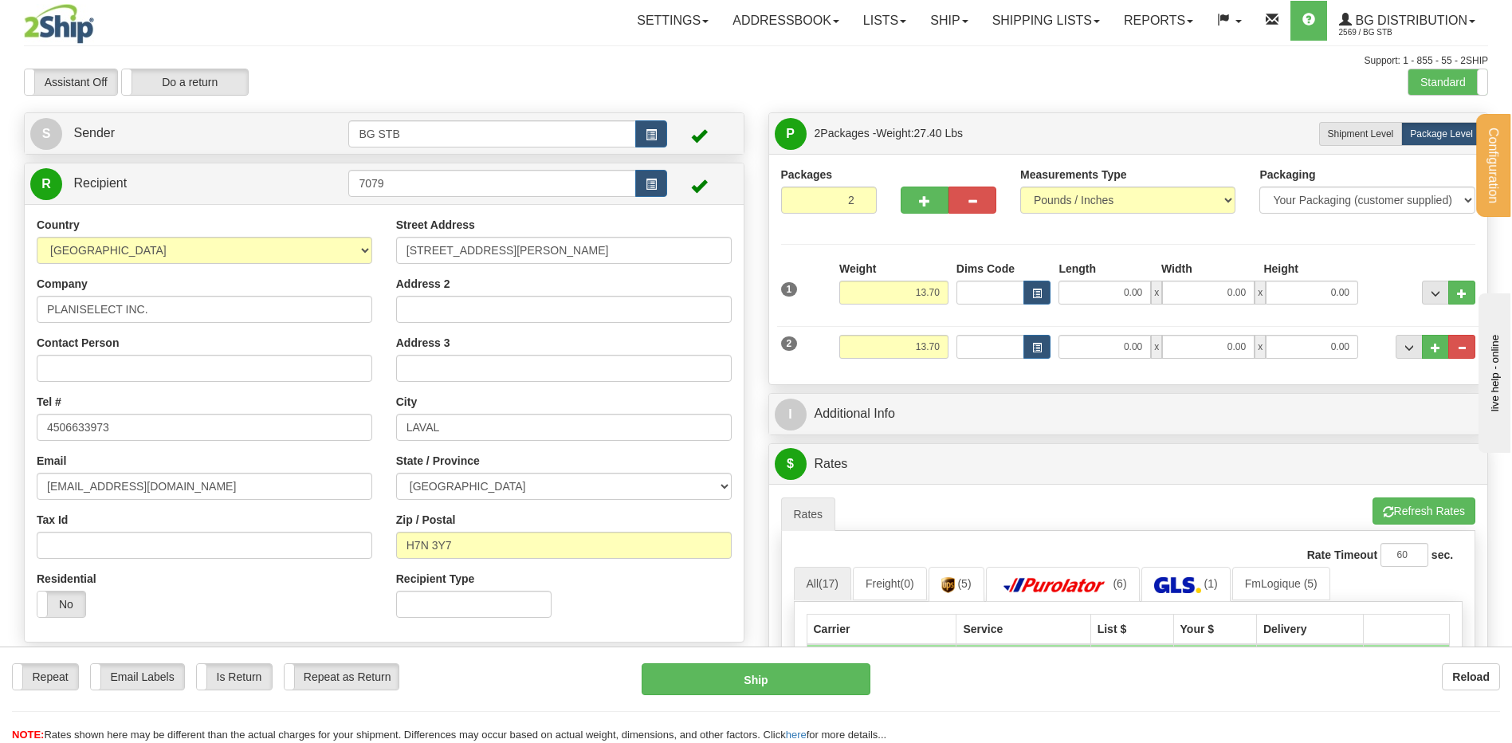
click at [1075, 314] on div "1 Weight 13.70 Dims Code x x" at bounding box center [1128, 289] width 703 height 57
click at [1077, 306] on div "1 Weight 13.70 Dims Code x x" at bounding box center [1128, 289] width 703 height 57
click at [1078, 297] on input "0.00" at bounding box center [1105, 293] width 92 height 24
type input "19.00"
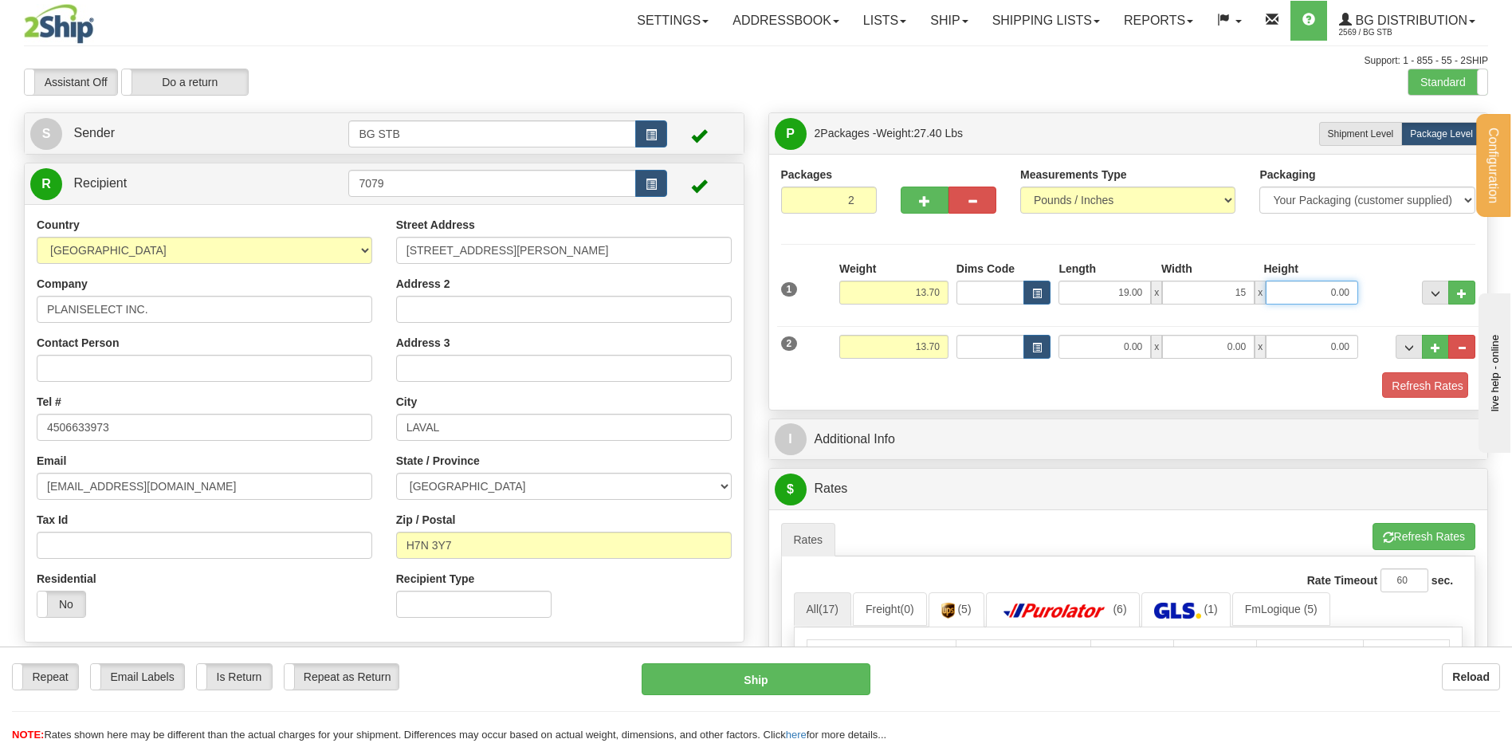
type input "15.00"
type input "5.00"
drag, startPoint x: 1079, startPoint y: 296, endPoint x: 1048, endPoint y: 293, distance: 31.3
drag, startPoint x: 1048, startPoint y: 293, endPoint x: 1014, endPoint y: 370, distance: 84.6
click at [1007, 368] on div "2 Weight 13.70 Dims Code Length Width Height" at bounding box center [1128, 344] width 703 height 53
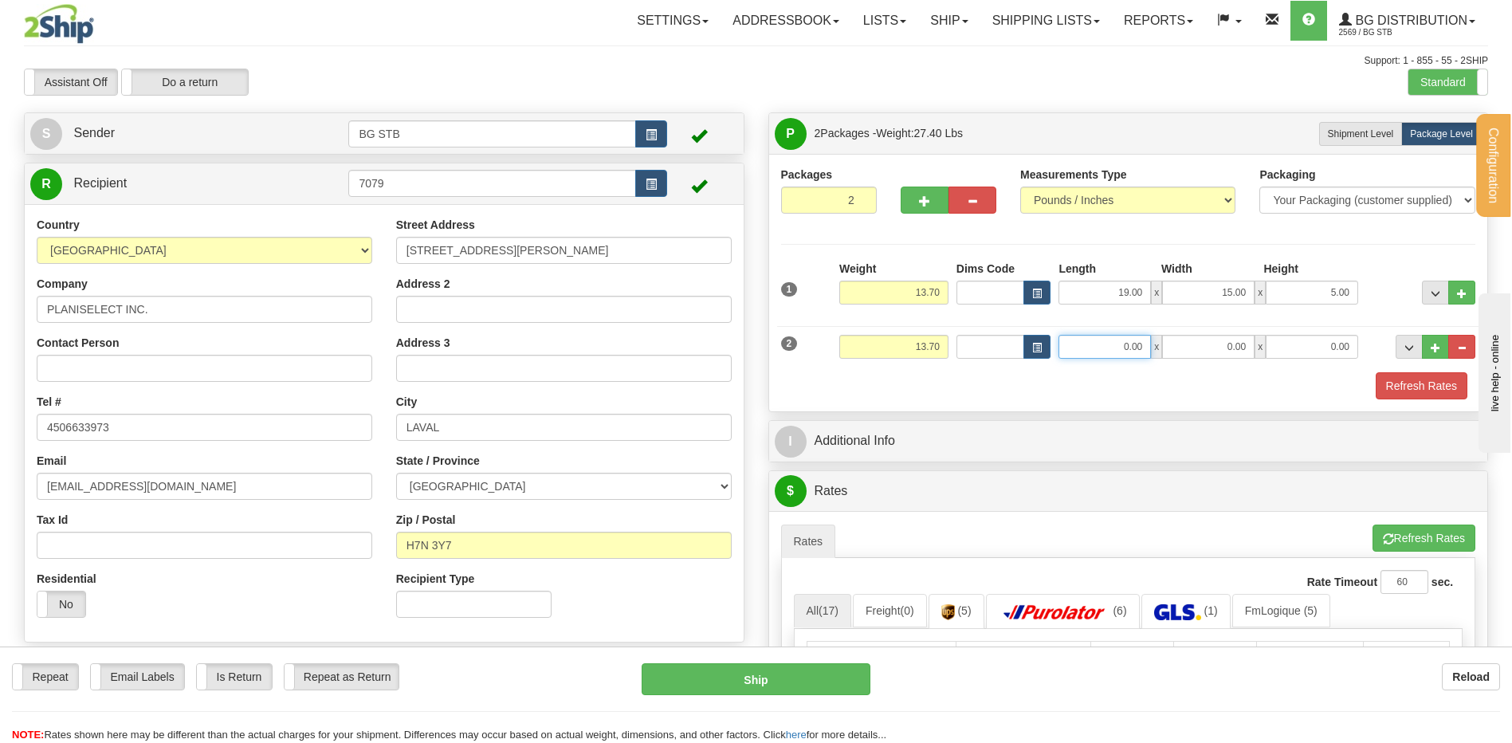
click at [1111, 338] on input "0.00" at bounding box center [1105, 347] width 92 height 24
type input "29.00"
type input "18.00"
type input "5.00"
drag, startPoint x: 907, startPoint y: 349, endPoint x: 1130, endPoint y: 349, distance: 222.4
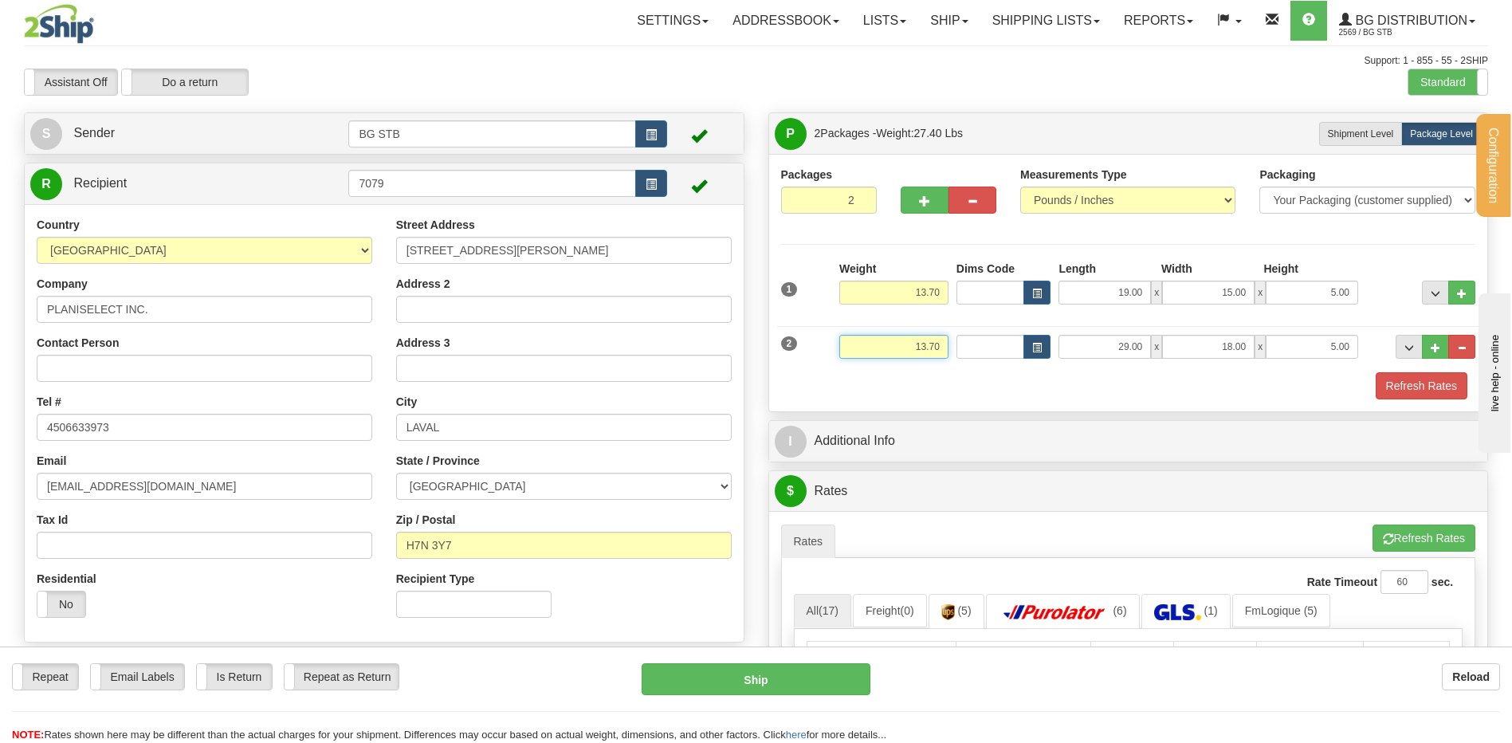
click at [1103, 347] on div "2 Weight 13.70 Dims Code Length Width Height" at bounding box center [1128, 344] width 703 height 53
type input "23.00"
click at [926, 179] on div at bounding box center [949, 177] width 96 height 20
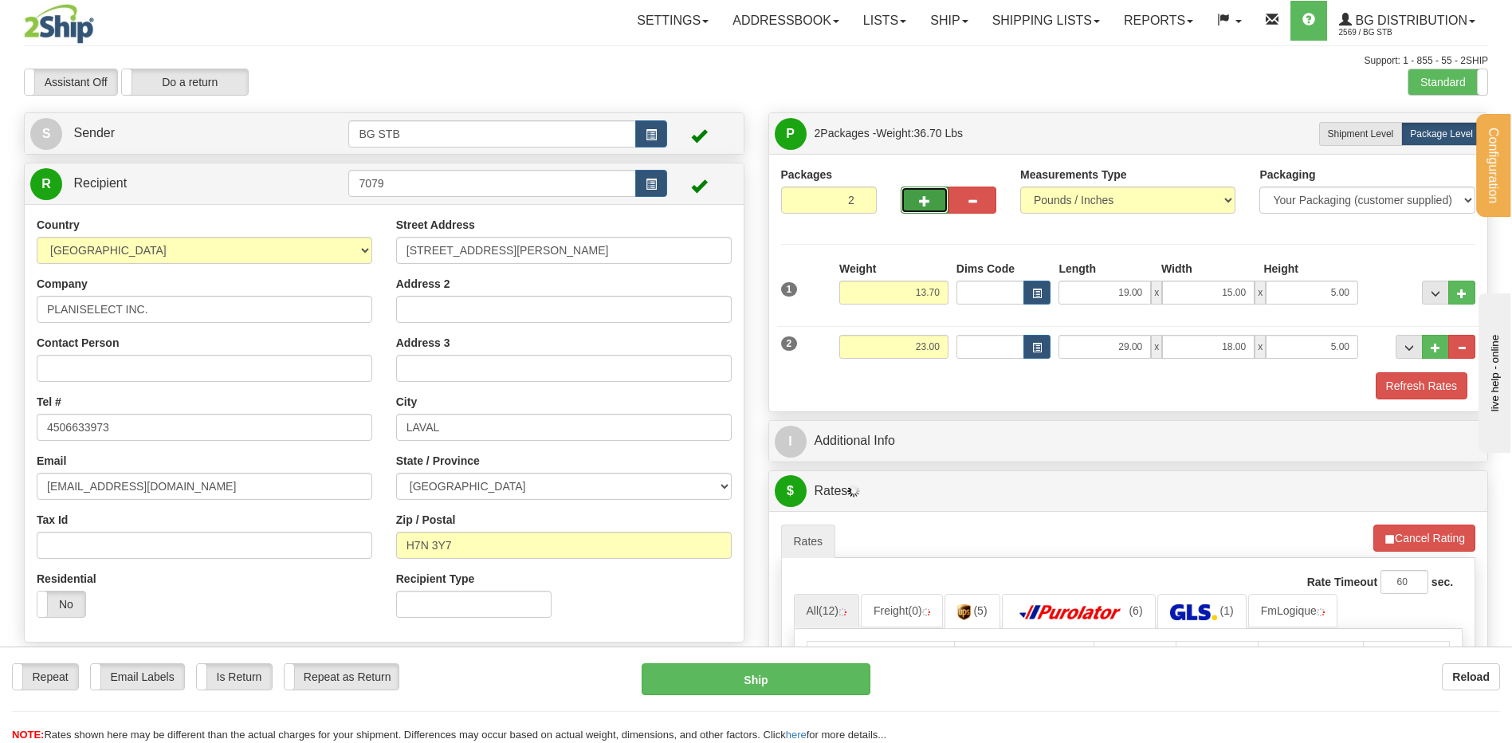
click at [926, 196] on span "button" at bounding box center [924, 201] width 11 height 10
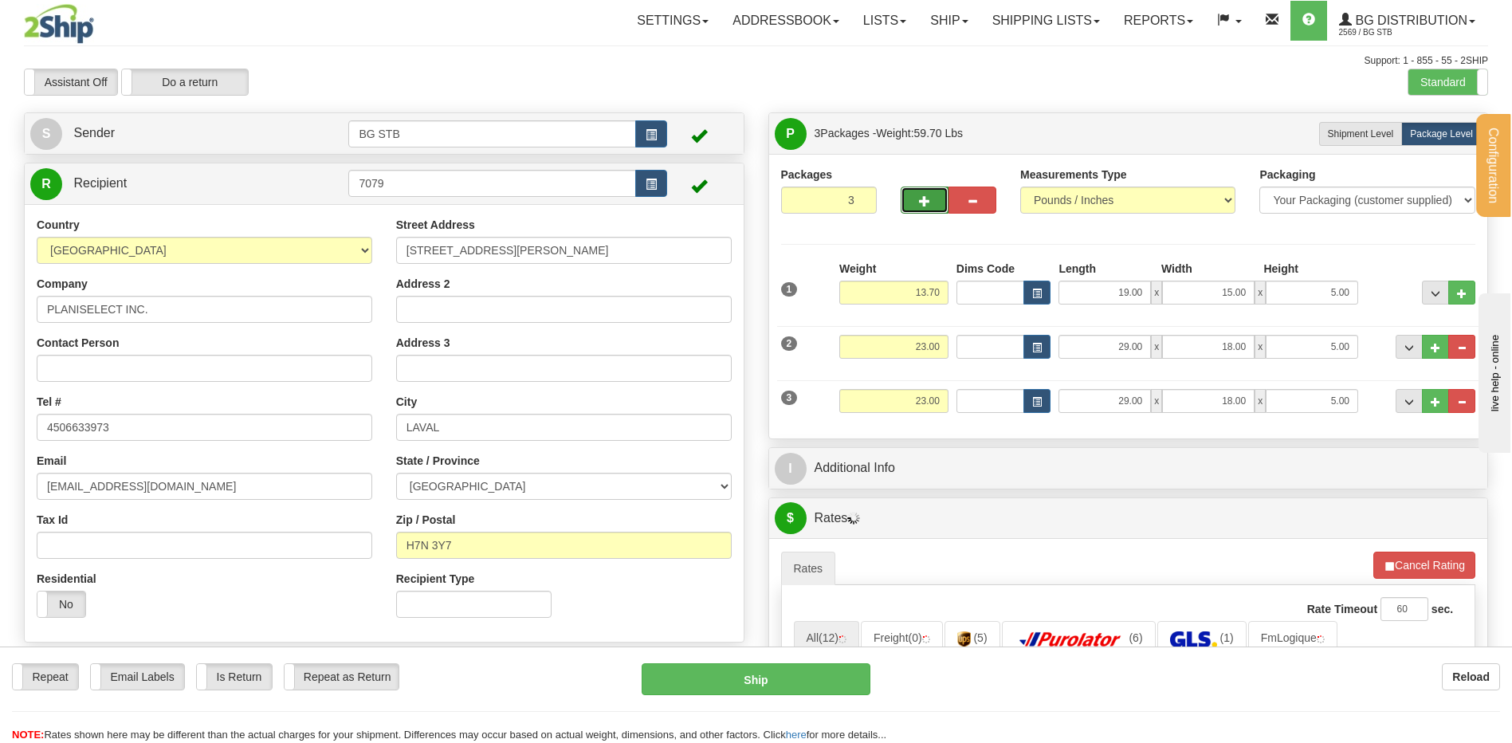
click at [928, 196] on span "button" at bounding box center [924, 201] width 11 height 10
type input "4"
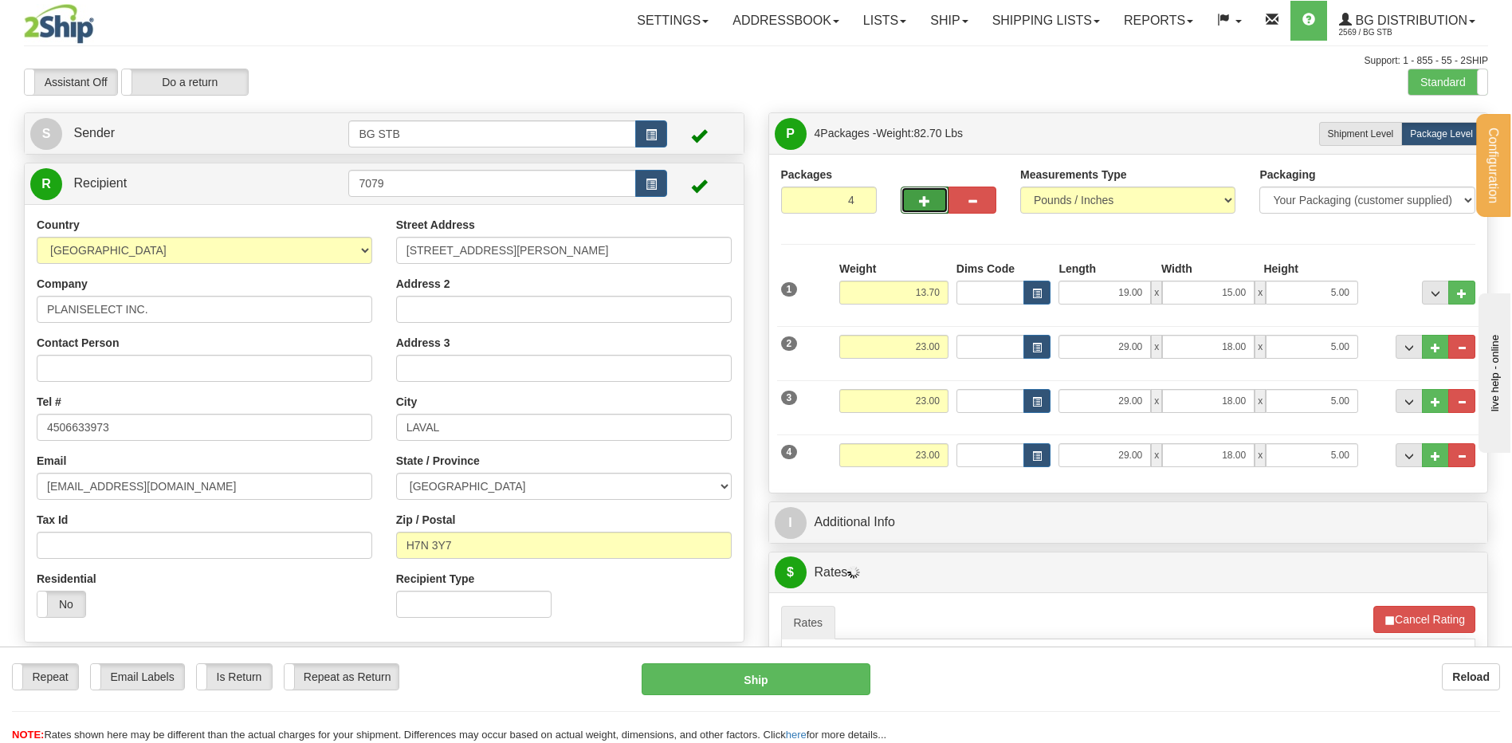
scroll to position [399, 0]
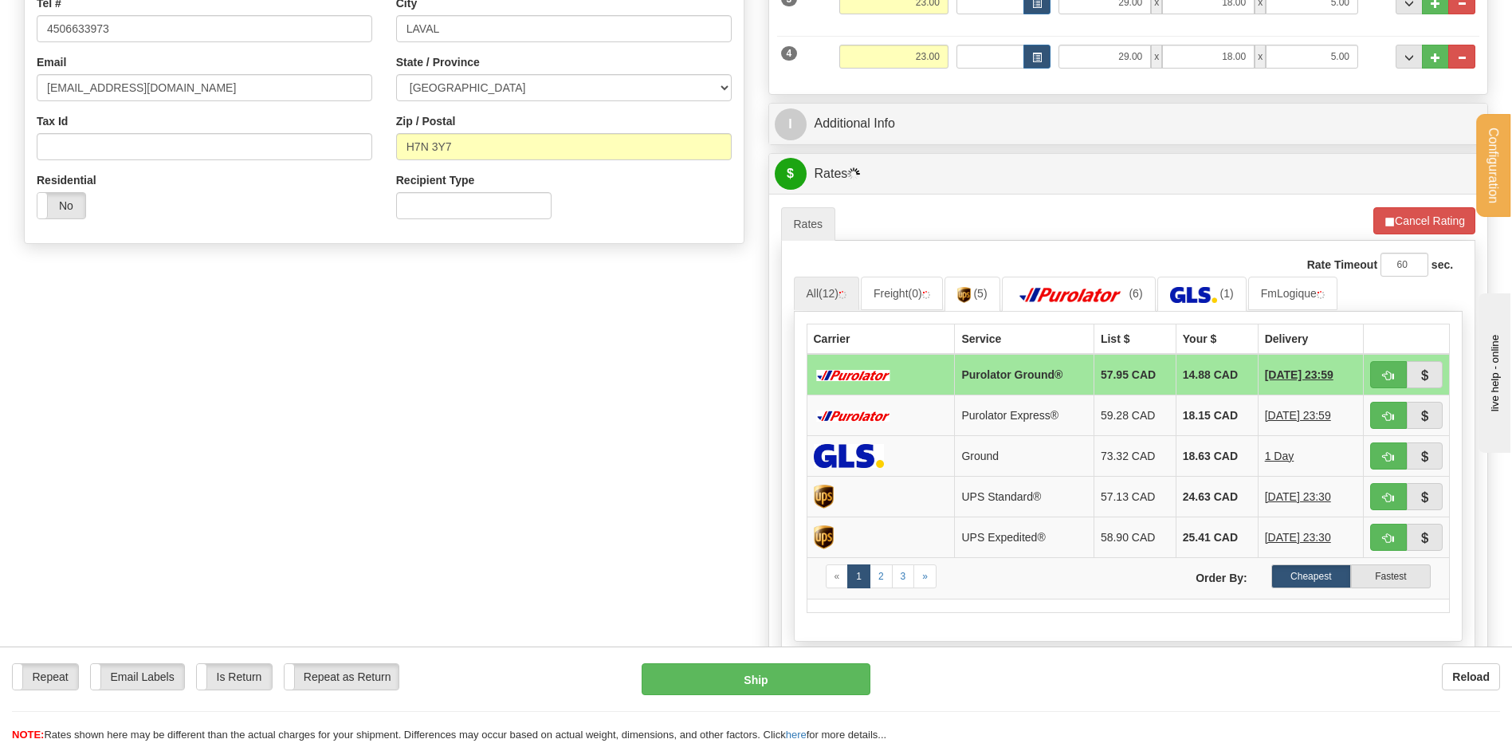
click at [893, 106] on div "I Additional Info" at bounding box center [1128, 124] width 719 height 41
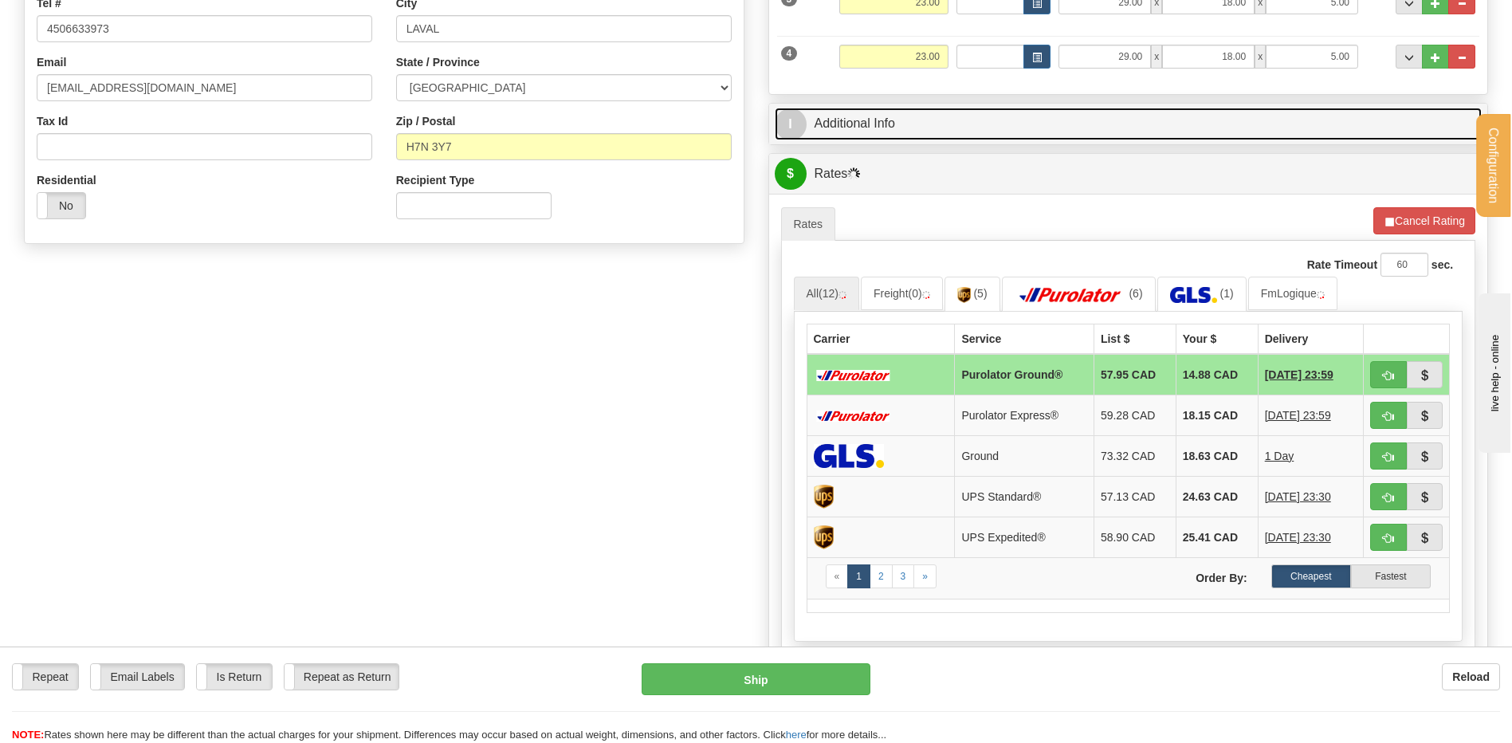
click at [896, 120] on link "I Additional Info" at bounding box center [1129, 124] width 708 height 33
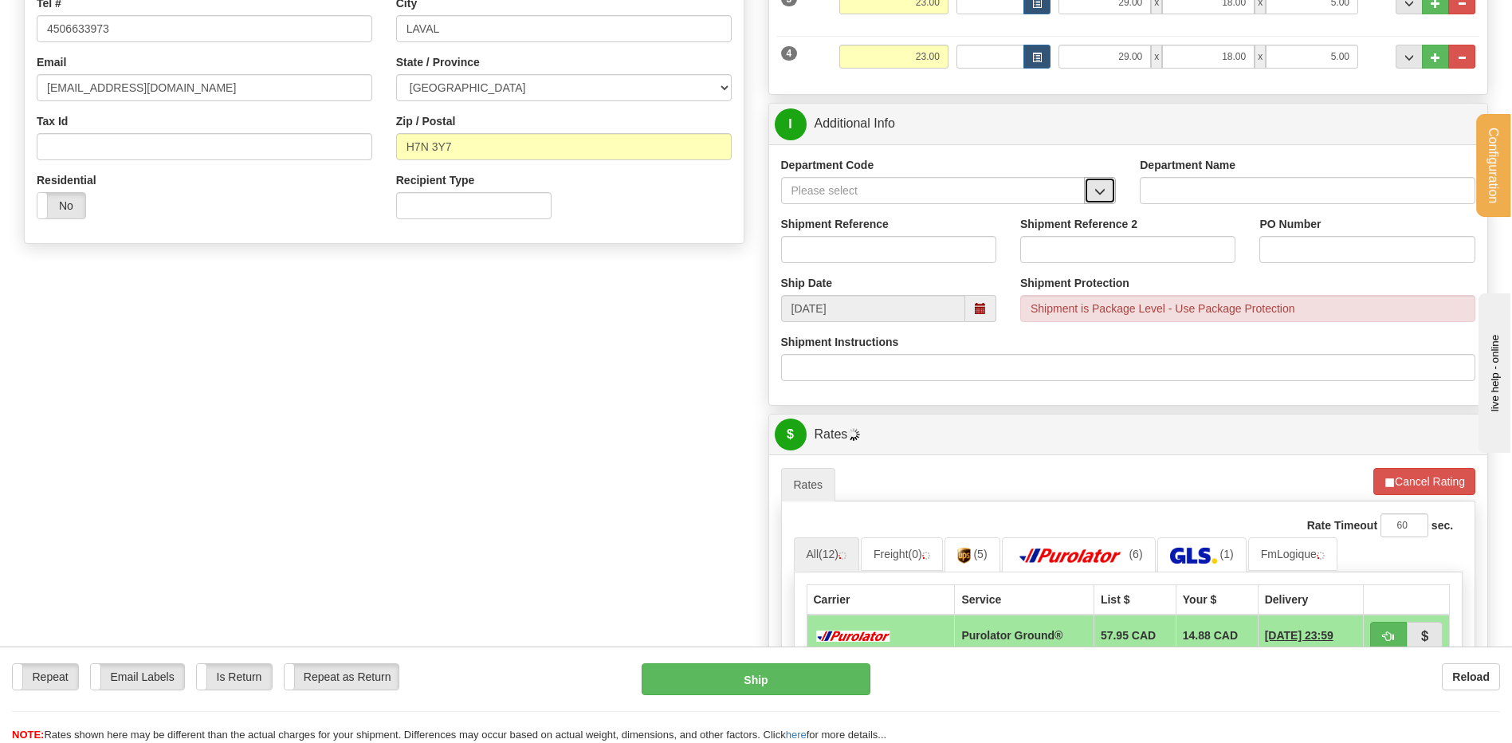
click at [1102, 191] on span "button" at bounding box center [1100, 192] width 11 height 10
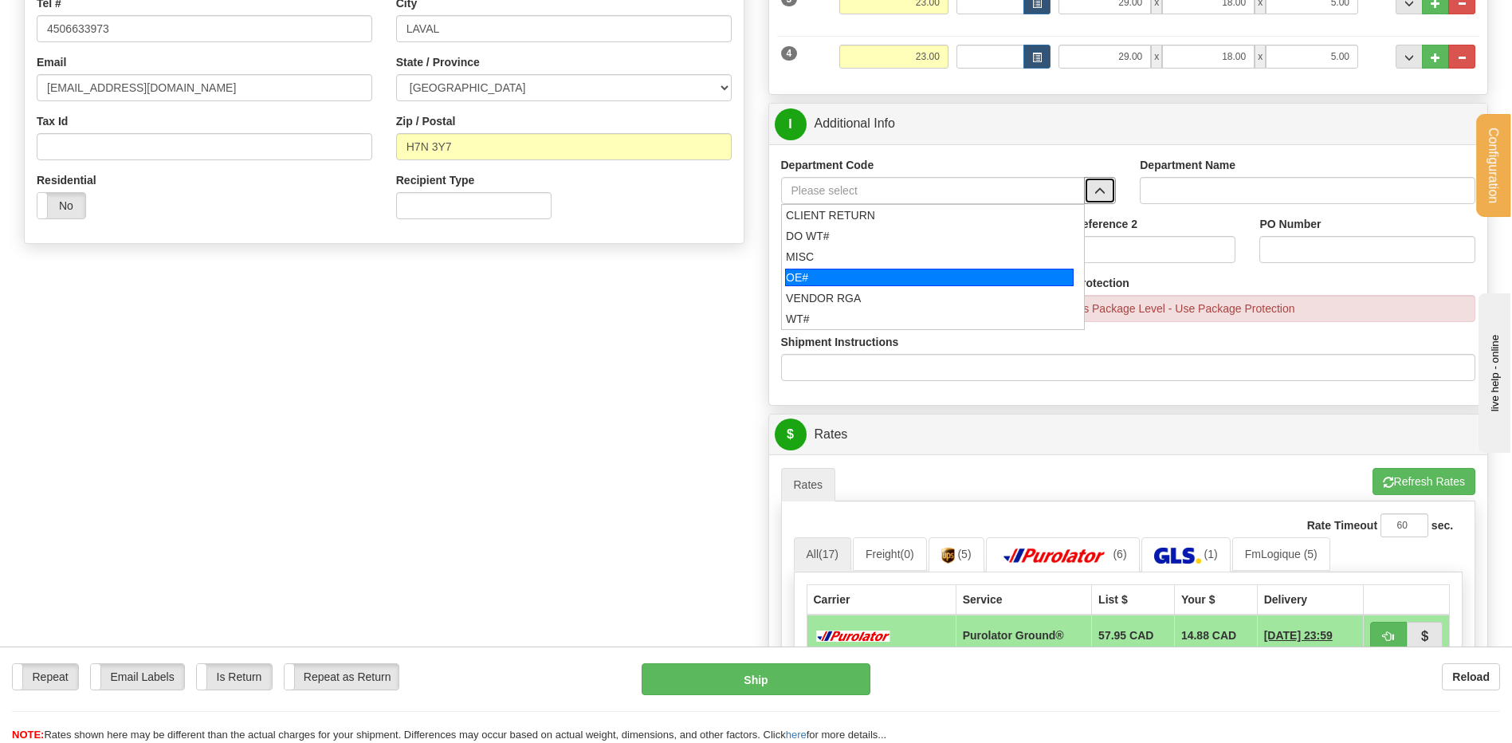
click at [859, 278] on div "OE#" at bounding box center [929, 278] width 289 height 18
type input "OE#"
type input "ORDERS"
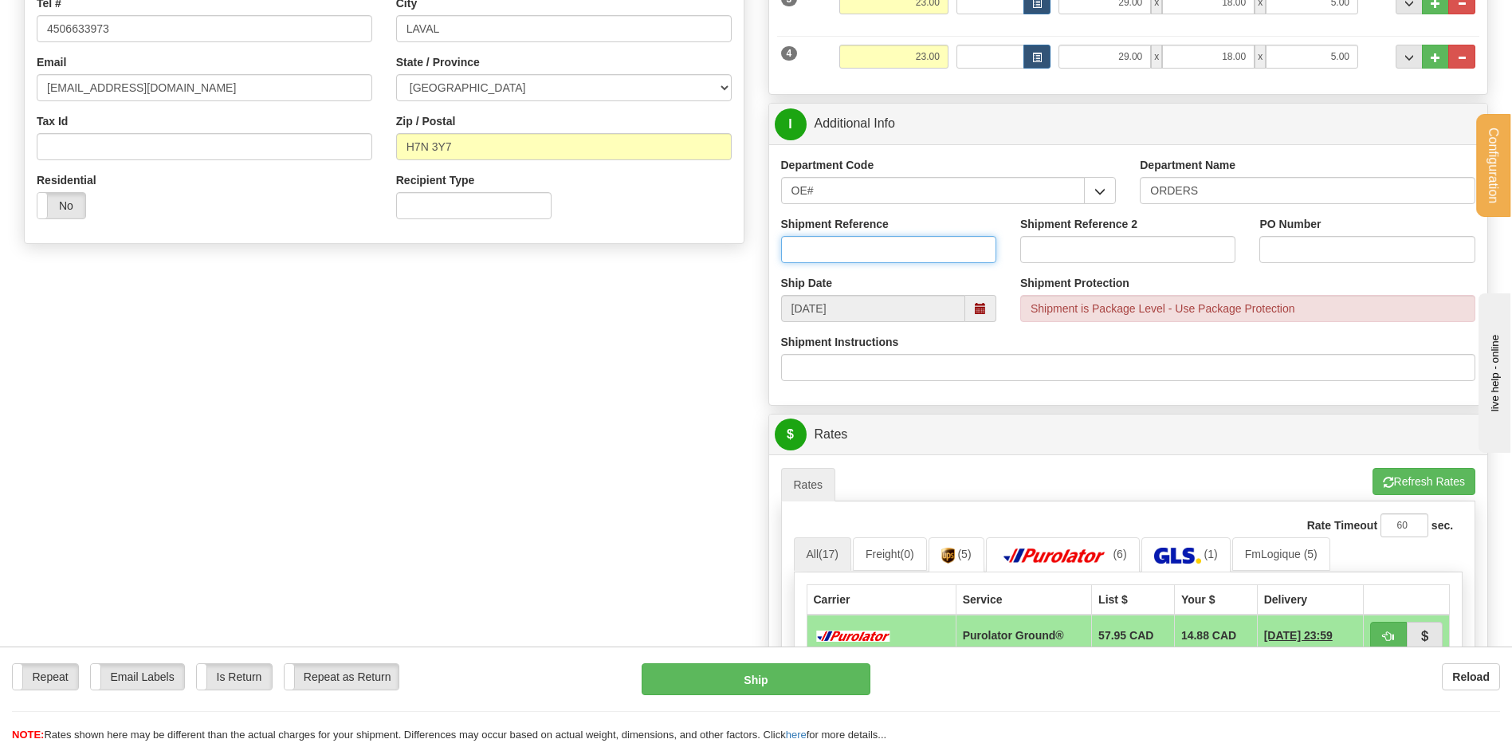
click at [853, 251] on input "Shipment Reference" at bounding box center [888, 249] width 215 height 27
type input "80006401-00"
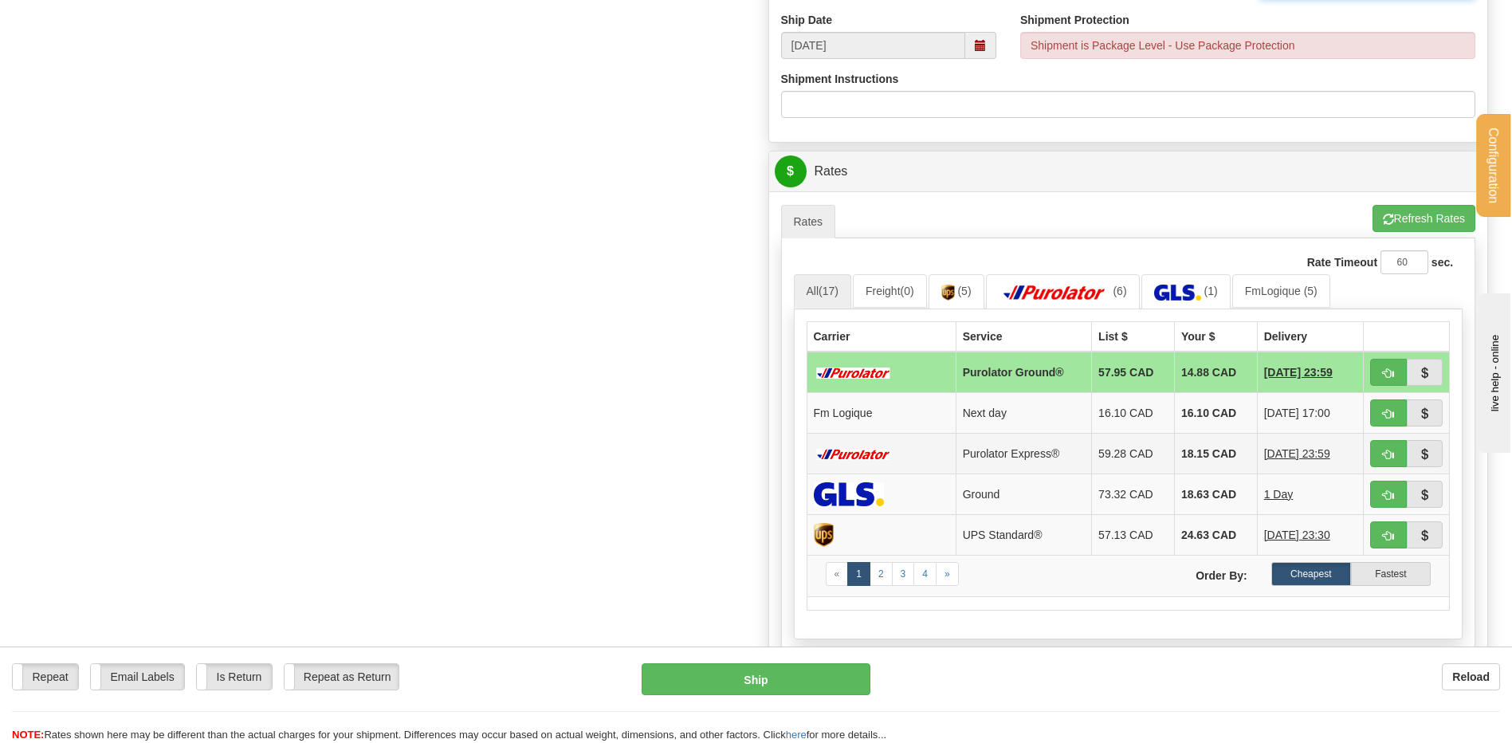
scroll to position [797, 0]
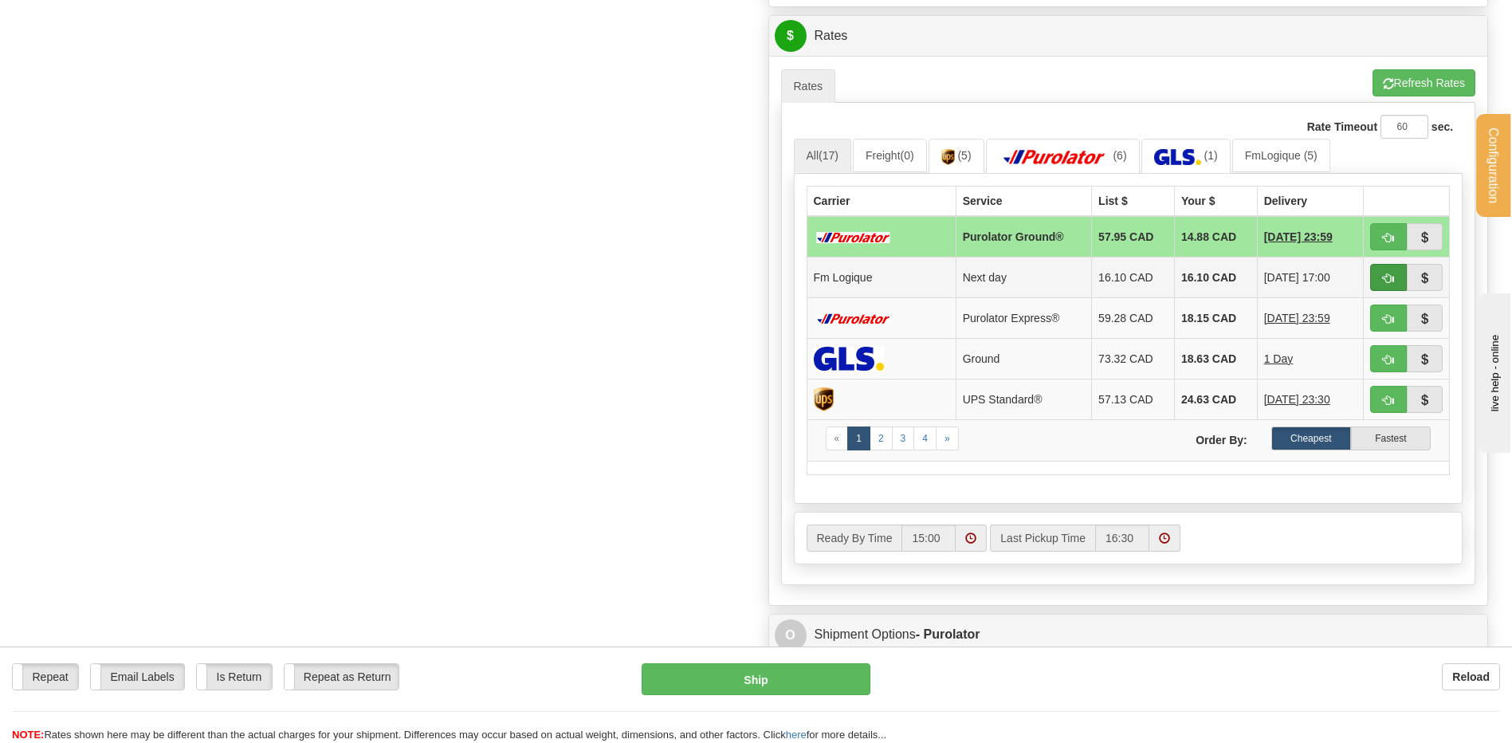
type input "P202509118PO1"
click at [1381, 284] on button "button" at bounding box center [1388, 277] width 37 height 27
type input "jour"
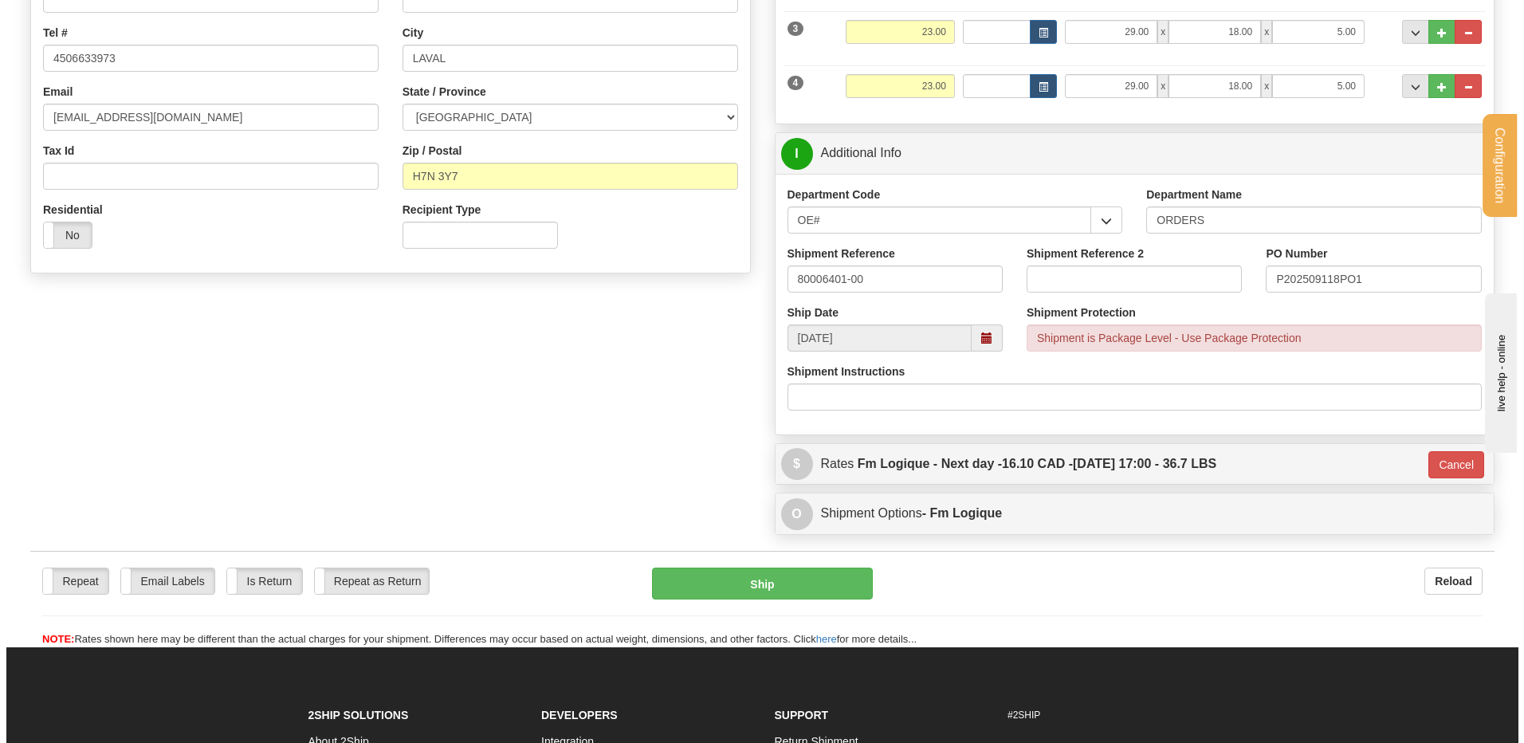
scroll to position [365, 0]
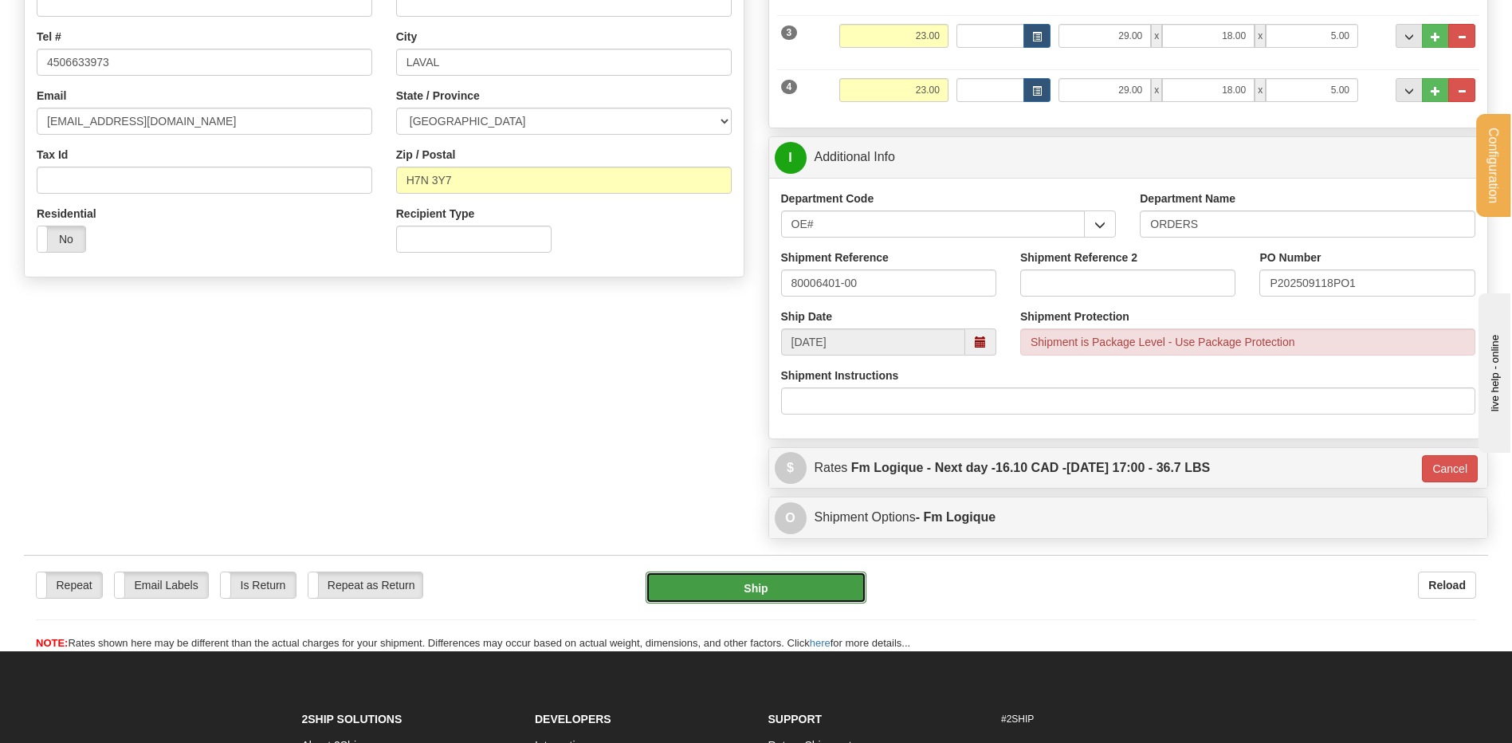
click at [723, 580] on button "Ship" at bounding box center [756, 588] width 220 height 32
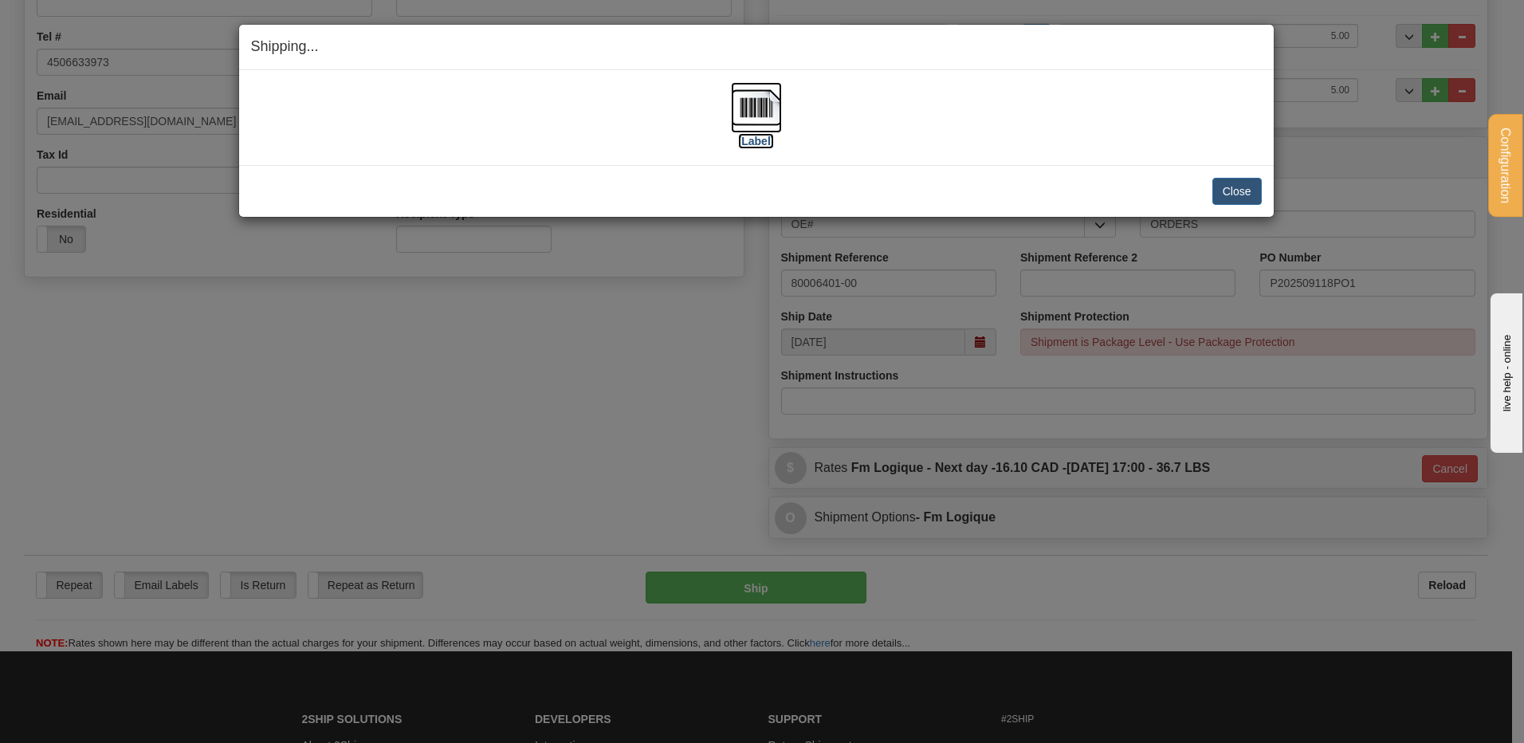
click at [778, 95] on img at bounding box center [756, 107] width 51 height 51
click at [1244, 191] on button "Close" at bounding box center [1237, 191] width 49 height 27
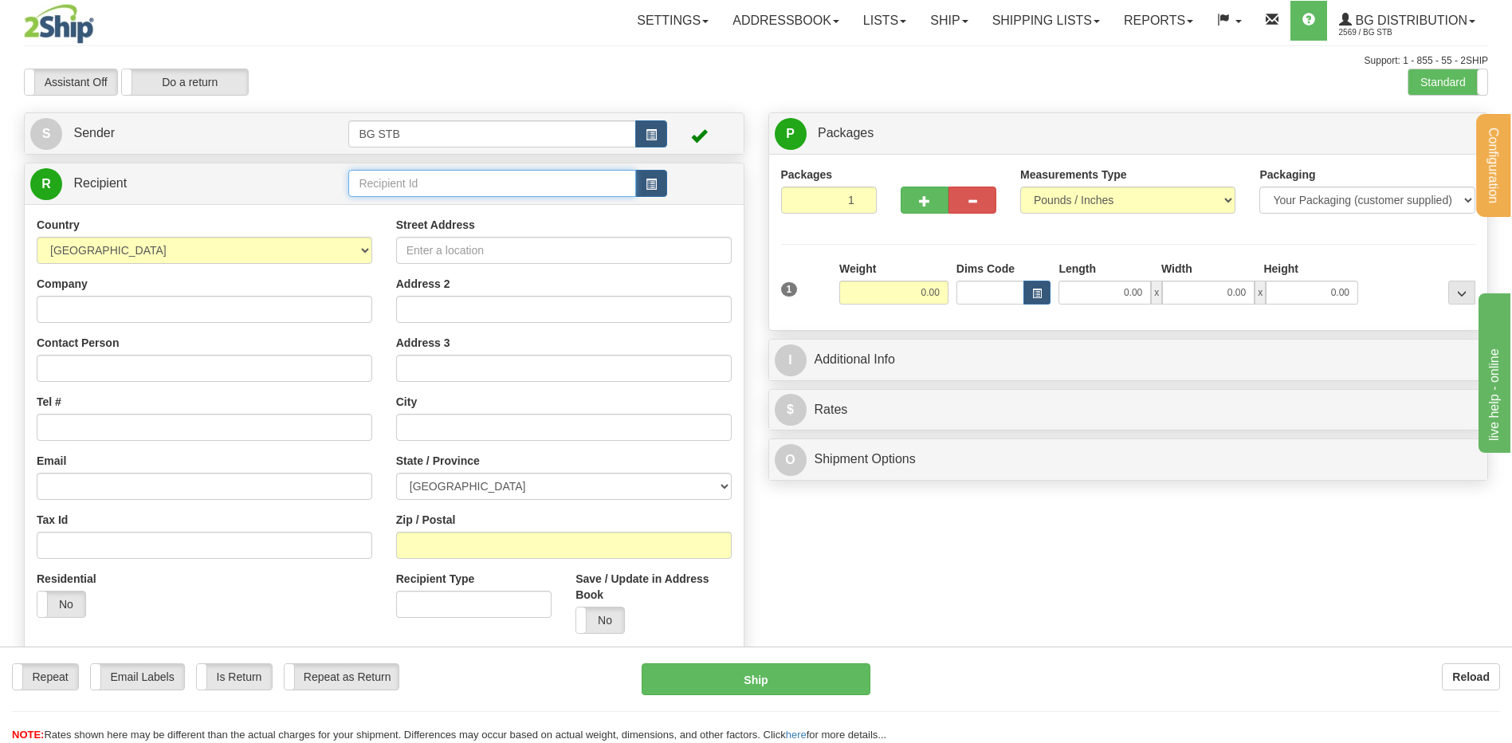
click at [360, 176] on input "text" at bounding box center [491, 183] width 287 height 27
type input "1134"
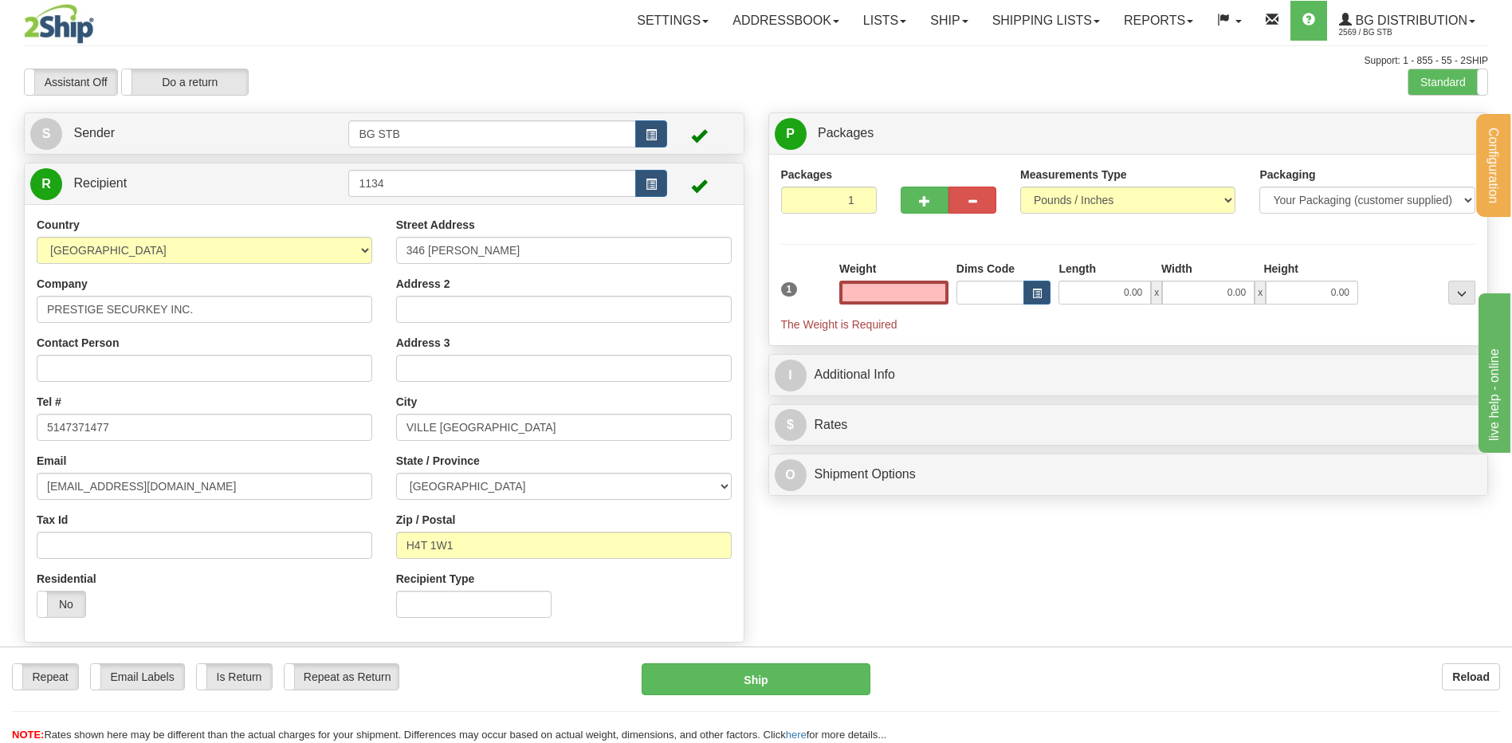
type input "0.00"
click at [894, 298] on input "0.00" at bounding box center [893, 293] width 109 height 24
type input "7.45"
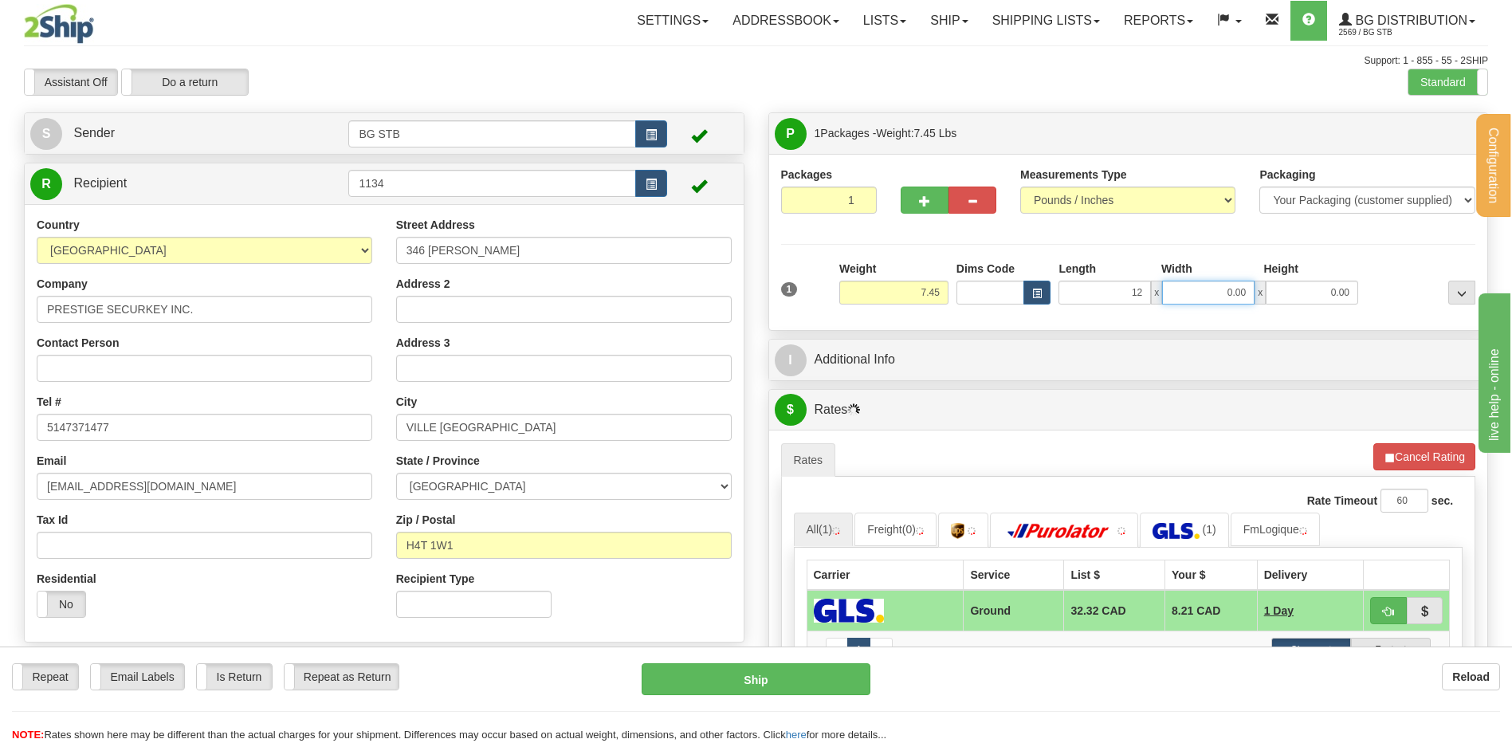
type input "12.00"
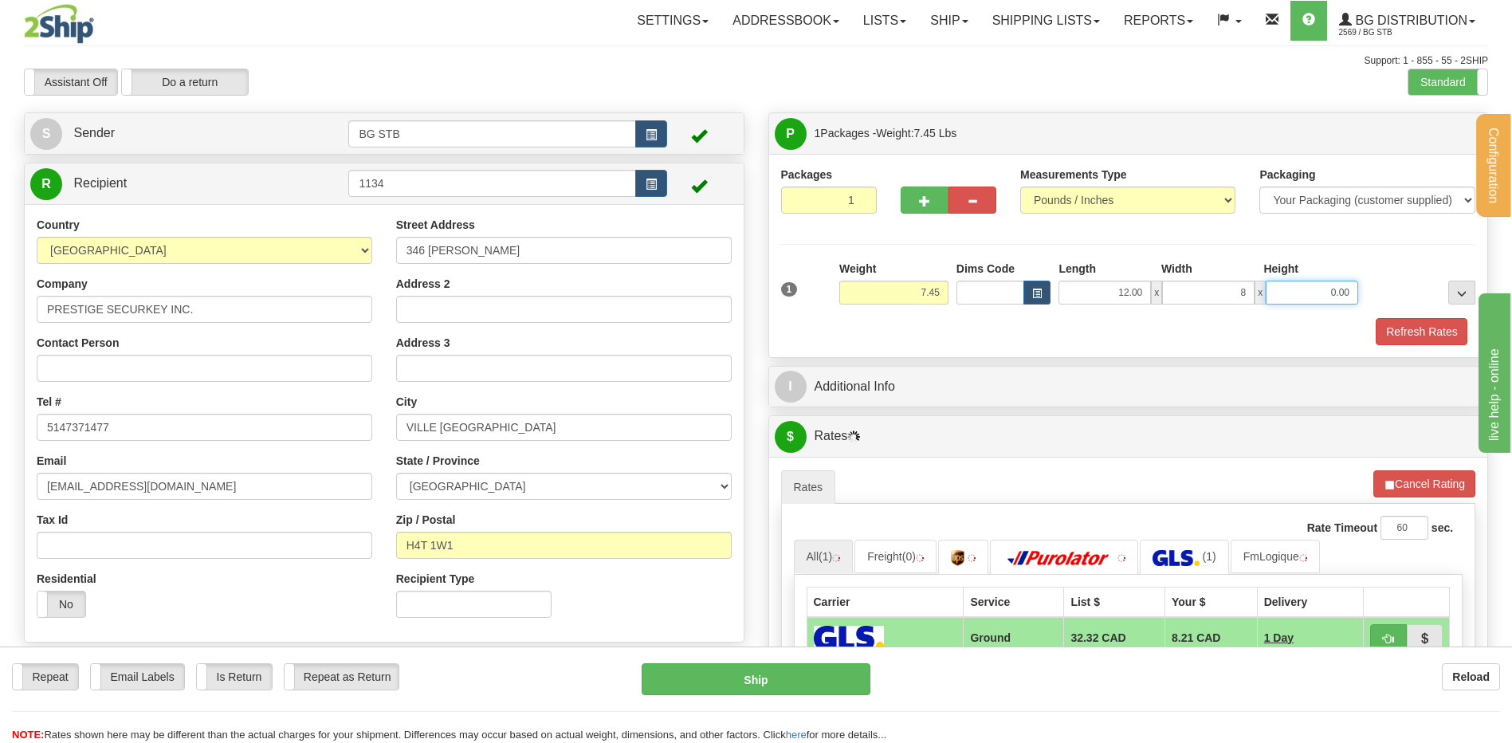
type input "8.00"
type input "6"
type input "6.00"
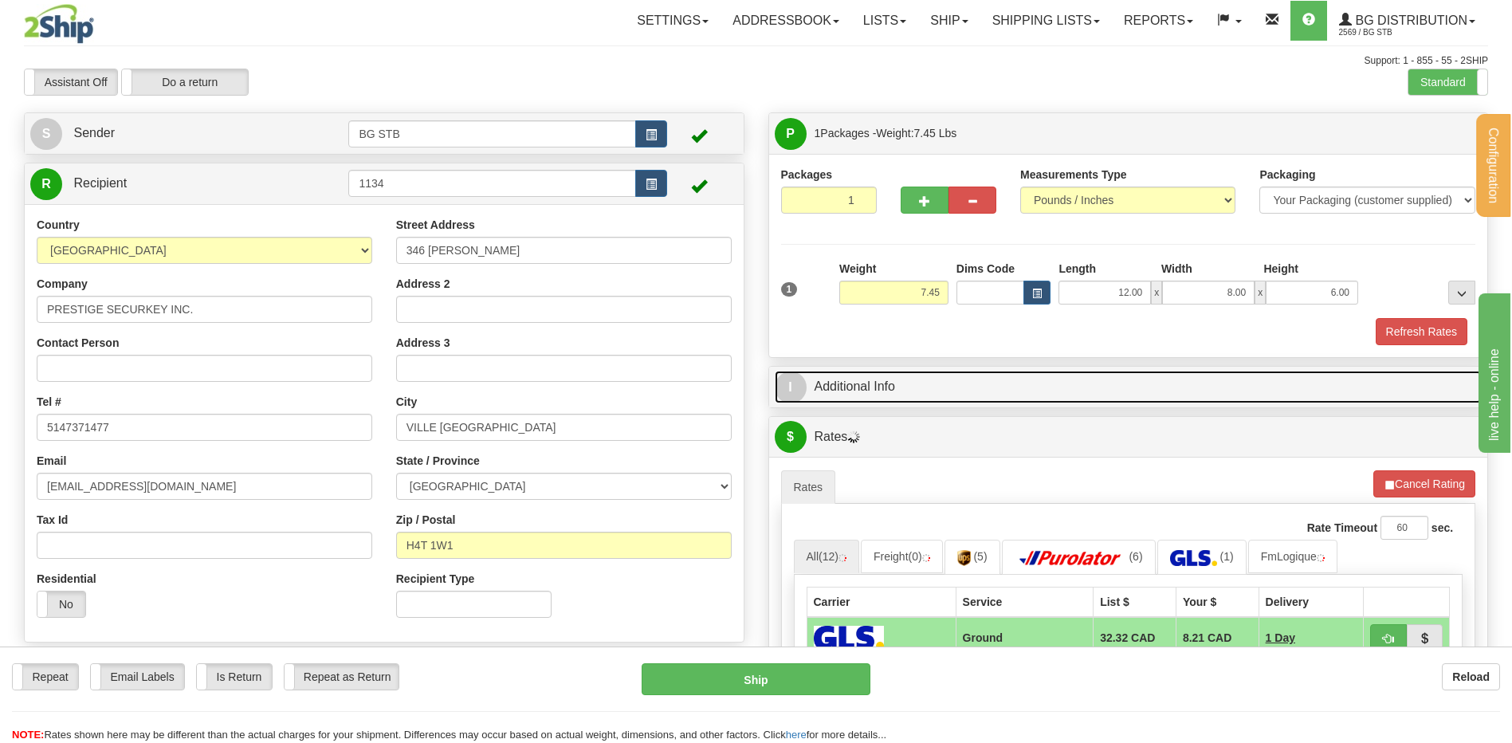
click at [973, 382] on link "I Additional Info" at bounding box center [1129, 387] width 708 height 33
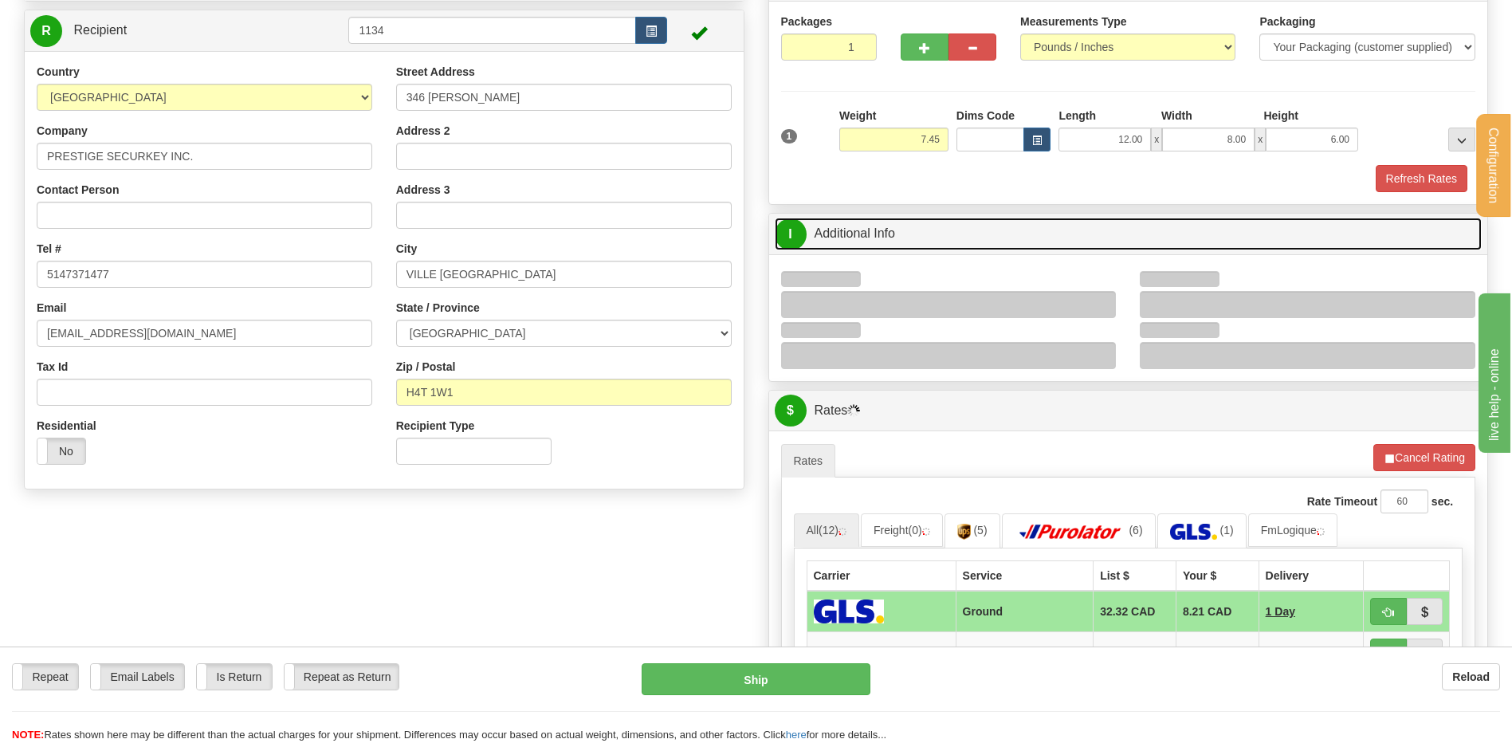
scroll to position [239, 0]
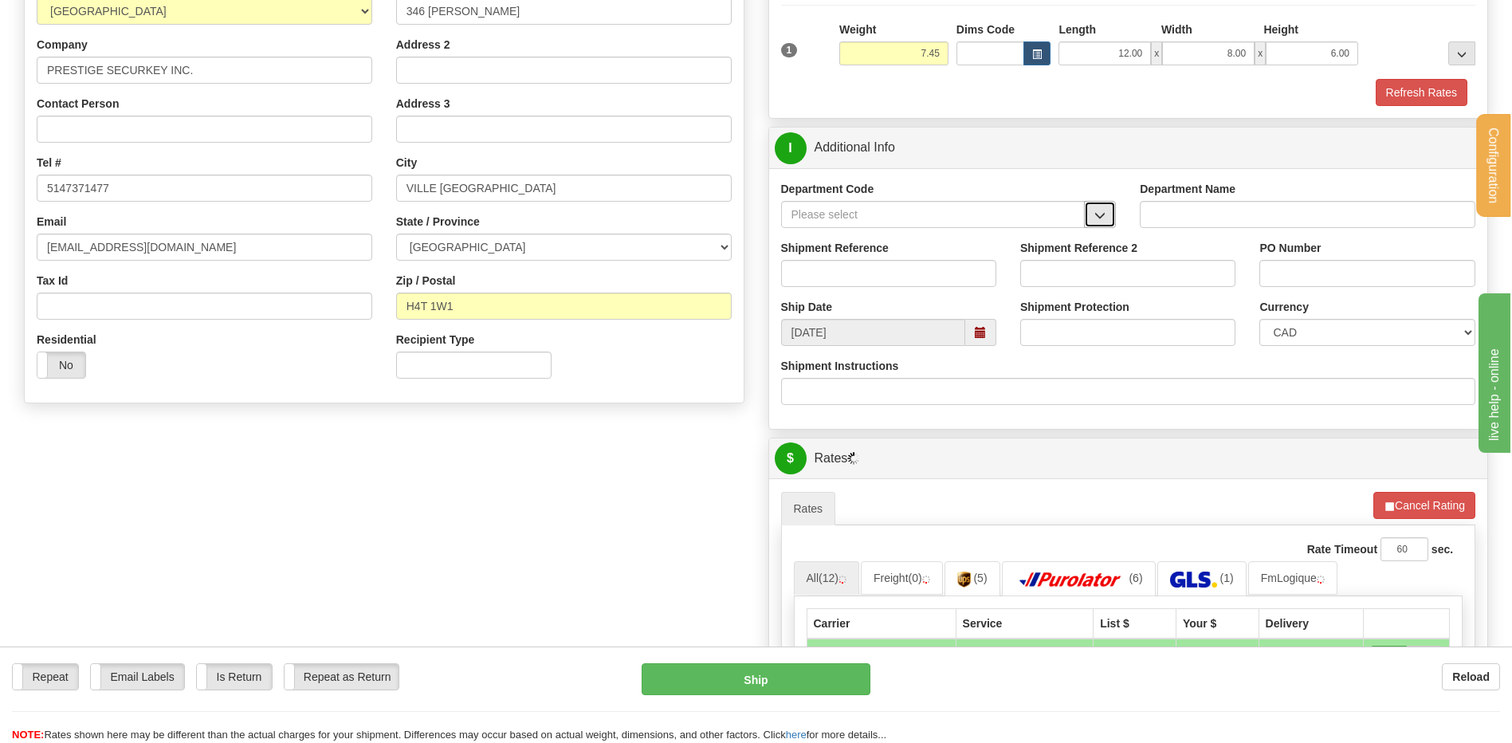
drag, startPoint x: 1109, startPoint y: 211, endPoint x: 1084, endPoint y: 225, distance: 28.2
click at [1106, 214] on button "button" at bounding box center [1100, 214] width 32 height 27
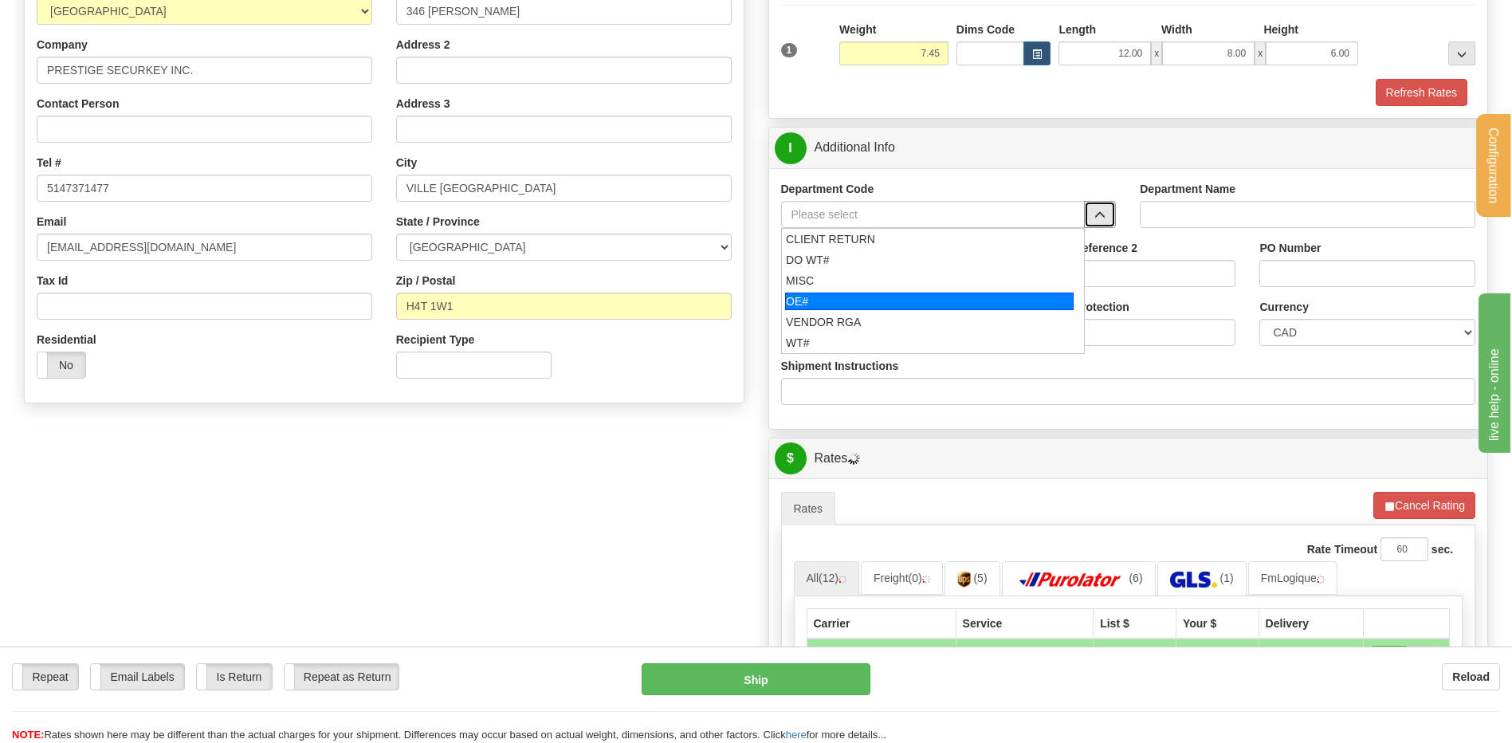
drag, startPoint x: 869, startPoint y: 306, endPoint x: 864, endPoint y: 281, distance: 26.0
click at [867, 302] on div "OE#" at bounding box center [929, 302] width 289 height 18
type input "OE#"
type input "ORDERS"
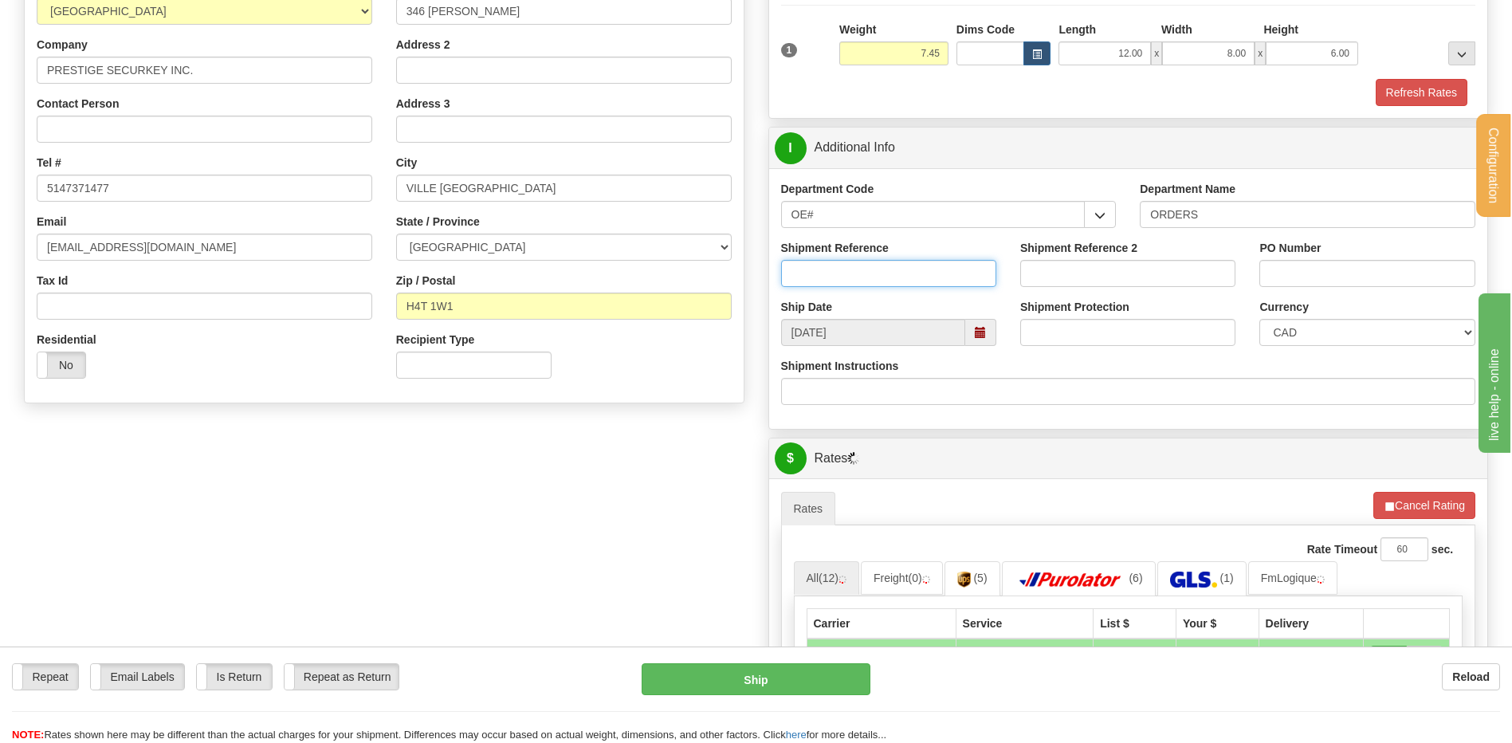
click at [863, 275] on input "Shipment Reference" at bounding box center [888, 273] width 215 height 27
type input "80006406-00"
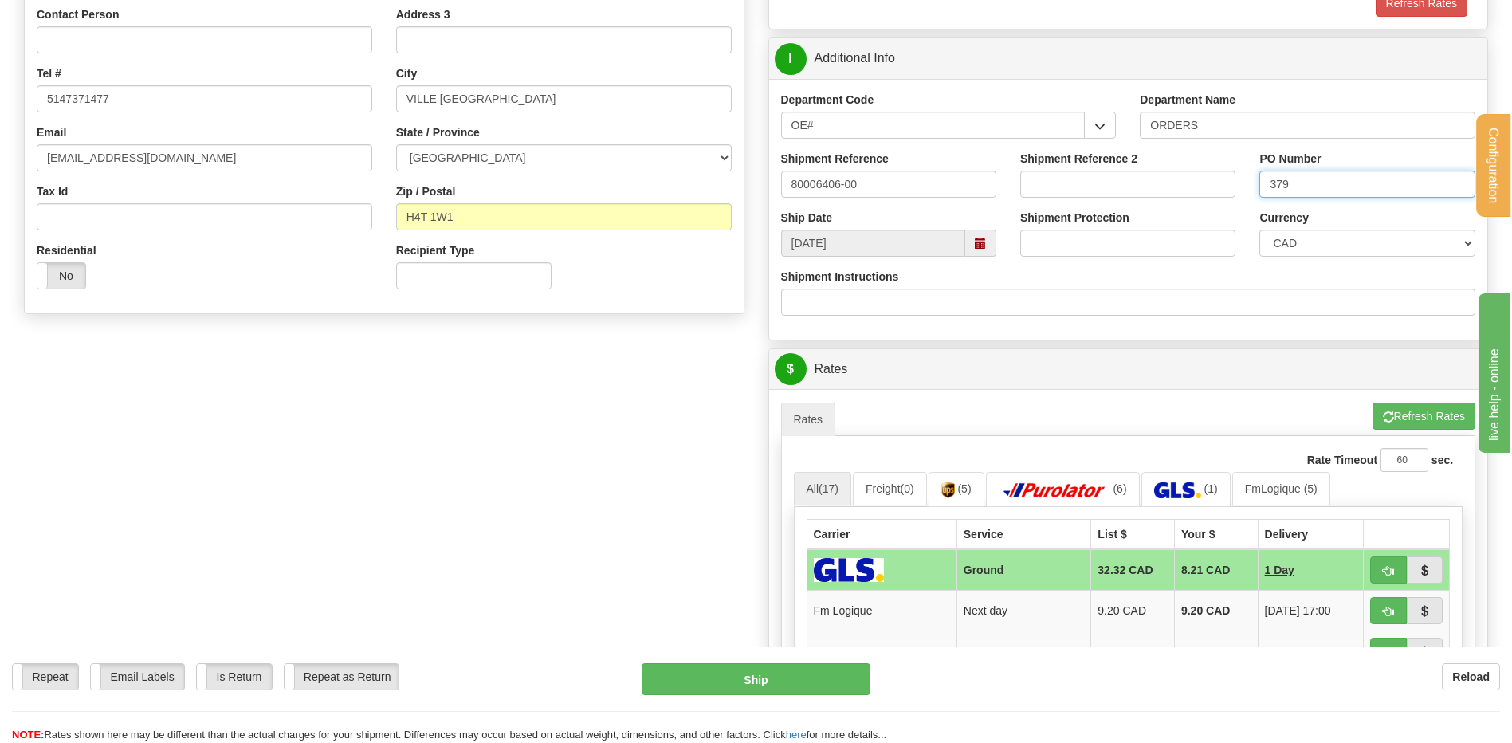
scroll to position [478, 0]
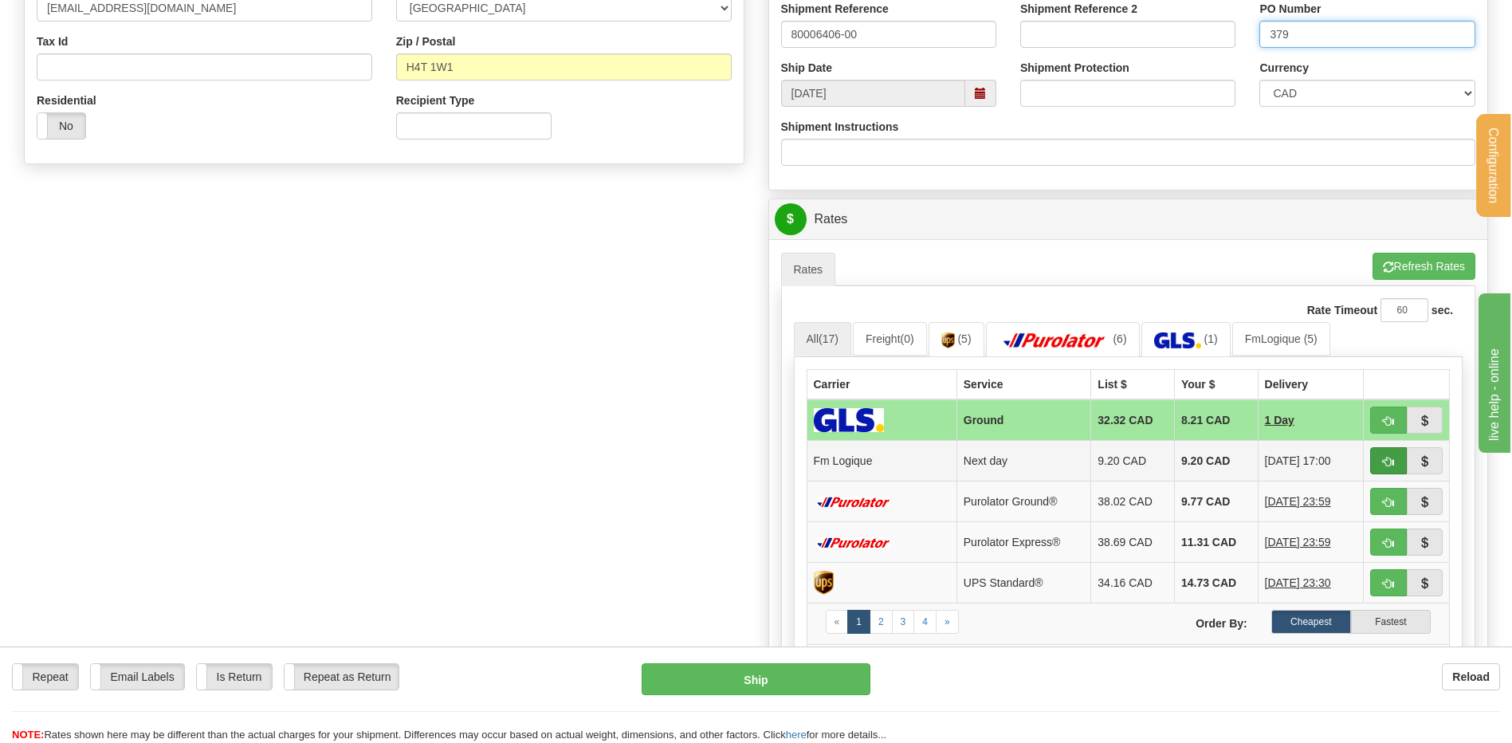
type input "379"
drag, startPoint x: 1404, startPoint y: 463, endPoint x: 1315, endPoint y: 464, distance: 88.5
click at [1397, 462] on button "button" at bounding box center [1388, 460] width 37 height 27
type input "jour"
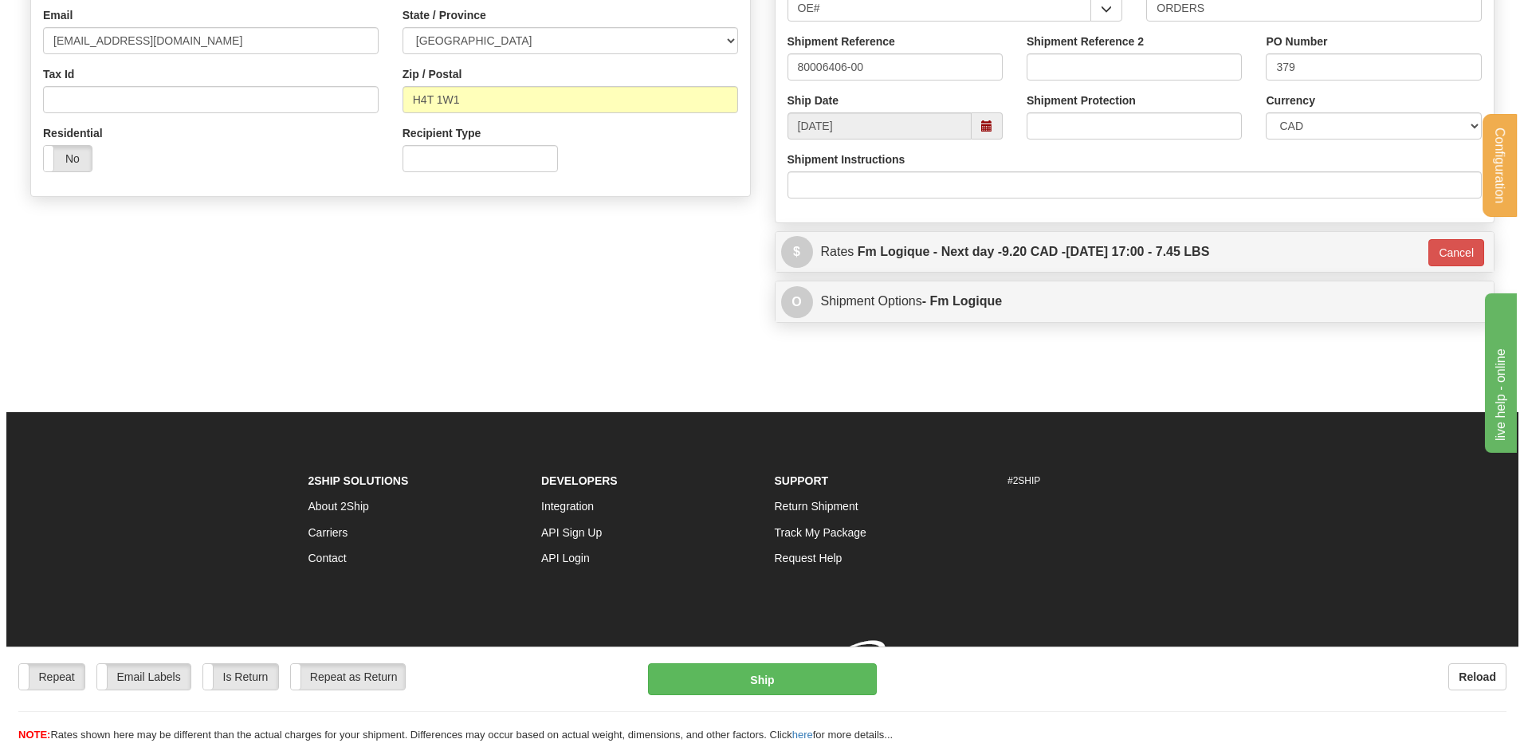
scroll to position [469, 0]
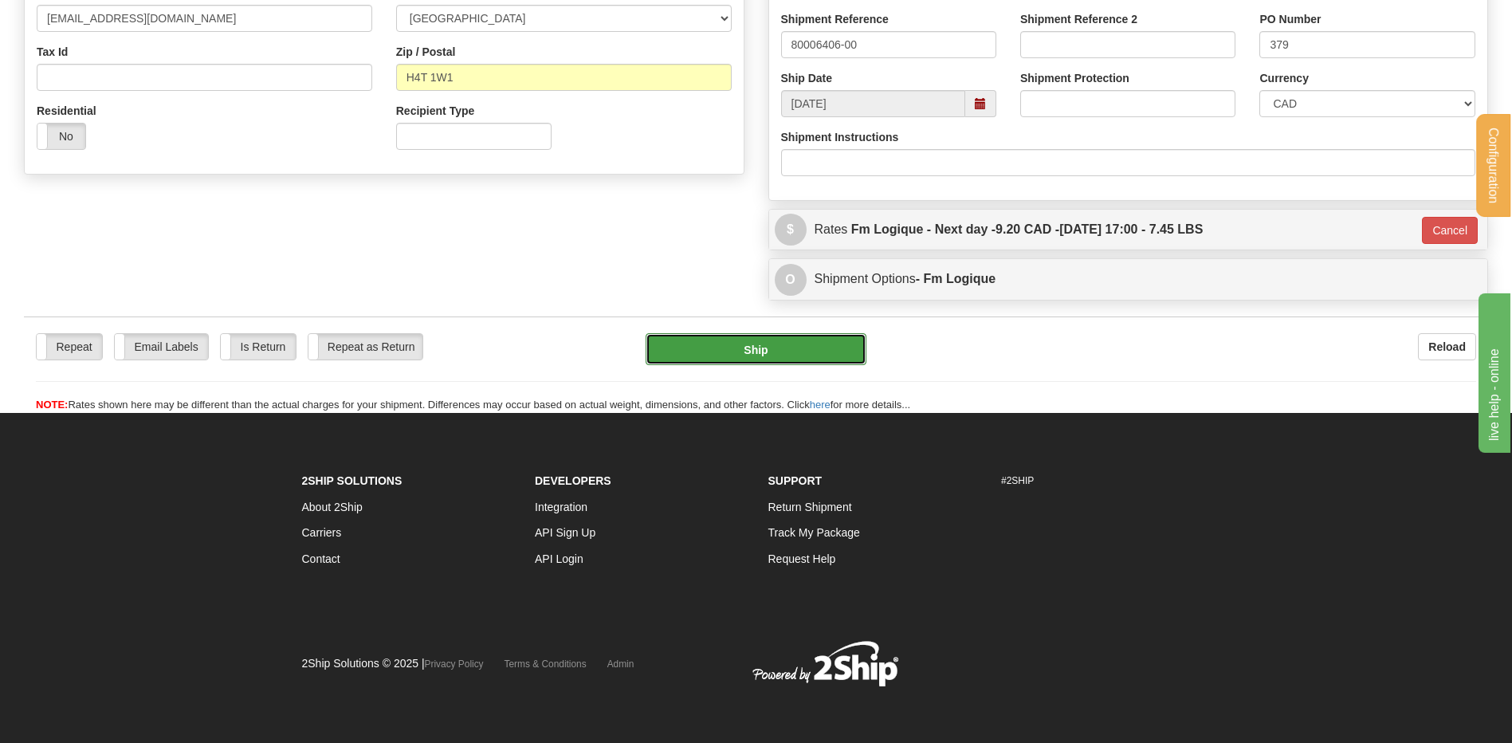
click at [788, 350] on button "Ship" at bounding box center [756, 349] width 220 height 32
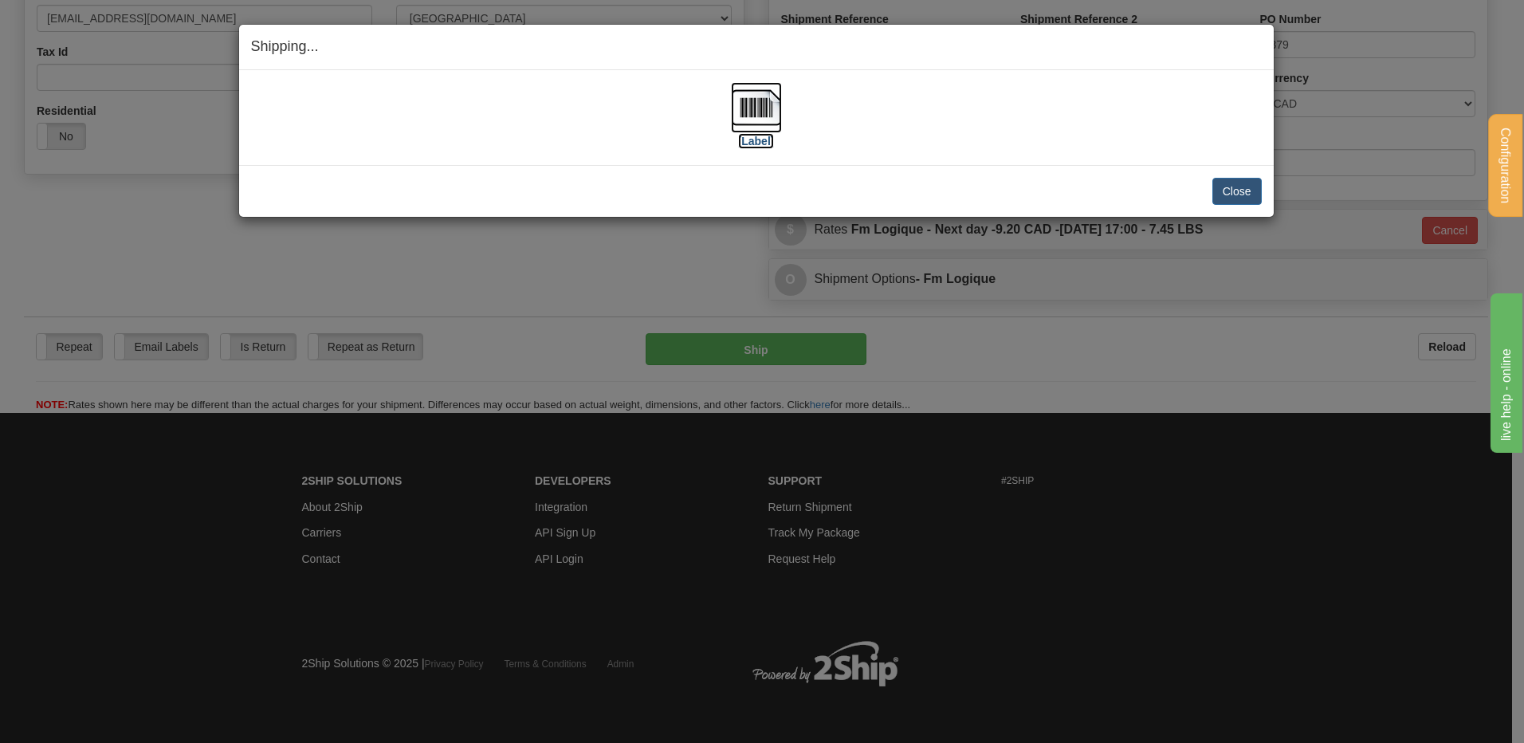
click at [749, 105] on img at bounding box center [756, 107] width 51 height 51
click at [1220, 189] on button "Close" at bounding box center [1237, 191] width 49 height 27
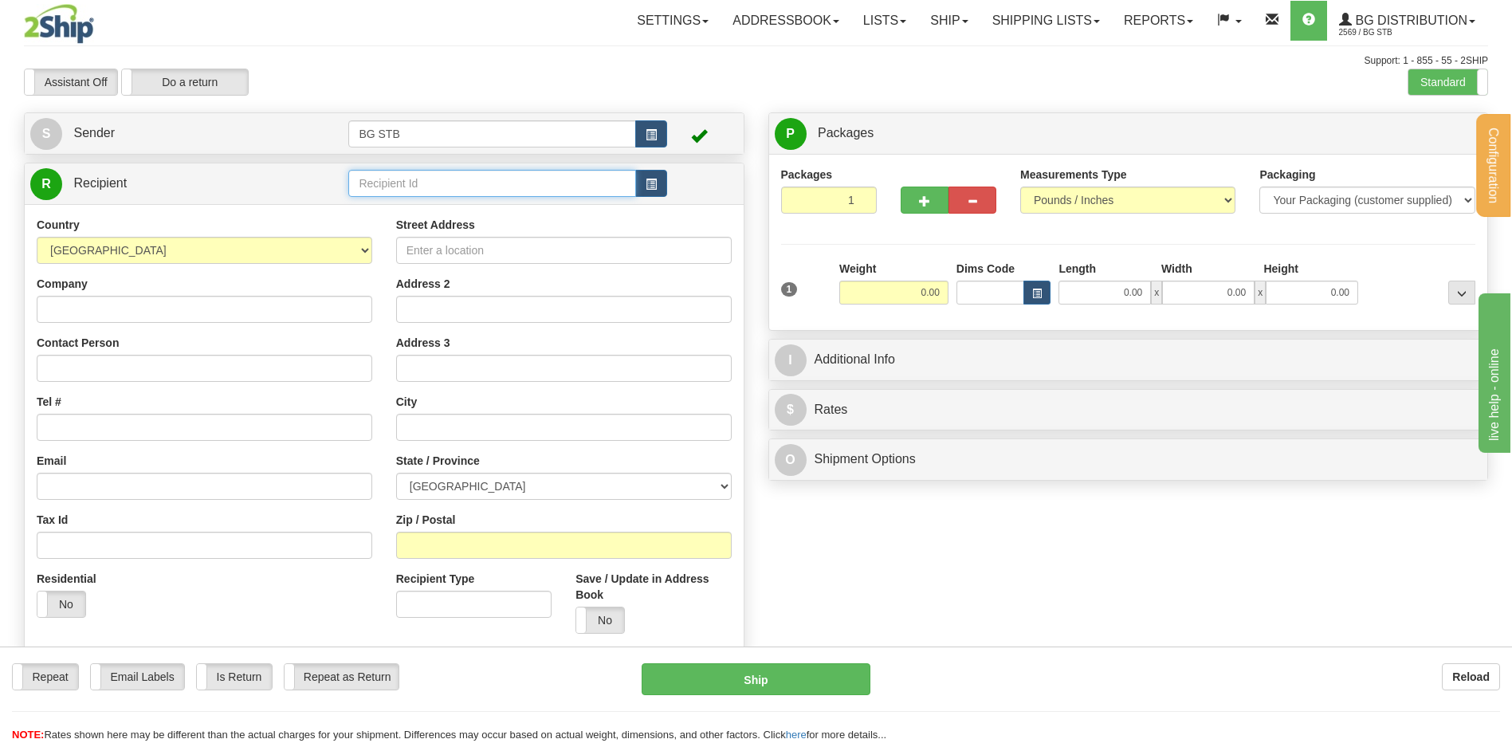
click at [394, 186] on input "text" at bounding box center [491, 183] width 287 height 27
type input "5441"
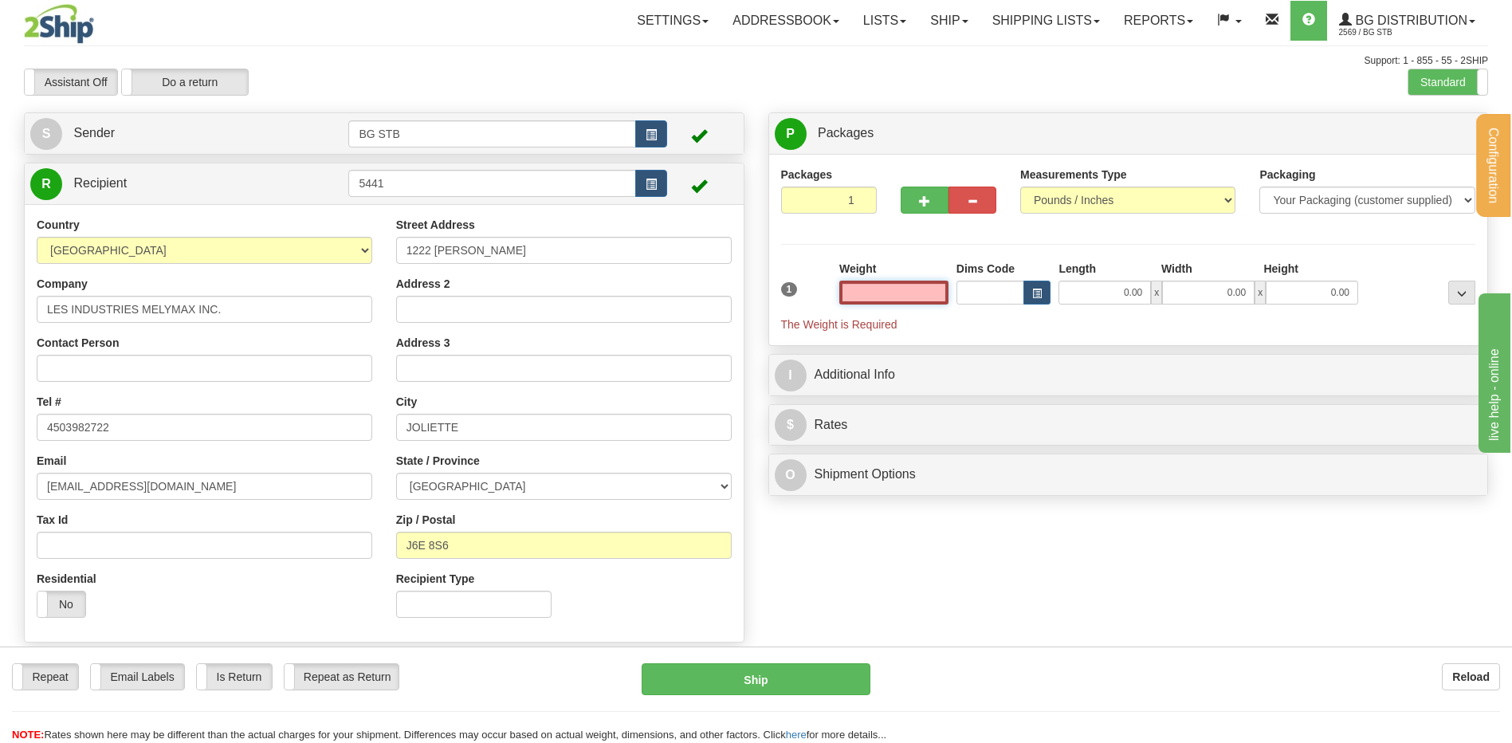
click at [887, 294] on input "text" at bounding box center [893, 293] width 109 height 24
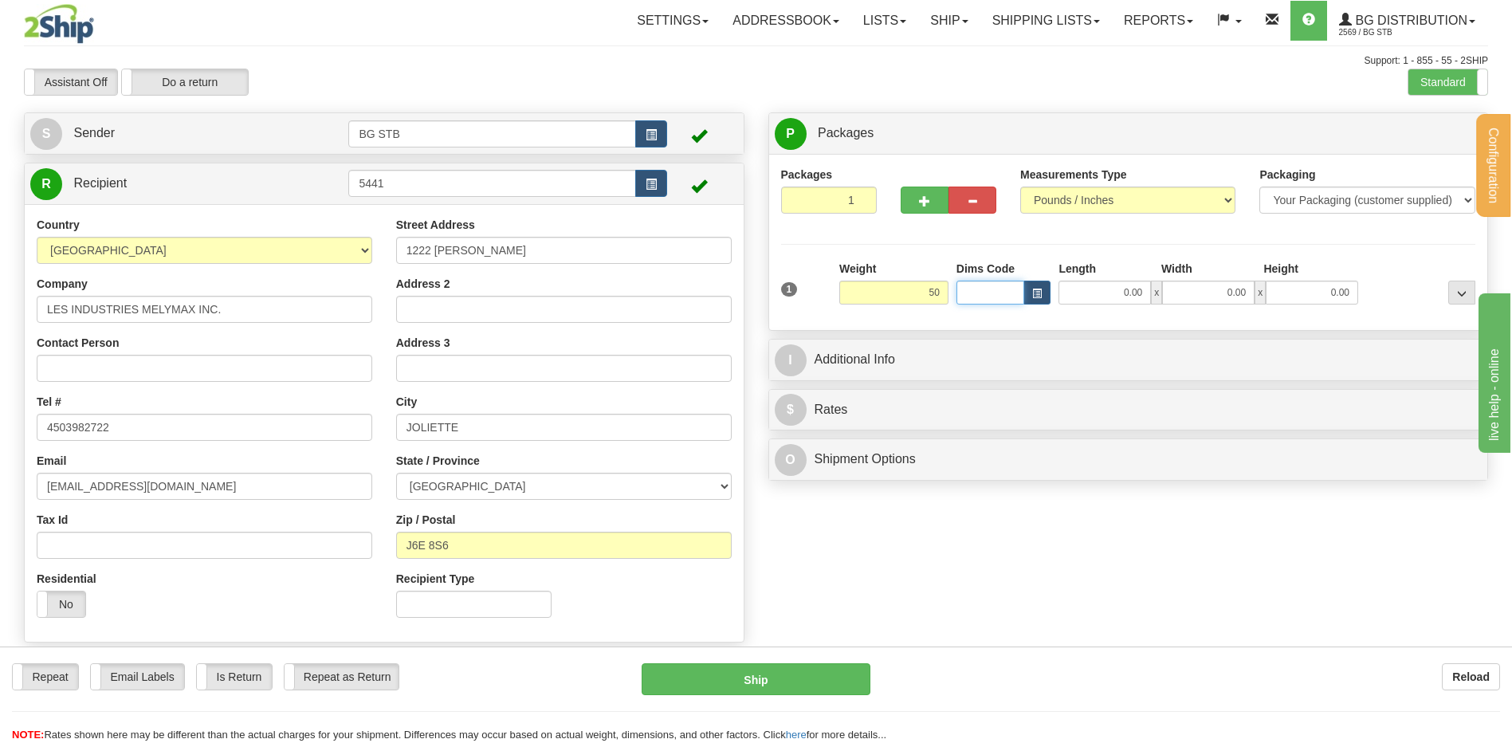
type input "50.00"
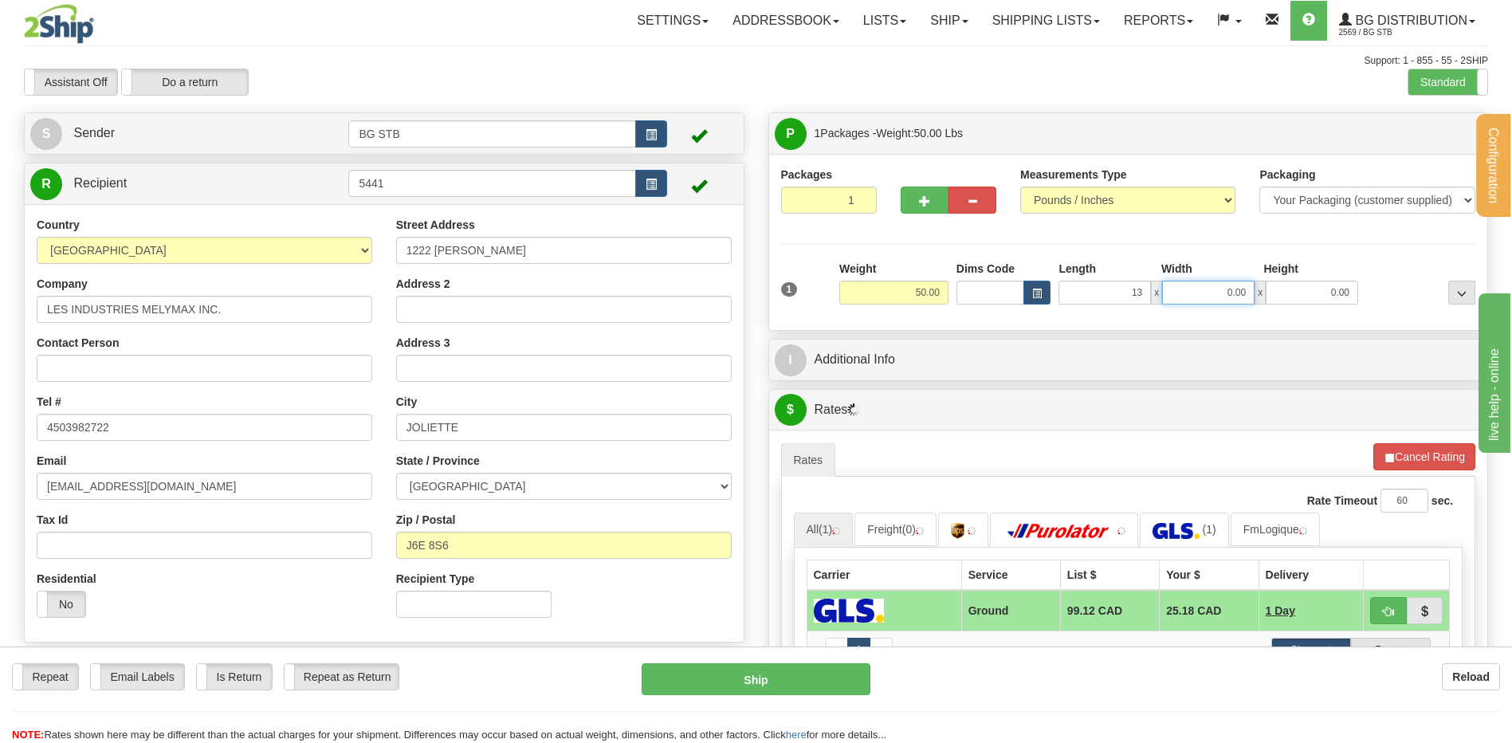
type input "13.00"
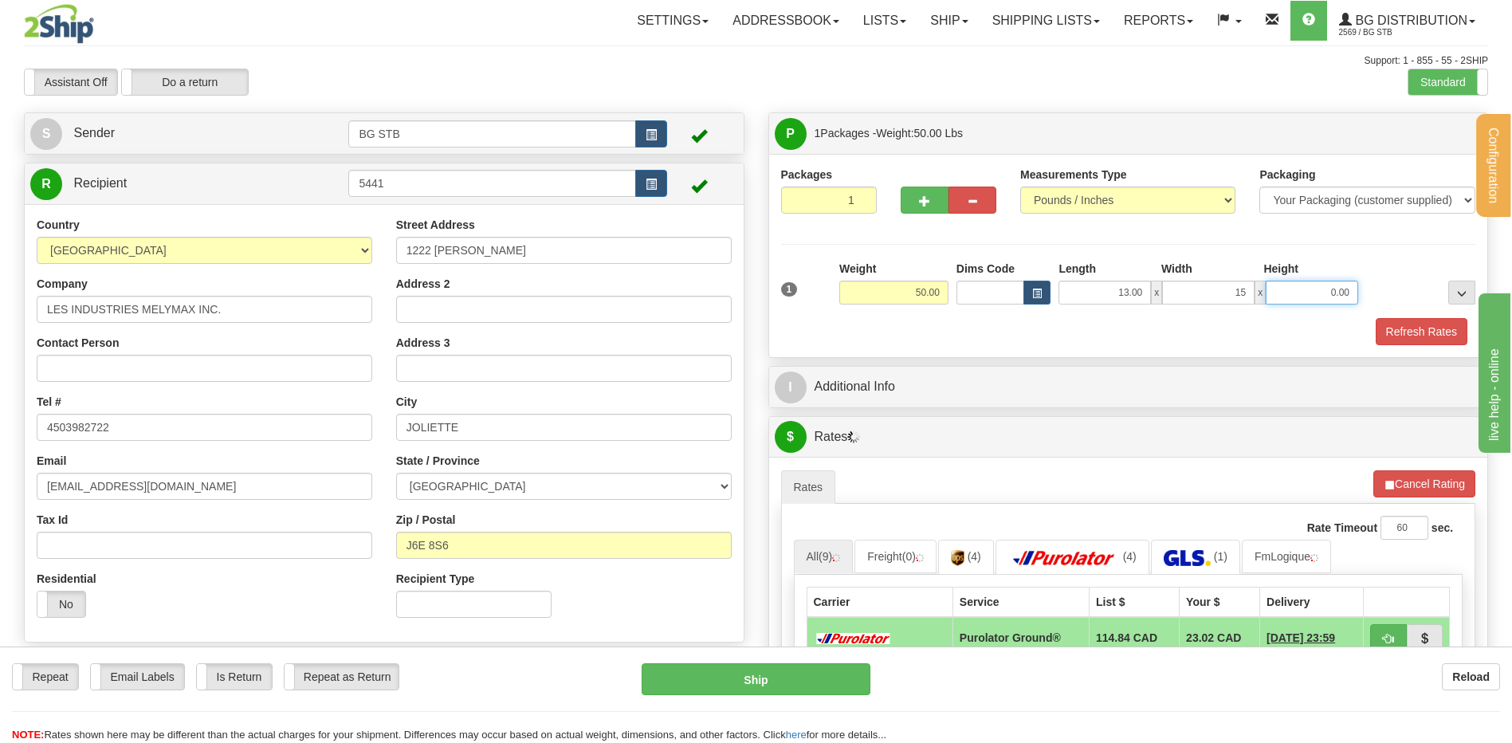
type input "15.00"
type input "13.00"
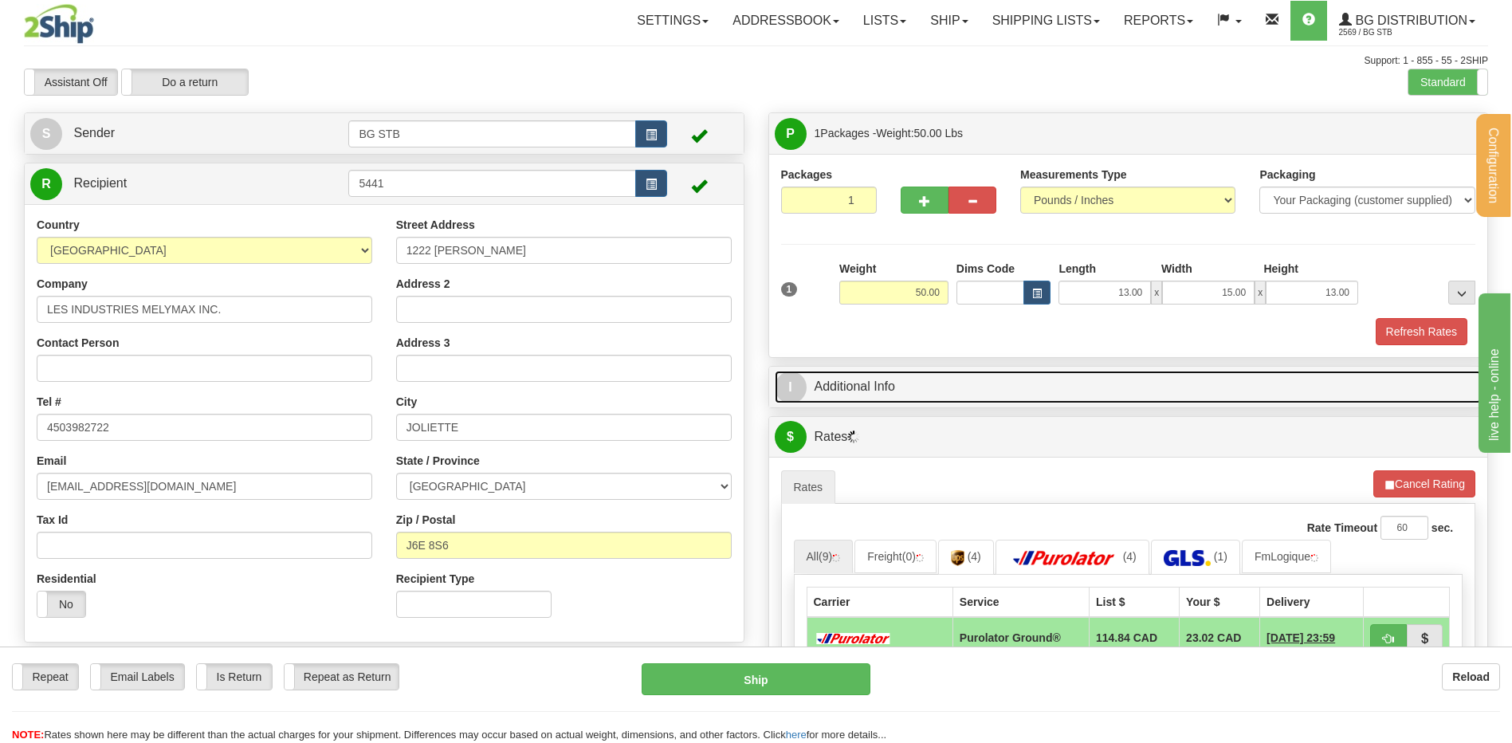
click at [1026, 391] on link "I Additional Info" at bounding box center [1129, 387] width 708 height 33
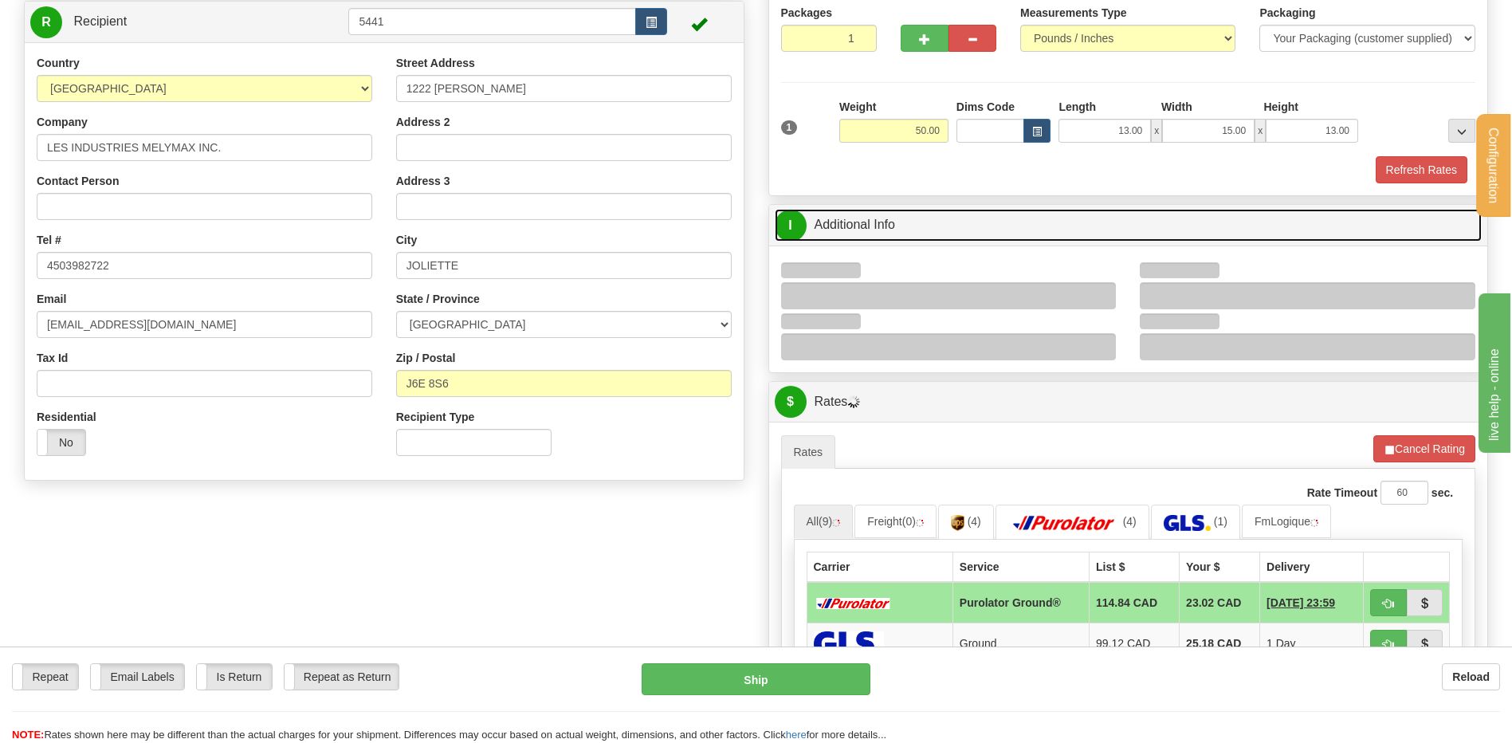
scroll to position [319, 0]
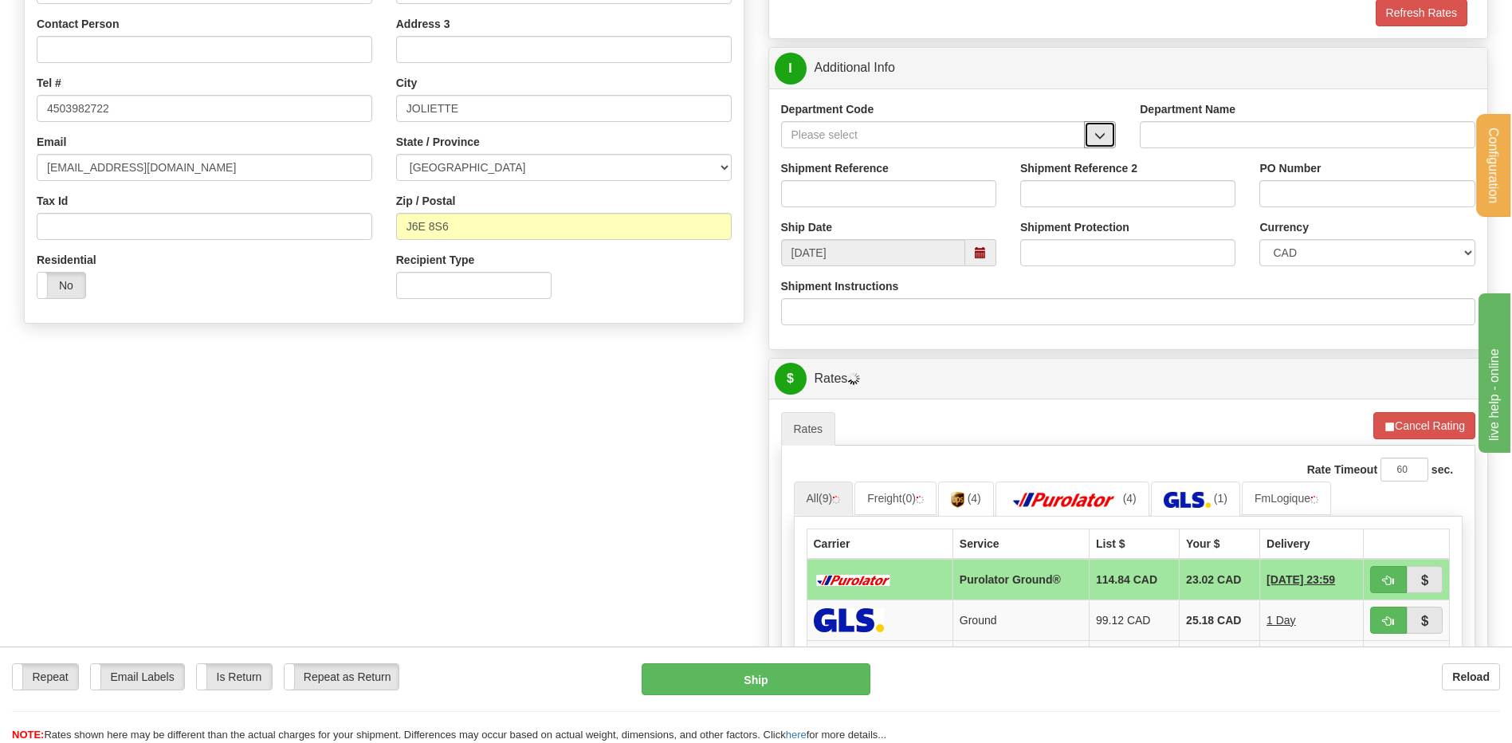
drag, startPoint x: 1095, startPoint y: 138, endPoint x: 1055, endPoint y: 147, distance: 41.8
click at [1097, 138] on span "button" at bounding box center [1100, 136] width 11 height 10
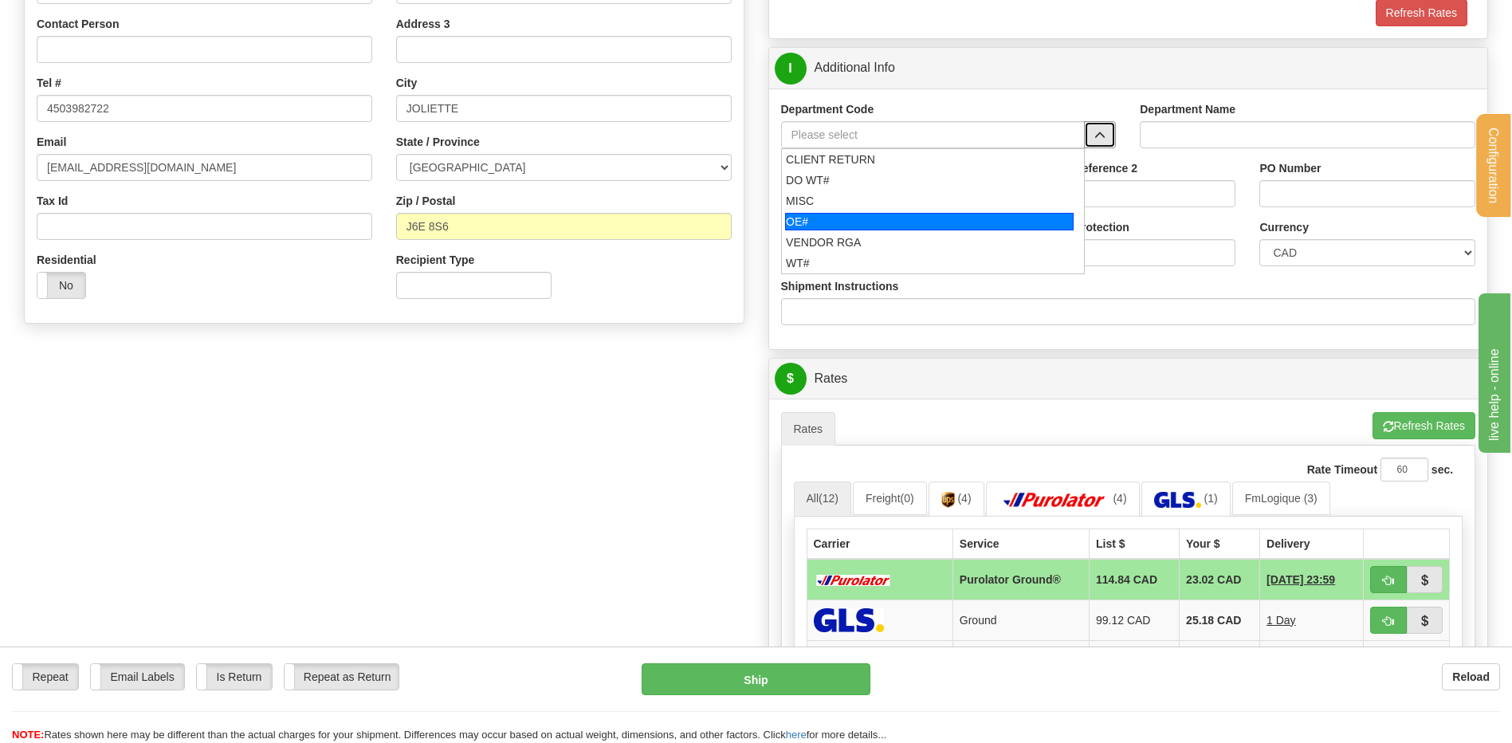
click at [863, 214] on div "OE#" at bounding box center [929, 222] width 289 height 18
type input "OE#"
type input "ORDERS"
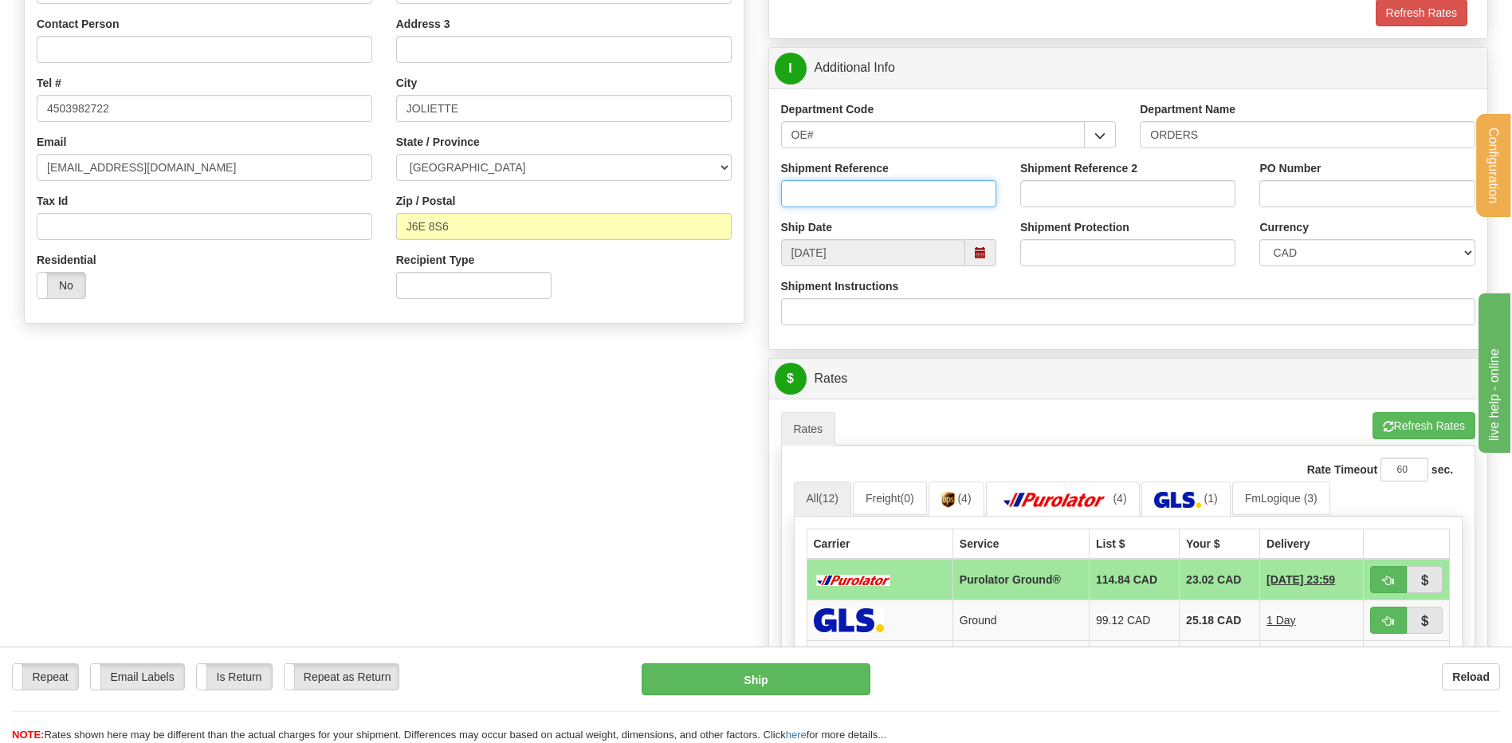
click at [857, 195] on input "Shipment Reference" at bounding box center [888, 193] width 215 height 27
type input "80005855-01"
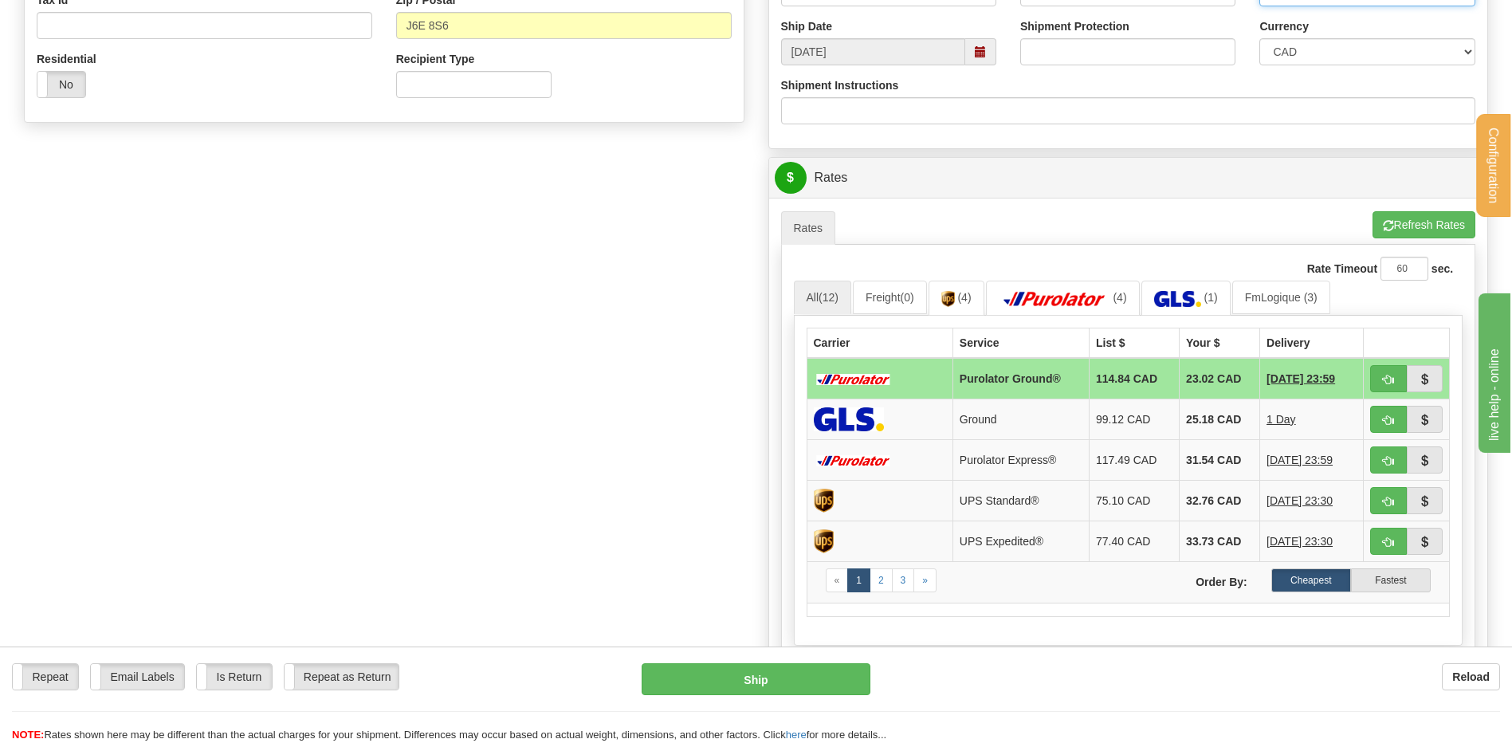
scroll to position [638, 0]
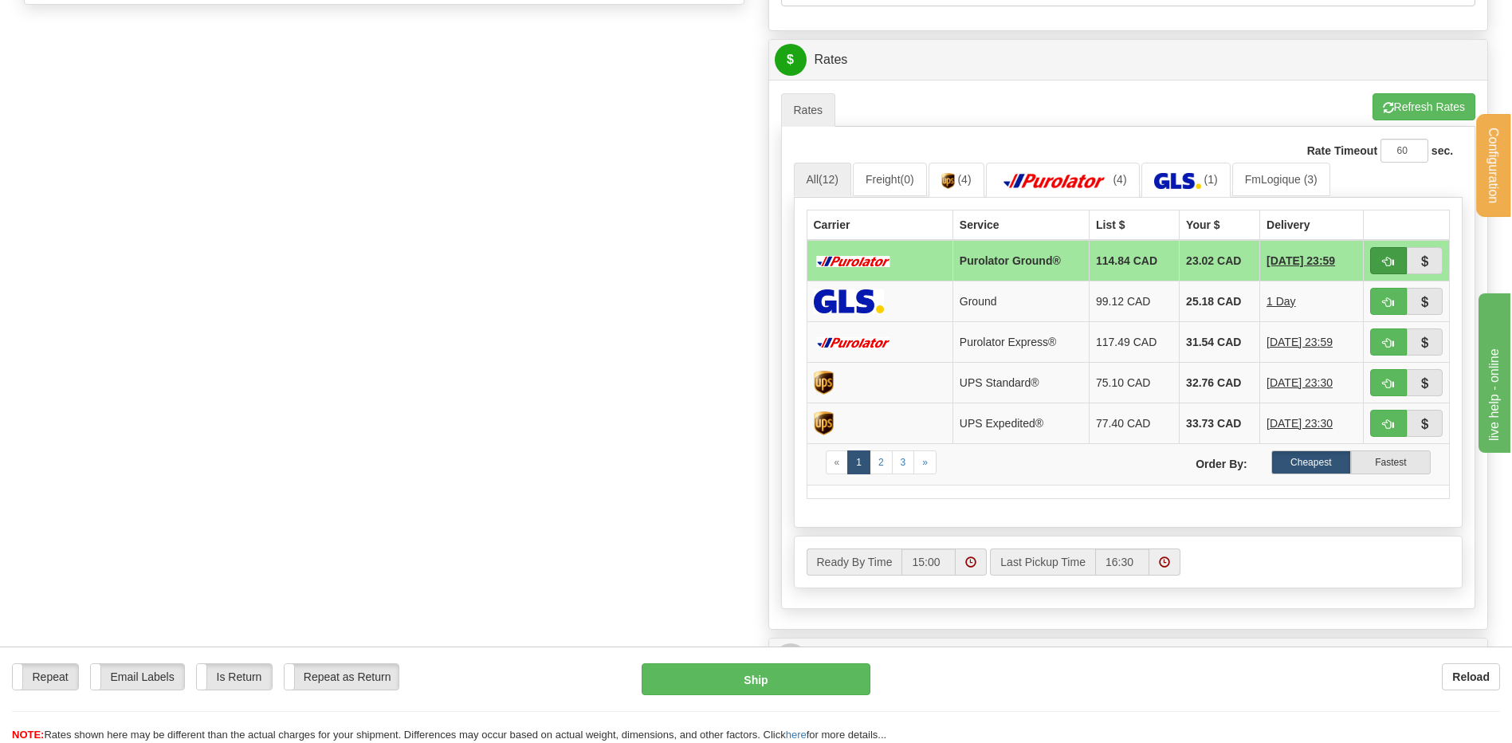
type input "81099"
click at [1399, 260] on button "button" at bounding box center [1388, 260] width 37 height 27
type input "260"
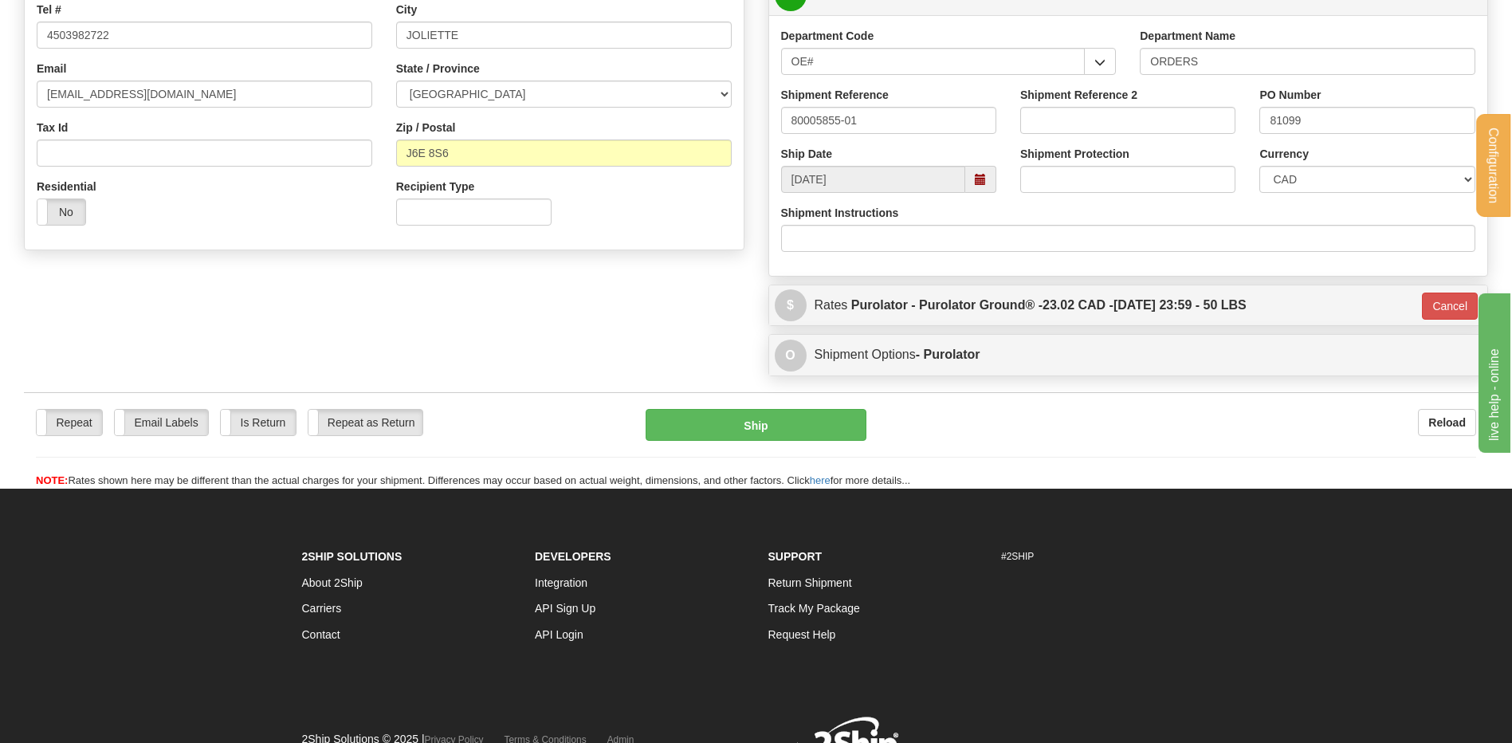
scroll to position [147, 0]
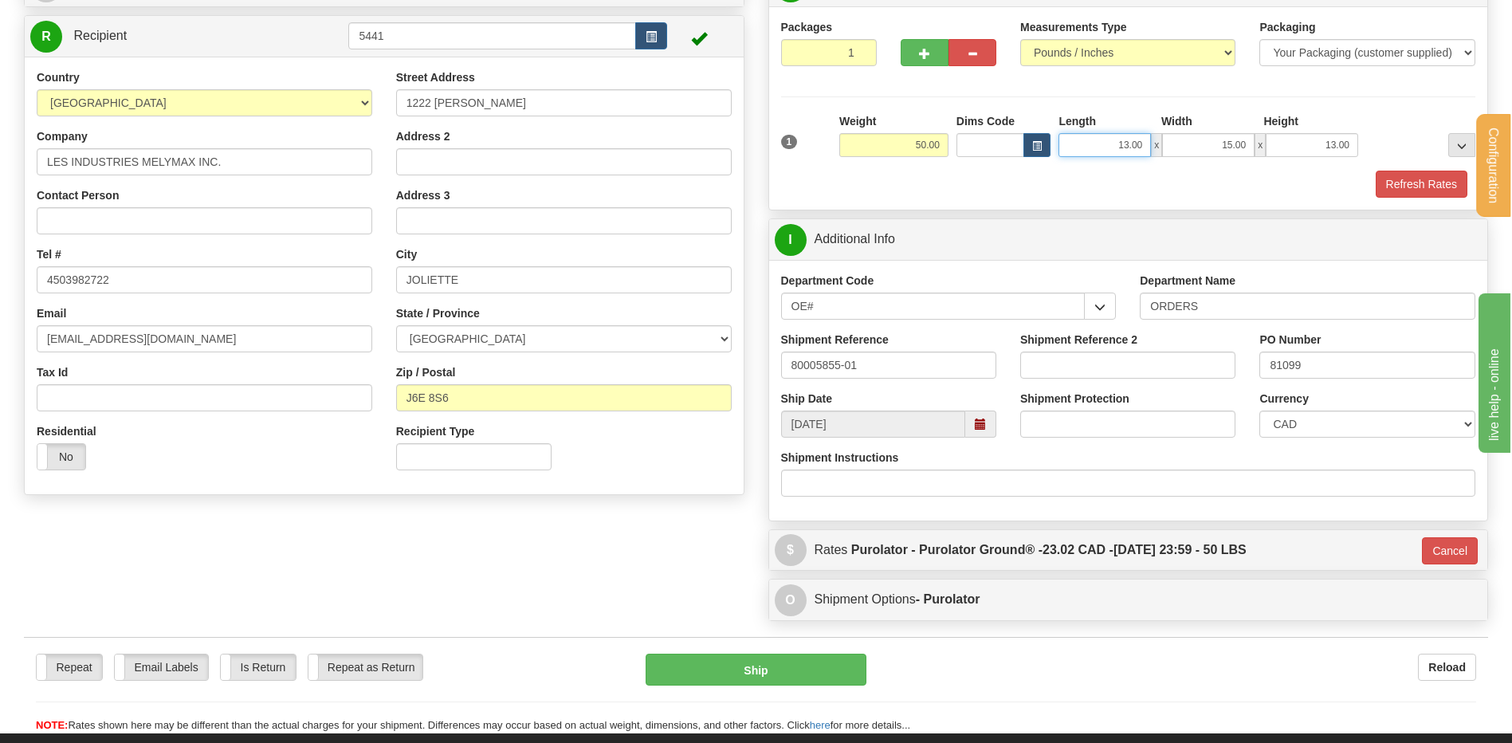
click at [1118, 147] on input "13.00" at bounding box center [1105, 145] width 92 height 24
click at [1111, 147] on input "13.00" at bounding box center [1105, 145] width 92 height 24
click at [1117, 141] on input "13.00" at bounding box center [1105, 145] width 92 height 24
type input "15.00"
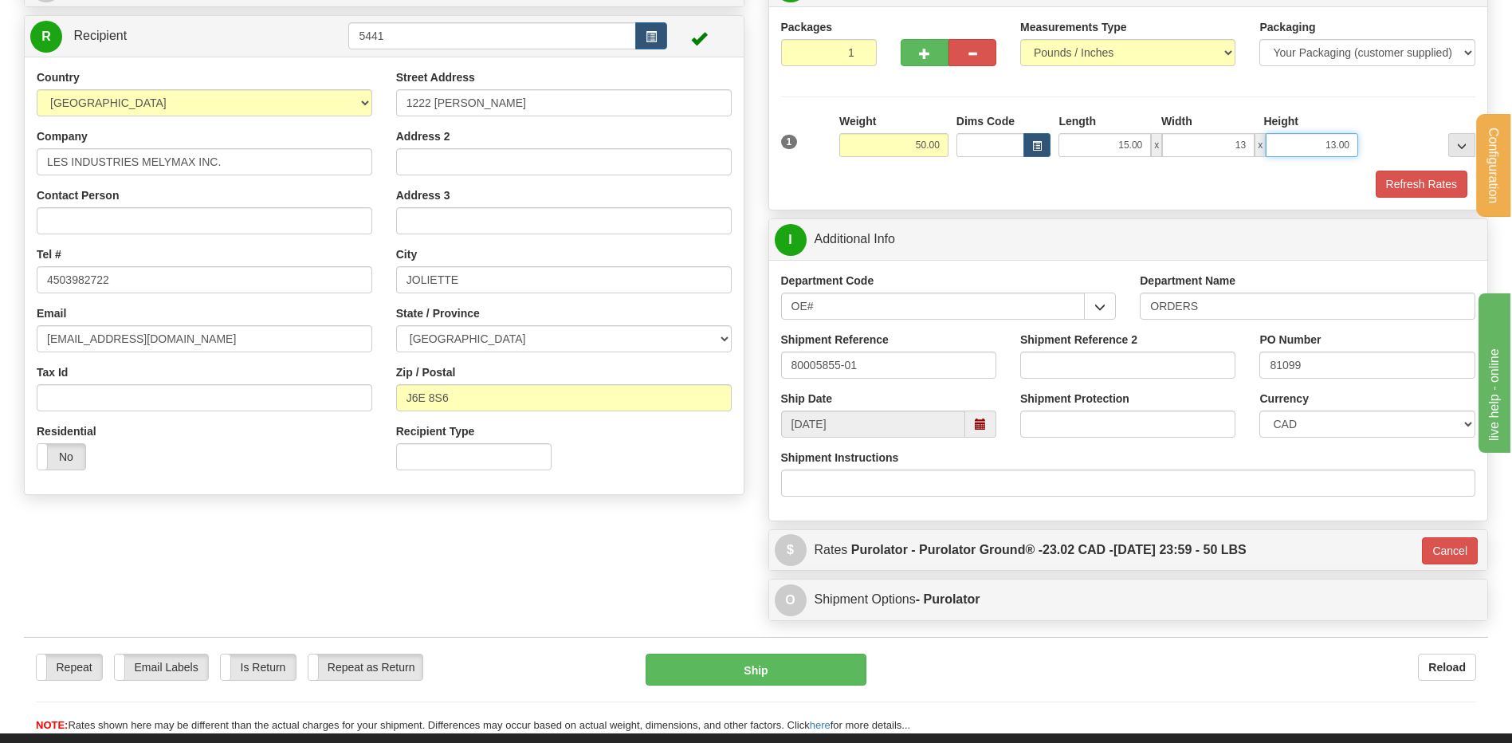
type input "13.00"
type input "15.00"
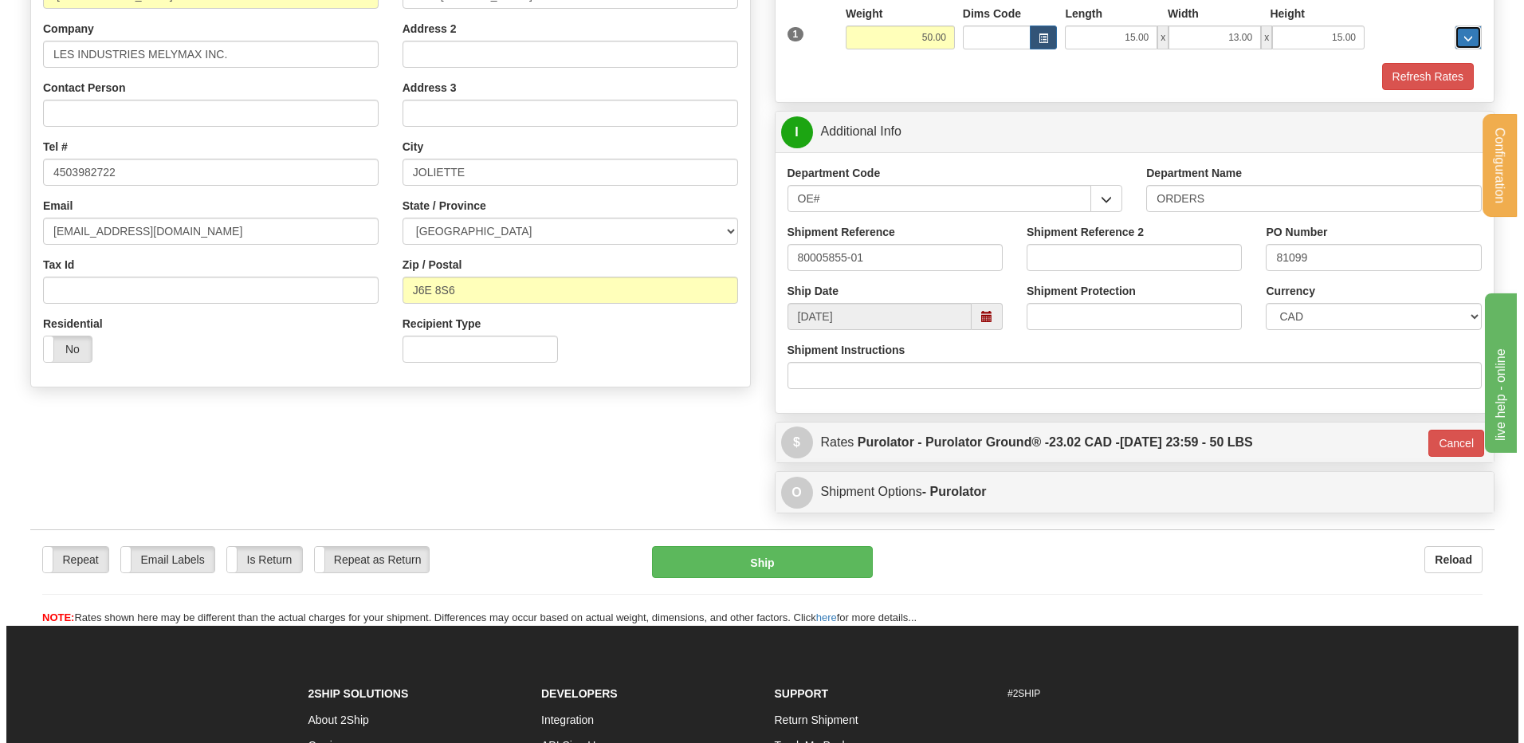
scroll to position [227, 0]
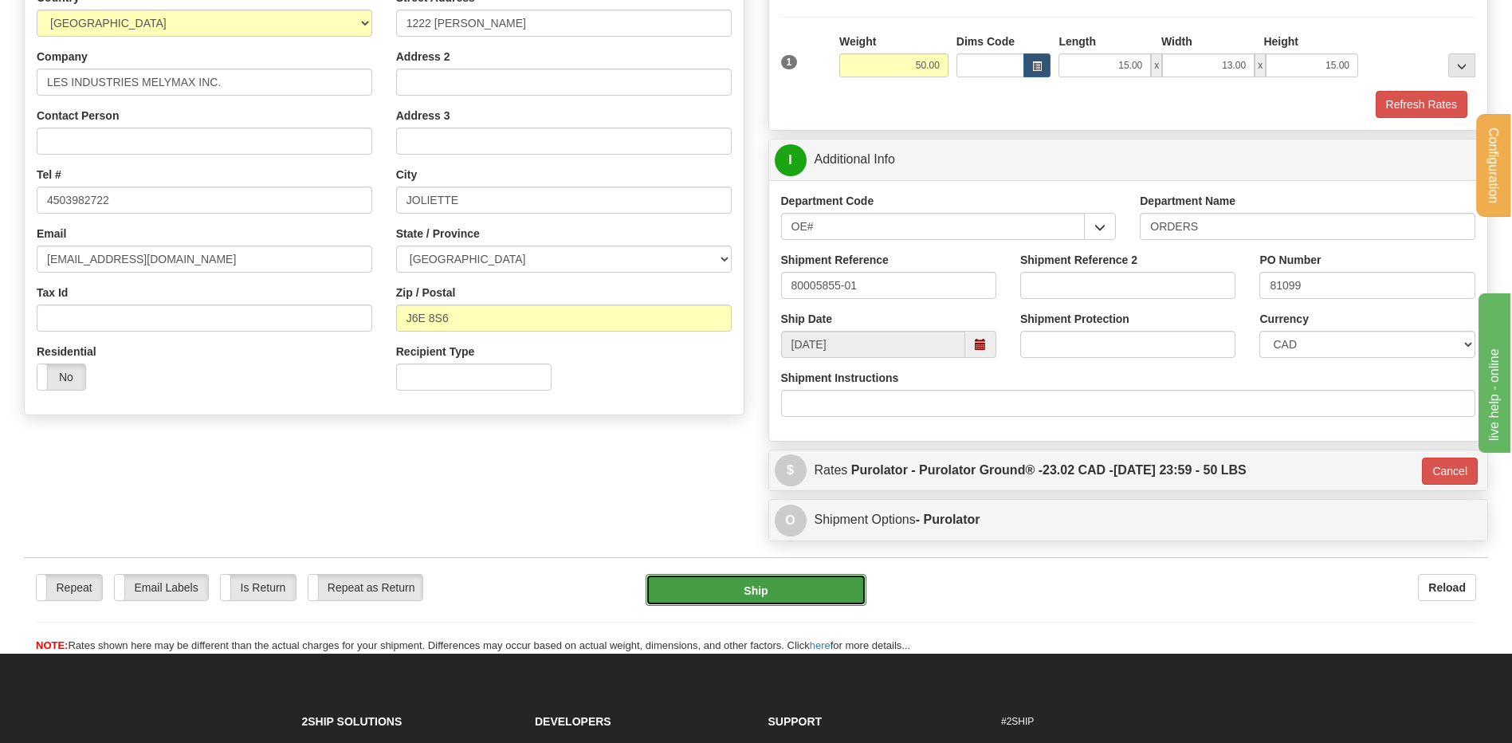
click at [826, 593] on button "Ship" at bounding box center [756, 590] width 220 height 32
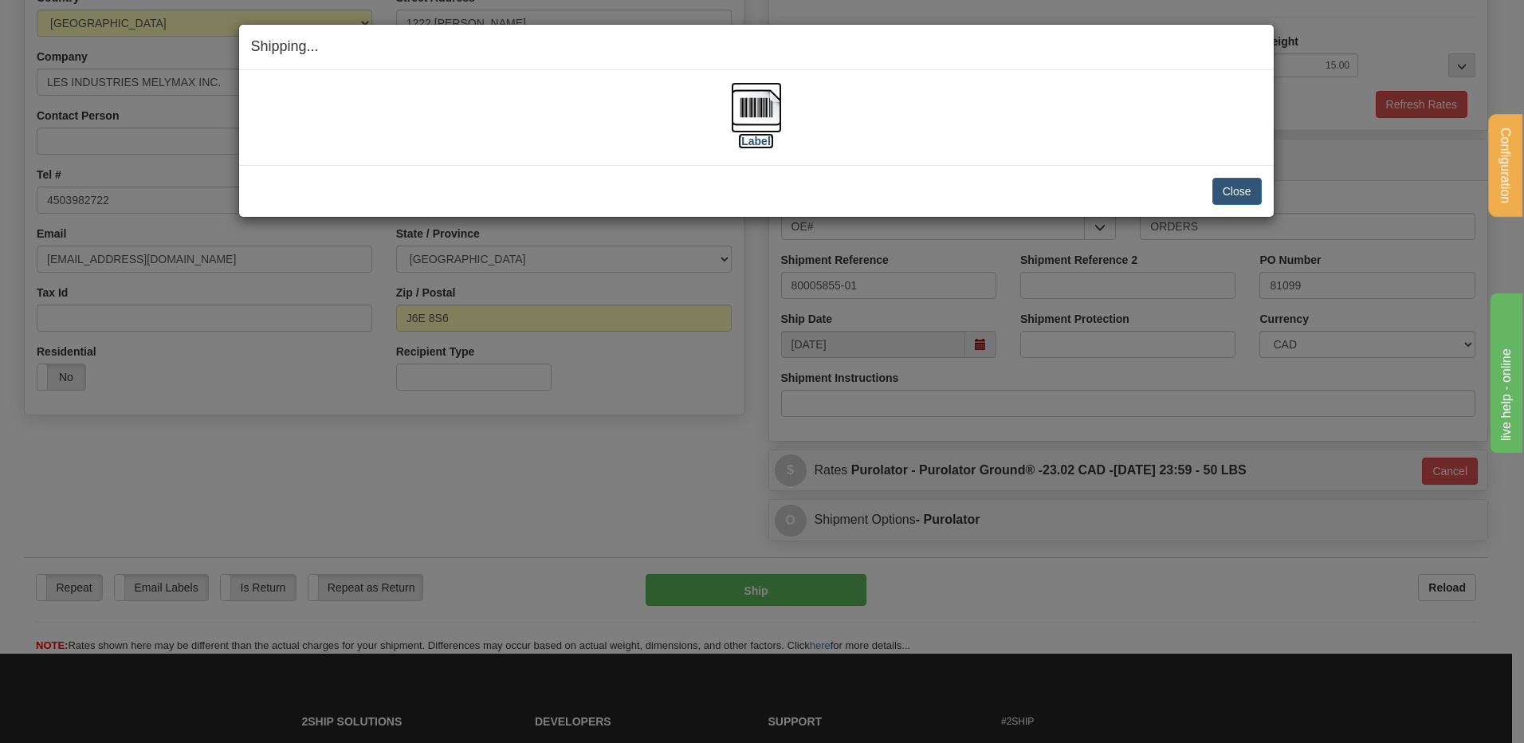
click at [769, 109] on img at bounding box center [756, 107] width 51 height 51
